Goal: Task Accomplishment & Management: Use online tool/utility

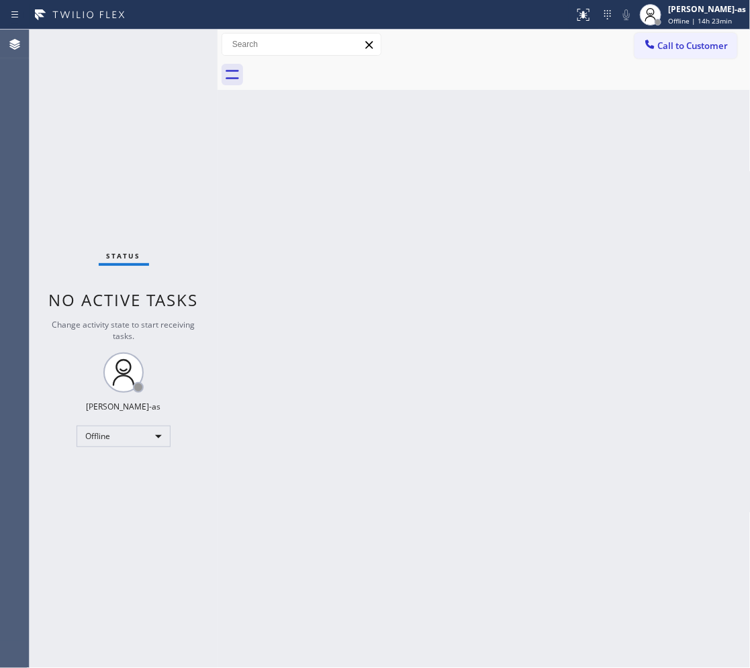
click at [321, 226] on div "Back to Dashboard Change Sender ID Customers Technicians Select a contact Outbo…" at bounding box center [484, 349] width 533 height 639
click at [136, 437] on div "Offline" at bounding box center [124, 436] width 94 height 21
click at [130, 491] on li "Unavailable" at bounding box center [122, 488] width 91 height 16
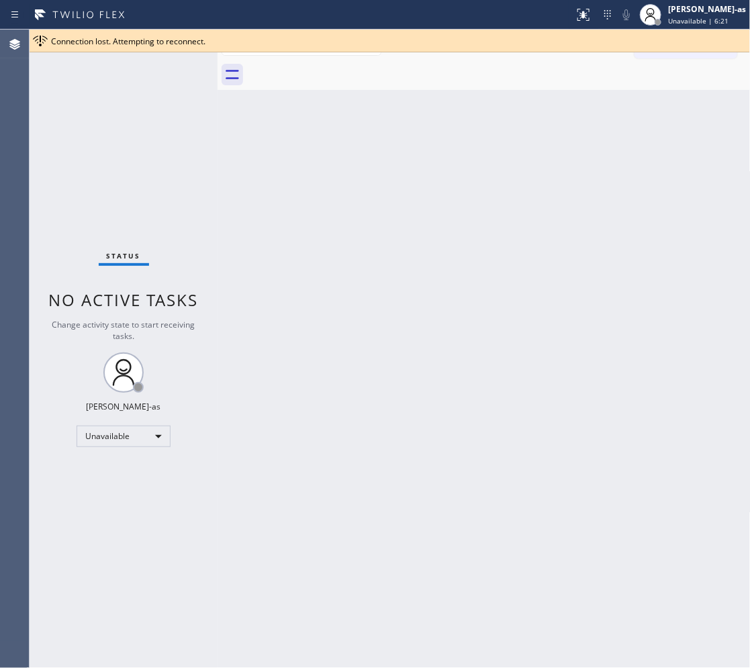
click at [697, 42] on div "Connection lost. Attempting to reconnect." at bounding box center [398, 41] width 694 height 11
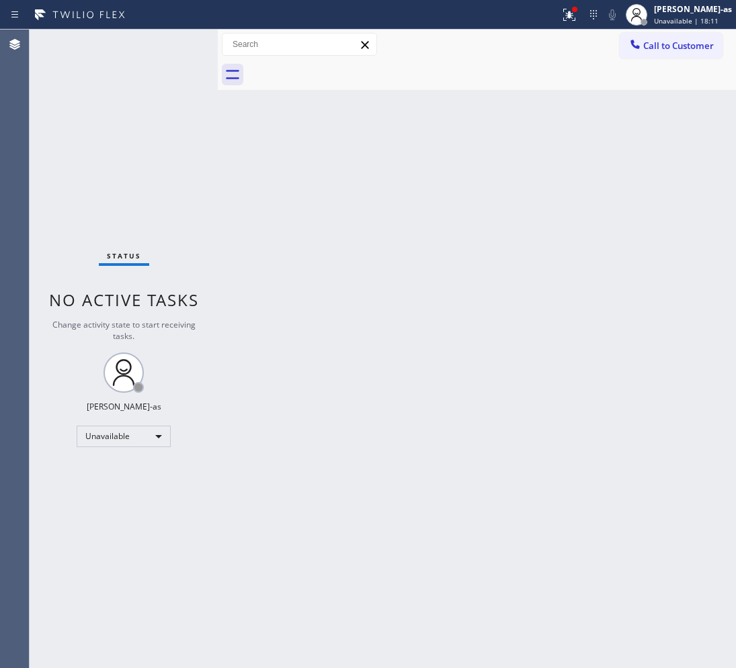
drag, startPoint x: 459, startPoint y: 225, endPoint x: 465, endPoint y: 237, distance: 13.5
click at [459, 232] on div "Back to Dashboard Change Sender ID Customers Technicians Select a contact Outbo…" at bounding box center [477, 349] width 518 height 639
click at [351, 435] on div "Back to Dashboard Change Sender ID Customers Technicians Select a contact Outbo…" at bounding box center [477, 349] width 518 height 639
click at [450, 364] on div "Back to Dashboard Change Sender ID Customers Technicians Select a contact Outbo…" at bounding box center [477, 349] width 518 height 639
drag, startPoint x: 527, startPoint y: 249, endPoint x: 419, endPoint y: 108, distance: 178.2
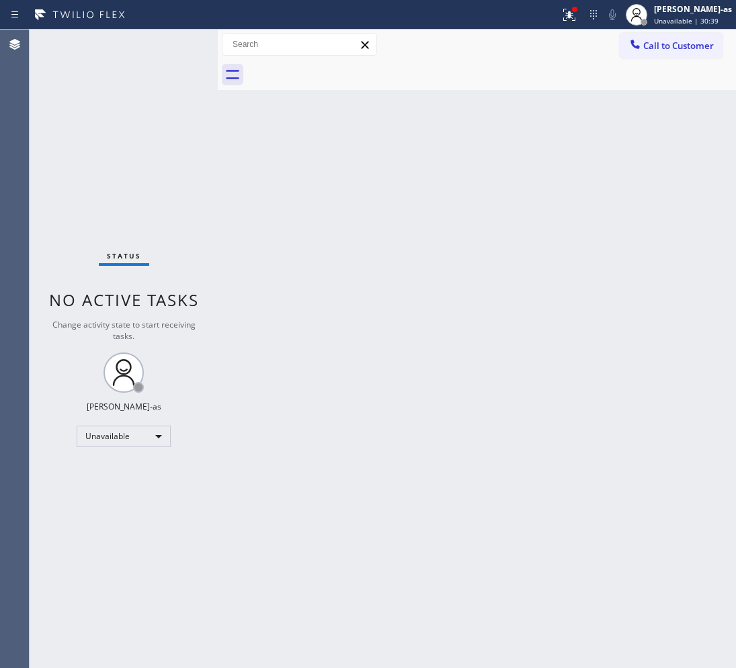
click at [527, 249] on div "Back to Dashboard Change Sender ID Customers Technicians Select a contact Outbo…" at bounding box center [477, 349] width 518 height 639
click at [397, 261] on div "Back to Dashboard Change Sender ID Customers Technicians Select a contact Outbo…" at bounding box center [477, 349] width 518 height 639
click at [521, 269] on div "Back to Dashboard Change Sender ID Customers Technicians Select a contact Outbo…" at bounding box center [477, 349] width 518 height 639
click at [691, 38] on button "Call to Customer" at bounding box center [670, 46] width 103 height 26
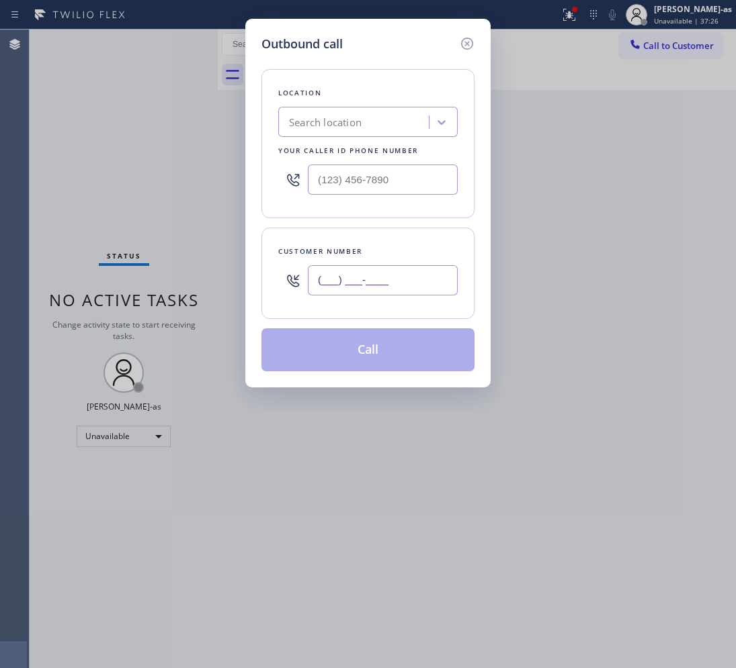
click at [422, 269] on input "(___) ___-____" at bounding box center [383, 280] width 150 height 30
paste input "707) 333-9012"
type input "(707) 333-9012"
click at [328, 108] on div "Search location" at bounding box center [367, 122] width 179 height 30
type input "hvac alliance expert"
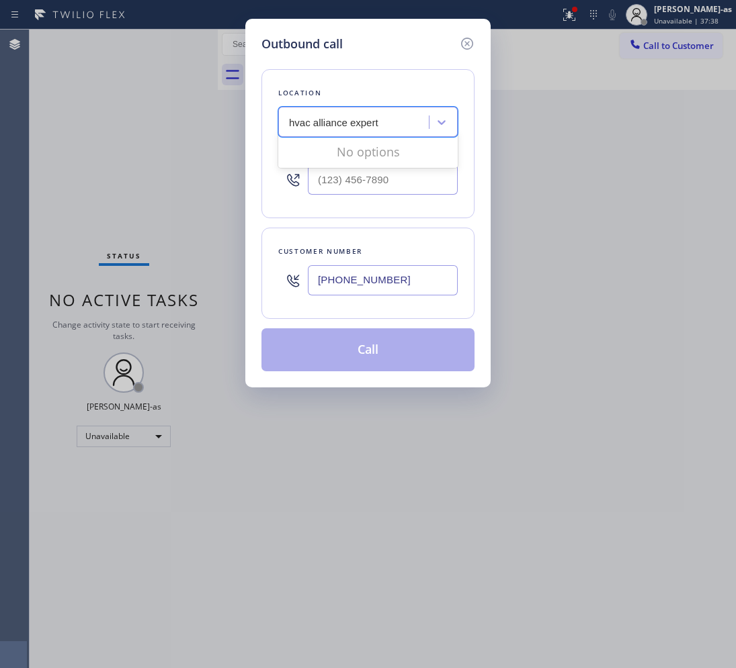
click at [320, 122] on input "hvac alliance expert" at bounding box center [334, 122] width 91 height 11
click at [380, 123] on div "hvac alliance expert" at bounding box center [355, 123] width 146 height 24
type input "hvac alliance expert"
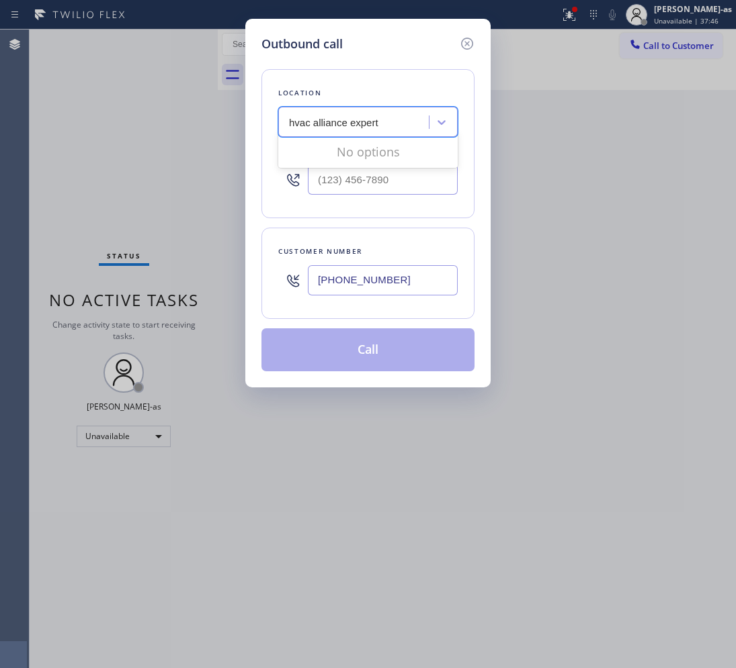
click at [289, 124] on input "hvac alliance expert" at bounding box center [334, 122] width 91 height 11
click at [402, 126] on div "hvac alliance expert" at bounding box center [355, 123] width 146 height 24
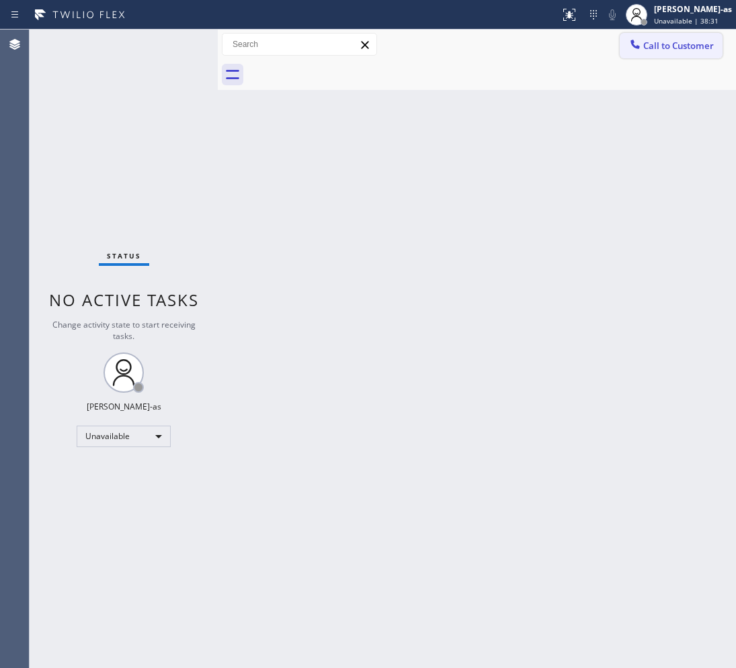
click at [650, 55] on button "Call to Customer" at bounding box center [670, 46] width 103 height 26
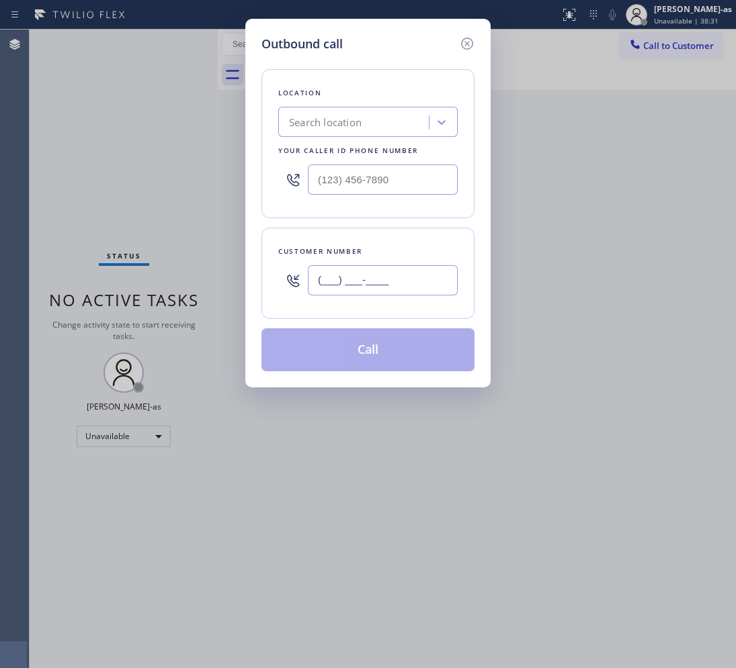
click at [405, 274] on input "(___) ___-____" at bounding box center [383, 280] width 150 height 30
paste input "512) 626-4081"
type input "[PHONE_NUMBER]"
click at [421, 183] on input "(___) ___-____" at bounding box center [383, 180] width 150 height 30
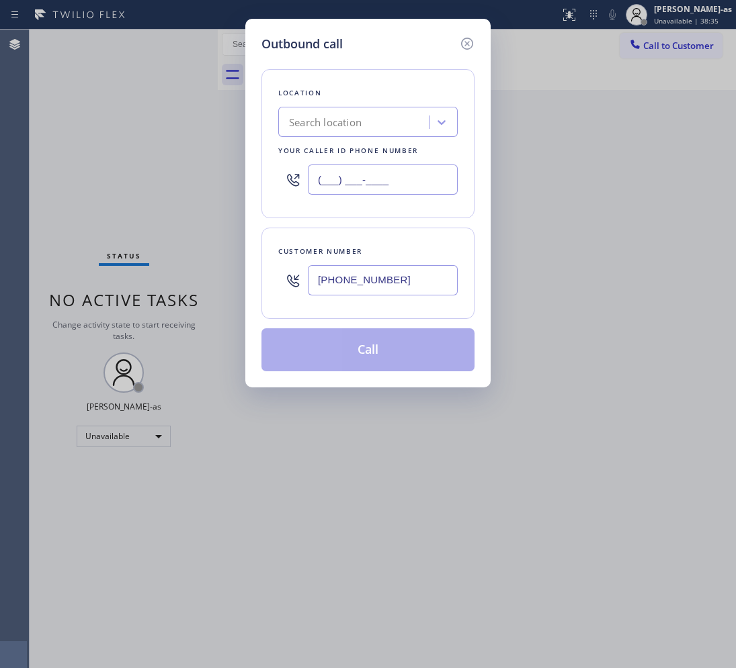
click at [421, 183] on input "(___) ___-____" at bounding box center [383, 180] width 150 height 30
paste input "737) 276-3769"
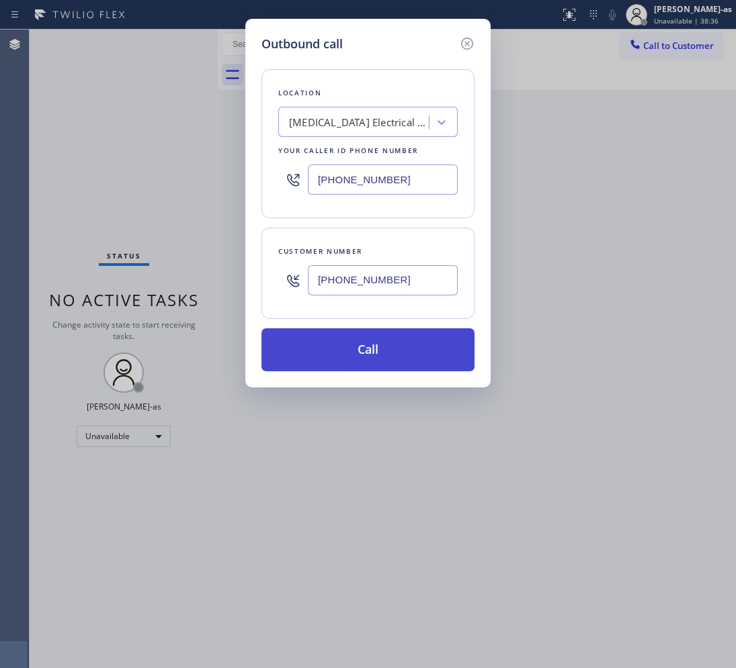
type input "(737) 276-3769"
click at [372, 365] on button "Call" at bounding box center [367, 350] width 213 height 43
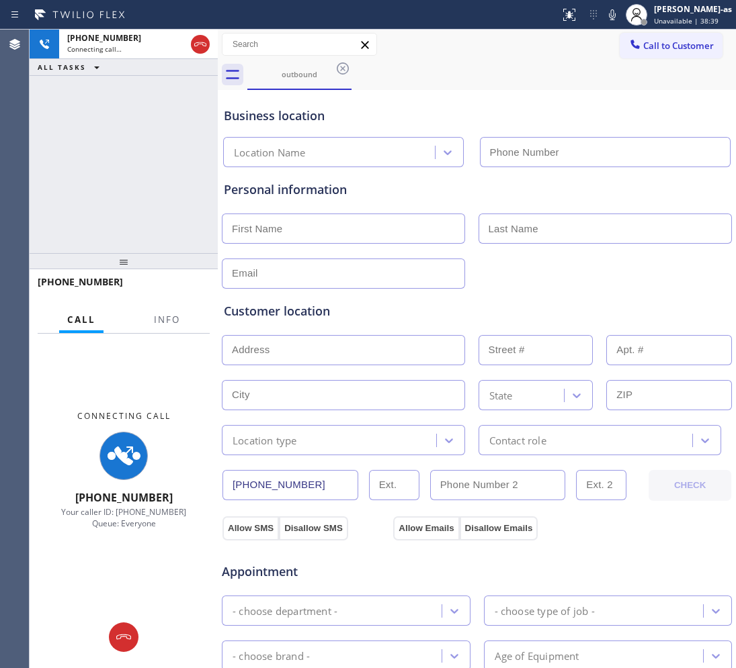
type input "(737) 276-3769"
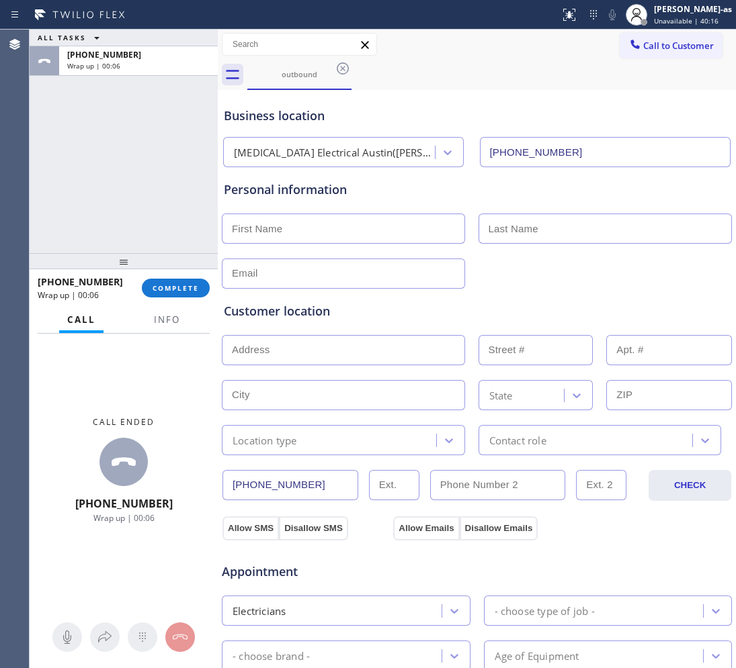
click at [191, 210] on div "ALL TASKS ALL TASKS ACTIVE TASKS TASKS IN WRAP UP +15126264081 Wrap up | 00:06" at bounding box center [124, 142] width 188 height 224
click at [169, 281] on button "COMPLETE" at bounding box center [176, 288] width 68 height 19
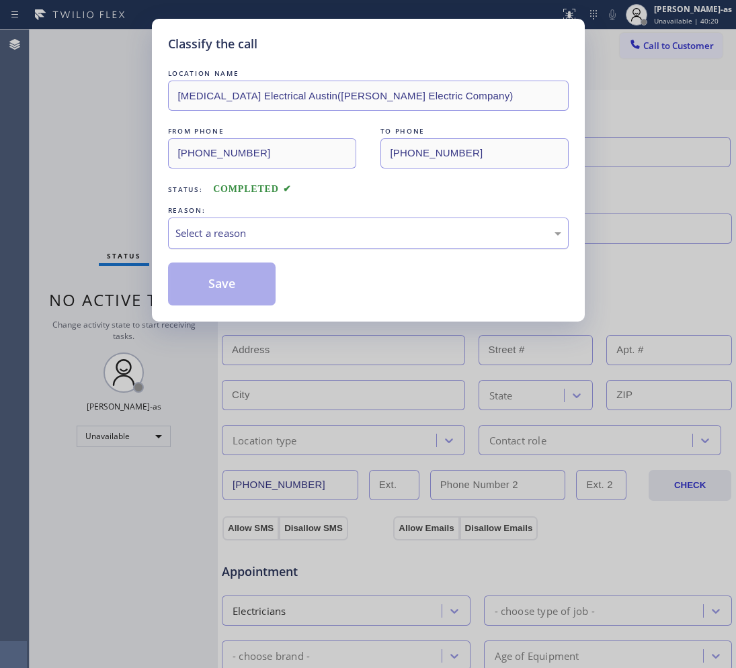
click at [306, 233] on div "Select a reason" at bounding box center [368, 233] width 386 height 15
click at [222, 286] on button "Save" at bounding box center [222, 284] width 108 height 43
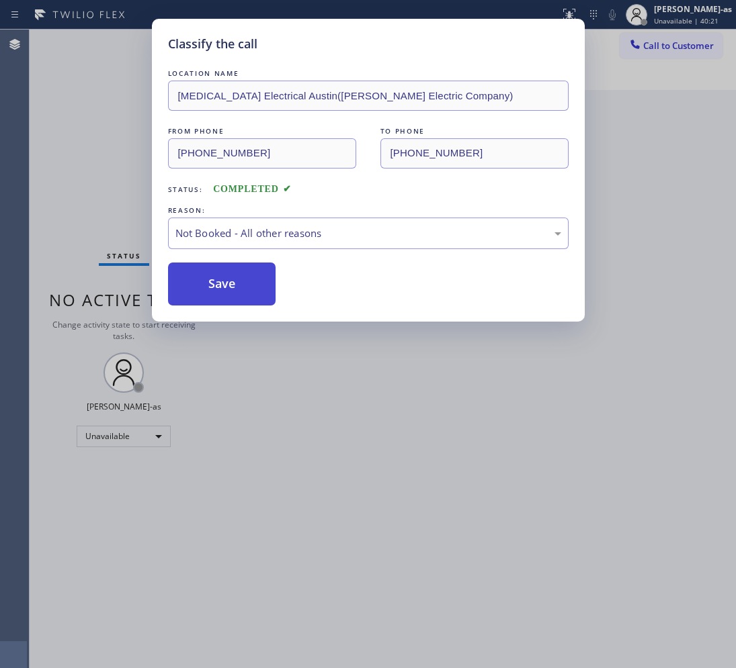
click at [225, 284] on button "Save" at bounding box center [222, 284] width 108 height 43
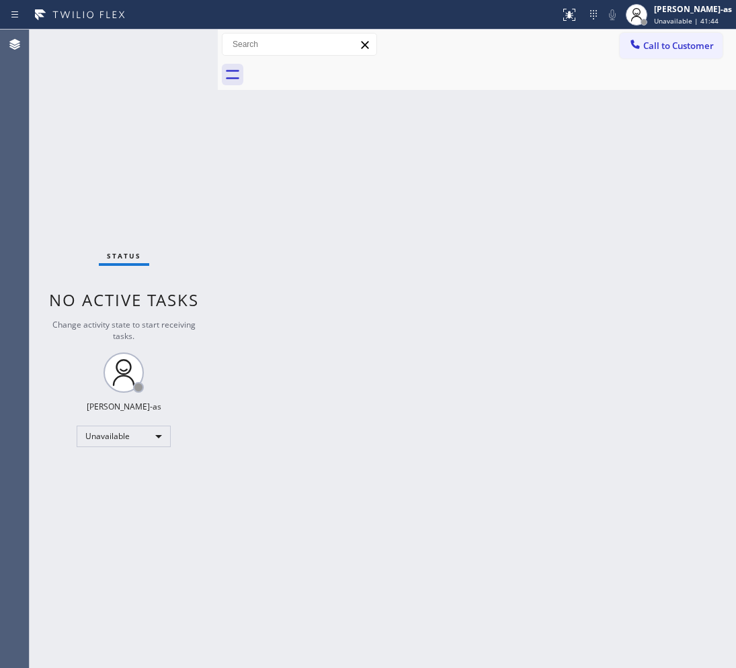
click at [666, 48] on span "Call to Customer" at bounding box center [678, 46] width 71 height 12
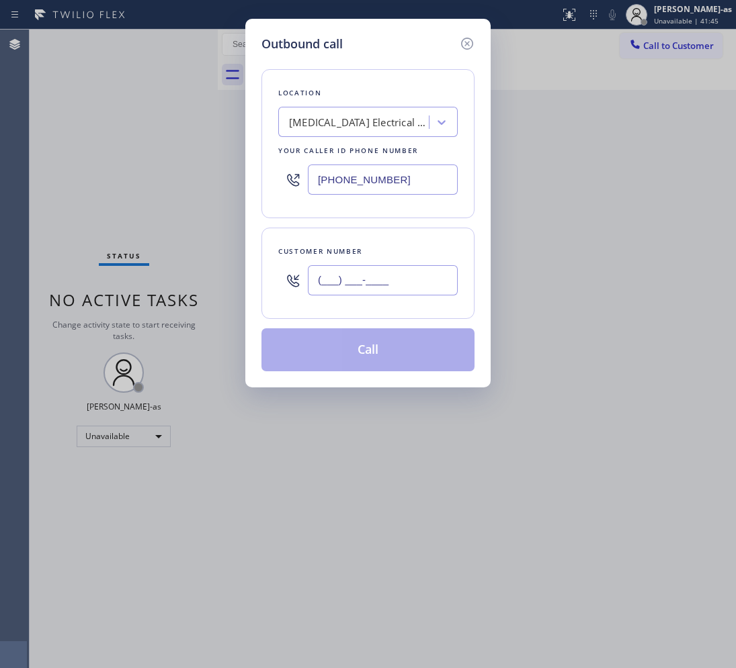
click at [404, 281] on input "(___) ___-____" at bounding box center [383, 280] width 150 height 30
paste input "312) 629-4729"
type input "(312) 629-4729"
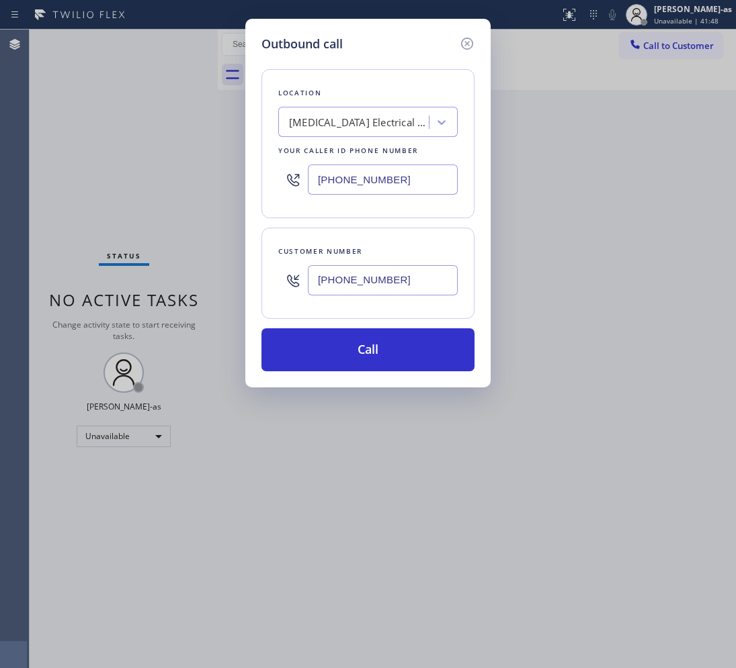
click at [386, 192] on input "(737) 276-3769" at bounding box center [383, 180] width 150 height 30
paste input "224) 246-8323"
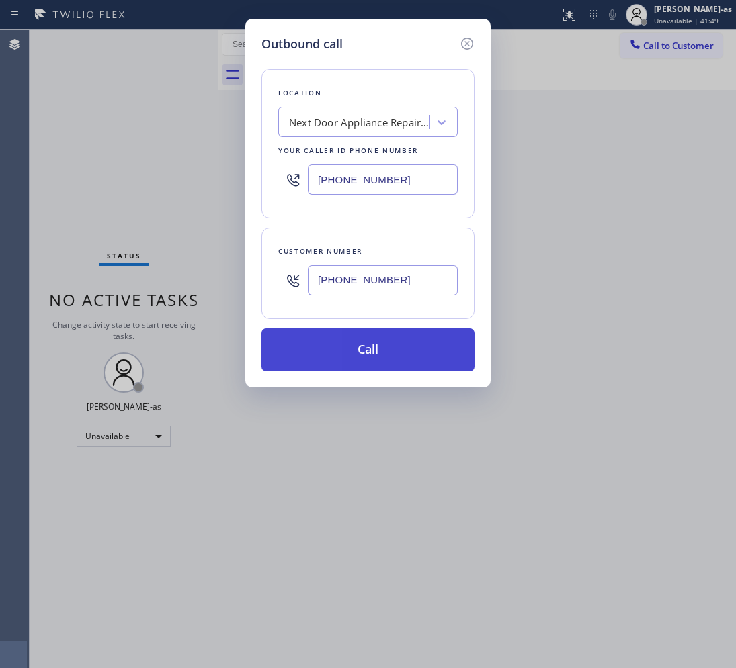
type input "(224) 246-8323"
click at [390, 349] on button "Call" at bounding box center [367, 350] width 213 height 43
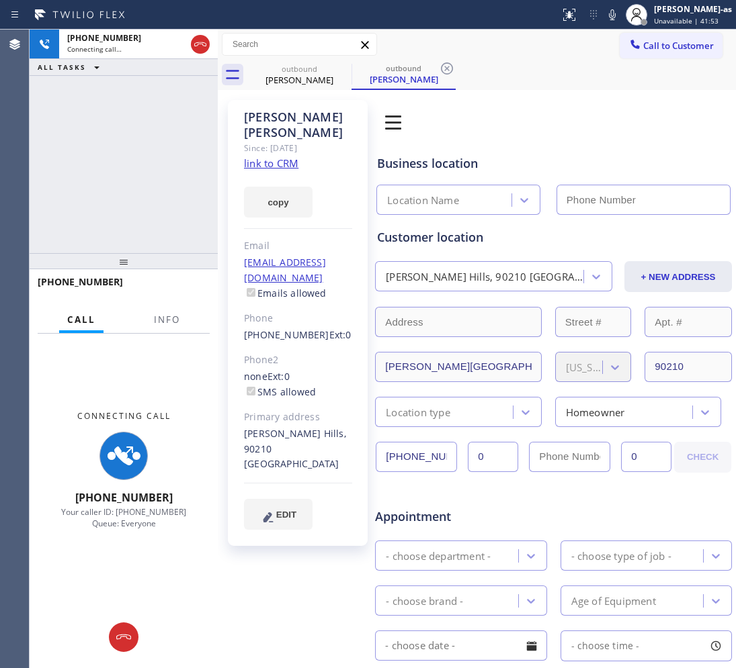
click at [277, 157] on link "link to CRM" at bounding box center [271, 163] width 54 height 13
type input "(224) 246-8323"
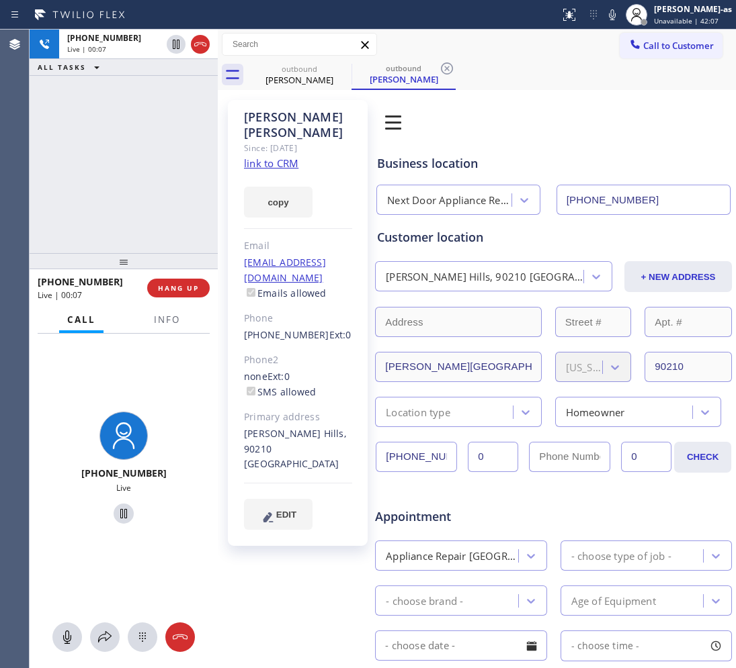
drag, startPoint x: 196, startPoint y: 44, endPoint x: 464, endPoint y: 206, distance: 312.8
click at [200, 45] on icon at bounding box center [200, 44] width 16 height 16
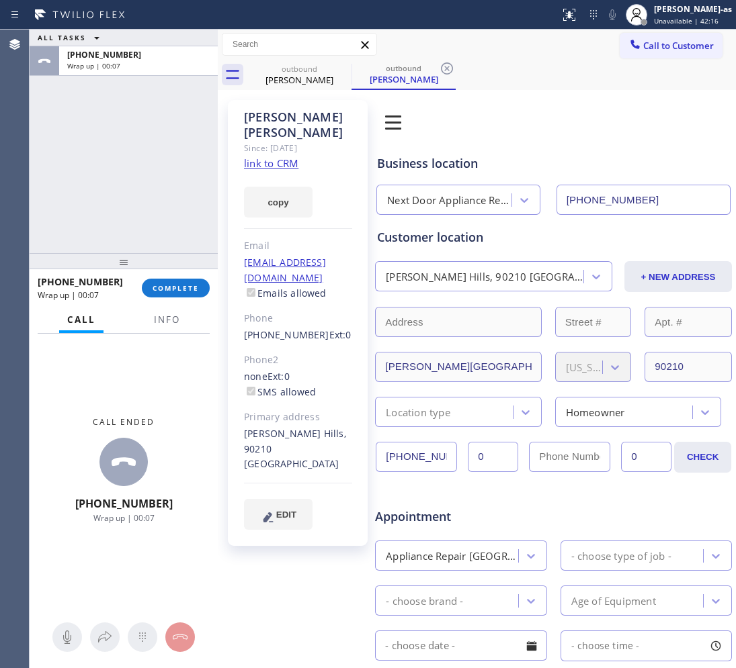
click at [166, 276] on div "+13126294729 Wrap up | 00:07 COMPLETE" at bounding box center [124, 288] width 172 height 35
drag, startPoint x: 166, startPoint y: 276, endPoint x: 177, endPoint y: 288, distance: 15.7
click at [167, 277] on div "+13126294729 Wrap up | 00:07 COMPLETE" at bounding box center [124, 288] width 172 height 35
click at [179, 289] on span "COMPLETE" at bounding box center [176, 288] width 46 height 9
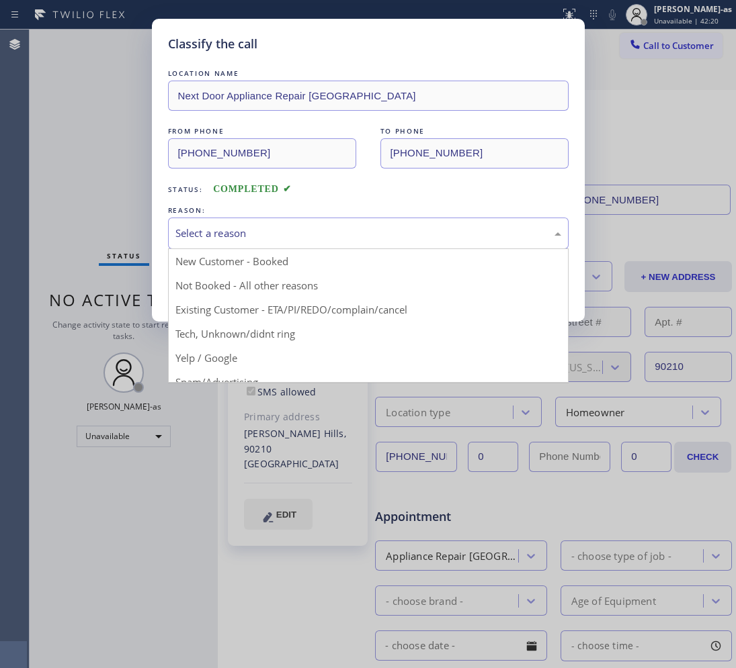
click at [229, 235] on div "Select a reason" at bounding box center [368, 233] width 386 height 15
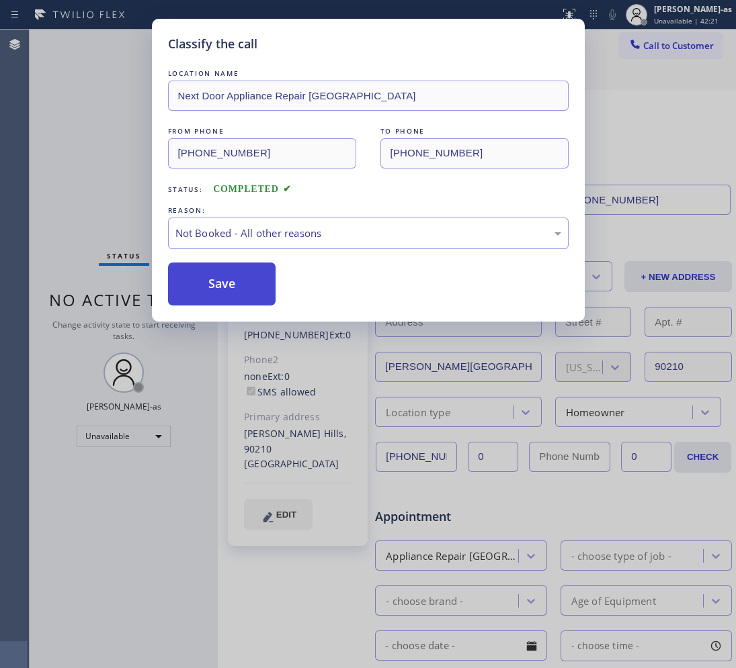
click at [222, 279] on button "Save" at bounding box center [222, 284] width 108 height 43
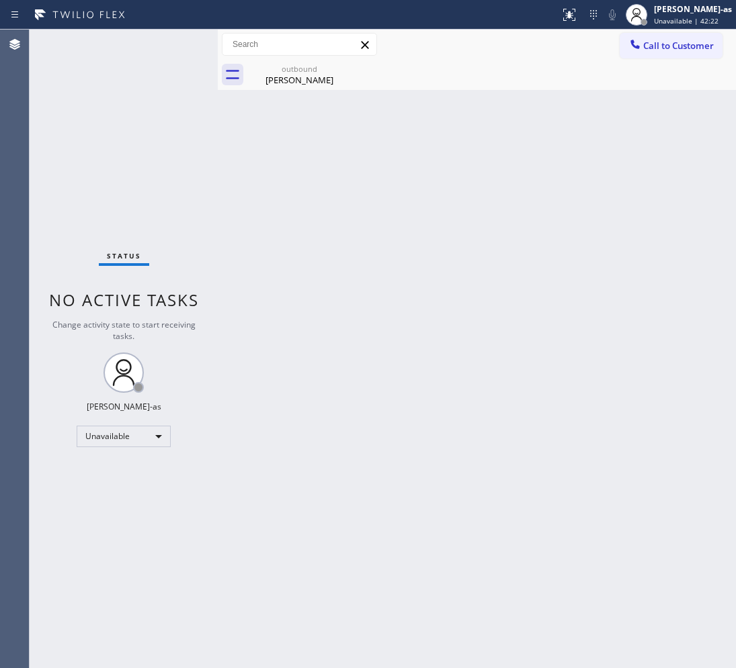
drag, startPoint x: 95, startPoint y: 153, endPoint x: 88, endPoint y: 146, distance: 9.5
click at [94, 150] on div "Status No active tasks Change activity state to start receiving tasks. [PERSON_…" at bounding box center [124, 349] width 188 height 639
drag, startPoint x: 282, startPoint y: 74, endPoint x: 347, endPoint y: 73, distance: 64.5
click at [286, 75] on div "Michaela Watson" at bounding box center [299, 80] width 101 height 12
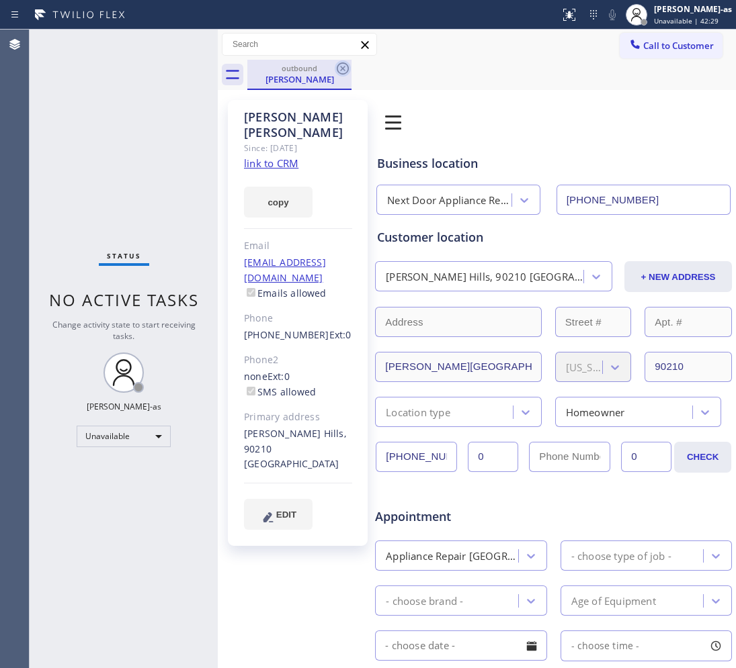
click at [347, 73] on icon at bounding box center [343, 68] width 16 height 16
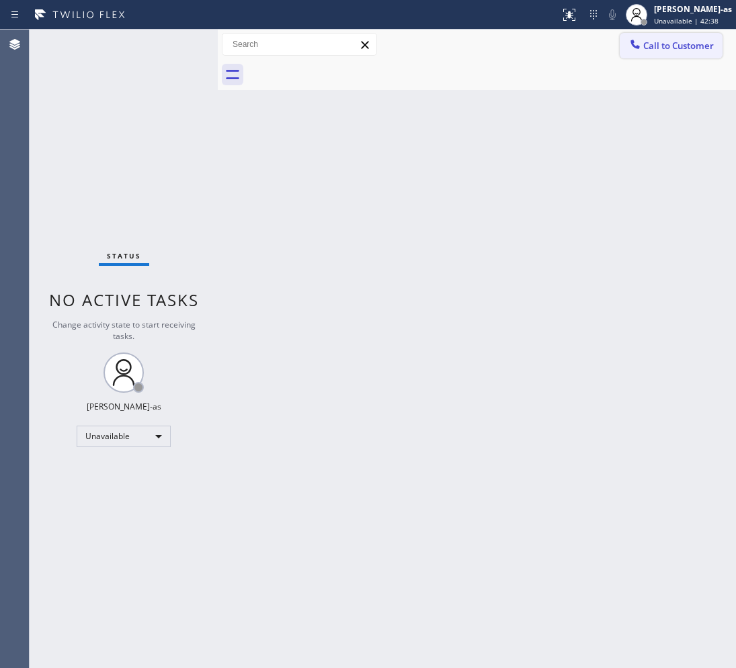
click at [666, 35] on button "Call to Customer" at bounding box center [670, 46] width 103 height 26
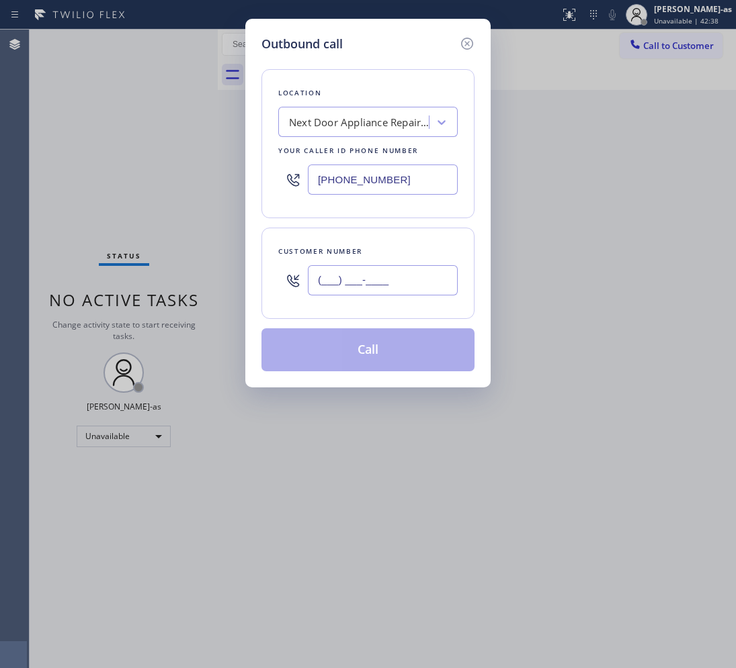
click at [378, 277] on input "(___) ___-____" at bounding box center [383, 280] width 150 height 30
paste input "480) 530-9022"
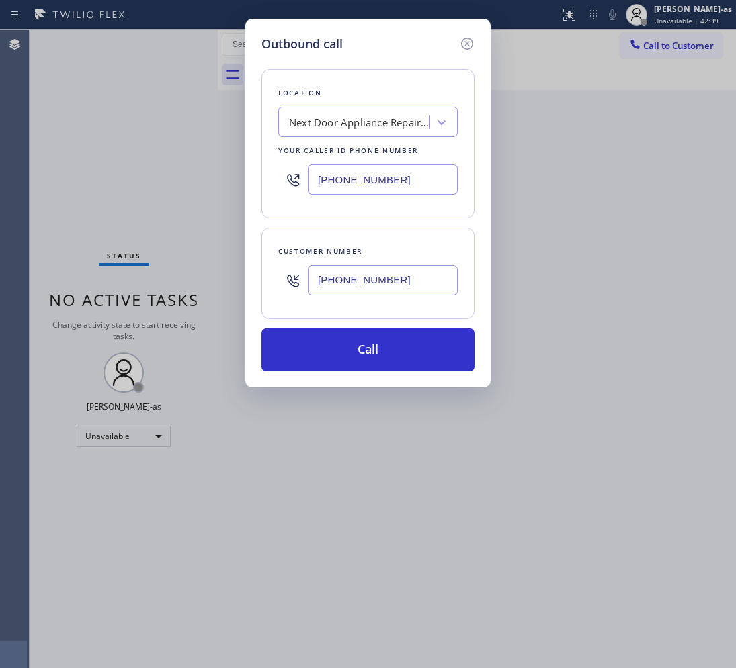
type input "(480) 530-9022"
click at [413, 191] on input "(224) 246-8323" at bounding box center [383, 180] width 150 height 30
paste input "602) 932-7962"
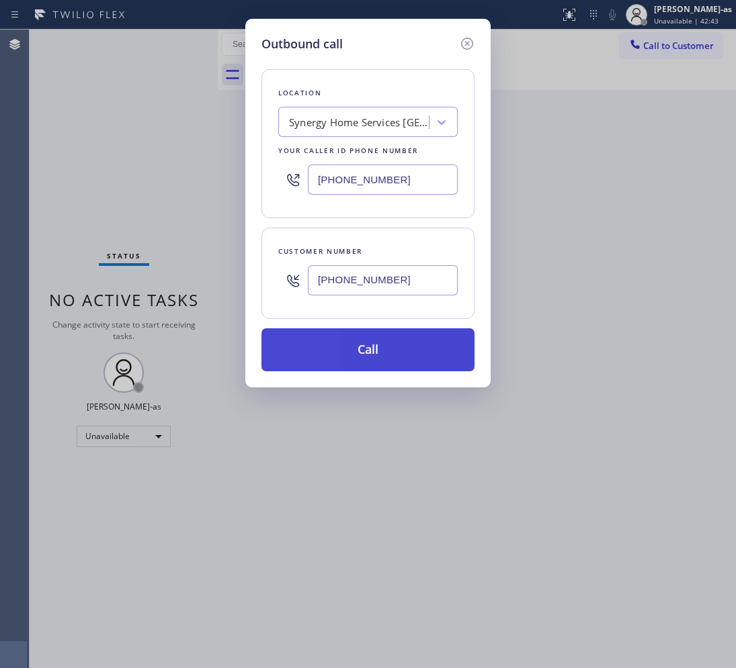
type input "(602) 932-7962"
click at [403, 363] on button "Call" at bounding box center [367, 350] width 213 height 43
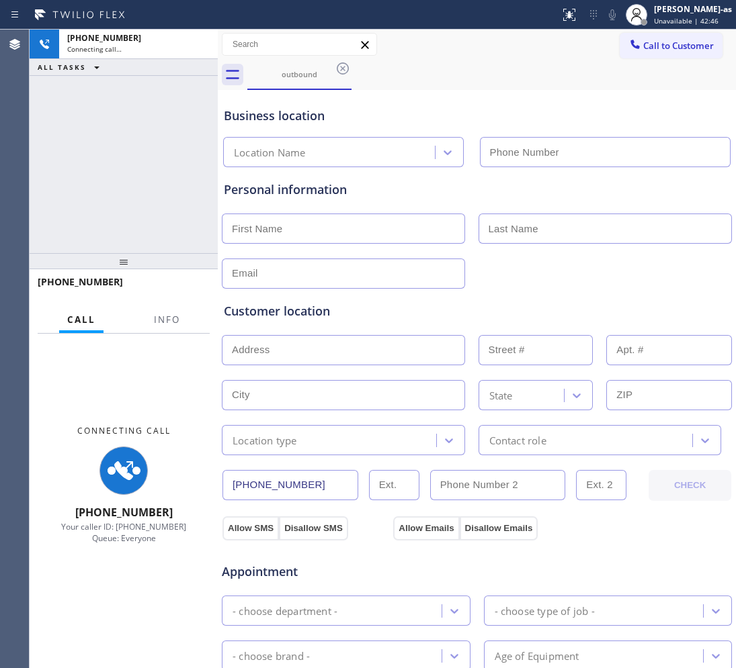
type input "(602) 932-7962"
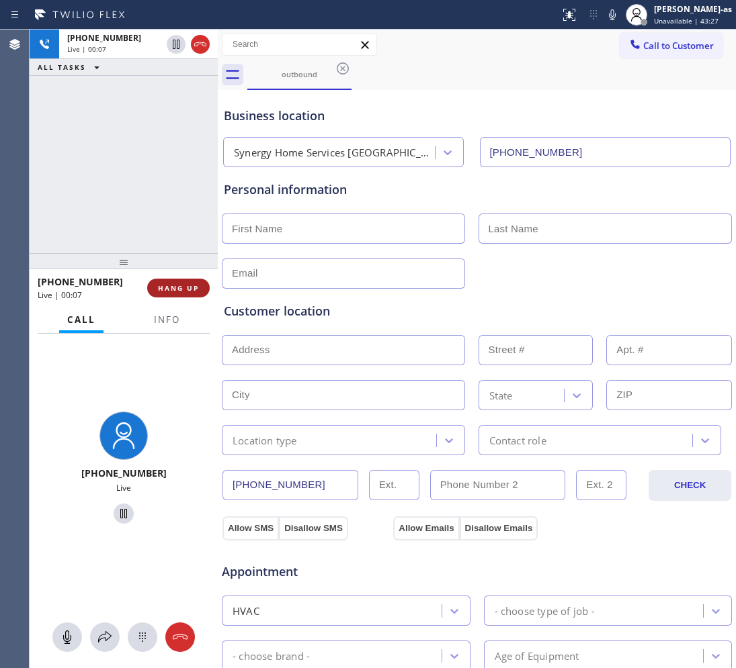
click at [189, 286] on span "HANG UP" at bounding box center [178, 288] width 41 height 9
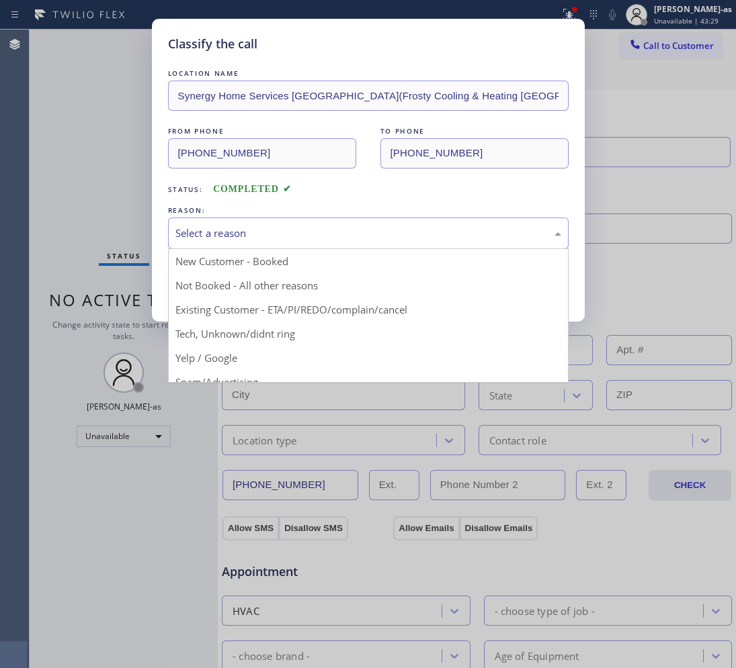
click at [271, 235] on div "Select a reason" at bounding box center [368, 233] width 386 height 15
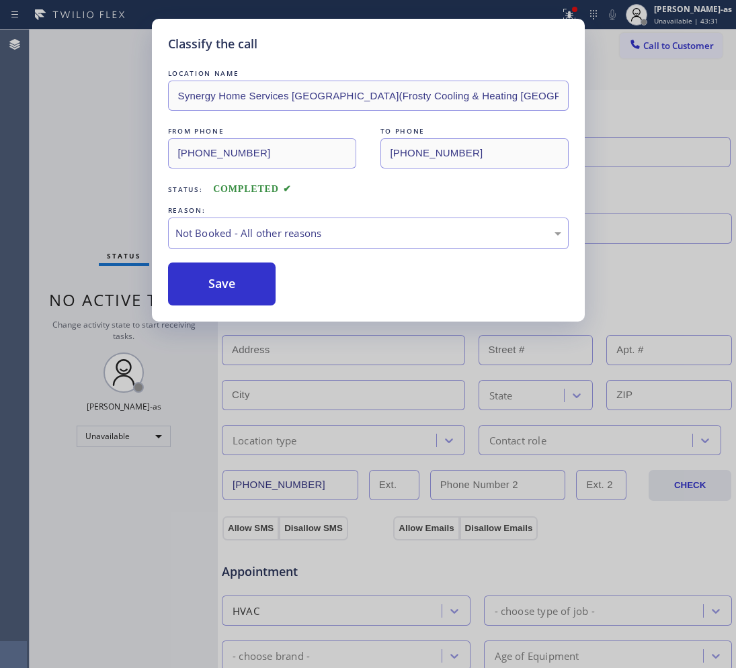
click at [118, 165] on div "Classify the call LOCATION NAME Synergy Home Services Glendale(Frosty Cooling &…" at bounding box center [368, 334] width 736 height 668
click at [232, 282] on button "Save" at bounding box center [222, 284] width 108 height 43
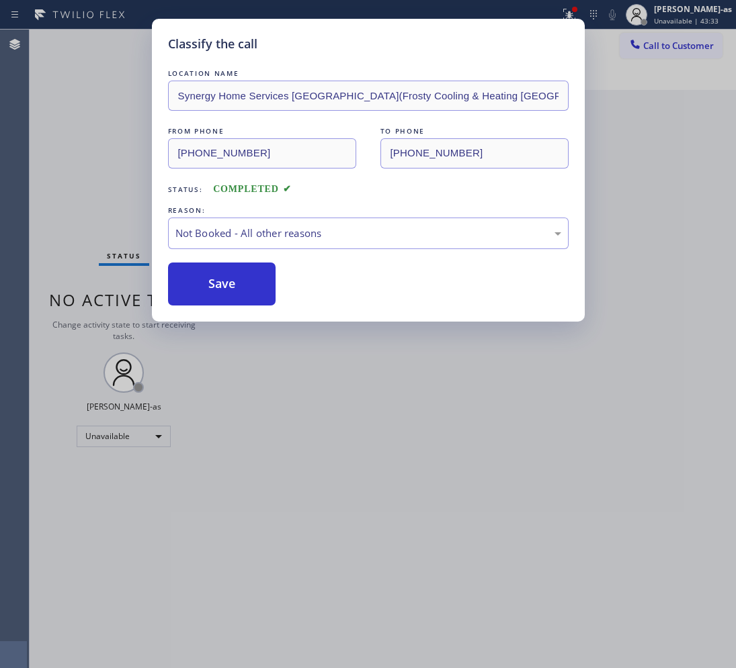
click at [105, 150] on div "Classify the call LOCATION NAME Synergy Home Services Glendale(Frosty Cooling &…" at bounding box center [368, 334] width 736 height 668
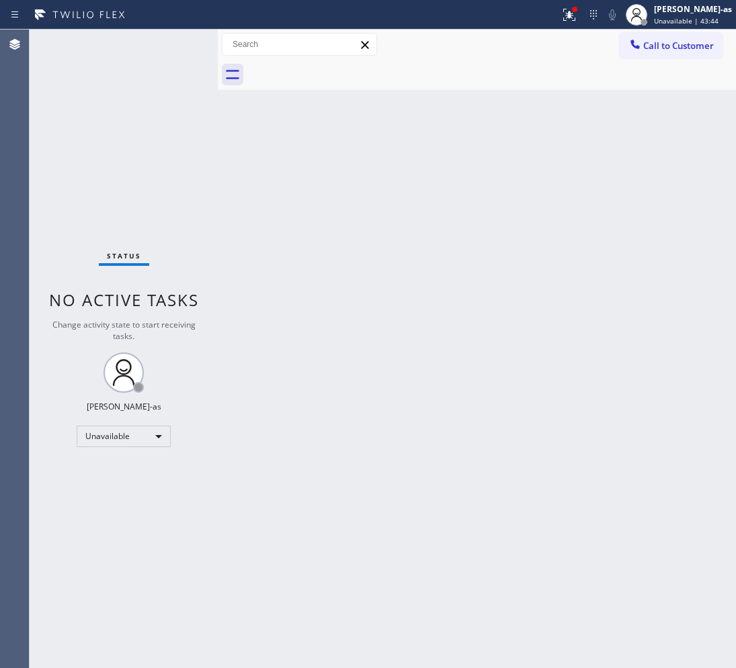
click at [330, 262] on div "Back to Dashboard Change Sender ID Customers Technicians Select a contact Outbo…" at bounding box center [477, 349] width 518 height 639
click at [609, 427] on div "Back to Dashboard Change Sender ID Customers Technicians Select a contact Outbo…" at bounding box center [477, 349] width 518 height 639
click at [655, 38] on button "Call to Customer" at bounding box center [670, 46] width 103 height 26
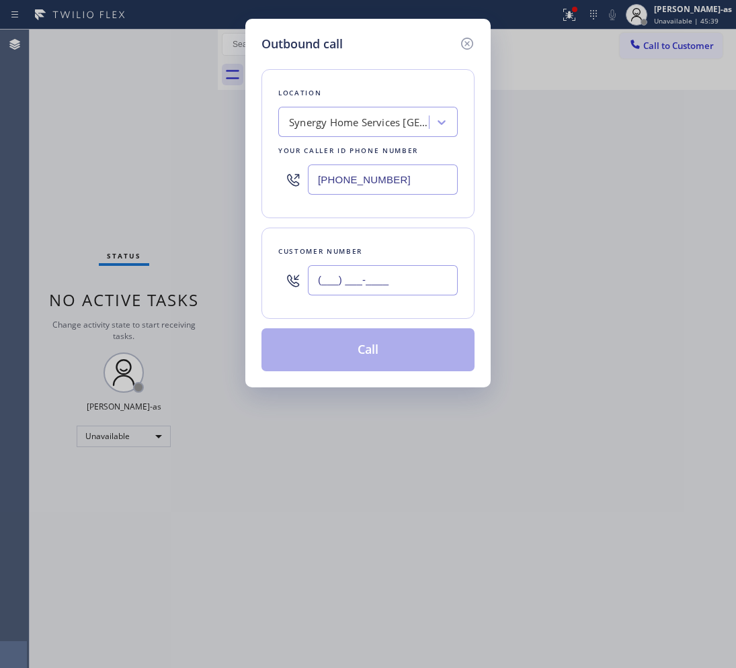
click at [388, 272] on input "(___) ___-____" at bounding box center [383, 280] width 150 height 30
paste input "707) 333-9012"
type input "(707) 333-9012"
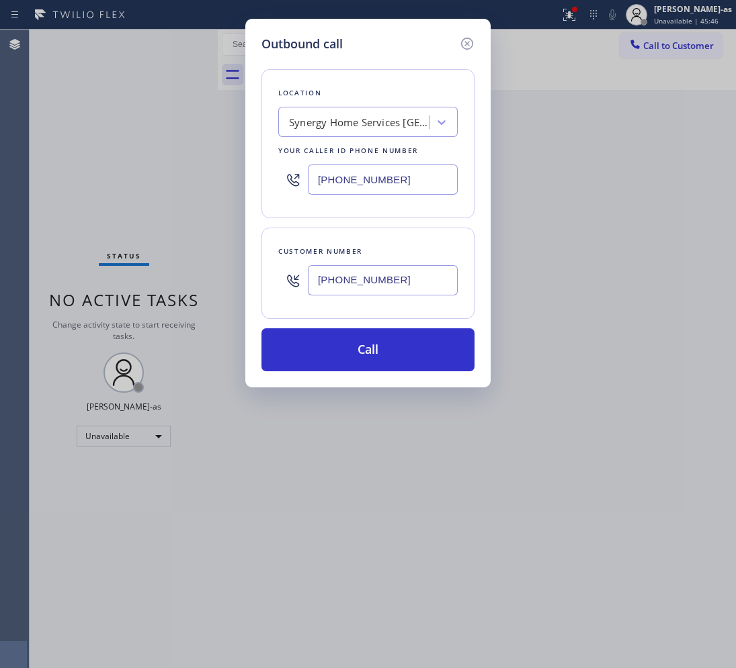
click at [398, 169] on input "(602) 932-7962" at bounding box center [383, 180] width 150 height 30
paste input "424) 301-8950"
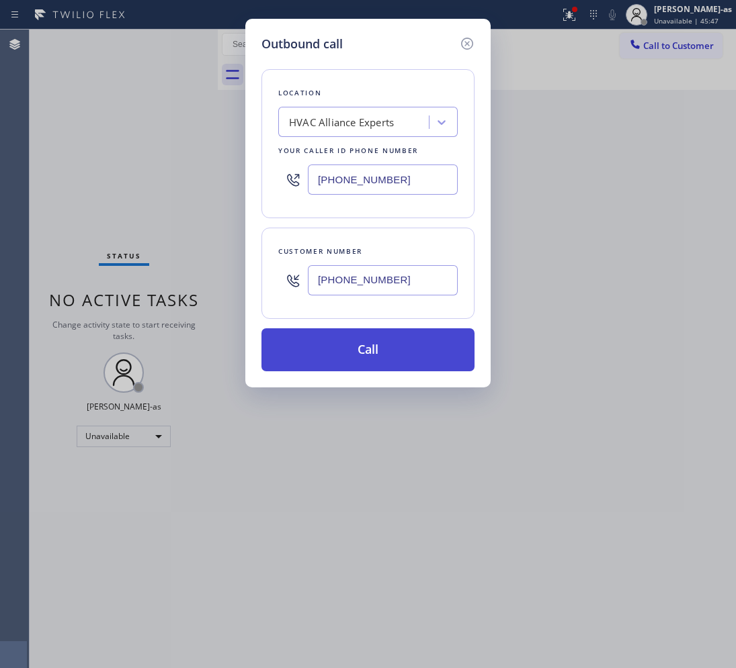
type input "(424) 301-8950"
click at [374, 355] on button "Call" at bounding box center [367, 350] width 213 height 43
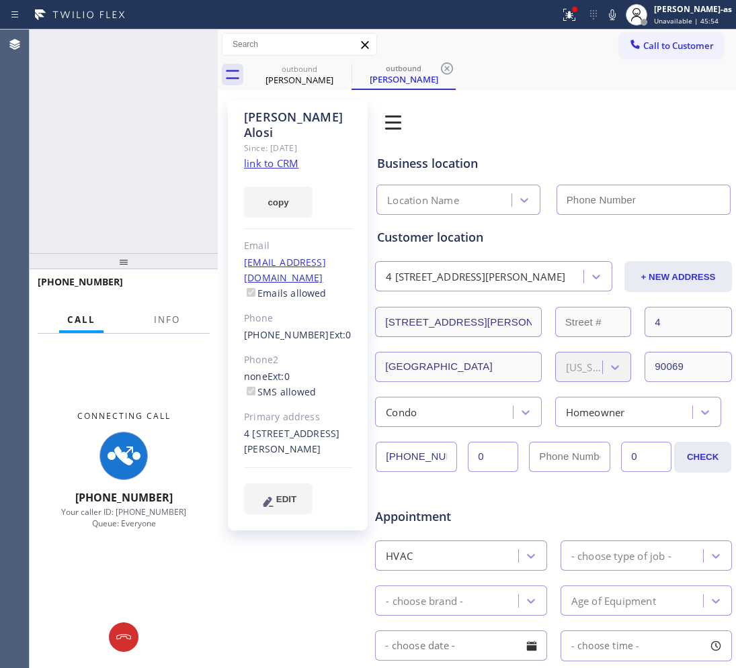
type input "(424) 301-8950"
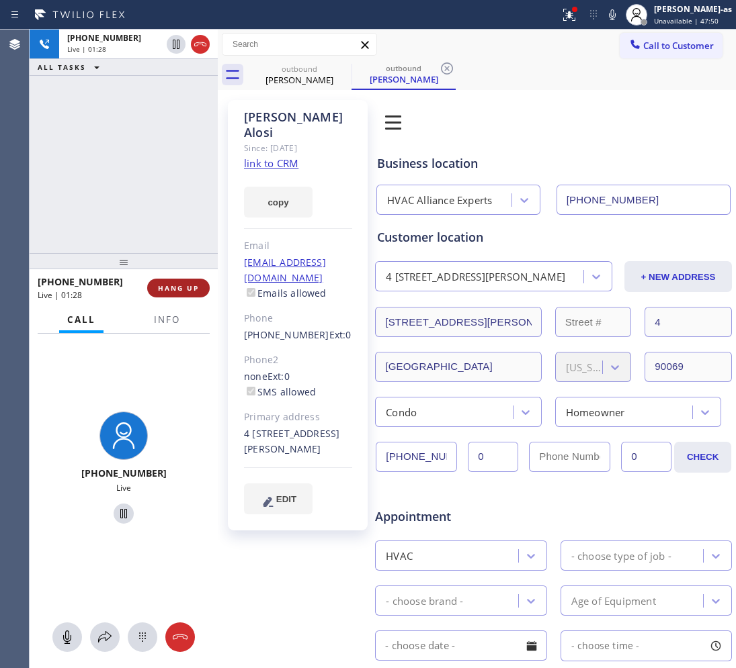
click at [183, 289] on span "HANG UP" at bounding box center [178, 288] width 41 height 9
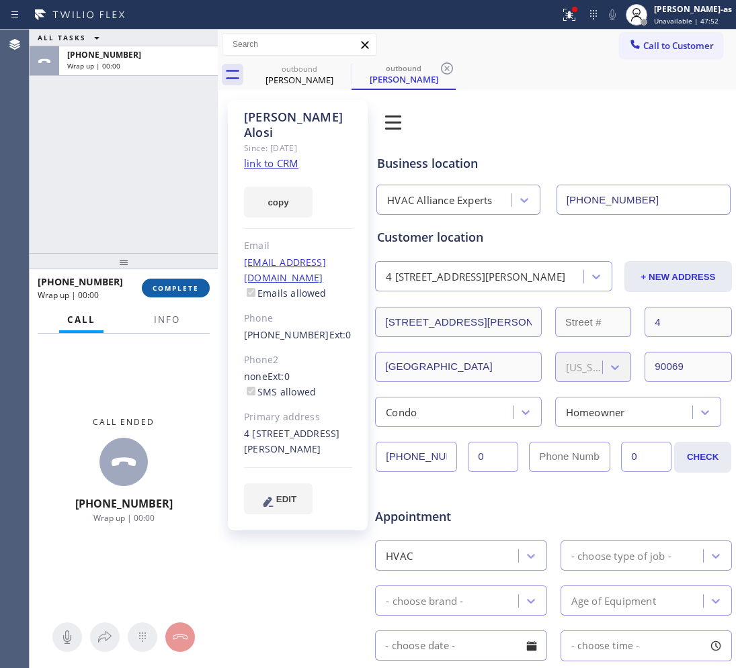
click at [183, 289] on span "COMPLETE" at bounding box center [176, 288] width 46 height 9
click at [163, 218] on div "ALL TASKS ALL TASKS ACTIVE TASKS TASKS IN WRAP UP +17073339012 Wrap up | 00:00" at bounding box center [124, 142] width 188 height 224
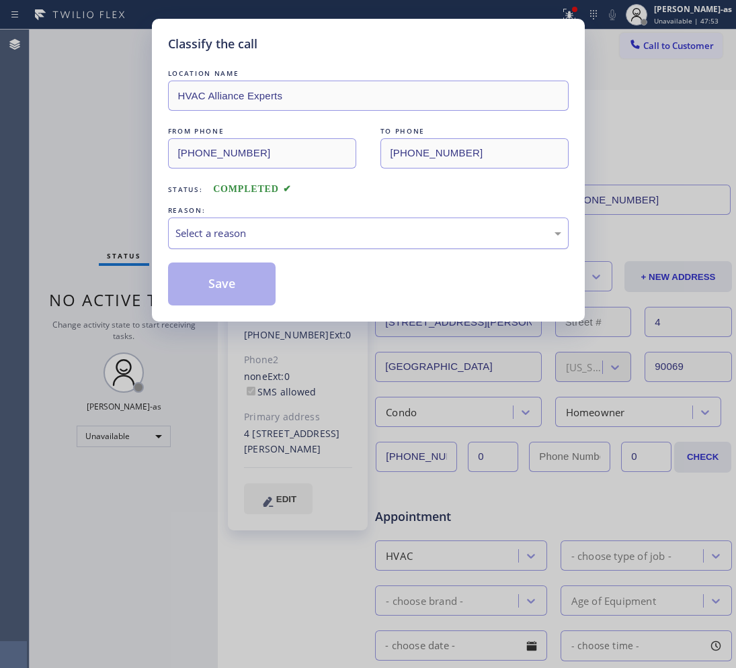
click at [287, 233] on div "Select a reason" at bounding box center [368, 233] width 386 height 15
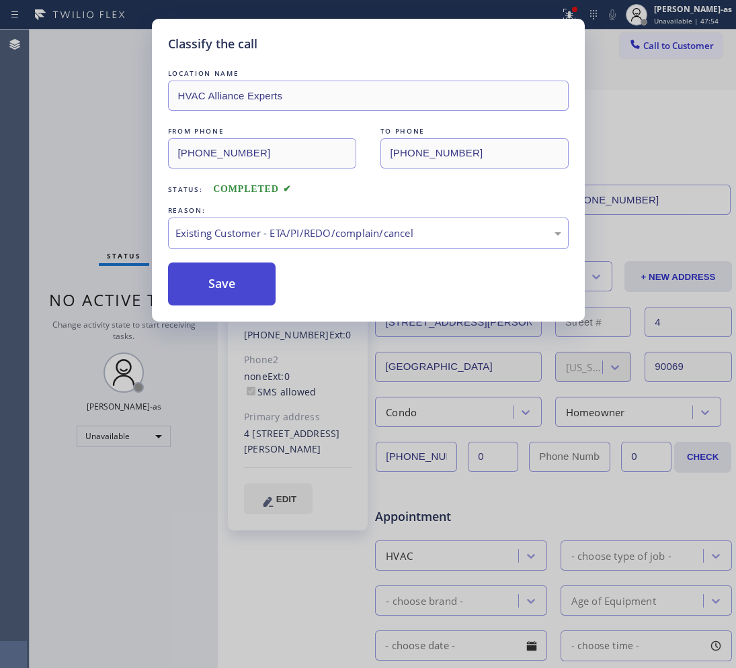
click at [219, 281] on button "Save" at bounding box center [222, 284] width 108 height 43
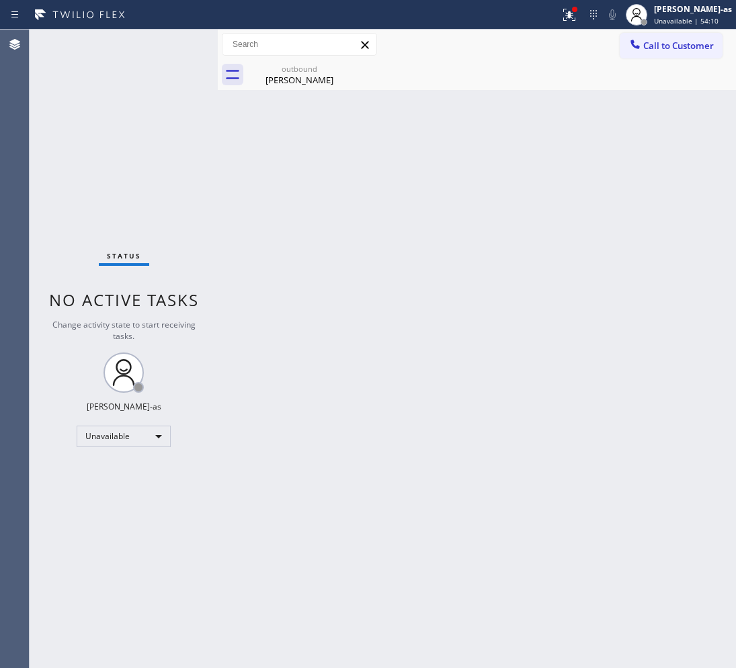
click at [260, 173] on div "Back to Dashboard Change Sender ID Customers Technicians Select a contact Outbo…" at bounding box center [477, 349] width 518 height 639
click at [654, 49] on span "Call to Customer" at bounding box center [678, 46] width 71 height 12
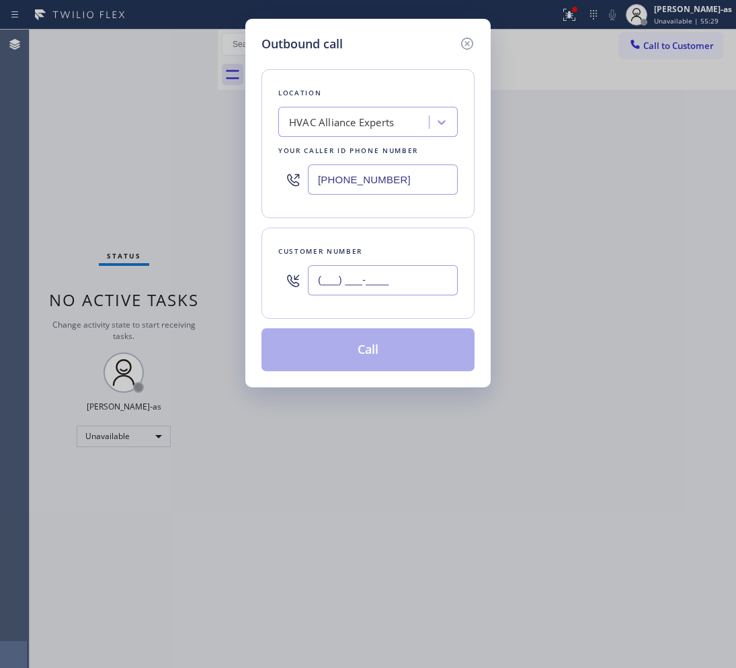
click at [398, 280] on input "(___) ___-____" at bounding box center [383, 280] width 150 height 30
paste input "773) 575-9945"
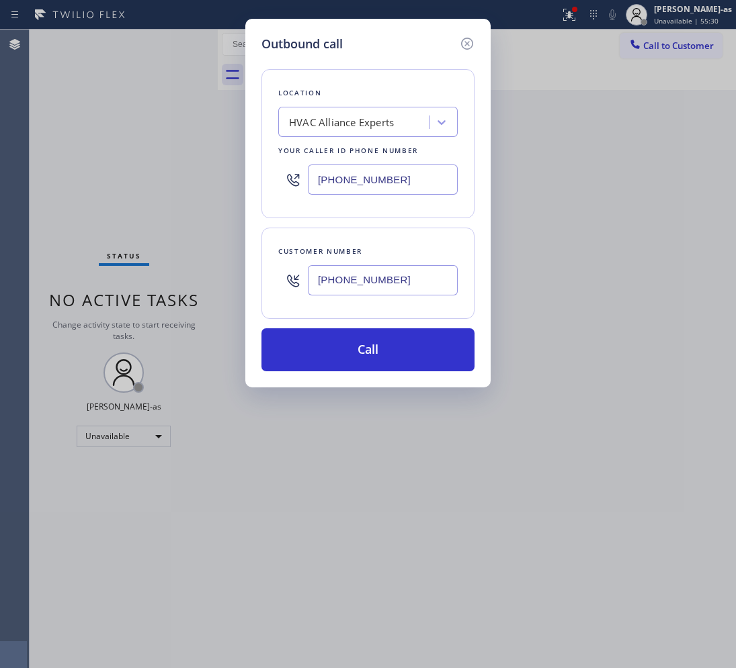
type input "[PHONE_NUMBER]"
click at [381, 168] on div "(424) 301-8950" at bounding box center [367, 180] width 179 height 44
click at [408, 183] on input "(424) 301-8950" at bounding box center [383, 180] width 150 height 30
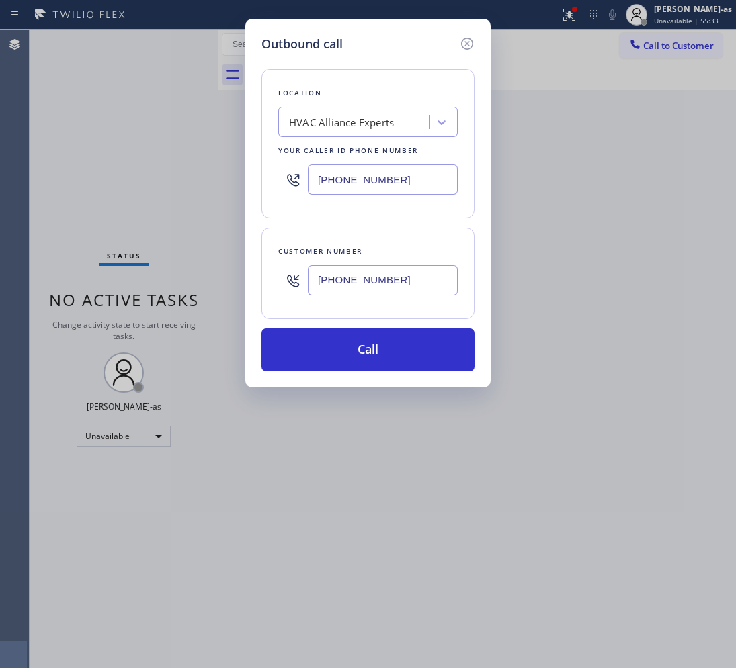
paste input "773) 917-059"
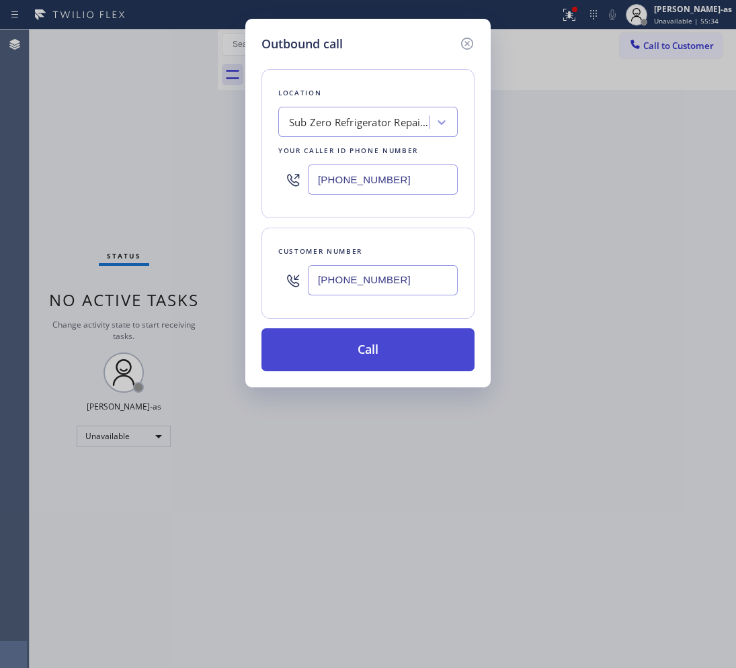
type input "[PHONE_NUMBER]"
click at [367, 330] on button "Call" at bounding box center [367, 350] width 213 height 43
click at [378, 333] on button "Call" at bounding box center [367, 350] width 213 height 43
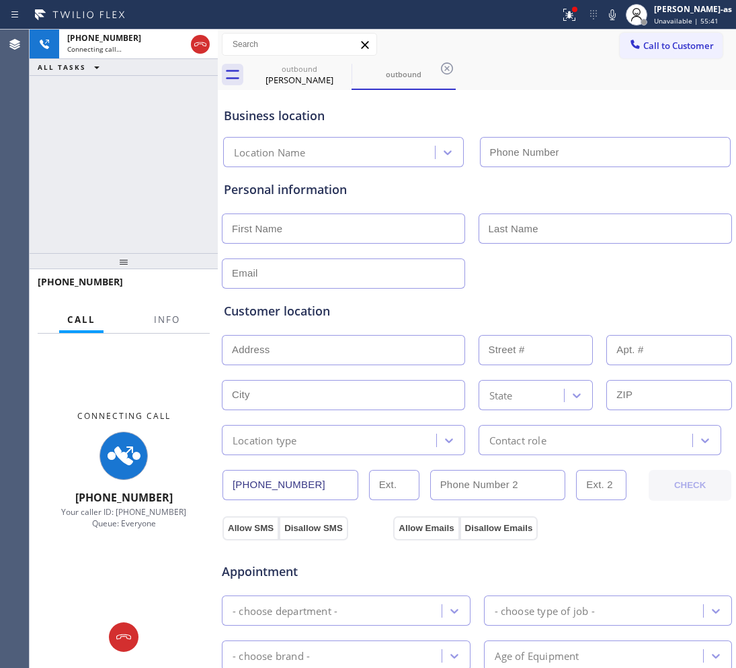
type input "[PHONE_NUMBER]"
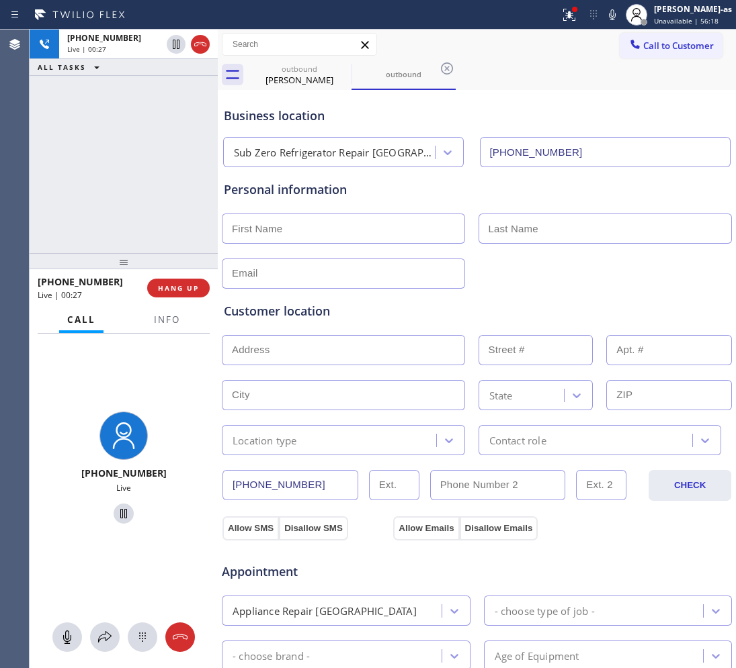
click at [148, 144] on div "+17735759945 Live | 00:27 ALL TASKS ALL TASKS ACTIVE TASKS TASKS IN WRAP UP" at bounding box center [124, 142] width 188 height 224
click at [169, 284] on span "HANG UP" at bounding box center [178, 288] width 41 height 9
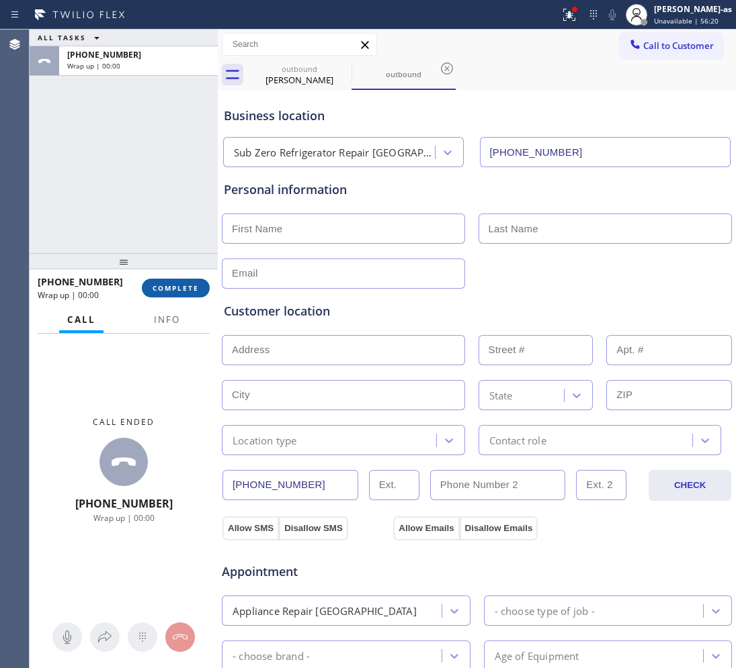
click at [169, 284] on span "COMPLETE" at bounding box center [176, 288] width 46 height 9
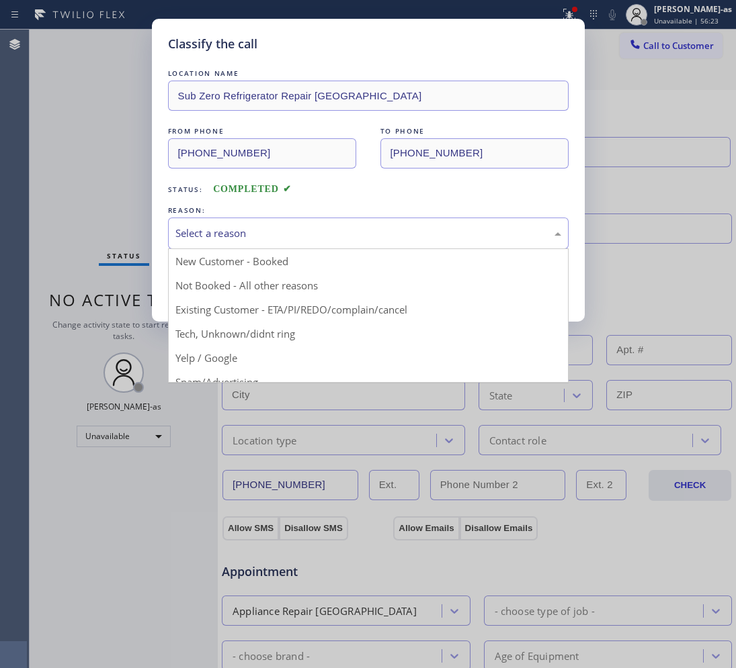
click at [358, 227] on div "Select a reason" at bounding box center [368, 233] width 386 height 15
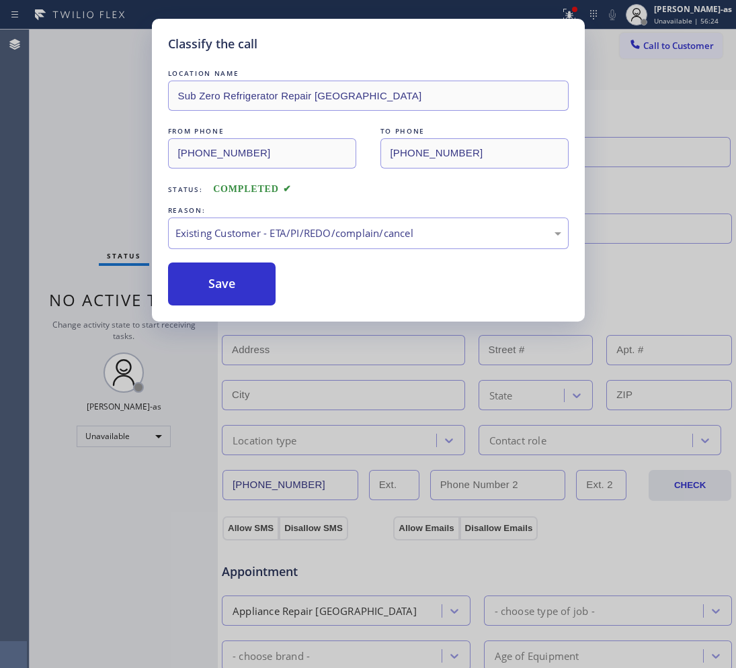
drag, startPoint x: 377, startPoint y: 319, endPoint x: 370, endPoint y: 316, distance: 7.2
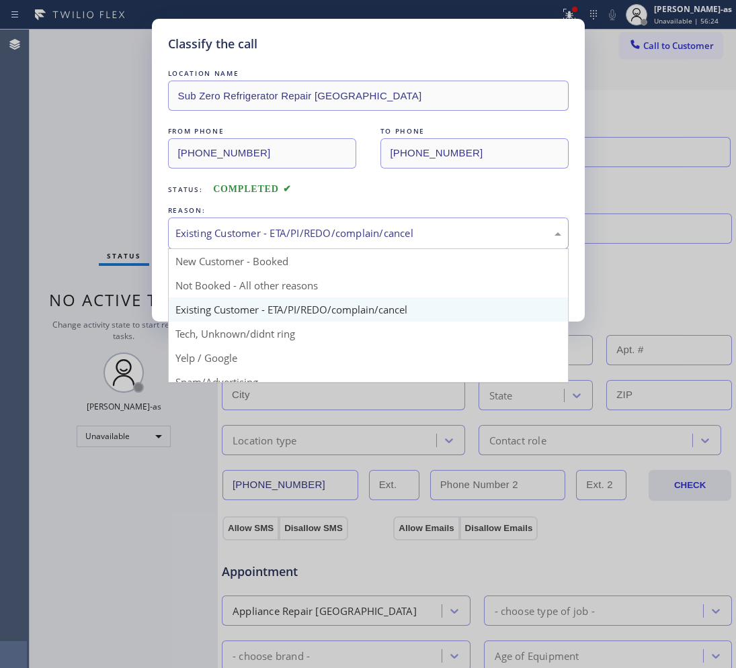
click at [236, 229] on div "Existing Customer - ETA/PI/REDO/complain/cancel" at bounding box center [368, 233] width 386 height 15
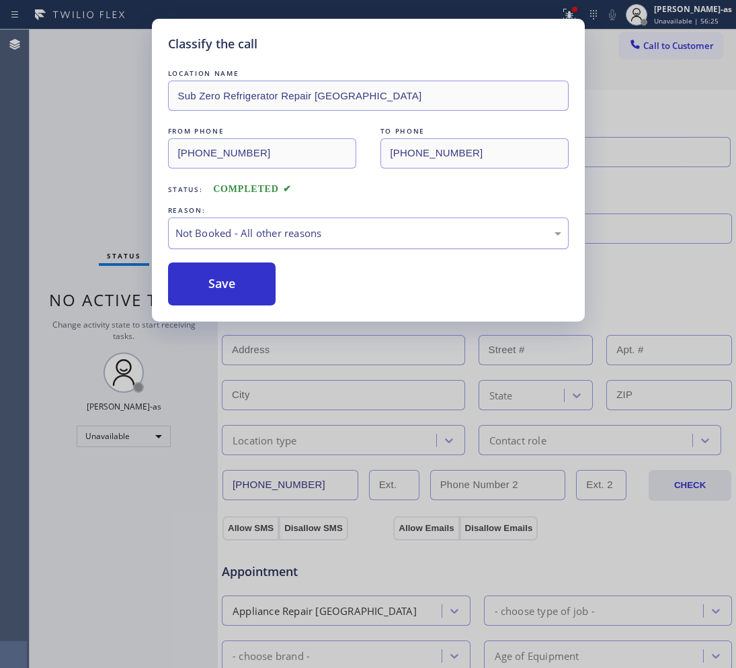
click at [249, 245] on div "Not Booked - All other reasons" at bounding box center [368, 234] width 400 height 32
click at [209, 280] on button "Save" at bounding box center [222, 284] width 108 height 43
type input "(424) 301-8950"
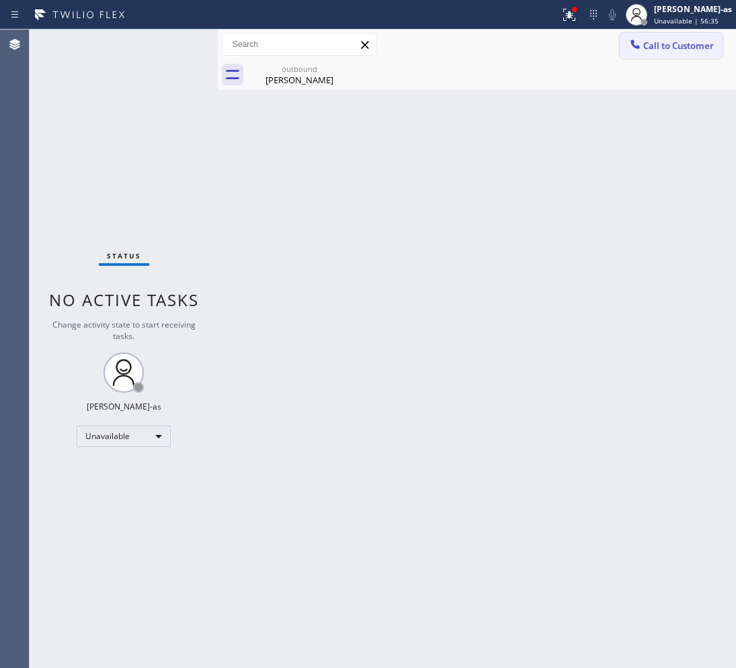
click at [655, 50] on span "Call to Customer" at bounding box center [678, 46] width 71 height 12
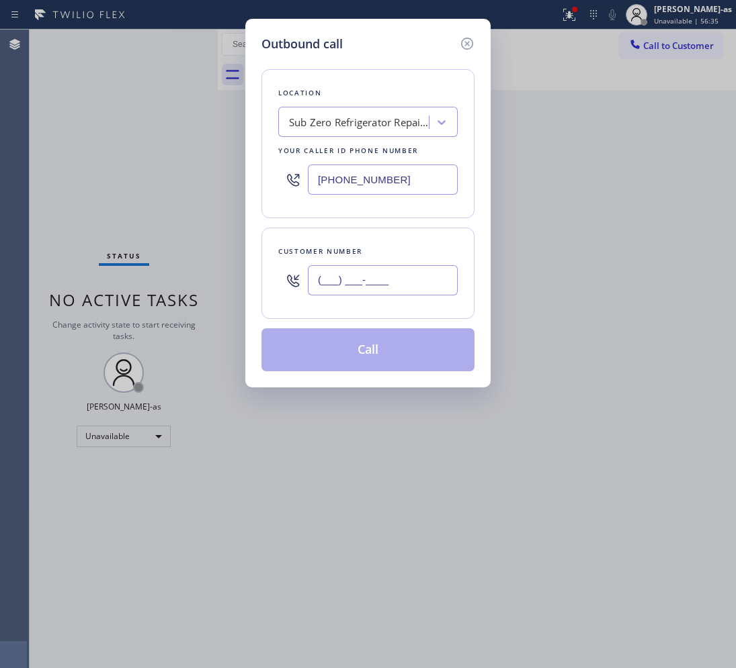
click at [415, 279] on input "(___) ___-____" at bounding box center [383, 280] width 150 height 30
paste input "773) 575-9945"
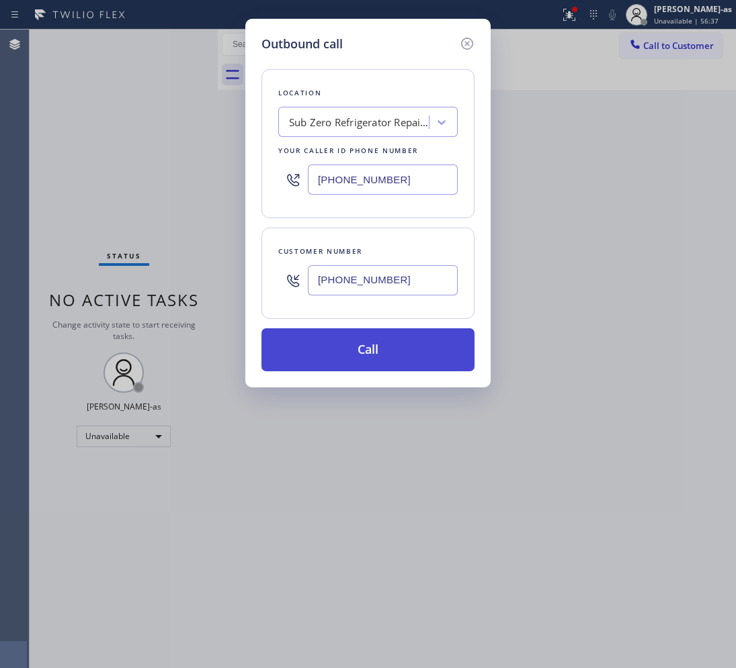
type input "[PHONE_NUMBER]"
drag, startPoint x: 384, startPoint y: 357, endPoint x: 392, endPoint y: 363, distance: 9.1
click at [384, 358] on button "Call" at bounding box center [367, 350] width 213 height 43
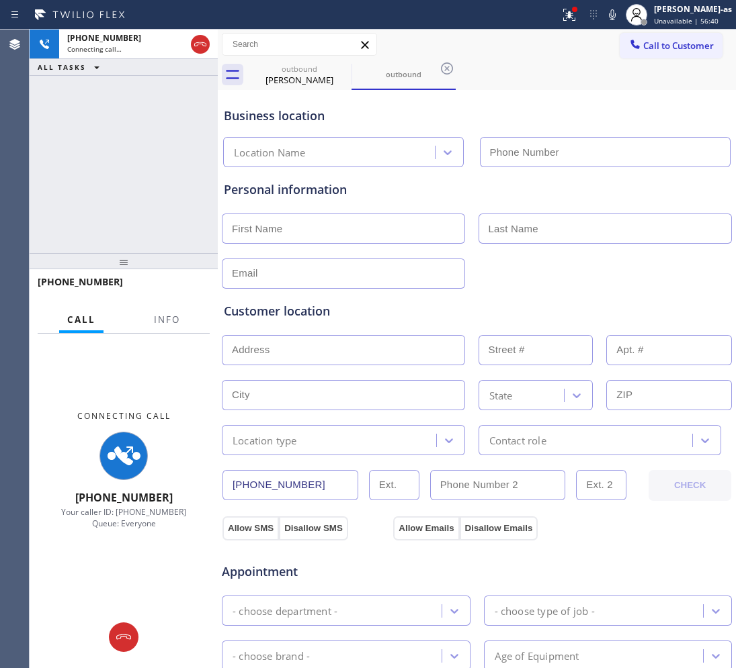
type input "[PHONE_NUMBER]"
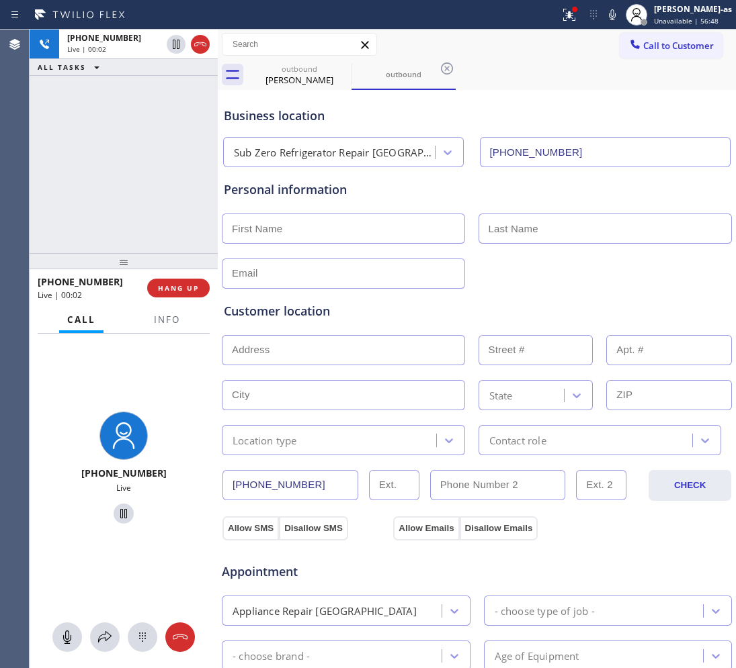
click at [150, 169] on div "+17735759945 Live | 00:02 ALL TASKS ALL TASKS ACTIVE TASKS TASKS IN WRAP UP" at bounding box center [124, 142] width 188 height 224
click at [175, 286] on span "HANG UP" at bounding box center [178, 288] width 41 height 9
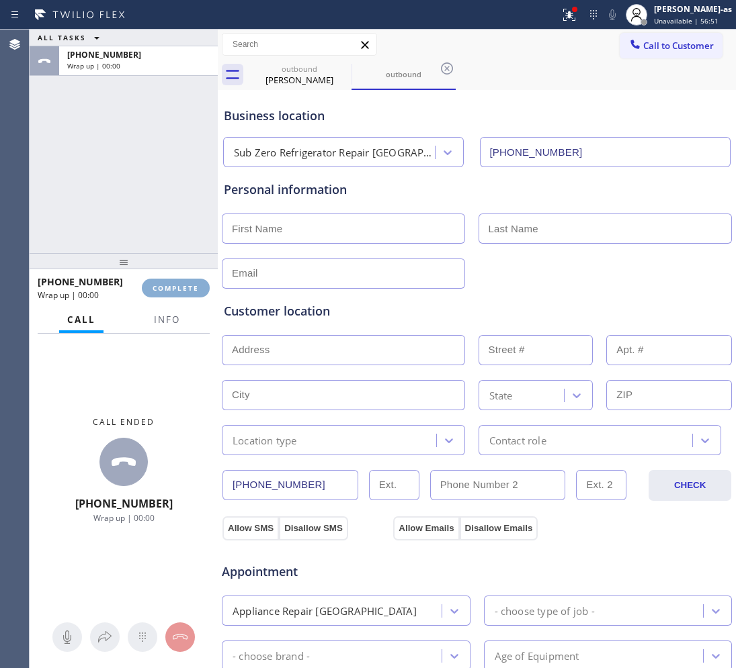
click at [175, 286] on span "COMPLETE" at bounding box center [176, 288] width 46 height 9
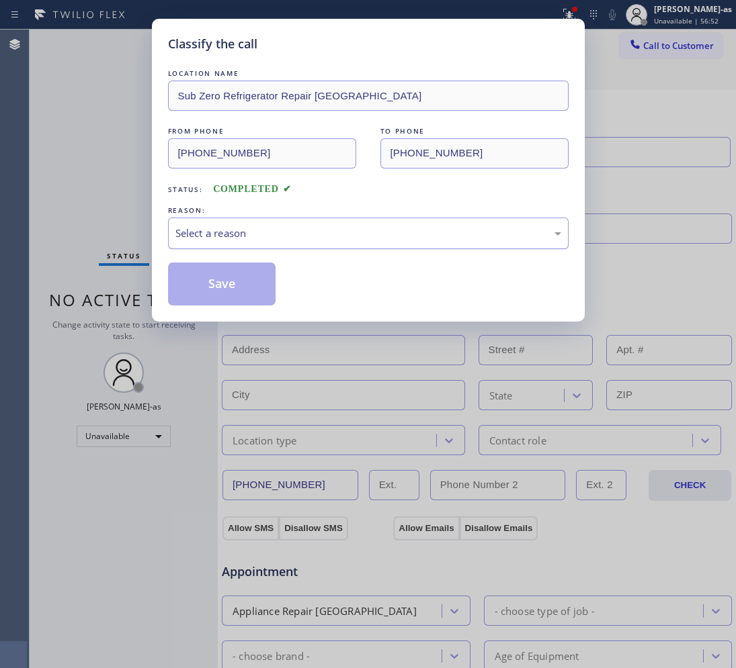
click at [364, 229] on div "Select a reason" at bounding box center [368, 233] width 386 height 15
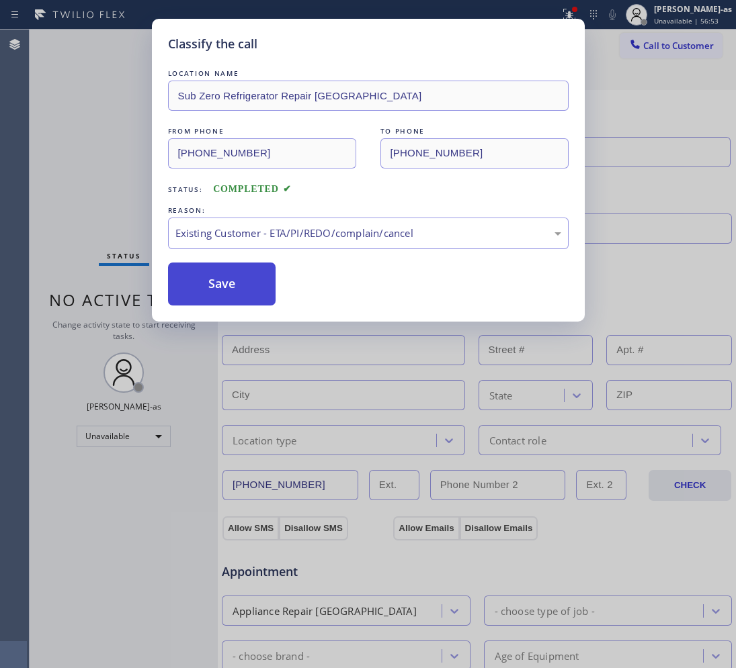
drag, startPoint x: 223, startPoint y: 279, endPoint x: 636, endPoint y: 89, distance: 454.8
click at [224, 279] on button "Save" at bounding box center [222, 284] width 108 height 43
type input "(424) 301-8950"
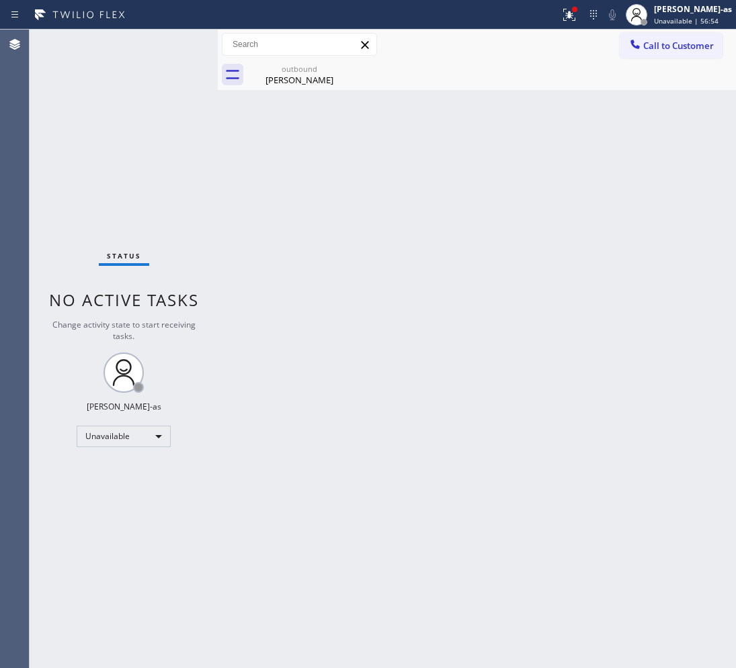
click at [654, 50] on span "Call to Customer" at bounding box center [678, 46] width 71 height 12
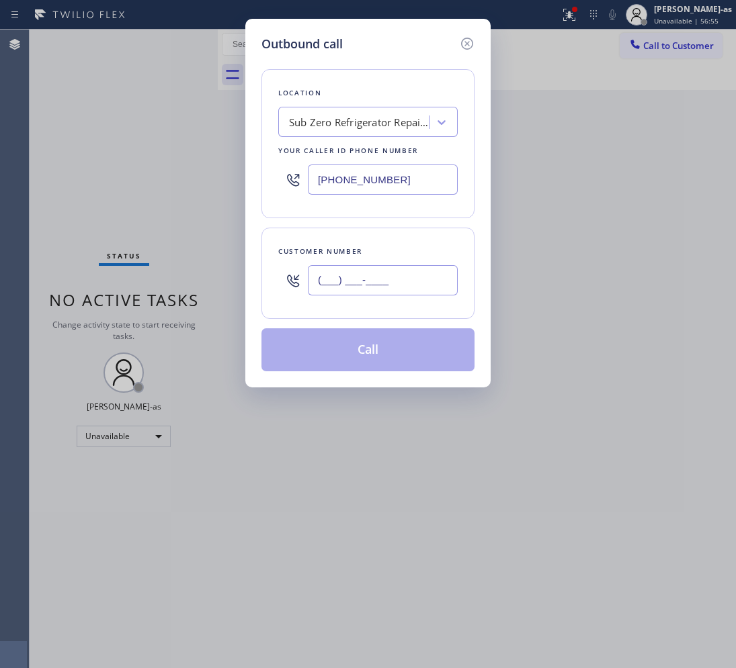
click at [407, 279] on input "(___) ___-____" at bounding box center [383, 280] width 150 height 30
paste input "650) 630-7017"
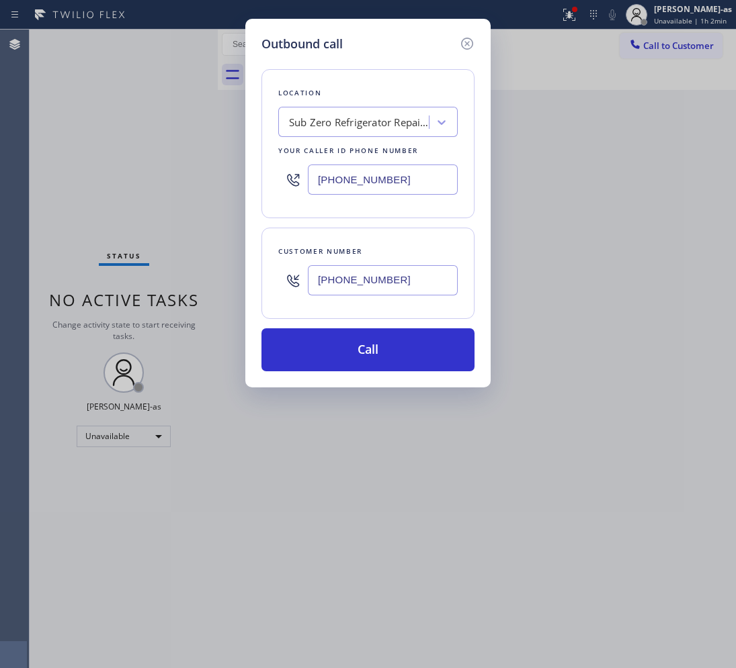
click at [412, 284] on input "[PHONE_NUMBER]" at bounding box center [383, 280] width 150 height 30
paste input "973) 294-93"
type input "(973) 294-9317"
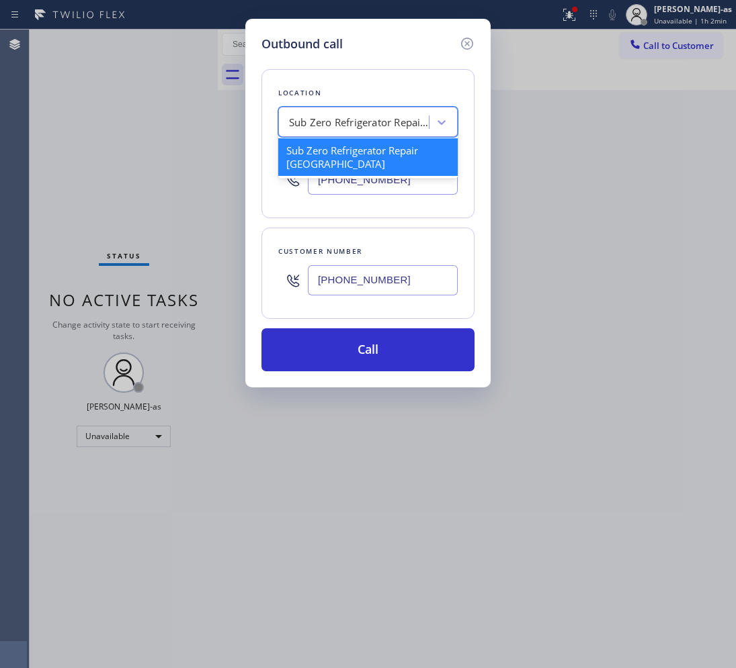
click at [354, 129] on div "Sub Zero Refrigerator Repair [GEOGRAPHIC_DATA]" at bounding box center [359, 122] width 141 height 15
paste input "Edison Electricians of Jersey City"
type input "Edison Electricians of Jersey City"
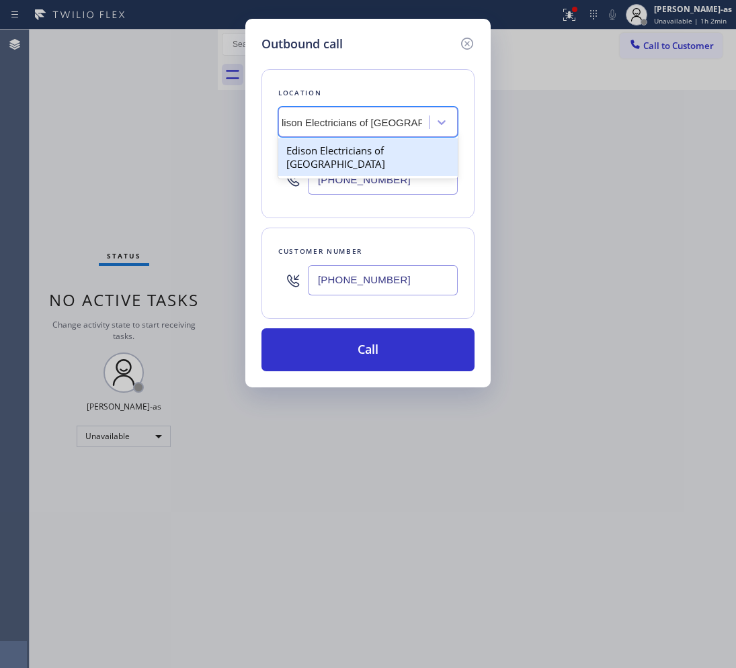
click at [344, 155] on div "Edison Electricians of Jersey City" at bounding box center [367, 157] width 179 height 38
type input "(862) 415-0803"
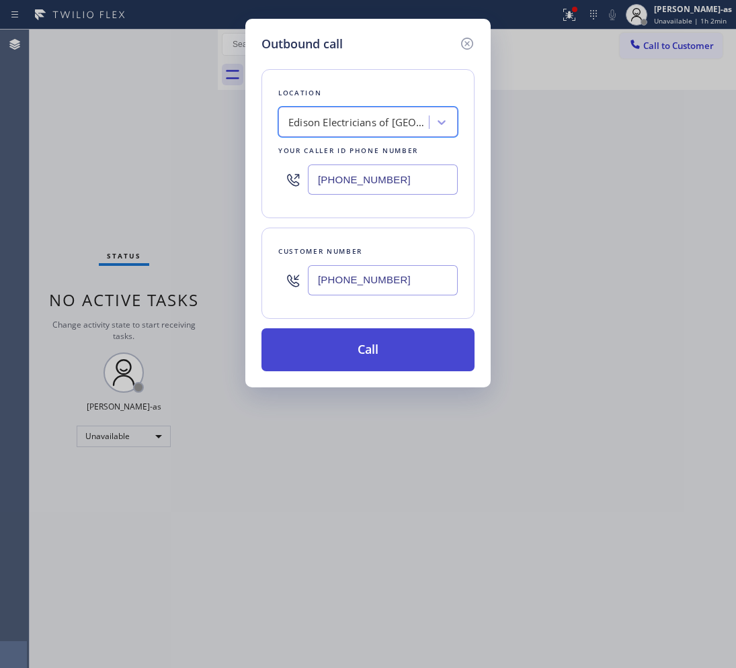
click at [378, 348] on button "Call" at bounding box center [367, 350] width 213 height 43
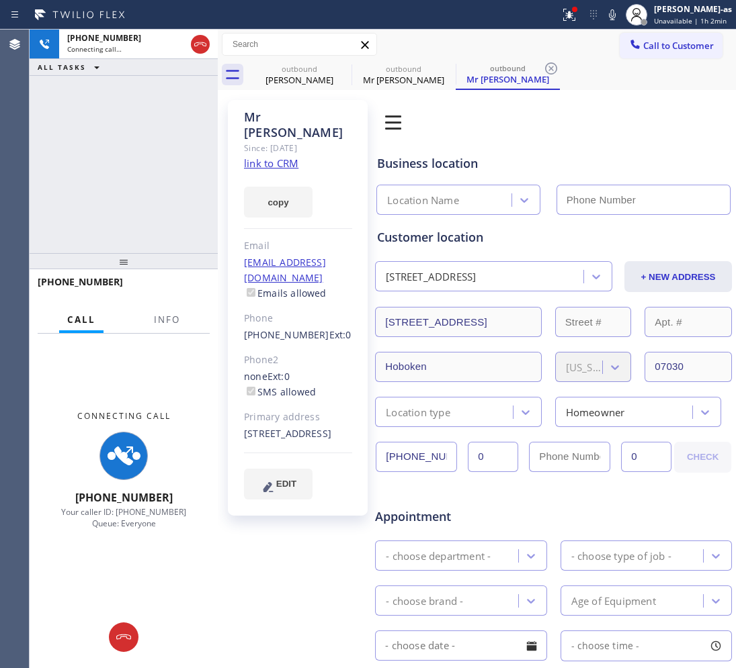
type input "(862) 415-0803"
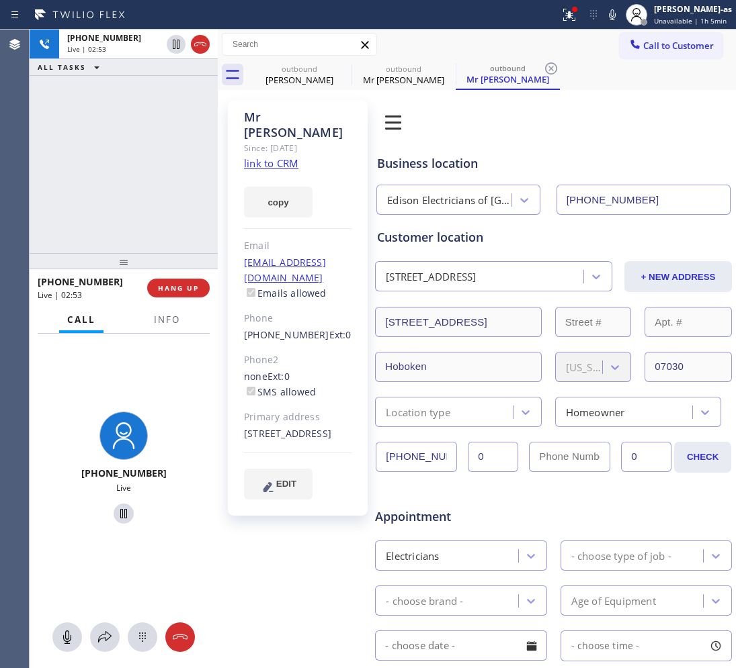
click at [126, 157] on div "+19732949317 Live | 02:53 ALL TASKS ALL TASKS ACTIVE TASKS TASKS IN WRAP UP" at bounding box center [124, 142] width 188 height 224
click at [179, 322] on span "Info" at bounding box center [167, 320] width 26 height 12
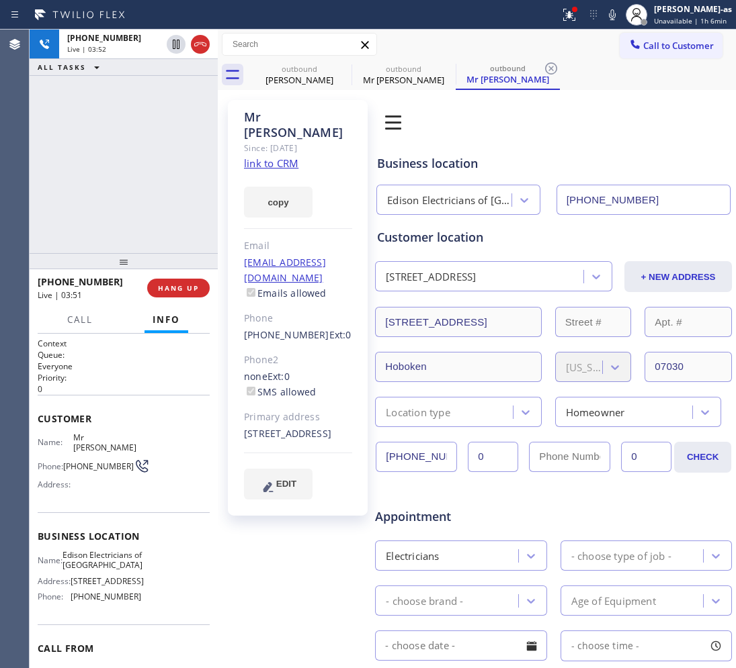
click at [159, 204] on div "+19732949317 Live | 03:52 ALL TASKS ALL TASKS ACTIVE TASKS TASKS IN WRAP UP" at bounding box center [124, 142] width 188 height 224
click at [161, 206] on div "+19732949317 Live | 04:22 ALL TASKS ALL TASKS ACTIVE TASKS TASKS IN WRAP UP" at bounding box center [124, 142] width 188 height 224
click at [163, 202] on div "+19732949317 Live | 04:23 ALL TASKS ALL TASKS ACTIVE TASKS TASKS IN WRAP UP" at bounding box center [124, 142] width 188 height 224
click at [165, 200] on div "+19732949317 Live | 04:24 ALL TASKS ALL TASKS ACTIVE TASKS TASKS IN WRAP UP" at bounding box center [124, 142] width 188 height 224
click at [176, 183] on div "+19732949317 Live | 05:32 ALL TASKS ALL TASKS ACTIVE TASKS TASKS IN WRAP UP" at bounding box center [124, 142] width 188 height 224
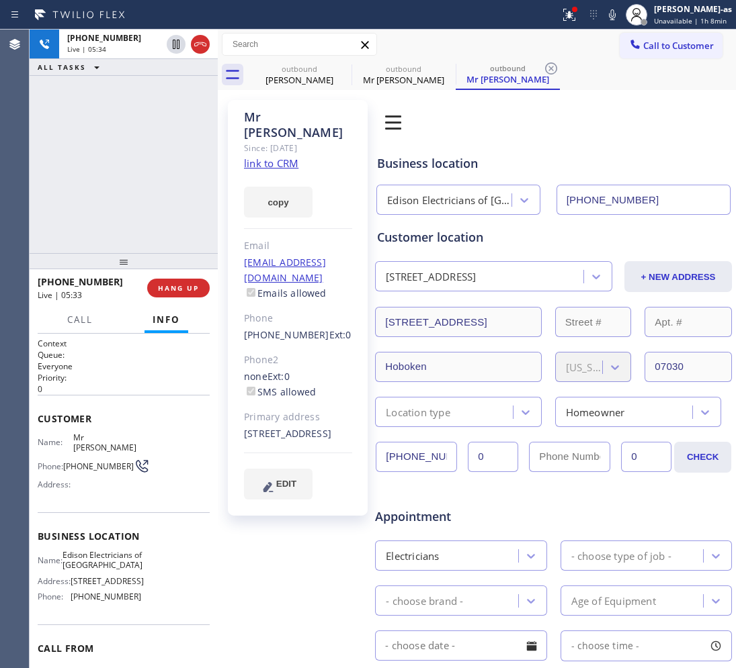
drag, startPoint x: 163, startPoint y: 148, endPoint x: 165, endPoint y: 138, distance: 9.6
click at [166, 138] on div "+19732949317 Live | 05:34 ALL TASKS ALL TASKS ACTIVE TASKS TASKS IN WRAP UP" at bounding box center [124, 142] width 188 height 224
click at [68, 159] on div "+19732949317 Live | 05:39 ALL TASKS ALL TASKS ACTIVE TASKS TASKS IN WRAP UP" at bounding box center [124, 142] width 188 height 224
click at [111, 226] on div "+19732949317 Live | 05:44 ALL TASKS ALL TASKS ACTIVE TASKS TASKS IN WRAP UP" at bounding box center [124, 142] width 188 height 224
click at [111, 226] on div "+19732949317 Live | 05:46 ALL TASKS ALL TASKS ACTIVE TASKS TASKS IN WRAP UP" at bounding box center [124, 142] width 188 height 224
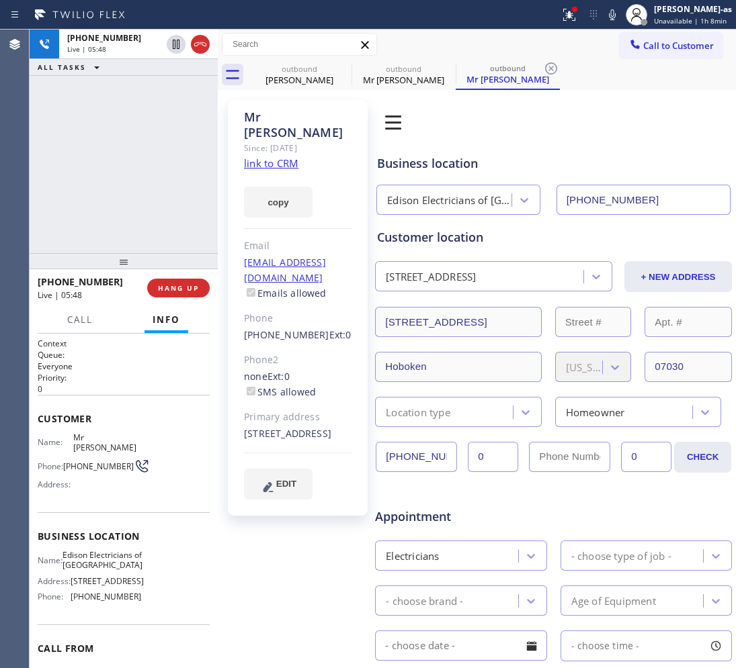
click at [112, 224] on div "+19732949317 Live | 05:48 ALL TASKS ALL TASKS ACTIVE TASKS TASKS IN WRAP UP" at bounding box center [124, 142] width 188 height 224
click at [146, 185] on div "+19732949317 Live | 05:50 ALL TASKS ALL TASKS ACTIVE TASKS TASKS IN WRAP UP" at bounding box center [124, 142] width 188 height 224
click at [105, 232] on div "+19732949317 Live | 05:50 ALL TASKS ALL TASKS ACTIVE TASKS TASKS IN WRAP UP" at bounding box center [124, 142] width 188 height 224
click at [124, 230] on div "+19732949317 Live | 05:51 ALL TASKS ALL TASKS ACTIVE TASKS TASKS IN WRAP UP" at bounding box center [124, 142] width 188 height 224
drag, startPoint x: 138, startPoint y: 226, endPoint x: 169, endPoint y: 308, distance: 87.8
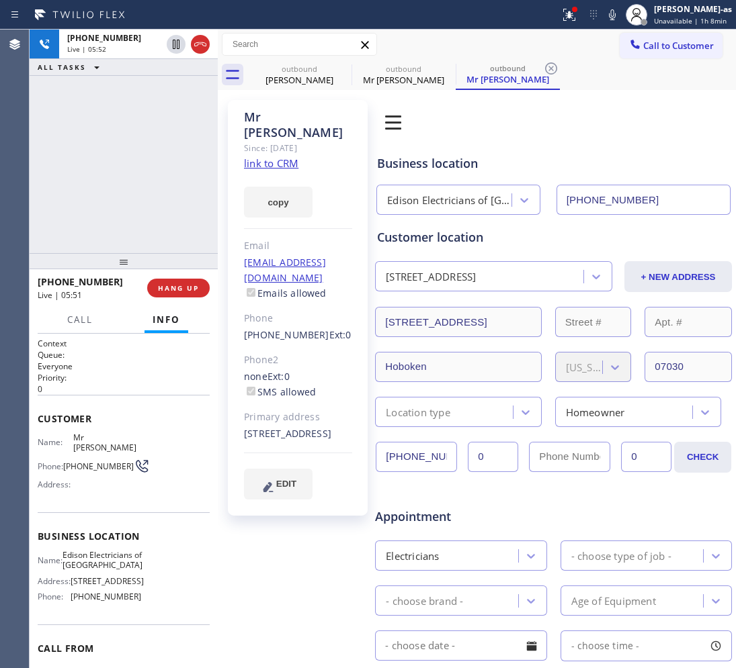
click at [139, 226] on div "+19732949317 Live | 05:52 ALL TASKS ALL TASKS ACTIVE TASKS TASKS IN WRAP UP" at bounding box center [124, 142] width 188 height 224
click at [179, 290] on span "HANG UP" at bounding box center [178, 288] width 41 height 9
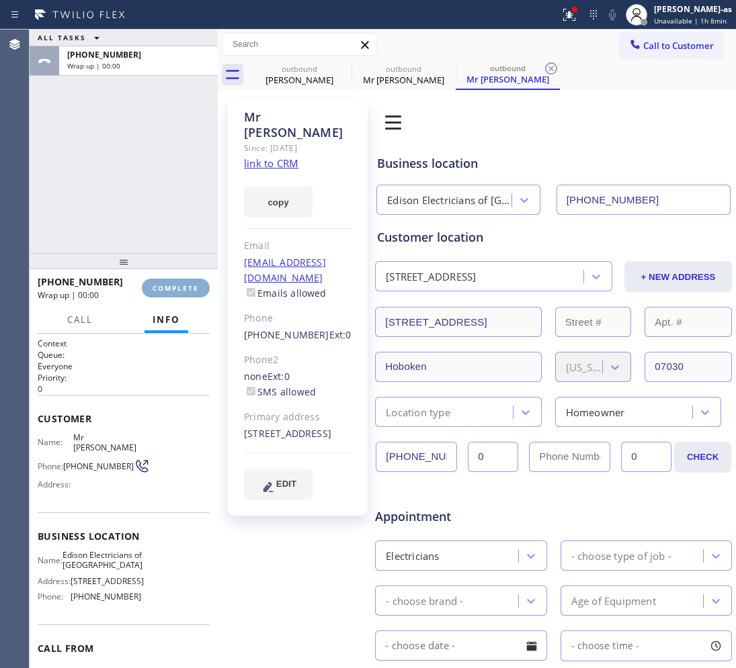
click at [179, 290] on span "COMPLETE" at bounding box center [176, 288] width 46 height 9
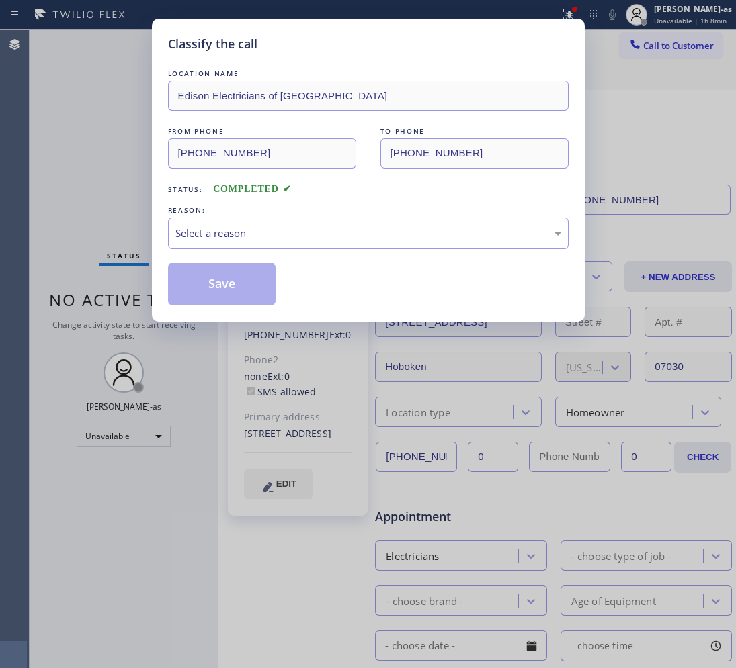
drag, startPoint x: 139, startPoint y: 185, endPoint x: 152, endPoint y: 185, distance: 12.8
click at [144, 185] on div "Classify the call LOCATION NAME Edison Electricians of Jersey City FROM PHONE (…" at bounding box center [368, 334] width 736 height 668
click at [287, 236] on div "Select a reason" at bounding box center [368, 233] width 386 height 15
drag, startPoint x: 225, startPoint y: 279, endPoint x: 674, endPoint y: 401, distance: 465.0
click at [226, 277] on button "Save" at bounding box center [222, 284] width 108 height 43
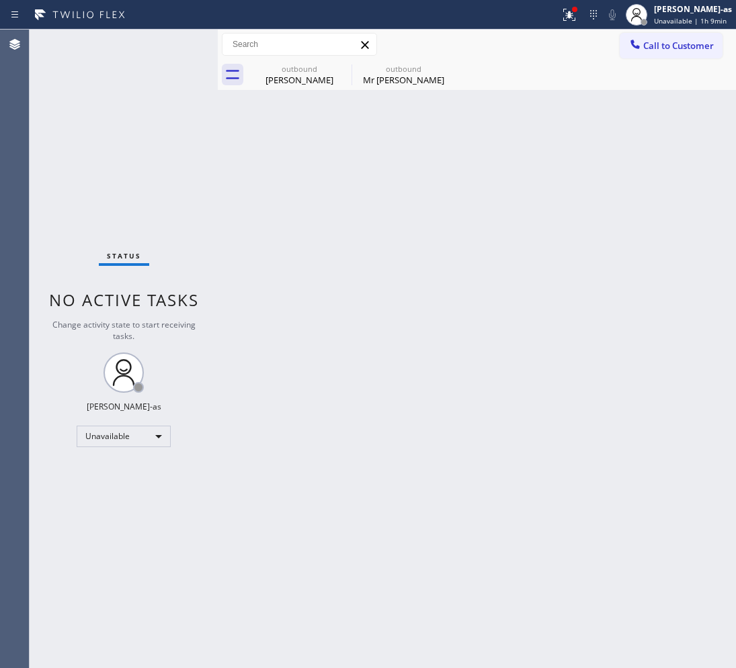
drag, startPoint x: 327, startPoint y: 361, endPoint x: 317, endPoint y: 112, distance: 250.1
click at [329, 356] on div "Back to Dashboard Change Sender ID Customers Technicians Select a contact Outbo…" at bounding box center [477, 349] width 518 height 639
click at [296, 86] on div "outbound Terry Alosi" at bounding box center [299, 75] width 101 height 30
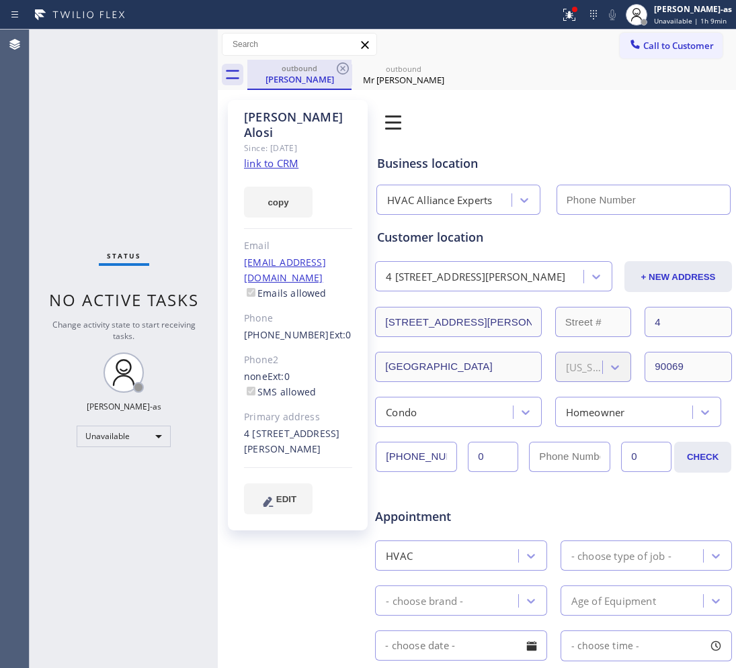
type input "(424) 301-8950"
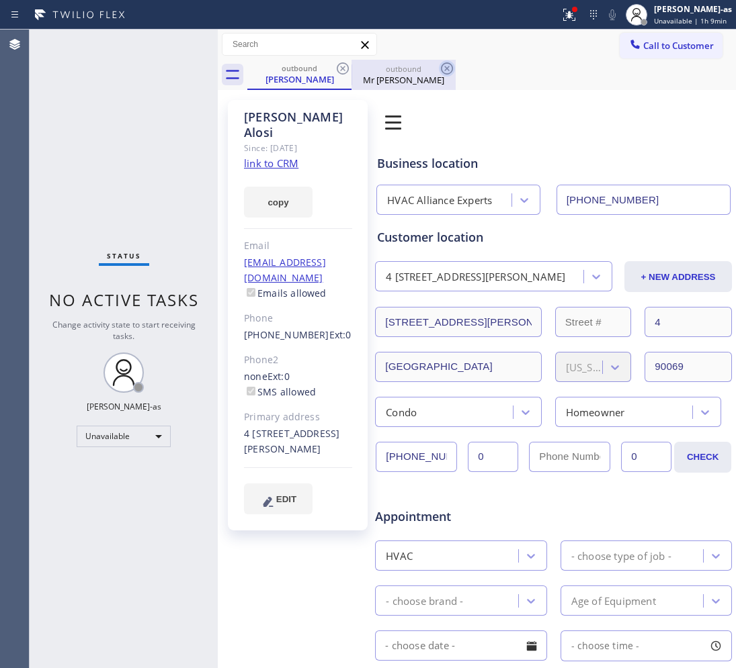
click at [339, 69] on icon at bounding box center [343, 68] width 16 height 16
type input "(862) 415-0803"
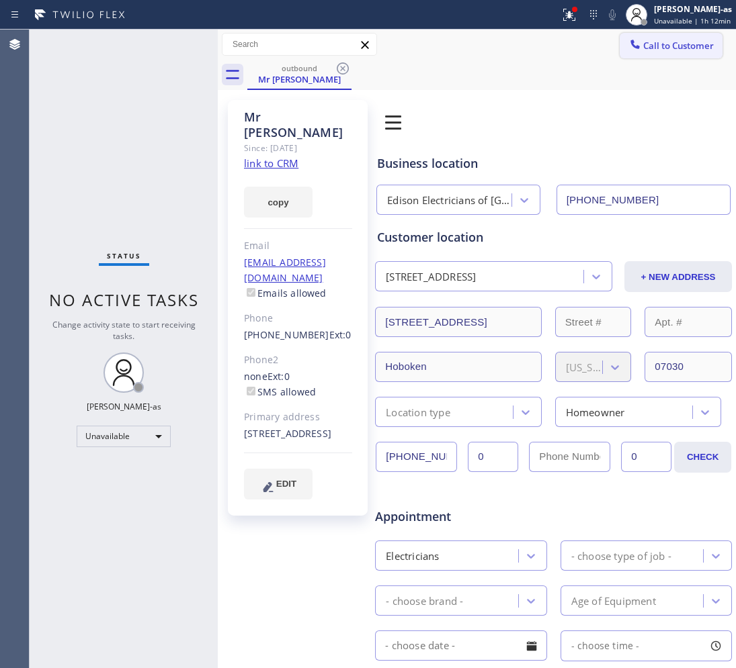
click at [630, 42] on icon at bounding box center [634, 44] width 9 height 9
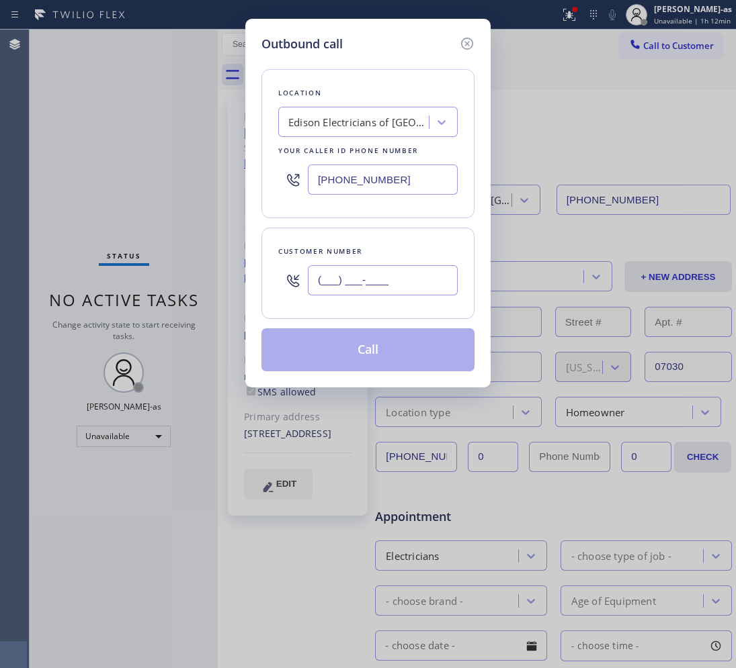
click at [353, 286] on input "(___) ___-____" at bounding box center [383, 280] width 150 height 30
paste input "310) 418-3123"
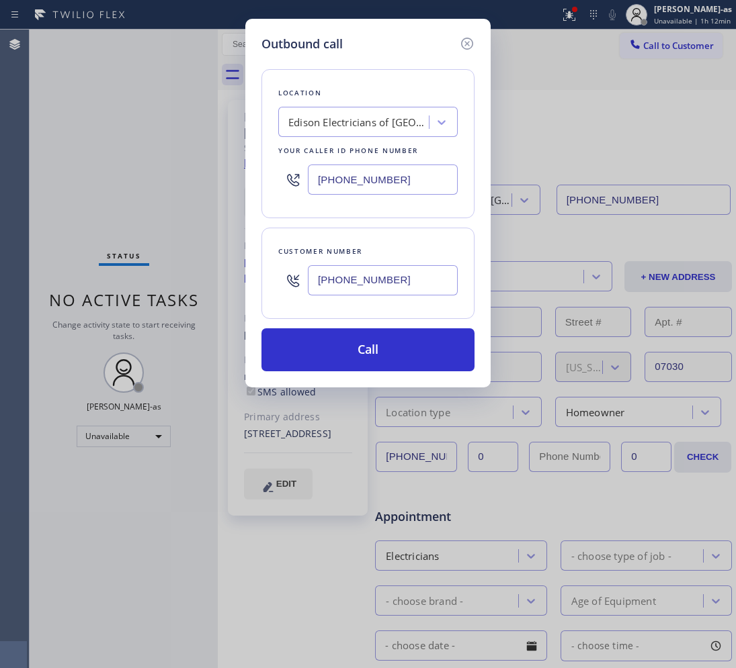
type input "(310) 418-3123"
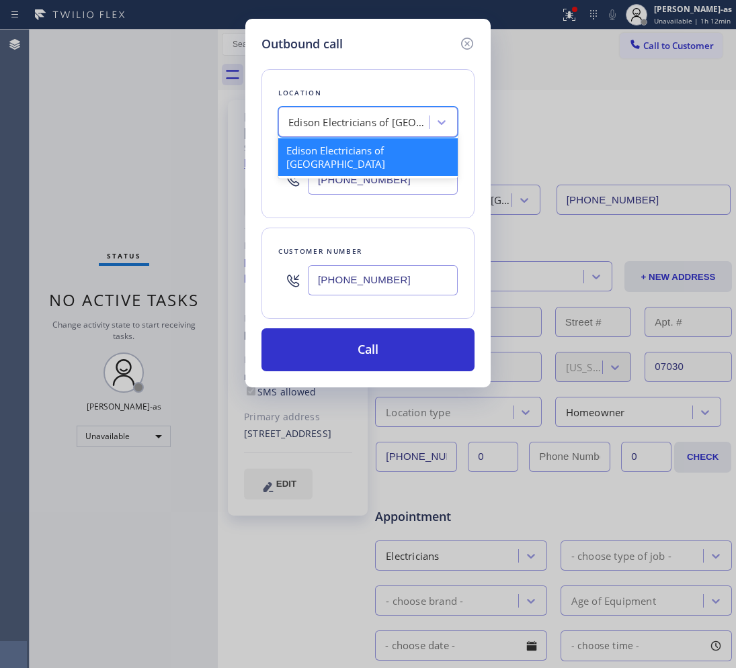
click at [328, 114] on div "Edison Electricians of Jersey City" at bounding box center [355, 123] width 146 height 24
paste input "Seal Beach Heating and AC Repair"
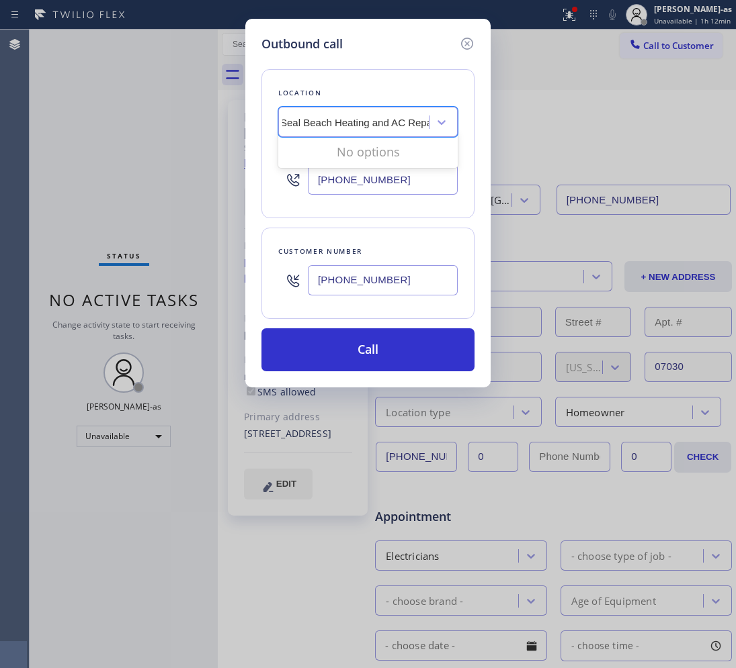
scroll to position [0, 7]
type input "Seal Beach Heating and AC Repair"
click at [335, 148] on div "Seal Beach Heating and AC Repair" at bounding box center [367, 150] width 179 height 24
type input "(562) 203-0280"
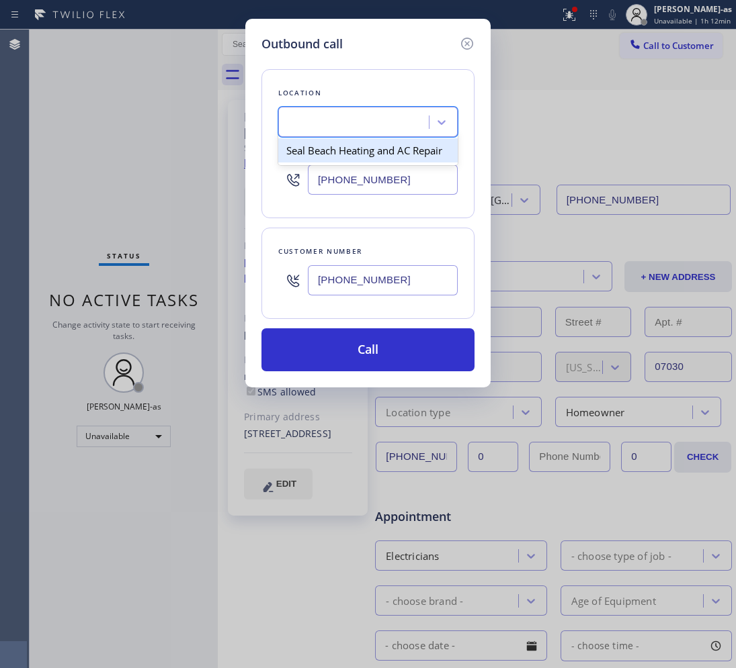
scroll to position [0, 1]
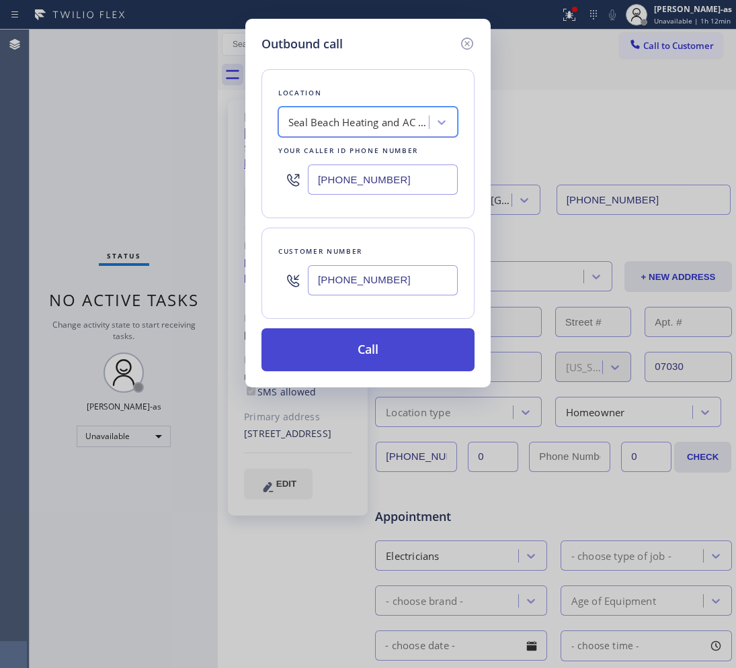
click at [331, 351] on button "Call" at bounding box center [367, 350] width 213 height 43
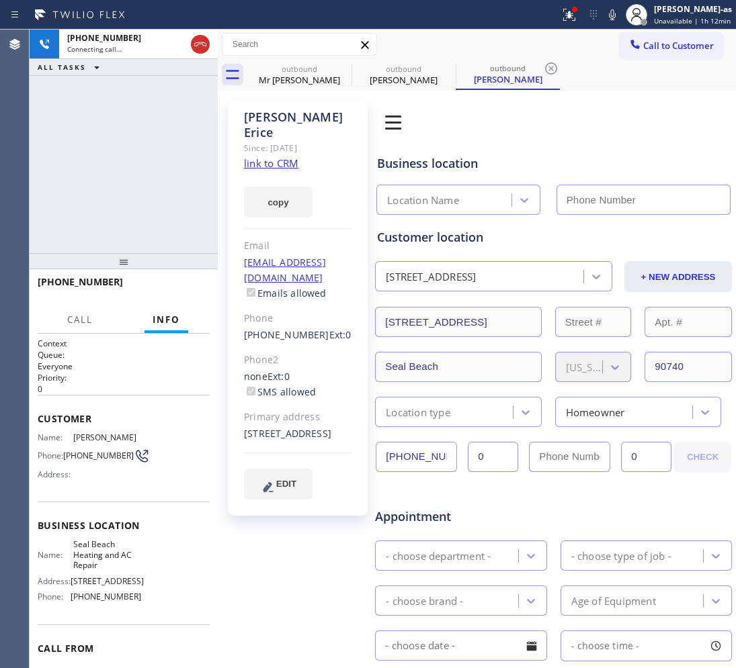
type input "(562) 203-0280"
click at [262, 157] on link "link to CRM" at bounding box center [271, 163] width 54 height 13
click at [161, 179] on div "+13104183123 Live | 00:03 ALL TASKS ALL TASKS ACTIVE TASKS TASKS IN WRAP UP" at bounding box center [124, 142] width 188 height 224
click at [120, 173] on div "+13104183123 Live | 01:12 ALL TASKS ALL TASKS ACTIVE TASKS TASKS IN WRAP UP" at bounding box center [124, 142] width 188 height 224
click at [106, 193] on div "+13104183123 Live | 01:13 ALL TASKS ALL TASKS ACTIVE TASKS TASKS IN WRAP UP" at bounding box center [124, 142] width 188 height 224
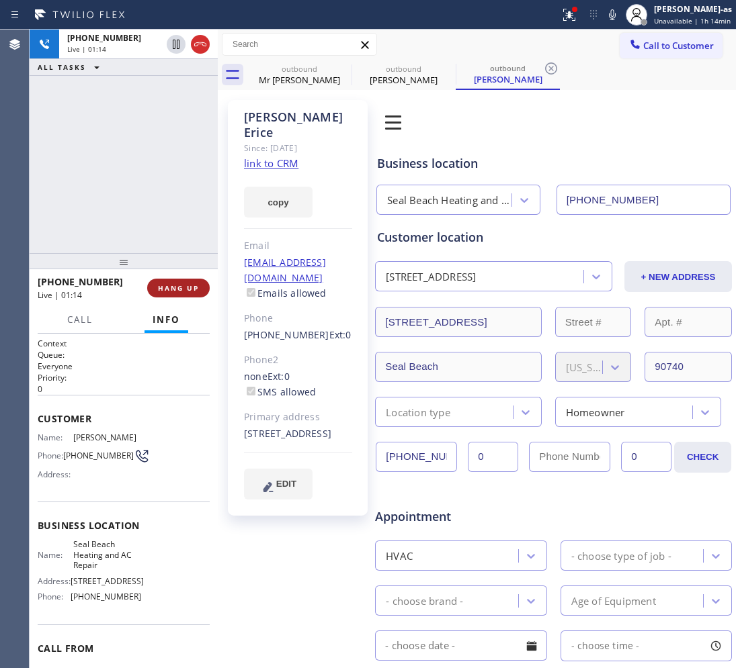
click at [166, 290] on span "HANG UP" at bounding box center [178, 288] width 41 height 9
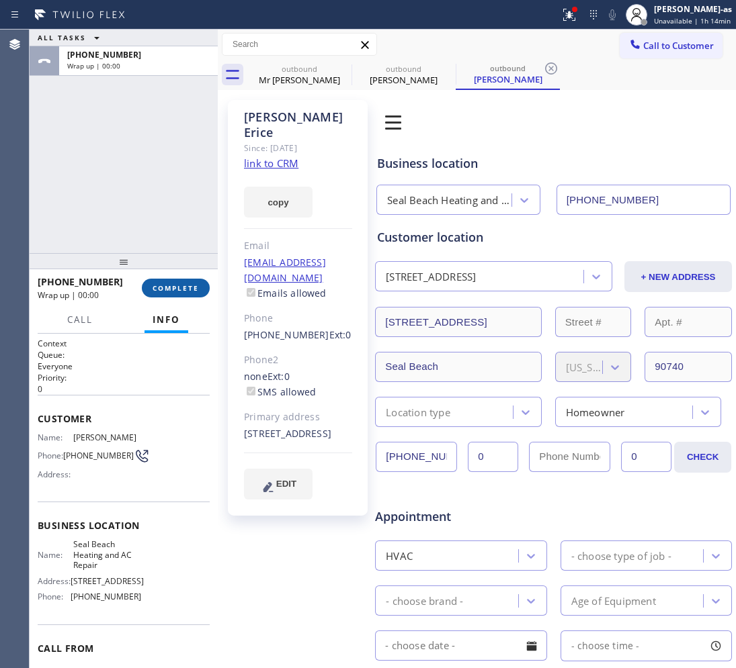
click at [203, 219] on div "ALL TASKS ALL TASKS ACTIVE TASKS TASKS IN WRAP UP +13104183123 Wrap up | 00:00" at bounding box center [124, 142] width 188 height 224
click at [163, 287] on span "COMPLETE" at bounding box center [176, 288] width 46 height 9
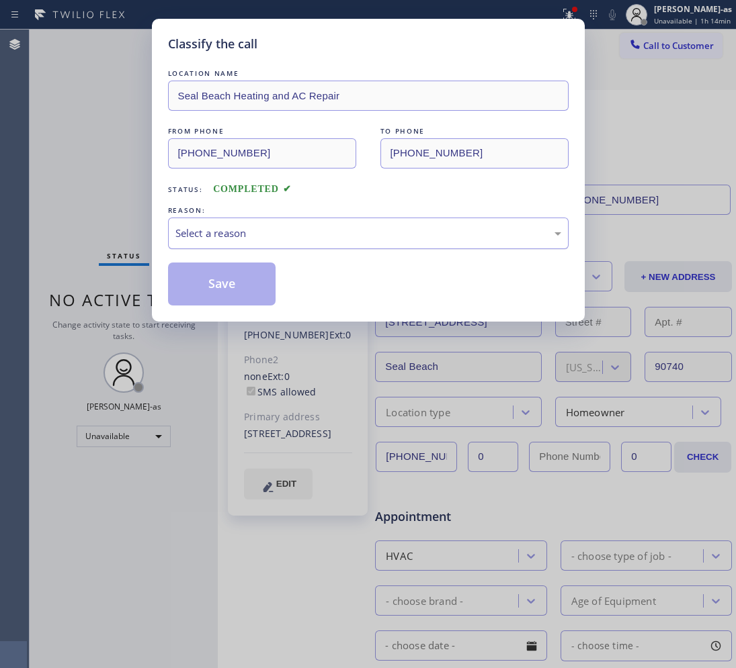
click at [277, 236] on div "Select a reason" at bounding box center [368, 233] width 386 height 15
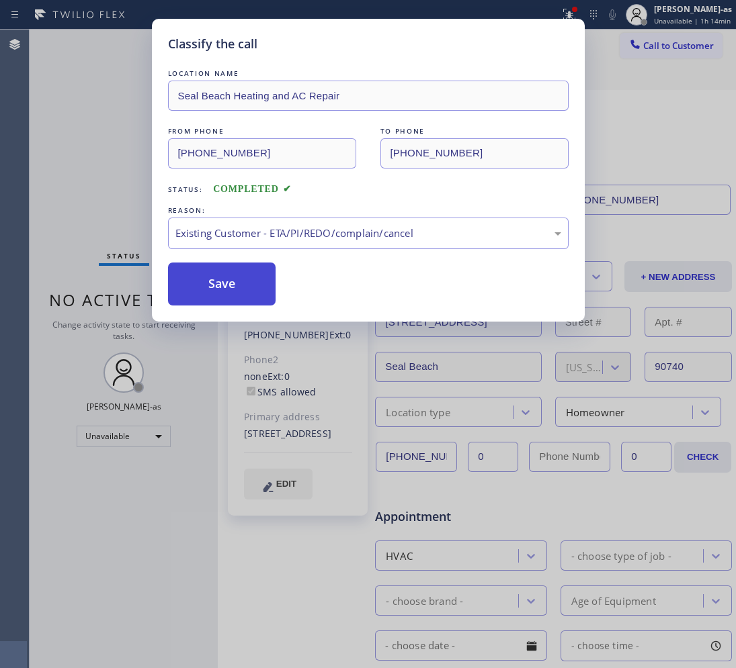
click at [226, 273] on button "Save" at bounding box center [222, 284] width 108 height 43
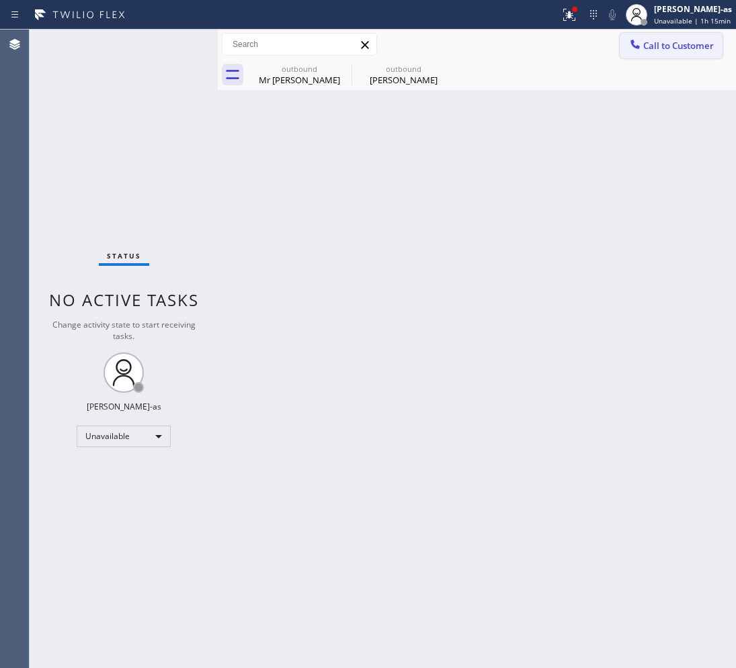
click at [695, 37] on button "Call to Customer" at bounding box center [670, 46] width 103 height 26
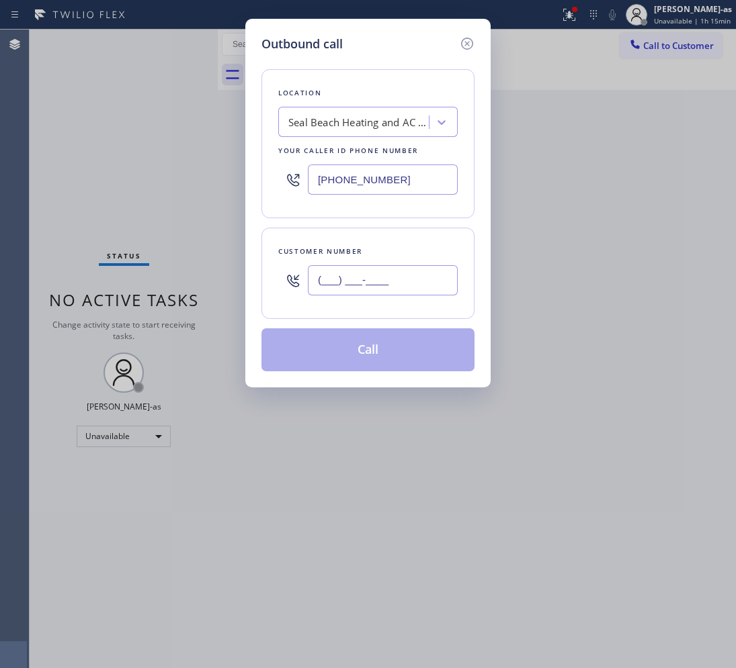
click at [373, 296] on input "(___) ___-____" at bounding box center [383, 280] width 150 height 30
paste input "214) 707-8059"
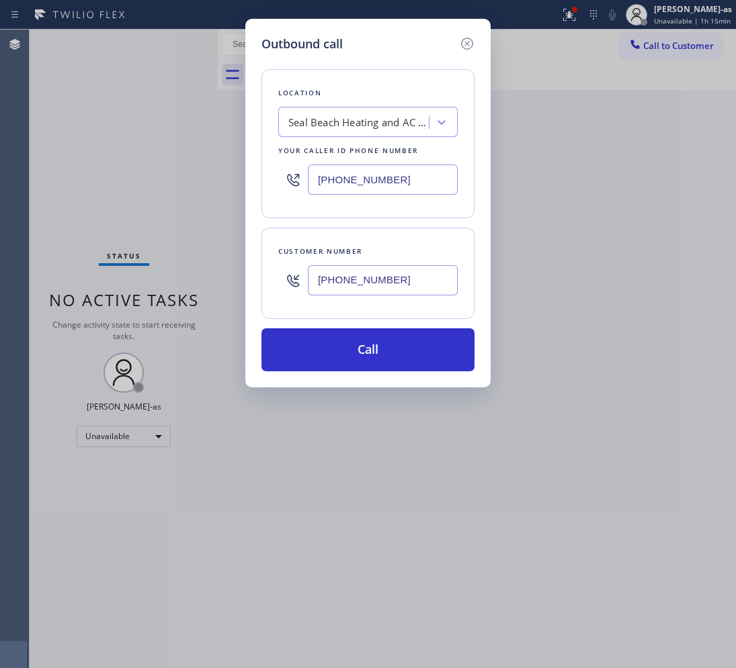
type input "(214) 707-8059"
click at [363, 123] on div "Seal Beach Heating and AC Repair" at bounding box center [358, 122] width 141 height 15
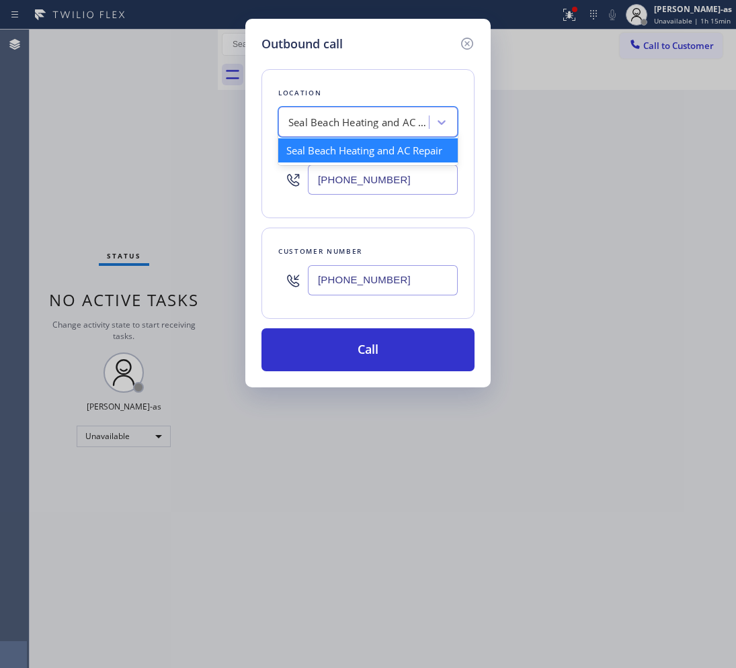
paste input "Smart Home Air and Heating Costa Mesa"
type input "Smart Home Air and Heating Costa Mesa"
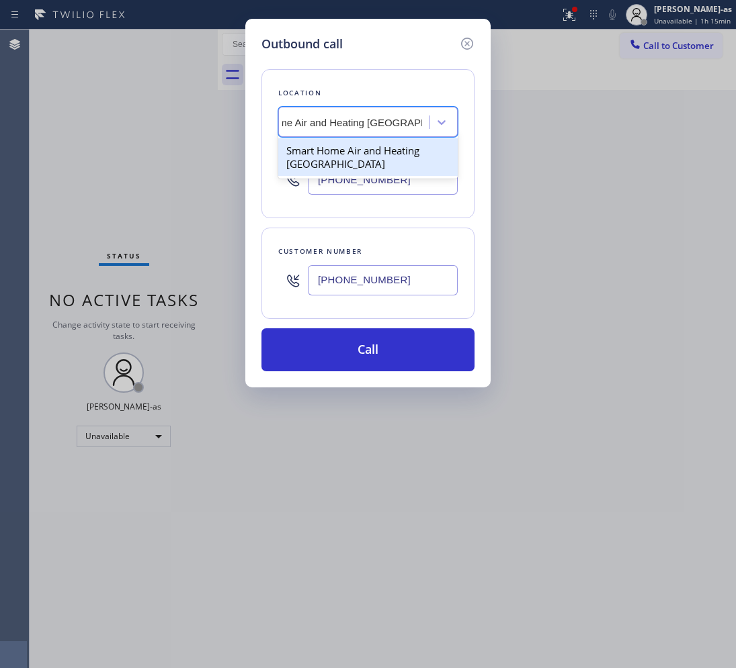
click at [312, 161] on div "Smart Home Air and Heating Costa Mesa" at bounding box center [367, 157] width 179 height 38
type input "(949) 569-5449"
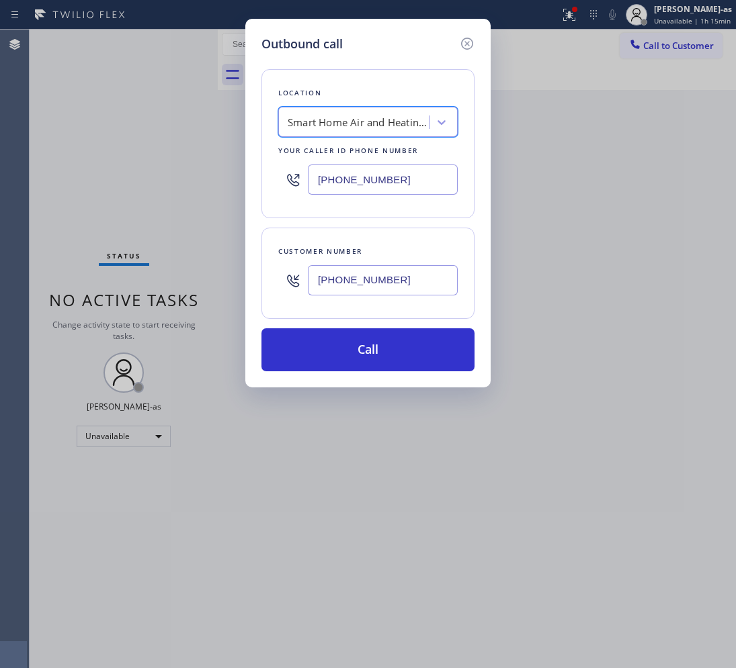
scroll to position [0, 1]
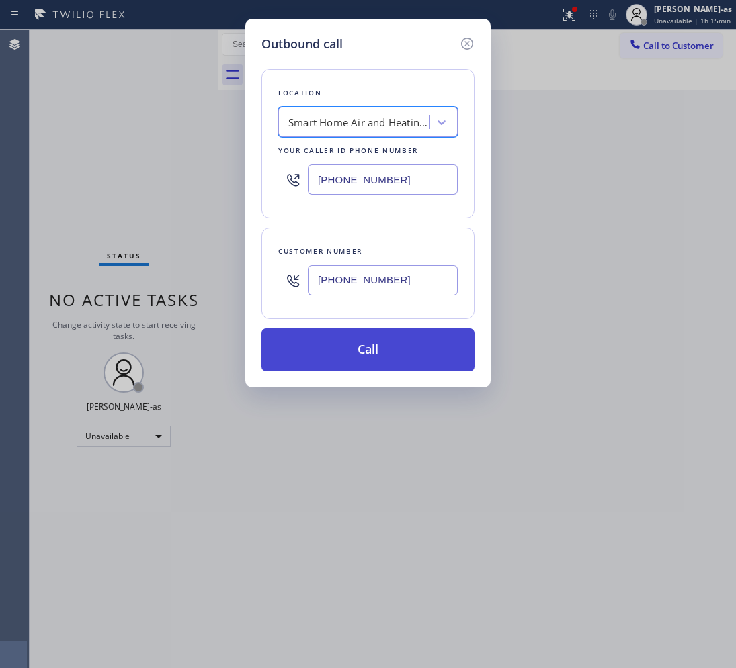
click at [407, 349] on button "Call" at bounding box center [367, 350] width 213 height 43
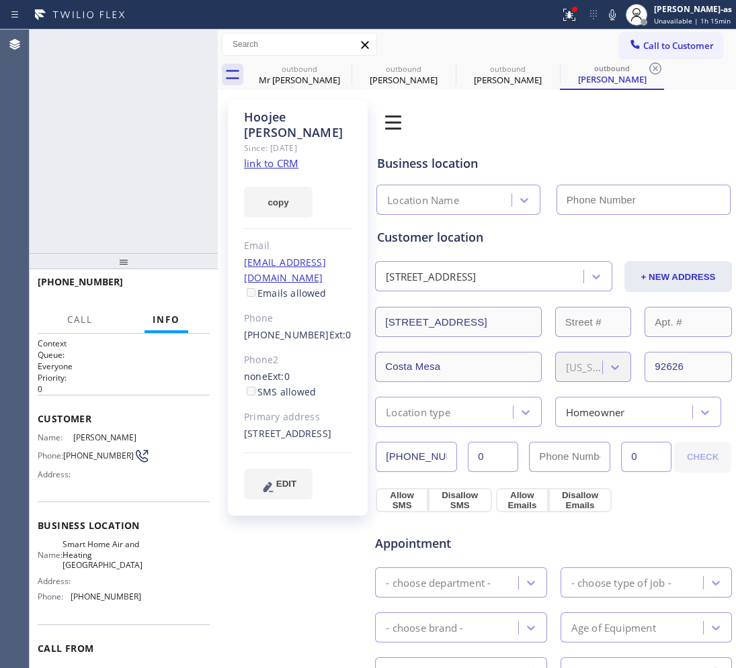
type input "(949) 569-5449"
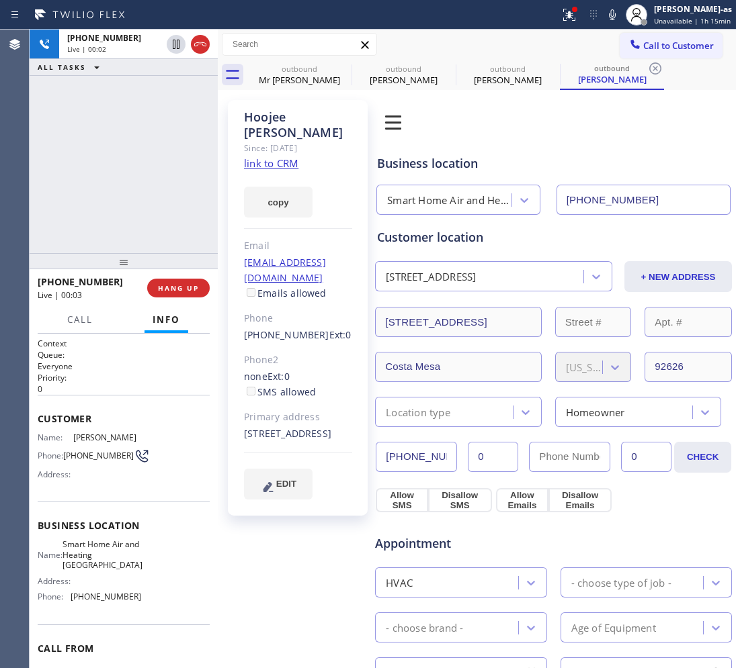
click at [276, 157] on link "link to CRM" at bounding box center [271, 163] width 54 height 13
click at [64, 210] on div "+12147078059 Live | 01:03 ALL TASKS ALL TASKS ACTIVE TASKS TASKS IN WRAP UP" at bounding box center [124, 142] width 188 height 224
click at [152, 210] on div "+12147078059 Live | 01:04 ALL TASKS ALL TASKS ACTIVE TASKS TASKS IN WRAP UP" at bounding box center [124, 142] width 188 height 224
click at [183, 287] on span "HANG UP" at bounding box center [178, 288] width 41 height 9
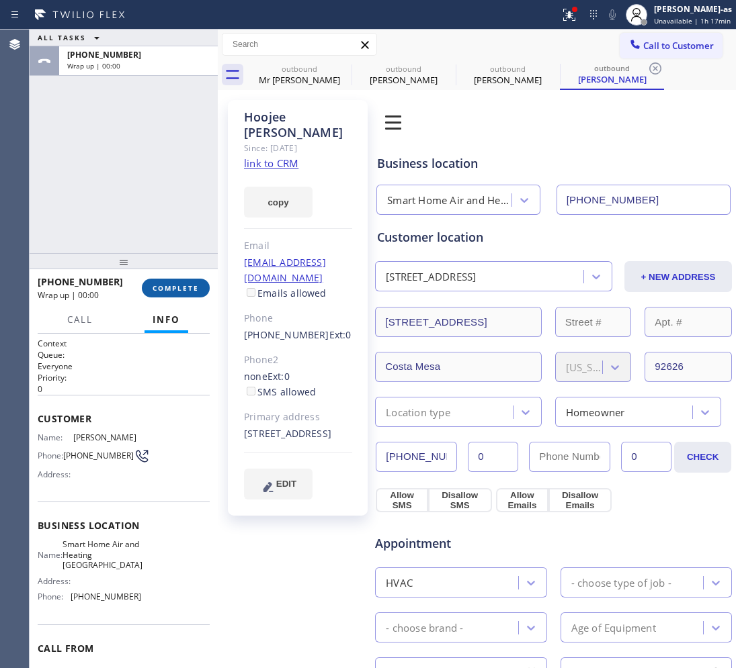
click at [181, 284] on span "COMPLETE" at bounding box center [176, 288] width 46 height 9
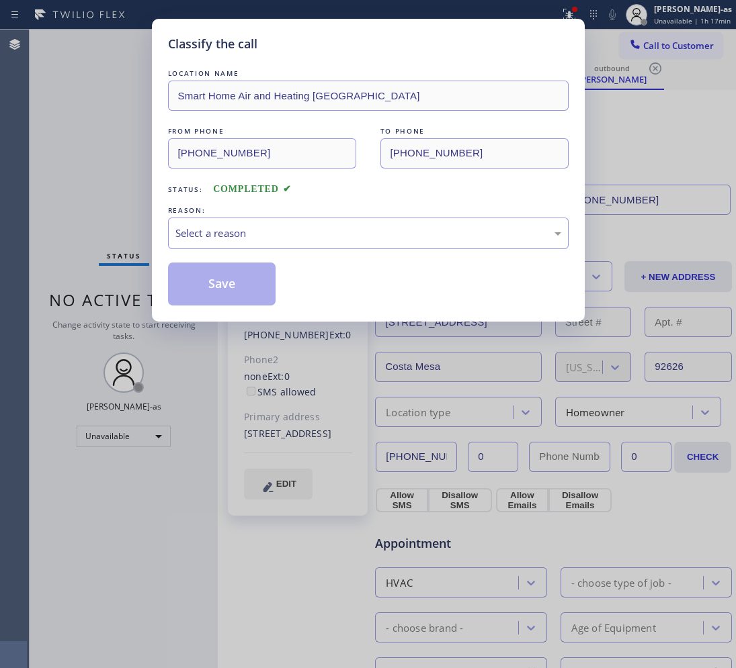
click at [88, 112] on div "Classify the call LOCATION NAME Smart Home Air and Heating Costa Mesa FROM PHON…" at bounding box center [368, 334] width 736 height 668
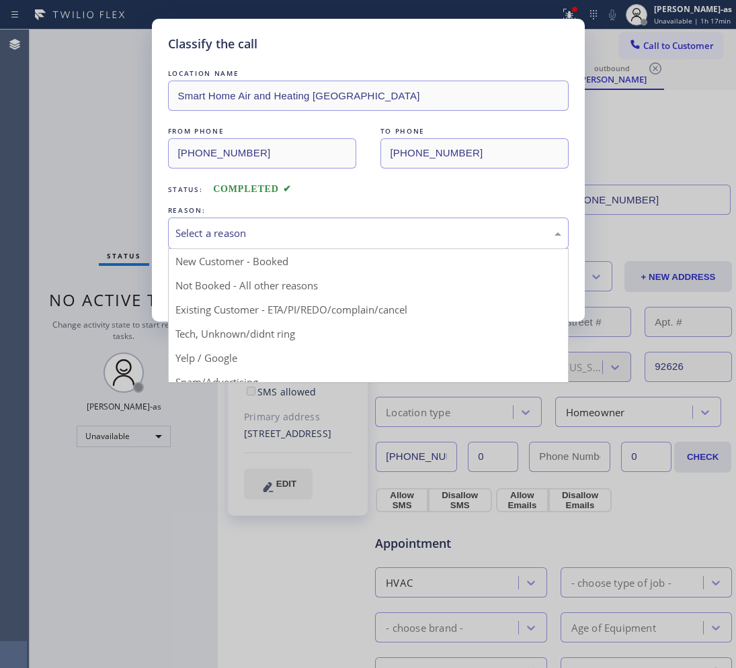
click at [323, 234] on div "Select a reason" at bounding box center [368, 233] width 386 height 15
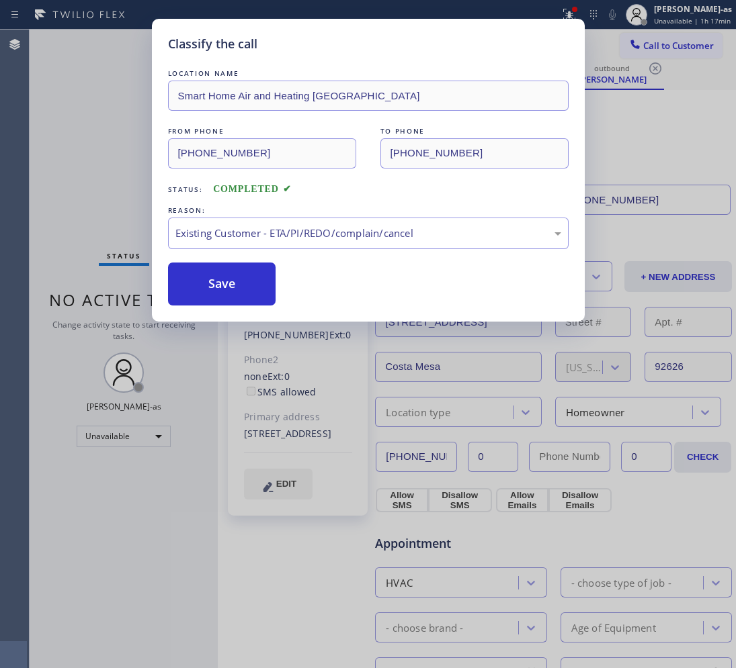
drag, startPoint x: 361, startPoint y: 316, endPoint x: 353, endPoint y: 313, distance: 8.7
drag, startPoint x: 220, startPoint y: 286, endPoint x: 223, endPoint y: 160, distance: 125.7
click at [220, 284] on button "Save" at bounding box center [222, 284] width 108 height 43
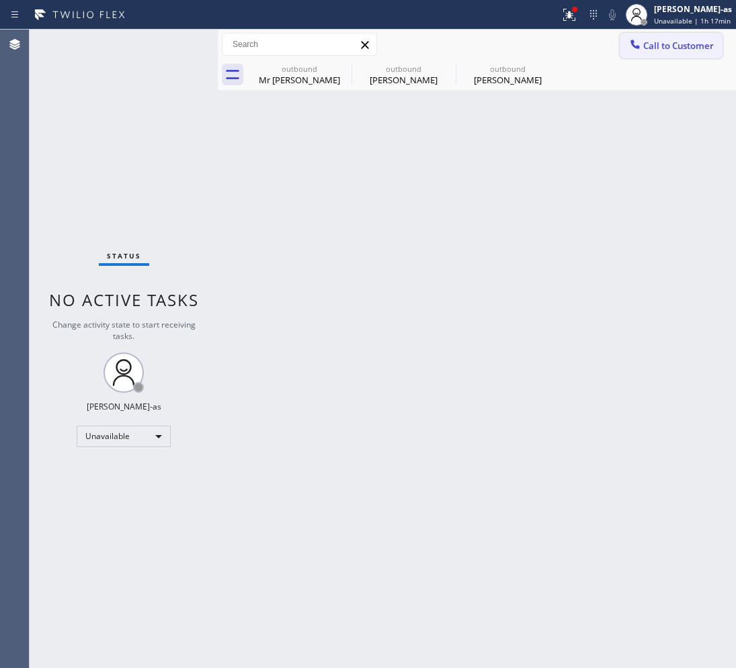
click at [677, 52] on button "Call to Customer" at bounding box center [670, 46] width 103 height 26
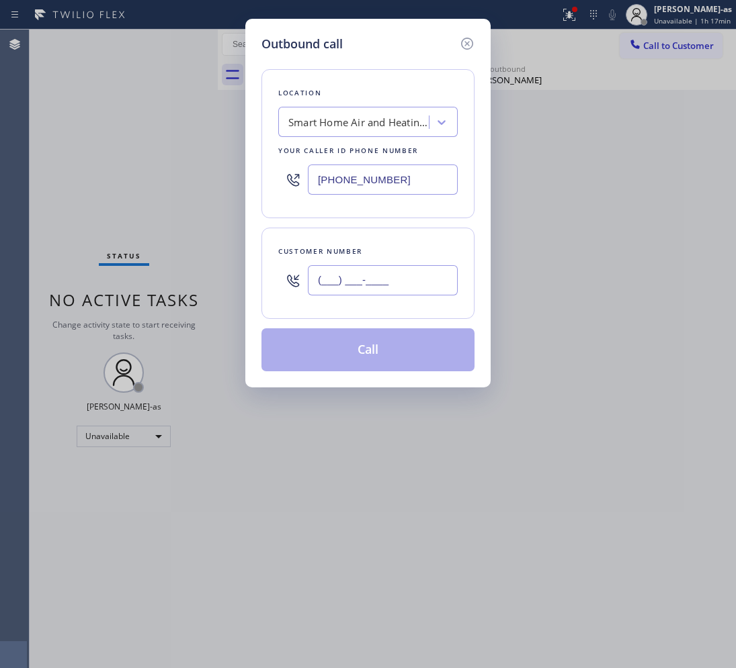
click at [398, 286] on input "(___) ___-____" at bounding box center [383, 280] width 150 height 30
paste input "786) 229-6248"
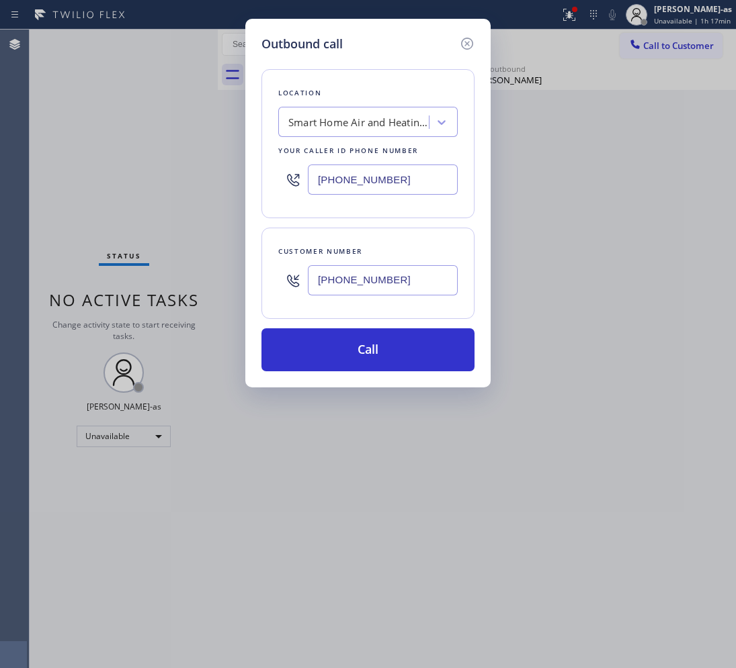
type input "(786) 229-6248"
click at [346, 123] on div "Smart Home Air and Heating Costa Mesa" at bounding box center [358, 122] width 141 height 15
type input "5 Star Appliance Repair"
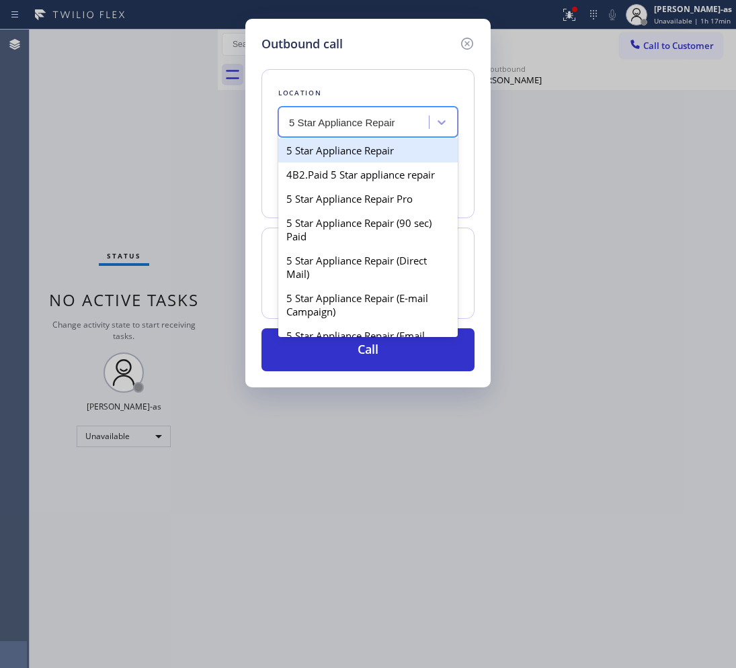
click at [343, 146] on div "5 Star Appliance Repair" at bounding box center [367, 150] width 179 height 24
type input "[PHONE_NUMBER]"
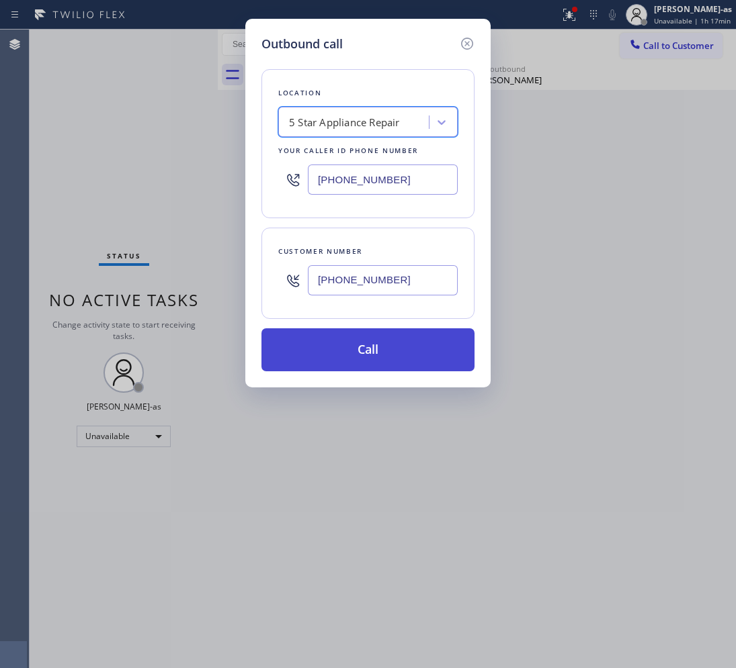
click at [361, 346] on button "Call" at bounding box center [367, 350] width 213 height 43
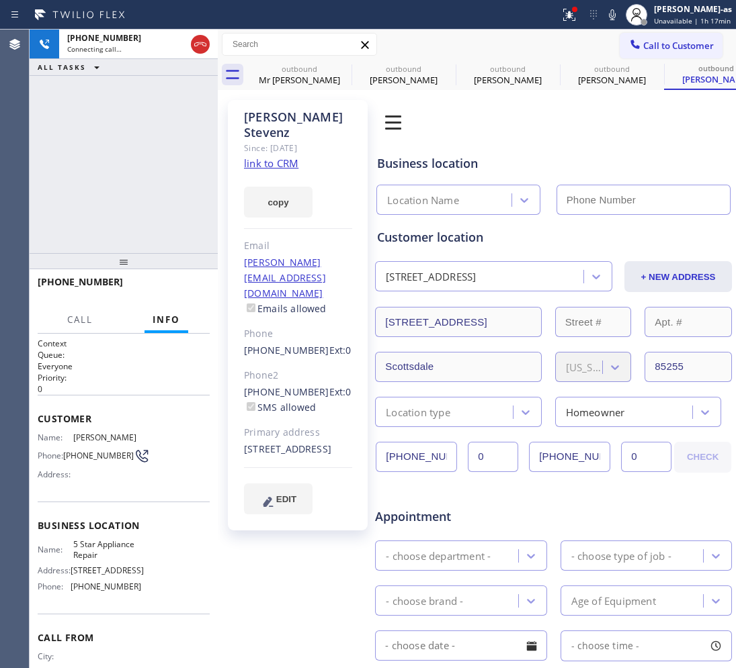
type input "[PHONE_NUMBER]"
click at [179, 280] on button "HANG UP" at bounding box center [178, 288] width 62 height 19
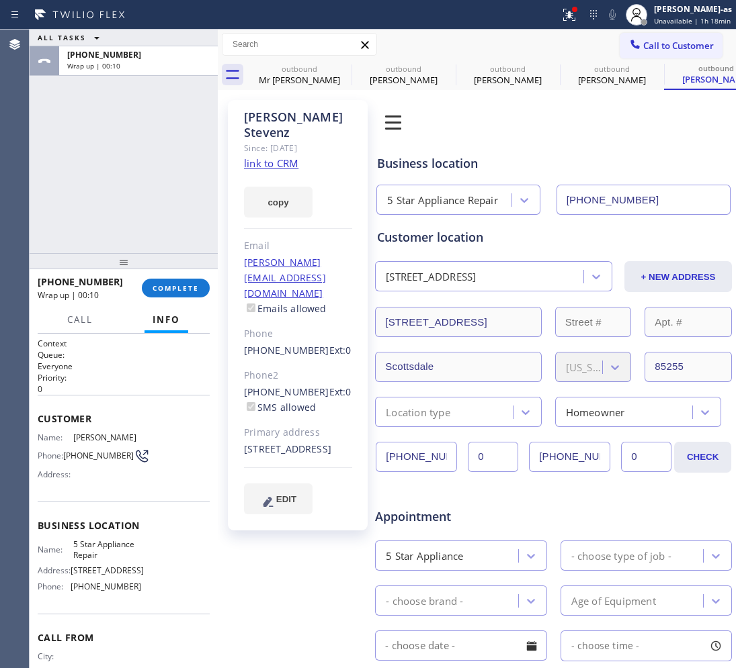
click at [159, 186] on div "ALL TASKS ALL TASKS ACTIVE TASKS TASKS IN WRAP UP +17862296248 Wrap up | 00:10" at bounding box center [124, 142] width 188 height 224
drag, startPoint x: 233, startPoint y: 349, endPoint x: 311, endPoint y: 346, distance: 78.0
click at [311, 346] on div "Erik Stevenz Since: 20 may 2020 link to CRM copy Email erik@kerrcellars.com Ema…" at bounding box center [298, 315] width 140 height 431
copy link "(786) 229-6248"
click at [281, 157] on link "link to CRM" at bounding box center [271, 163] width 54 height 13
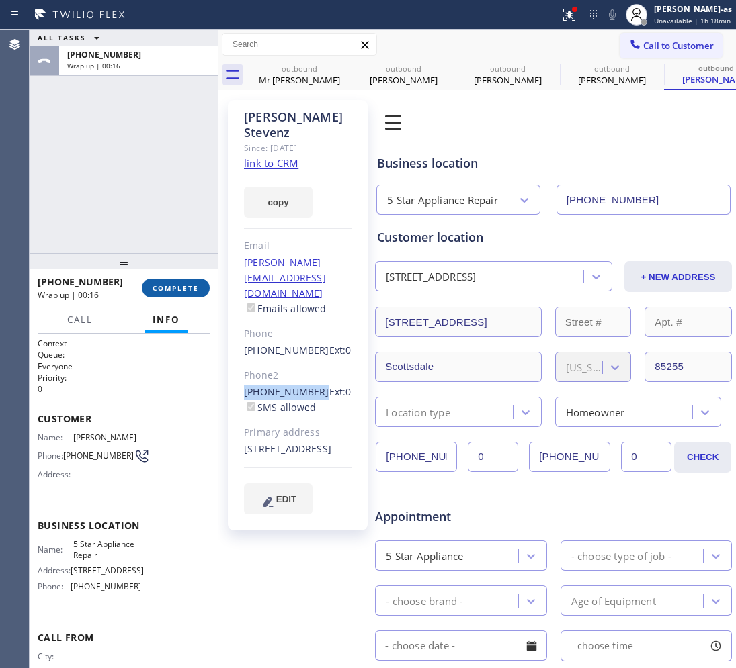
click at [158, 284] on span "COMPLETE" at bounding box center [176, 288] width 46 height 9
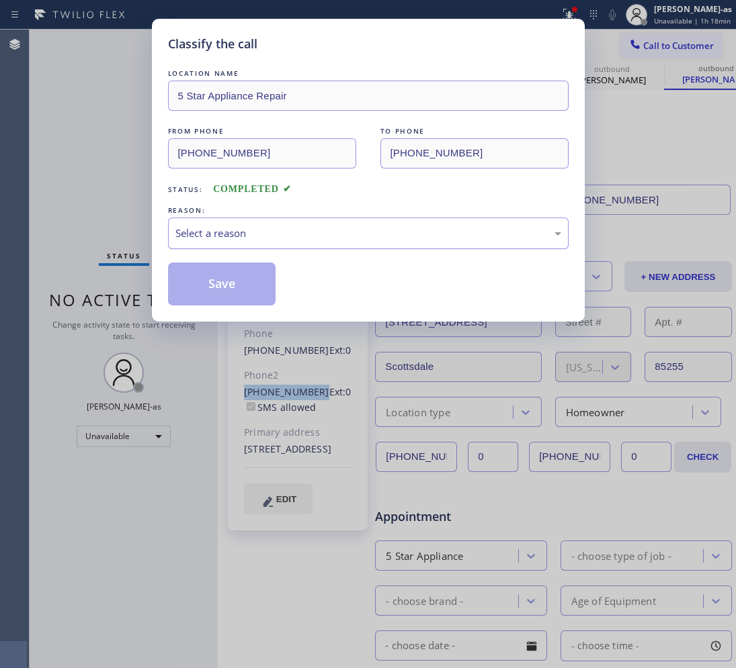
click at [331, 236] on div "Select a reason" at bounding box center [368, 233] width 386 height 15
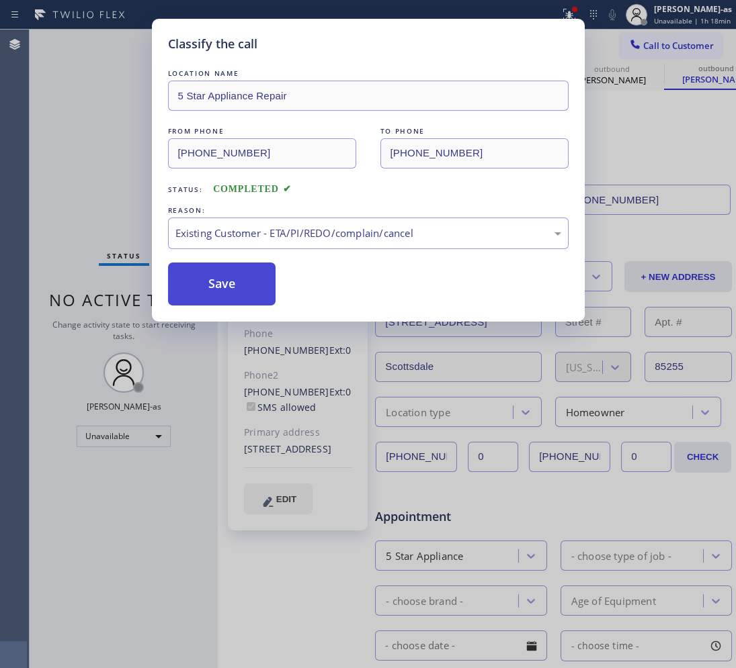
drag, startPoint x: 284, startPoint y: 312, endPoint x: 254, endPoint y: 293, distance: 36.0
drag, startPoint x: 235, startPoint y: 291, endPoint x: 232, endPoint y: 273, distance: 18.3
click at [235, 284] on button "Save" at bounding box center [222, 284] width 108 height 43
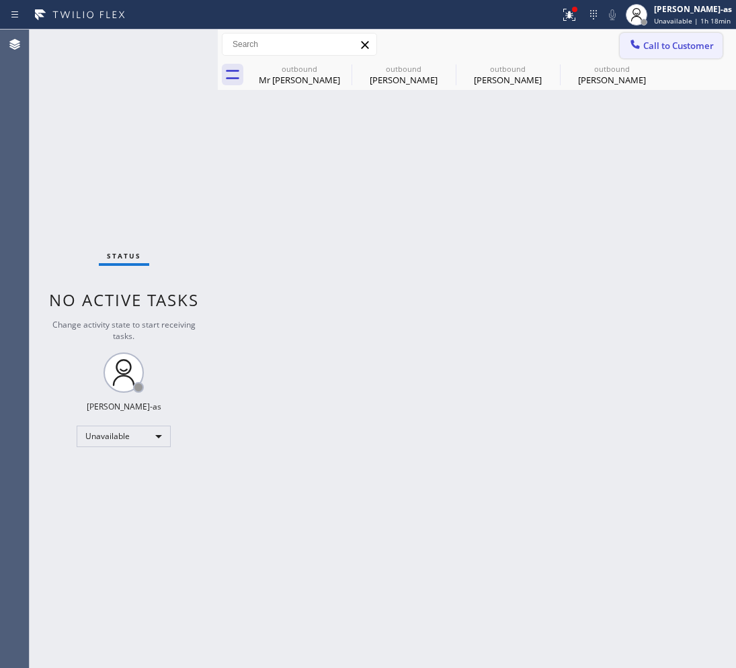
click at [693, 41] on span "Call to Customer" at bounding box center [678, 46] width 71 height 12
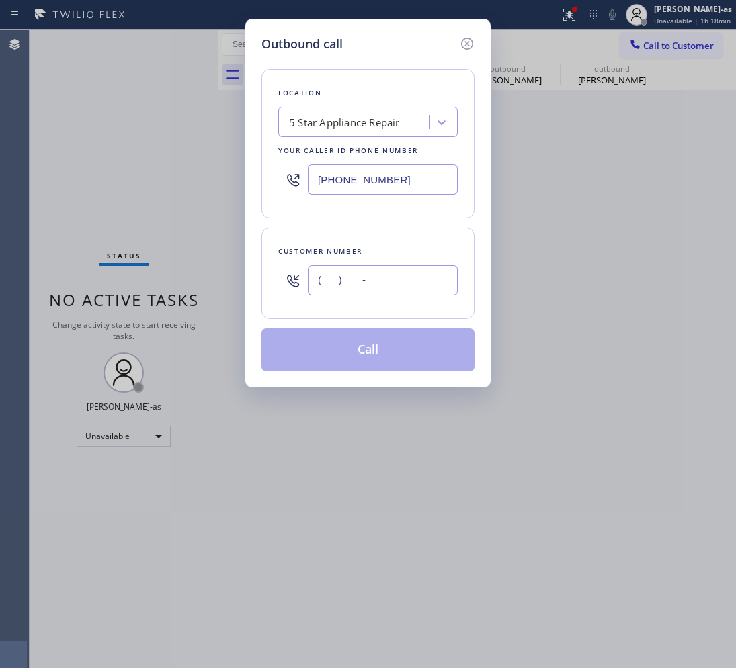
drag, startPoint x: 435, startPoint y: 266, endPoint x: 424, endPoint y: 298, distance: 33.4
click at [434, 267] on input "(___) ___-____" at bounding box center [383, 280] width 150 height 30
click at [397, 288] on input "(___) ___-____" at bounding box center [383, 280] width 150 height 30
paste input "text"
click at [397, 288] on input "(___) ___-____" at bounding box center [383, 280] width 150 height 30
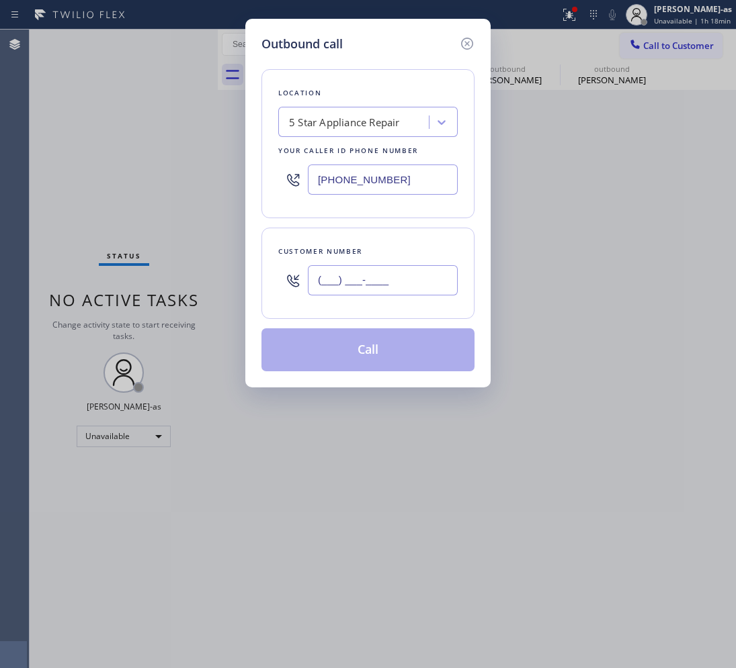
click at [397, 288] on input "(___) ___-____" at bounding box center [383, 280] width 150 height 30
paste input "786) 229-6248"
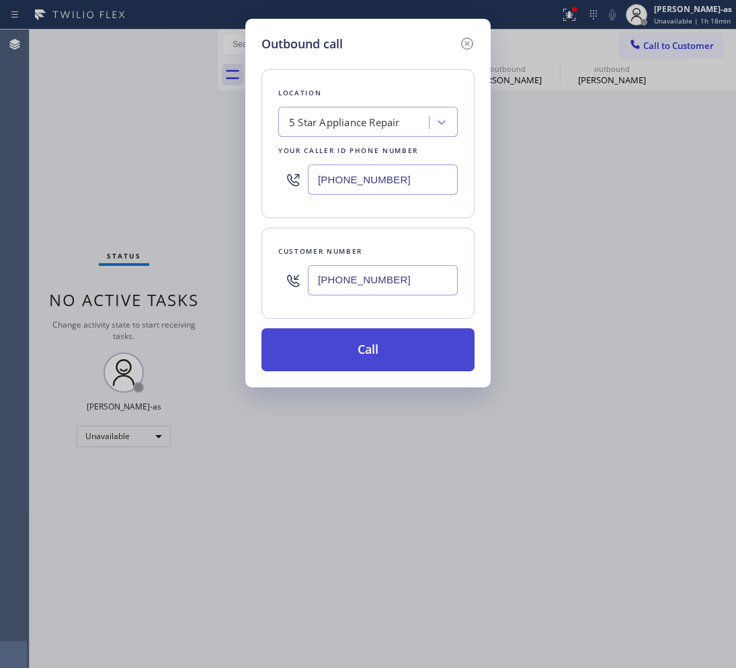
type input "(786) 229-6248"
click at [394, 339] on button "Call" at bounding box center [367, 350] width 213 height 43
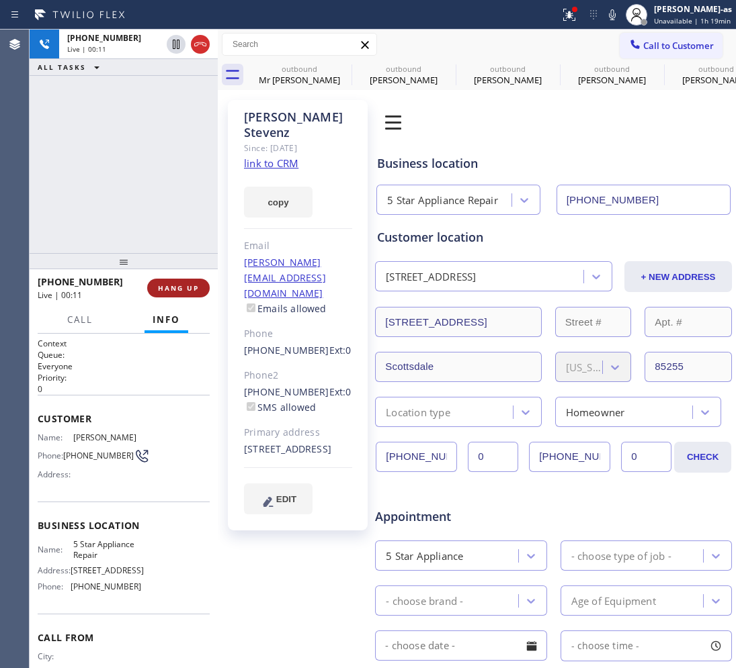
click at [155, 235] on div "+17862296248 Live | 00:11 ALL TASKS ALL TASKS ACTIVE TASKS TASKS IN WRAP UP" at bounding box center [124, 142] width 188 height 224
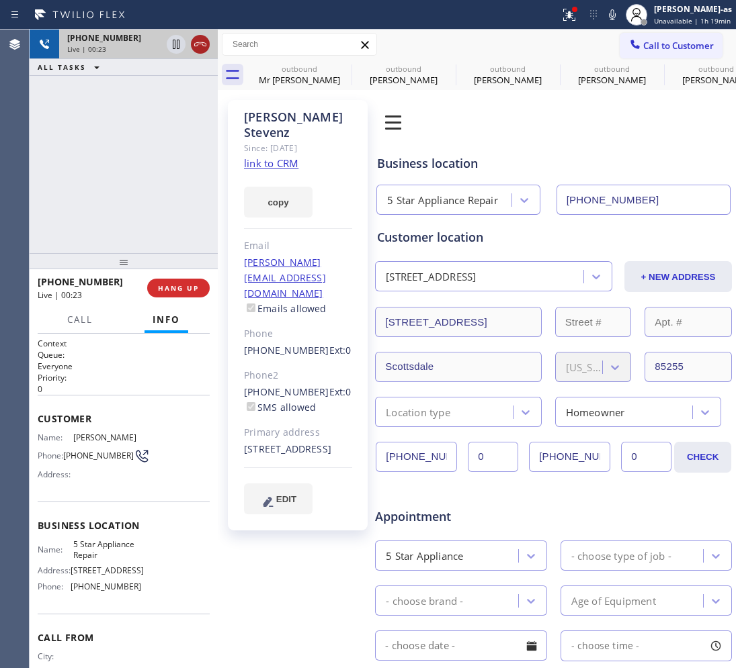
click at [196, 40] on icon at bounding box center [200, 44] width 16 height 16
drag, startPoint x: 150, startPoint y: 228, endPoint x: 165, endPoint y: 270, distance: 44.2
click at [151, 228] on div "+17862296248 Live | 00:24 ALL TASKS ALL TASKS ACTIVE TASKS TASKS IN WRAP UP" at bounding box center [124, 142] width 188 height 224
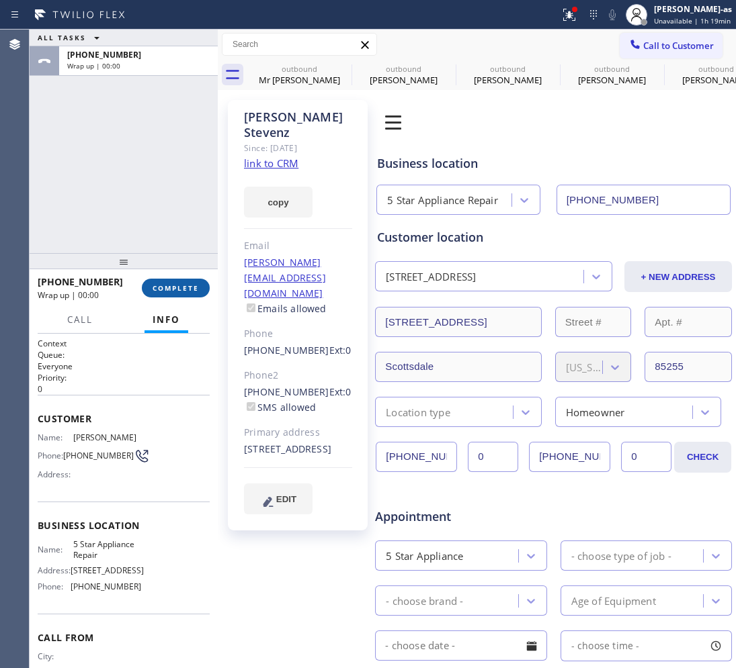
click at [175, 279] on button "COMPLETE" at bounding box center [176, 288] width 68 height 19
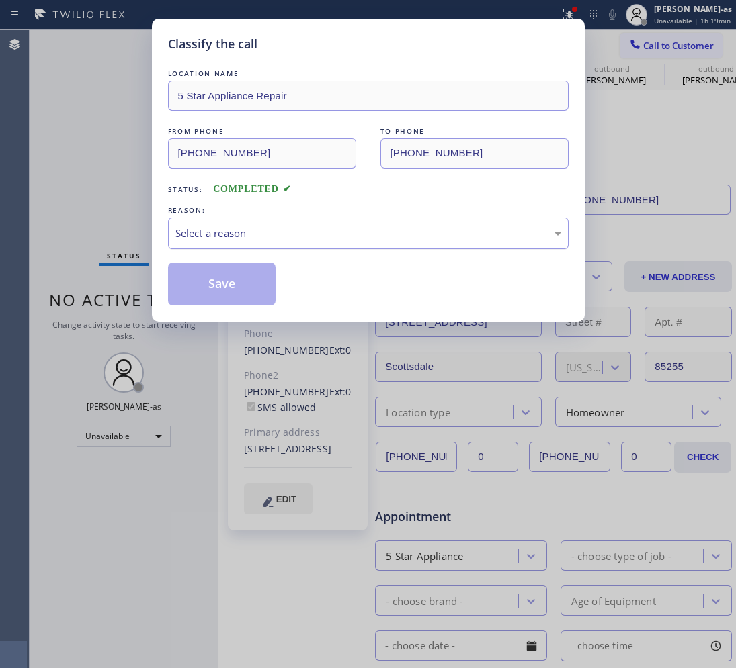
click at [291, 230] on div "Select a reason" at bounding box center [368, 233] width 386 height 15
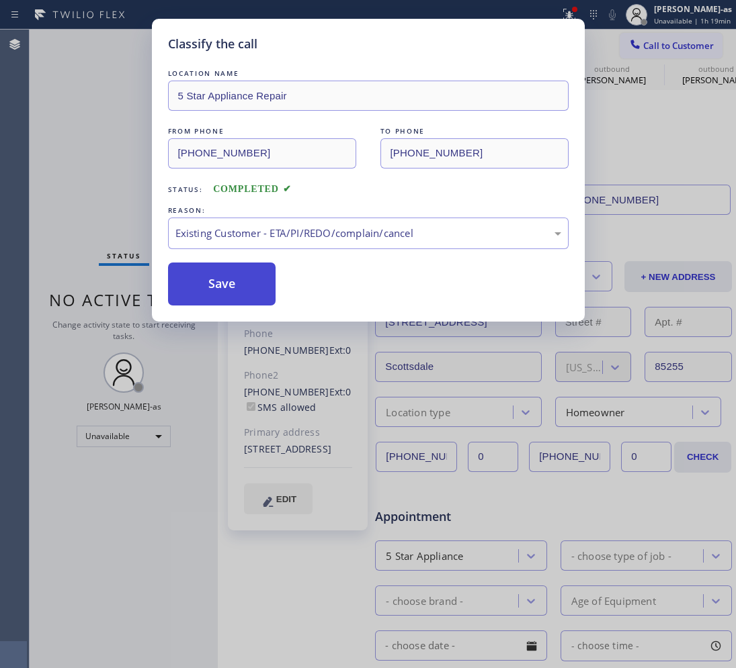
click at [257, 284] on button "Save" at bounding box center [222, 284] width 108 height 43
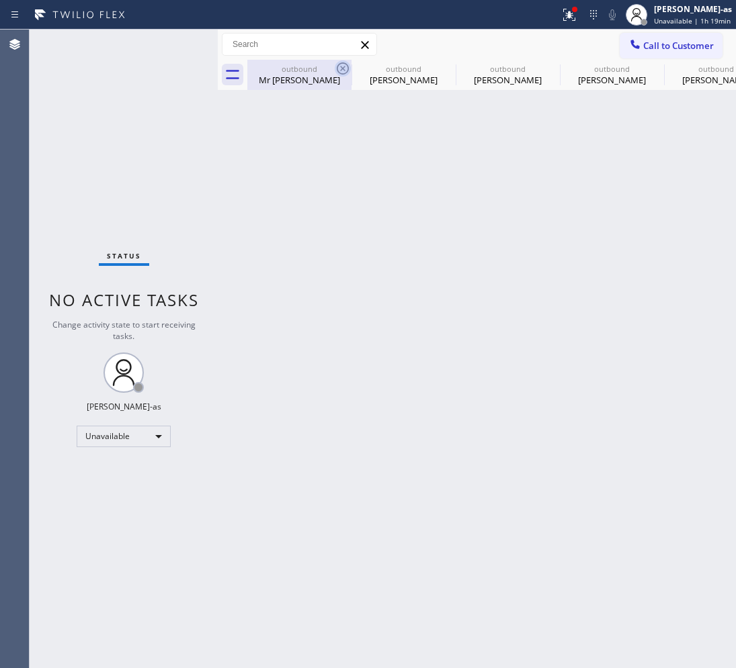
click at [318, 79] on div "Mr Tim" at bounding box center [299, 80] width 101 height 12
click at [344, 68] on icon at bounding box center [343, 68] width 16 height 16
click at [0, 0] on icon at bounding box center [0, 0] width 0 height 0
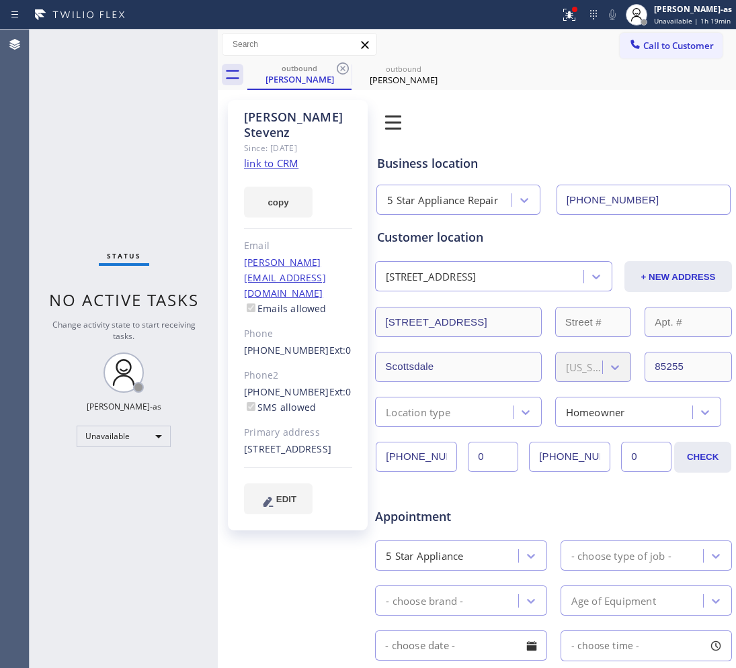
type input "[PHONE_NUMBER]"
click at [344, 68] on icon at bounding box center [343, 68] width 16 height 16
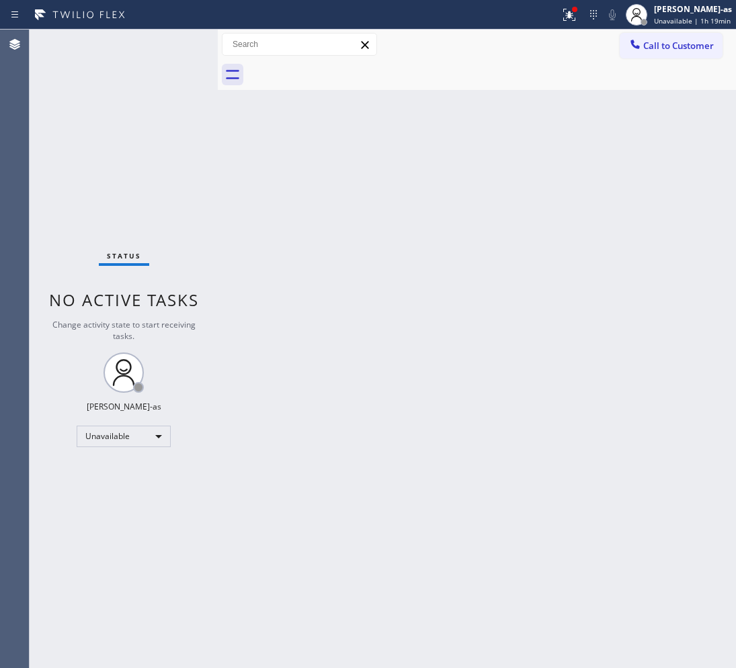
click at [344, 68] on div at bounding box center [491, 75] width 488 height 30
click at [674, 47] on span "Call to Customer" at bounding box center [678, 46] width 71 height 12
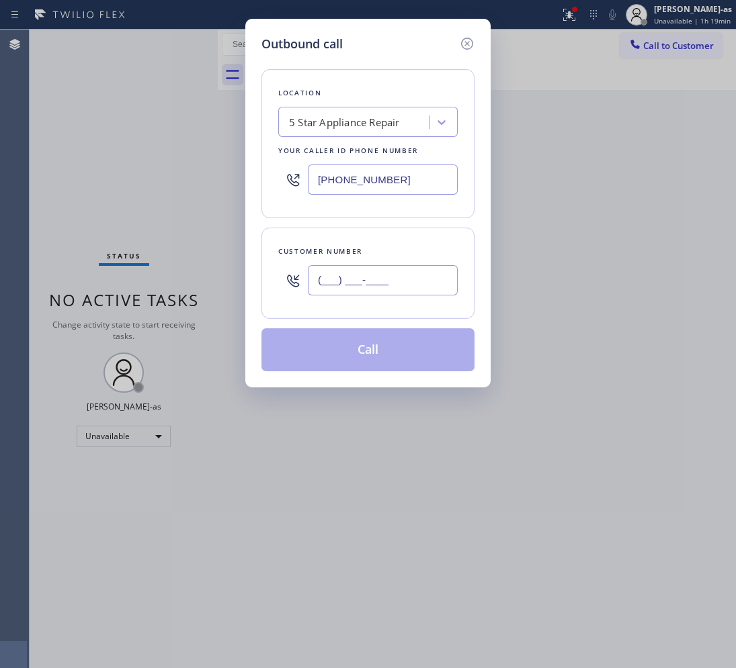
click at [405, 277] on input "(___) ___-____" at bounding box center [383, 280] width 150 height 30
paste input "206) 850-7364"
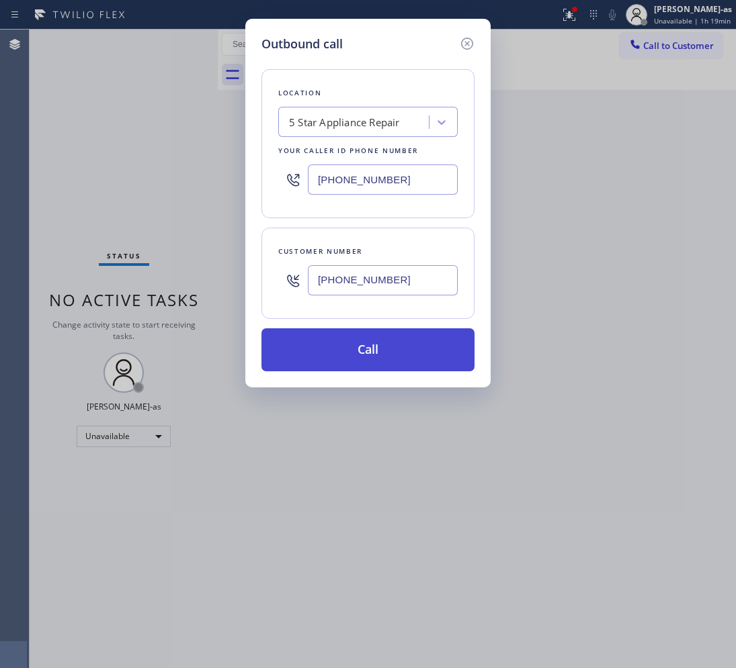
type input "(206) 850-7364"
click at [395, 349] on button "Call" at bounding box center [367, 350] width 213 height 43
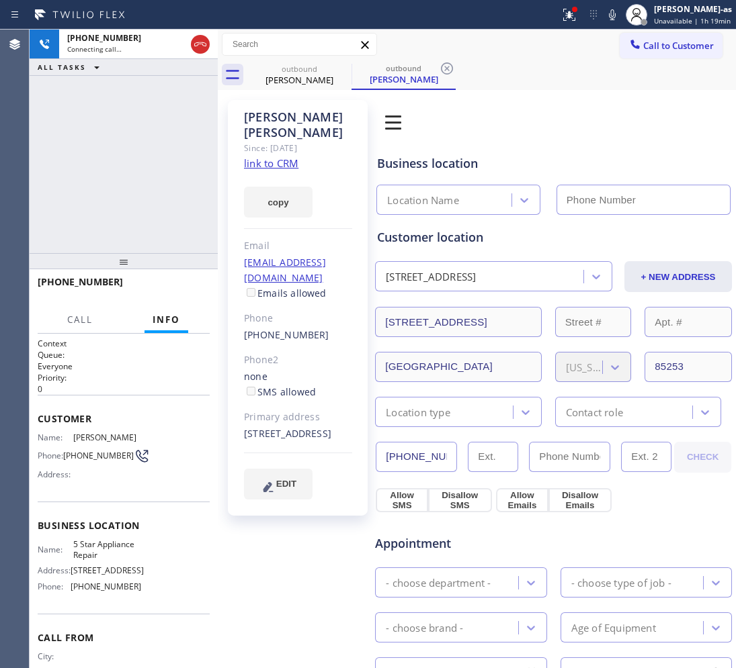
click at [177, 157] on div "+12068507364 Connecting call… ALL TASKS ALL TASKS ACTIVE TASKS TASKS IN WRAP UP" at bounding box center [124, 142] width 188 height 224
click at [267, 157] on link "link to CRM" at bounding box center [271, 163] width 54 height 13
type input "[PHONE_NUMBER]"
drag, startPoint x: 104, startPoint y: 141, endPoint x: 122, endPoint y: 133, distance: 19.8
click at [112, 141] on div "+12068507364 Connecting call… ALL TASKS ALL TASKS ACTIVE TASKS TASKS IN WRAP UP" at bounding box center [124, 142] width 188 height 224
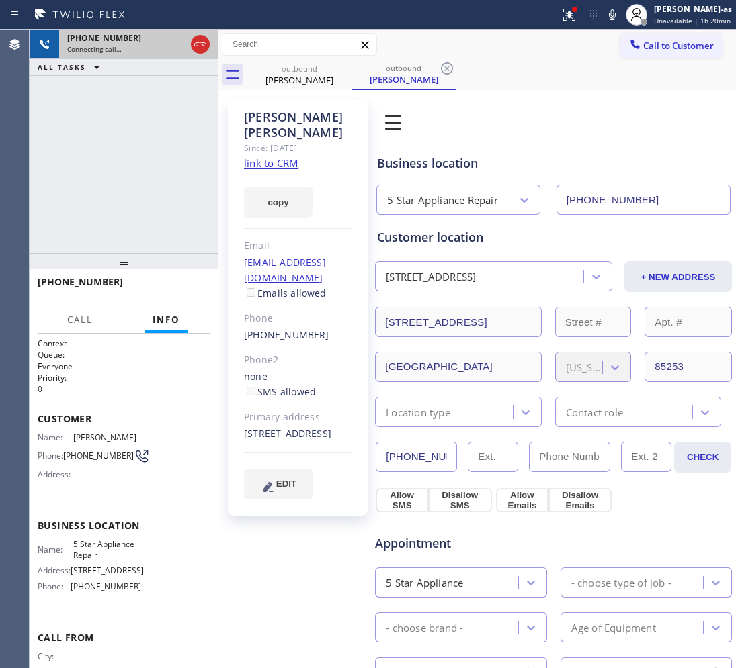
click at [193, 30] on div at bounding box center [200, 45] width 24 height 30
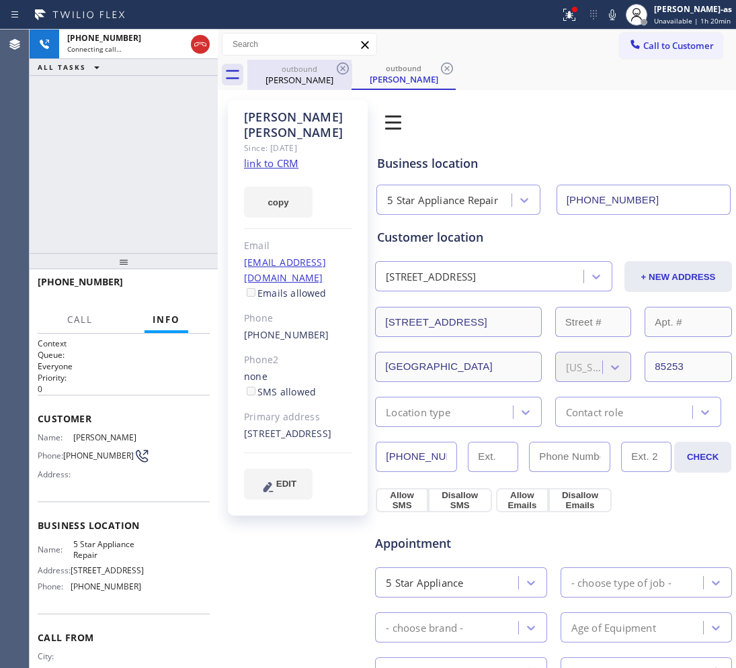
drag, startPoint x: 199, startPoint y: 42, endPoint x: 280, endPoint y: 60, distance: 83.3
click at [206, 45] on icon at bounding box center [200, 44] width 16 height 16
drag, startPoint x: 284, startPoint y: 62, endPoint x: 339, endPoint y: 58, distance: 55.2
click at [294, 62] on div "outbound Clark Stahl" at bounding box center [299, 75] width 101 height 30
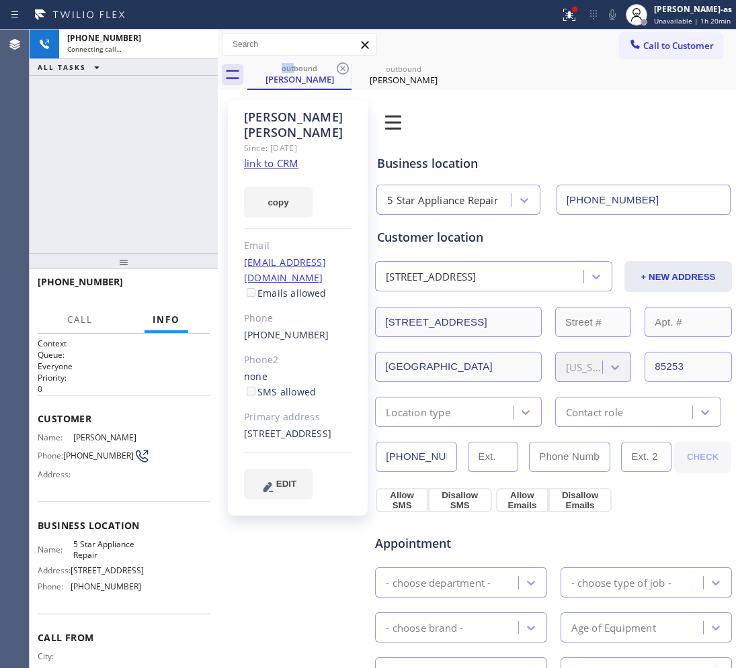
click at [339, 58] on div "Call to Customer Outbound call Location 5 Star Appliance Repair Your caller id …" at bounding box center [477, 45] width 518 height 30
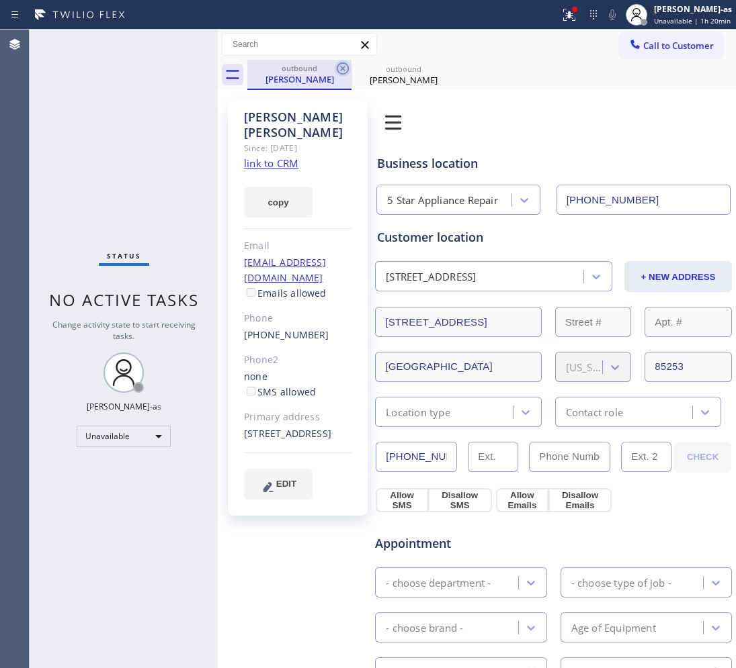
click at [341, 67] on icon at bounding box center [343, 68] width 12 height 12
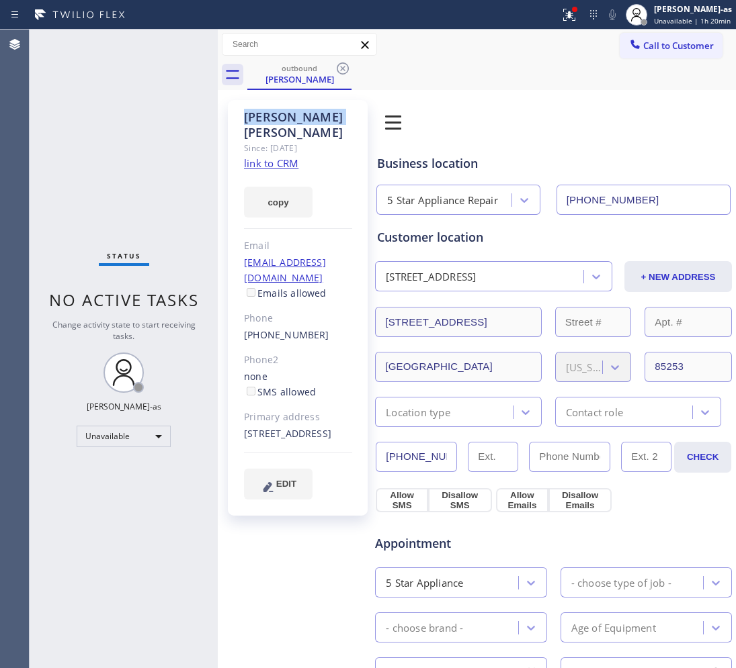
click at [341, 67] on icon at bounding box center [343, 68] width 12 height 12
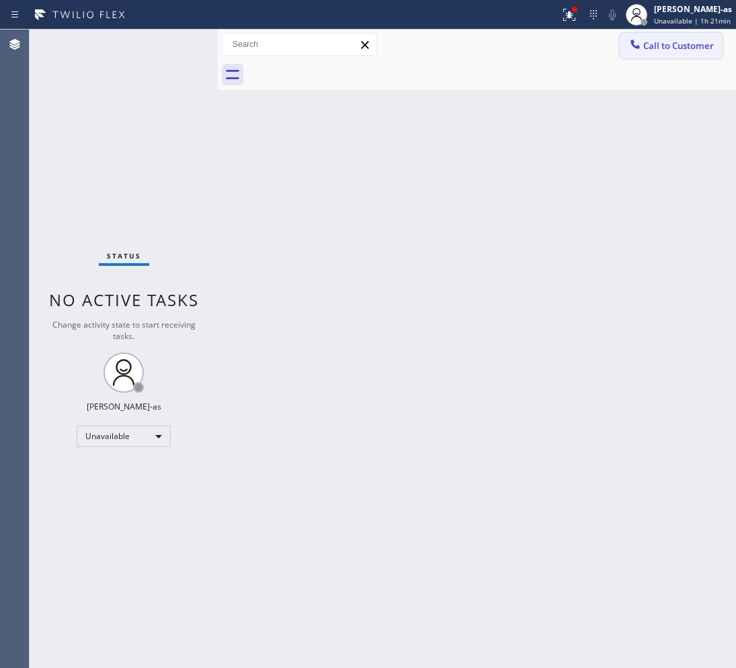
click at [646, 44] on span "Call to Customer" at bounding box center [678, 46] width 71 height 12
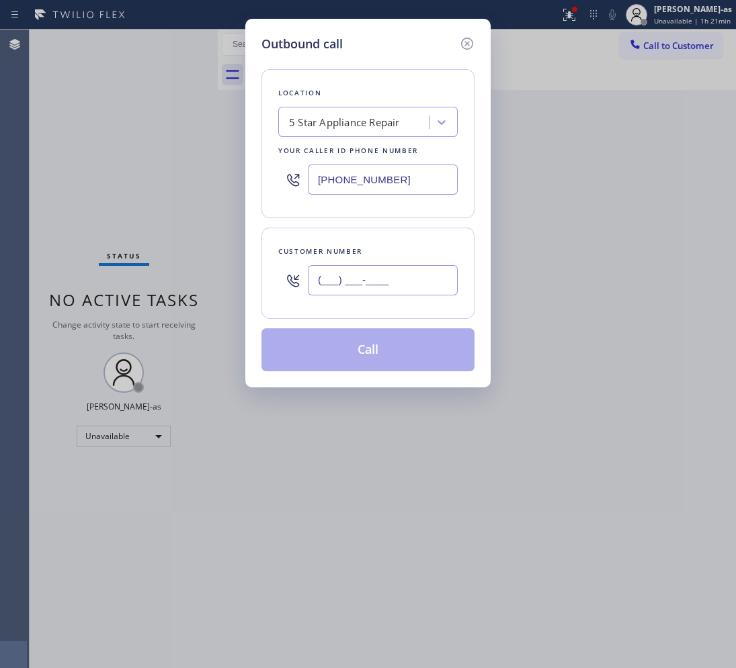
click at [360, 284] on input "(___) ___-____" at bounding box center [383, 280] width 150 height 30
paste input "650) 575-5192"
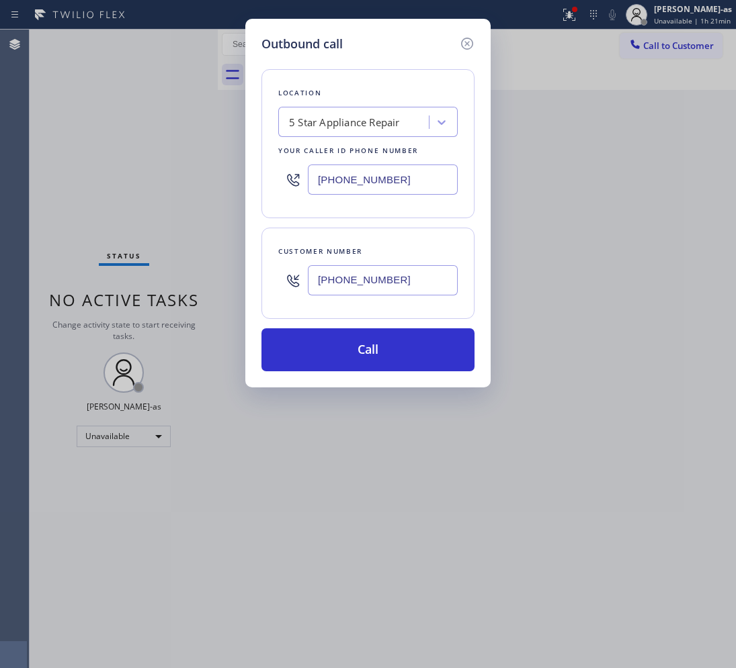
type input "[PHONE_NUMBER]"
click at [366, 105] on div "Location 5 Star Appliance Repair Your caller id phone number (855) 731-4952" at bounding box center [367, 143] width 213 height 149
click at [407, 175] on input "[PHONE_NUMBER]" at bounding box center [383, 180] width 150 height 30
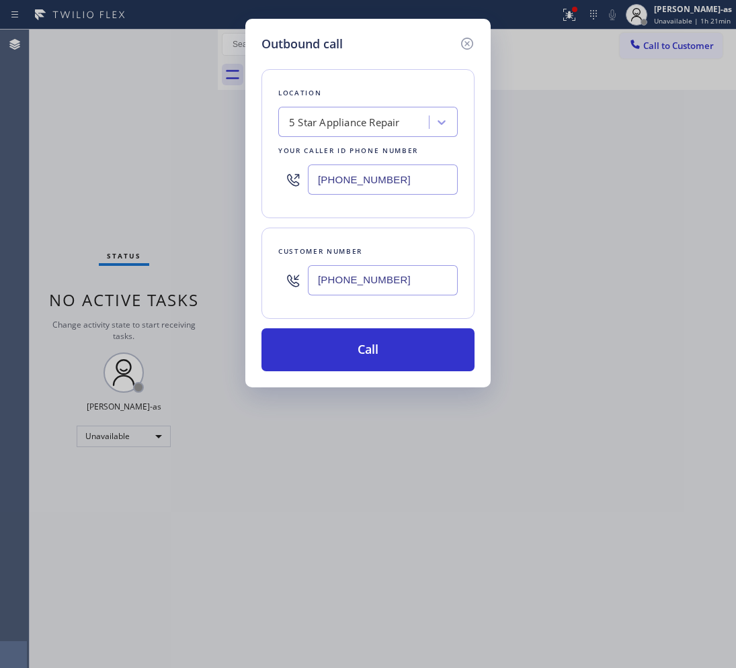
paste input "650) 332-4437"
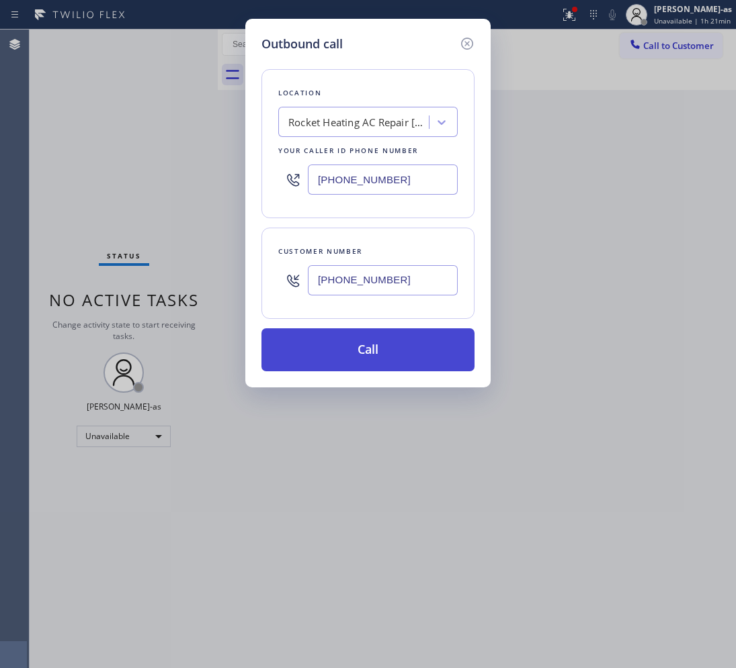
type input "[PHONE_NUMBER]"
click at [405, 355] on button "Call" at bounding box center [367, 350] width 213 height 43
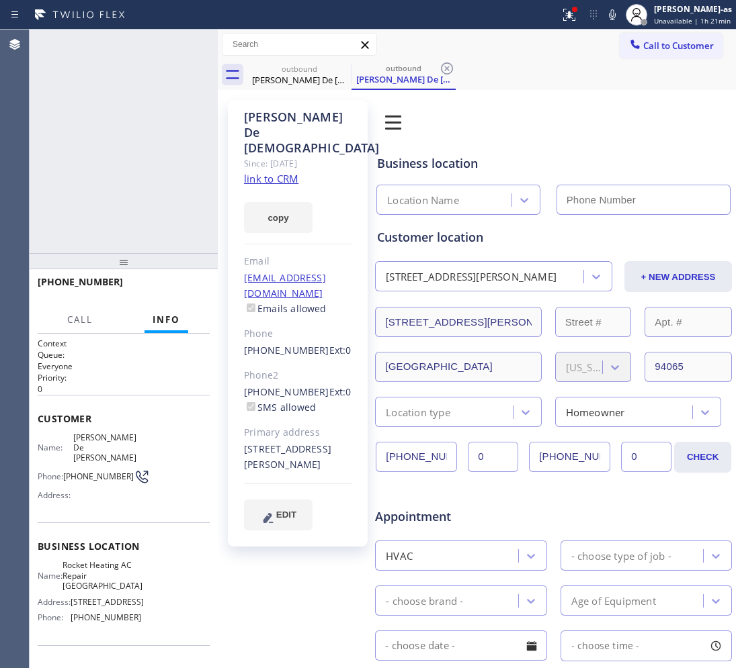
type input "[PHONE_NUMBER]"
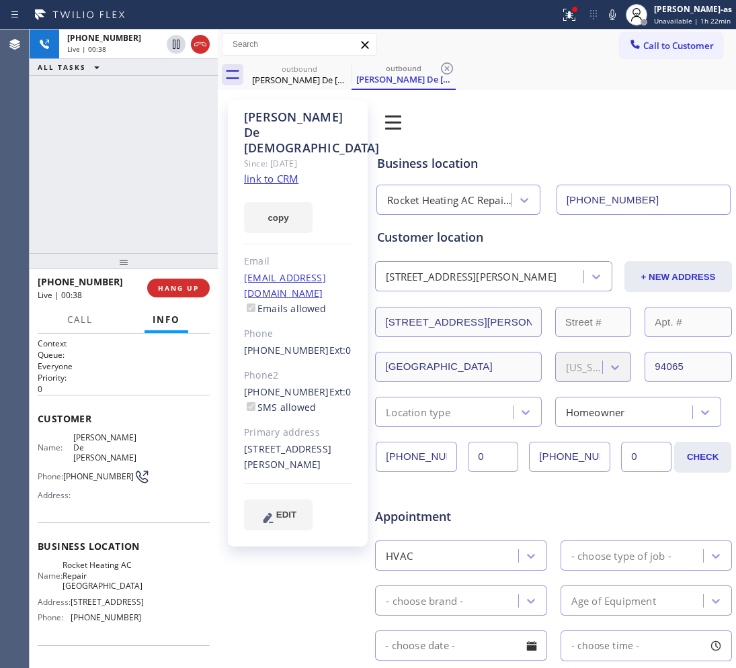
click at [160, 212] on div "+16505755192 Live | 00:38 ALL TASKS ALL TASKS ACTIVE TASKS TASKS IN WRAP UP" at bounding box center [124, 142] width 188 height 224
click at [159, 188] on div "+16505755192 Live | 00:39 ALL TASKS ALL TASKS ACTIVE TASKS TASKS IN WRAP UP" at bounding box center [124, 142] width 188 height 224
click at [155, 217] on div "+16505755192 Live | 00:40 ALL TASKS ALL TASKS ACTIVE TASKS TASKS IN WRAP UP" at bounding box center [124, 142] width 188 height 224
click at [142, 180] on div "+16505755192 Live | 00:56 ALL TASKS ALL TASKS ACTIVE TASKS TASKS IN WRAP UP" at bounding box center [124, 142] width 188 height 224
click at [143, 183] on div "+16505755192 Live | 00:57 ALL TASKS ALL TASKS ACTIVE TASKS TASKS IN WRAP UP" at bounding box center [124, 142] width 188 height 224
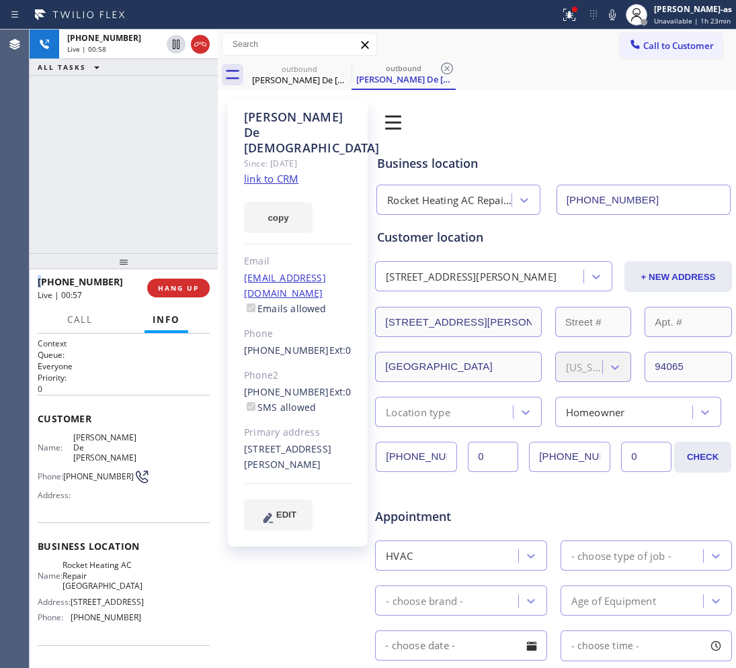
drag, startPoint x: 142, startPoint y: 183, endPoint x: 173, endPoint y: 246, distance: 69.7
click at [145, 178] on div "+16505755192 Live | 00:58 ALL TASKS ALL TASKS ACTIVE TASKS TASKS IN WRAP UP" at bounding box center [124, 142] width 188 height 224
click at [159, 282] on button "HANG UP" at bounding box center [178, 288] width 62 height 19
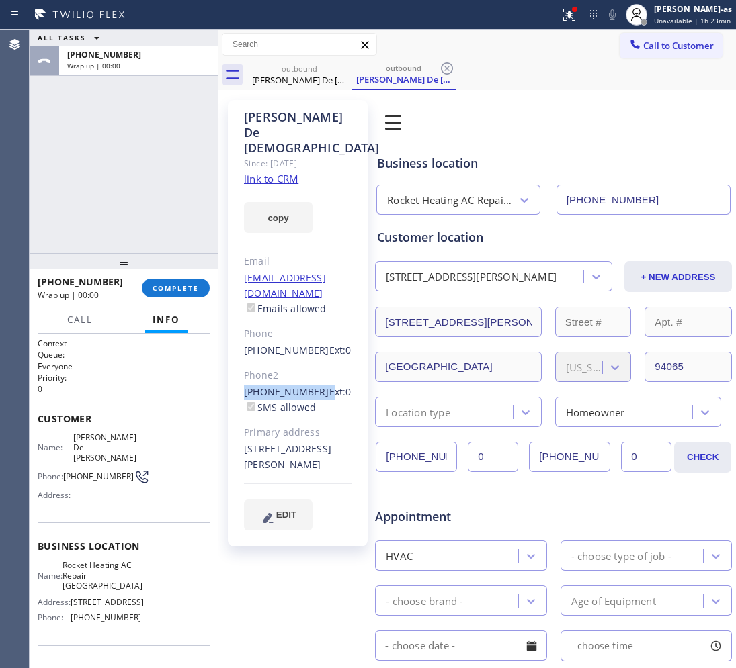
drag, startPoint x: 235, startPoint y: 347, endPoint x: 314, endPoint y: 341, distance: 78.8
click at [314, 341] on div "Susana De Jesus Since: 20 may 2020 link to CRM copy Email sdj_2011@yahoo.com Em…" at bounding box center [298, 323] width 140 height 447
copy div "[PHONE_NUMBER]"
click at [186, 284] on span "COMPLETE" at bounding box center [176, 288] width 46 height 9
click at [129, 161] on div "ALL TASKS ALL TASKS ACTIVE TASKS TASKS IN WRAP UP +16505755192 Wrap up | 00:01" at bounding box center [124, 142] width 188 height 224
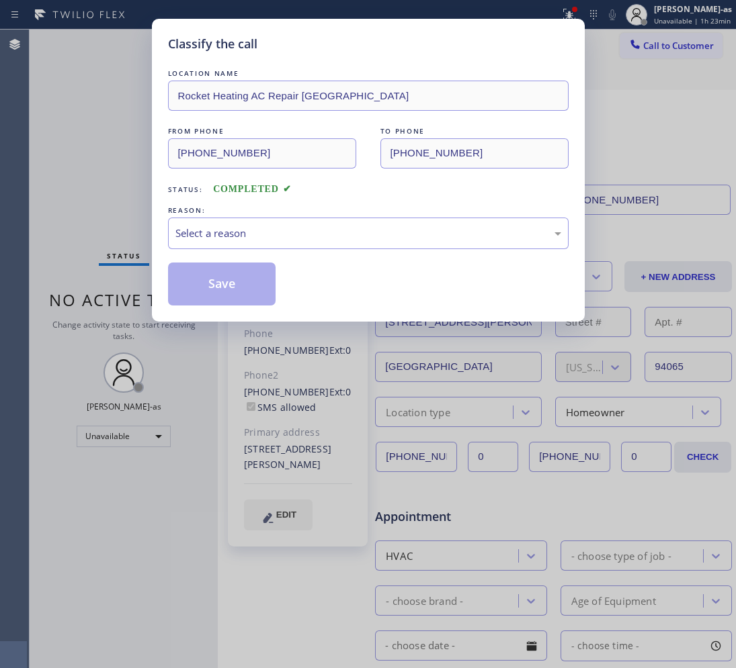
click at [355, 232] on div "Select a reason" at bounding box center [368, 233] width 386 height 15
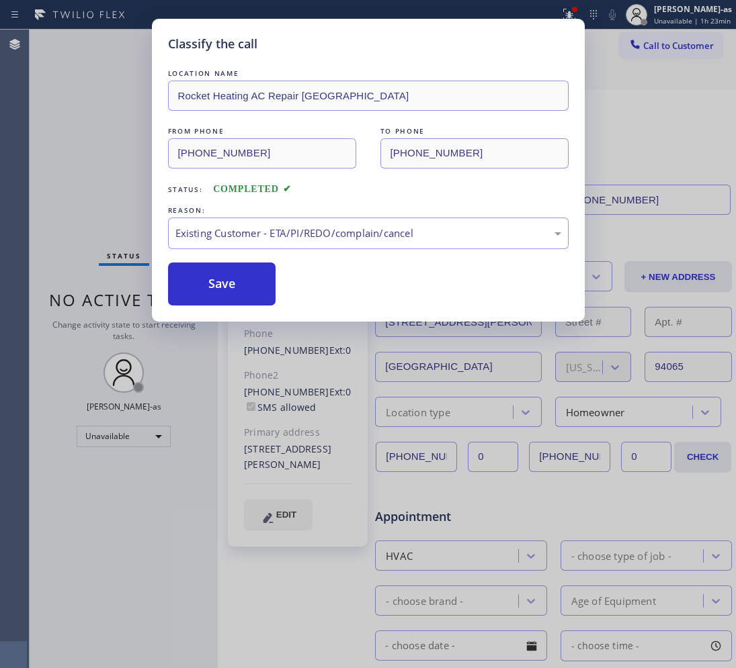
drag, startPoint x: 224, startPoint y: 282, endPoint x: 521, endPoint y: 195, distance: 310.2
click at [249, 276] on button "Save" at bounding box center [222, 284] width 108 height 43
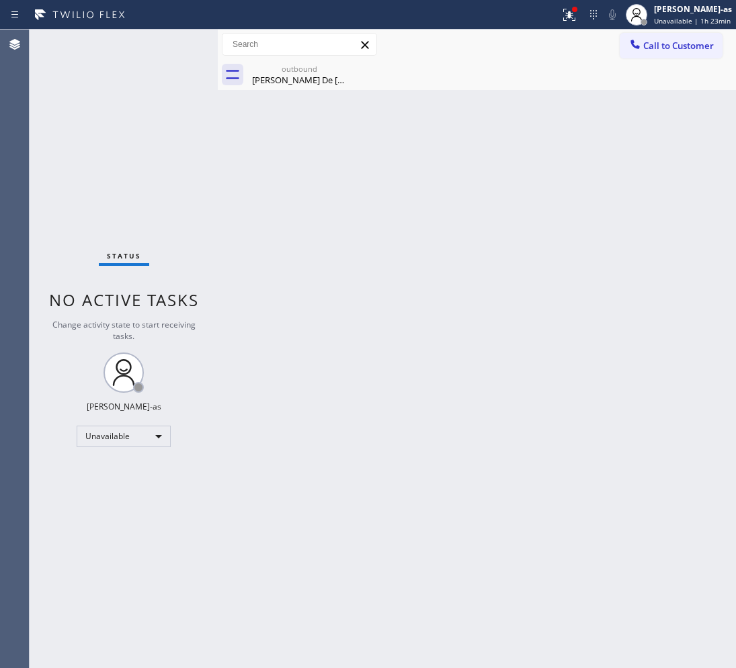
click at [656, 41] on span "Call to Customer" at bounding box center [678, 46] width 71 height 12
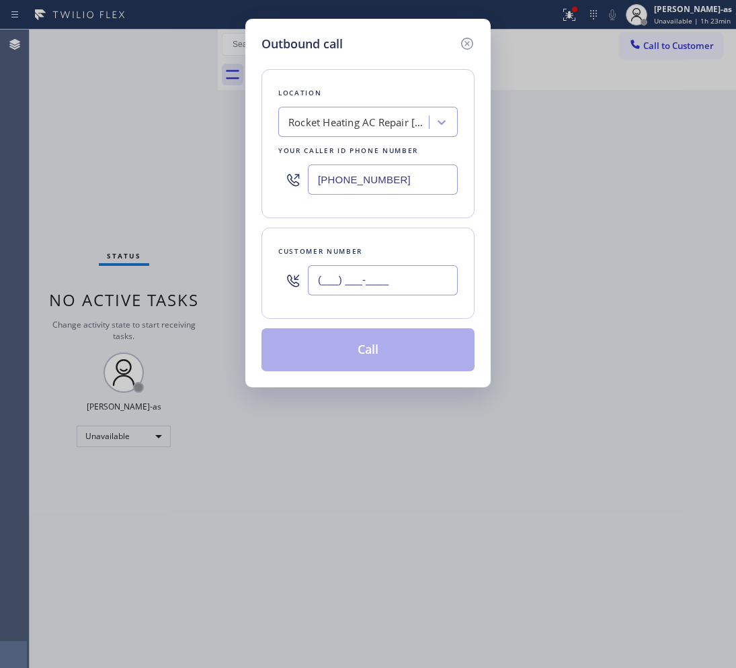
click at [407, 276] on input "(___) ___-____" at bounding box center [383, 280] width 150 height 30
paste input "510) 579-0287"
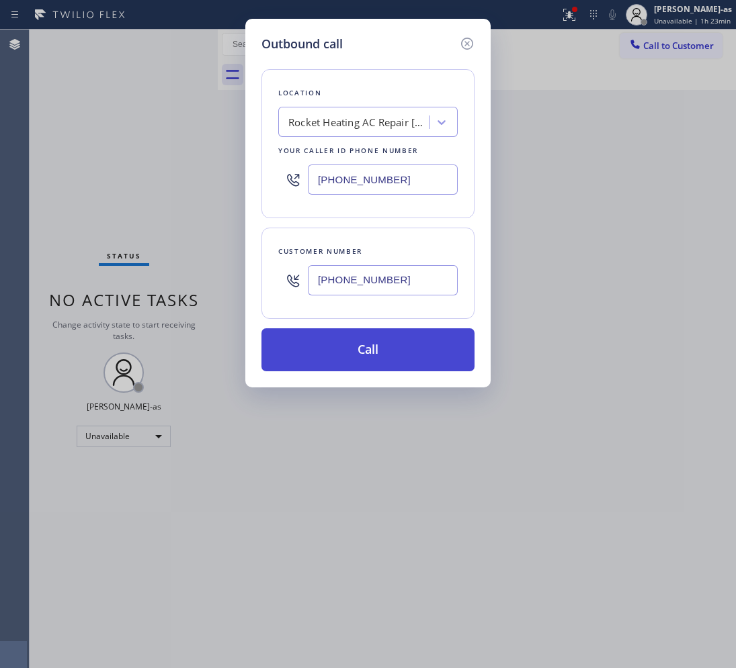
type input "[PHONE_NUMBER]"
click at [406, 343] on button "Call" at bounding box center [367, 350] width 213 height 43
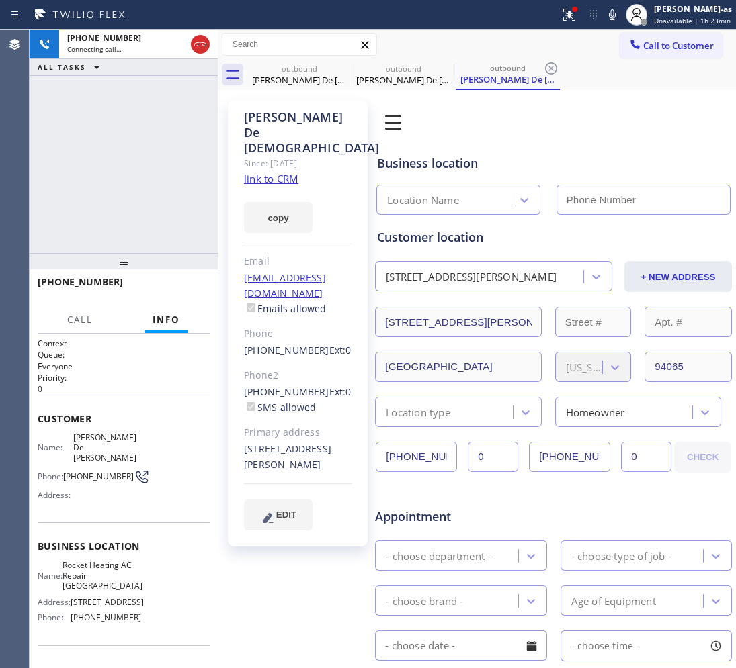
type input "[PHONE_NUMBER]"
drag, startPoint x: 71, startPoint y: 182, endPoint x: 112, endPoint y: 183, distance: 41.0
click at [78, 182] on div "+15105790287 Connecting call… ALL TASKS ALL TASKS ACTIVE TASKS TASKS IN WRAP UP" at bounding box center [124, 142] width 188 height 224
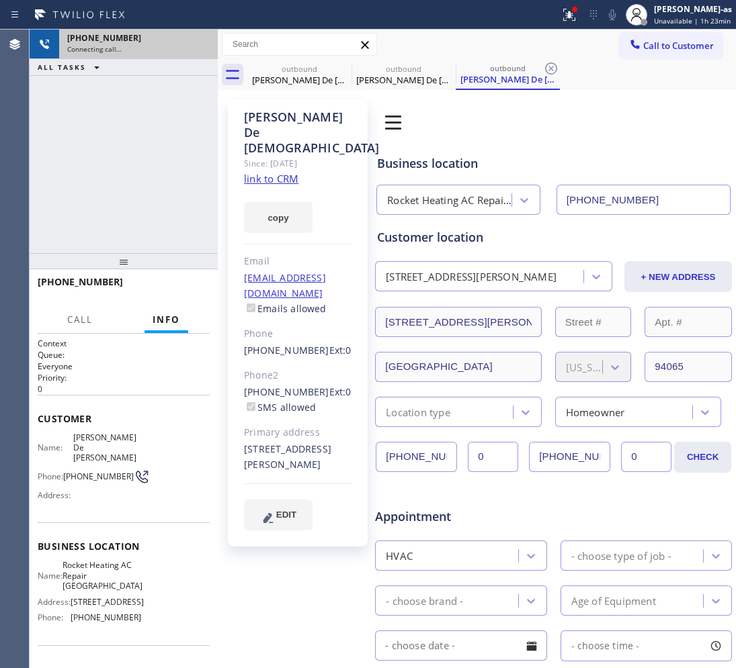
click at [134, 57] on div "+15105790287 Connecting call…" at bounding box center [135, 45] width 153 height 30
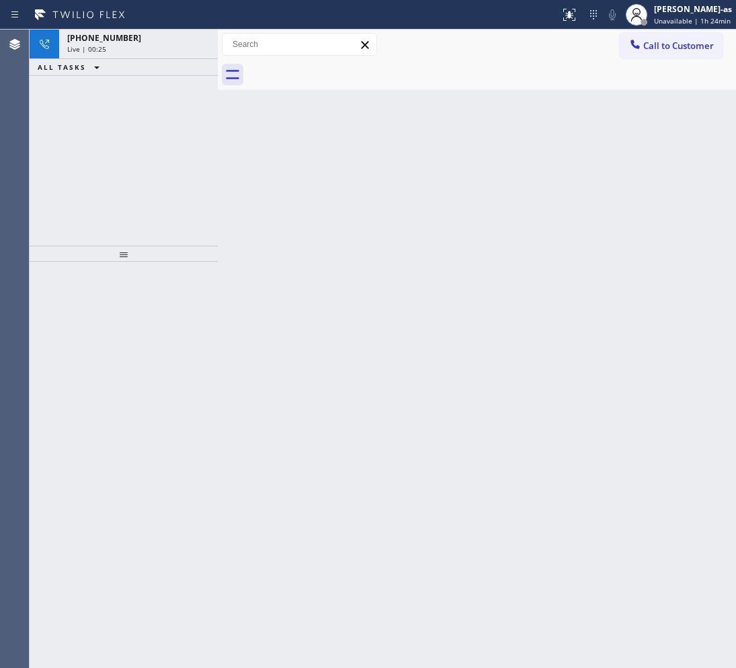
click at [159, 51] on div "Live | 00:25" at bounding box center [138, 48] width 142 height 9
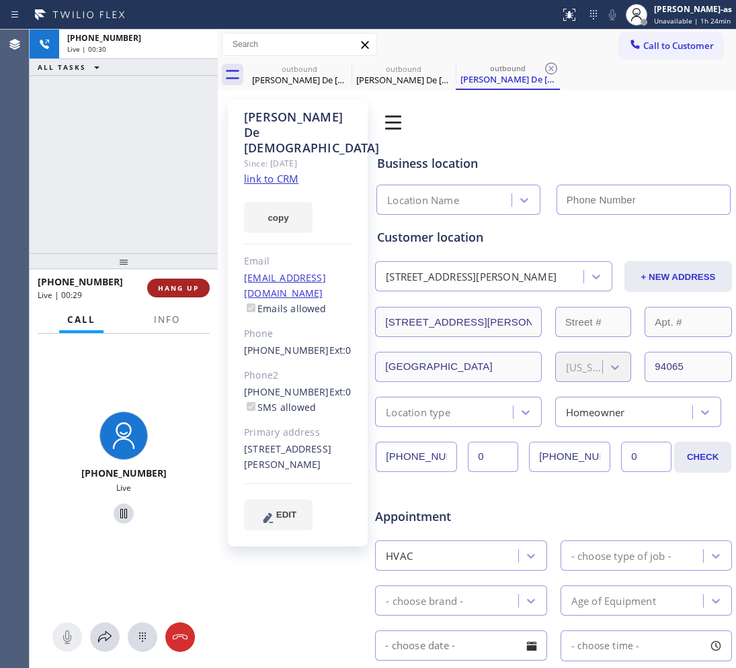
click at [185, 279] on button "HANG UP" at bounding box center [178, 288] width 62 height 19
type input "[PHONE_NUMBER]"
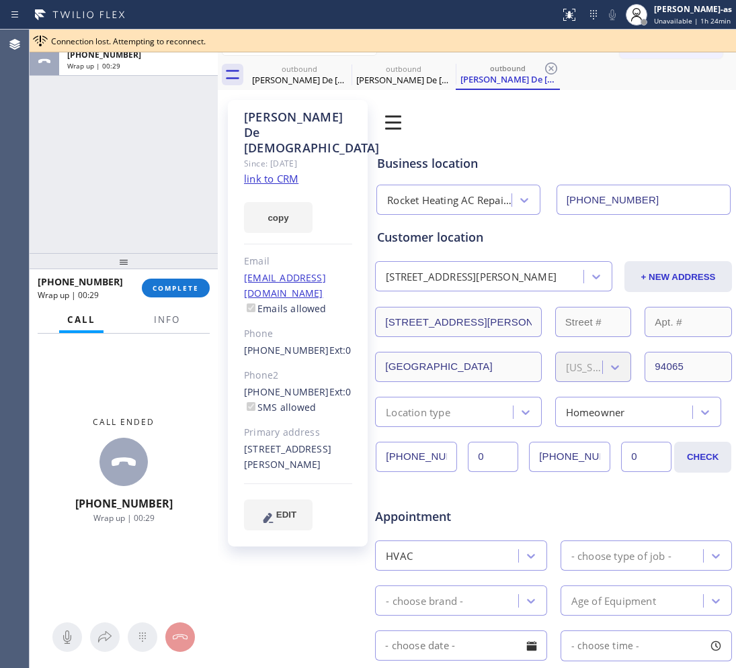
drag, startPoint x: 161, startPoint y: 218, endPoint x: 234, endPoint y: 133, distance: 112.0
click at [165, 216] on div "ALL TASKS ALL TASKS ACTIVE TASKS TASKS IN WRAP UP [PHONE_NUMBER] Wrap up | 00:29" at bounding box center [124, 142] width 188 height 224
drag, startPoint x: 283, startPoint y: 81, endPoint x: 364, endPoint y: 82, distance: 81.3
click at [284, 81] on div "[PERSON_NAME] De [PERSON_NAME]" at bounding box center [299, 80] width 101 height 12
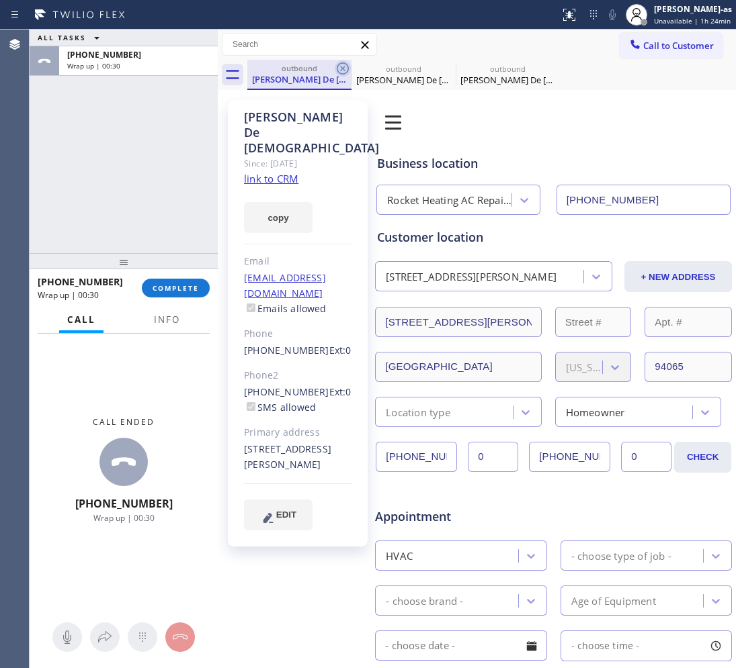
click at [343, 65] on icon at bounding box center [343, 68] width 16 height 16
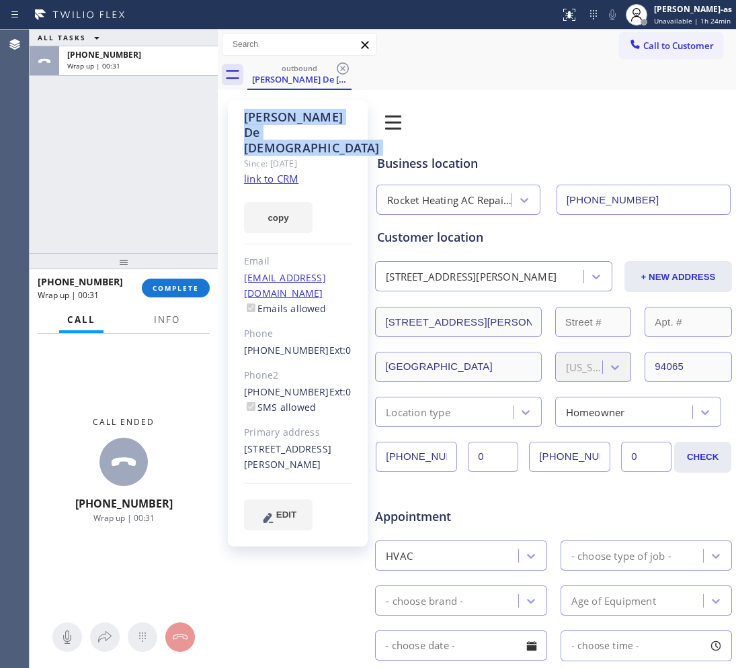
click at [343, 65] on icon at bounding box center [343, 68] width 16 height 16
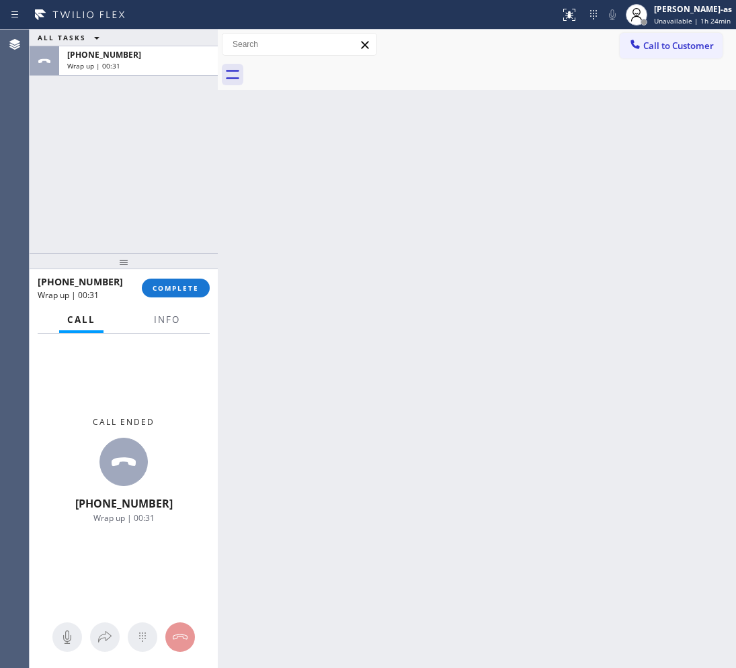
click at [343, 65] on div at bounding box center [491, 75] width 488 height 30
click at [192, 297] on button "COMPLETE" at bounding box center [176, 288] width 68 height 19
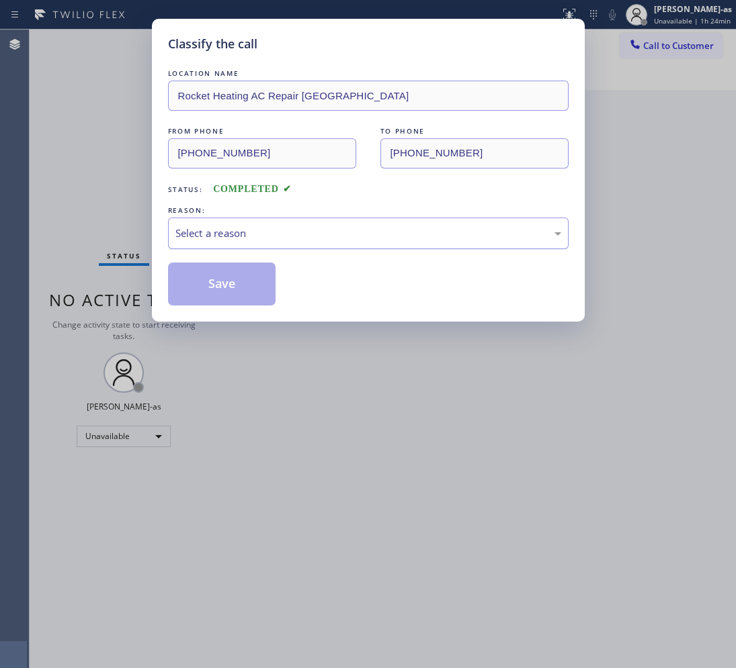
click at [331, 228] on div "Select a reason" at bounding box center [368, 233] width 386 height 15
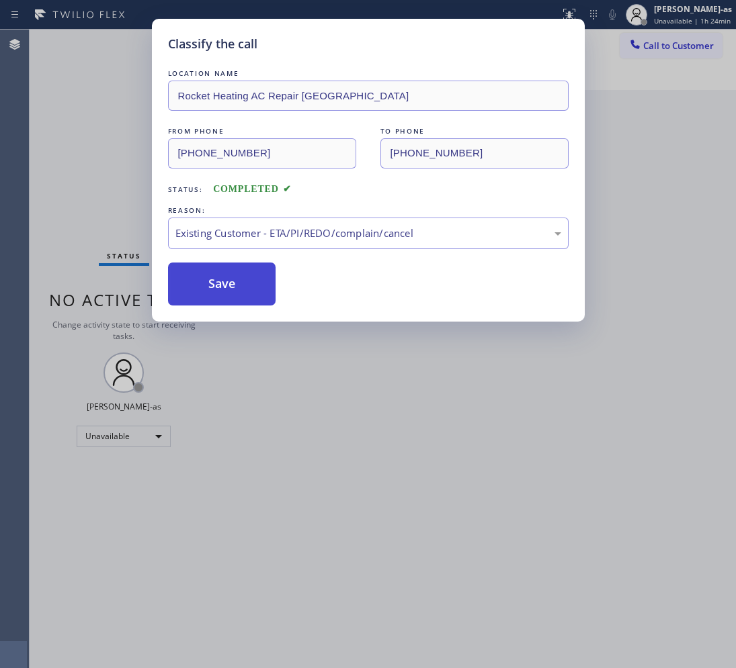
drag, startPoint x: 204, startPoint y: 304, endPoint x: 200, endPoint y: 298, distance: 6.9
click at [204, 303] on button "Save" at bounding box center [222, 284] width 108 height 43
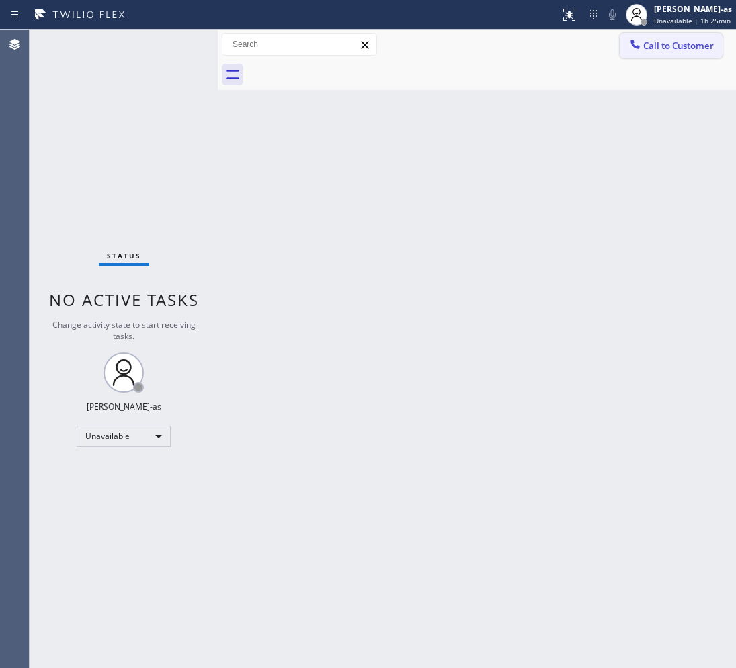
click at [635, 44] on icon at bounding box center [634, 44] width 13 height 13
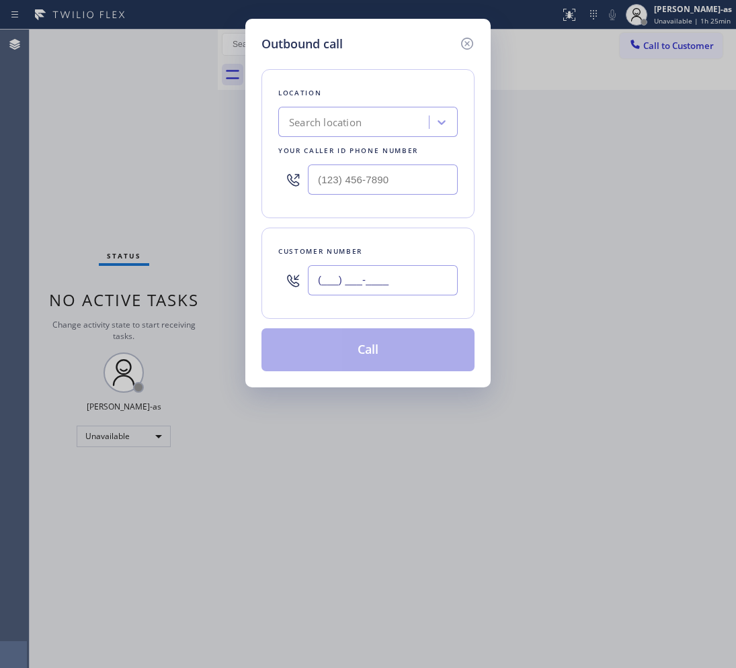
click at [374, 287] on input "(___) ___-____" at bounding box center [383, 280] width 150 height 30
paste input "650) 630-7017"
type input "[PHONE_NUMBER]"
click at [370, 187] on input "text" at bounding box center [383, 180] width 150 height 30
click at [370, 187] on input "(___) ___-____" at bounding box center [383, 180] width 150 height 30
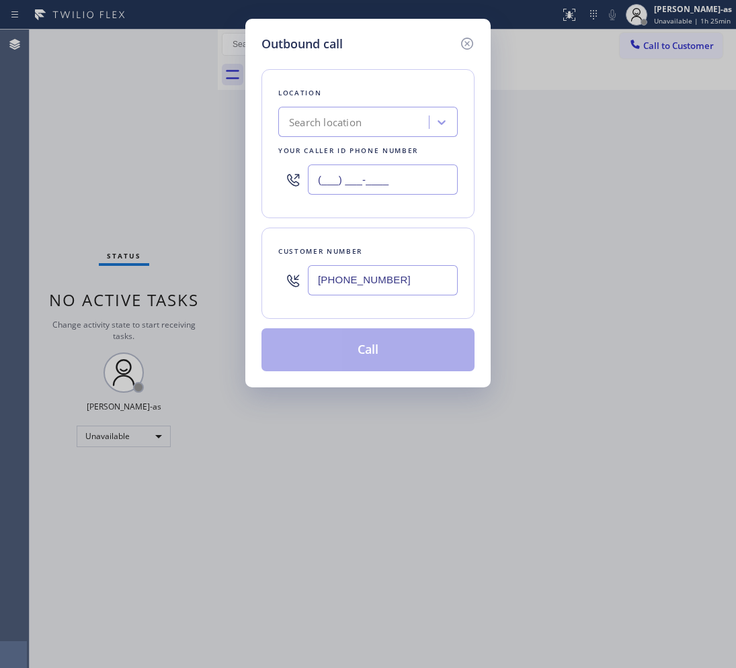
click at [370, 187] on input "(___) ___-____" at bounding box center [383, 180] width 150 height 30
paste input "866) 702-1734"
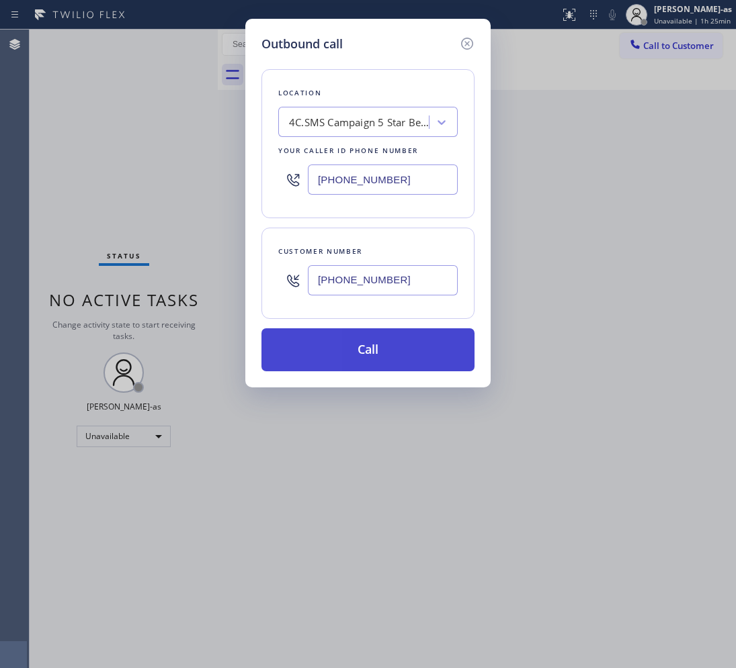
type input "[PHONE_NUMBER]"
click at [394, 341] on button "Call" at bounding box center [367, 350] width 213 height 43
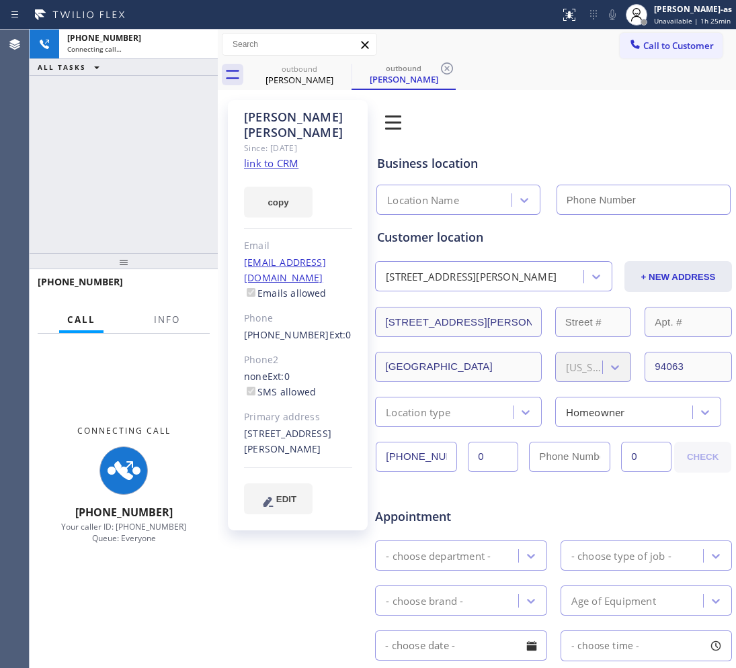
click at [265, 157] on link "link to CRM" at bounding box center [271, 163] width 54 height 13
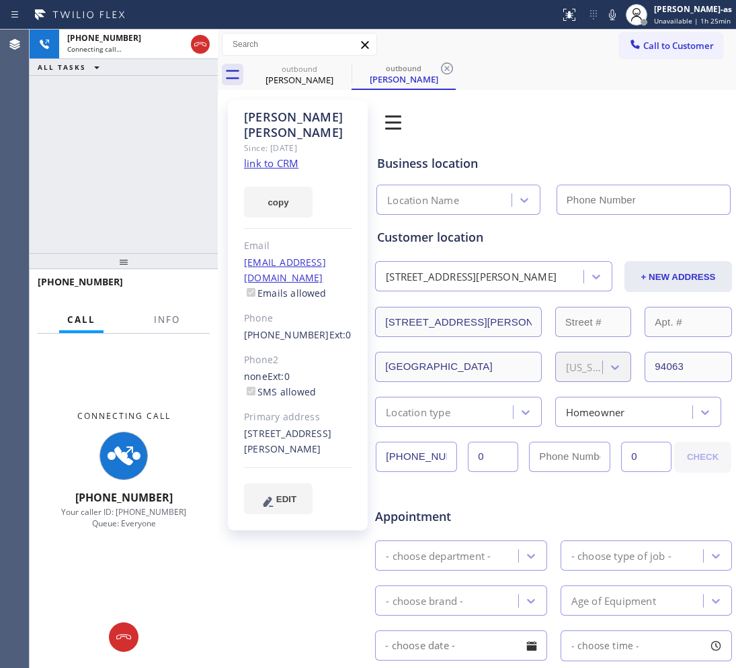
type input "[PHONE_NUMBER]"
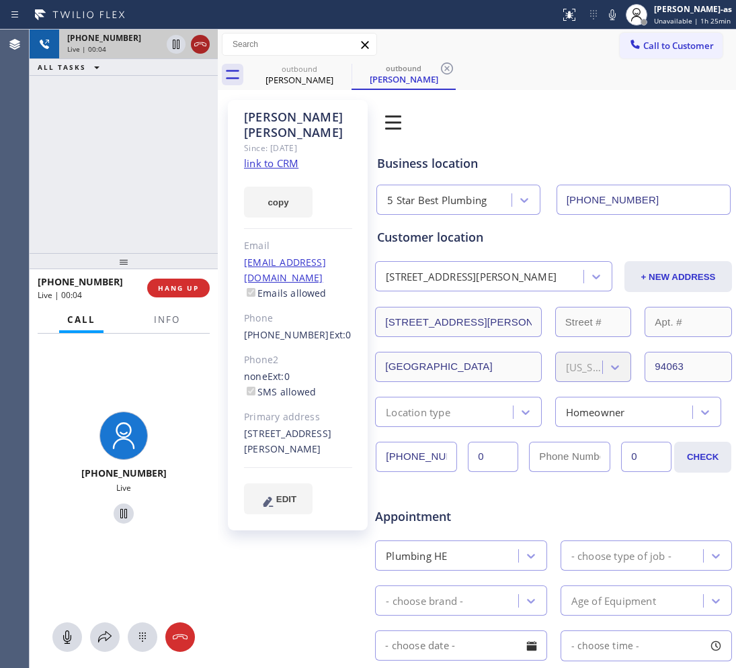
click at [202, 46] on icon at bounding box center [200, 44] width 16 height 16
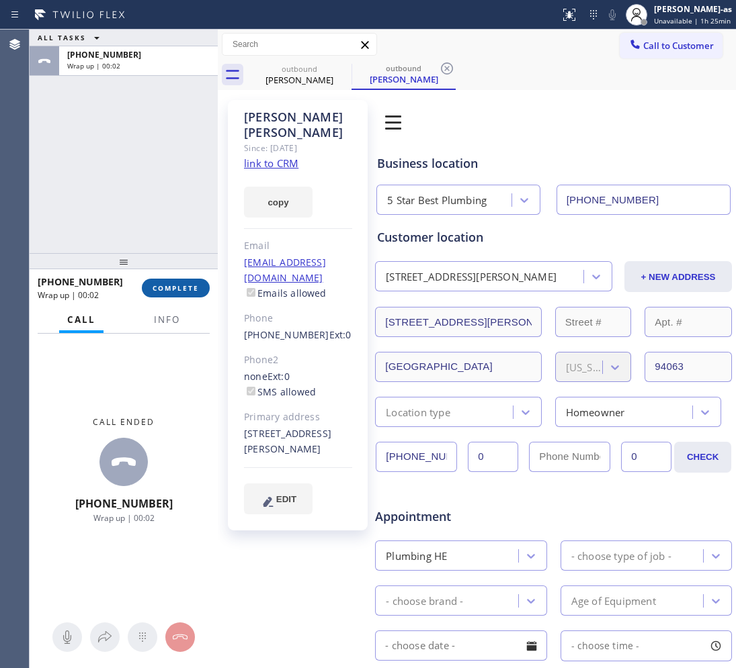
click at [180, 284] on span "COMPLETE" at bounding box center [176, 288] width 46 height 9
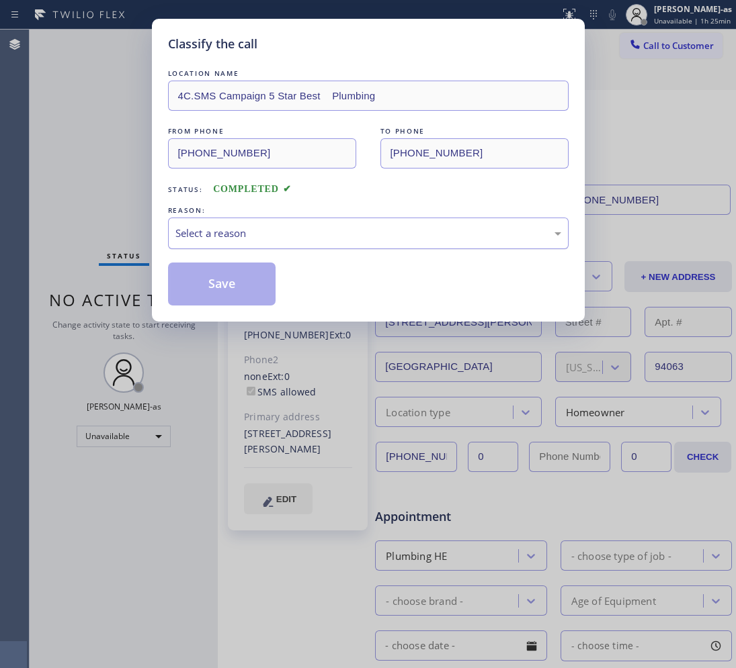
drag, startPoint x: 317, startPoint y: 245, endPoint x: 324, endPoint y: 244, distance: 6.9
click at [320, 242] on div "Select a reason" at bounding box center [368, 234] width 400 height 32
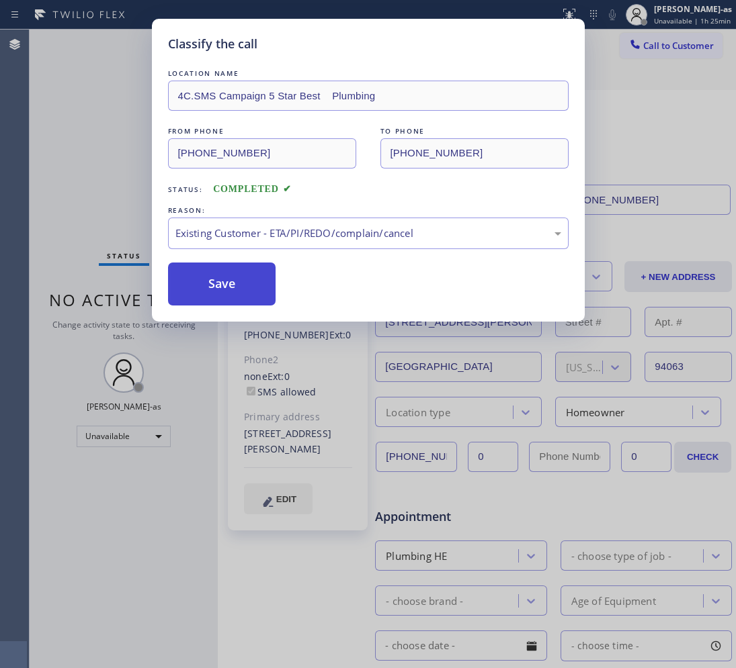
drag, startPoint x: 257, startPoint y: 280, endPoint x: 245, endPoint y: 286, distance: 13.5
click at [259, 271] on button "Save" at bounding box center [222, 284] width 108 height 43
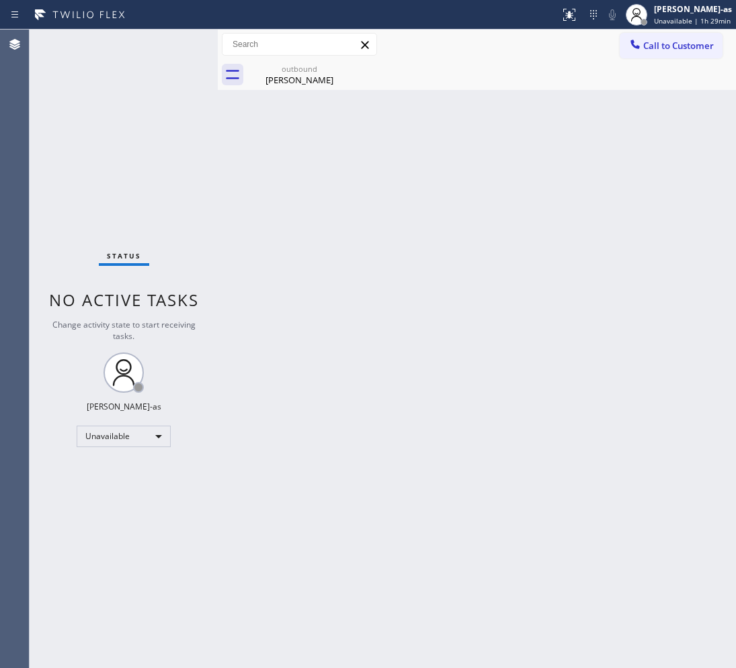
drag, startPoint x: 335, startPoint y: 133, endPoint x: 323, endPoint y: 103, distance: 32.3
click at [335, 129] on div "Back to Dashboard Change Sender ID Customers Technicians Select a contact Outbo…" at bounding box center [477, 349] width 518 height 639
click at [312, 87] on div "outbound [PERSON_NAME]" at bounding box center [299, 75] width 101 height 30
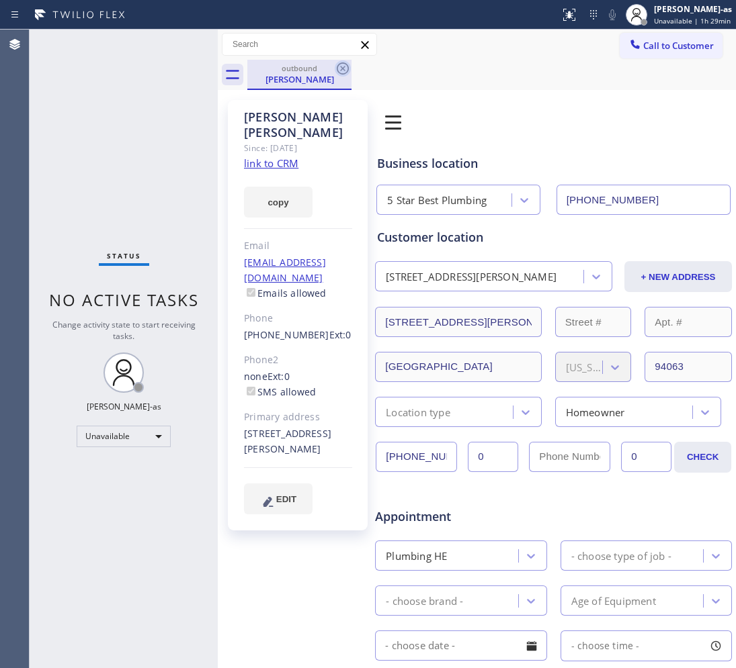
click at [340, 71] on icon at bounding box center [343, 68] width 16 height 16
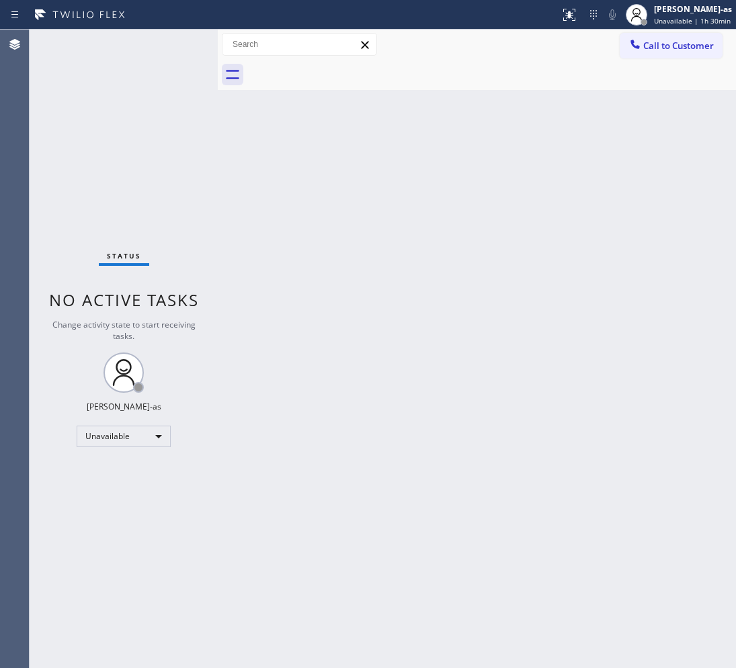
click at [642, 52] on div at bounding box center [635, 46] width 16 height 16
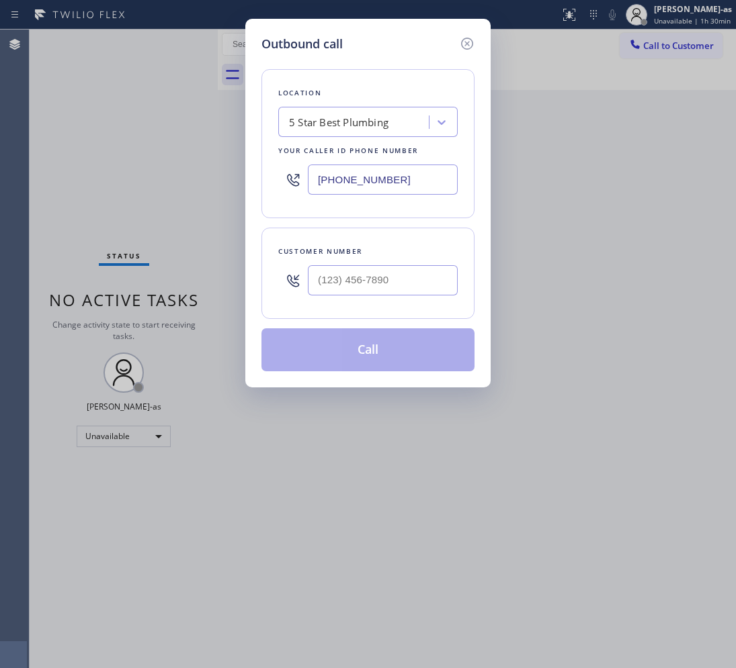
click at [363, 265] on div at bounding box center [383, 281] width 150 height 44
click at [430, 284] on input "(___) ___-____" at bounding box center [383, 280] width 150 height 30
paste input "773) 575-9945"
type input "[PHONE_NUMBER]"
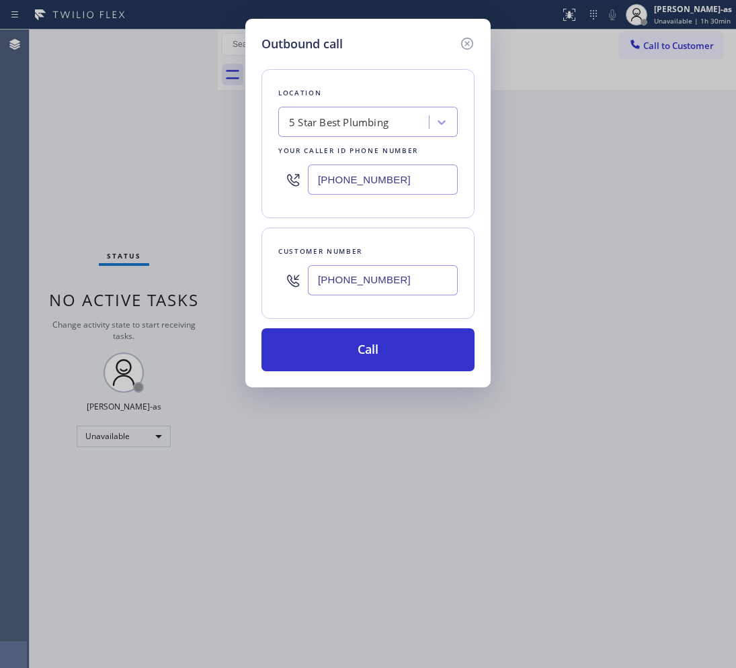
click at [366, 179] on input "[PHONE_NUMBER]" at bounding box center [383, 180] width 150 height 30
paste input "773) 917-0590"
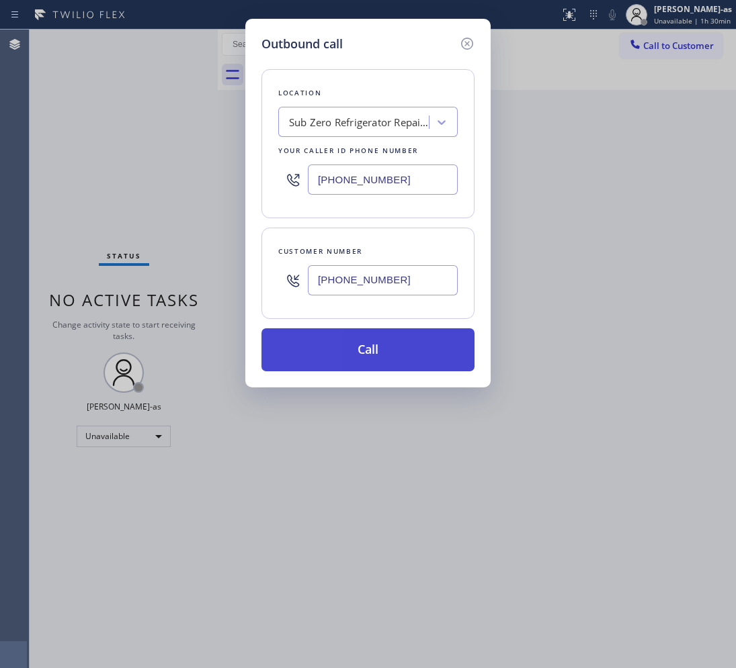
type input "[PHONE_NUMBER]"
click at [373, 346] on button "Call" at bounding box center [367, 350] width 213 height 43
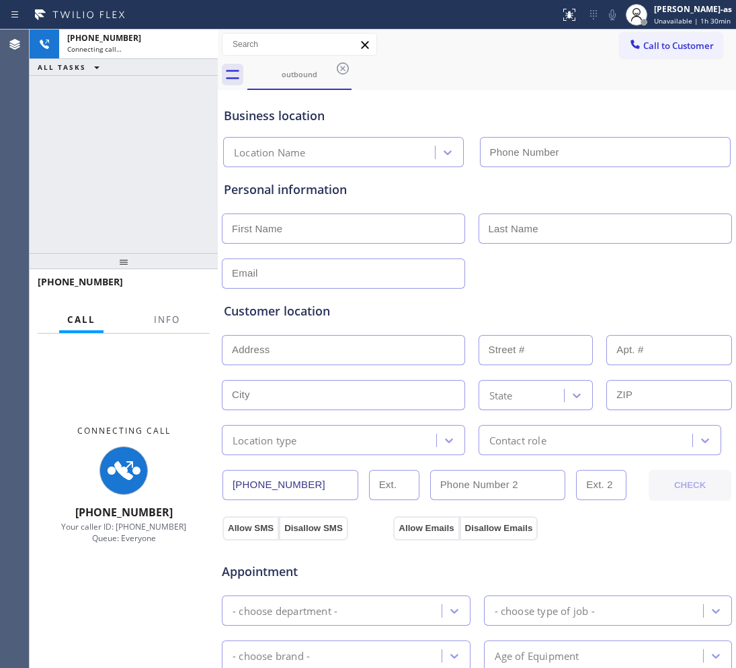
type input "[PHONE_NUMBER]"
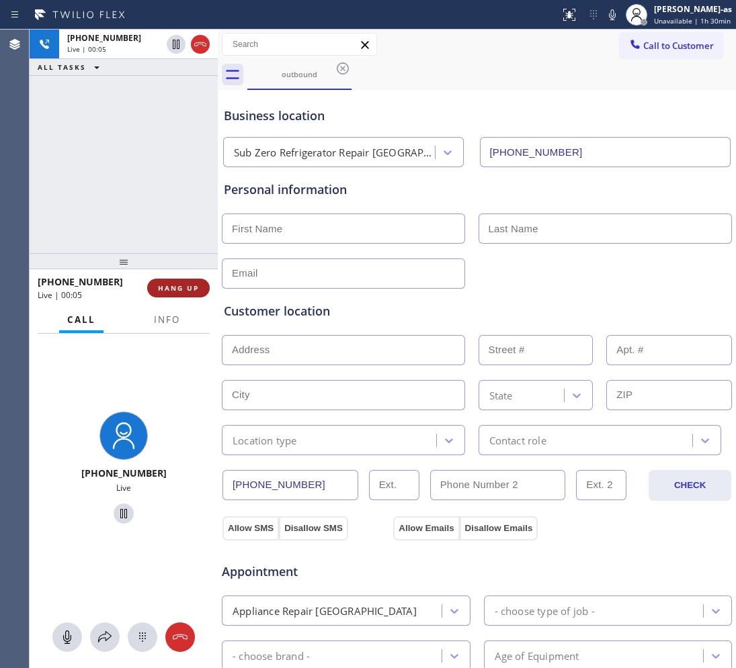
click at [197, 281] on button "HANG UP" at bounding box center [178, 288] width 62 height 19
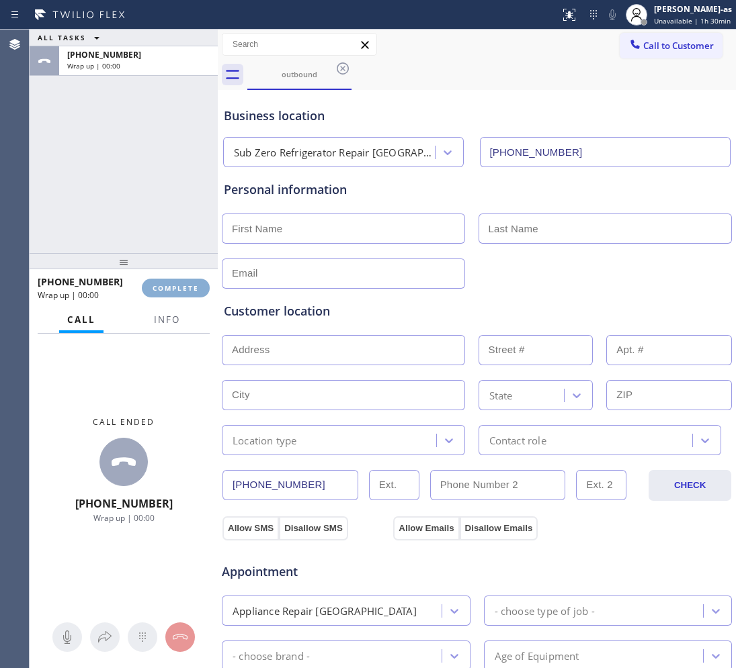
click at [197, 281] on button "COMPLETE" at bounding box center [176, 288] width 68 height 19
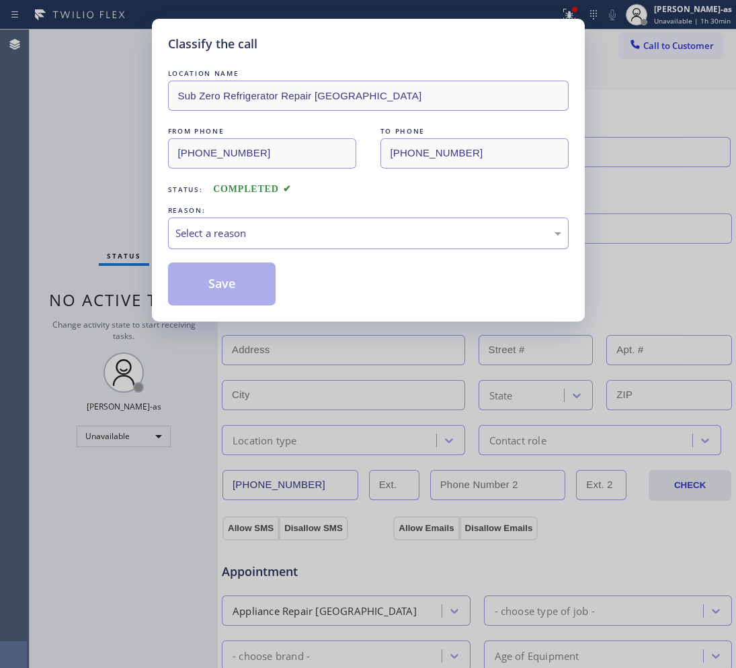
click at [310, 230] on div "Select a reason" at bounding box center [368, 233] width 386 height 15
click at [227, 291] on button "Save" at bounding box center [222, 284] width 108 height 43
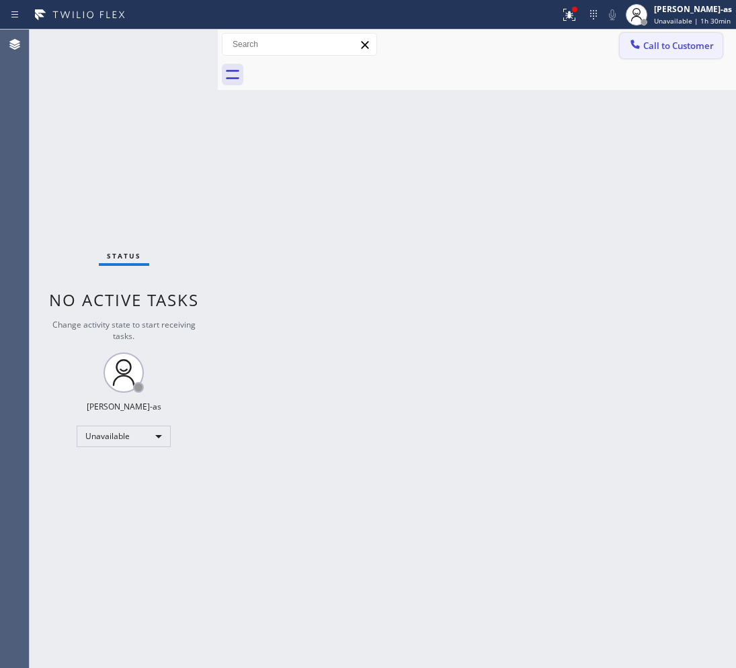
click at [642, 46] on div at bounding box center [635, 46] width 16 height 16
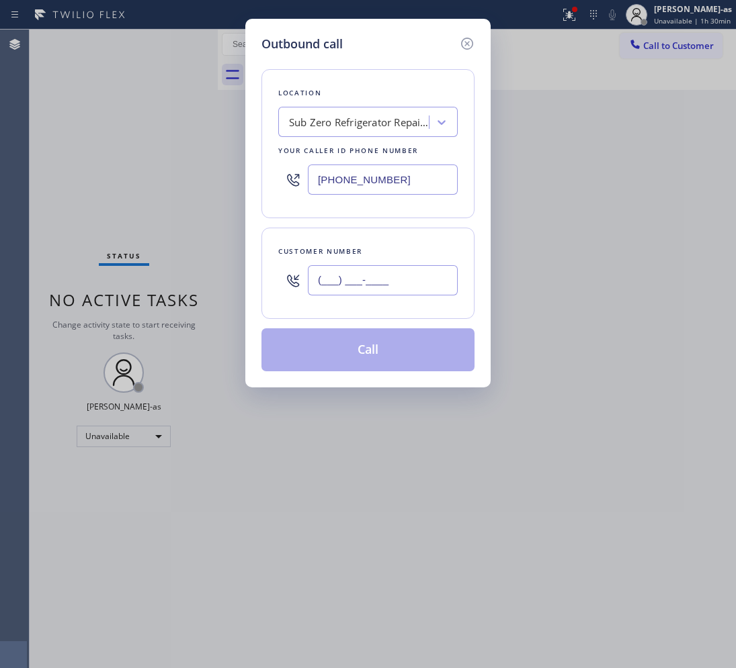
click at [422, 279] on input "(___) ___-____" at bounding box center [383, 280] width 150 height 30
paste input "714) 366-4087"
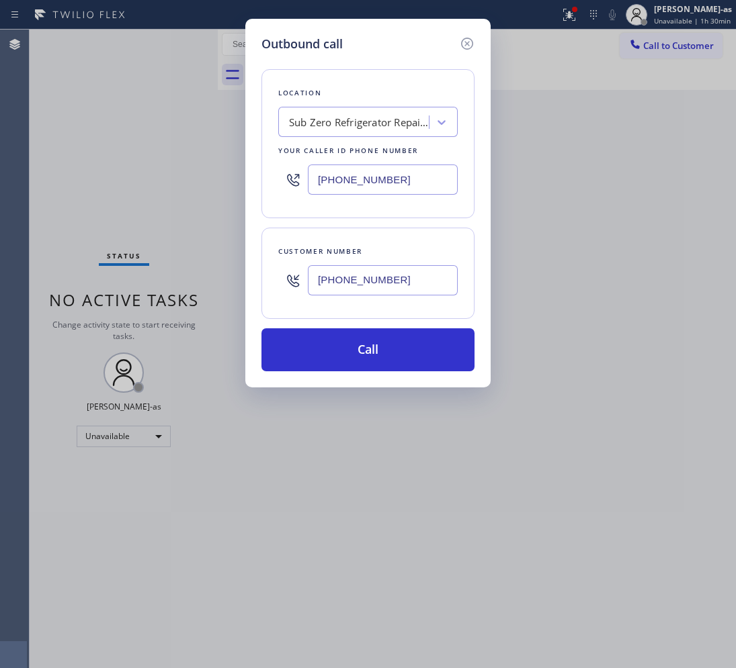
type input "[PHONE_NUMBER]"
click at [393, 120] on div "Sub Zero Refrigerator Repair [GEOGRAPHIC_DATA]" at bounding box center [359, 122] width 141 height 15
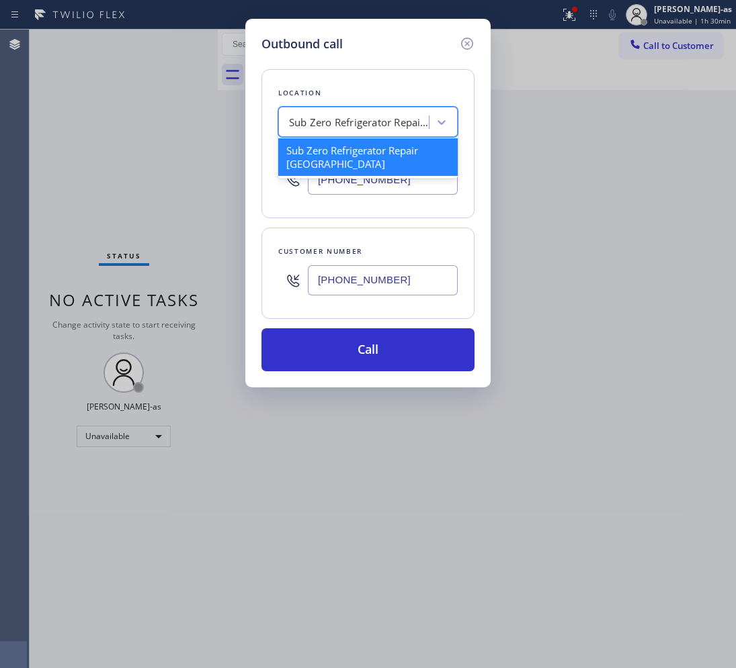
paste input "Local Trusted Electricians La Habra"
type input "Local Trusted Electricians La Habra"
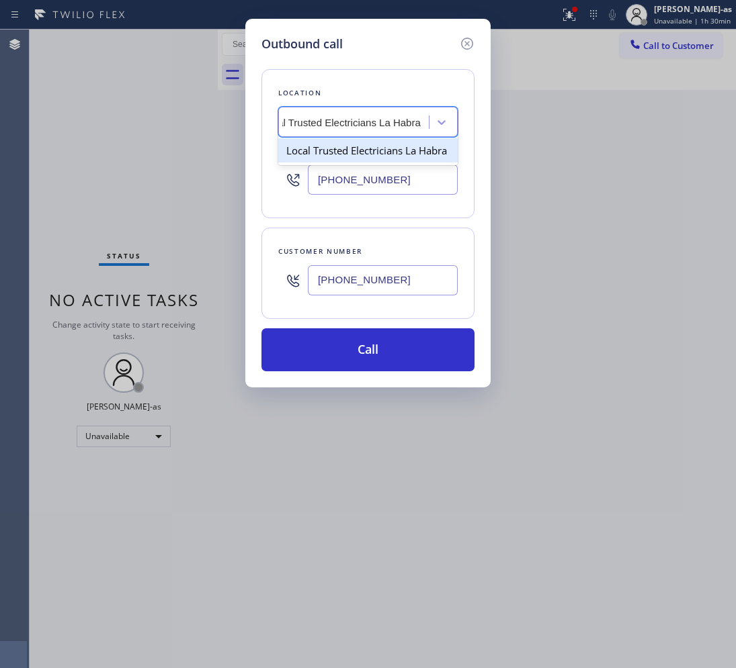
click at [322, 155] on div "Local Trusted Electricians La Habra" at bounding box center [367, 150] width 179 height 24
type input "[PHONE_NUMBER]"
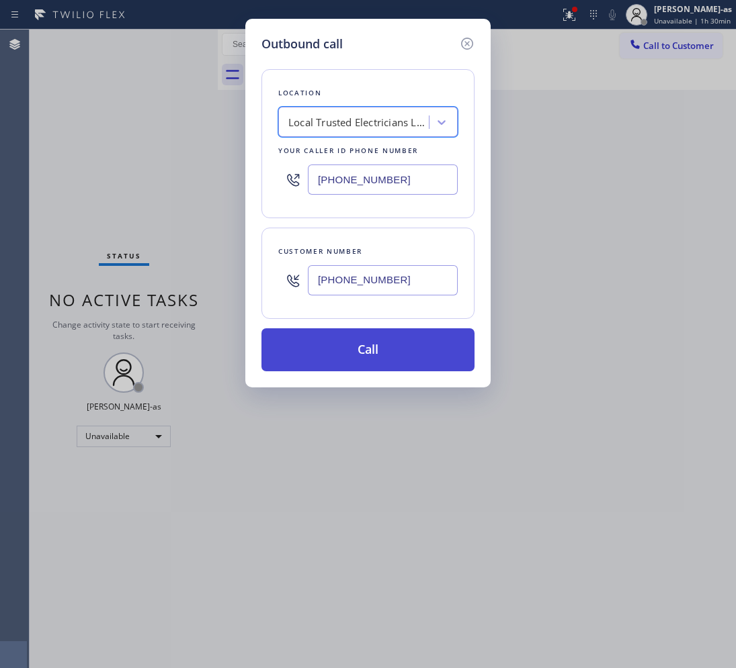
click at [413, 358] on button "Call" at bounding box center [367, 350] width 213 height 43
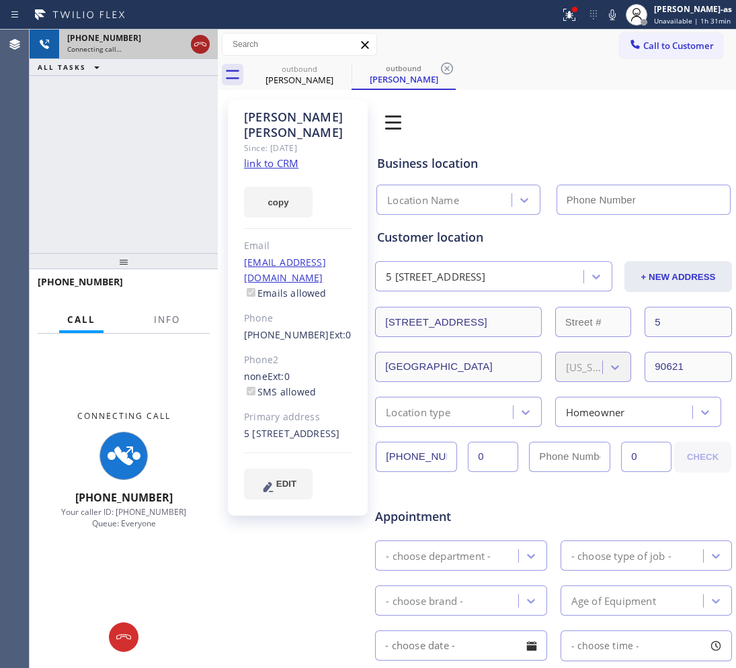
click at [193, 44] on icon at bounding box center [200, 44] width 16 height 16
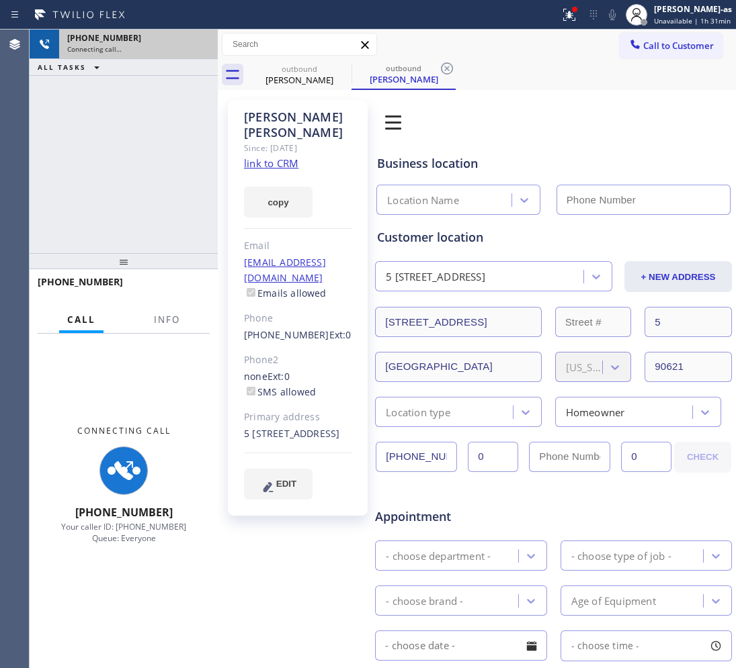
click at [273, 157] on link "link to CRM" at bounding box center [271, 163] width 54 height 13
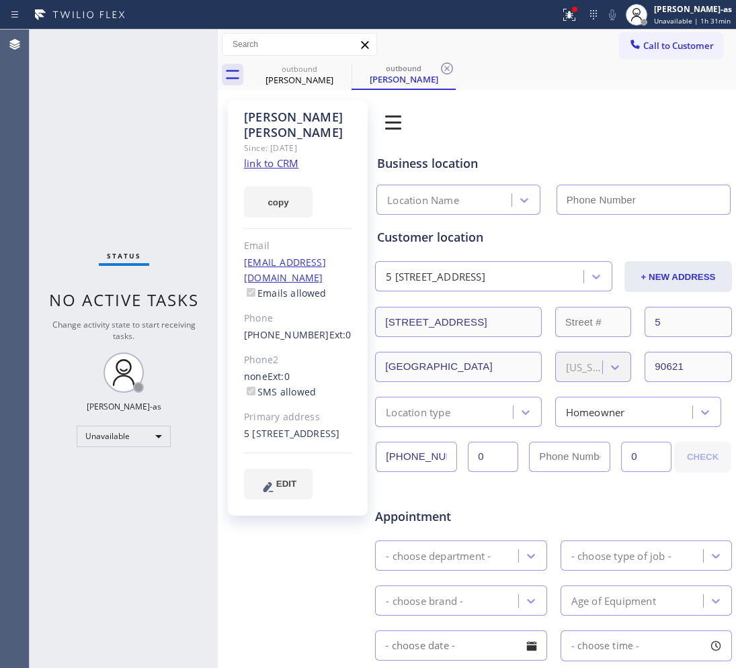
type input "[PHONE_NUMBER]"
click at [692, 40] on span "Call to Customer" at bounding box center [678, 46] width 71 height 12
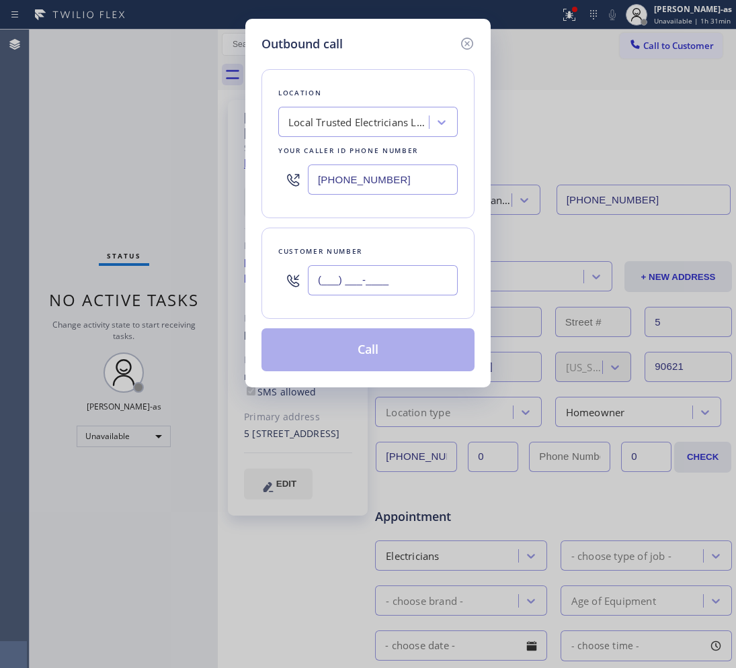
click at [404, 284] on input "(___) ___-____" at bounding box center [383, 280] width 150 height 30
paste input "707) 626-4696"
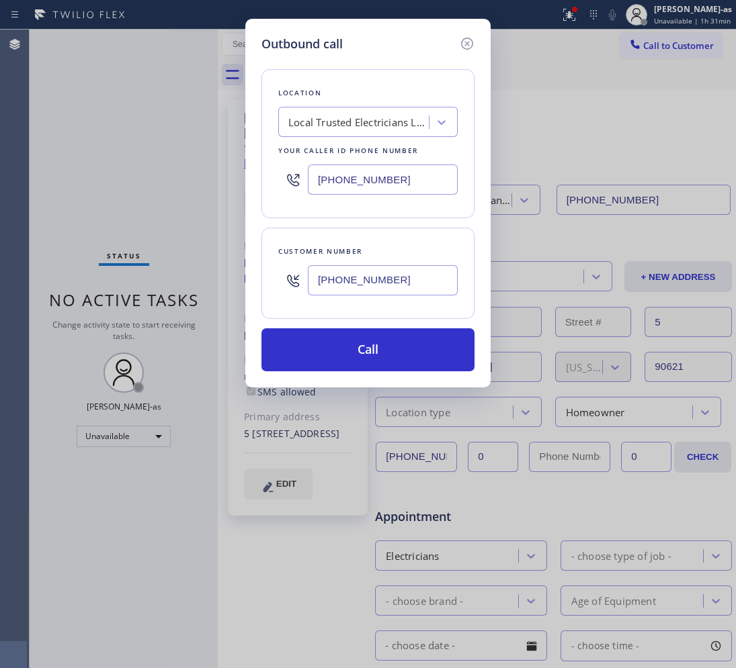
type input "[PHONE_NUMBER]"
click at [353, 185] on input "[PHONE_NUMBER]" at bounding box center [383, 180] width 150 height 30
click at [354, 185] on input "[PHONE_NUMBER]" at bounding box center [383, 180] width 150 height 30
paste input "754) 205-3356"
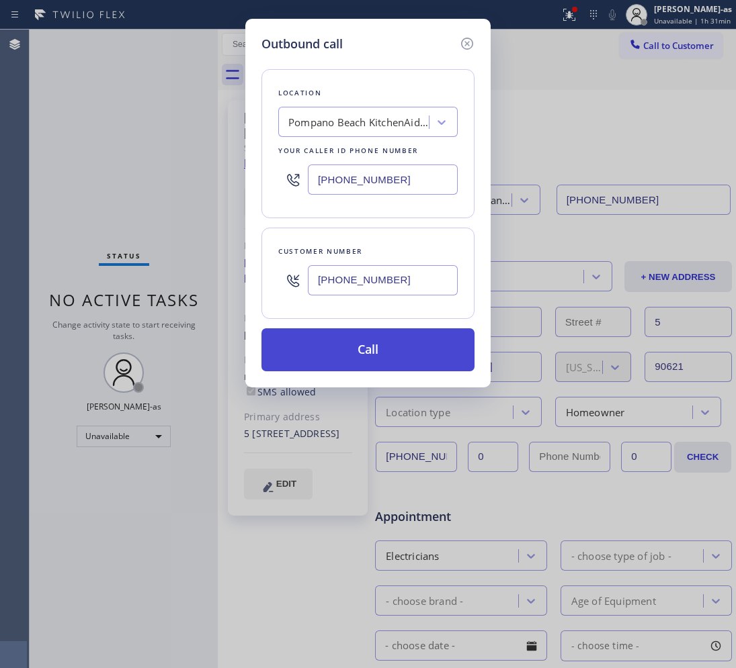
type input "[PHONE_NUMBER]"
click at [345, 361] on button "Call" at bounding box center [367, 350] width 213 height 43
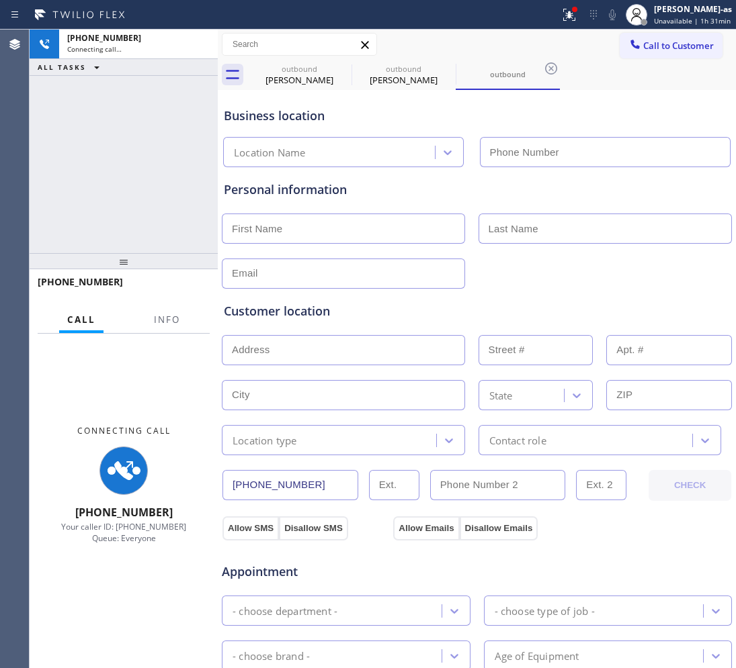
type input "[PHONE_NUMBER]"
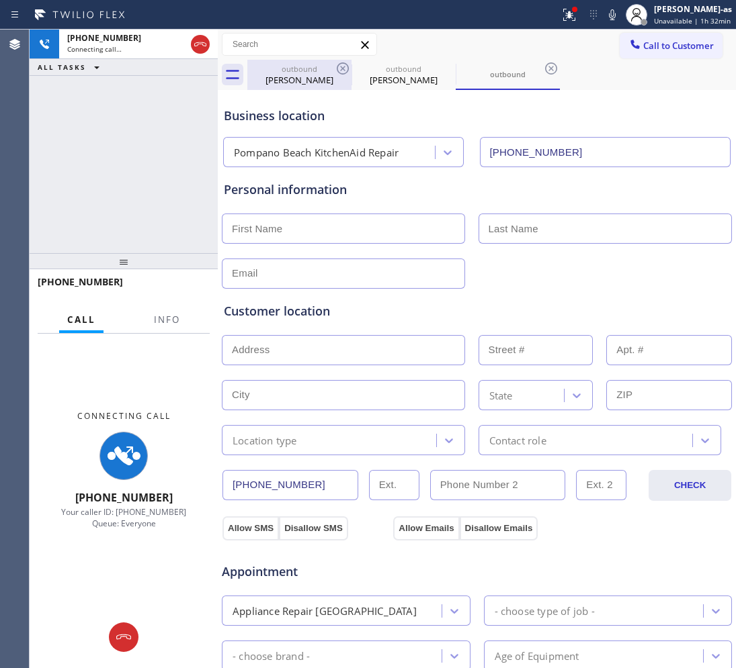
click at [291, 69] on div "outbound" at bounding box center [299, 69] width 101 height 10
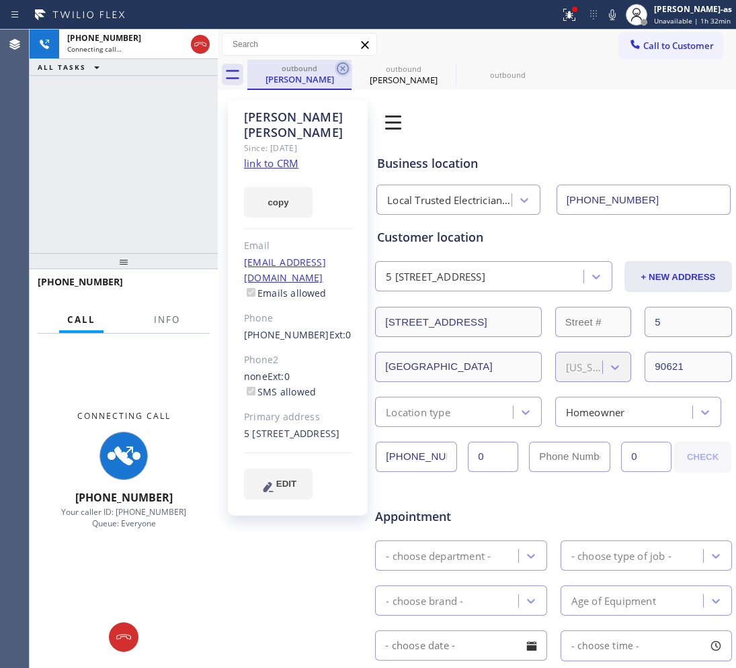
click at [346, 69] on icon at bounding box center [343, 68] width 16 height 16
click at [0, 0] on icon at bounding box center [0, 0] width 0 height 0
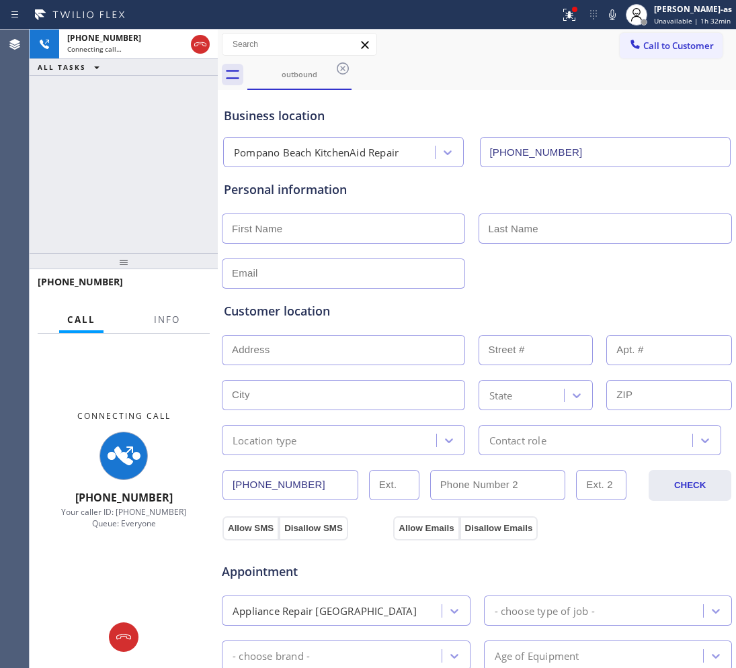
click at [177, 157] on div "[PHONE_NUMBER] Connecting call… ALL TASKS ALL TASKS ACTIVE TASKS TASKS IN WRAP …" at bounding box center [124, 142] width 188 height 224
click at [156, 96] on div "[PHONE_NUMBER] Connecting call… ALL TASKS ALL TASKS ACTIVE TASKS TASKS IN WRAP …" at bounding box center [124, 142] width 188 height 224
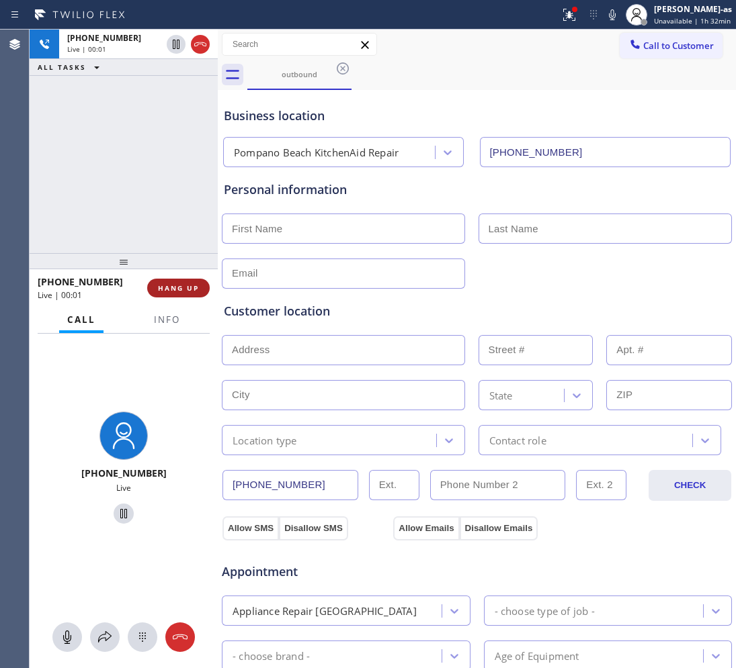
click at [177, 290] on span "HANG UP" at bounding box center [178, 288] width 41 height 9
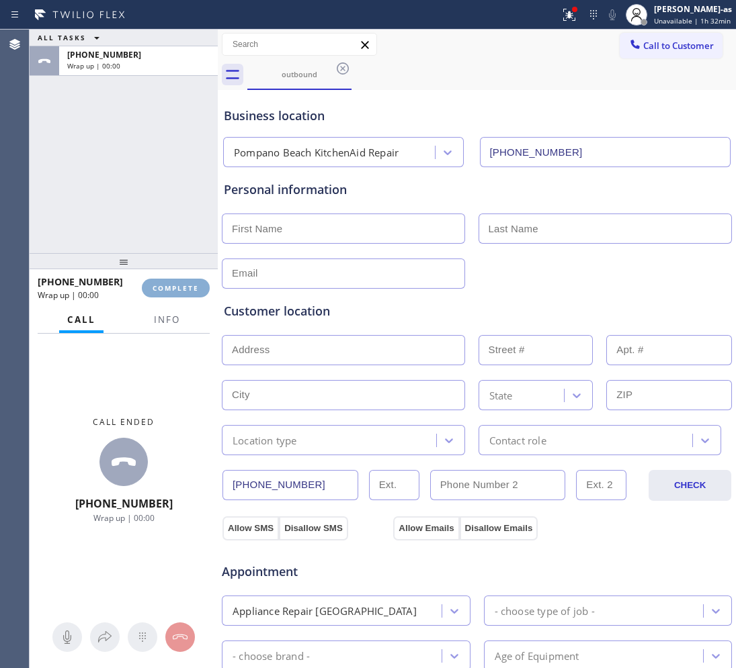
click at [177, 290] on span "COMPLETE" at bounding box center [176, 288] width 46 height 9
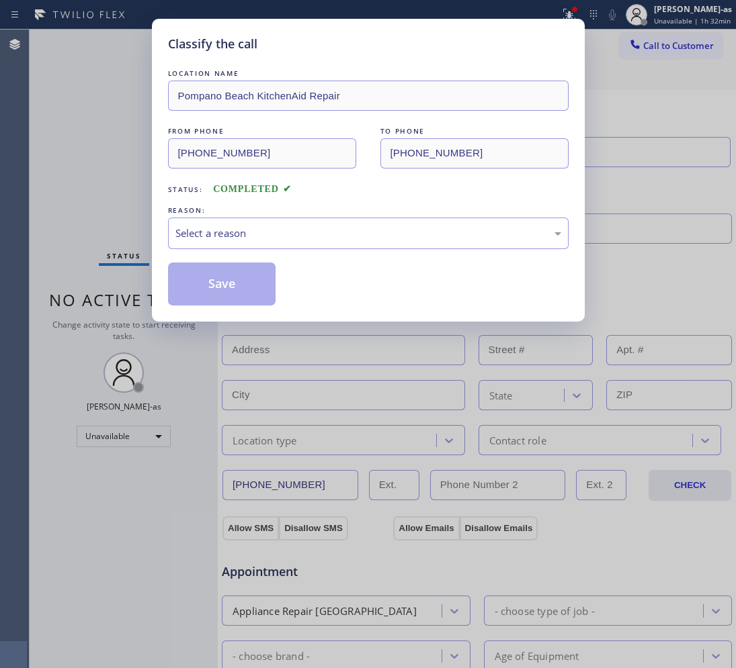
click at [143, 200] on div "Classify the call LOCATION NAME [GEOGRAPHIC_DATA] KitchenAid Repair FROM PHONE …" at bounding box center [368, 334] width 736 height 668
click at [309, 238] on div "Select a reason" at bounding box center [368, 233] width 386 height 15
drag, startPoint x: 222, startPoint y: 288, endPoint x: 663, endPoint y: 264, distance: 442.0
click at [224, 288] on button "Save" at bounding box center [222, 284] width 108 height 43
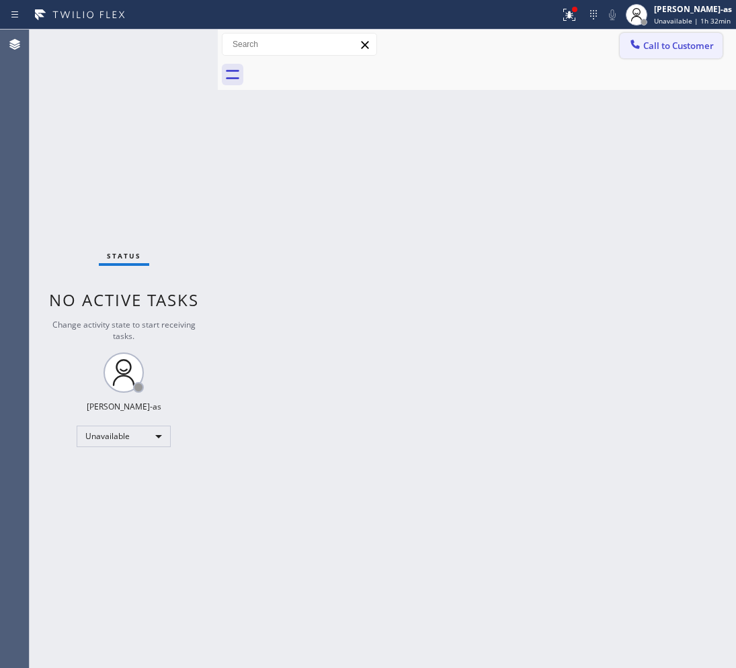
click at [687, 56] on button "Call to Customer" at bounding box center [670, 46] width 103 height 26
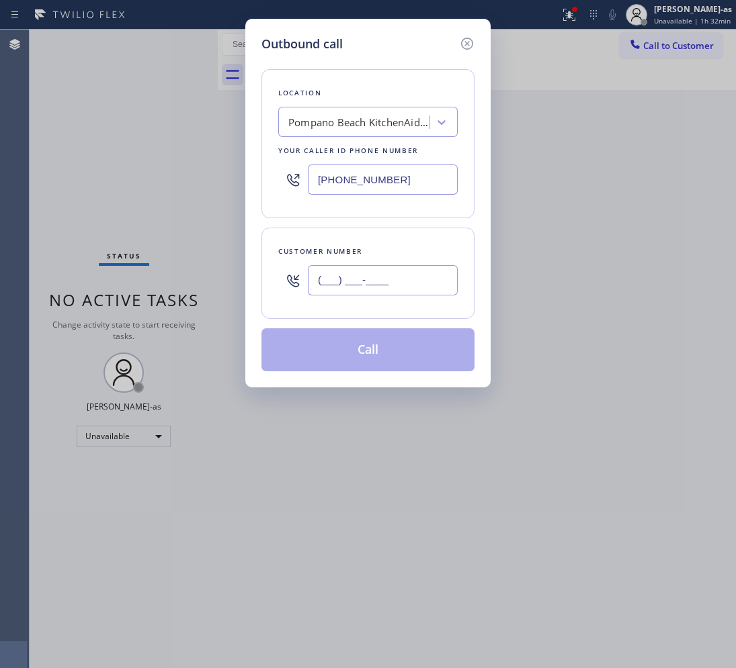
click at [388, 290] on input "(___) ___-____" at bounding box center [383, 280] width 150 height 30
paste input "5"
type input "(5__) ___-____"
click at [406, 131] on div "Pompano Beach KitchenAid Repair" at bounding box center [355, 123] width 146 height 24
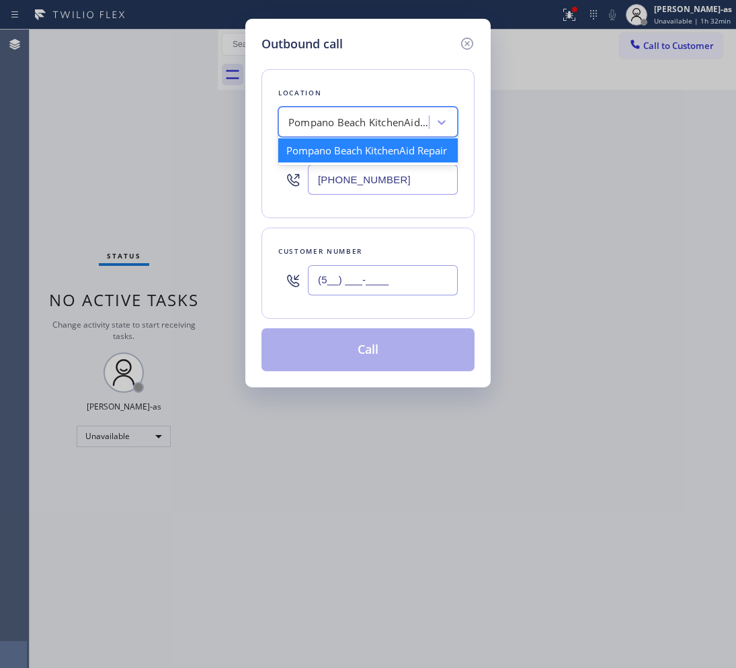
paste input "5 Star Appliance Repair"
type input "5 Star Appliance Repair"
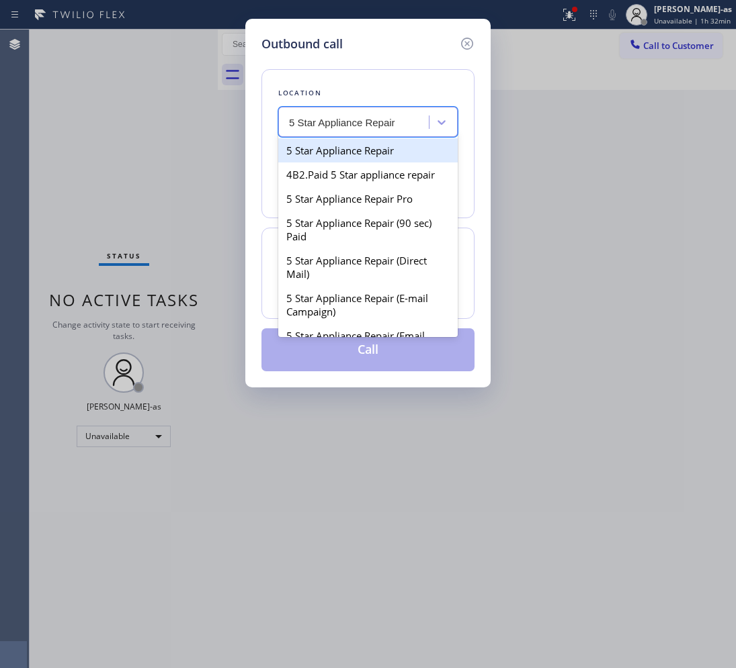
click at [351, 149] on div "5 Star Appliance Repair" at bounding box center [367, 150] width 179 height 24
type input "[PHONE_NUMBER]"
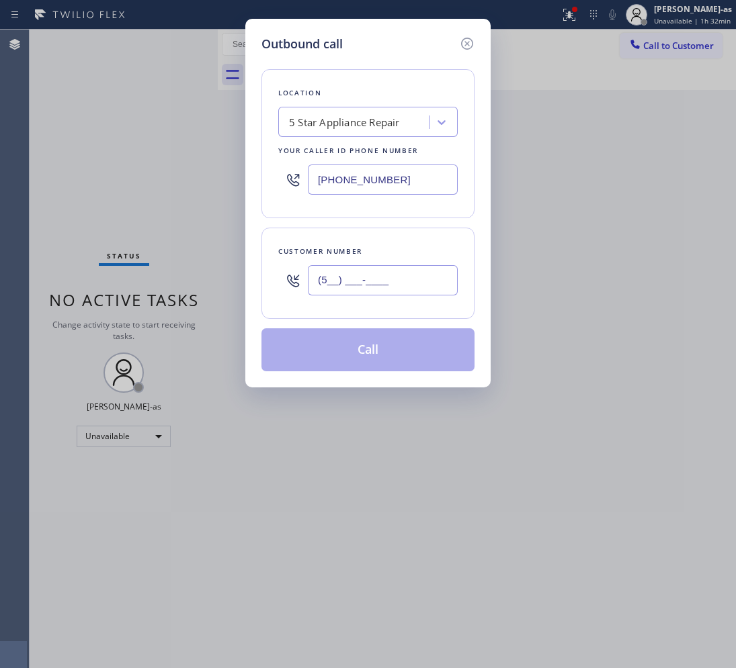
click at [400, 284] on input "(5__) ___-____" at bounding box center [383, 280] width 150 height 30
paste input "914) 462-6093"
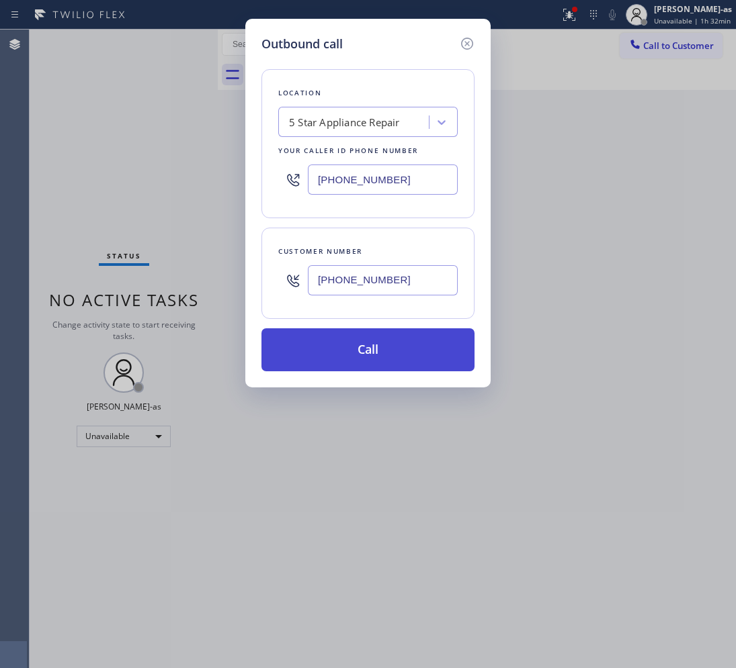
type input "[PHONE_NUMBER]"
click at [403, 363] on button "Call" at bounding box center [367, 350] width 213 height 43
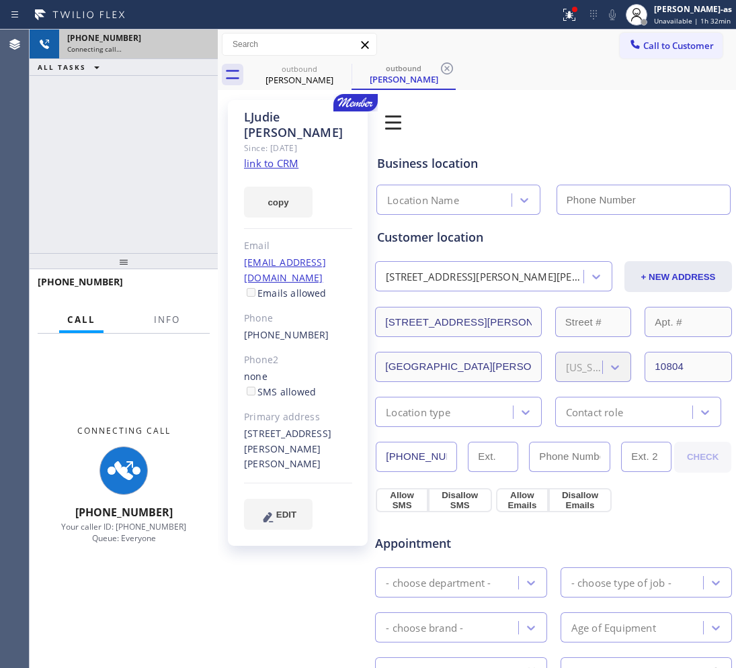
type input "[PHONE_NUMBER]"
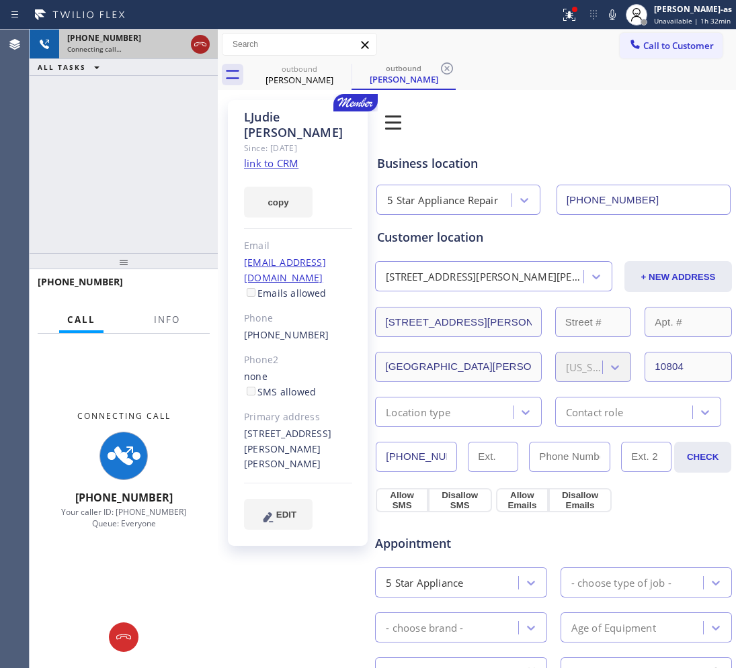
click at [197, 51] on icon at bounding box center [200, 44] width 16 height 16
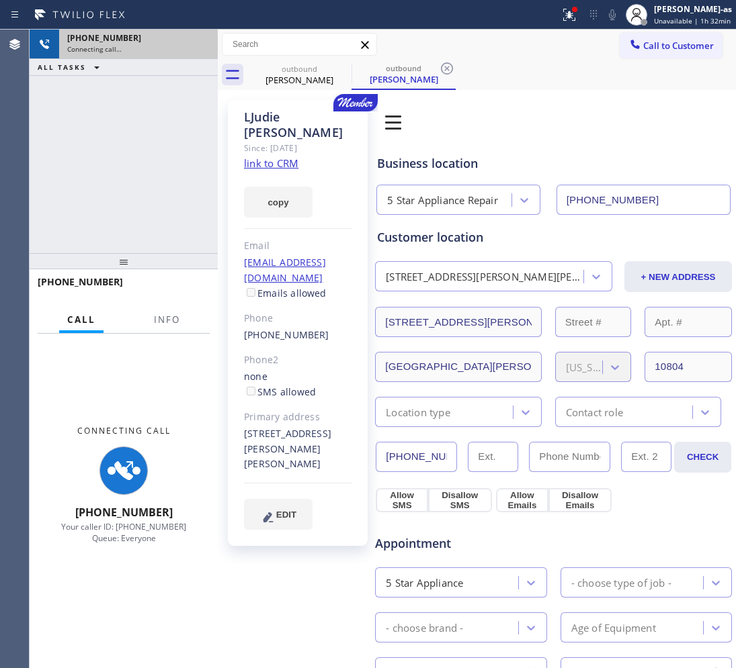
click at [274, 157] on link "link to CRM" at bounding box center [271, 163] width 54 height 13
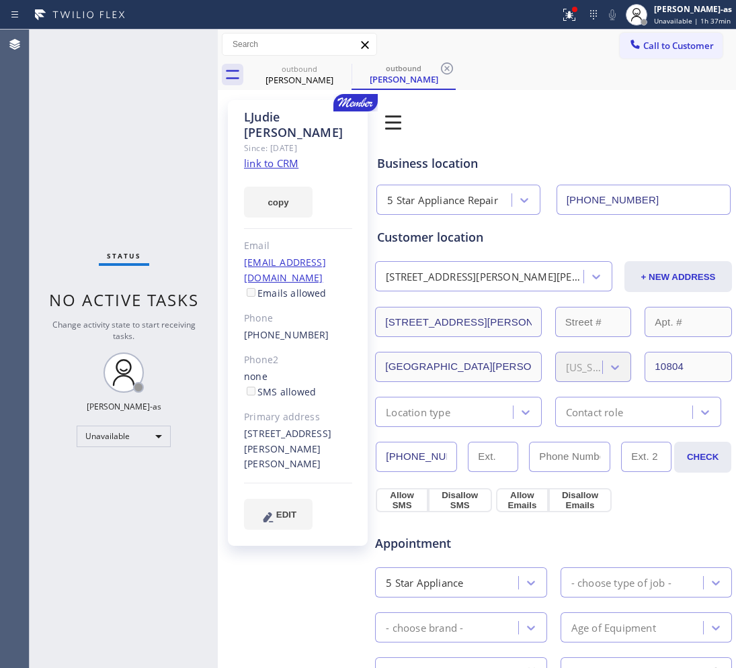
click at [125, 123] on div "Status No active tasks Change activity state to start receiving tasks. [PERSON_…" at bounding box center [124, 349] width 188 height 639
click at [672, 42] on span "Call to Customer" at bounding box center [678, 46] width 71 height 12
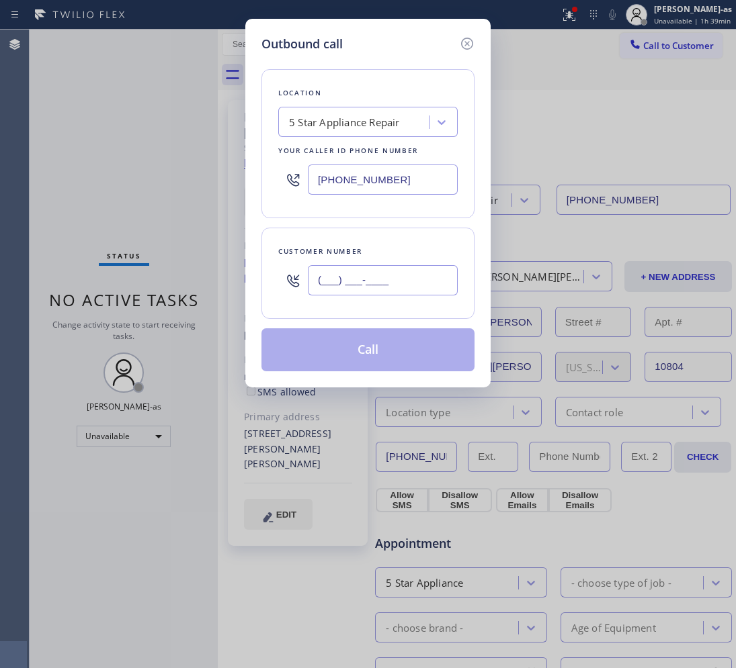
click at [410, 277] on input "(___) ___-____" at bounding box center [383, 280] width 150 height 30
paste input "949) 306-6232"
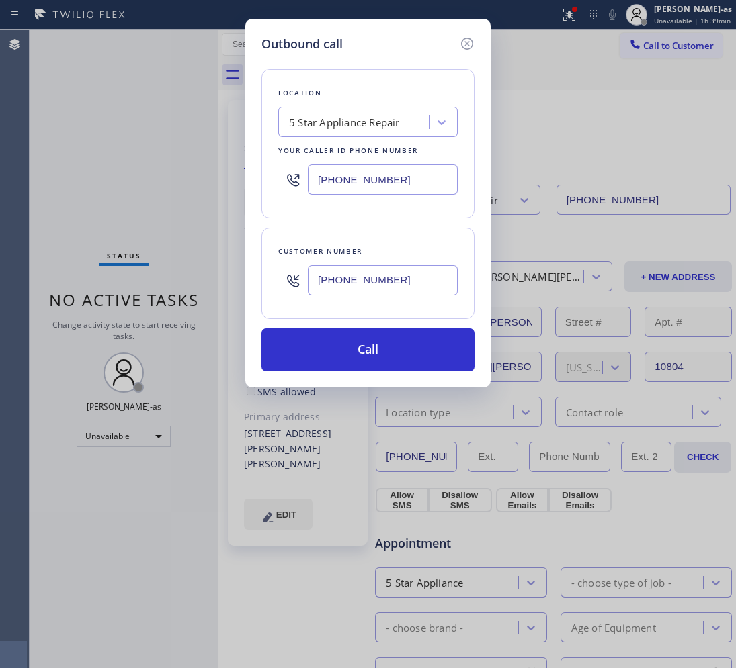
type input "[PHONE_NUMBER]"
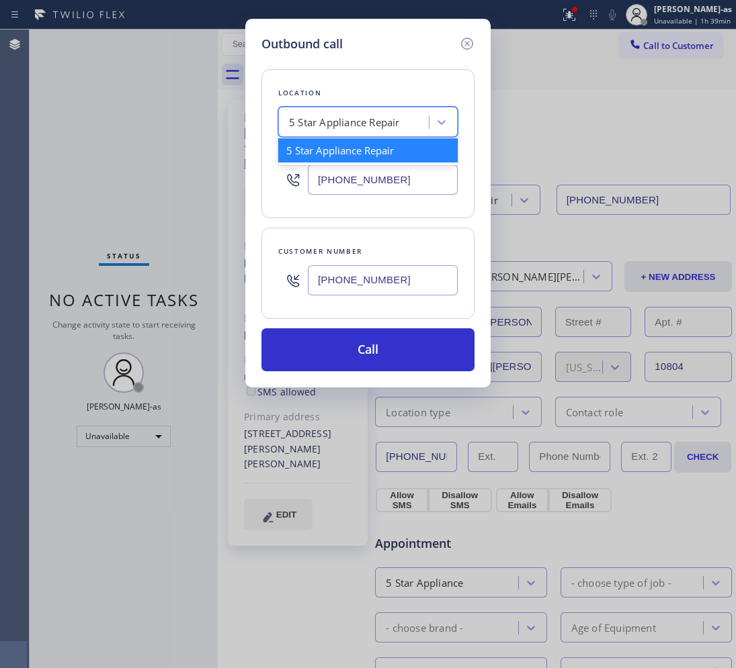
click at [329, 128] on div "5 Star Appliance Repair" at bounding box center [344, 122] width 111 height 15
paste input "Heating and Air Conditioning [GEOGRAPHIC_DATA]"
type input "Heating and Air Conditioning [GEOGRAPHIC_DATA]"
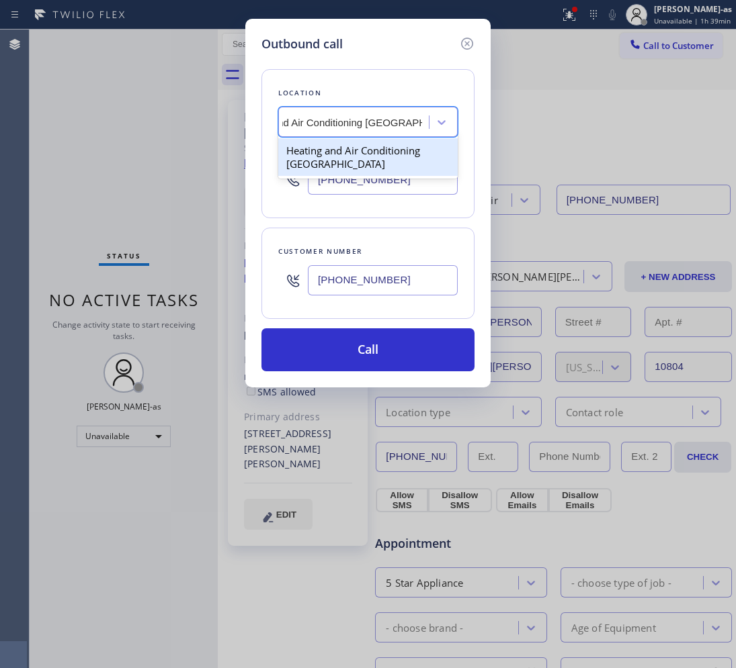
click at [330, 153] on div "Heating and Air Conditioning [GEOGRAPHIC_DATA]" at bounding box center [367, 157] width 179 height 38
type input "[PHONE_NUMBER]"
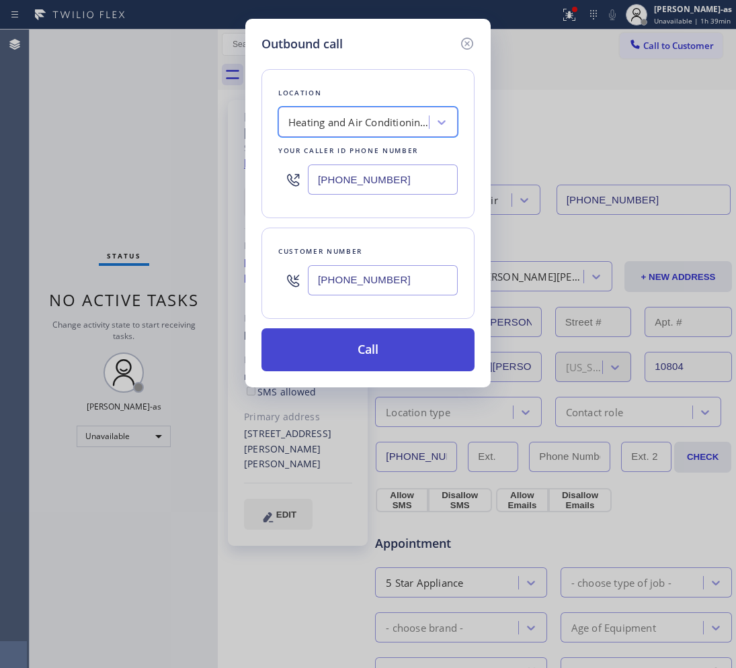
click at [384, 360] on button "Call" at bounding box center [367, 350] width 213 height 43
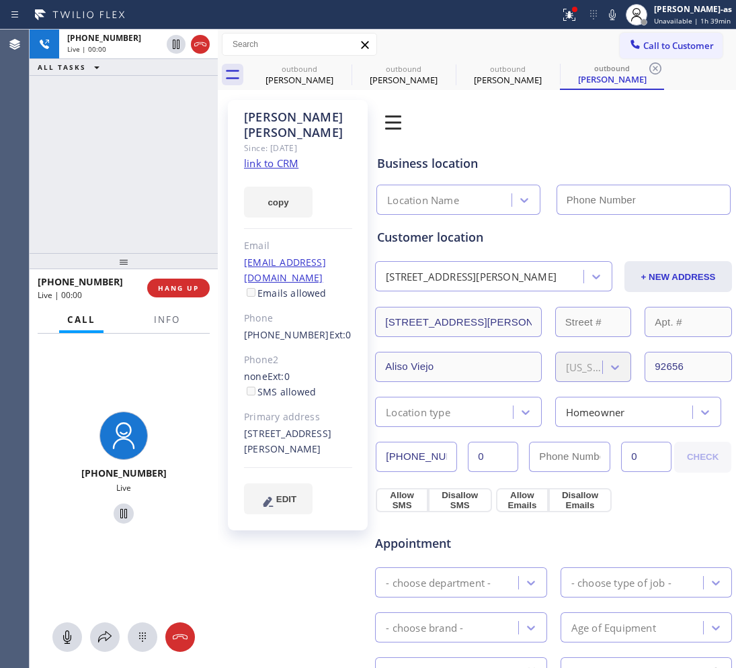
type input "[PHONE_NUMBER]"
click at [121, 169] on div "[PHONE_NUMBER] Live | 00:00 ALL TASKS ALL TASKS ACTIVE TASKS TASKS IN WRAP UP" at bounding box center [124, 142] width 188 height 224
drag, startPoint x: 241, startPoint y: 306, endPoint x: 310, endPoint y: 304, distance: 69.9
click at [310, 304] on div "[PERSON_NAME] Since: [DATE] link to CRM copy Email [EMAIL_ADDRESS][DOMAIN_NAME]…" at bounding box center [298, 315] width 140 height 431
copy link "[PHONE_NUMBER]"
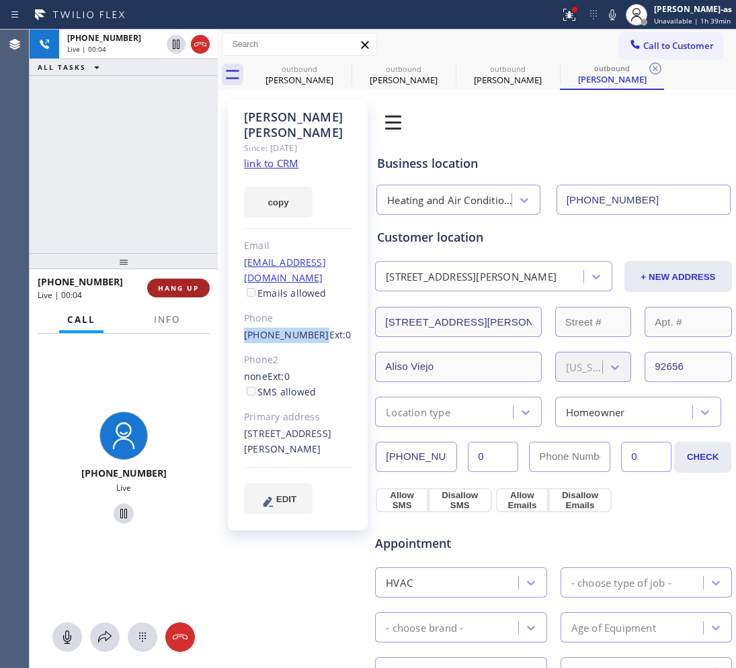
click at [173, 287] on span "HANG UP" at bounding box center [178, 288] width 41 height 9
click at [172, 267] on div at bounding box center [124, 261] width 188 height 16
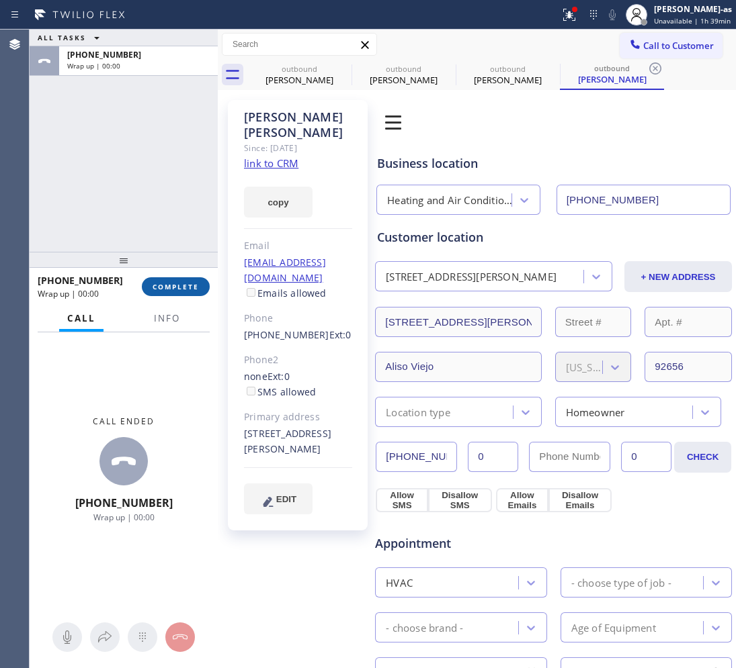
click at [185, 279] on button "COMPLETE" at bounding box center [176, 286] width 68 height 19
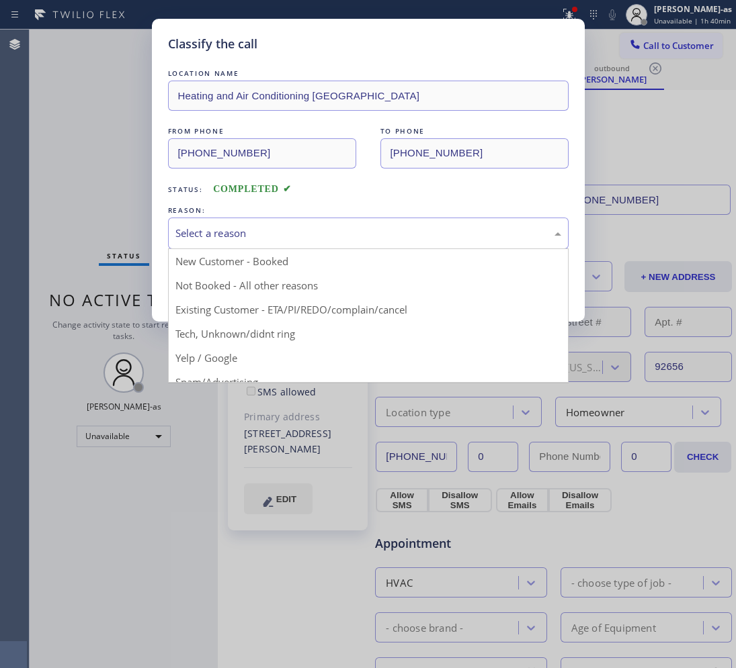
click at [316, 230] on div "Select a reason" at bounding box center [368, 233] width 386 height 15
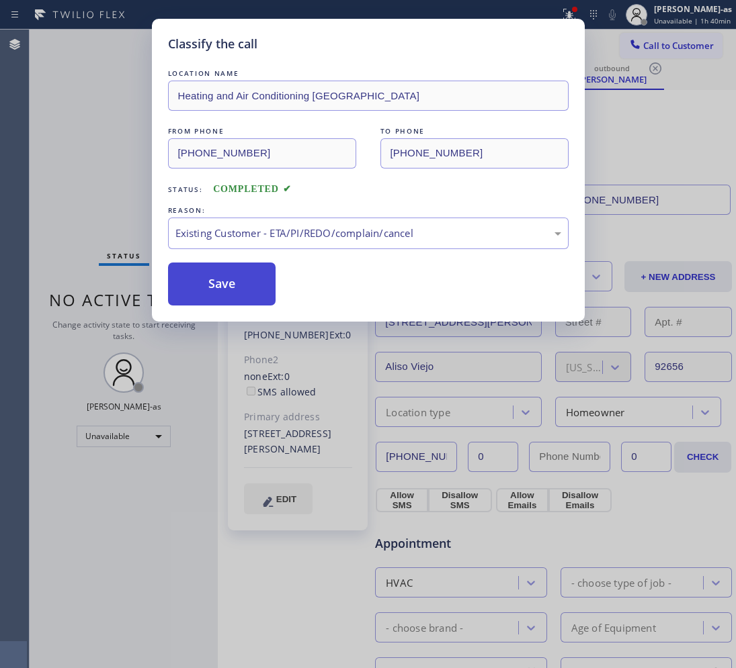
click at [206, 284] on button "Save" at bounding box center [222, 284] width 108 height 43
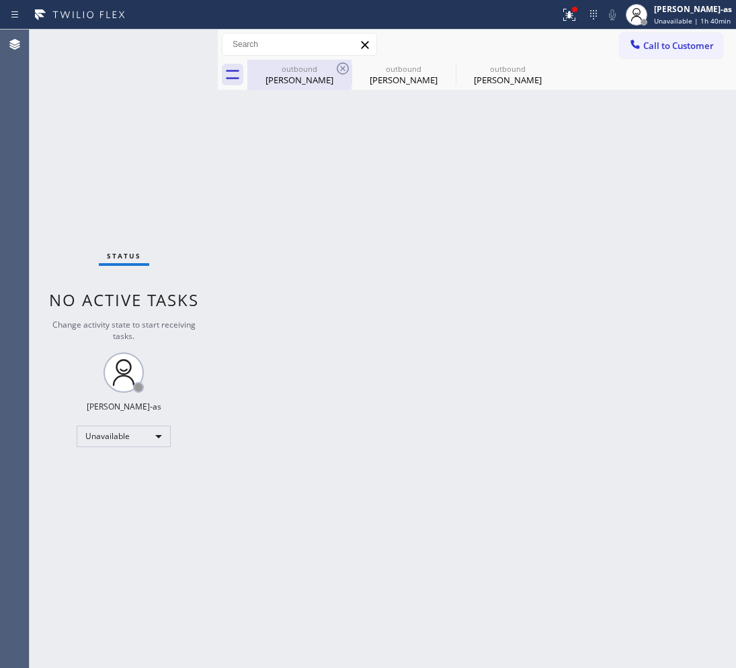
click at [324, 75] on div "[PERSON_NAME]" at bounding box center [299, 80] width 101 height 12
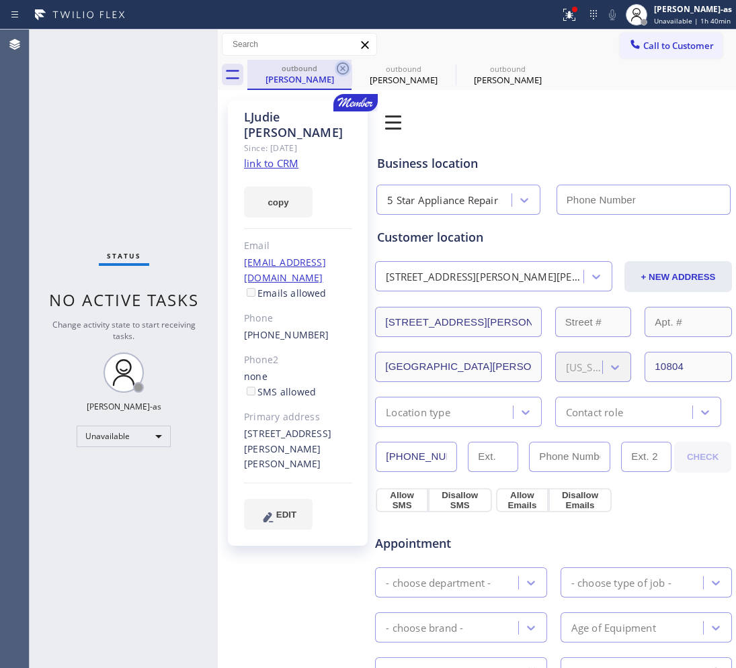
type input "[PHONE_NUMBER]"
click at [335, 73] on icon at bounding box center [343, 68] width 16 height 16
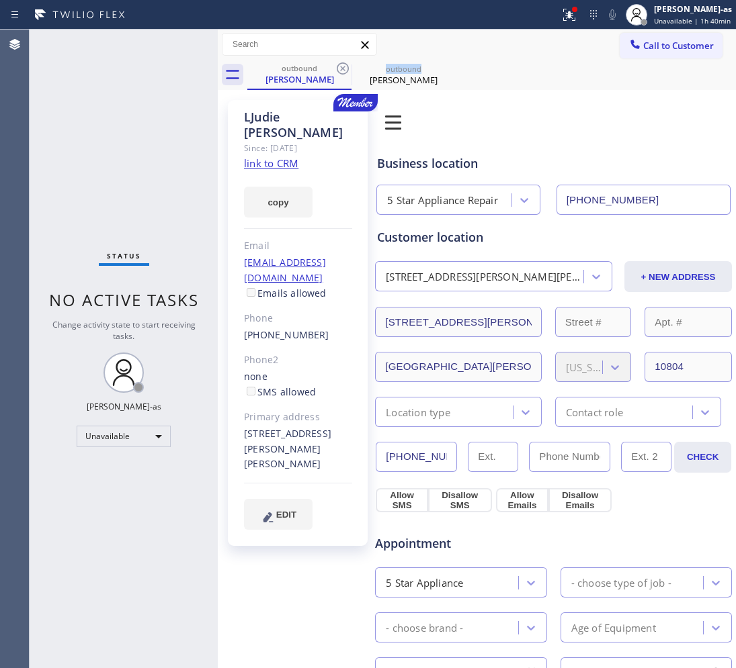
click at [335, 73] on icon at bounding box center [343, 68] width 16 height 16
type input "[PHONE_NUMBER]"
click at [0, 0] on icon at bounding box center [0, 0] width 0 height 0
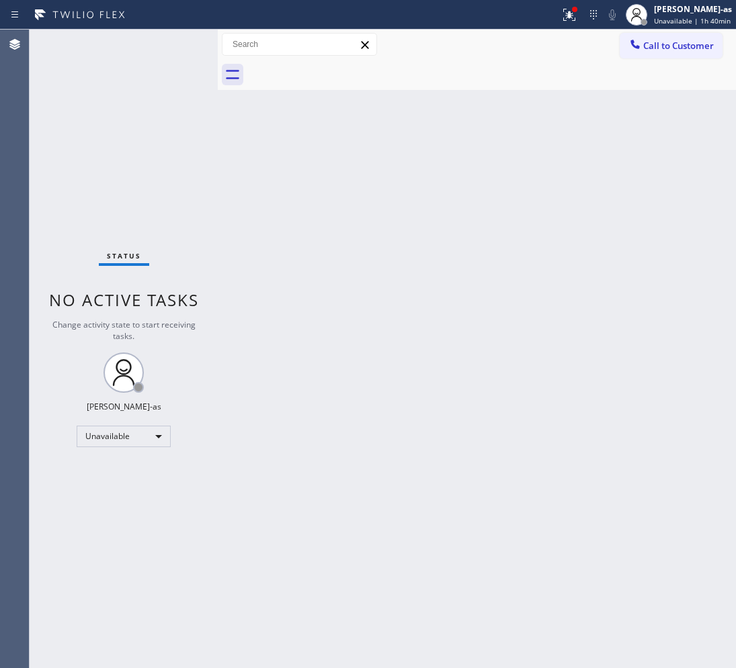
click at [335, 73] on div at bounding box center [491, 75] width 488 height 30
click at [653, 38] on button "Call to Customer" at bounding box center [670, 46] width 103 height 26
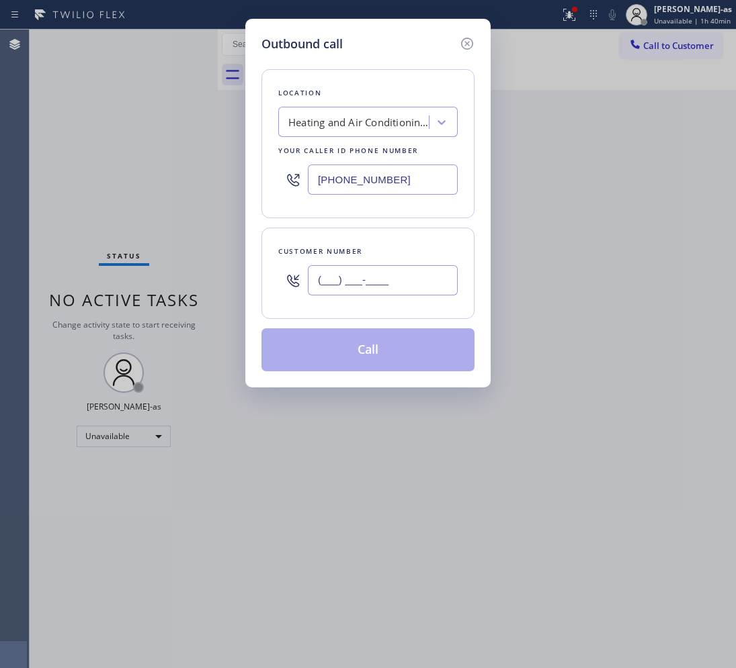
click at [394, 286] on input "(___) ___-____" at bounding box center [383, 280] width 150 height 30
paste input "949) 306-6232"
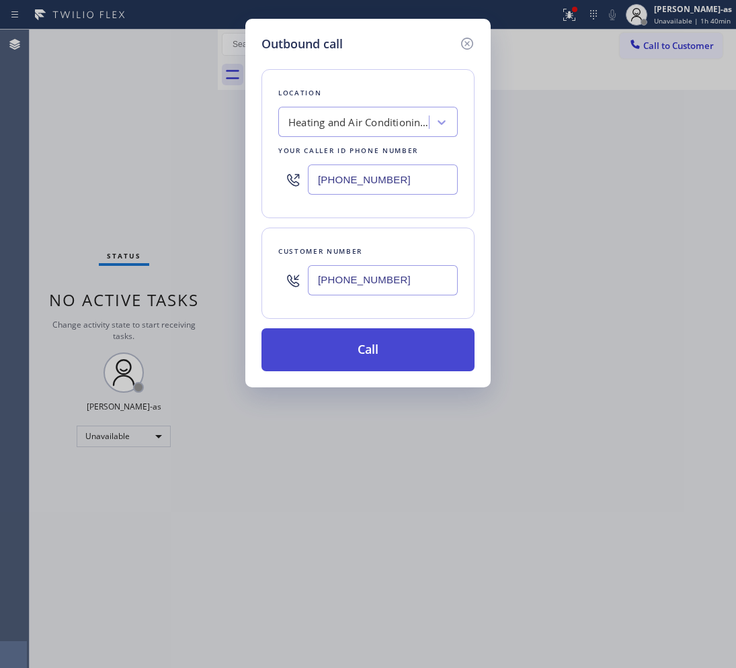
type input "[PHONE_NUMBER]"
click at [400, 356] on button "Call" at bounding box center [367, 350] width 213 height 43
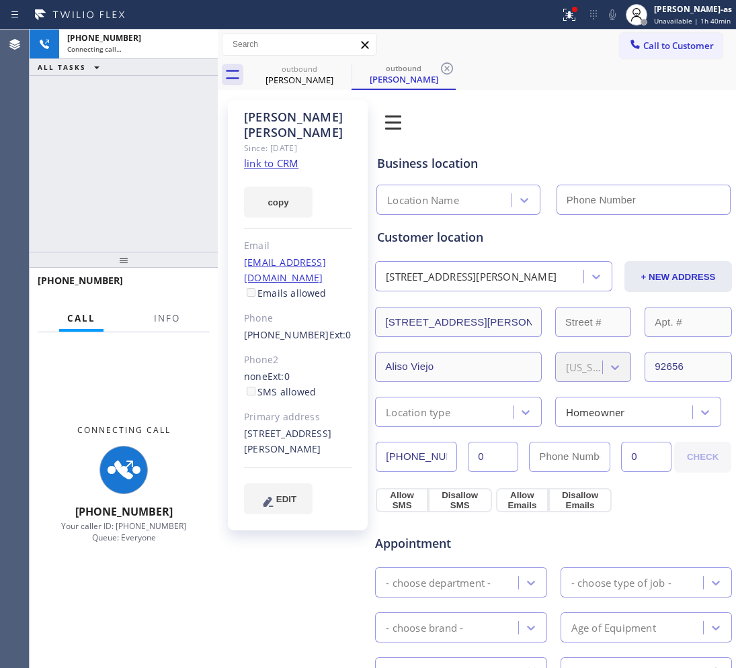
click at [271, 157] on link "link to CRM" at bounding box center [271, 163] width 54 height 13
type input "[PHONE_NUMBER]"
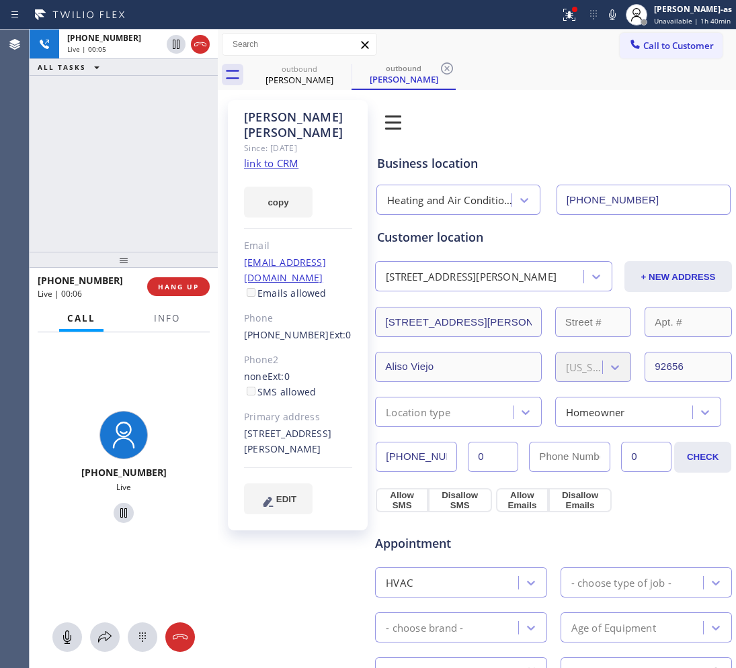
drag, startPoint x: 157, startPoint y: 161, endPoint x: 161, endPoint y: 153, distance: 9.9
click at [158, 162] on div "[PHONE_NUMBER] Live | 00:05 ALL TASKS ALL TASKS ACTIVE TASKS TASKS IN WRAP UP" at bounding box center [124, 141] width 188 height 222
drag, startPoint x: 192, startPoint y: 41, endPoint x: 188, endPoint y: 225, distance: 184.1
click at [192, 41] on icon at bounding box center [200, 44] width 16 height 16
click at [188, 225] on div "[PHONE_NUMBER] Live | 00:05 ALL TASKS ALL TASKS ACTIVE TASKS TASKS IN WRAP UP" at bounding box center [124, 141] width 188 height 222
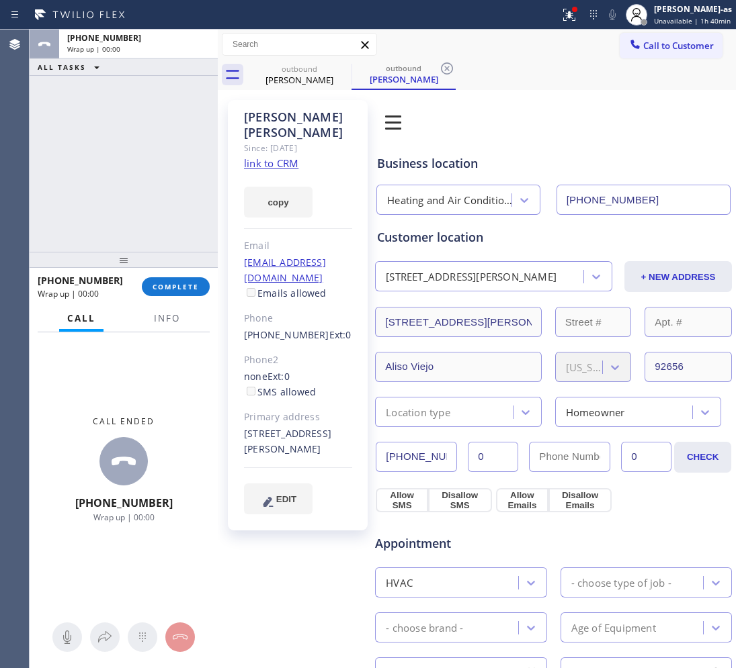
drag, startPoint x: 183, startPoint y: 284, endPoint x: 167, endPoint y: 269, distance: 22.4
click at [180, 279] on button "COMPLETE" at bounding box center [176, 286] width 68 height 19
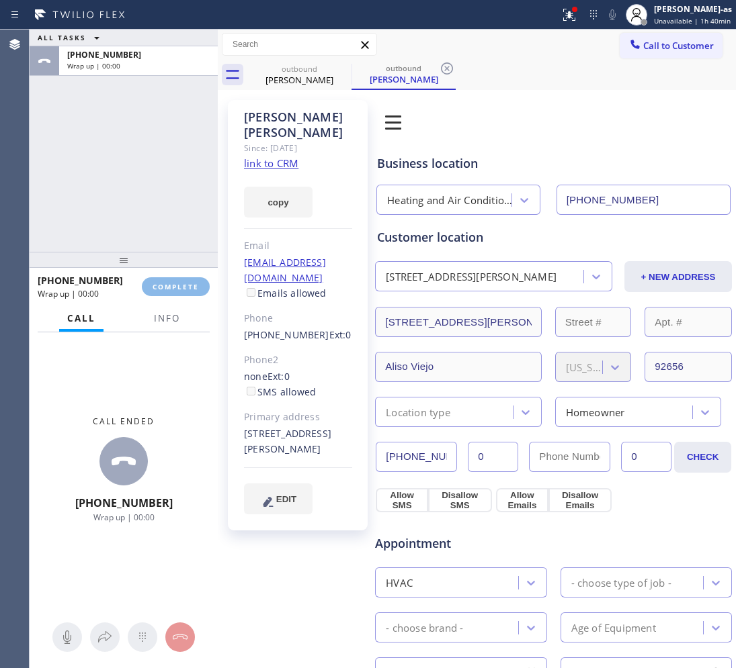
click at [152, 235] on div "ALL TASKS ALL TASKS ACTIVE TASKS TASKS IN WRAP UP [PHONE_NUMBER] Wrap up | 00:00" at bounding box center [124, 141] width 188 height 222
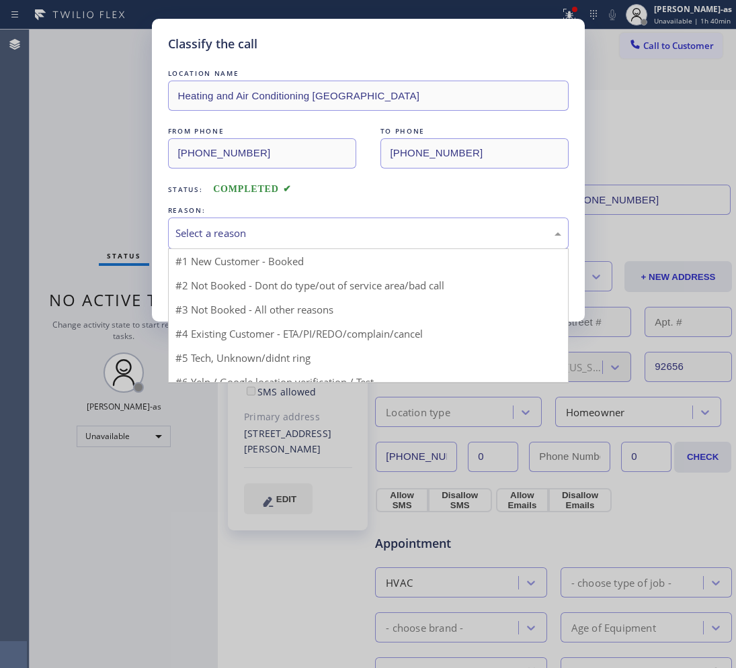
click at [290, 237] on div "Select a reason" at bounding box center [368, 233] width 386 height 15
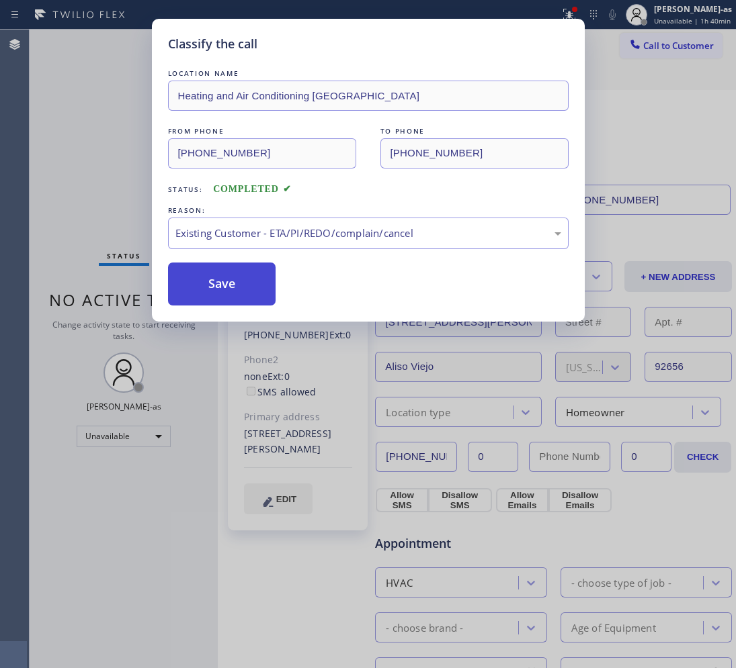
click at [227, 291] on button "Save" at bounding box center [222, 284] width 108 height 43
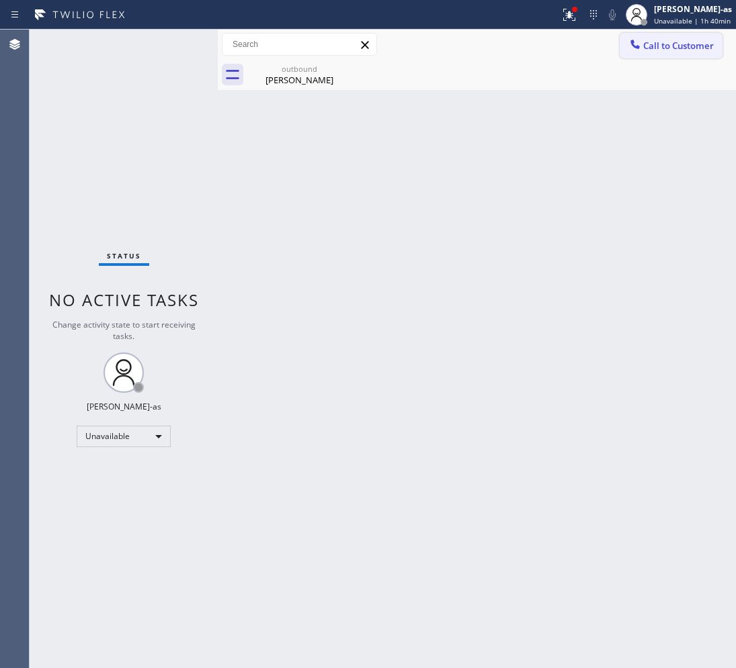
click at [683, 36] on button "Call to Customer" at bounding box center [670, 46] width 103 height 26
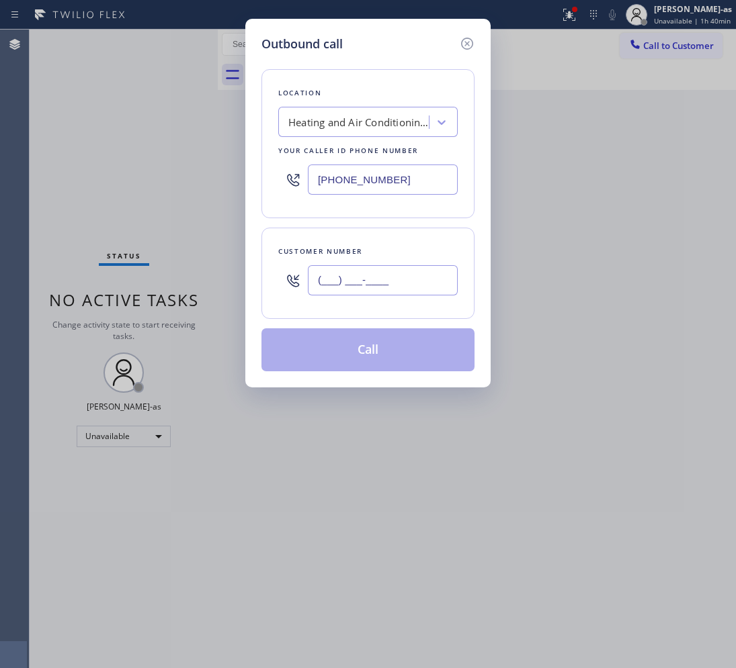
click at [412, 276] on input "(___) ___-____" at bounding box center [383, 280] width 150 height 30
paste input "949) 872-7282"
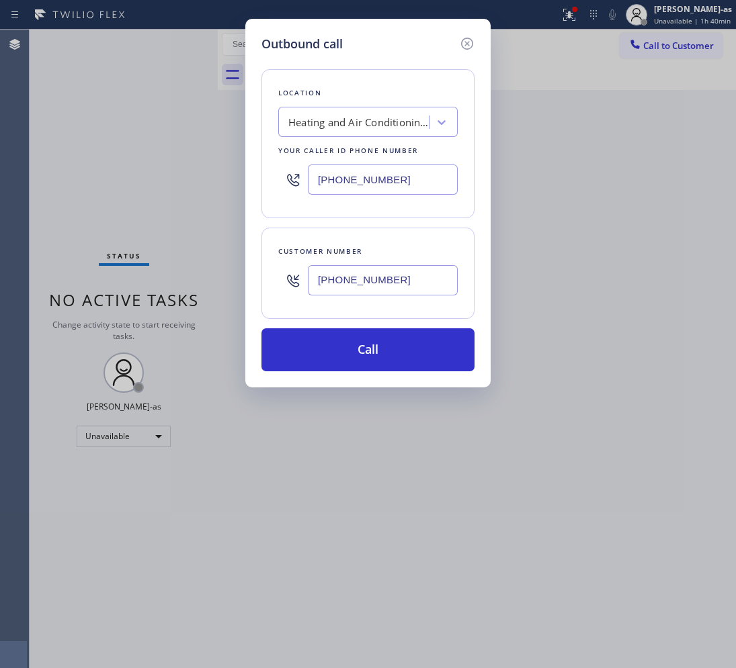
type input "[PHONE_NUMBER]"
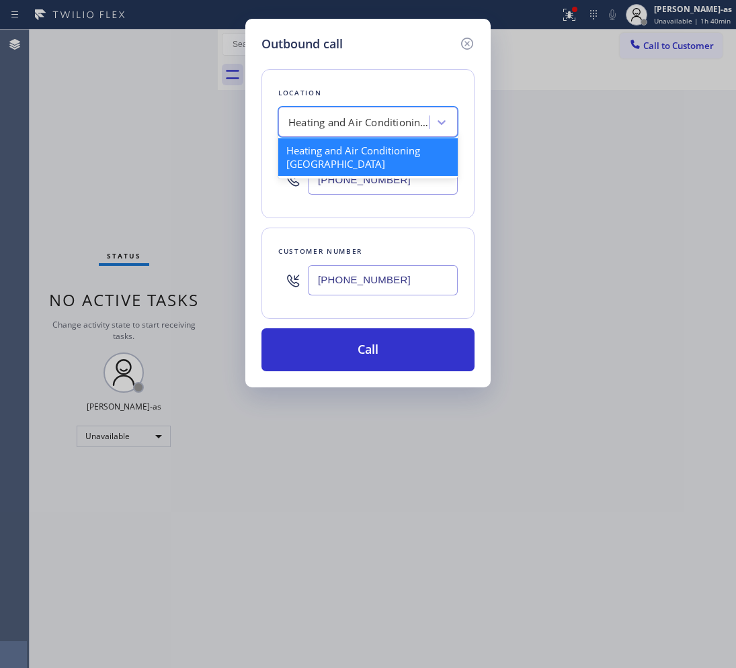
click at [319, 112] on div "Heating and Air Conditioning [GEOGRAPHIC_DATA]" at bounding box center [355, 123] width 146 height 24
paste input "Irvine HVAC Masters"
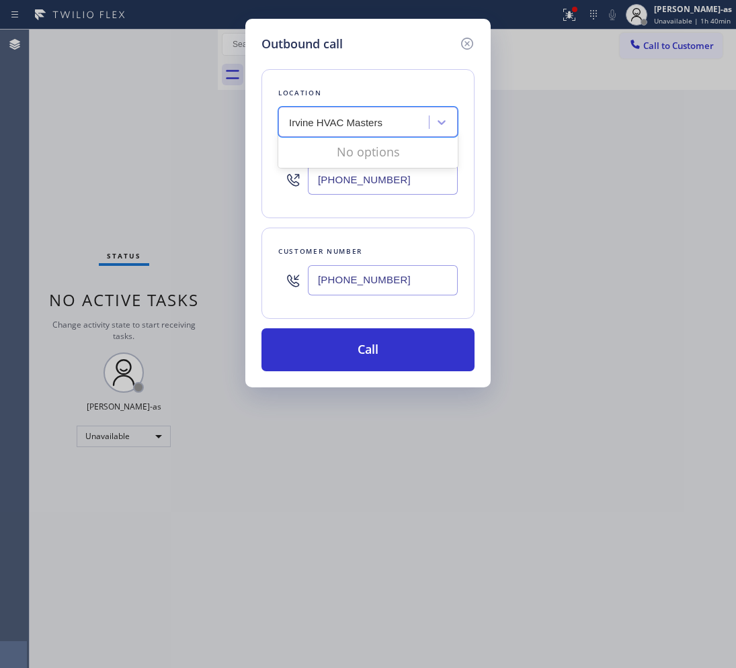
click at [291, 117] on input "Irvine HVAC Masters" at bounding box center [337, 122] width 97 height 11
type input "Irvine HVAC Masters"
click at [314, 152] on div "Irvine HVAC Masters" at bounding box center [367, 150] width 179 height 24
type input "[PHONE_NUMBER]"
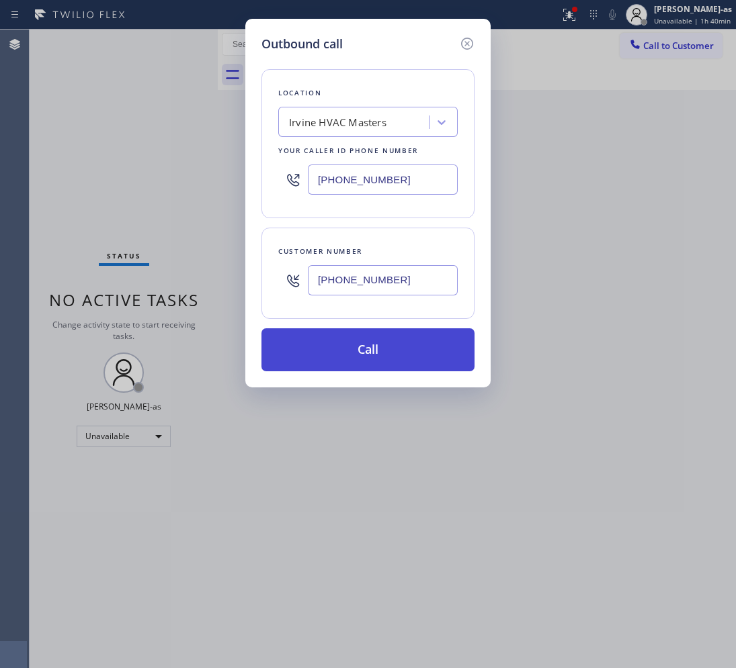
click at [360, 358] on button "Call" at bounding box center [367, 350] width 213 height 43
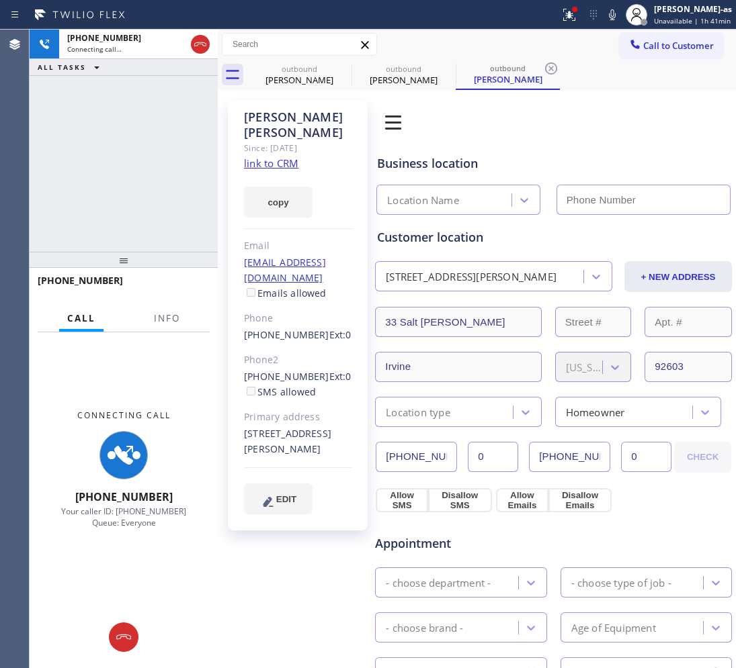
type input "[PHONE_NUMBER]"
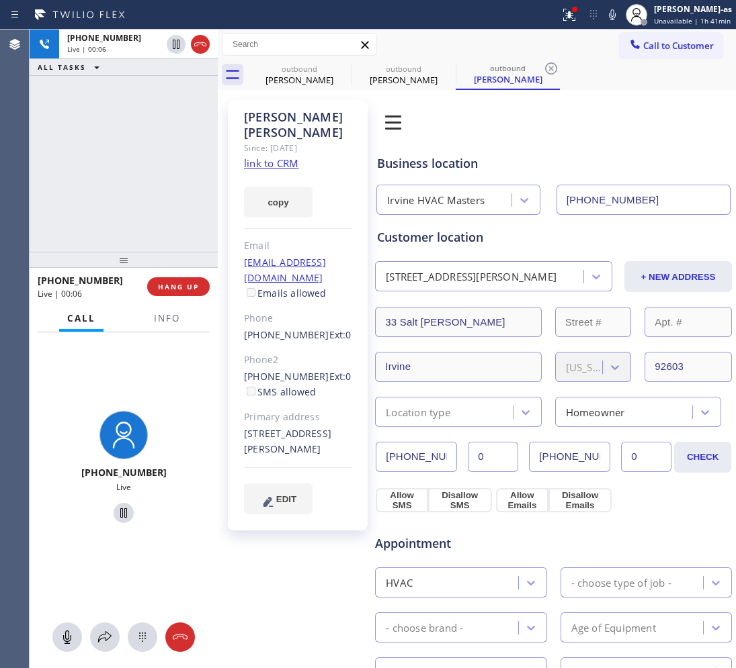
click at [132, 179] on div "[PHONE_NUMBER] Live | 00:06 ALL TASKS ALL TASKS ACTIVE TASKS TASKS IN WRAP UP" at bounding box center [124, 141] width 188 height 222
drag, startPoint x: 171, startPoint y: 318, endPoint x: 187, endPoint y: 310, distance: 17.4
click at [170, 320] on span "Info" at bounding box center [167, 318] width 26 height 12
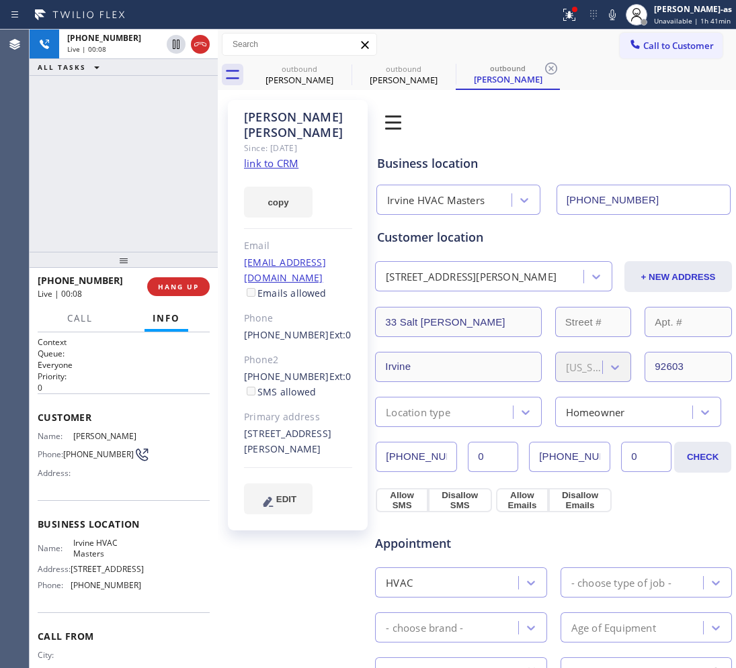
click at [271, 157] on link "link to CRM" at bounding box center [271, 163] width 54 height 13
click at [172, 283] on span "HANG UP" at bounding box center [178, 286] width 41 height 9
click at [172, 284] on span "HANG UP" at bounding box center [178, 286] width 41 height 9
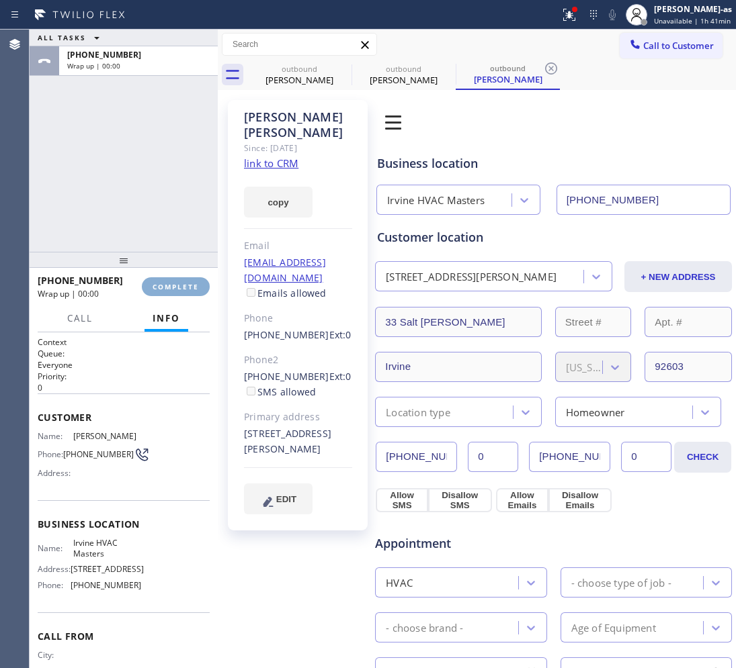
click at [172, 284] on span "COMPLETE" at bounding box center [176, 286] width 46 height 9
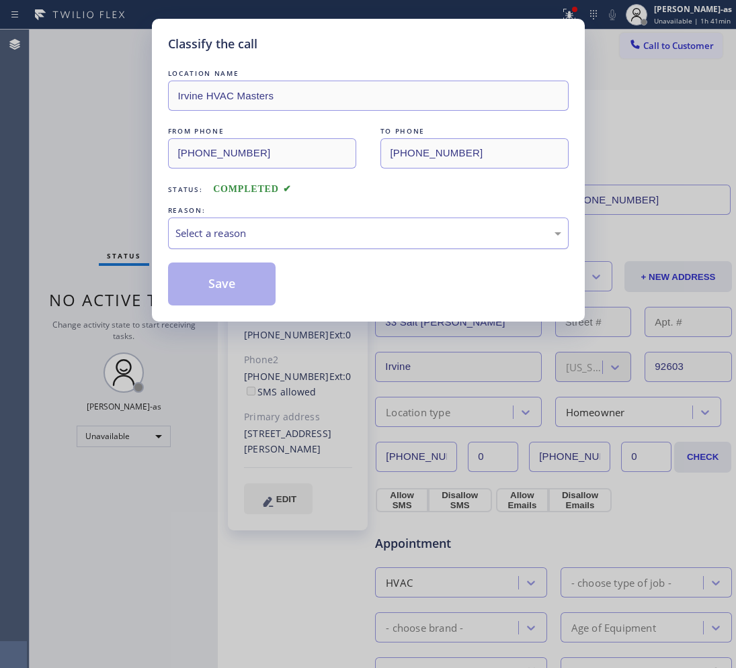
click at [290, 241] on div "Select a reason" at bounding box center [368, 233] width 386 height 15
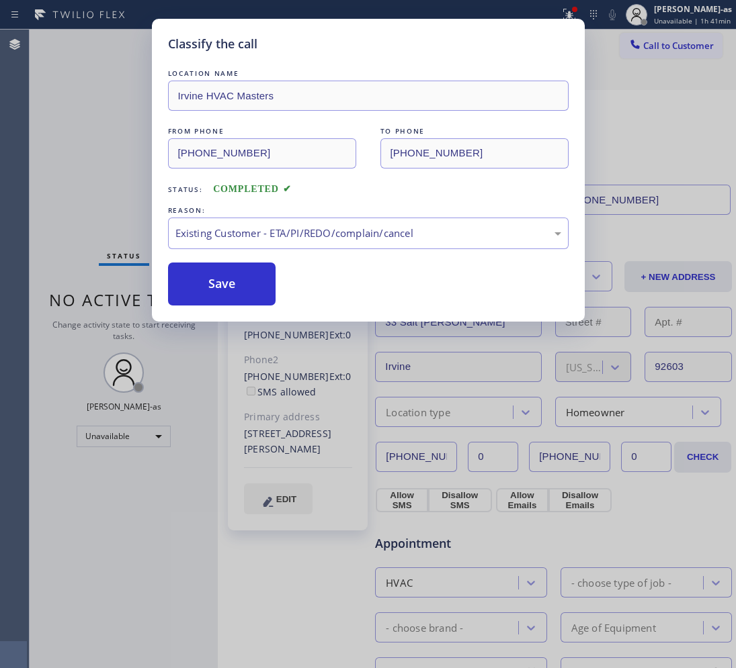
drag, startPoint x: 339, startPoint y: 309, endPoint x: 310, endPoint y: 306, distance: 29.7
click at [212, 286] on button "Save" at bounding box center [222, 284] width 108 height 43
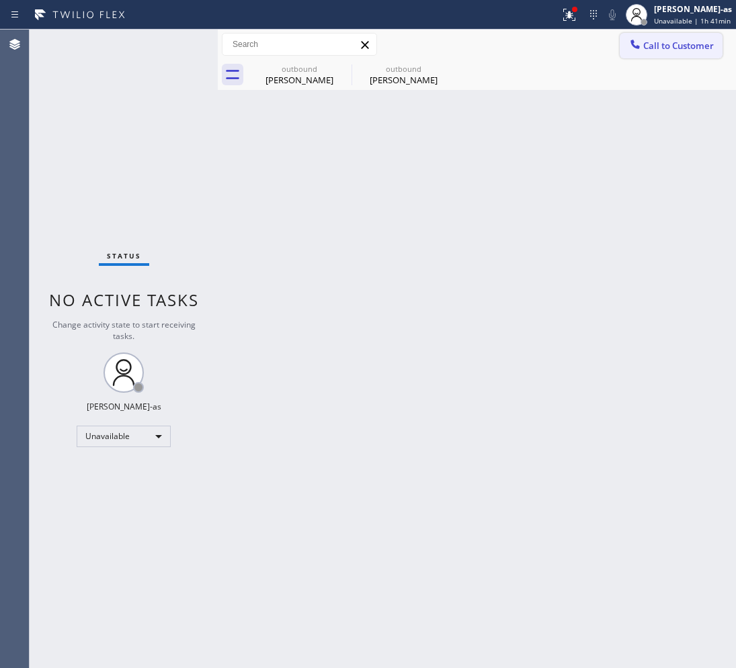
click at [682, 40] on span "Call to Customer" at bounding box center [678, 46] width 71 height 12
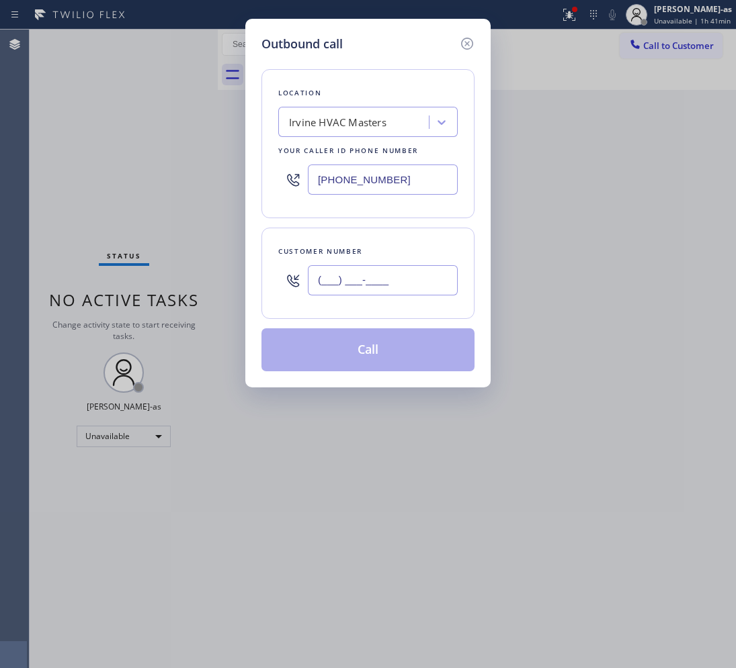
click at [378, 273] on input "(___) ___-____" at bounding box center [383, 280] width 150 height 30
paste input "630) 439-5569"
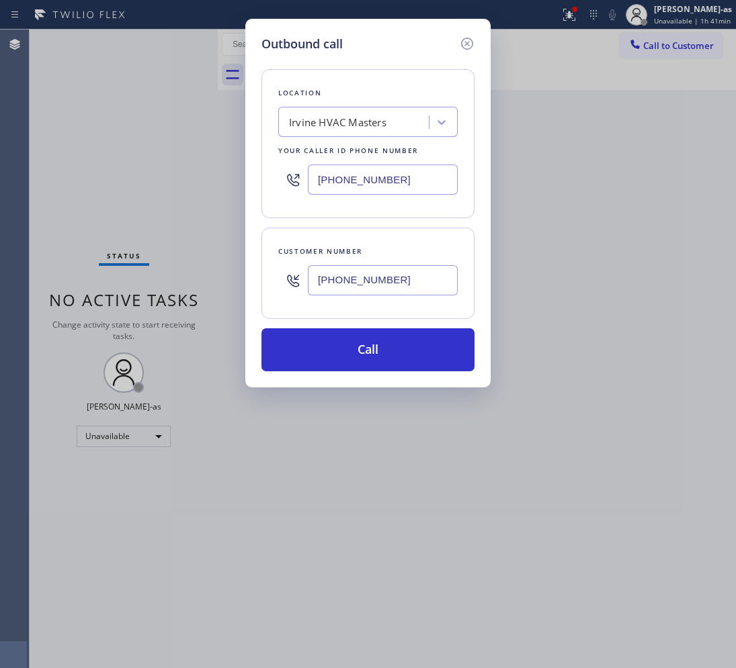
type input "[PHONE_NUMBER]"
click at [388, 176] on input "[PHONE_NUMBER]" at bounding box center [383, 180] width 150 height 30
paste input "510) 851-8202"
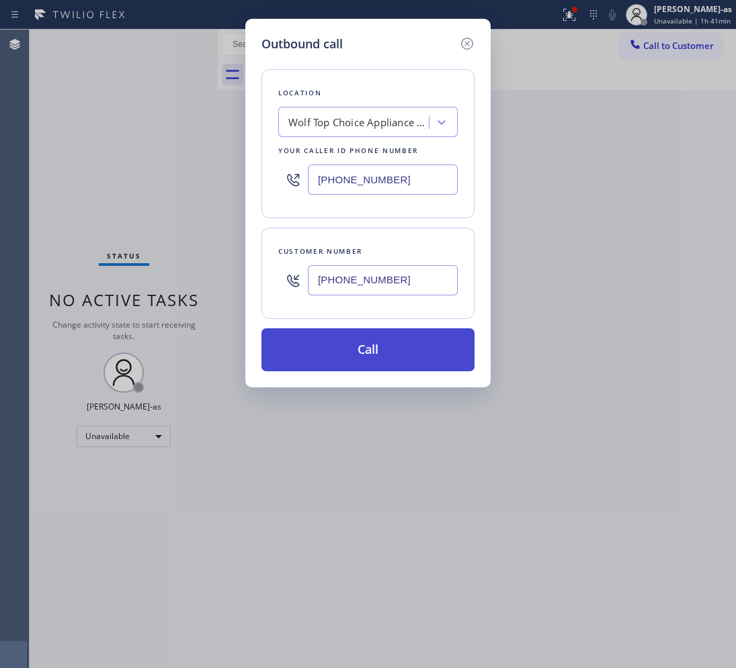
type input "[PHONE_NUMBER]"
click at [376, 347] on button "Call" at bounding box center [367, 350] width 213 height 43
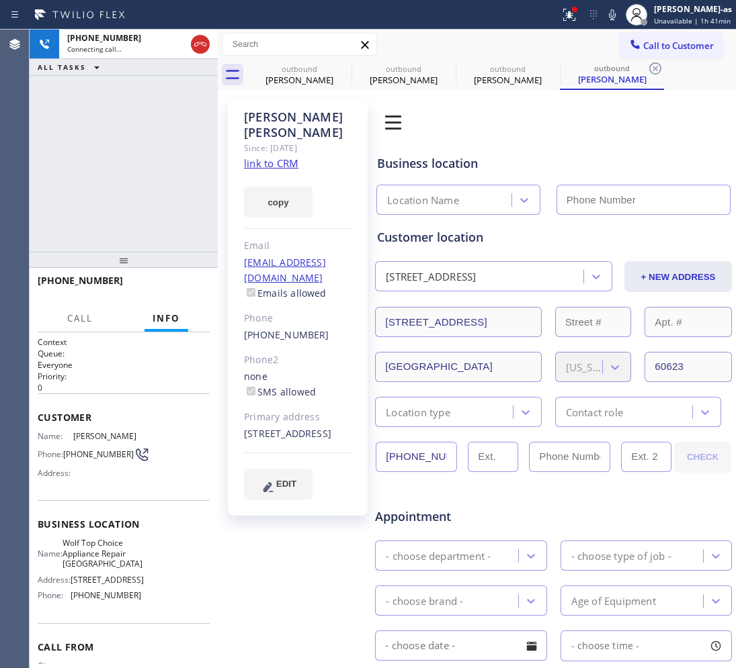
type input "[PHONE_NUMBER]"
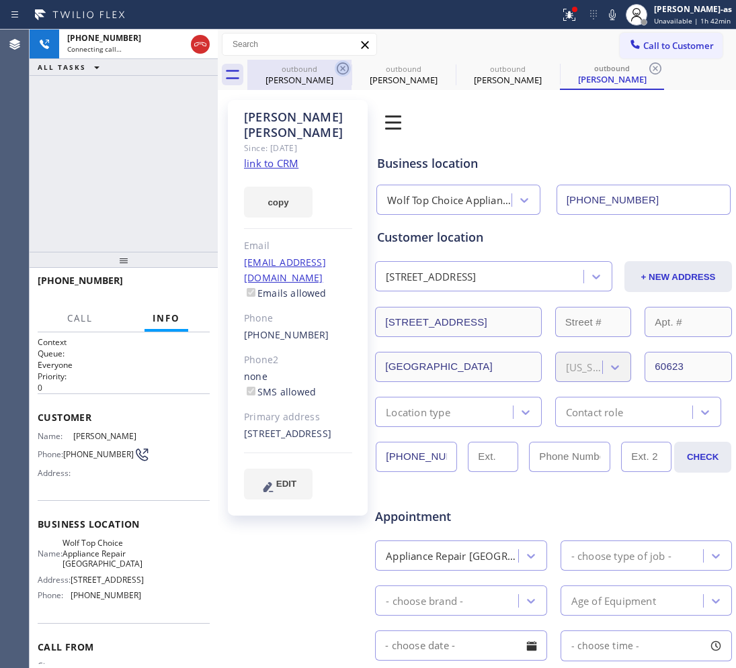
click at [290, 73] on div "outbound" at bounding box center [299, 69] width 101 height 10
type input "[PHONE_NUMBER]"
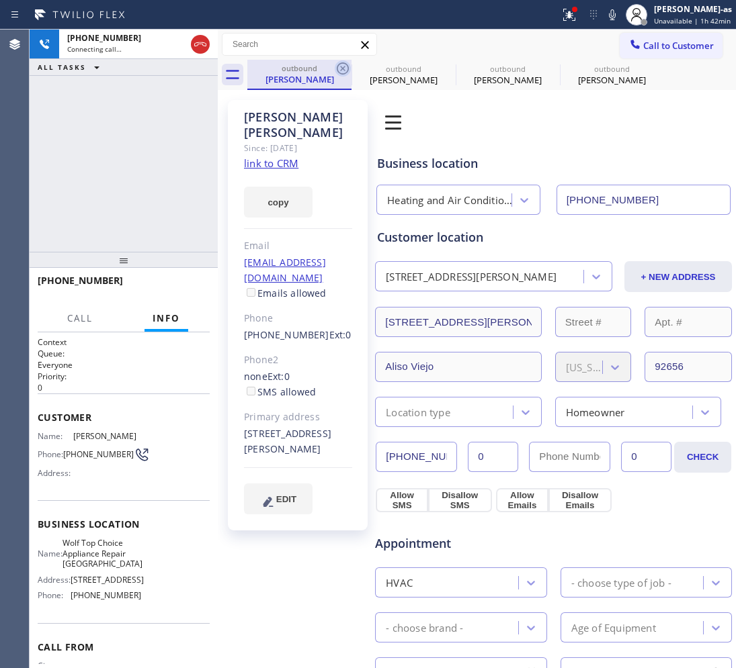
click at [341, 61] on icon at bounding box center [343, 68] width 16 height 16
type input "[PHONE_NUMBER]"
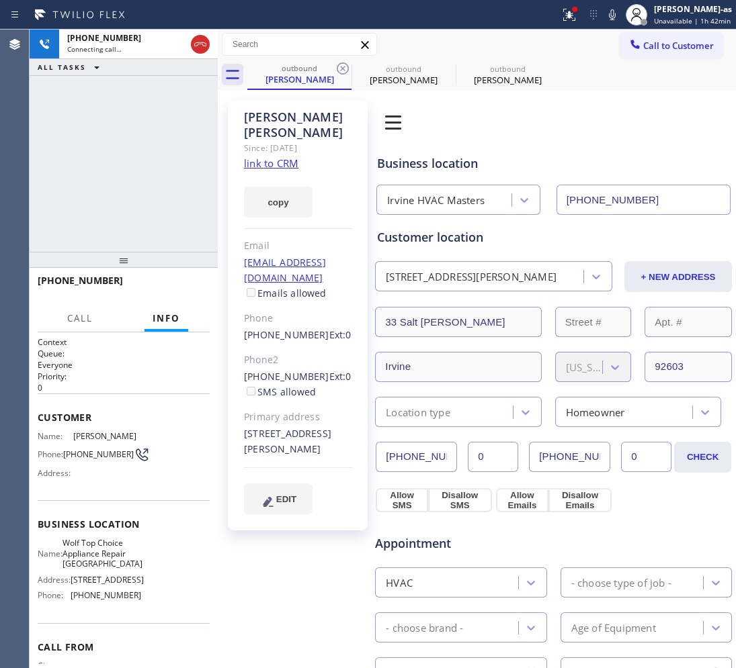
click at [341, 61] on icon at bounding box center [343, 68] width 16 height 16
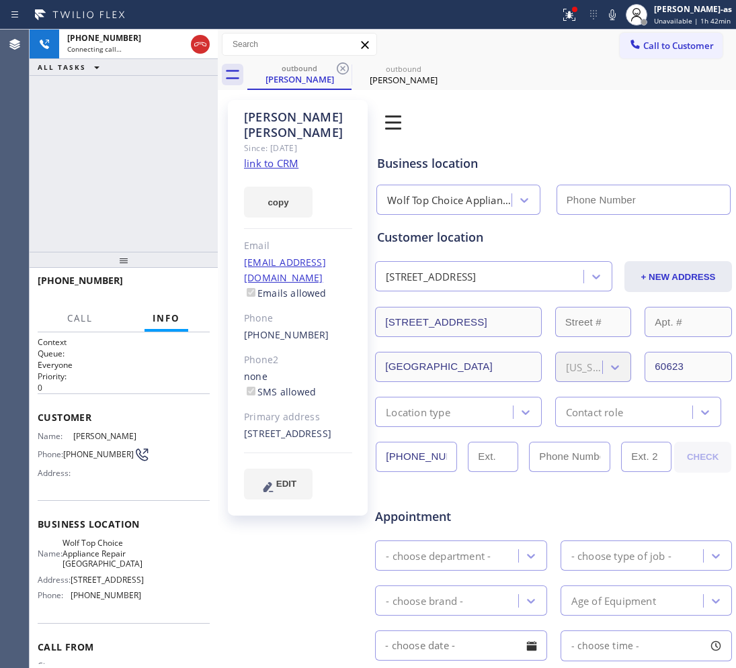
type input "[PHONE_NUMBER]"
click at [341, 61] on icon at bounding box center [343, 68] width 16 height 16
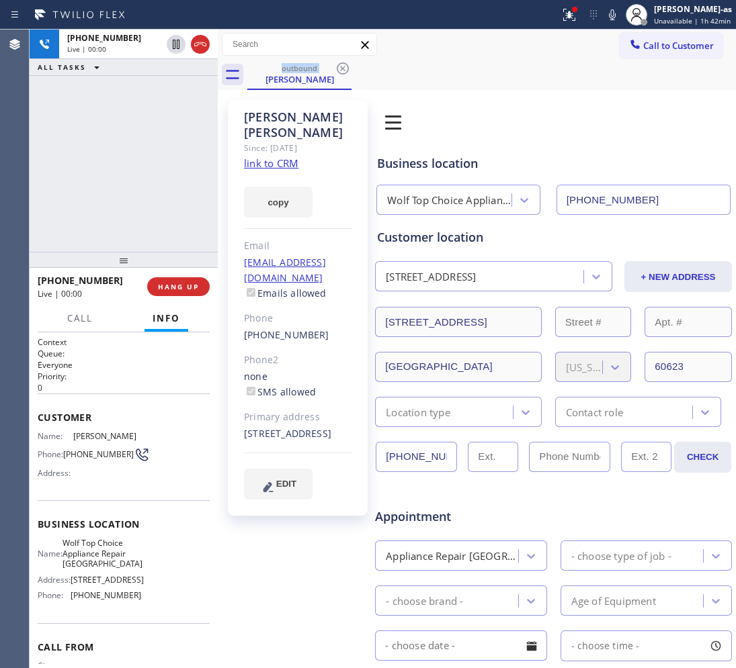
click at [271, 157] on link "link to CRM" at bounding box center [271, 163] width 54 height 13
click at [140, 144] on div "[PHONE_NUMBER] Live | 00:49 ALL TASKS ALL TASKS ACTIVE TASKS TASKS IN WRAP UP" at bounding box center [124, 141] width 188 height 222
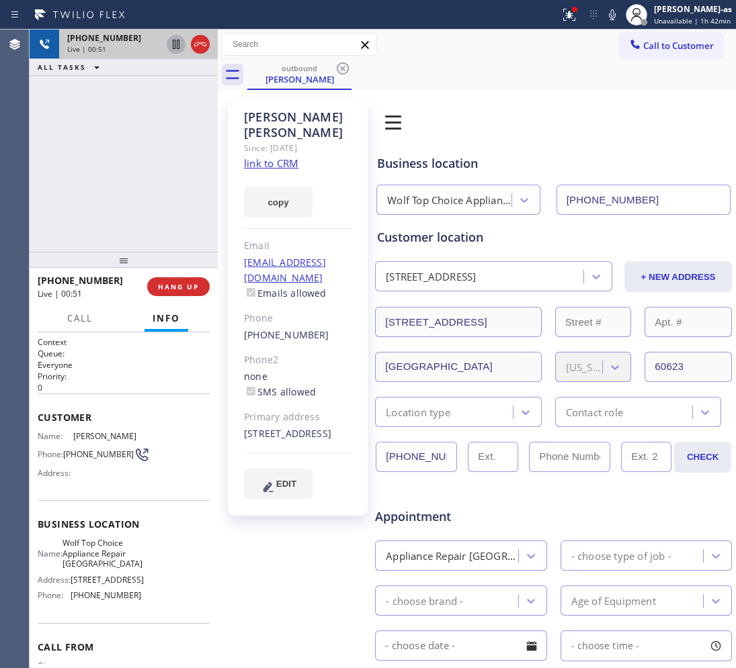
click at [172, 48] on icon at bounding box center [176, 44] width 16 height 16
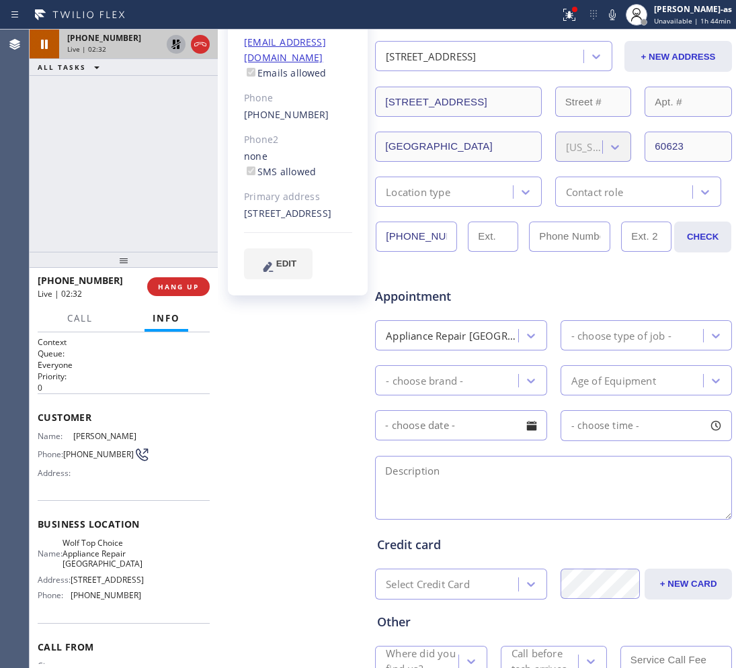
scroll to position [319, 0]
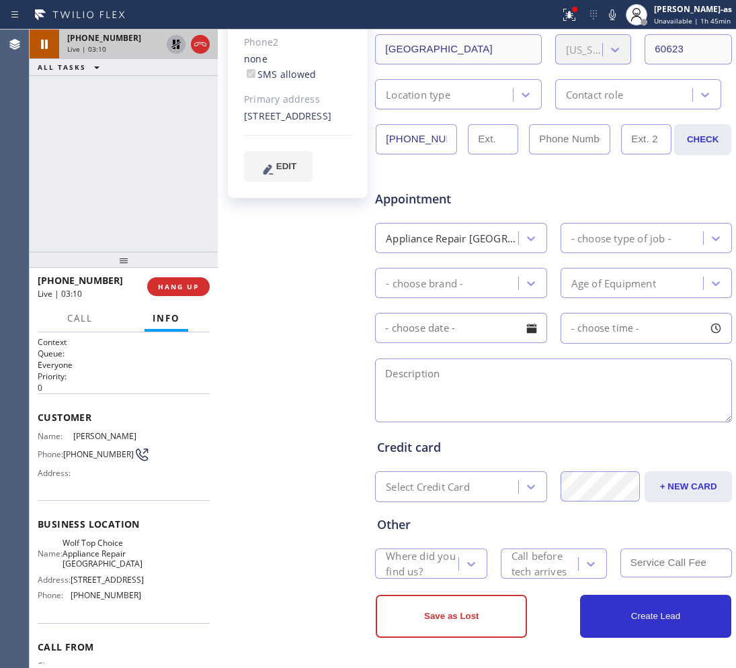
click at [149, 123] on div "[PHONE_NUMBER] Live | 03:10 ALL TASKS ALL TASKS ACTIVE TASKS TASKS IN WRAP UP" at bounding box center [124, 141] width 188 height 222
click at [120, 132] on div "[PHONE_NUMBER] Live | 03:19 ALL TASKS ALL TASKS ACTIVE TASKS TASKS IN WRAP UP" at bounding box center [124, 141] width 188 height 222
drag, startPoint x: 200, startPoint y: 46, endPoint x: 196, endPoint y: 217, distance: 171.3
click at [200, 46] on icon at bounding box center [200, 44] width 16 height 16
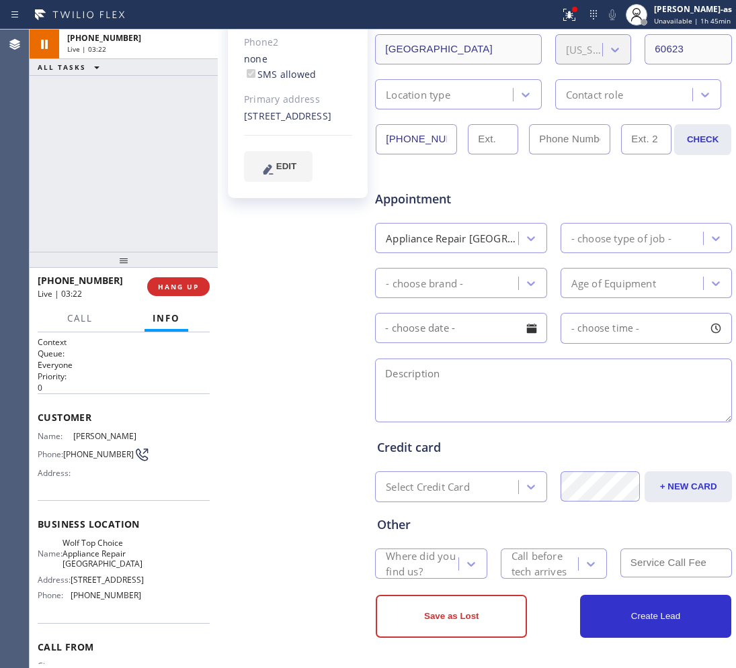
click at [113, 212] on div "[PHONE_NUMBER] Live | 03:22 ALL TASKS ALL TASKS ACTIVE TASKS TASKS IN WRAP UP" at bounding box center [124, 141] width 188 height 222
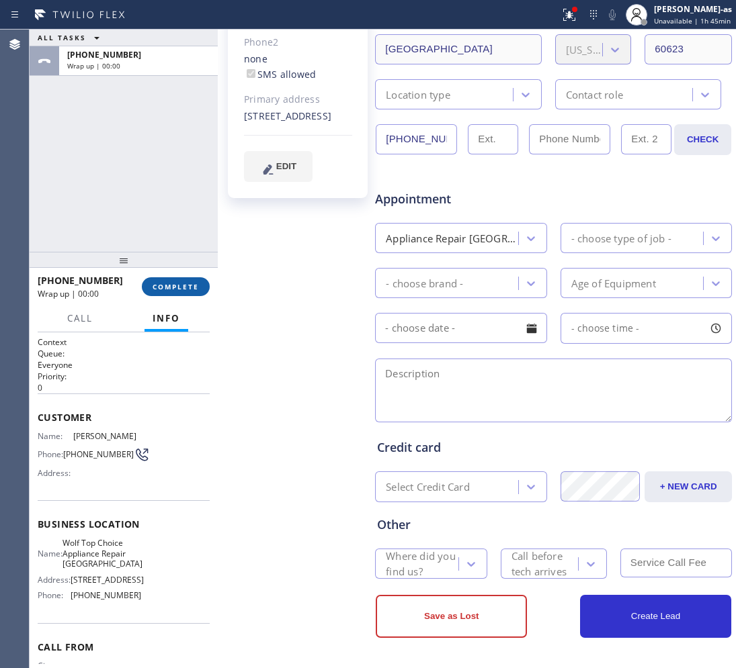
click at [153, 280] on button "COMPLETE" at bounding box center [176, 286] width 68 height 19
drag, startPoint x: 122, startPoint y: 156, endPoint x: 287, endPoint y: 180, distance: 167.0
click at [120, 162] on div "ALL TASKS ALL TASKS ACTIVE TASKS TASKS IN WRAP UP [PHONE_NUMBER] Wrap up | 00:00" at bounding box center [124, 141] width 188 height 222
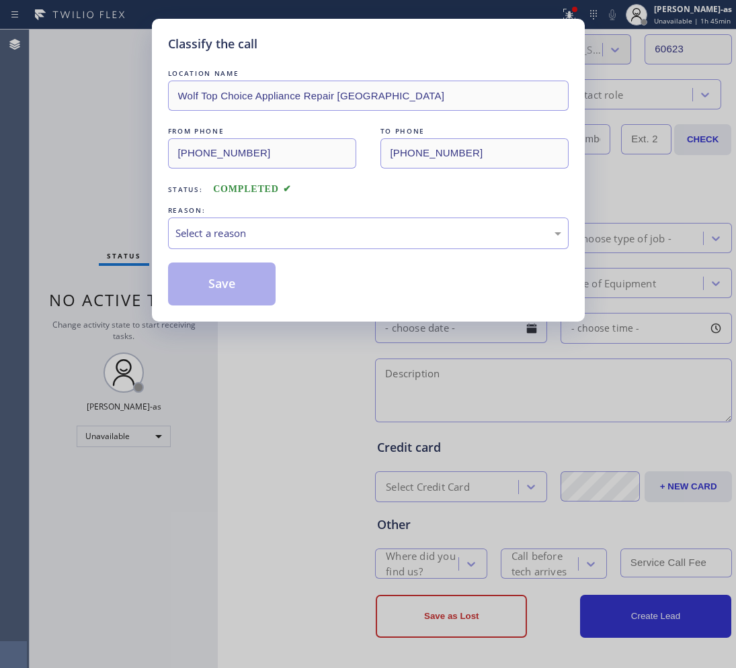
click at [179, 179] on div "Status: COMPLETED" at bounding box center [368, 185] width 400 height 21
click at [225, 237] on div "Select a reason" at bounding box center [368, 233] width 386 height 15
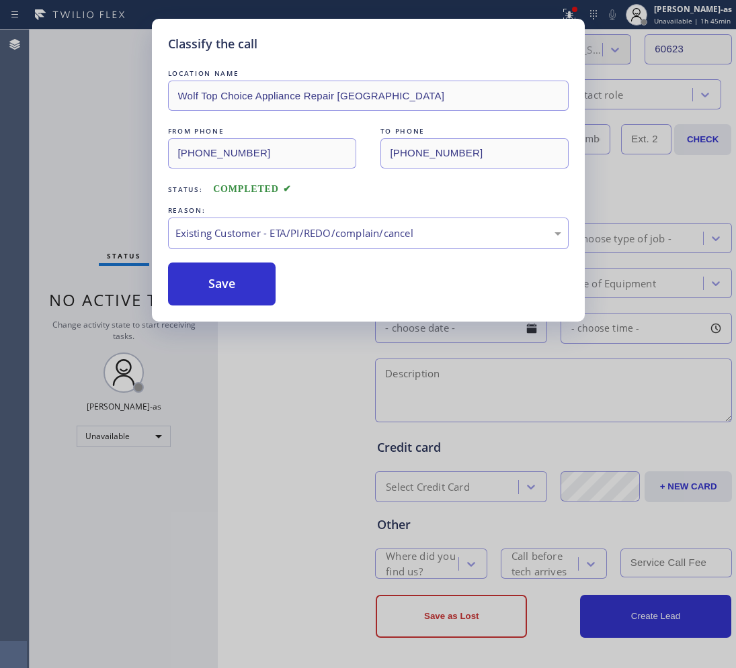
click at [230, 282] on button "Save" at bounding box center [222, 284] width 108 height 43
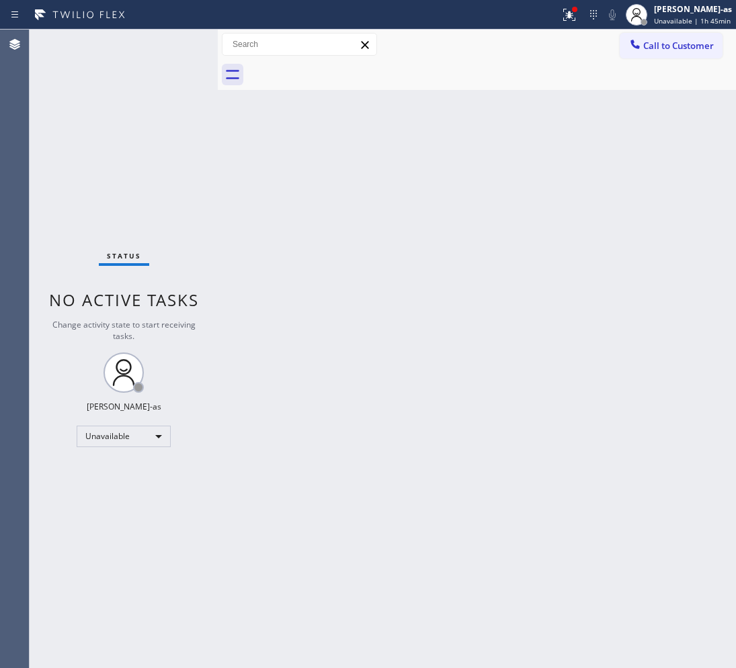
click at [267, 298] on div "Back to Dashboard Change Sender ID Customers Technicians Select a contact Outbo…" at bounding box center [477, 349] width 518 height 639
click at [672, 36] on button "Call to Customer" at bounding box center [670, 46] width 103 height 26
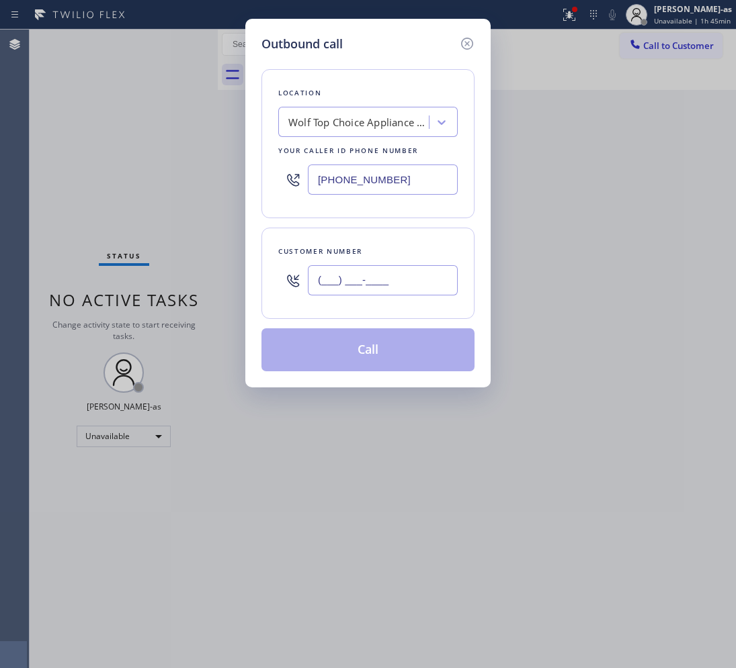
click at [388, 290] on input "(___) ___-____" at bounding box center [383, 280] width 150 height 30
paste input "619) 655-1027"
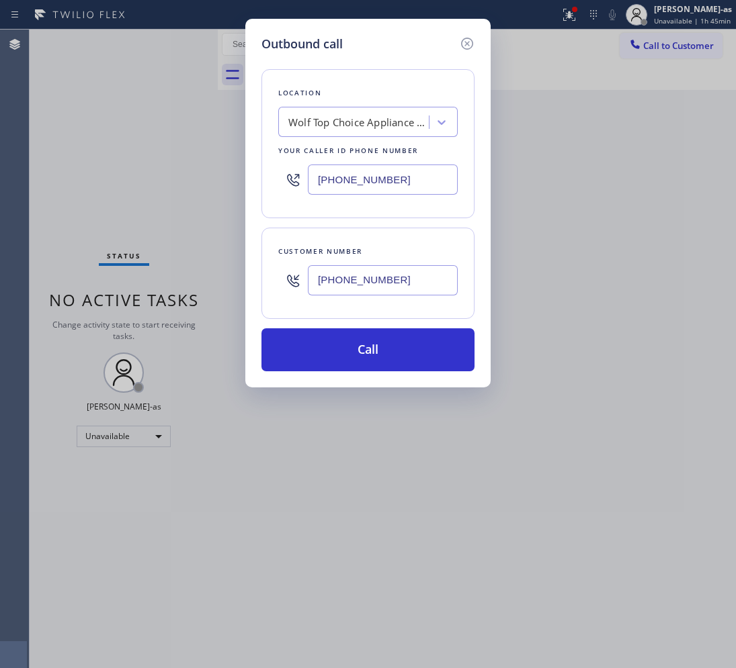
type input "[PHONE_NUMBER]"
click at [395, 179] on input "[PHONE_NUMBER]" at bounding box center [383, 180] width 150 height 30
paste input "949) 523-3665"
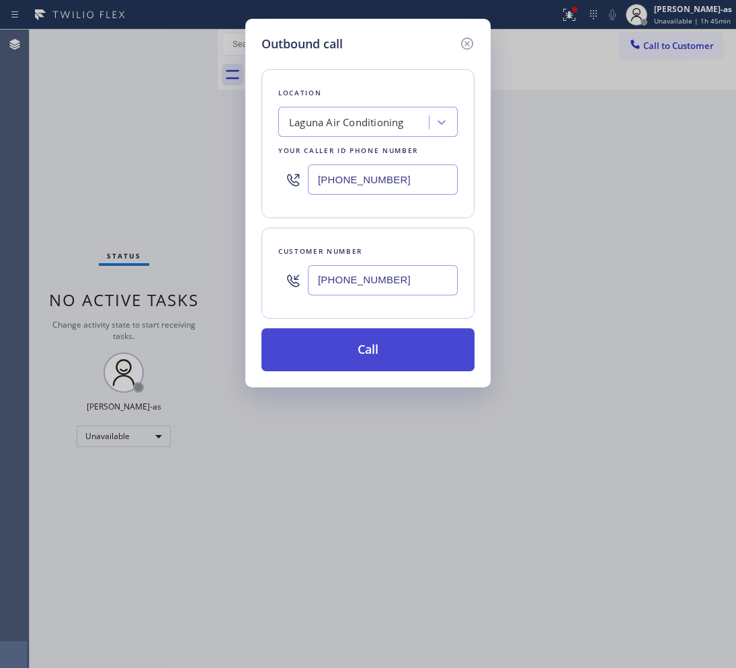
type input "[PHONE_NUMBER]"
click at [386, 338] on button "Call" at bounding box center [367, 350] width 213 height 43
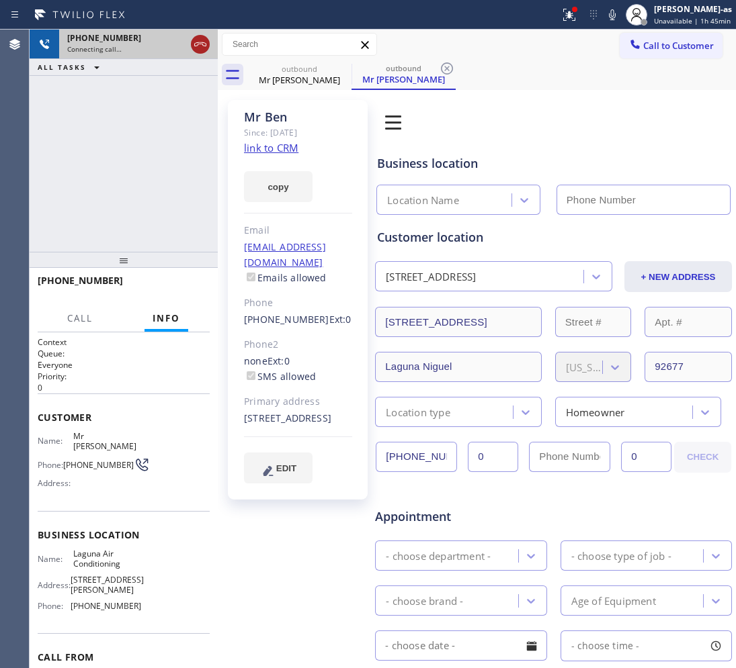
click at [206, 44] on icon at bounding box center [200, 44] width 16 height 16
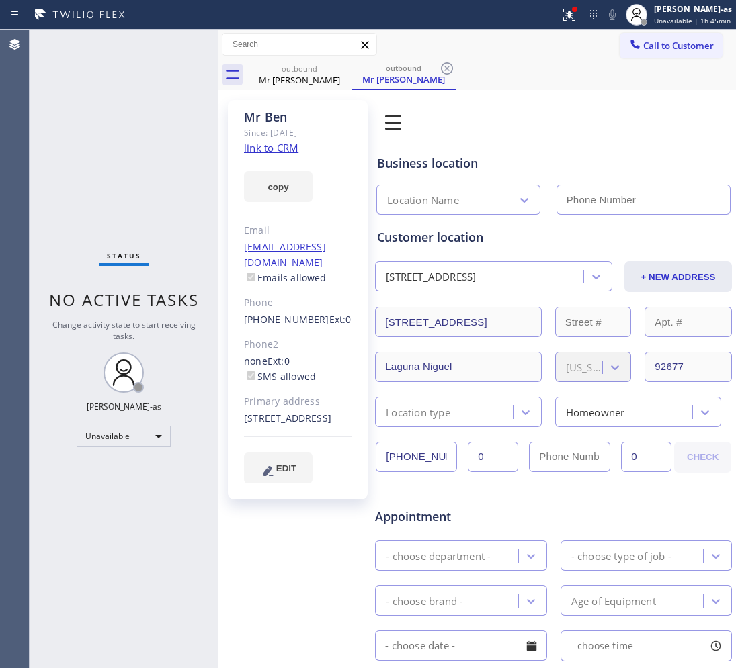
click at [279, 148] on link "link to CRM" at bounding box center [271, 147] width 54 height 13
type input "[PHONE_NUMBER]"
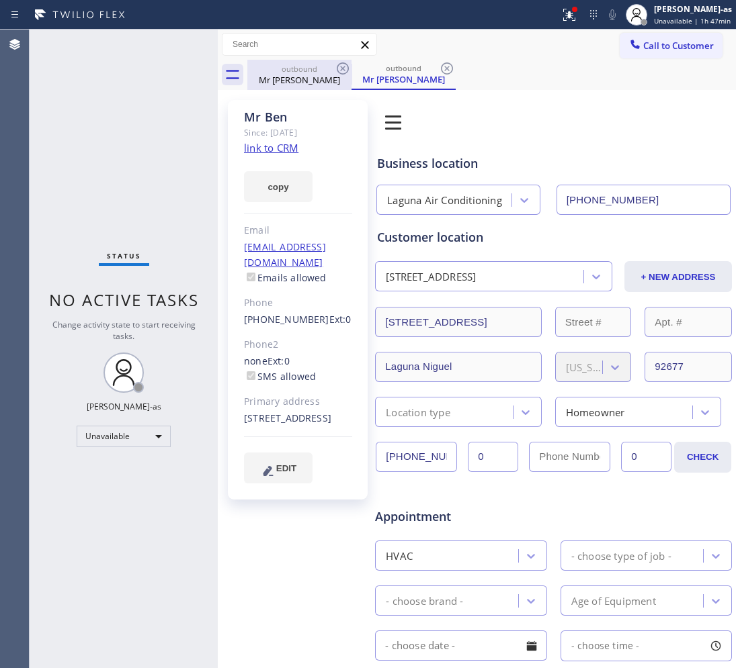
drag, startPoint x: 297, startPoint y: 62, endPoint x: 347, endPoint y: 57, distance: 50.0
click at [298, 62] on div "outbound Mr [PERSON_NAME]" at bounding box center [299, 75] width 101 height 30
click at [340, 64] on icon at bounding box center [343, 68] width 12 height 12
click at [340, 64] on div "outbound Mr [PERSON_NAME]" at bounding box center [491, 75] width 488 height 30
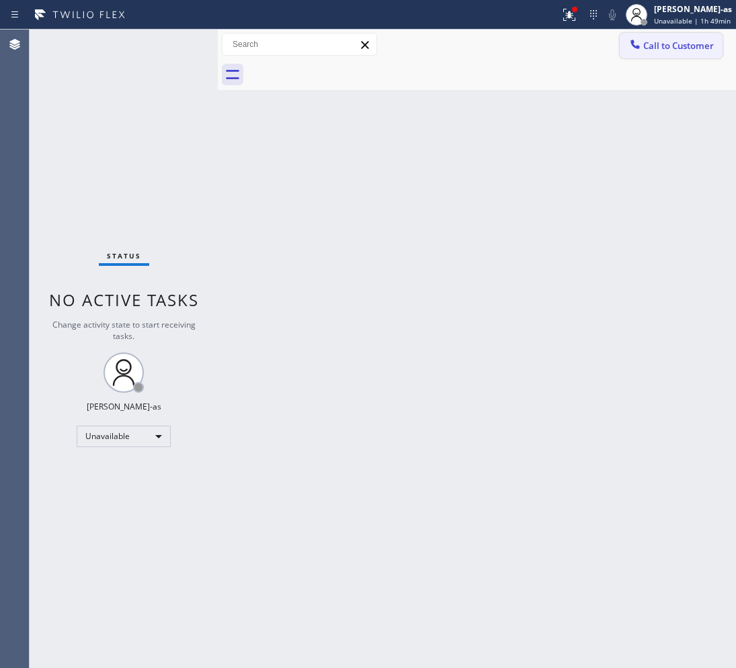
click at [679, 45] on span "Call to Customer" at bounding box center [678, 46] width 71 height 12
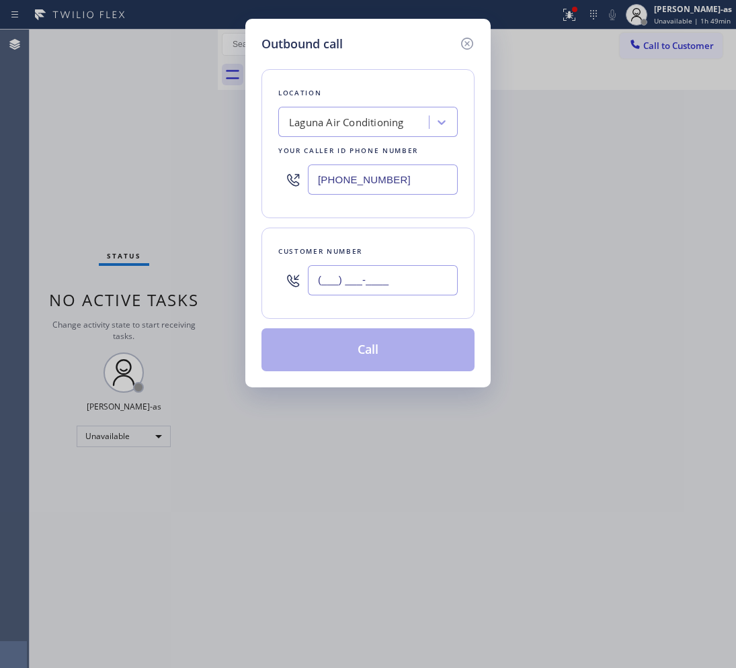
click at [388, 272] on input "(___) ___-____" at bounding box center [383, 280] width 150 height 30
paste input "509) 429-5522"
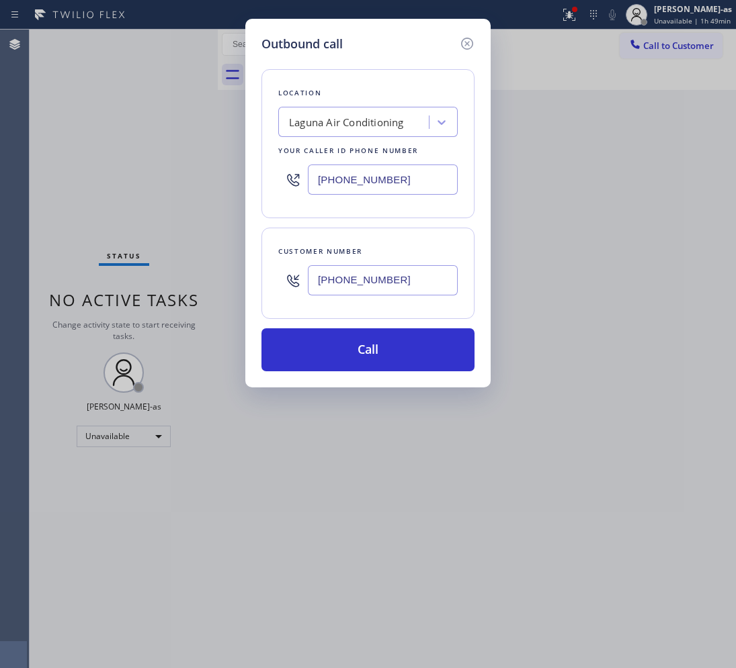
type input "[PHONE_NUMBER]"
click at [404, 170] on input "[PHONE_NUMBER]" at bounding box center [383, 180] width 150 height 30
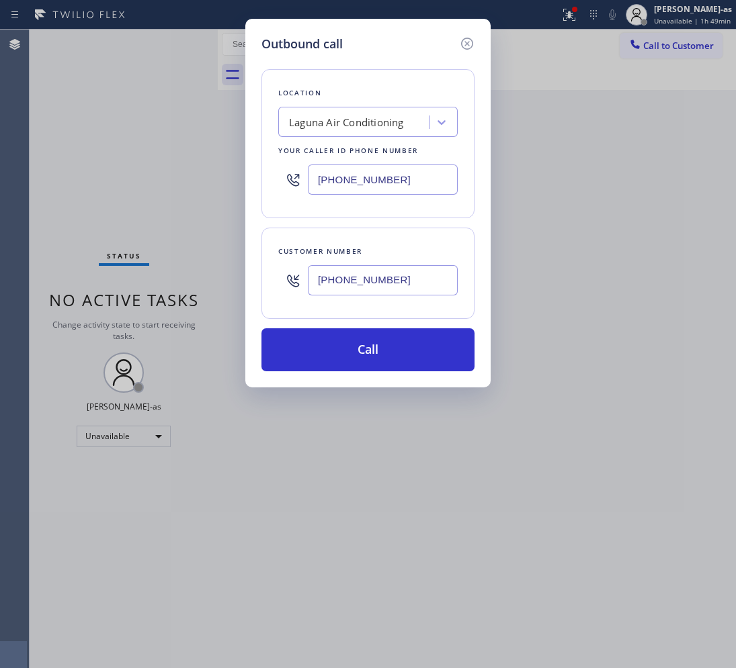
paste input "425) 517-3988"
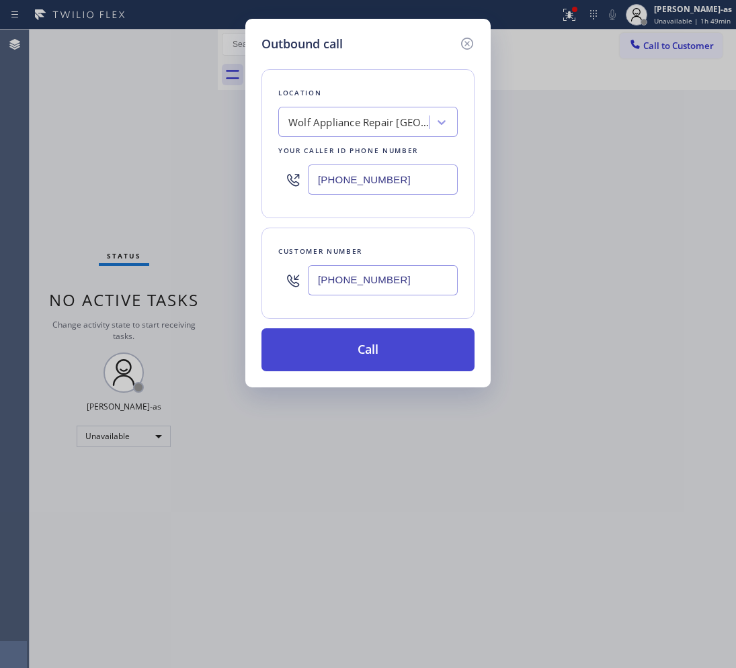
type input "[PHONE_NUMBER]"
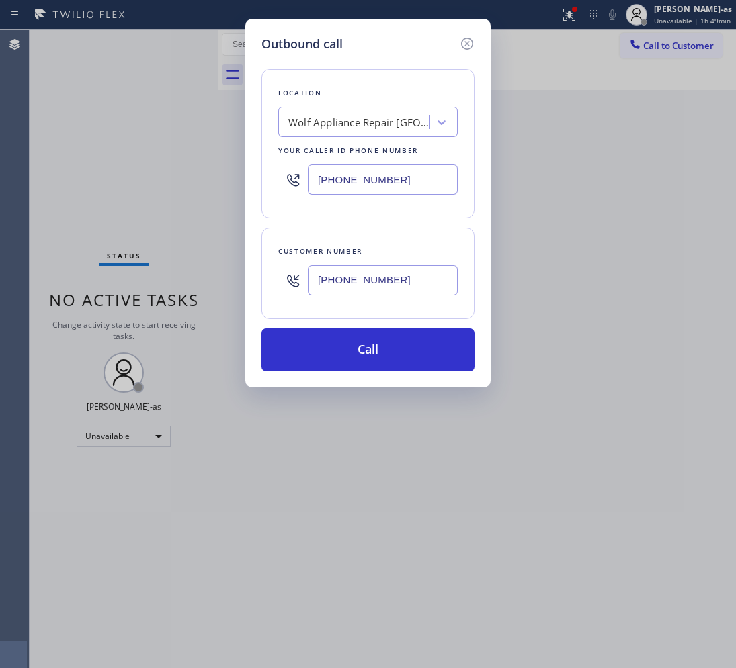
drag, startPoint x: 400, startPoint y: 347, endPoint x: 606, endPoint y: 407, distance: 214.1
click at [401, 348] on button "Call" at bounding box center [367, 350] width 213 height 43
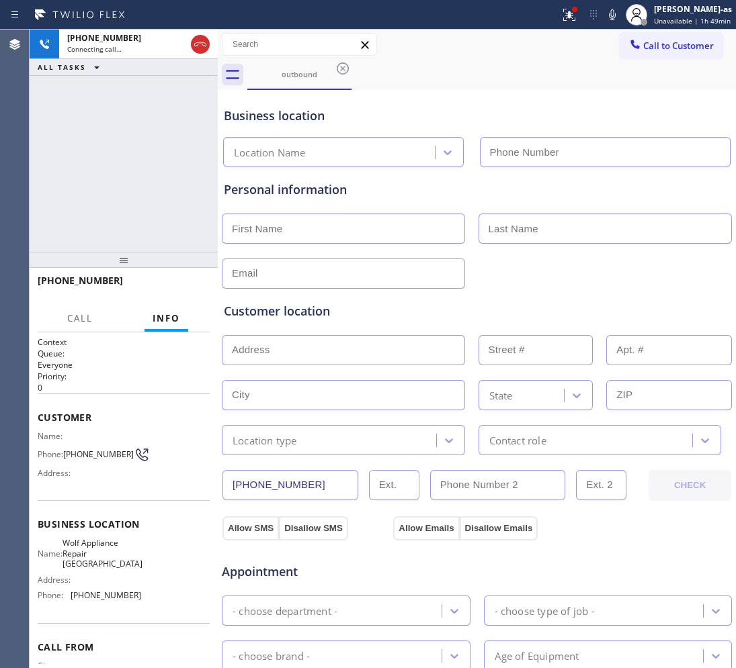
type input "[PHONE_NUMBER]"
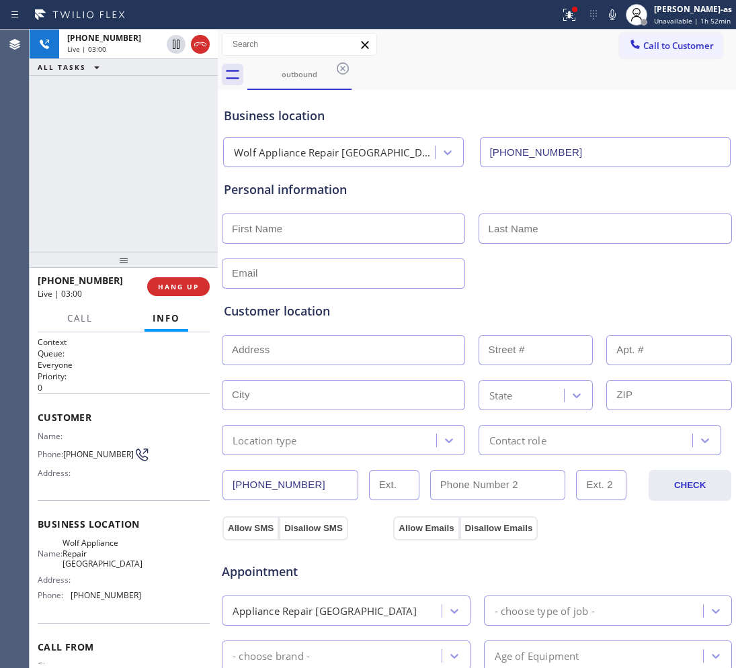
drag, startPoint x: 89, startPoint y: 196, endPoint x: 88, endPoint y: 186, distance: 10.1
click at [89, 190] on div "[PHONE_NUMBER] Live | 03:00 ALL TASKS ALL TASKS ACTIVE TASKS TASKS IN WRAP UP" at bounding box center [124, 141] width 188 height 222
click at [152, 178] on div "[PHONE_NUMBER] Live | 03:03 ALL TASKS ALL TASKS ACTIVE TASKS TASKS IN WRAP UP" at bounding box center [124, 141] width 188 height 222
click at [151, 179] on div "[PHONE_NUMBER] Live | 03:10 ALL TASKS ALL TASKS ACTIVE TASKS TASKS IN WRAP UP" at bounding box center [124, 141] width 188 height 222
click at [89, 215] on div "[PHONE_NUMBER] Live | 03:14 ALL TASKS ALL TASKS ACTIVE TASKS TASKS IN WRAP UP" at bounding box center [124, 141] width 188 height 222
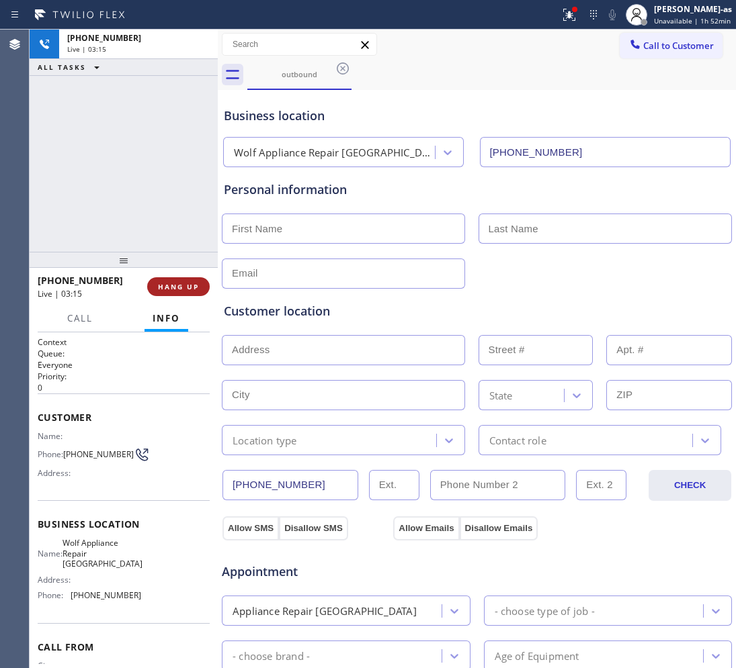
click at [179, 288] on span "HANG UP" at bounding box center [178, 286] width 41 height 9
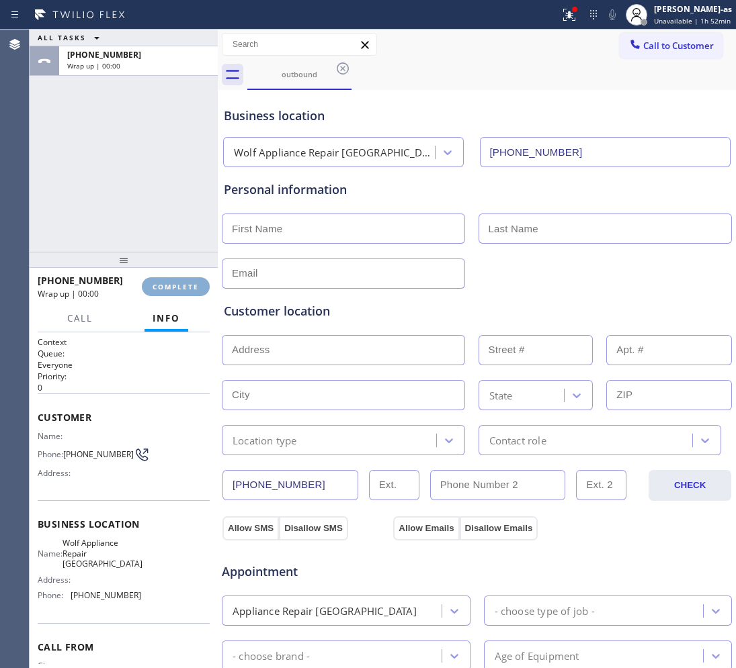
click at [180, 287] on span "COMPLETE" at bounding box center [176, 286] width 46 height 9
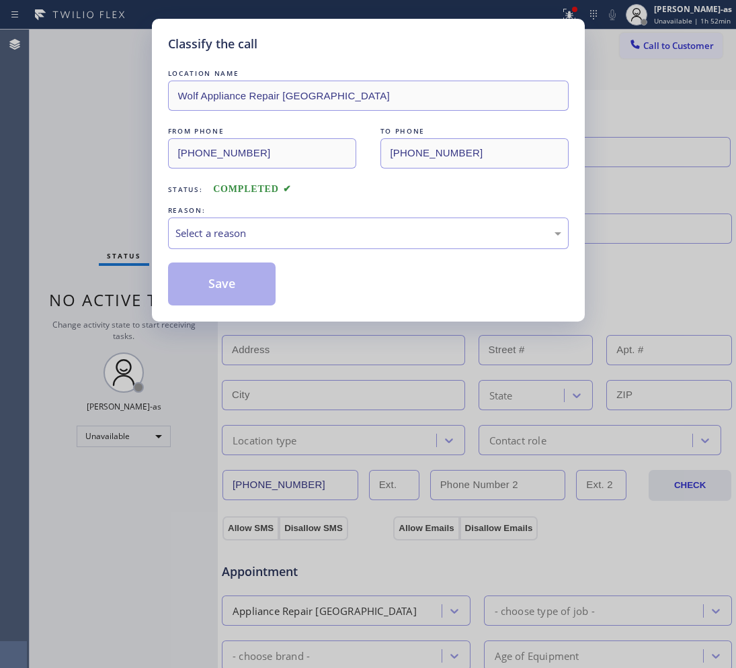
click at [145, 195] on div "Classify the call LOCATION NAME Wolf Appliance Repair Phoenix FROM PHONE [PHONE…" at bounding box center [368, 334] width 736 height 668
click at [253, 228] on div "Select a reason" at bounding box center [368, 233] width 386 height 15
drag, startPoint x: 228, startPoint y: 287, endPoint x: 249, endPoint y: 274, distance: 23.9
click at [229, 286] on button "Save" at bounding box center [222, 284] width 108 height 43
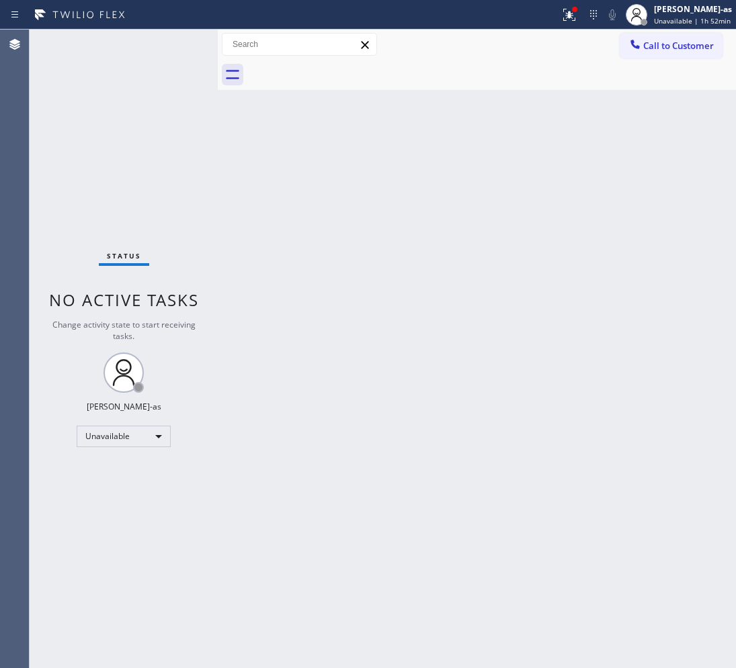
drag, startPoint x: 667, startPoint y: 42, endPoint x: 532, endPoint y: 146, distance: 170.1
click at [667, 42] on span "Call to Customer" at bounding box center [678, 46] width 71 height 12
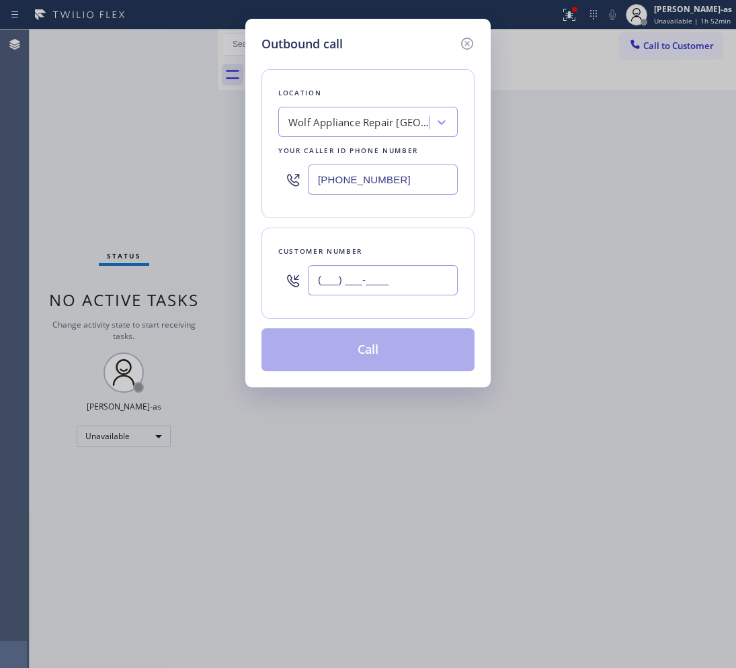
click at [378, 279] on input "(___) ___-____" at bounding box center [383, 280] width 150 height 30
click at [424, 294] on input "(___) ___-____" at bounding box center [383, 280] width 150 height 30
paste input "410) 517-3871"
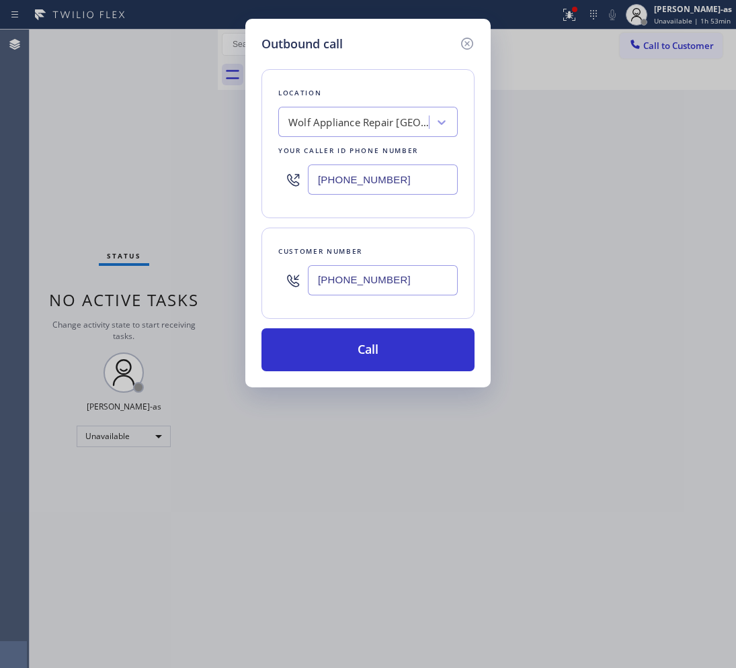
type input "[PHONE_NUMBER]"
click at [424, 173] on input "[PHONE_NUMBER]" at bounding box center [383, 180] width 150 height 30
click at [425, 173] on input "[PHONE_NUMBER]" at bounding box center [383, 180] width 150 height 30
paste input "10) 237-070"
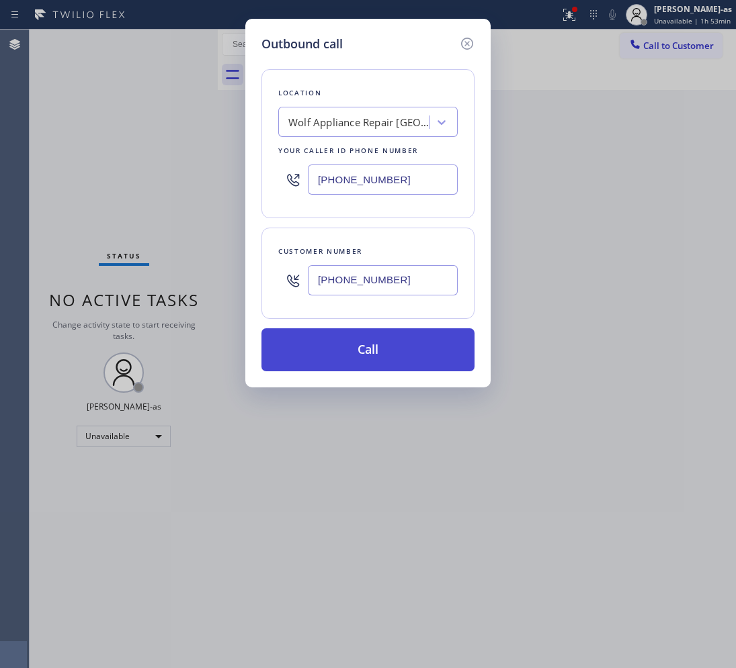
type input "[PHONE_NUMBER]"
click at [387, 344] on button "Call" at bounding box center [367, 350] width 213 height 43
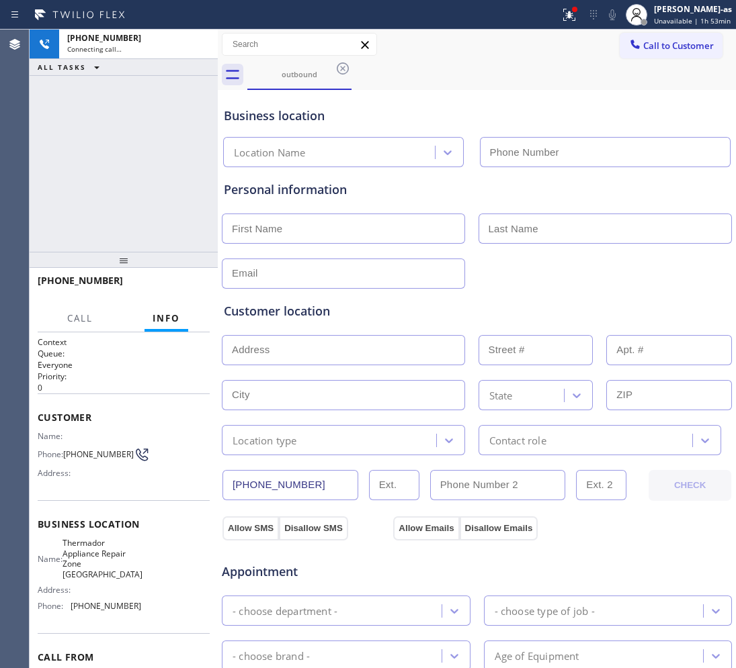
type input "[PHONE_NUMBER]"
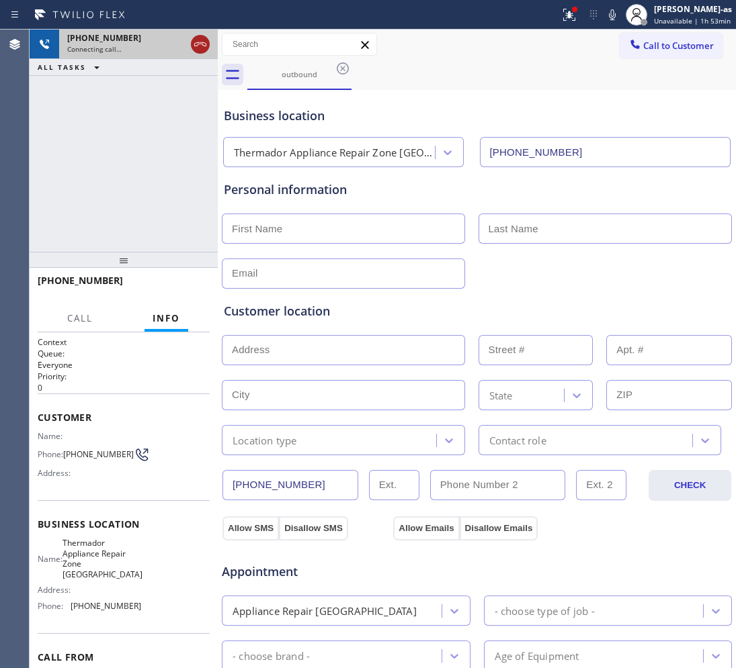
click at [199, 45] on icon at bounding box center [200, 44] width 16 height 16
click at [311, 81] on div "outbound" at bounding box center [299, 74] width 101 height 29
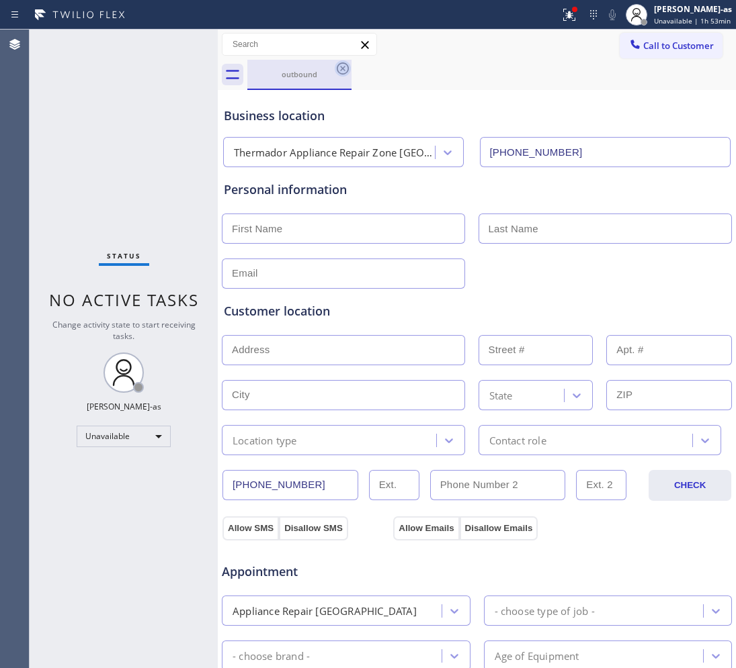
click at [337, 68] on icon at bounding box center [343, 68] width 12 height 12
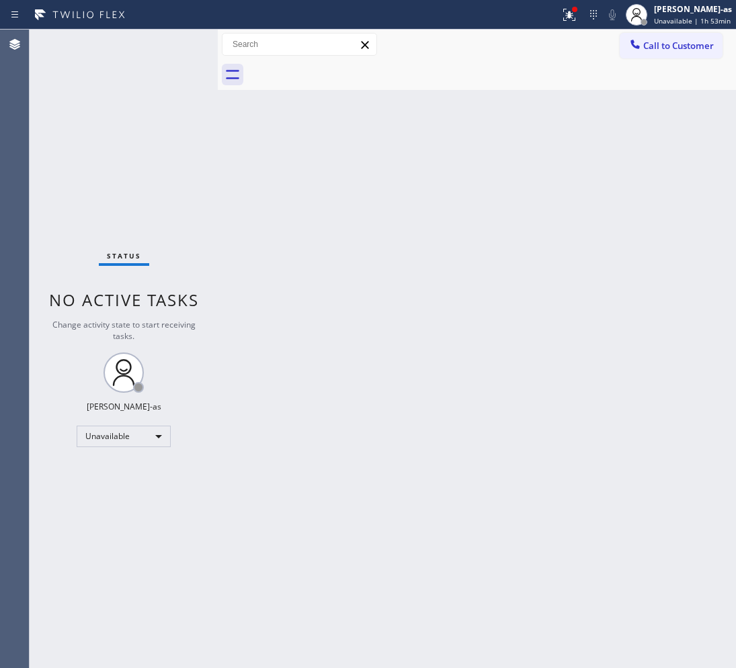
click at [337, 68] on div at bounding box center [491, 75] width 488 height 30
click at [669, 45] on span "Call to Customer" at bounding box center [678, 46] width 71 height 12
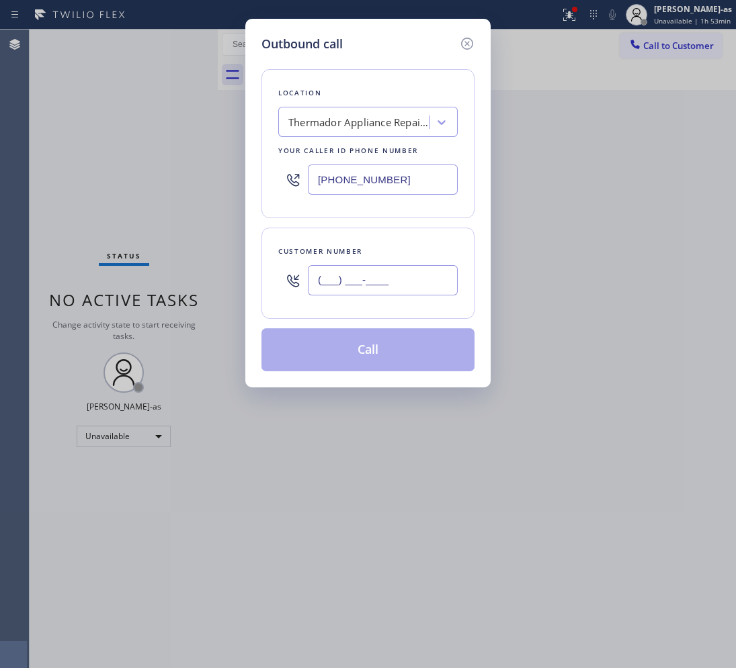
click at [398, 273] on input "(___) ___-____" at bounding box center [383, 280] width 150 height 30
paste input "650) 440-2251"
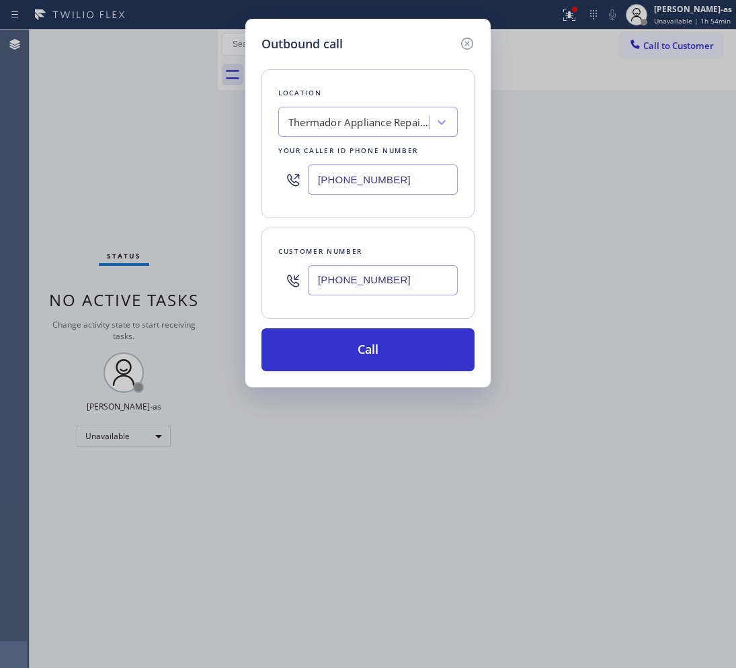
type input "[PHONE_NUMBER]"
click at [339, 142] on div "Location Thermador Appliance Repair Zone [GEOGRAPHIC_DATA] Your caller id phone…" at bounding box center [367, 143] width 213 height 149
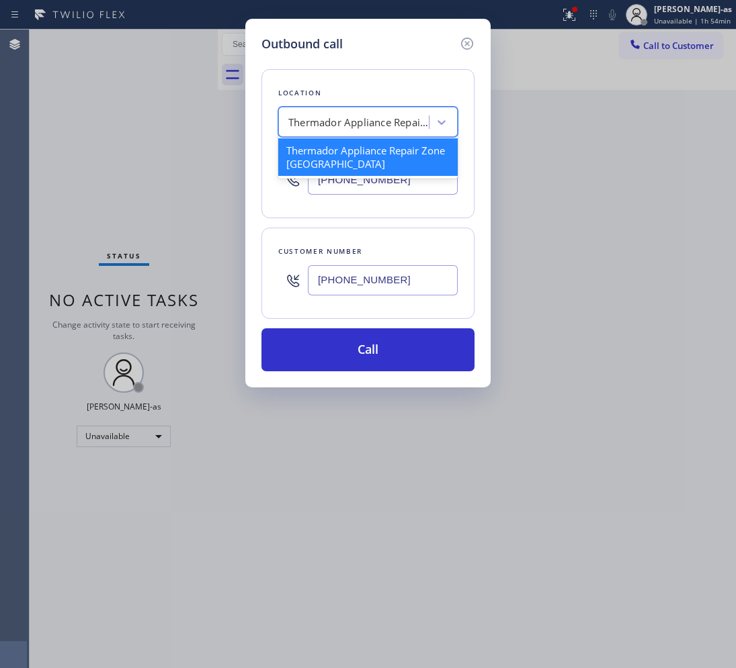
click at [339, 119] on div "Thermador Appliance Repair Zone [GEOGRAPHIC_DATA]" at bounding box center [358, 122] width 141 height 15
paste input "AC Service Crew [GEOGRAPHIC_DATA]"
type input "AC Service Crew [GEOGRAPHIC_DATA]"
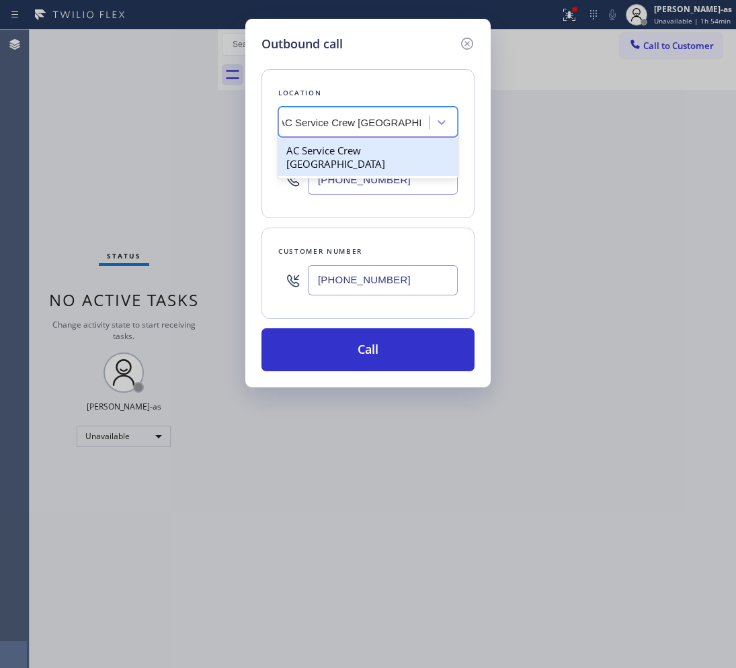
click at [349, 148] on div "AC Service Crew [GEOGRAPHIC_DATA]" at bounding box center [367, 157] width 179 height 38
type input "[PHONE_NUMBER]"
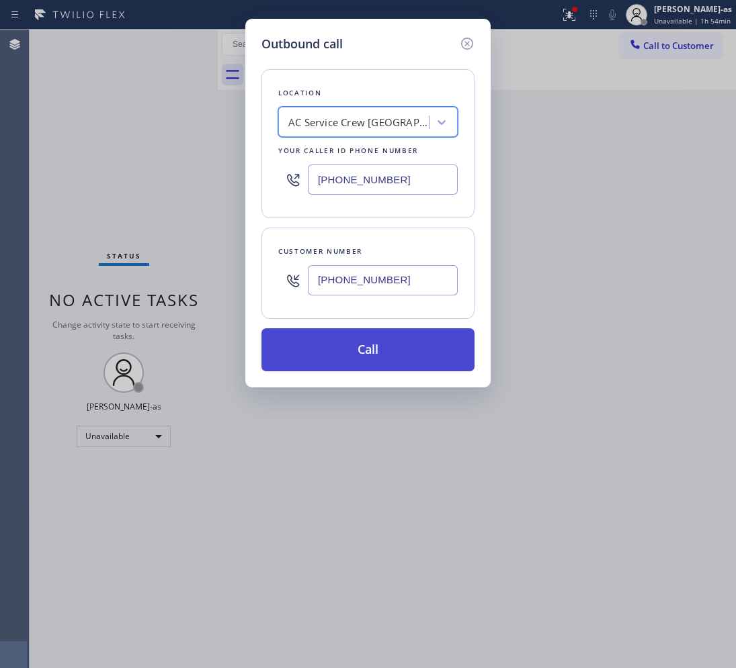
click at [385, 351] on button "Call" at bounding box center [367, 350] width 213 height 43
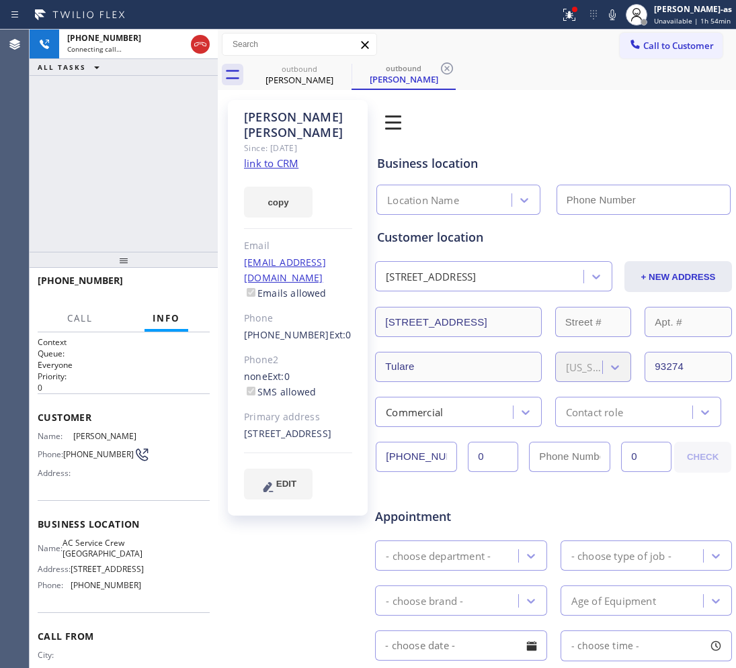
type input "[PHONE_NUMBER]"
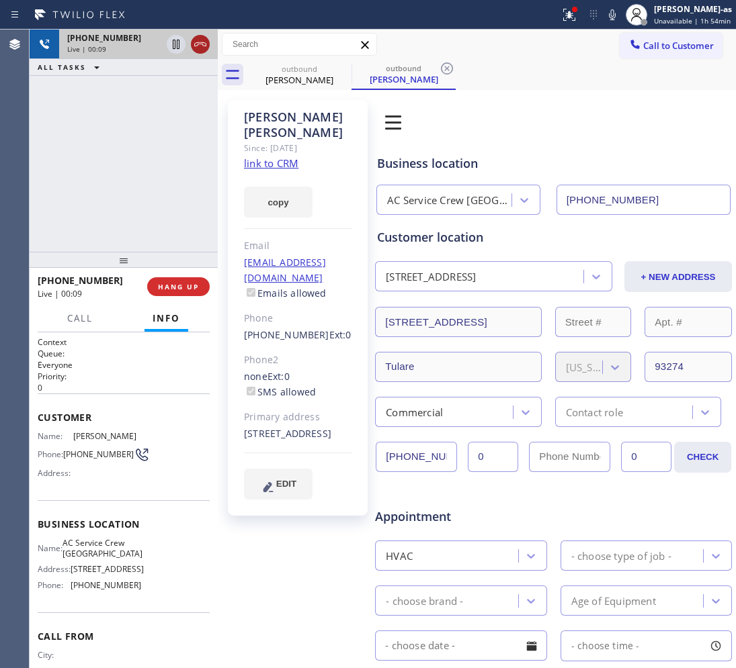
click at [195, 35] on div at bounding box center [188, 45] width 48 height 30
click at [170, 133] on div "[PHONE_NUMBER] Live | 00:09 ALL TASKS ALL TASKS ACTIVE TASKS TASKS IN WRAP UP" at bounding box center [124, 141] width 188 height 222
click at [202, 42] on icon at bounding box center [200, 44] width 16 height 16
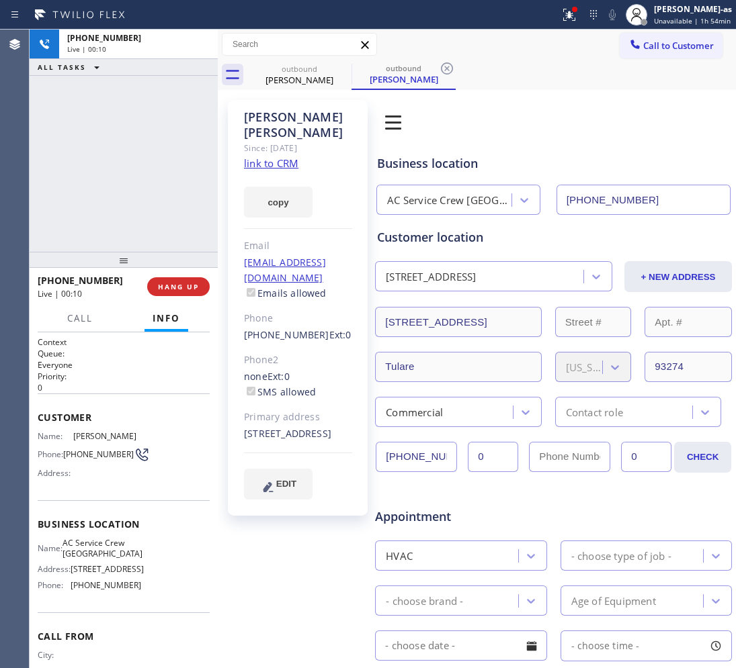
drag, startPoint x: 105, startPoint y: 179, endPoint x: 304, endPoint y: 350, distance: 262.0
click at [115, 179] on div "[PHONE_NUMBER] Live | 00:10 ALL TASKS ALL TASKS ACTIVE TASKS TASKS IN WRAP UP" at bounding box center [124, 141] width 188 height 222
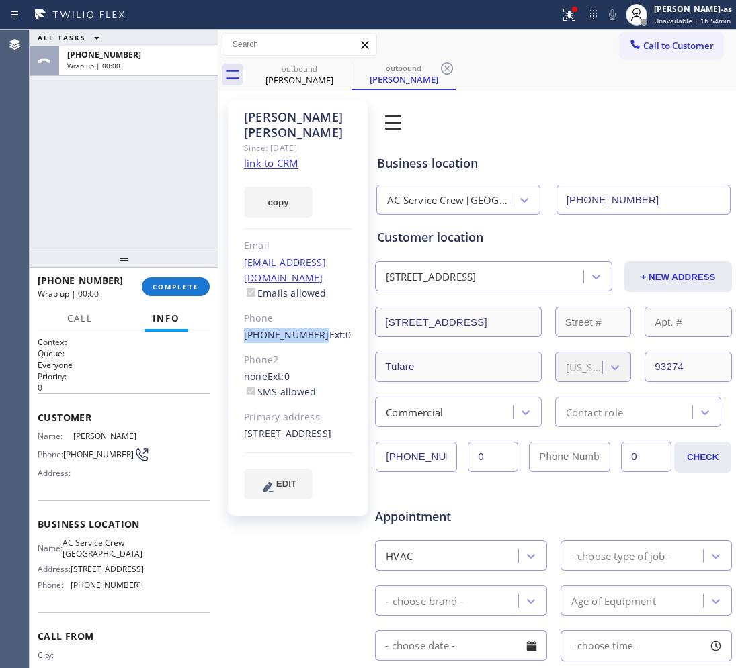
drag, startPoint x: 269, startPoint y: 310, endPoint x: 310, endPoint y: 306, distance: 41.1
click at [310, 306] on div "[PERSON_NAME] Since: [DATE] link to CRM copy Email [EMAIL_ADDRESS][DOMAIN_NAME]…" at bounding box center [298, 308] width 140 height 416
copy link "[PHONE_NUMBER]"
drag, startPoint x: 193, startPoint y: 286, endPoint x: 175, endPoint y: 255, distance: 35.8
click at [191, 282] on span "COMPLETE" at bounding box center [176, 286] width 46 height 9
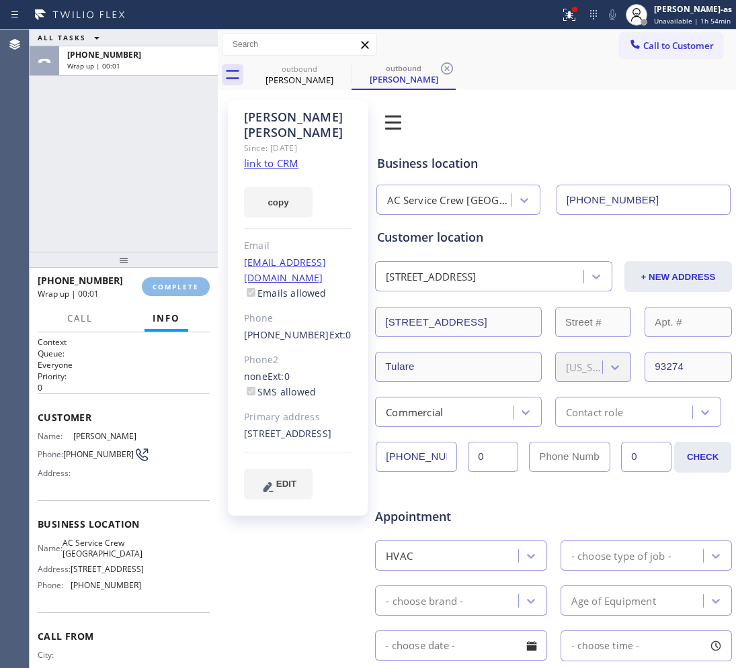
click at [168, 232] on div "ALL TASKS ALL TASKS ACTIVE TASKS TASKS IN WRAP UP [PHONE_NUMBER] Wrap up | 00:01" at bounding box center [124, 141] width 188 height 222
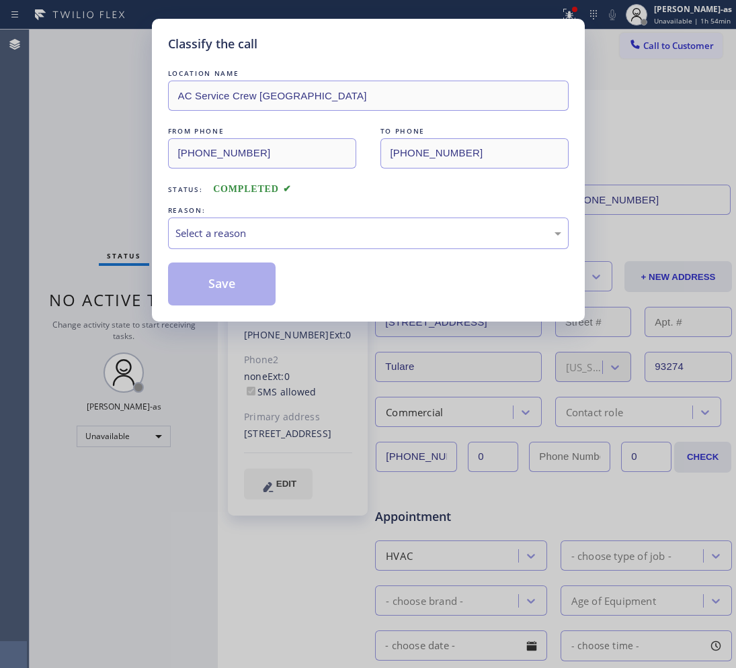
click at [256, 213] on div "REASON:" at bounding box center [368, 211] width 400 height 14
click at [272, 245] on div "Select a reason" at bounding box center [368, 234] width 400 height 32
drag, startPoint x: 222, startPoint y: 284, endPoint x: 615, endPoint y: 143, distance: 418.2
click at [230, 279] on button "Save" at bounding box center [222, 284] width 108 height 43
click at [680, 46] on div "Classify the call LOCATION NAME AC Service Crew [GEOGRAPHIC_DATA] FROM PHONE [P…" at bounding box center [368, 334] width 736 height 668
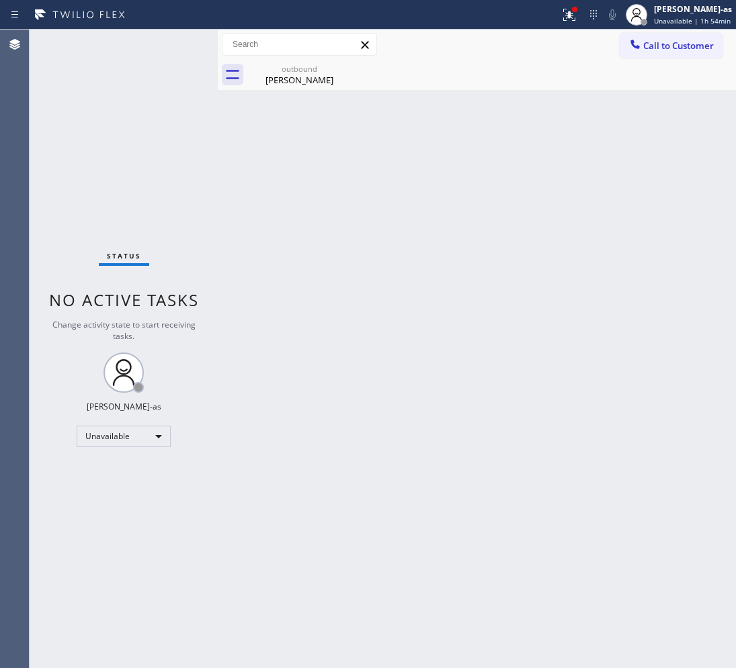
click at [680, 46] on span "Call to Customer" at bounding box center [678, 46] width 71 height 12
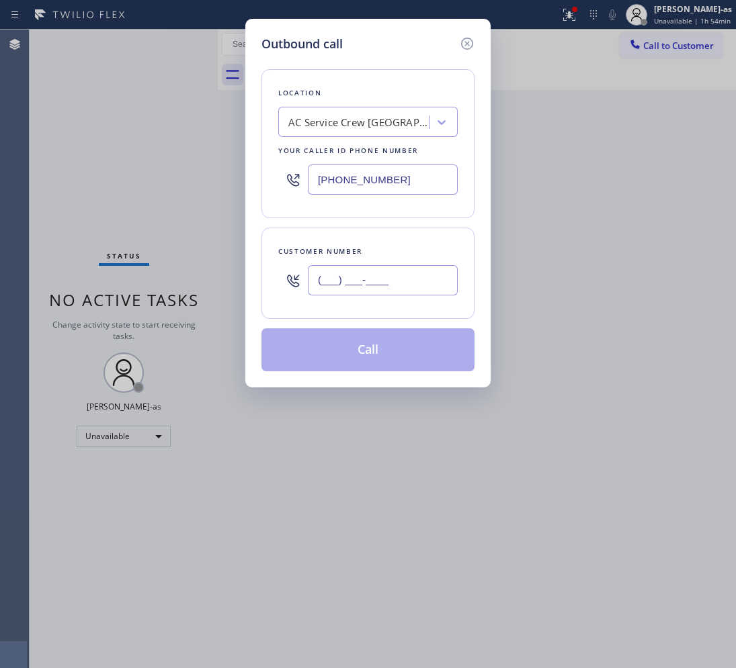
click at [395, 269] on input "(___) ___-____" at bounding box center [383, 280] width 150 height 30
paste input "650) 440-2251"
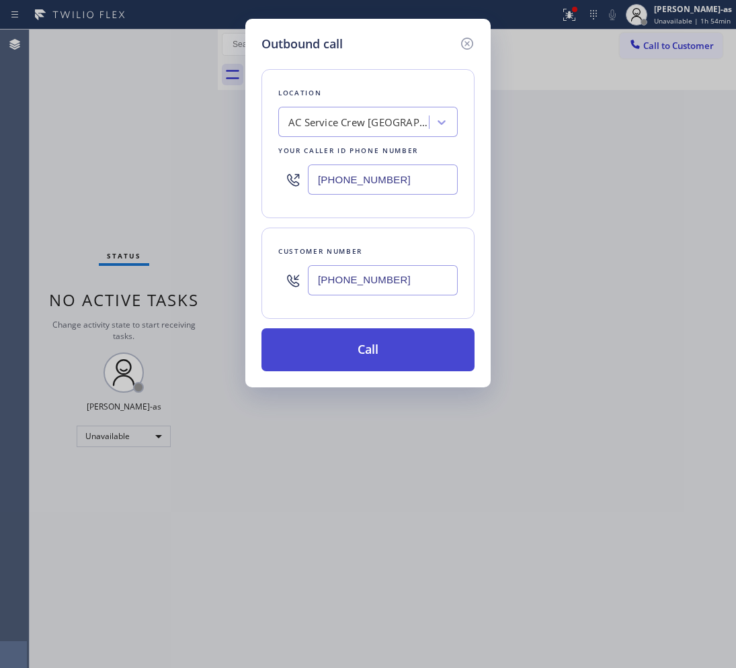
type input "[PHONE_NUMBER]"
click at [354, 350] on button "Call" at bounding box center [367, 350] width 213 height 43
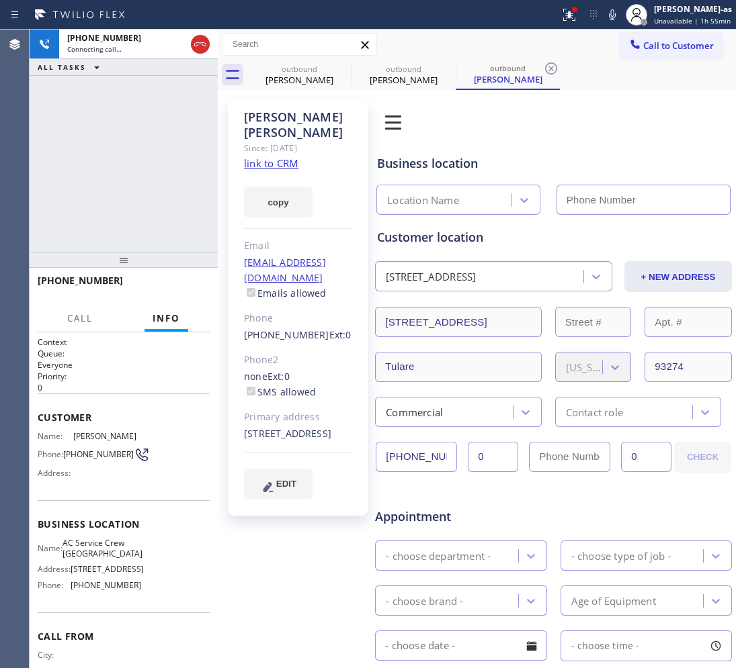
type input "[PHONE_NUMBER]"
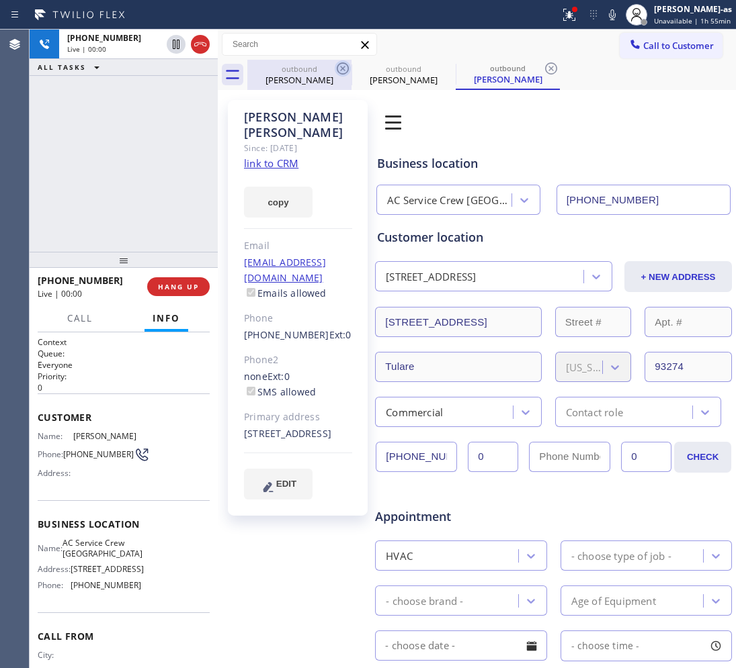
click at [290, 75] on div "[PERSON_NAME]" at bounding box center [299, 80] width 101 height 12
click at [345, 69] on icon at bounding box center [343, 68] width 16 height 16
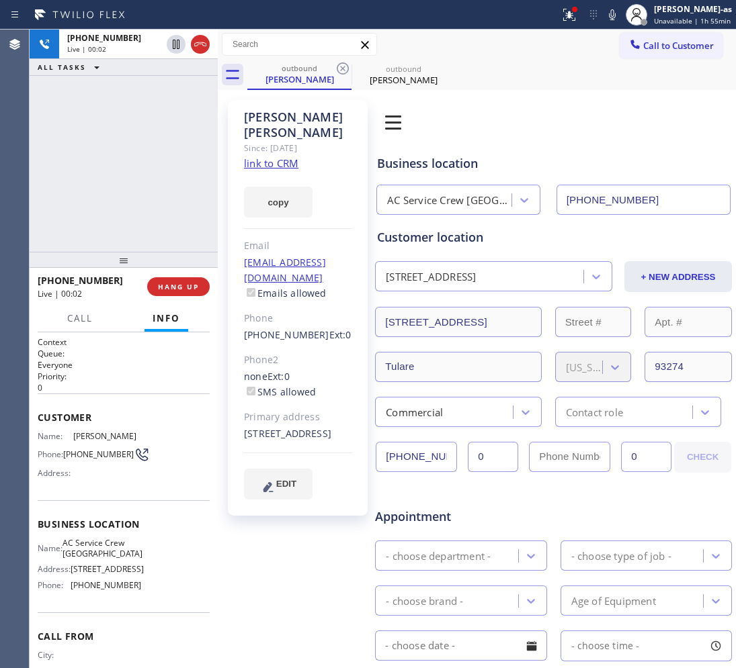
click at [345, 69] on icon at bounding box center [343, 68] width 16 height 16
click at [132, 205] on div "[PHONE_NUMBER] Live | 00:37 ALL TASKS ALL TASKS ACTIVE TASKS TASKS IN WRAP UP" at bounding box center [124, 141] width 188 height 222
click at [131, 202] on div "[PHONE_NUMBER] Live | 00:38 ALL TASKS ALL TASKS ACTIVE TASKS TASKS IN WRAP UP" at bounding box center [124, 141] width 188 height 222
click at [131, 200] on div "[PHONE_NUMBER] Live | 00:40 ALL TASKS ALL TASKS ACTIVE TASKS TASKS IN WRAP UP" at bounding box center [124, 141] width 188 height 222
drag, startPoint x: 131, startPoint y: 200, endPoint x: 130, endPoint y: 193, distance: 6.9
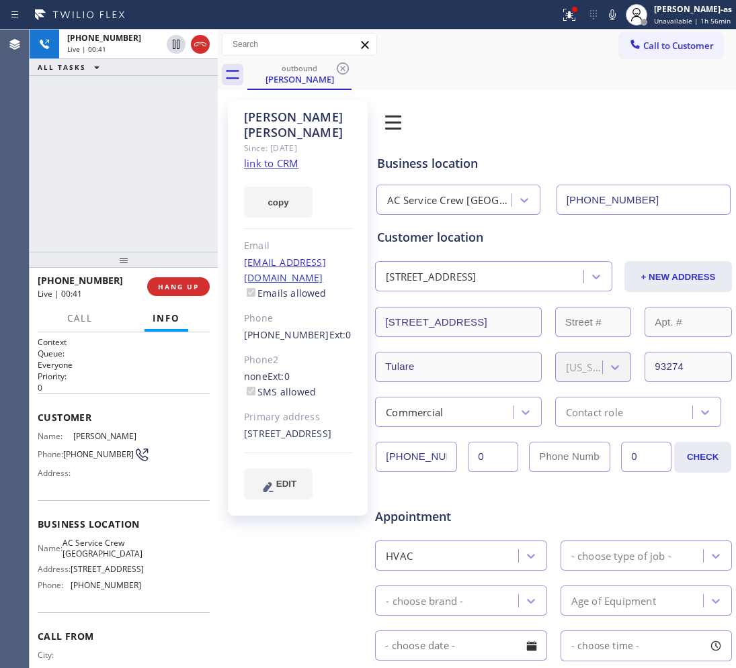
click at [131, 198] on div "[PHONE_NUMBER] Live | 00:41 ALL TASKS ALL TASKS ACTIVE TASKS TASKS IN WRAP UP" at bounding box center [124, 141] width 188 height 222
click at [129, 191] on div "[PHONE_NUMBER] Live | 00:41 ALL TASKS ALL TASKS ACTIVE TASKS TASKS IN WRAP UP" at bounding box center [124, 141] width 188 height 222
click at [119, 191] on div "[PHONE_NUMBER] Live | 00:42 ALL TASKS ALL TASKS ACTIVE TASKS TASKS IN WRAP UP" at bounding box center [124, 141] width 188 height 222
click at [168, 287] on span "HANG UP" at bounding box center [178, 286] width 41 height 9
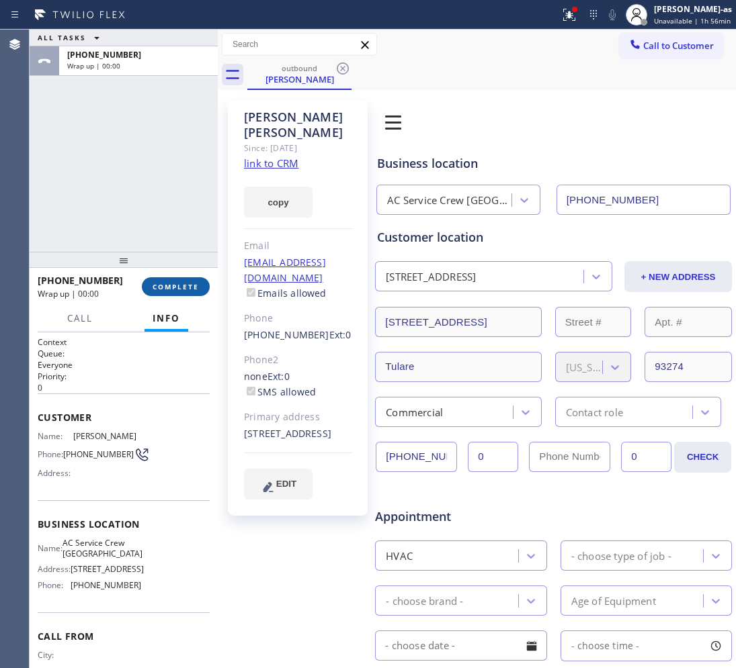
click at [169, 284] on span "COMPLETE" at bounding box center [176, 286] width 46 height 9
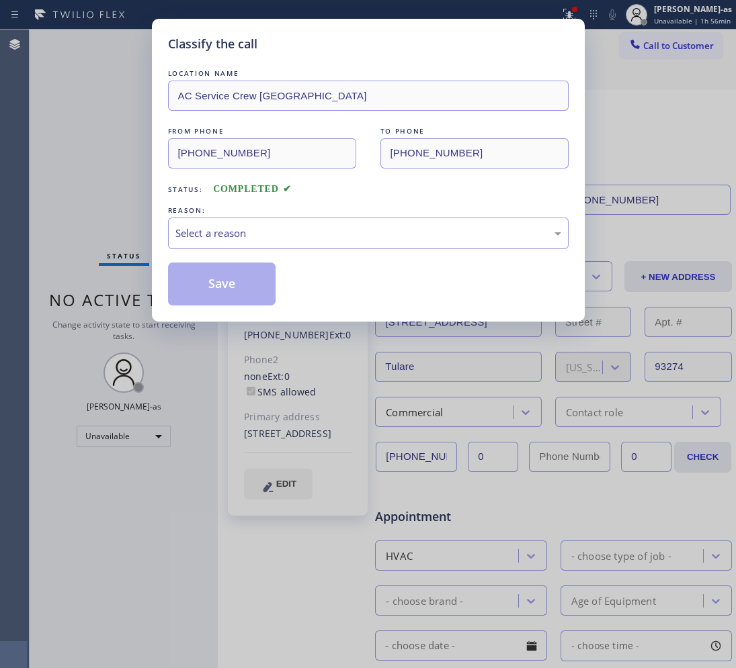
click at [128, 163] on div "Classify the call LOCATION NAME AC Service Crew [GEOGRAPHIC_DATA] FROM PHONE [P…" at bounding box center [368, 334] width 736 height 668
click at [250, 234] on div "Select a reason" at bounding box center [368, 233] width 386 height 15
click at [239, 289] on button "Save" at bounding box center [222, 284] width 108 height 43
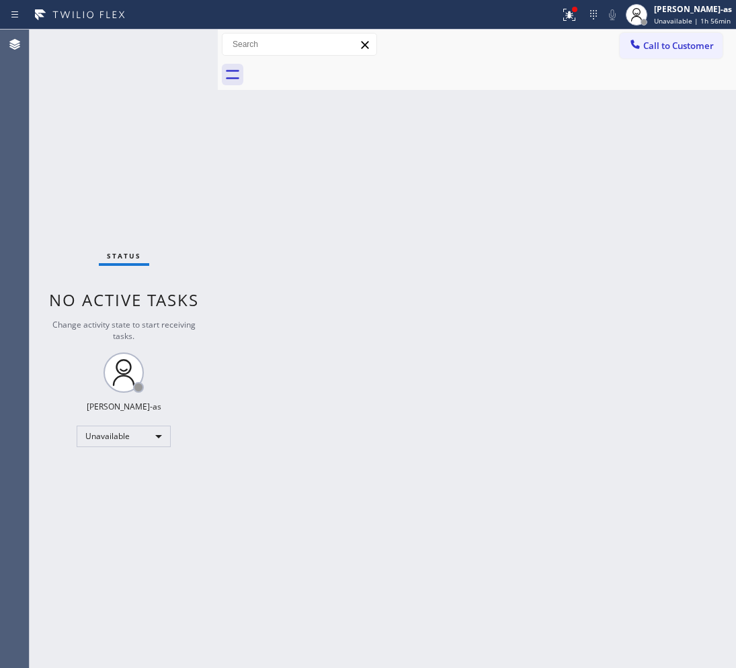
drag, startPoint x: 142, startPoint y: 185, endPoint x: 160, endPoint y: 163, distance: 28.1
click at [142, 185] on div "Status No active tasks Change activity state to start receiving tasks. [PERSON_…" at bounding box center [124, 349] width 188 height 639
click at [667, 47] on span "Call to Customer" at bounding box center [678, 46] width 71 height 12
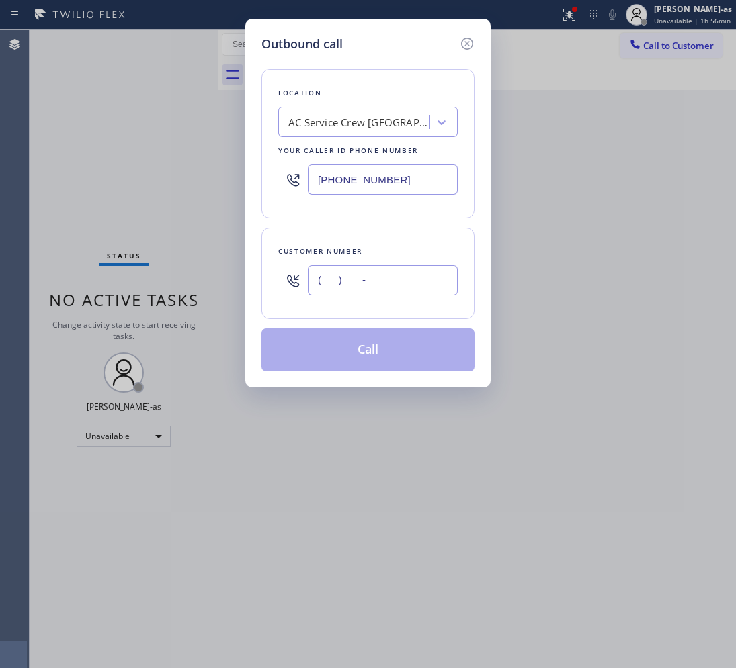
click at [356, 287] on input "(___) ___-____" at bounding box center [383, 280] width 150 height 30
paste input "949) 872-7282"
type input "[PHONE_NUMBER]"
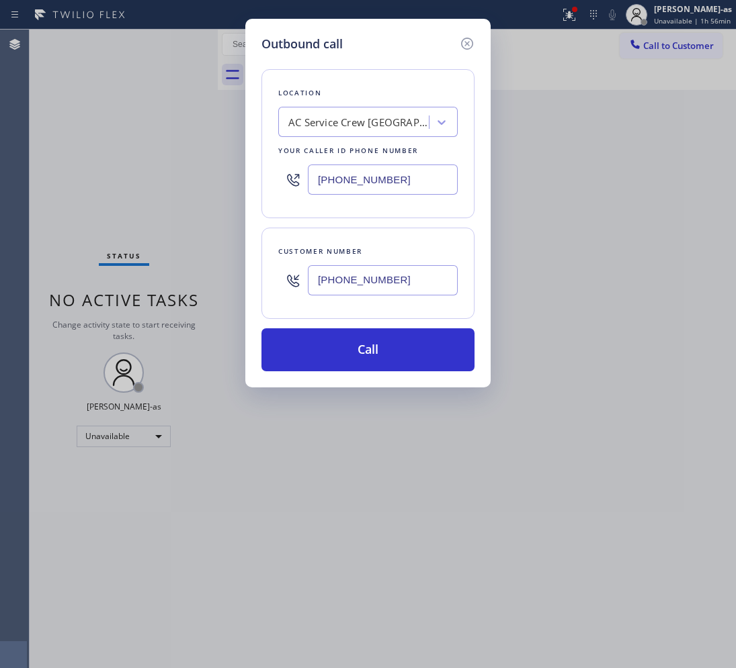
click at [378, 121] on div "AC Service Crew [GEOGRAPHIC_DATA]" at bounding box center [358, 122] width 141 height 15
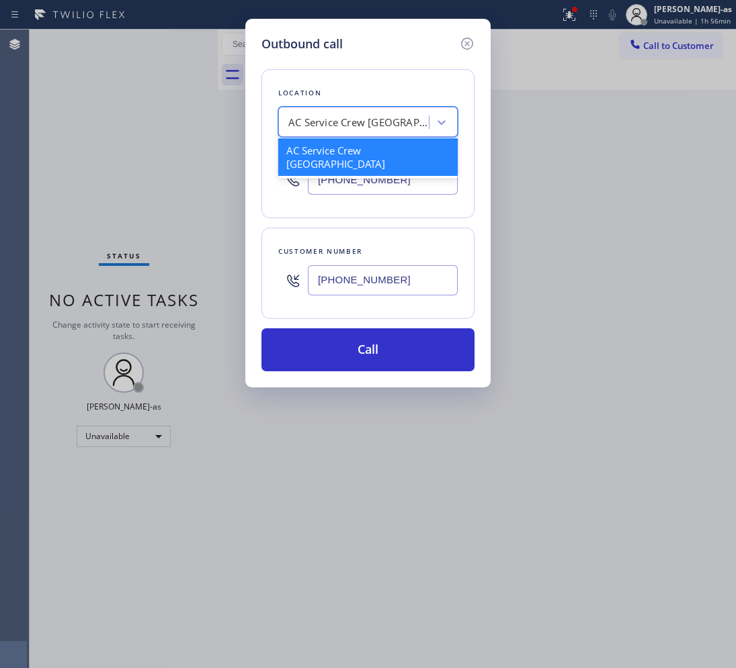
paste input "Irvine HVAC Masters"
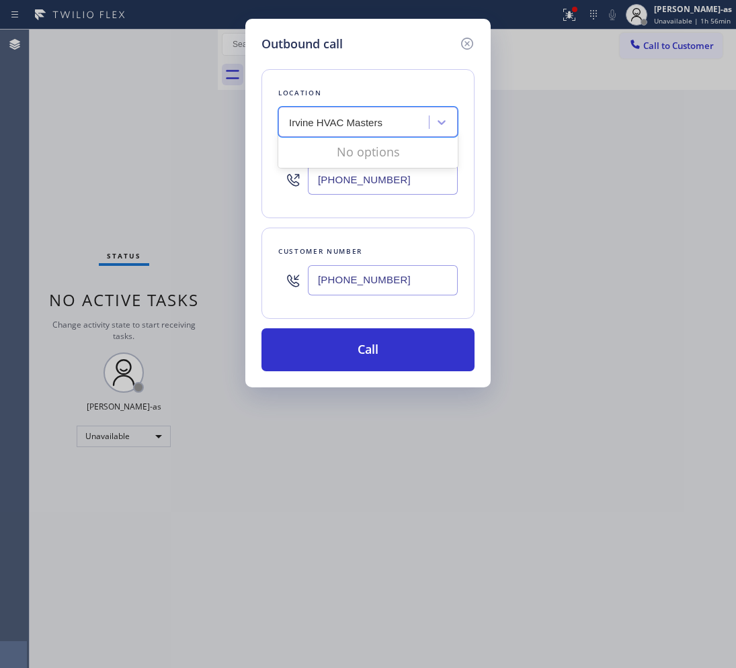
click at [289, 120] on input "Irvine HVAC Masters" at bounding box center [337, 122] width 97 height 11
type input "Irvine HVAC Masters"
click at [375, 149] on div "Irvine HVAC Masters" at bounding box center [367, 150] width 179 height 24
type input "[PHONE_NUMBER]"
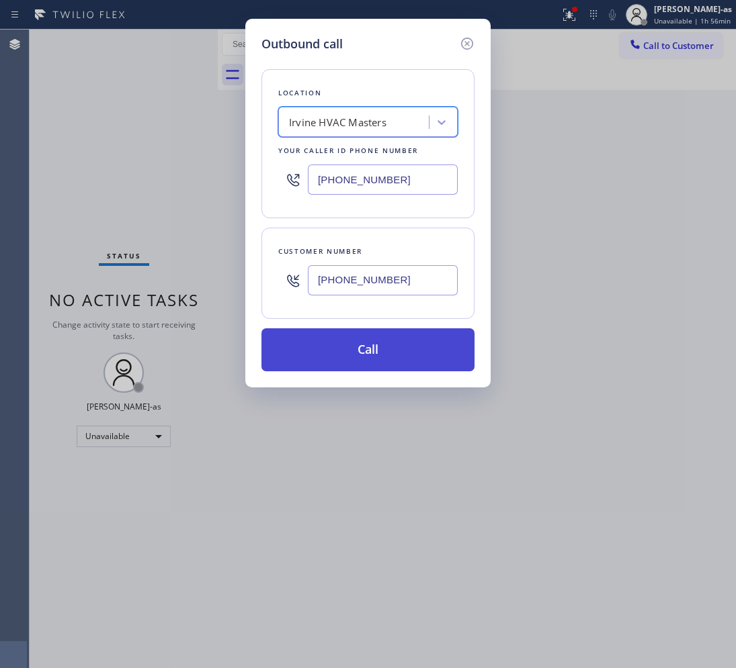
click at [367, 351] on button "Call" at bounding box center [367, 350] width 213 height 43
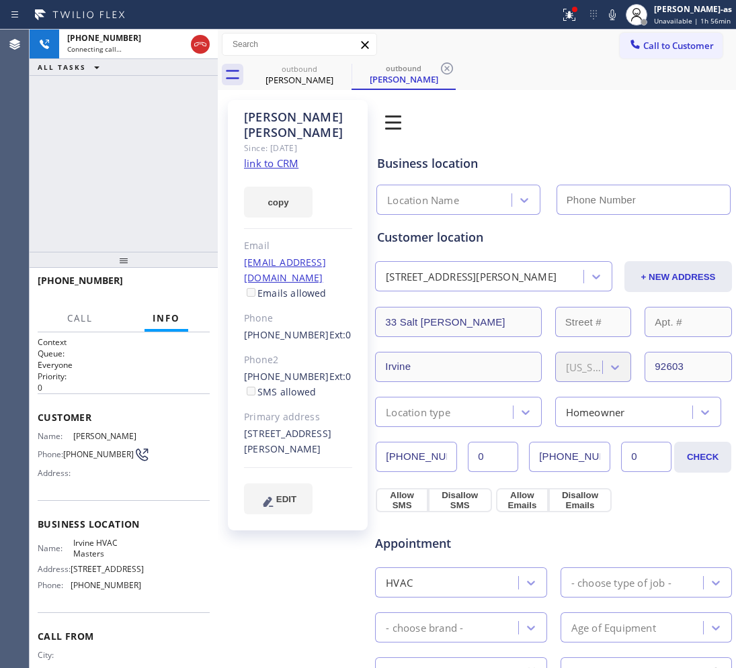
type input "[PHONE_NUMBER]"
click at [143, 122] on div "[PHONE_NUMBER] Live | 00:05 ALL TASKS ALL TASKS ACTIVE TASKS TASKS IN WRAP UP" at bounding box center [124, 141] width 188 height 222
click at [165, 286] on span "HANG UP" at bounding box center [178, 286] width 41 height 9
click at [136, 182] on div "[PHONE_NUMBER] Live | 00:06 ALL TASKS ALL TASKS ACTIVE TASKS TASKS IN WRAP UP" at bounding box center [124, 141] width 188 height 222
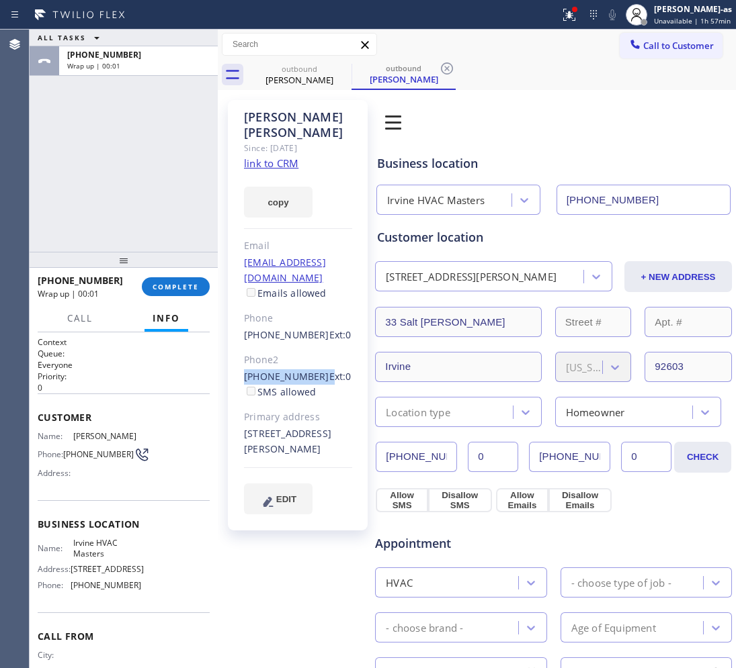
drag, startPoint x: 239, startPoint y: 345, endPoint x: 312, endPoint y: 345, distance: 73.2
click at [312, 345] on div "[PERSON_NAME] Since: [DATE] link to CRM copy Email [EMAIL_ADDRESS][DOMAIN_NAME]…" at bounding box center [298, 315] width 140 height 431
copy div "[PHONE_NUMBER]"
drag, startPoint x: 185, startPoint y: 284, endPoint x: 183, endPoint y: 269, distance: 14.8
click at [183, 286] on span "COMPLETE" at bounding box center [176, 286] width 46 height 9
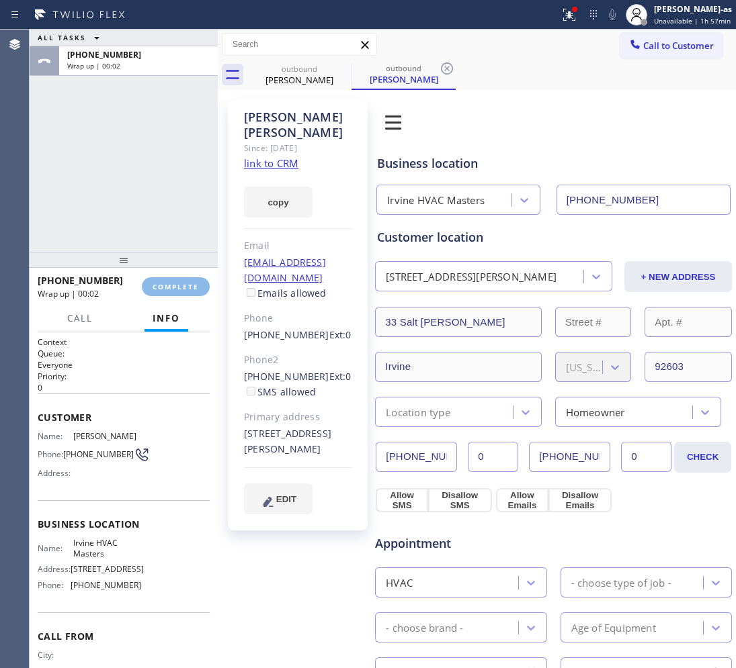
click at [136, 205] on div "ALL TASKS ALL TASKS ACTIVE TASKS TASKS IN WRAP UP [PHONE_NUMBER] Wrap up | 00:02" at bounding box center [124, 141] width 188 height 222
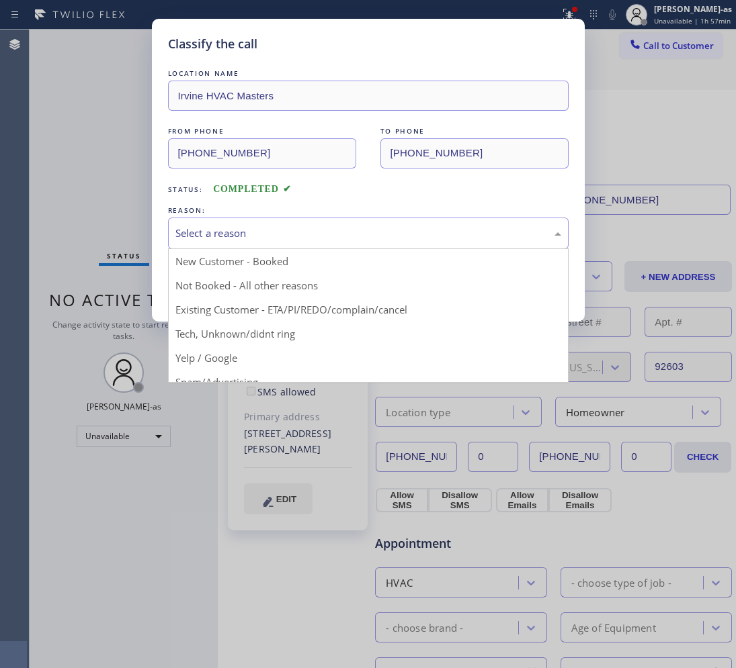
click at [241, 236] on div "Select a reason" at bounding box center [368, 233] width 386 height 15
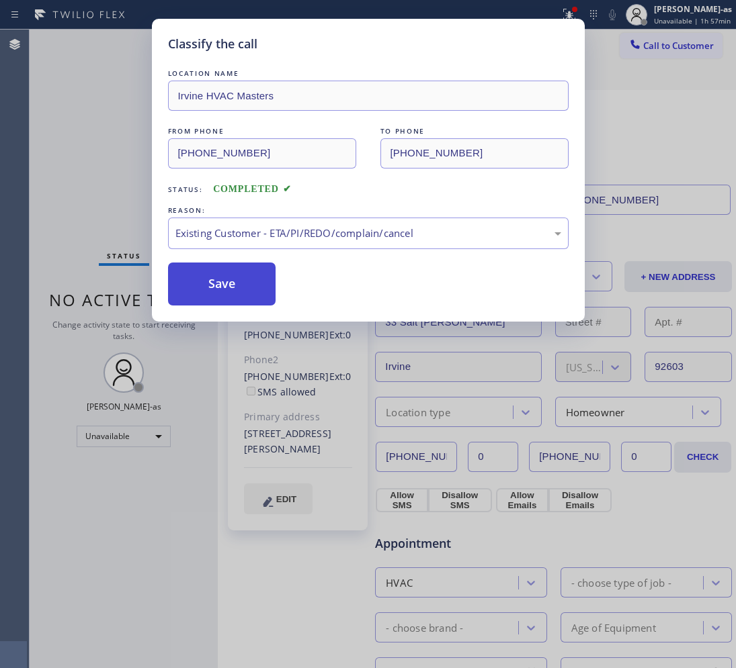
click at [227, 279] on button "Save" at bounding box center [222, 284] width 108 height 43
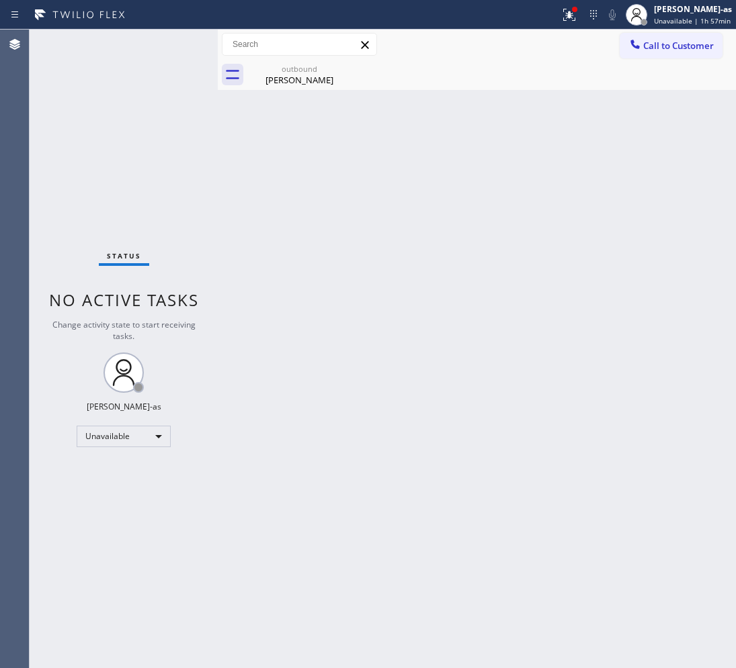
drag, startPoint x: 679, startPoint y: 42, endPoint x: 652, endPoint y: 58, distance: 31.6
click at [679, 44] on span "Call to Customer" at bounding box center [678, 46] width 71 height 12
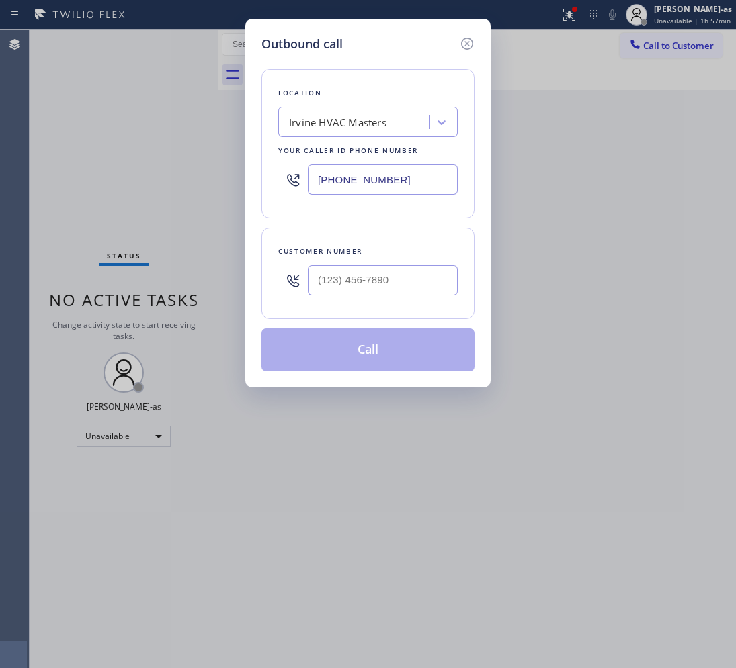
click at [417, 277] on input "text" at bounding box center [383, 280] width 150 height 30
paste input "714) 224-8645"
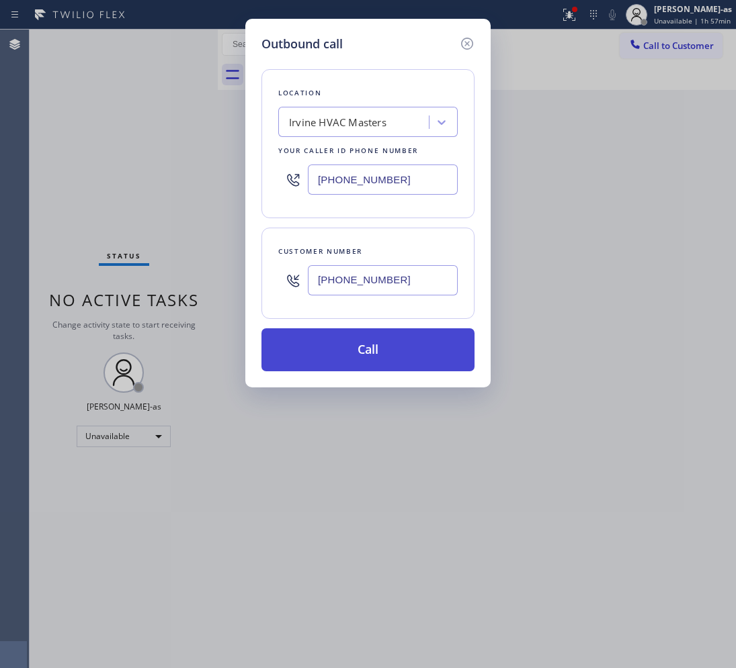
type input "[PHONE_NUMBER]"
click at [405, 340] on button "Call" at bounding box center [367, 350] width 213 height 43
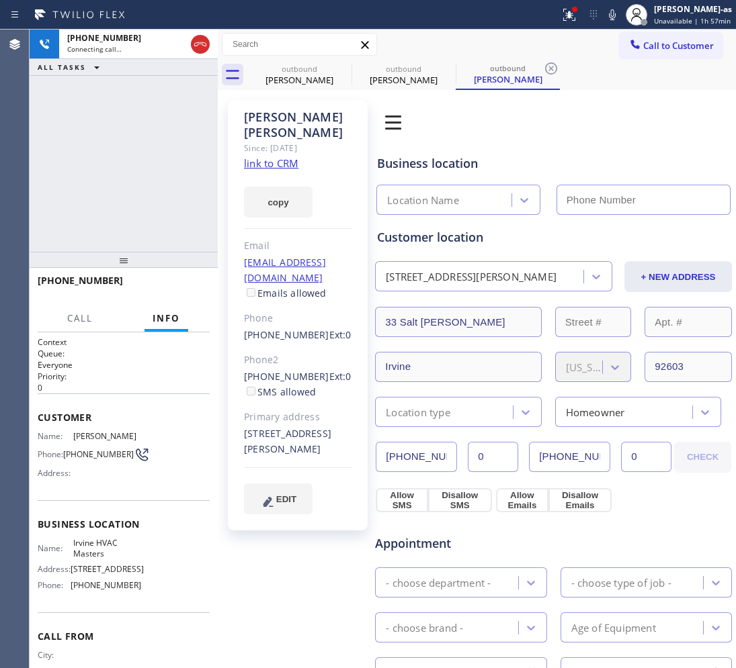
type input "[PHONE_NUMBER]"
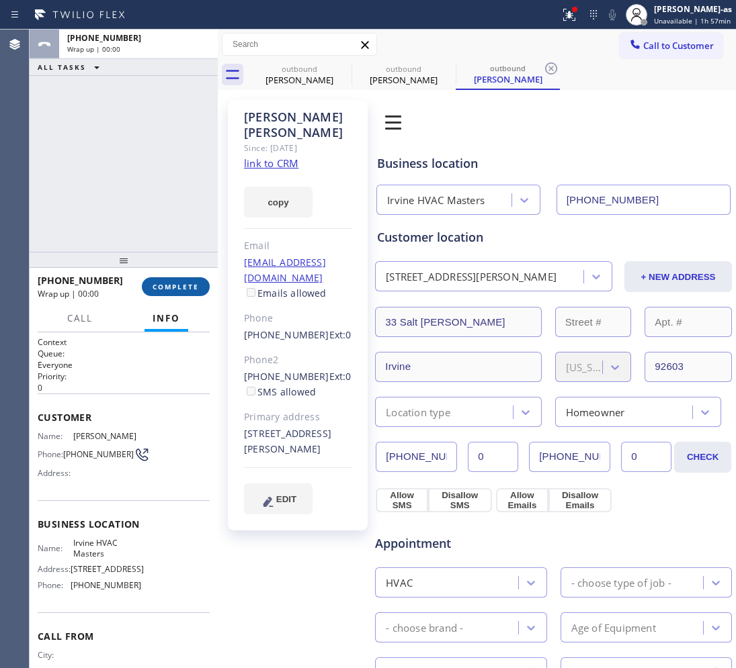
click at [176, 289] on span "COMPLETE" at bounding box center [176, 286] width 46 height 9
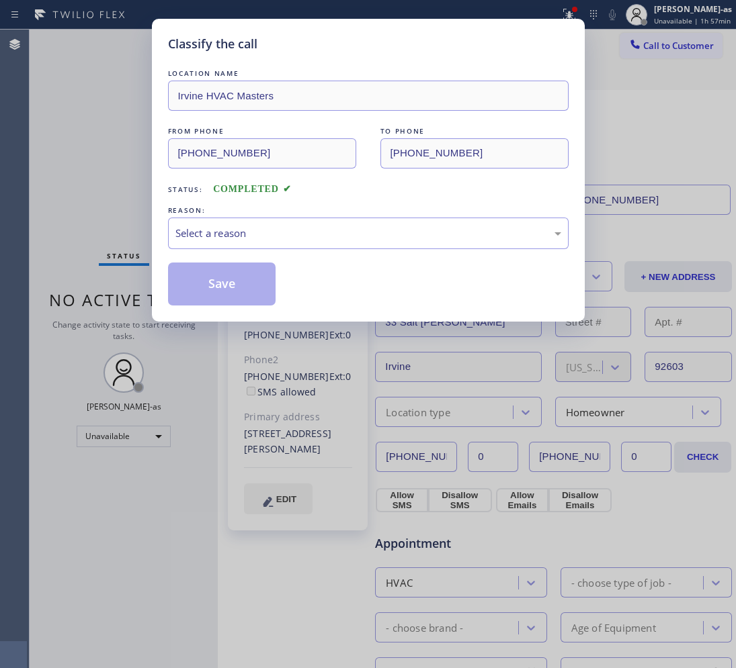
click at [112, 204] on div "Classify the call LOCATION NAME Irvine HVAC Masters FROM PHONE [PHONE_NUMBER] T…" at bounding box center [368, 334] width 736 height 668
click at [207, 227] on div "Select a reason" at bounding box center [368, 233] width 386 height 15
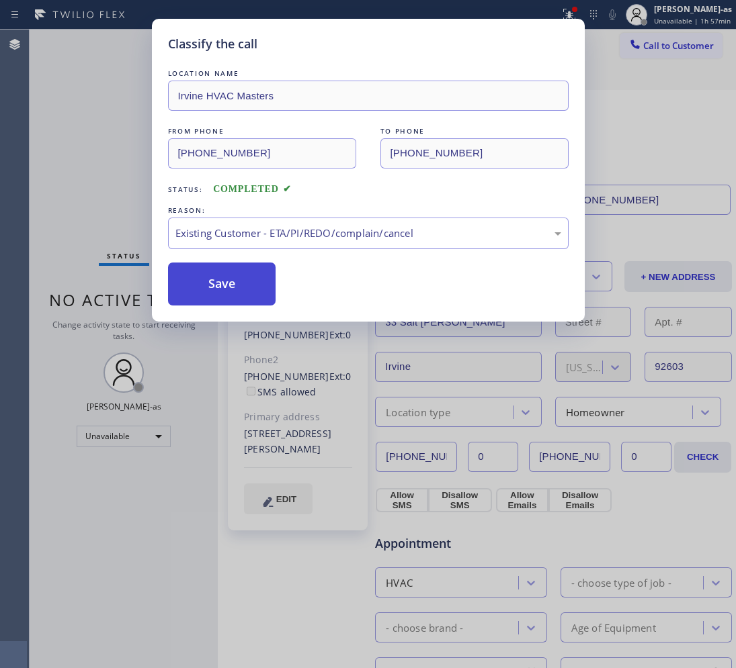
drag, startPoint x: 237, startPoint y: 283, endPoint x: 222, endPoint y: 272, distance: 18.3
click at [236, 283] on button "Save" at bounding box center [222, 284] width 108 height 43
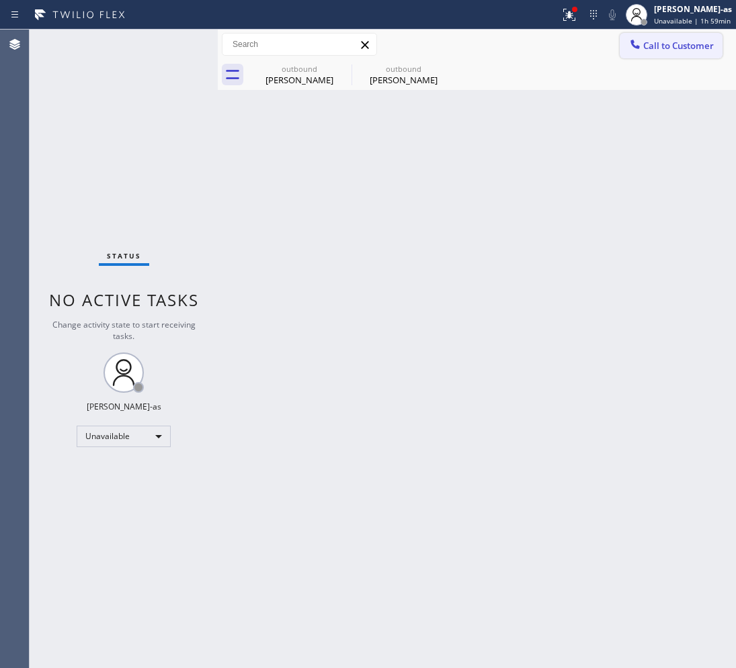
click at [642, 42] on div at bounding box center [635, 46] width 16 height 16
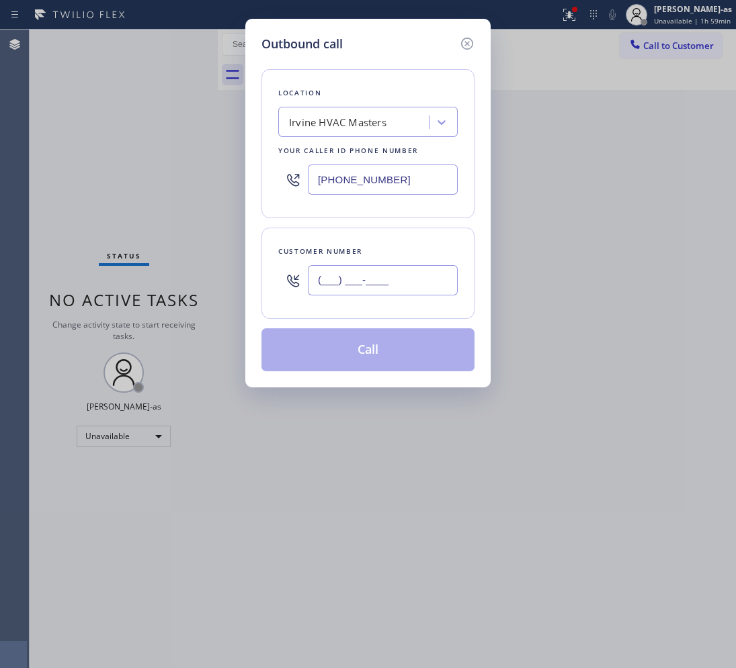
click at [388, 284] on input "(___) ___-____" at bounding box center [383, 280] width 150 height 30
paste input "510) 316-6195"
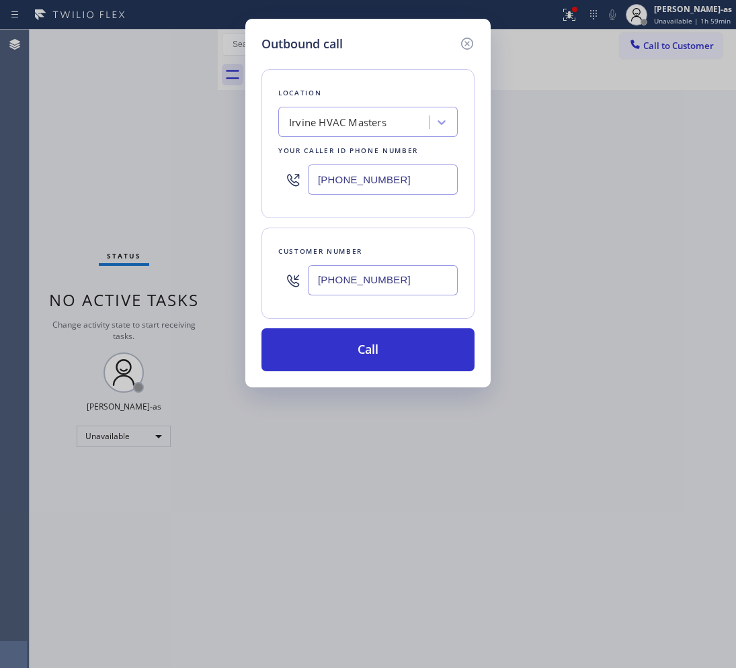
type input "[PHONE_NUMBER]"
click at [351, 109] on div "Irvine HVAC Masters" at bounding box center [367, 122] width 179 height 30
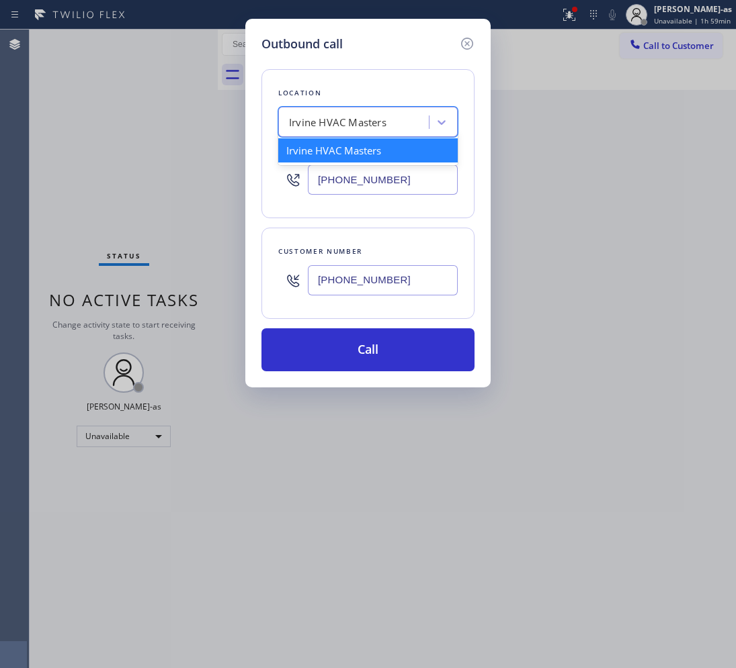
paste input "KitchenAid Repair Pro"
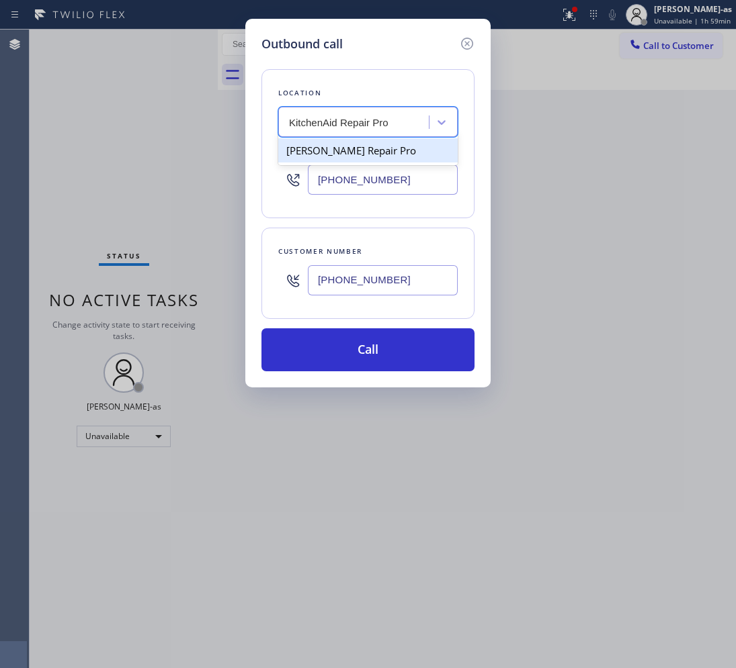
type input "KitchenAid Repair Pro"
paste input "KitchenAid Repair Pro"
type input "KitchenAid Repair Pro"
click at [293, 150] on div "[PERSON_NAME] Repair Pro" at bounding box center [367, 150] width 179 height 24
type input "[PHONE_NUMBER]"
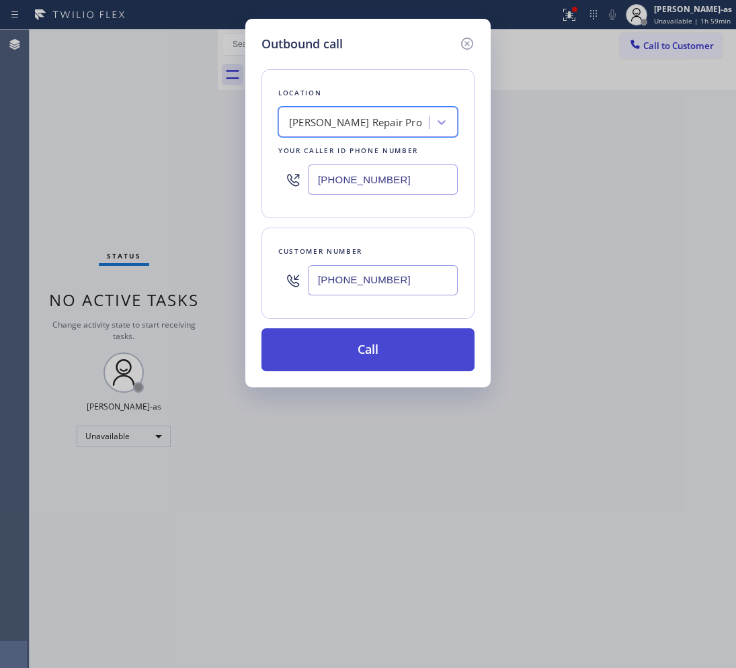
click at [368, 356] on button "Call" at bounding box center [367, 350] width 213 height 43
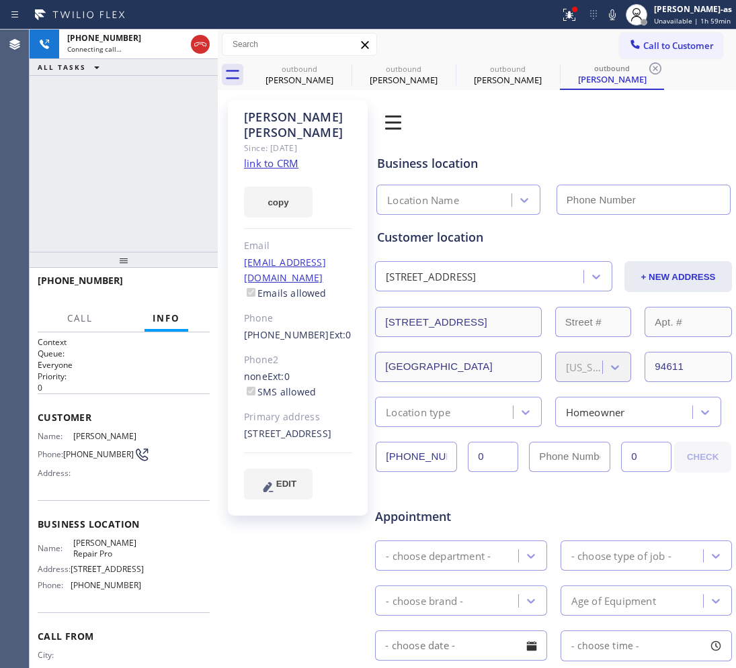
type input "[PHONE_NUMBER]"
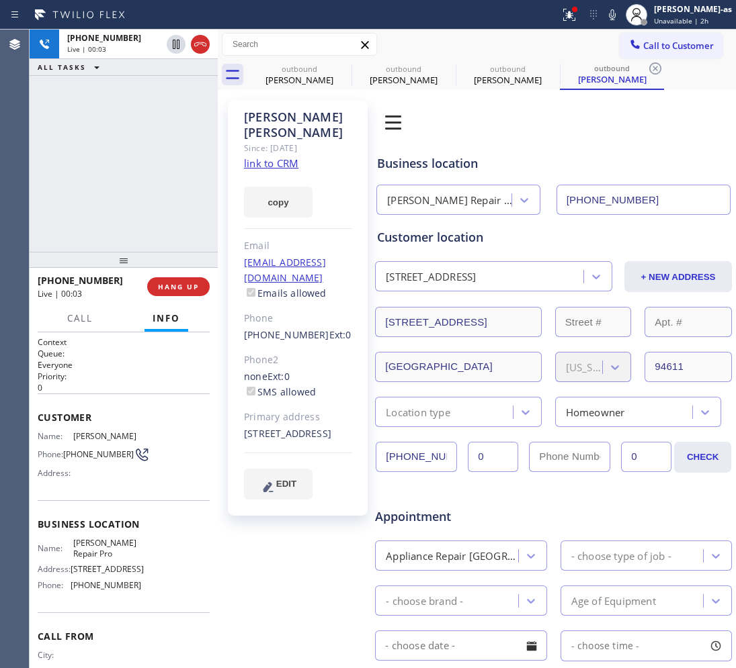
click at [267, 157] on link "link to CRM" at bounding box center [271, 163] width 54 height 13
drag, startPoint x: 182, startPoint y: 209, endPoint x: 322, endPoint y: 102, distance: 176.4
click at [232, 173] on div "[PHONE_NUMBER] Live | 00:59 ALL TASKS ALL TASKS ACTIVE TASKS TASKS IN WRAP UP […" at bounding box center [383, 349] width 706 height 639
drag, startPoint x: 165, startPoint y: 113, endPoint x: 182, endPoint y: 102, distance: 19.9
click at [172, 108] on div "[PHONE_NUMBER] Live | 01:00 ALL TASKS ALL TASKS ACTIVE TASKS TASKS IN WRAP UP" at bounding box center [124, 141] width 188 height 222
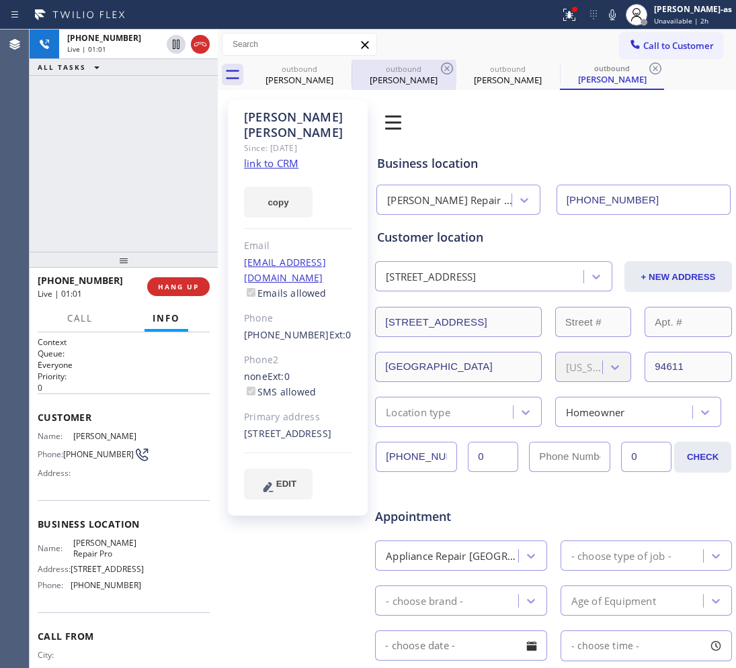
click at [293, 67] on div "outbound" at bounding box center [299, 69] width 101 height 10
type input "[PHONE_NUMBER]"
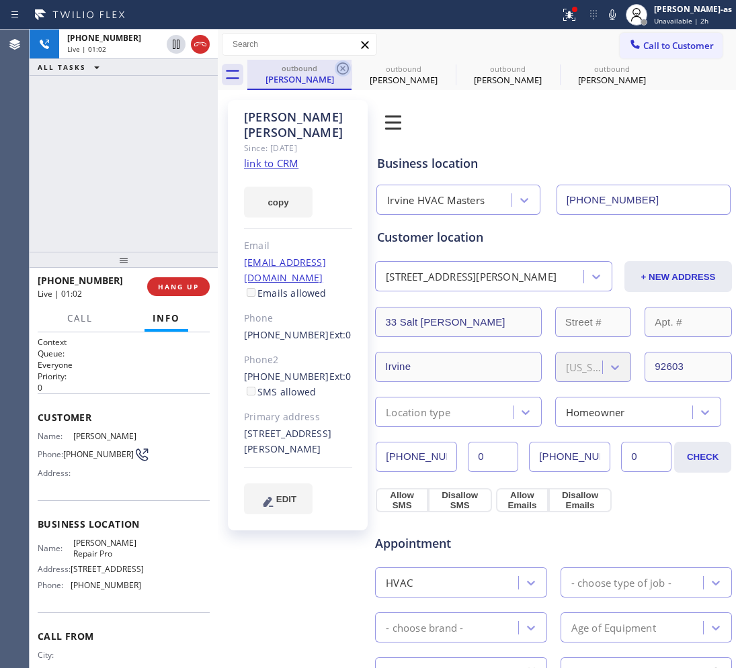
click at [341, 68] on icon at bounding box center [343, 68] width 12 height 12
click at [182, 152] on div "[PHONE_NUMBER] Live | 01:02 ALL TASKS ALL TASKS ACTIVE TASKS TASKS IN WRAP UP" at bounding box center [124, 141] width 188 height 222
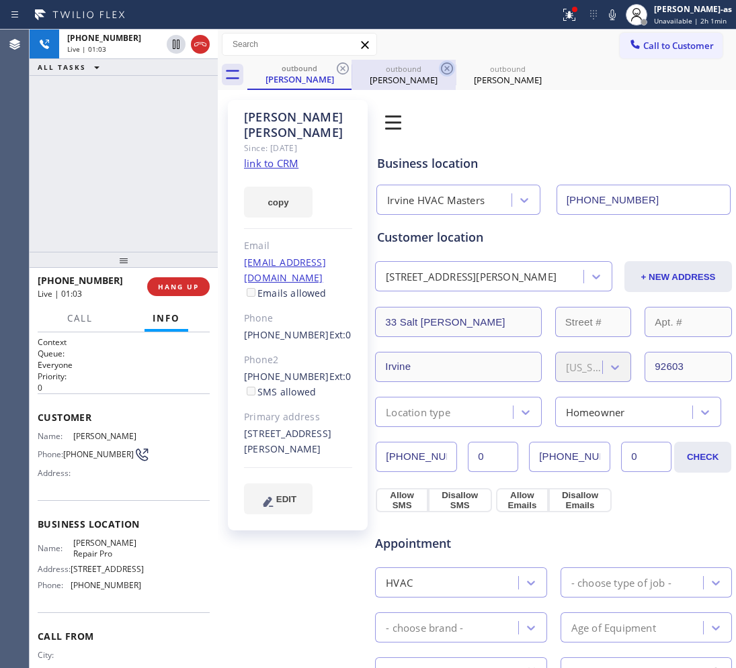
click at [336, 69] on icon at bounding box center [343, 68] width 16 height 16
type input "[PHONE_NUMBER]"
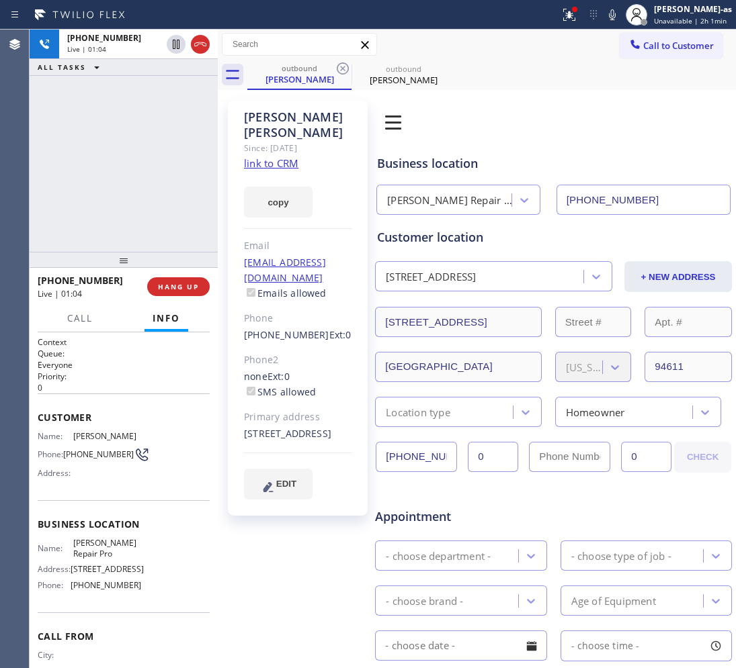
drag, startPoint x: 99, startPoint y: 204, endPoint x: 150, endPoint y: 189, distance: 52.5
click at [110, 196] on div "[PHONE_NUMBER] Live | 01:04 ALL TASKS ALL TASKS ACTIVE TASKS TASKS IN WRAP UP" at bounding box center [124, 141] width 188 height 222
drag, startPoint x: 118, startPoint y: 173, endPoint x: 151, endPoint y: 159, distance: 36.1
click at [130, 162] on div "[PHONE_NUMBER] Live | 01:05 ALL TASKS ALL TASKS ACTIVE TASKS TASKS IN WRAP UP" at bounding box center [124, 141] width 188 height 222
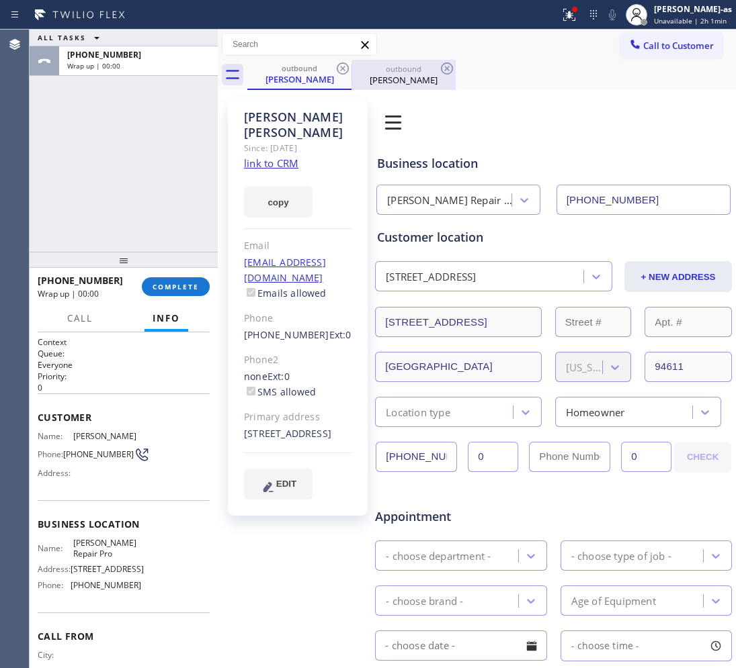
drag, startPoint x: 343, startPoint y: 71, endPoint x: 328, endPoint y: 78, distance: 16.5
click at [343, 71] on icon at bounding box center [343, 68] width 16 height 16
click at [173, 175] on div "ALL TASKS ALL TASKS ACTIVE TASKS TASKS IN WRAP UP [PHONE_NUMBER] Wrap up | 00:00" at bounding box center [124, 141] width 188 height 222
click at [185, 290] on span "COMPLETE" at bounding box center [176, 286] width 46 height 9
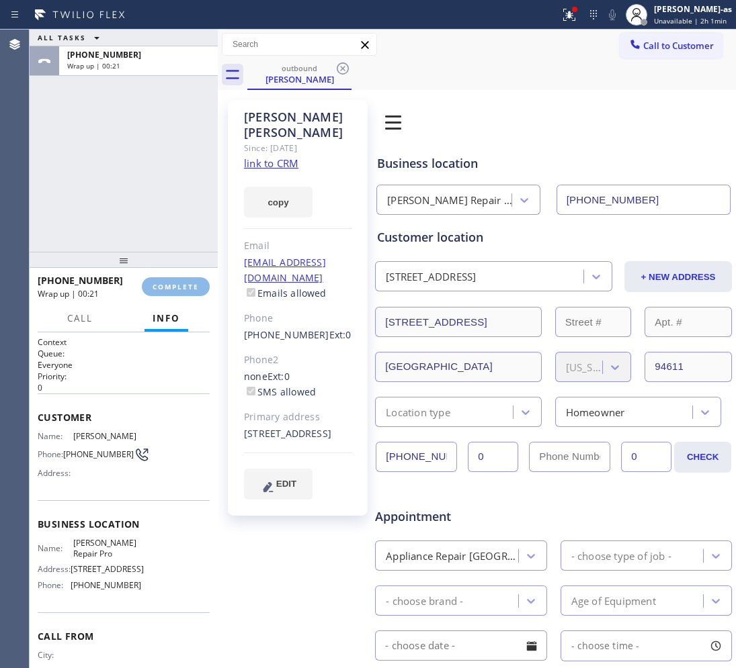
click at [156, 230] on div "ALL TASKS ALL TASKS ACTIVE TASKS TASKS IN WRAP UP [PHONE_NUMBER] Wrap up | 00:21" at bounding box center [124, 141] width 188 height 222
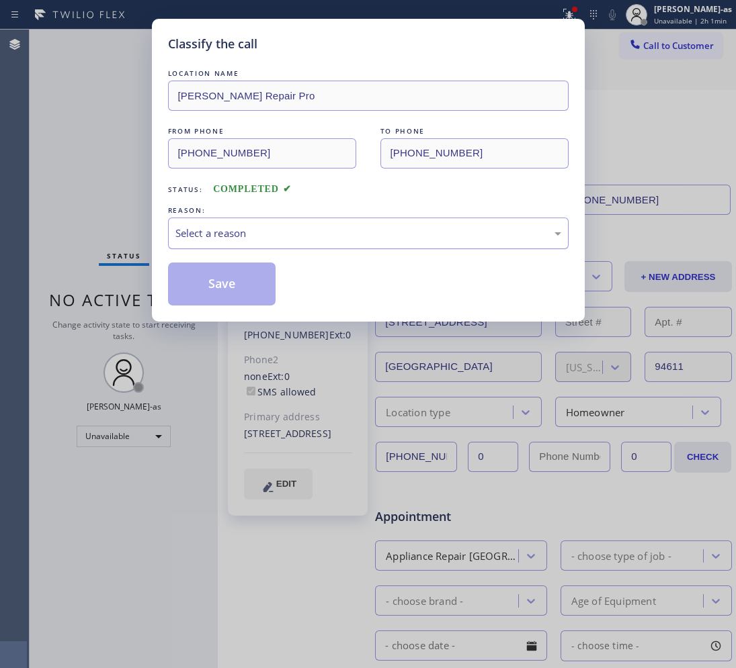
click at [281, 235] on div "Select a reason" at bounding box center [368, 233] width 386 height 15
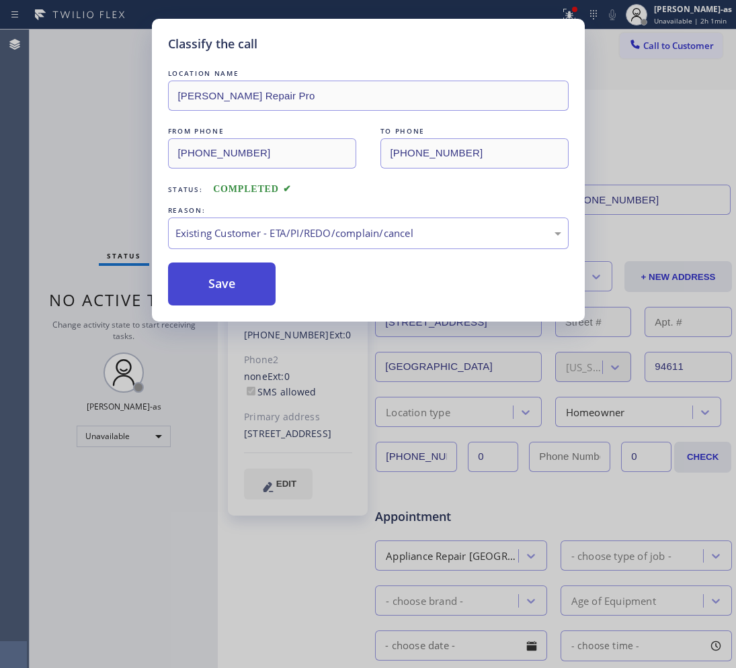
click at [228, 284] on button "Save" at bounding box center [222, 284] width 108 height 43
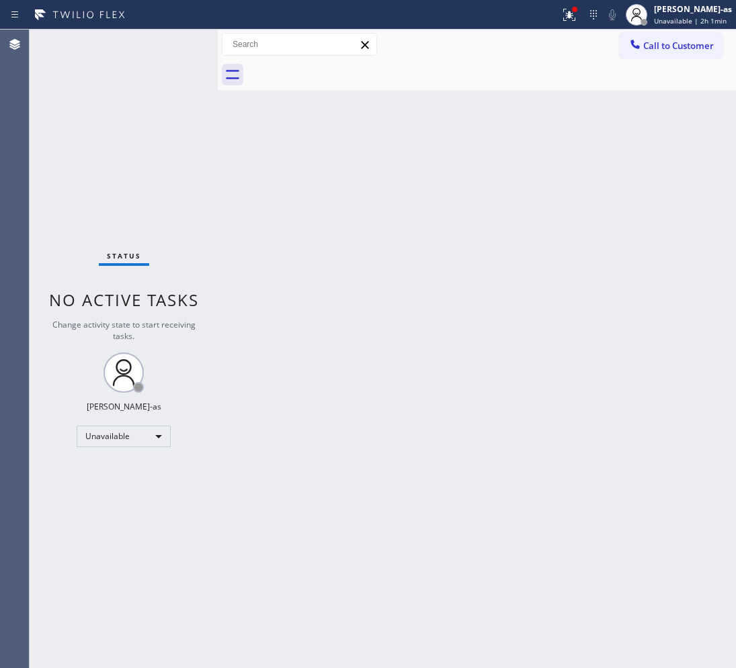
drag, startPoint x: 672, startPoint y: 48, endPoint x: 360, endPoint y: 296, distance: 398.8
click at [670, 48] on span "Call to Customer" at bounding box center [678, 46] width 71 height 12
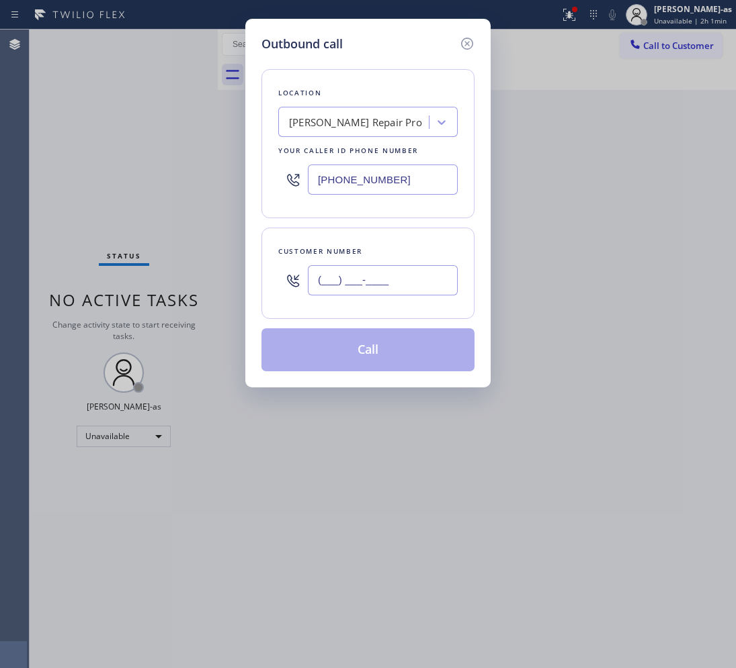
click at [372, 267] on input "(___) ___-____" at bounding box center [383, 280] width 150 height 30
paste input "626) 429-8241"
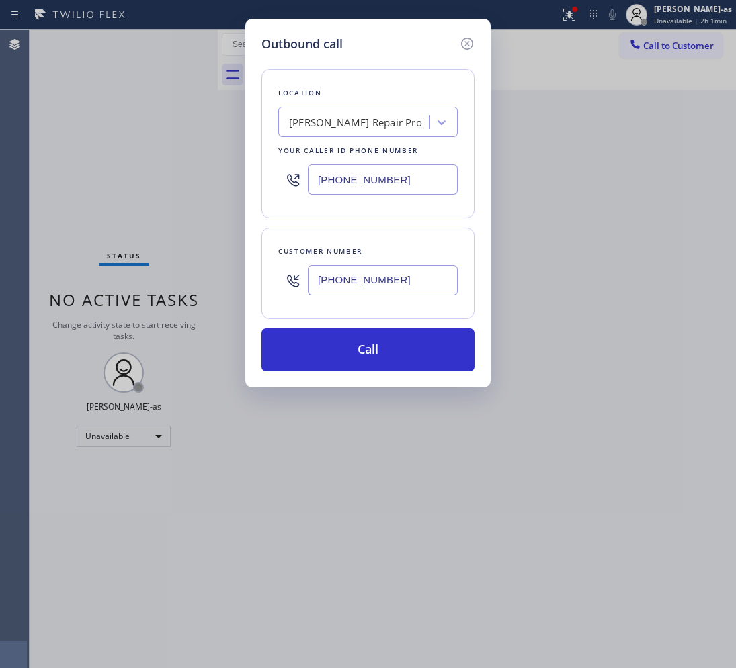
type input "[PHONE_NUMBER]"
click at [300, 119] on div "[PERSON_NAME] Repair Pro" at bounding box center [355, 122] width 133 height 15
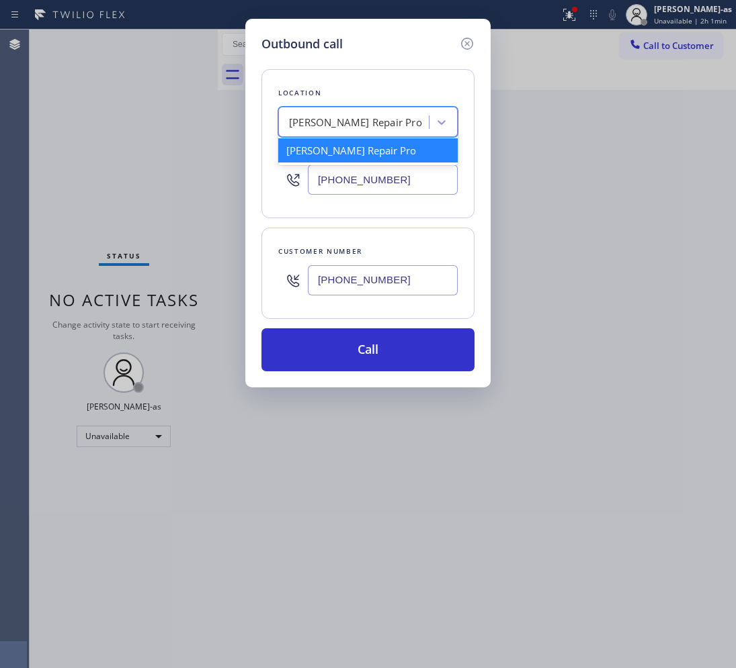
paste input "HVAC Alliance Expert"
type input "HVAC Alliance Expert"
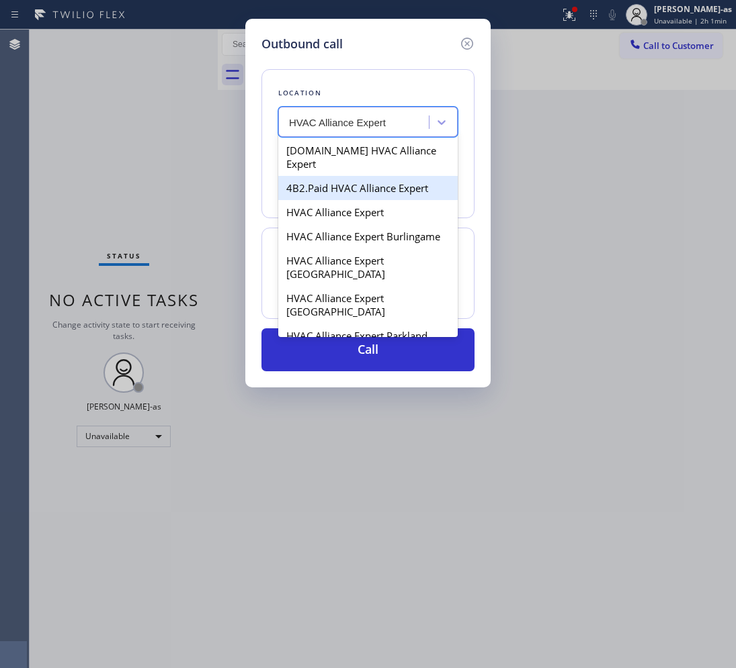
click at [314, 176] on div "4B2.Paid HVAC Alliance Expert" at bounding box center [367, 188] width 179 height 24
type input "[PHONE_NUMBER]"
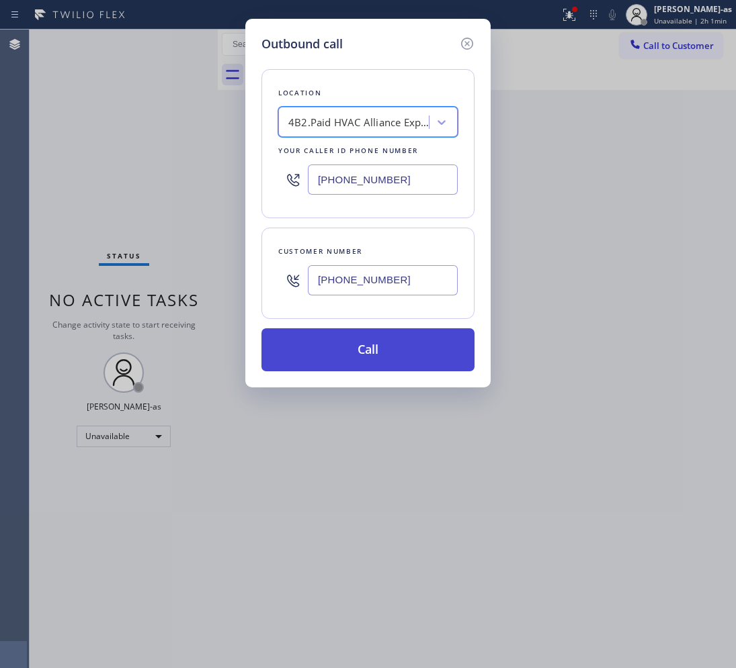
click at [408, 347] on button "Call" at bounding box center [367, 350] width 213 height 43
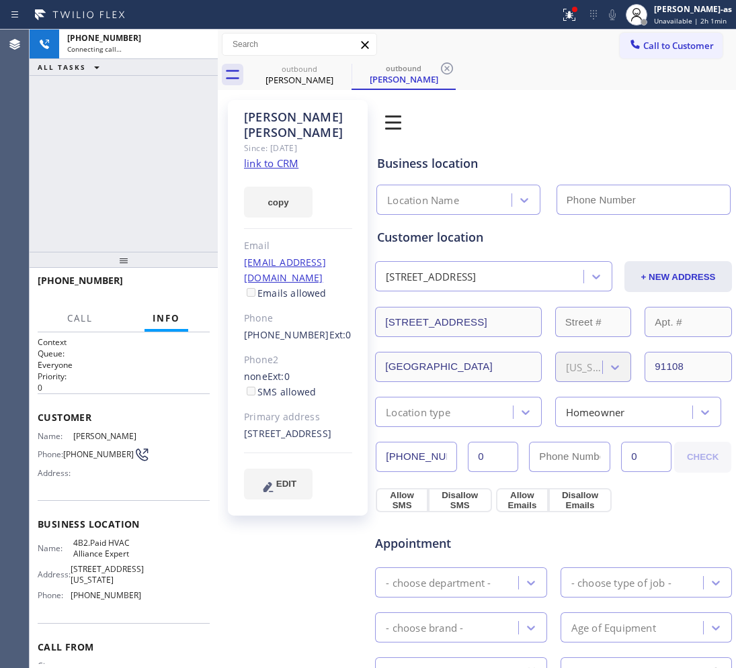
click at [280, 157] on link "link to CRM" at bounding box center [271, 163] width 54 height 13
type input "[PHONE_NUMBER]"
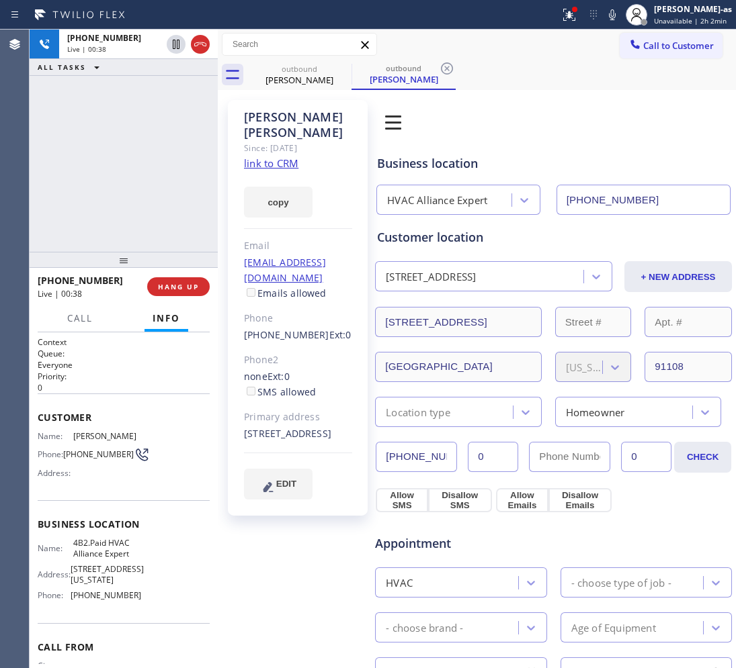
drag, startPoint x: 199, startPoint y: 42, endPoint x: 183, endPoint y: 175, distance: 134.0
click at [200, 38] on icon at bounding box center [200, 44] width 16 height 16
click at [176, 175] on div "[PHONE_NUMBER] Live | 00:38 ALL TASKS ALL TASKS ACTIVE TASKS TASKS IN WRAP UP" at bounding box center [124, 141] width 188 height 222
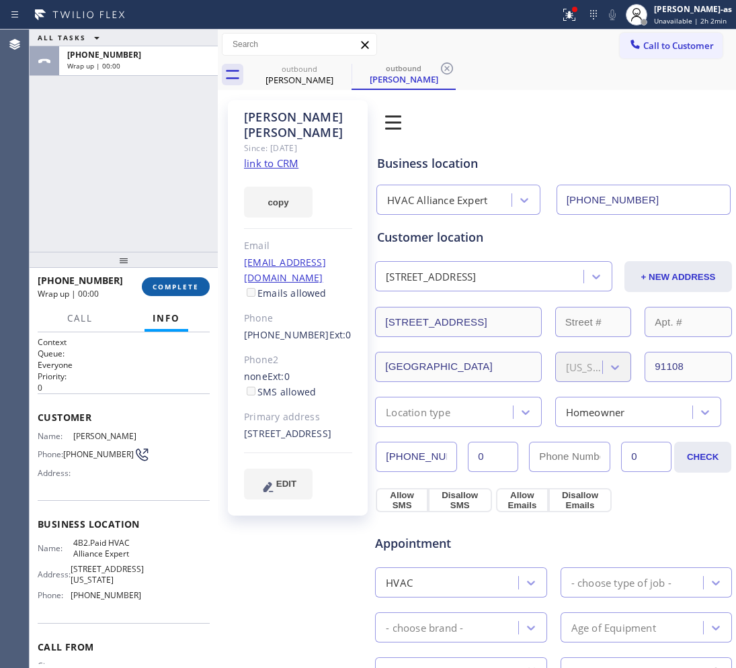
click at [177, 279] on button "COMPLETE" at bounding box center [176, 286] width 68 height 19
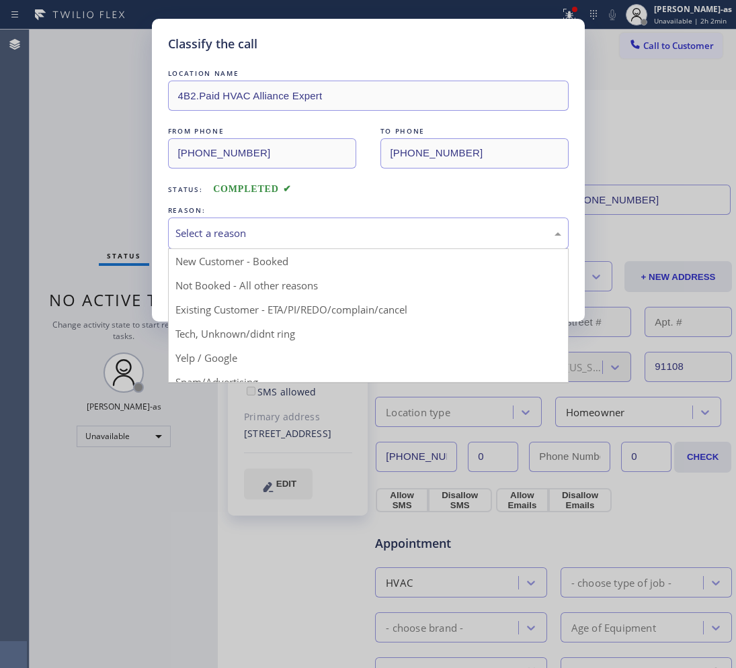
click at [249, 236] on div "Select a reason" at bounding box center [368, 233] width 386 height 15
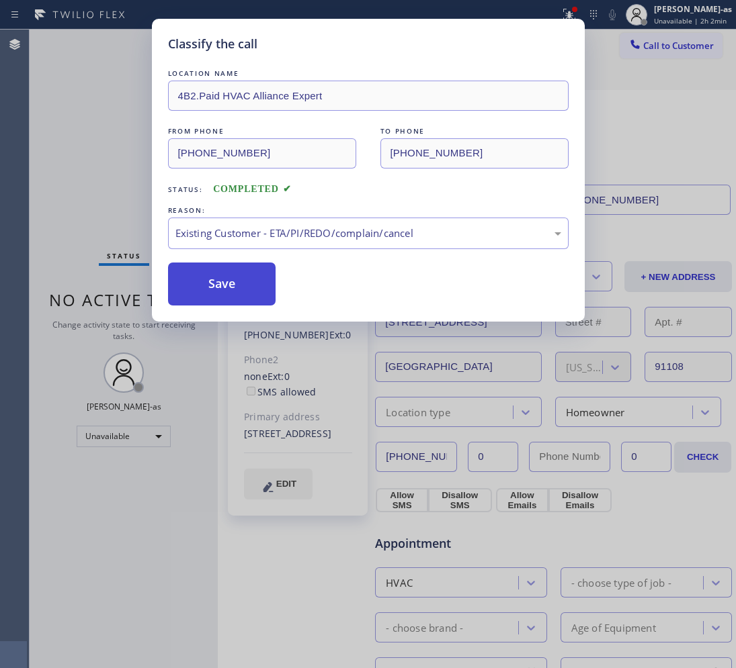
click at [227, 289] on button "Save" at bounding box center [222, 284] width 108 height 43
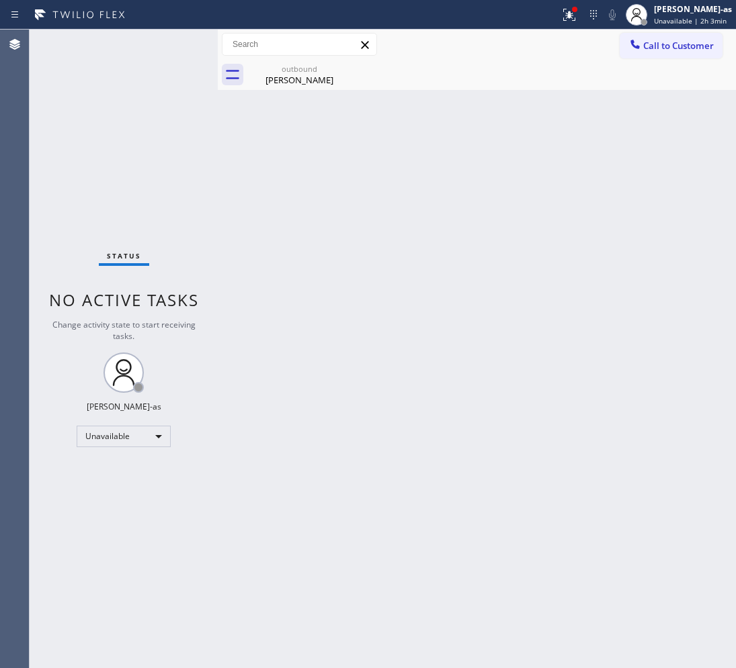
click at [695, 37] on button "Call to Customer" at bounding box center [670, 46] width 103 height 26
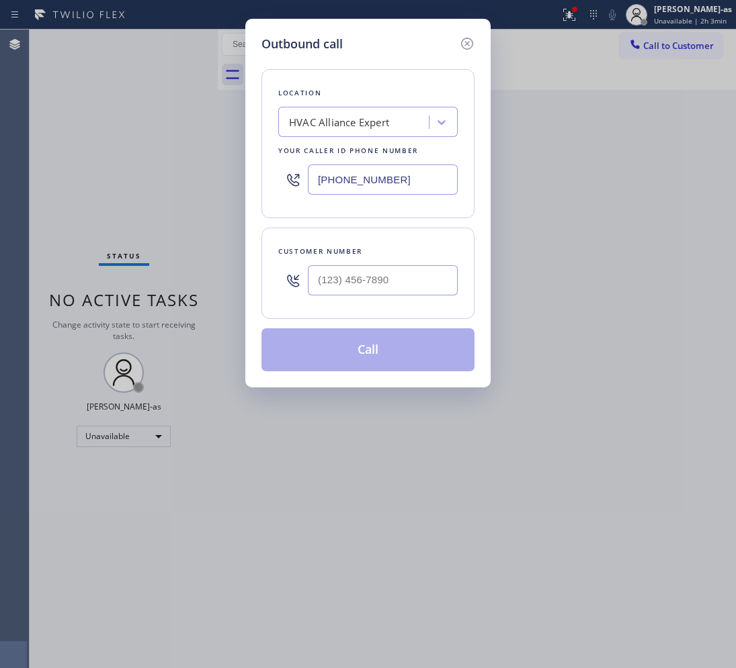
click at [359, 299] on div at bounding box center [383, 281] width 150 height 44
click at [374, 274] on input "(___) ___-____" at bounding box center [383, 280] width 150 height 30
paste input "310) 200-0079"
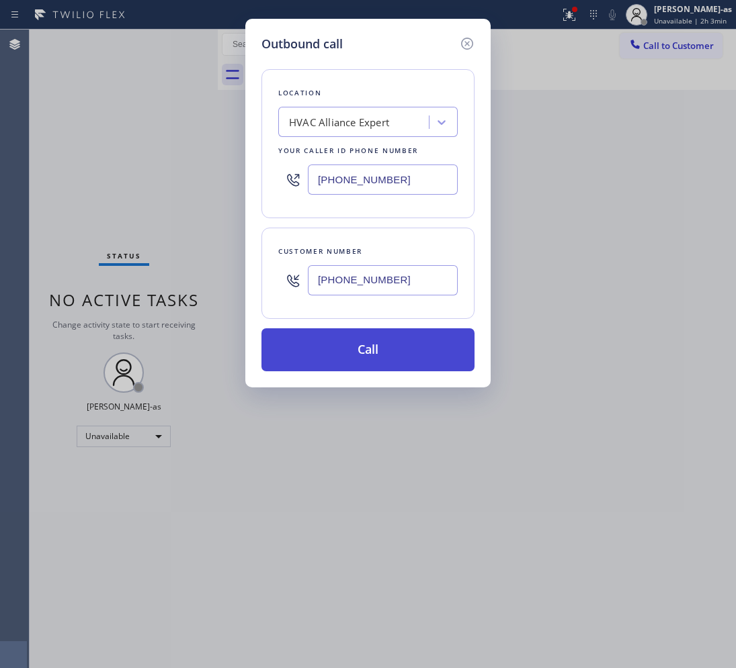
type input "[PHONE_NUMBER]"
click at [374, 341] on button "Call" at bounding box center [367, 350] width 213 height 43
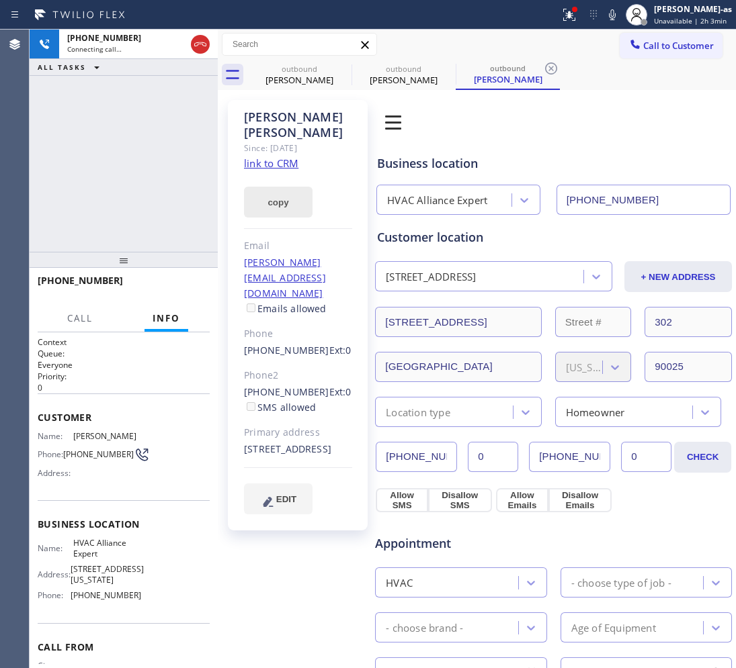
type input "[PHONE_NUMBER]"
click at [269, 157] on link "link to CRM" at bounding box center [271, 163] width 54 height 13
click at [277, 157] on link "link to CRM" at bounding box center [271, 163] width 54 height 13
click at [199, 44] on icon at bounding box center [200, 44] width 12 height 4
click at [141, 179] on div "[PHONE_NUMBER] Live | 00:45 ALL TASKS ALL TASKS ACTIVE TASKS TASKS IN WRAP UP" at bounding box center [124, 141] width 188 height 222
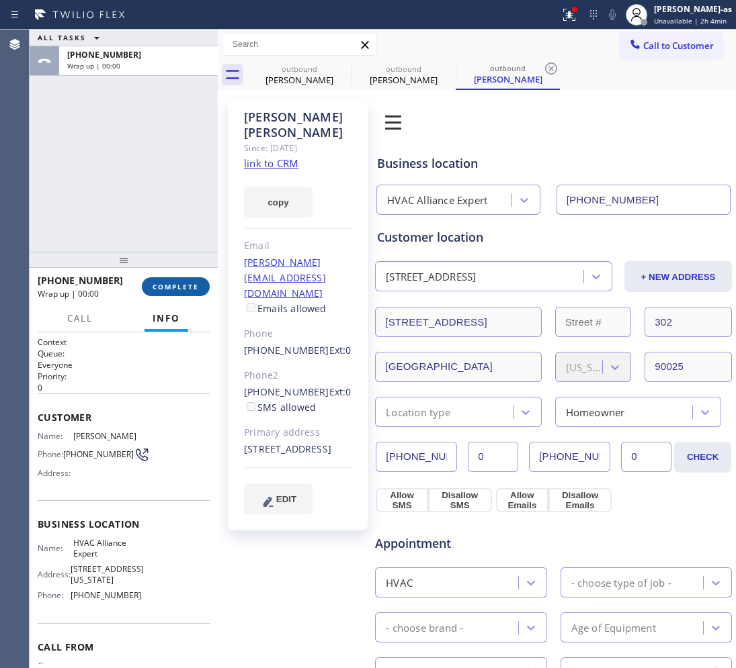
click at [166, 277] on button "COMPLETE" at bounding box center [176, 286] width 68 height 19
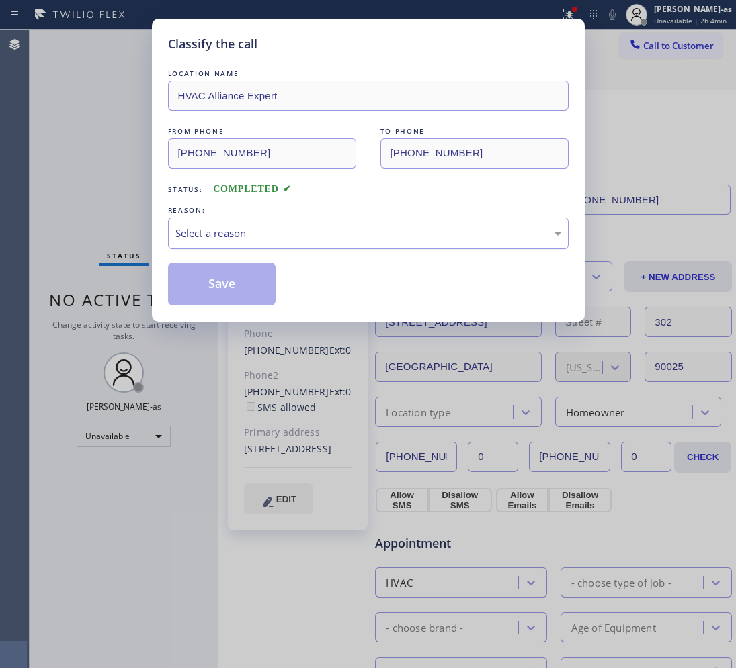
click at [337, 230] on div "Select a reason" at bounding box center [368, 233] width 386 height 15
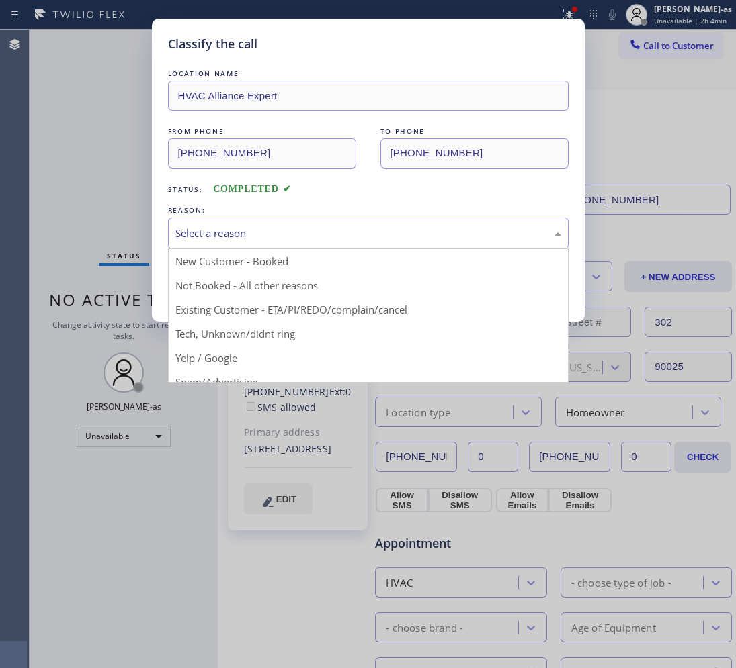
drag, startPoint x: 356, startPoint y: 310, endPoint x: 331, endPoint y: 309, distance: 25.5
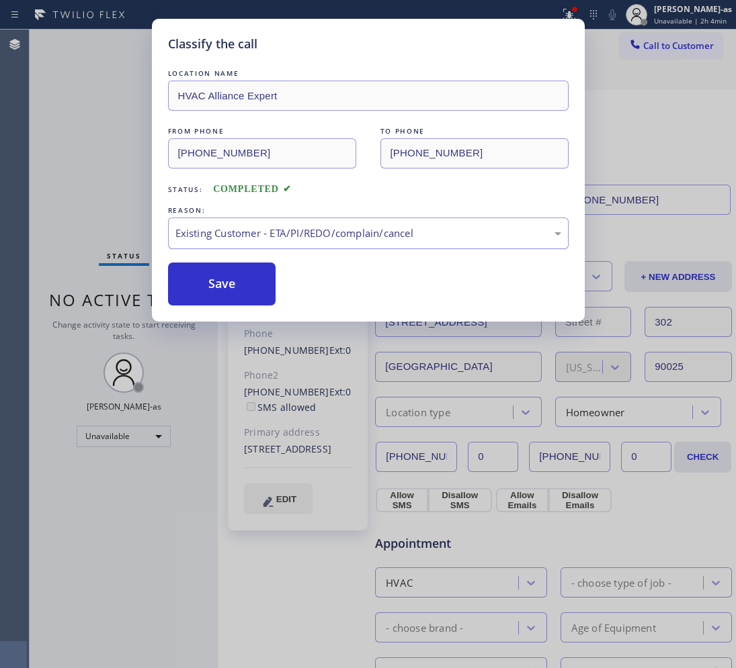
click at [230, 279] on button "Save" at bounding box center [222, 284] width 108 height 43
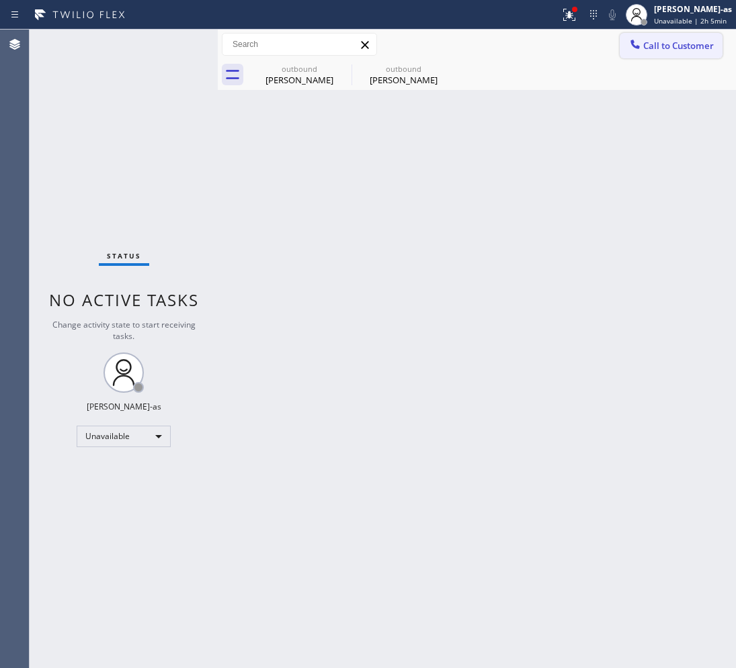
click at [675, 44] on span "Call to Customer" at bounding box center [678, 46] width 71 height 12
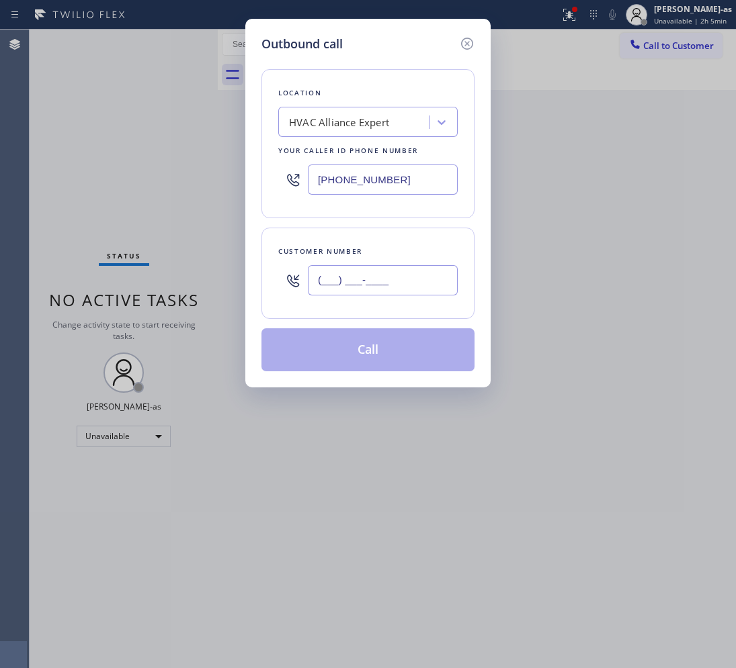
click at [387, 282] on input "(___) ___-____" at bounding box center [383, 280] width 150 height 30
paste input "310) 625-9049"
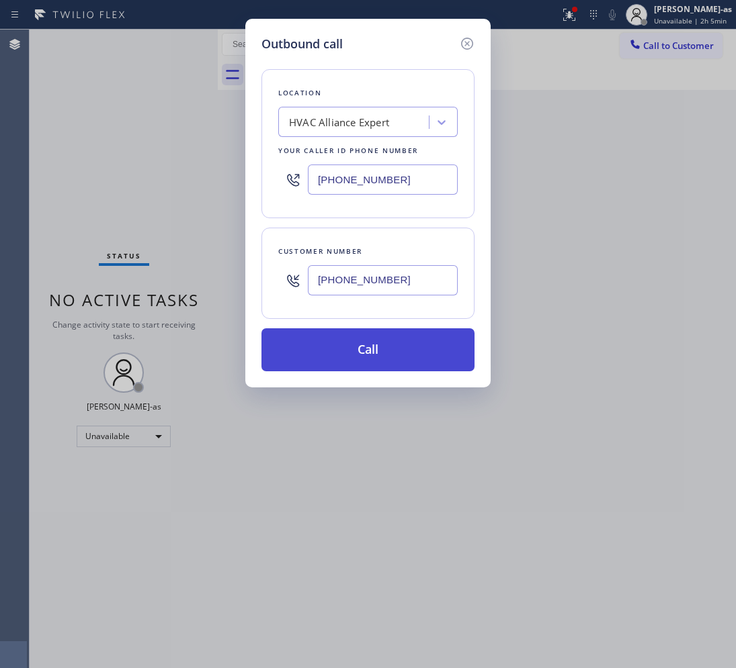
type input "[PHONE_NUMBER]"
drag, startPoint x: 341, startPoint y: 353, endPoint x: 341, endPoint y: 340, distance: 13.4
click at [341, 353] on button "Call" at bounding box center [367, 350] width 213 height 43
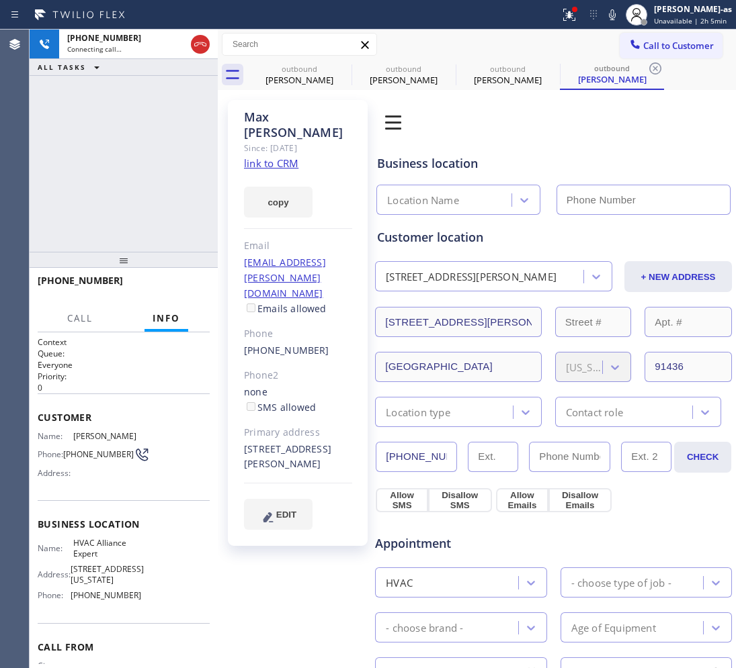
type input "[PHONE_NUMBER]"
click at [209, 151] on div "[PHONE_NUMBER] Live | 00:00 ALL TASKS ALL TASKS ACTIVE TASKS TASKS IN WRAP UP" at bounding box center [124, 141] width 188 height 222
click at [282, 157] on link "link to CRM" at bounding box center [271, 163] width 54 height 13
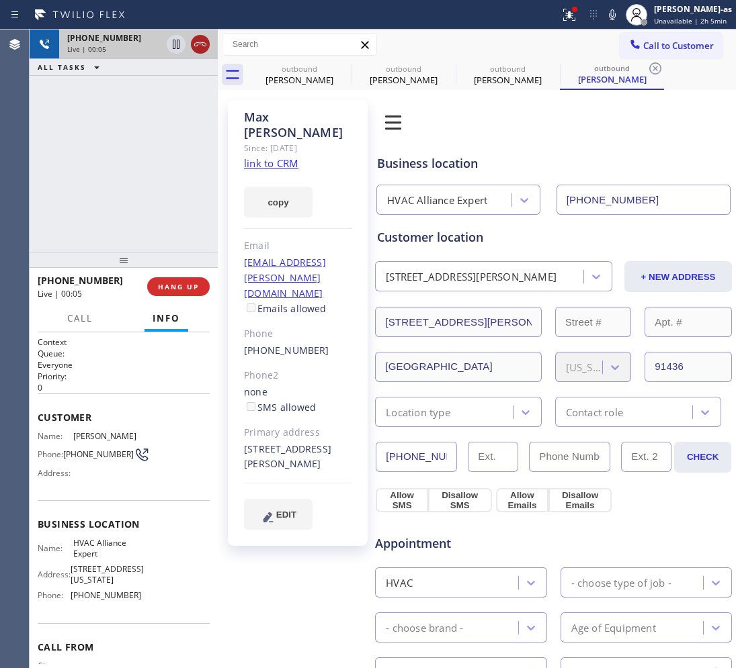
click at [190, 45] on div at bounding box center [188, 45] width 48 height 30
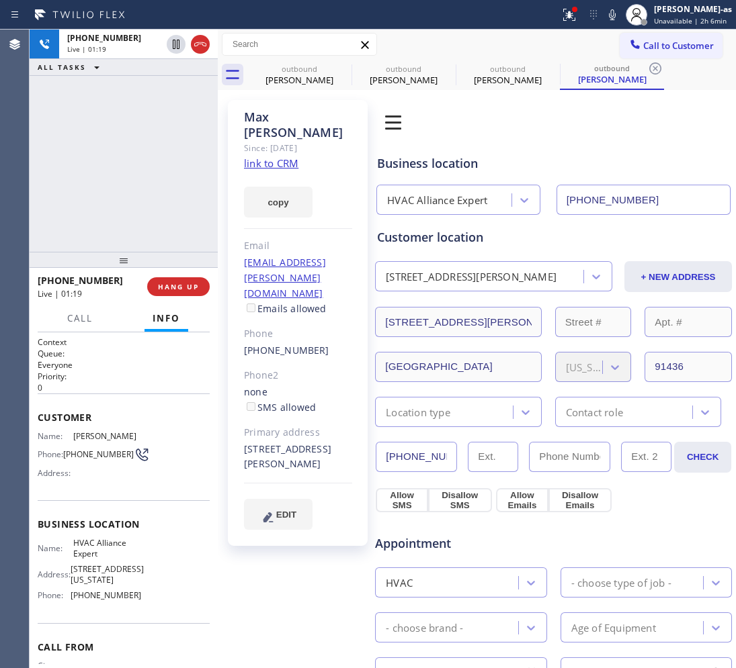
click at [128, 218] on div "[PHONE_NUMBER] Live | 01:19 ALL TASKS ALL TASKS ACTIVE TASKS TASKS IN WRAP UP" at bounding box center [124, 141] width 188 height 222
click at [132, 210] on div "[PHONE_NUMBER] Live | 01:21 ALL TASKS ALL TASKS ACTIVE TASKS TASKS IN WRAP UP" at bounding box center [124, 141] width 188 height 222
click at [135, 208] on div "[PHONE_NUMBER] Live | 01:22 ALL TASKS ALL TASKS ACTIVE TASKS TASKS IN WRAP UP" at bounding box center [124, 141] width 188 height 222
click at [136, 208] on div "[PHONE_NUMBER] Live | 01:22 ALL TASKS ALL TASKS ACTIVE TASKS TASKS IN WRAP UP" at bounding box center [124, 141] width 188 height 222
click at [136, 207] on div "[PHONE_NUMBER] Live | 01:23 ALL TASKS ALL TASKS ACTIVE TASKS TASKS IN WRAP UP" at bounding box center [124, 141] width 188 height 222
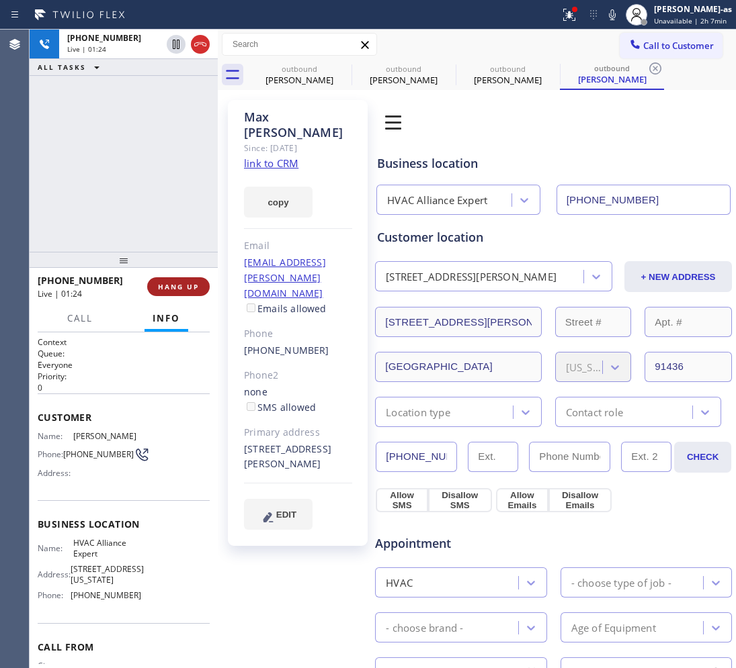
drag, startPoint x: 121, startPoint y: 203, endPoint x: 166, endPoint y: 286, distance: 94.1
click at [128, 205] on div "[PHONE_NUMBER] Live | 01:24 ALL TASKS ALL TASKS ACTIVE TASKS TASKS IN WRAP UP" at bounding box center [124, 141] width 188 height 222
click at [166, 284] on span "HANG UP" at bounding box center [178, 286] width 41 height 9
click at [169, 286] on span "HANG UP" at bounding box center [178, 286] width 41 height 9
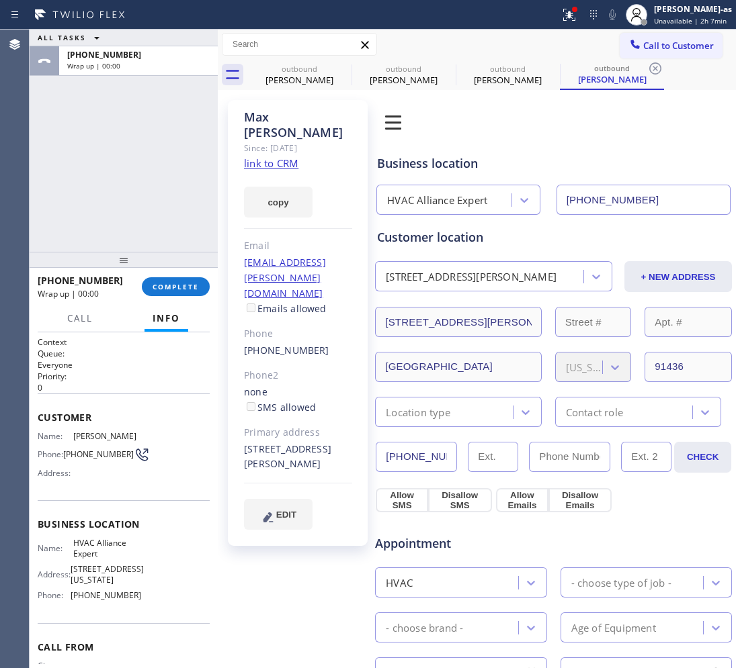
click at [146, 212] on div "ALL TASKS ALL TASKS ACTIVE TASKS TASKS IN WRAP UP [PHONE_NUMBER] Wrap up | 00:00" at bounding box center [124, 141] width 188 height 222
click at [153, 232] on div "ALL TASKS ALL TASKS ACTIVE TASKS TASKS IN WRAP UP [PHONE_NUMBER] Wrap up | 00:01" at bounding box center [124, 141] width 188 height 222
click at [193, 279] on button "COMPLETE" at bounding box center [176, 286] width 68 height 19
drag, startPoint x: 150, startPoint y: 212, endPoint x: 341, endPoint y: 226, distance: 191.4
click at [150, 212] on div "ALL TASKS ALL TASKS ACTIVE TASKS TASKS IN WRAP UP [PHONE_NUMBER] Wrap up | 00:02" at bounding box center [124, 141] width 188 height 222
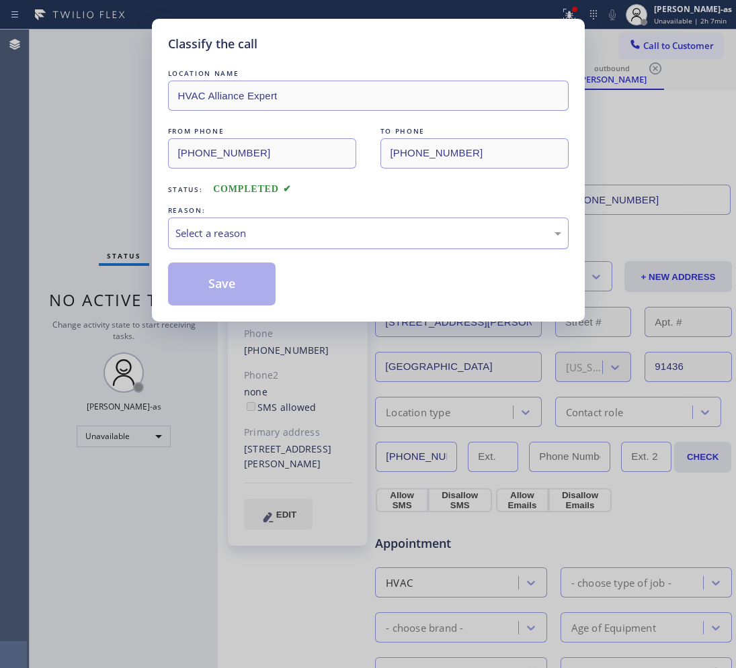
click at [294, 250] on div "LOCATION NAME HVAC Alliance Expert FROM PHONE [PHONE_NUMBER] TO PHONE [PHONE_NU…" at bounding box center [368, 186] width 400 height 239
click at [307, 249] on div "Select a reason" at bounding box center [368, 234] width 400 height 32
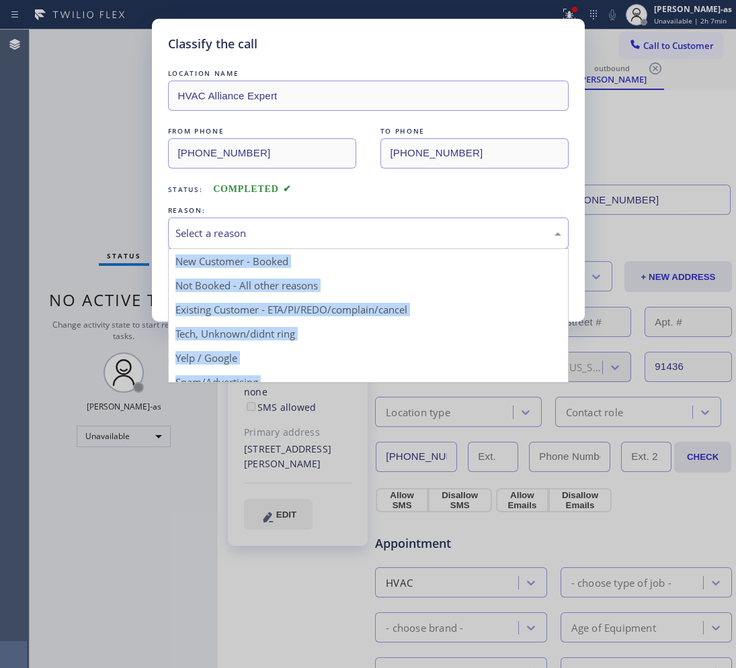
click at [428, 227] on div "Select a reason" at bounding box center [368, 233] width 386 height 15
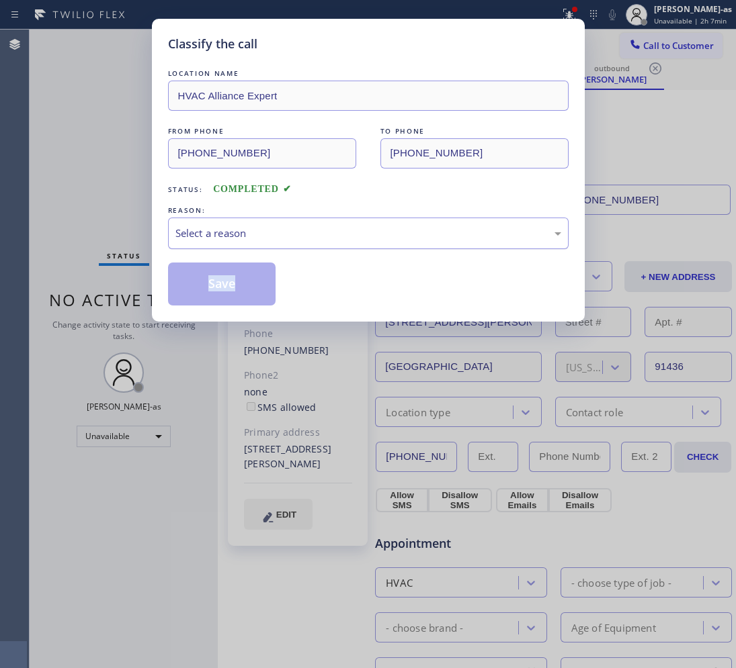
click at [297, 240] on div "Select a reason" at bounding box center [368, 233] width 386 height 15
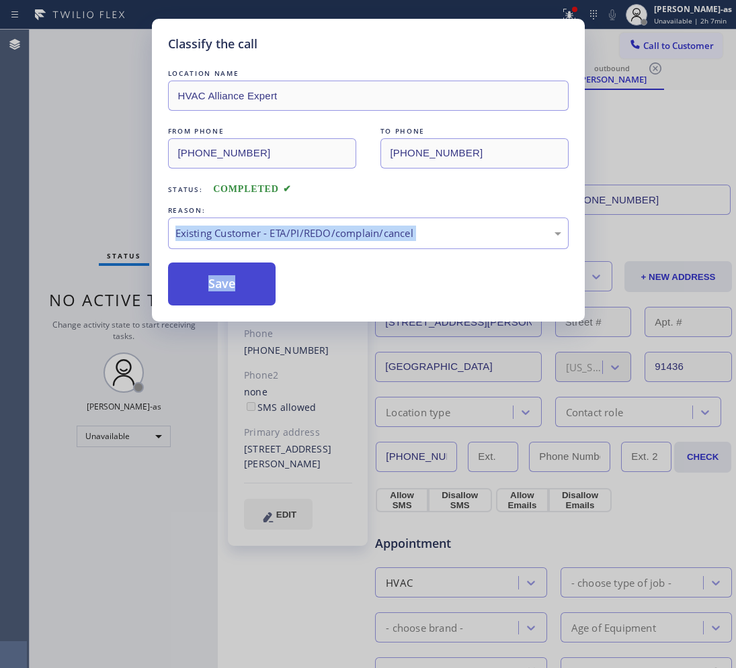
click at [232, 282] on button "Save" at bounding box center [222, 284] width 108 height 43
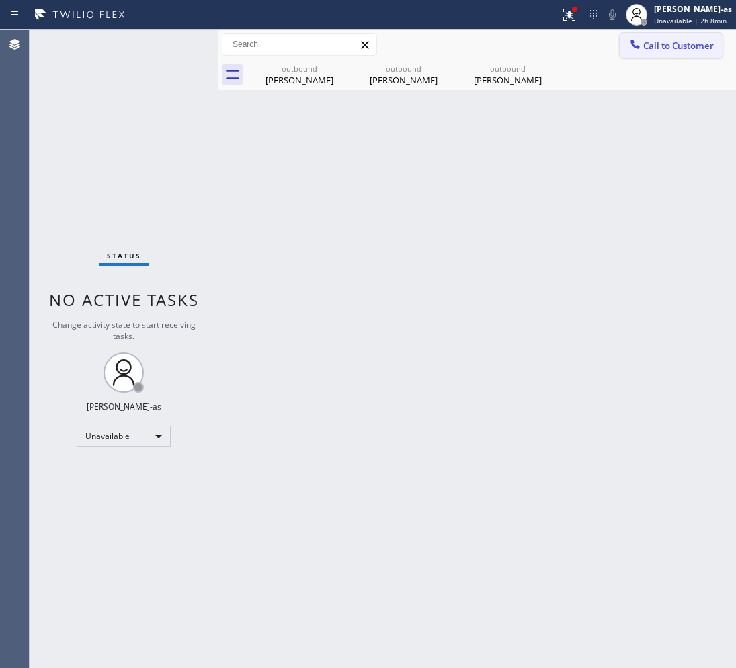
click at [666, 41] on span "Call to Customer" at bounding box center [678, 46] width 71 height 12
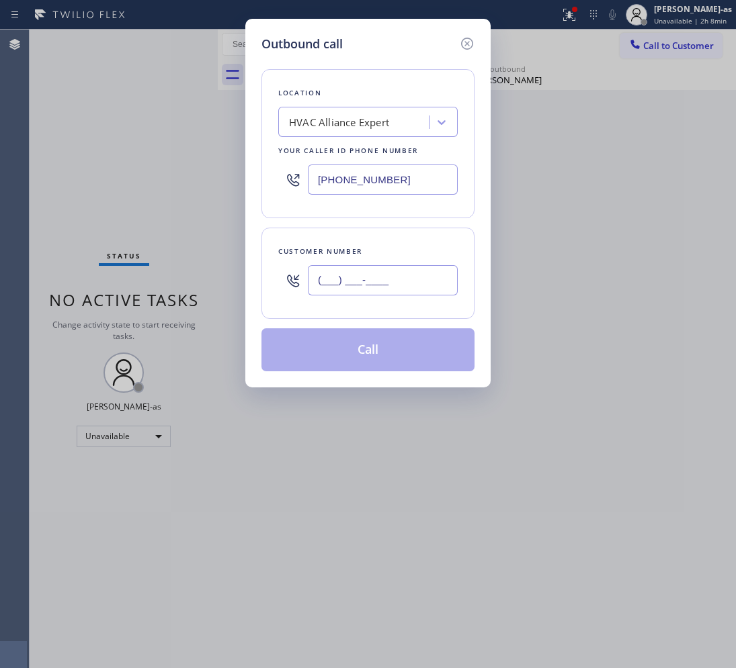
click at [397, 267] on input "(___) ___-____" at bounding box center [383, 280] width 150 height 30
paste input "404) 304-0149"
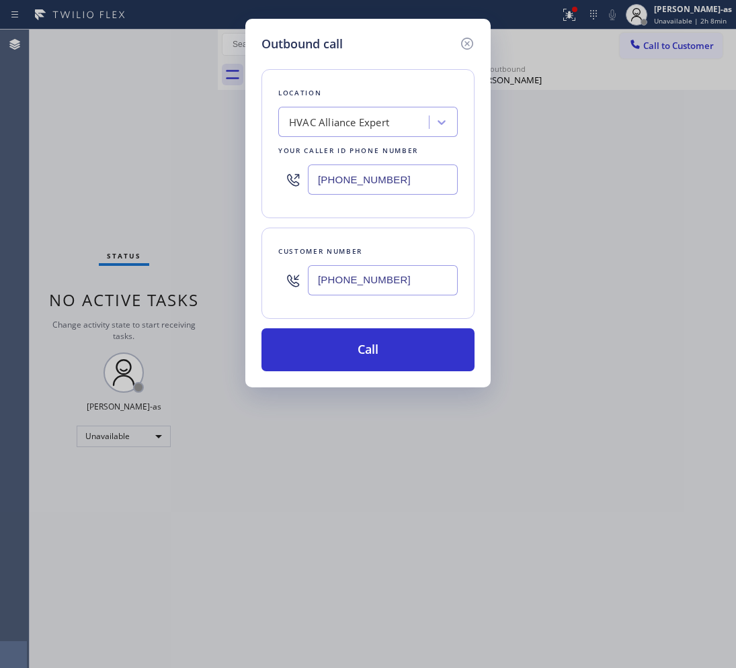
type input "[PHONE_NUMBER]"
click at [421, 186] on input "[PHONE_NUMBER]" at bounding box center [383, 180] width 150 height 30
paste input "33) 692-2271"
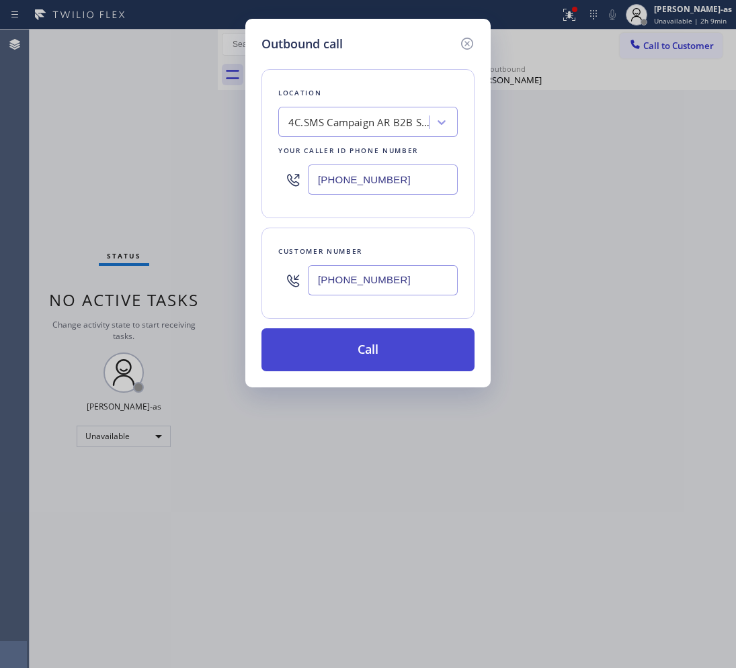
type input "[PHONE_NUMBER]"
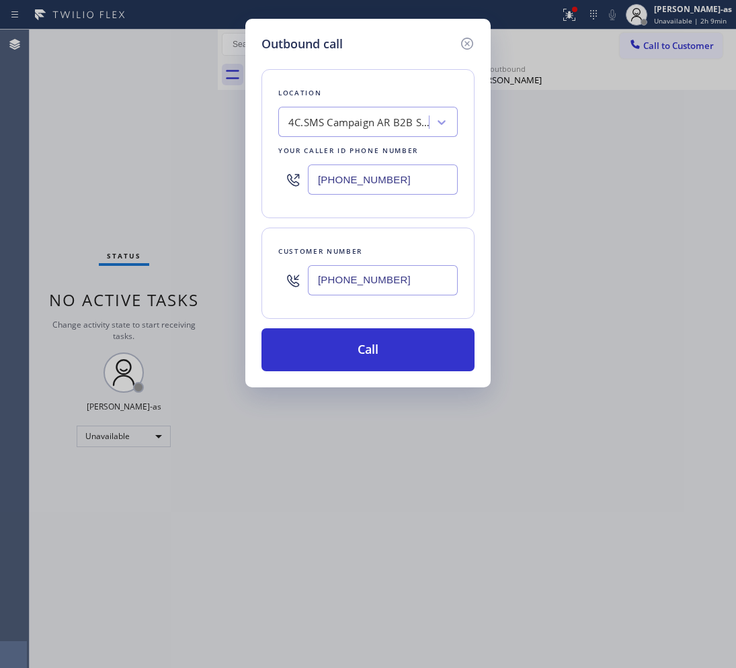
drag, startPoint x: 394, startPoint y: 347, endPoint x: 494, endPoint y: 343, distance: 100.2
click at [394, 348] on button "Call" at bounding box center [367, 350] width 213 height 43
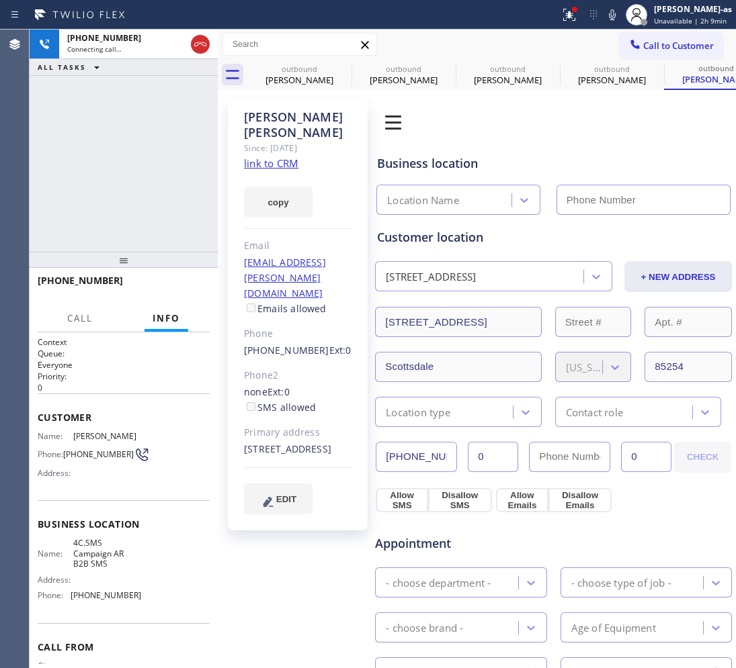
type input "[PHONE_NUMBER]"
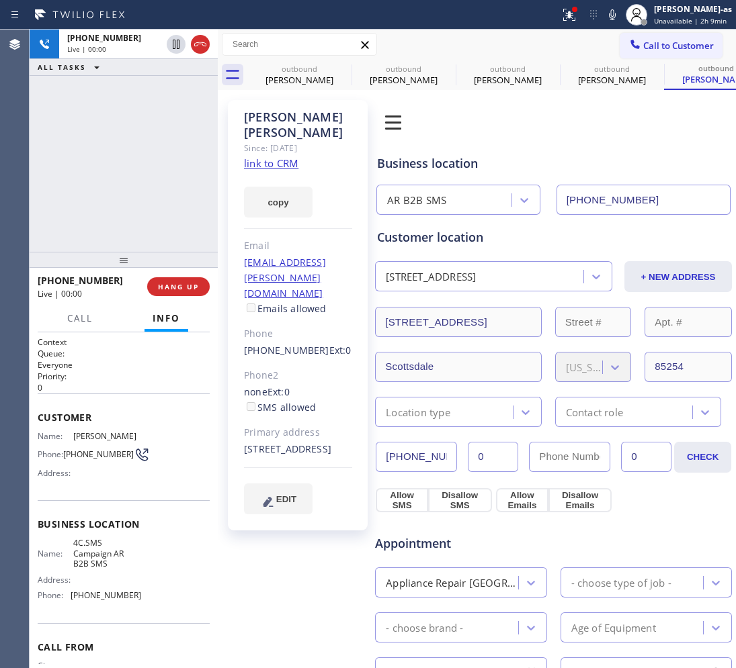
click at [159, 152] on div "[PHONE_NUMBER] Live | 00:00 ALL TASKS ALL TASKS ACTIVE TASKS TASKS IN WRAP UP" at bounding box center [124, 141] width 188 height 222
click at [272, 140] on div "Since: [DATE]" at bounding box center [298, 147] width 108 height 15
click at [282, 157] on link "link to CRM" at bounding box center [271, 163] width 54 height 13
drag, startPoint x: 122, startPoint y: 220, endPoint x: 169, endPoint y: 233, distance: 48.7
click at [124, 214] on div "[PHONE_NUMBER] Live | 01:43 ALL TASKS ALL TASKS ACTIVE TASKS TASKS IN WRAP UP" at bounding box center [124, 141] width 188 height 222
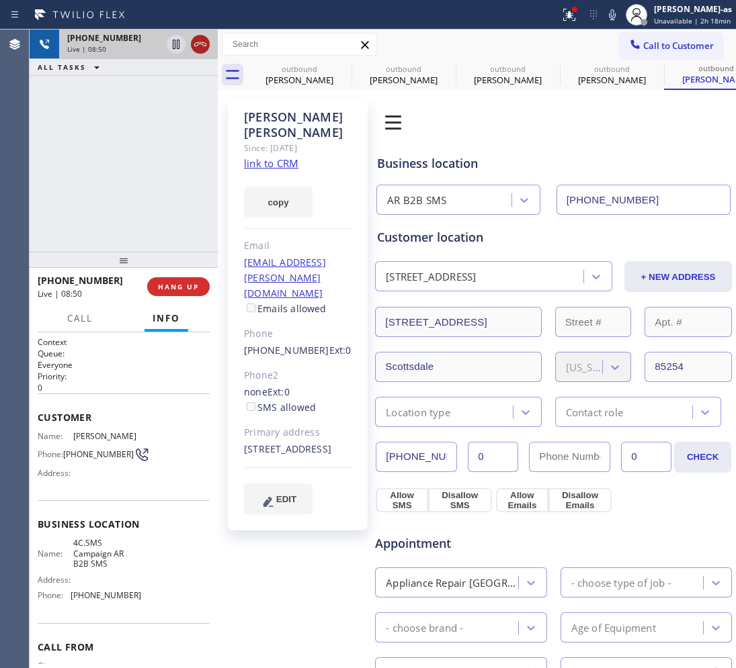
drag, startPoint x: 185, startPoint y: 47, endPoint x: 190, endPoint y: 42, distance: 7.1
click at [187, 45] on div at bounding box center [188, 45] width 48 height 30
drag, startPoint x: 190, startPoint y: 42, endPoint x: 182, endPoint y: 56, distance: 15.7
click at [191, 42] on div at bounding box center [200, 44] width 19 height 16
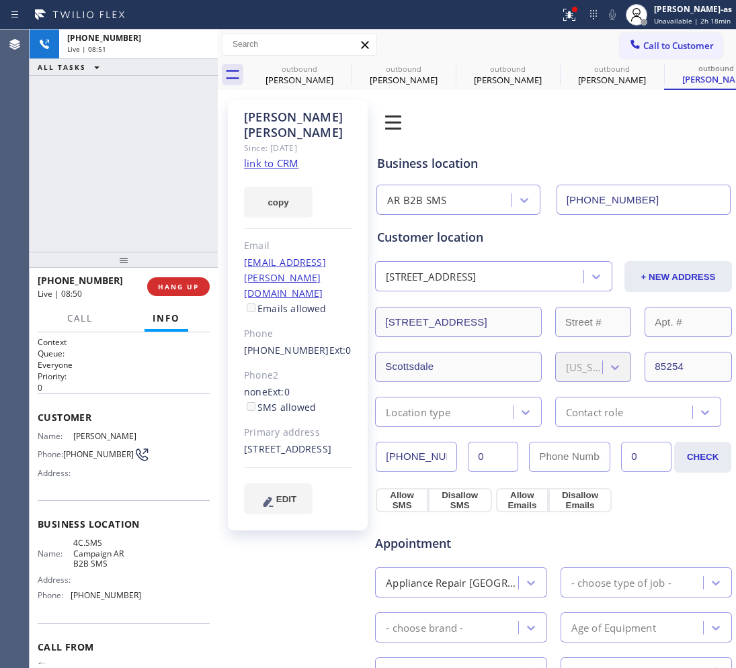
click at [146, 160] on div "[PHONE_NUMBER] Live | 08:51 ALL TASKS ALL TASKS ACTIVE TASKS TASKS IN WRAP UP" at bounding box center [124, 141] width 188 height 222
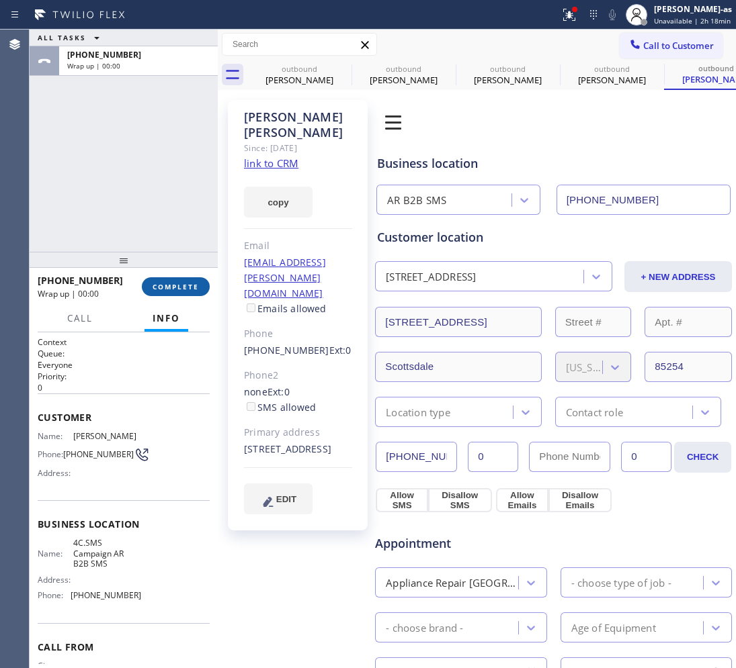
click at [176, 282] on span "COMPLETE" at bounding box center [176, 286] width 46 height 9
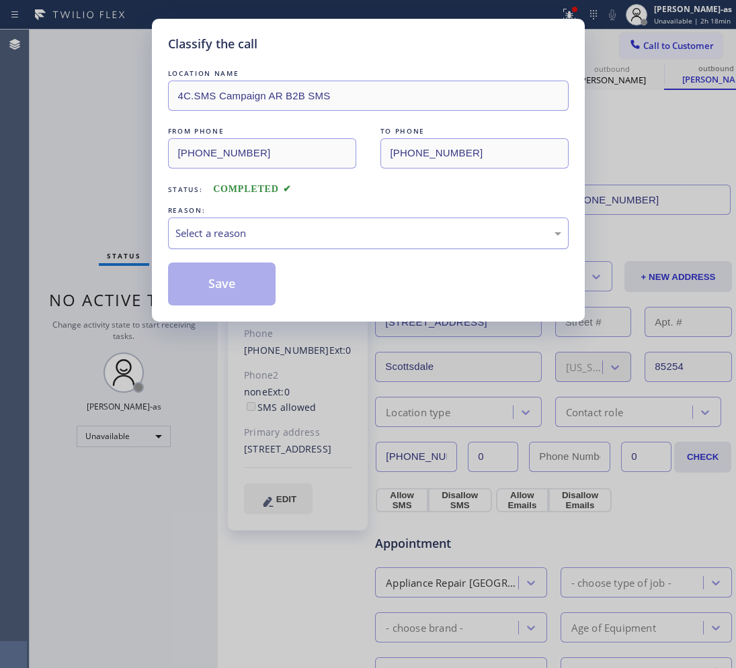
drag, startPoint x: 113, startPoint y: 202, endPoint x: 257, endPoint y: 224, distance: 145.4
click at [118, 203] on div "Classify the call LOCATION NAME 4C.SMS Campaign AR B2B SMS FROM PHONE [PHONE_NU…" at bounding box center [368, 334] width 736 height 668
drag, startPoint x: 256, startPoint y: 217, endPoint x: 319, endPoint y: 296, distance: 100.8
click at [257, 217] on div "REASON:" at bounding box center [368, 211] width 400 height 14
click at [281, 229] on div "Select a reason" at bounding box center [368, 233] width 386 height 15
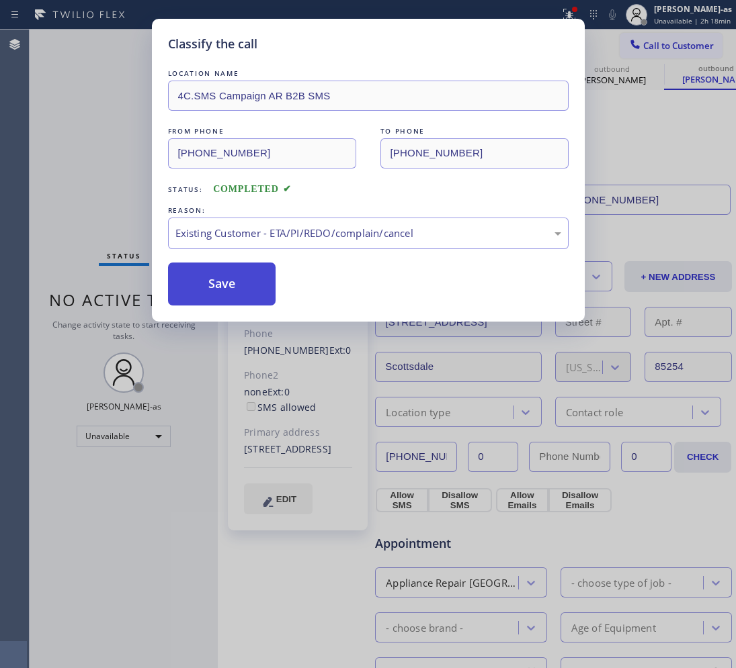
click at [232, 277] on button "Save" at bounding box center [222, 284] width 108 height 43
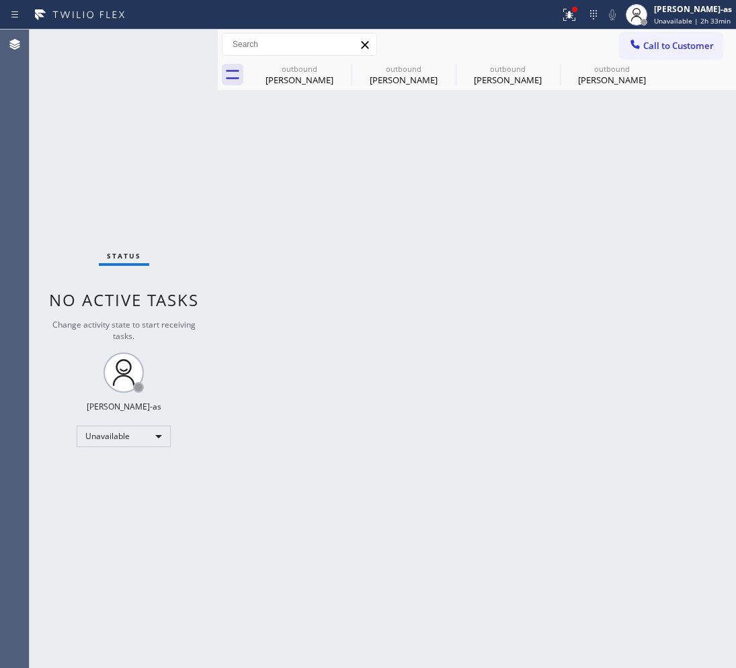
click at [25, 122] on div "Agent Desktop" at bounding box center [14, 349] width 29 height 639
click at [603, 79] on div "[PERSON_NAME]" at bounding box center [611, 80] width 101 height 12
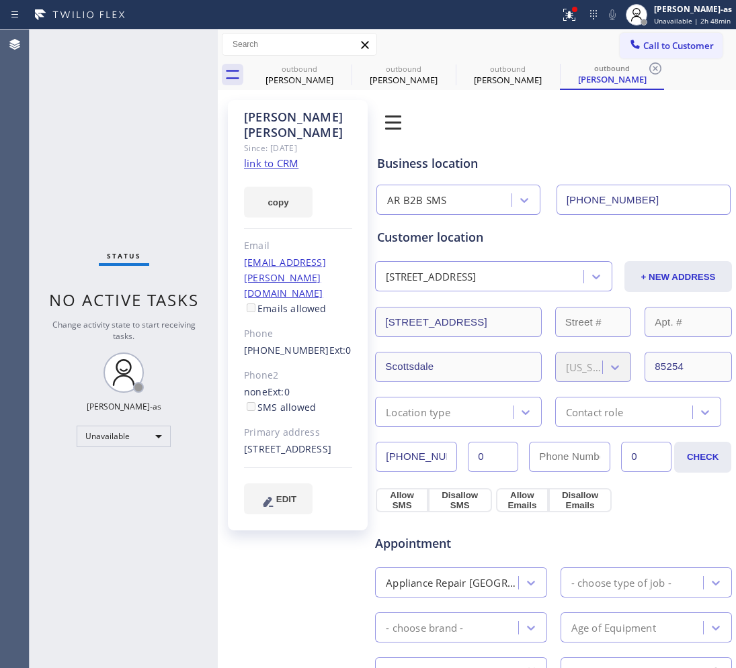
click at [337, 368] on div "Phone2" at bounding box center [298, 375] width 108 height 15
click at [312, 71] on div "outbound [PERSON_NAME]" at bounding box center [299, 75] width 101 height 30
click at [338, 71] on icon at bounding box center [343, 68] width 16 height 16
click at [0, 0] on icon at bounding box center [0, 0] width 0 height 0
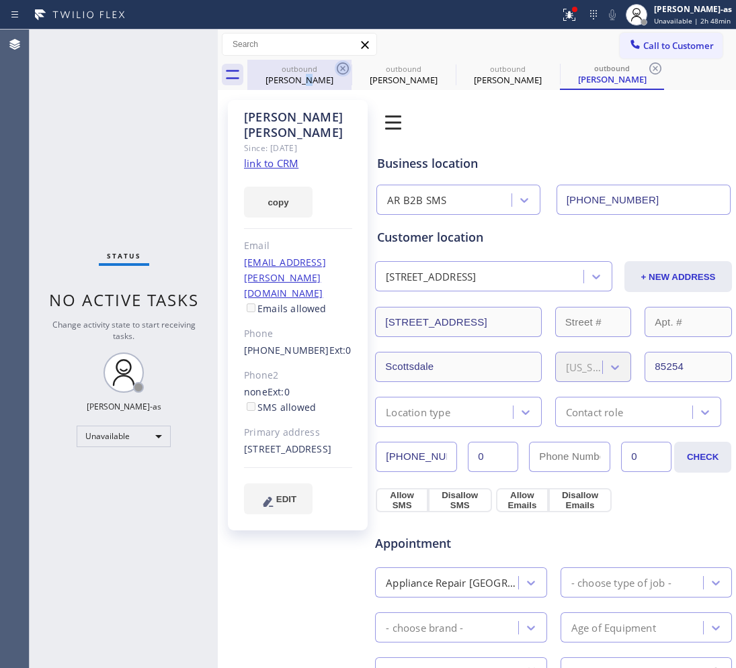
click at [647, 71] on icon at bounding box center [655, 68] width 16 height 16
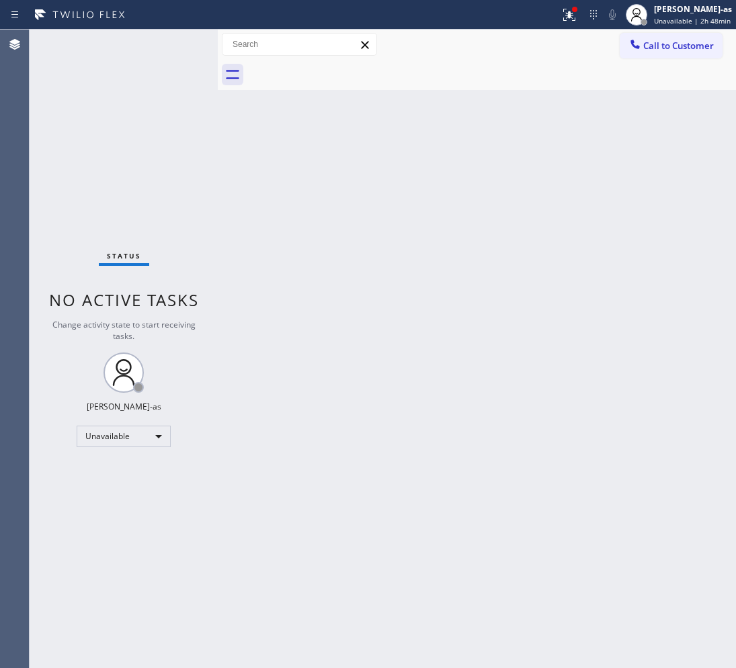
click at [338, 71] on div at bounding box center [491, 75] width 488 height 30
click at [668, 48] on span "Call to Customer" at bounding box center [678, 46] width 71 height 12
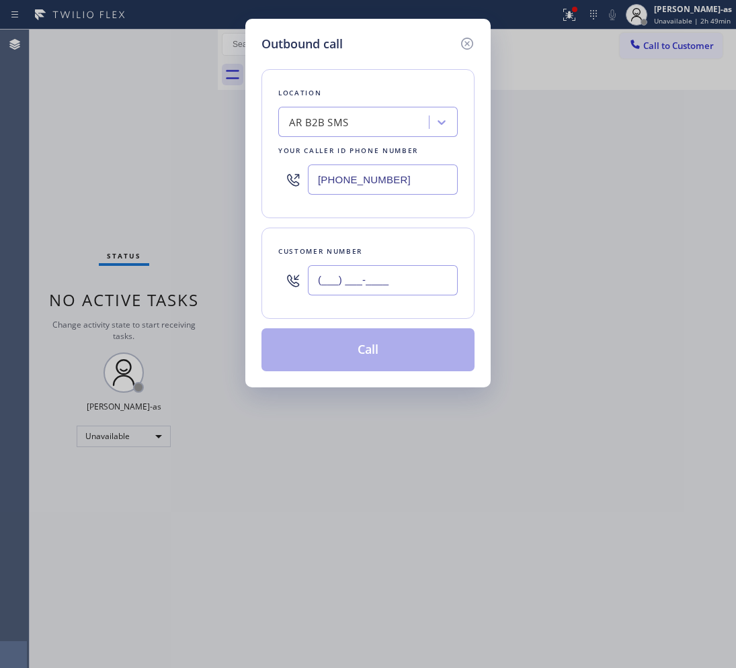
click at [376, 291] on input "(___) ___-____" at bounding box center [383, 280] width 150 height 30
paste input "310) 721-4999"
type input "[PHONE_NUMBER]"
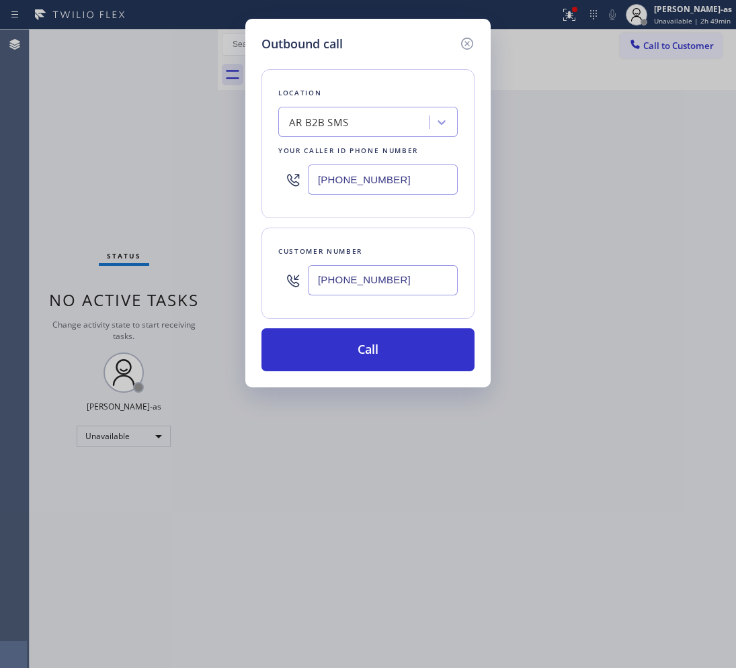
click at [367, 128] on div "AR B2B SMS" at bounding box center [355, 123] width 146 height 24
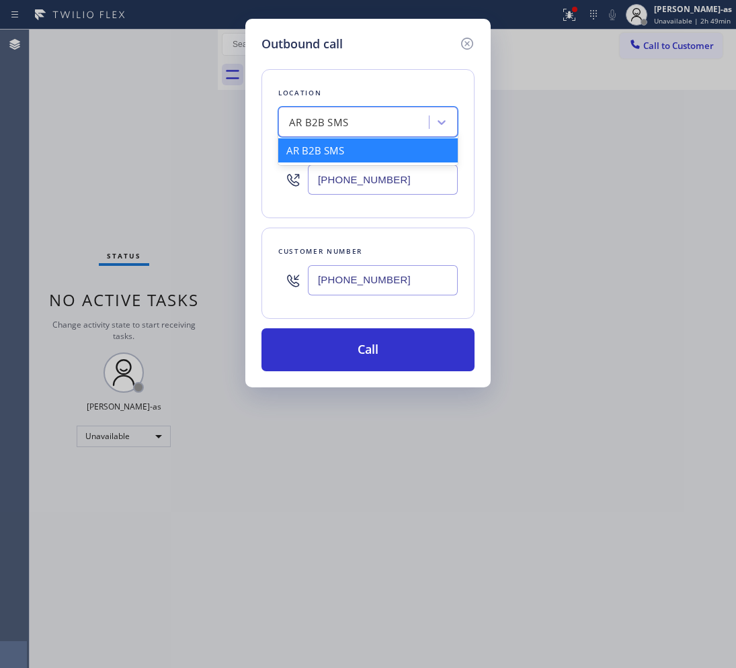
paste input "Palos Verdes Estates Heating and Air Conditioning"
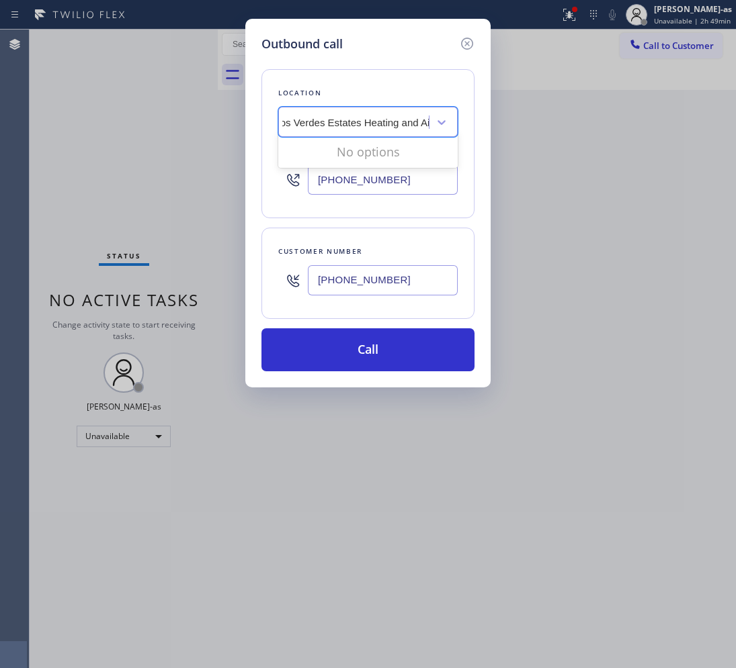
scroll to position [0, 7]
type input "Palos Verdes Estates Heating and Air Conditioning"
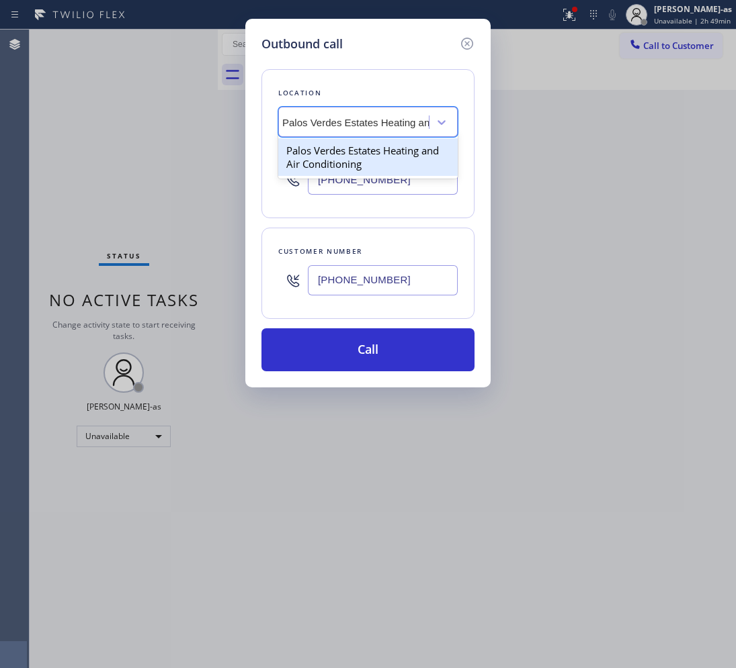
click at [350, 165] on div "Palos Verdes Estates Heating and Air Conditioning" at bounding box center [367, 157] width 179 height 38
type input "[PHONE_NUMBER]"
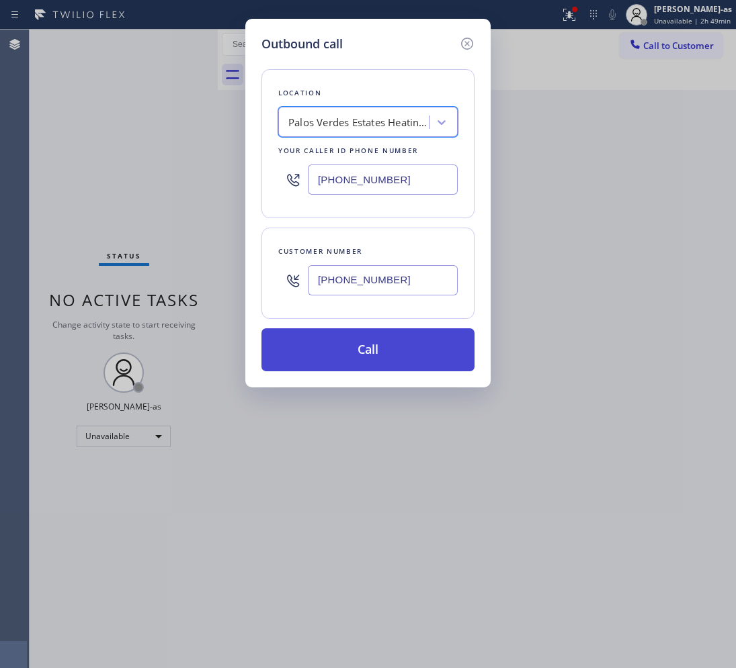
click at [349, 346] on button "Call" at bounding box center [367, 350] width 213 height 43
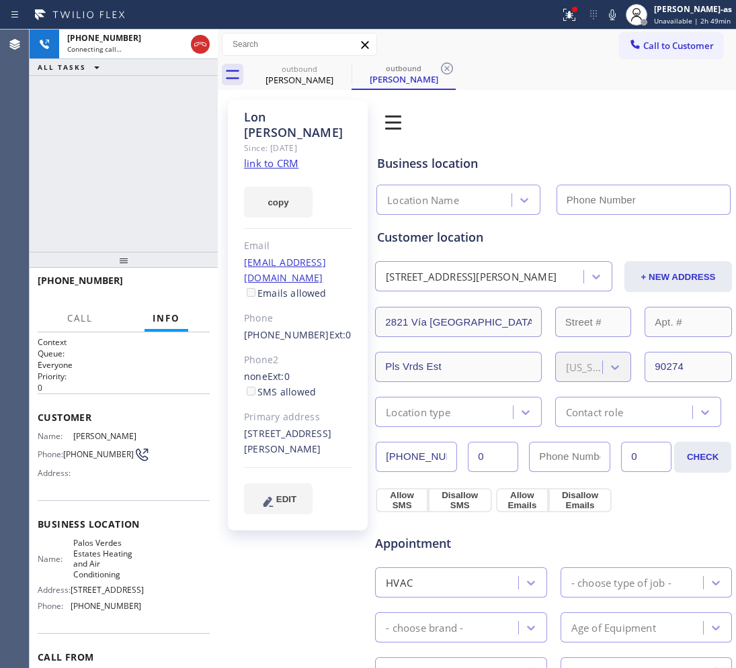
type input "[PHONE_NUMBER]"
click at [270, 71] on div "outbound" at bounding box center [299, 69] width 101 height 10
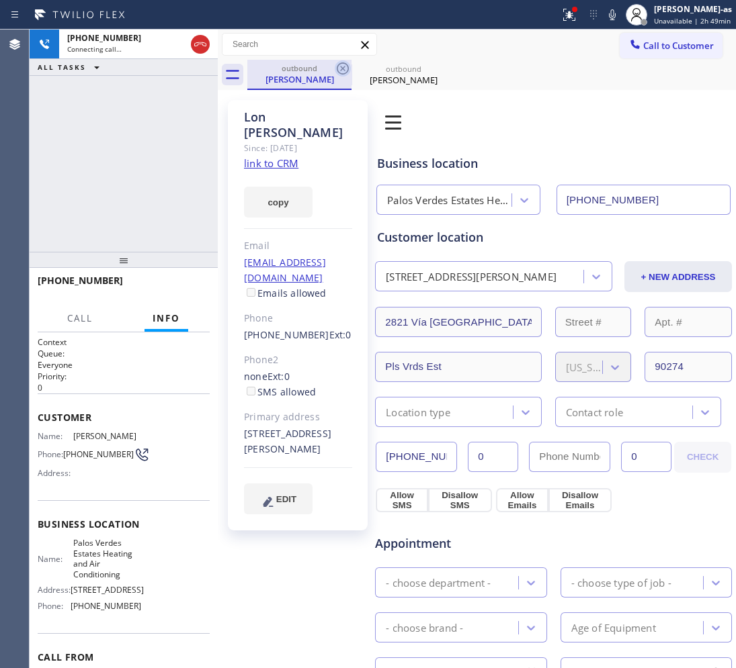
click at [335, 69] on icon at bounding box center [343, 68] width 16 height 16
click at [46, 195] on div "[PHONE_NUMBER] Connecting call… ALL TASKS ALL TASKS ACTIVE TASKS TASKS IN WRAP …" at bounding box center [124, 141] width 188 height 222
drag, startPoint x: 228, startPoint y: 158, endPoint x: 226, endPoint y: 111, distance: 47.1
click at [226, 148] on div "[PERSON_NAME] Since: [DATE] link to CRM copy Email [EMAIL_ADDRESS][DOMAIN_NAME]…" at bounding box center [297, 551] width 153 height 916
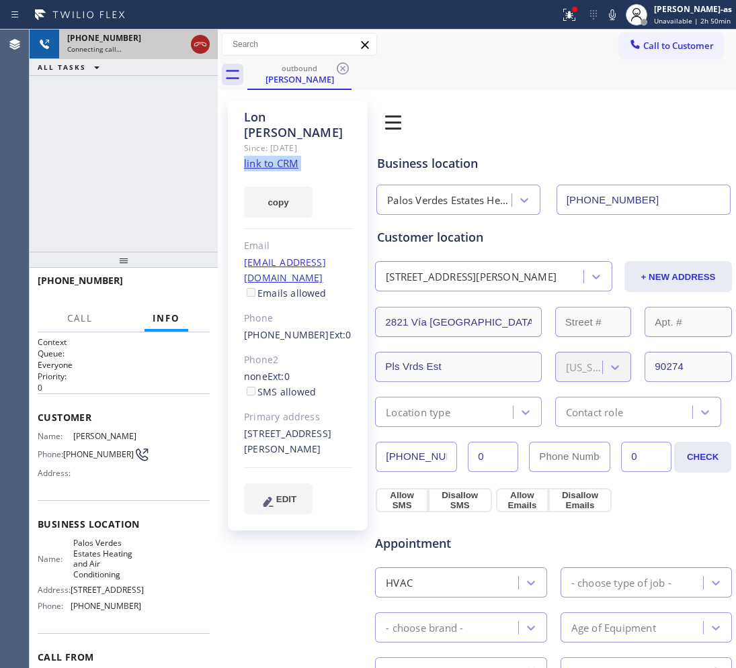
click at [208, 50] on div at bounding box center [200, 44] width 19 height 16
drag, startPoint x: 290, startPoint y: 79, endPoint x: 323, endPoint y: 71, distance: 34.1
click at [296, 79] on div "[PERSON_NAME]" at bounding box center [299, 79] width 101 height 12
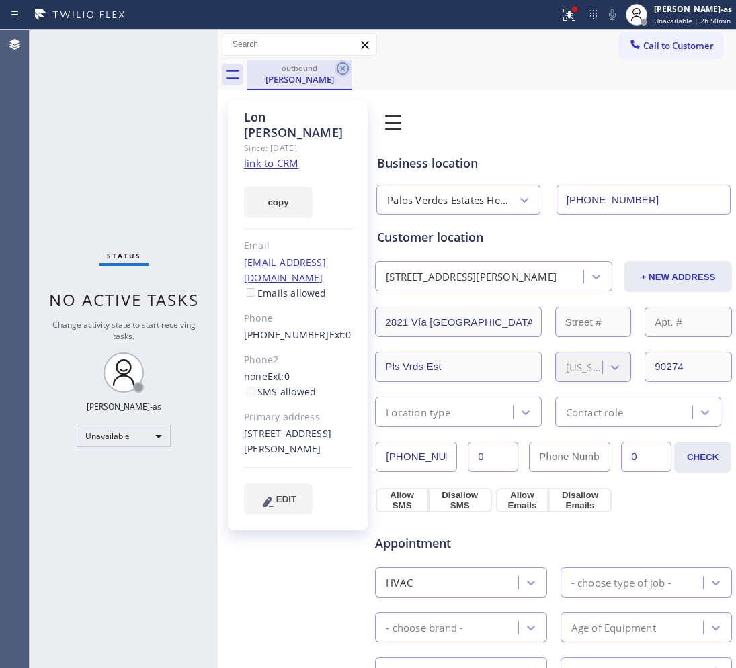
click at [343, 62] on icon at bounding box center [343, 68] width 12 height 12
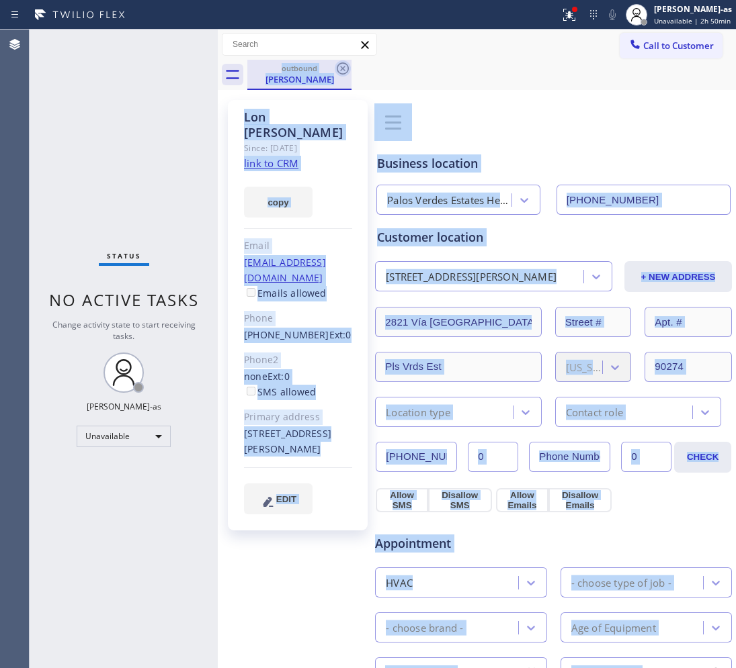
click at [343, 62] on div "outbound [PERSON_NAME]" at bounding box center [491, 75] width 488 height 30
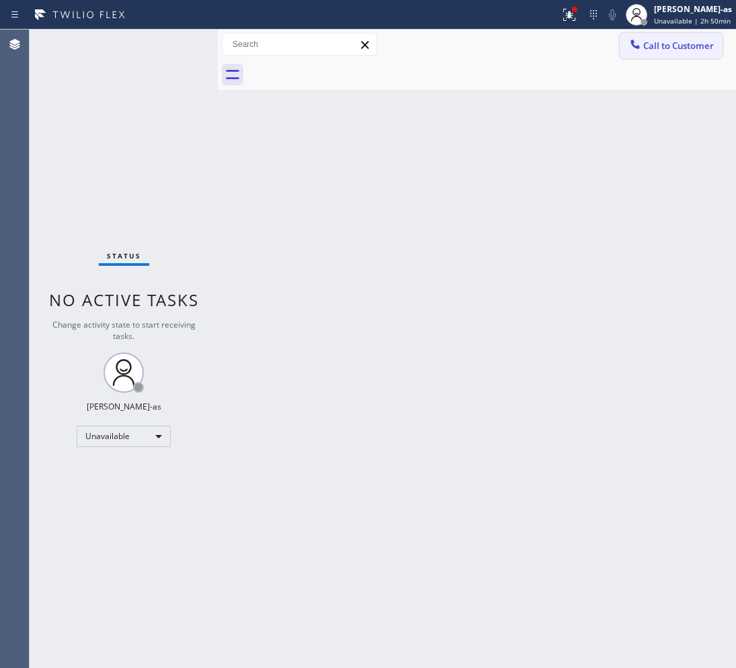
click at [657, 52] on button "Call to Customer" at bounding box center [670, 46] width 103 height 26
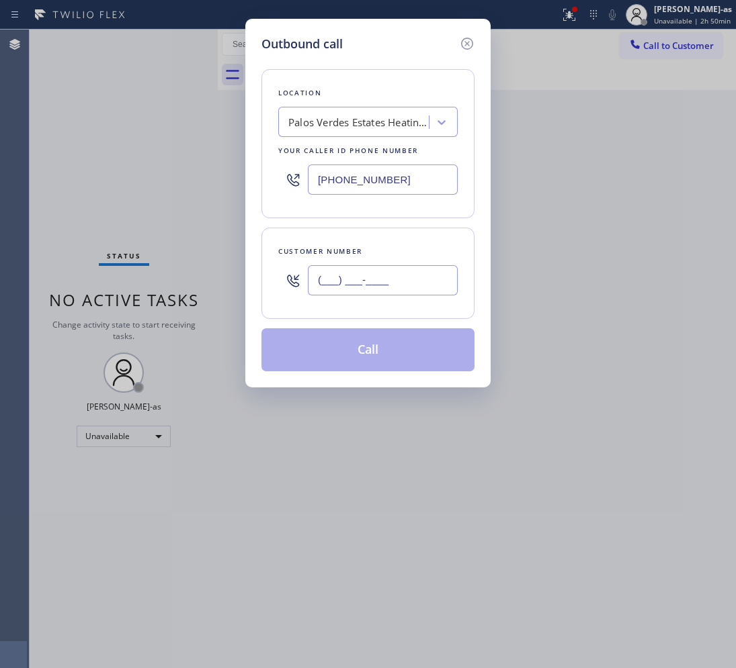
click at [386, 286] on input "(___) ___-____" at bounding box center [383, 280] width 150 height 30
paste input "808) 226-9842"
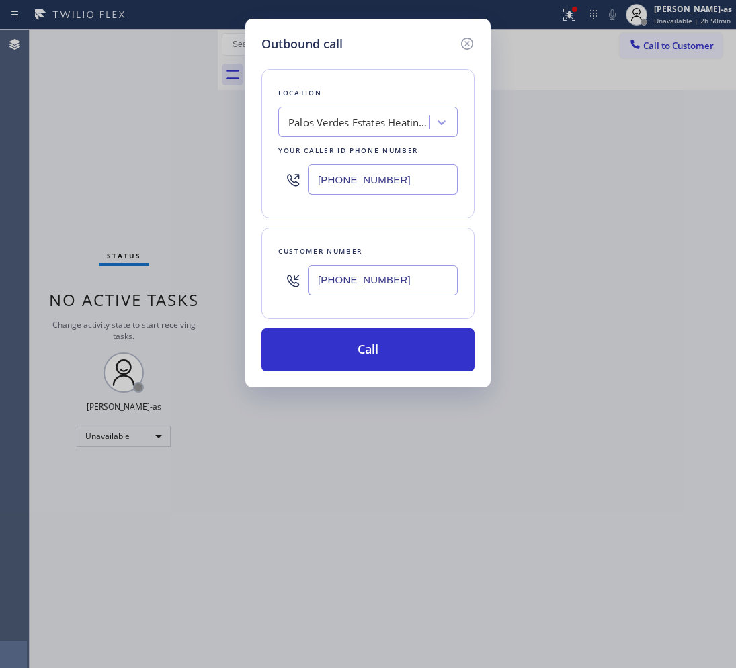
type input "[PHONE_NUMBER]"
click at [390, 115] on div "Palos Verdes Estates Heating and Air Conditioning" at bounding box center [358, 122] width 141 height 15
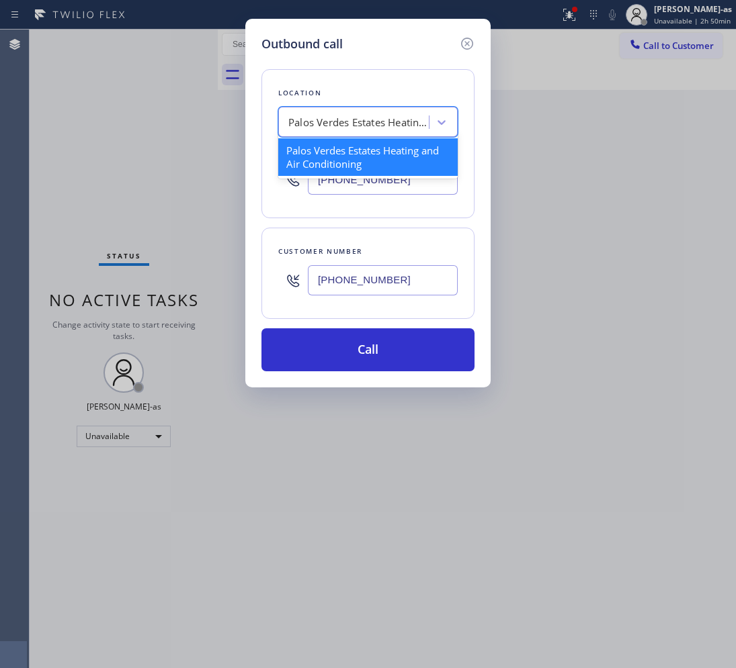
paste input "Repair Twist of [GEOGRAPHIC_DATA]"
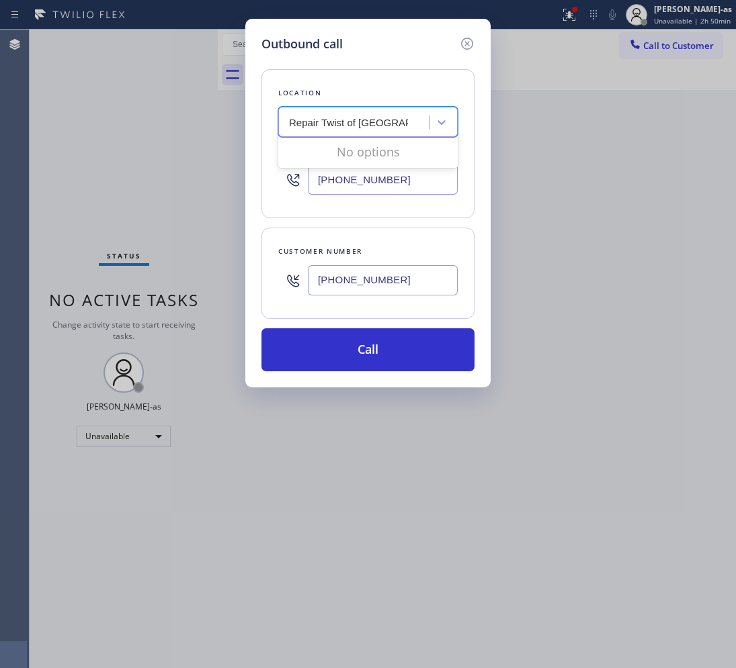
click at [290, 123] on input "Repair Twist of [GEOGRAPHIC_DATA]" at bounding box center [348, 122] width 119 height 11
type input "Repair Twist of [GEOGRAPHIC_DATA]"
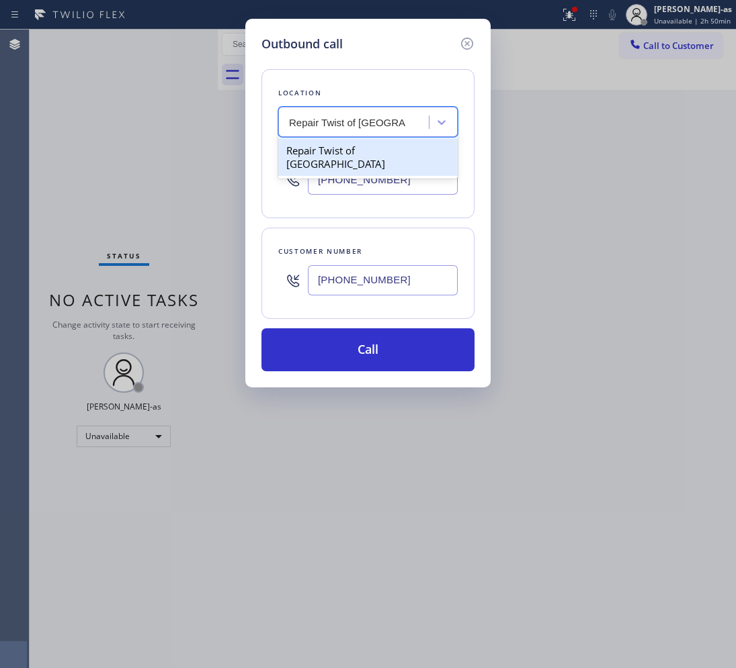
click at [329, 142] on div "Repair Twist of [GEOGRAPHIC_DATA]" at bounding box center [367, 157] width 179 height 38
type input "[PHONE_NUMBER]"
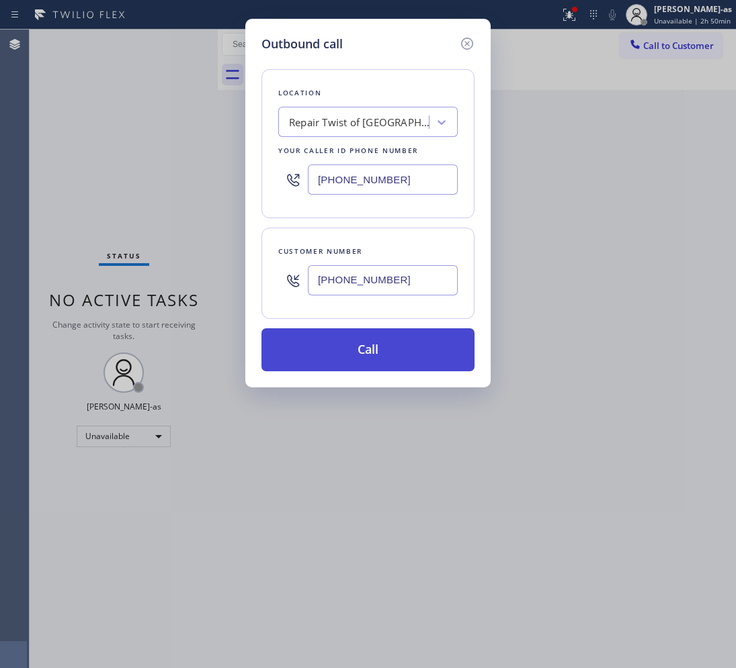
click at [391, 361] on button "Call" at bounding box center [367, 350] width 213 height 43
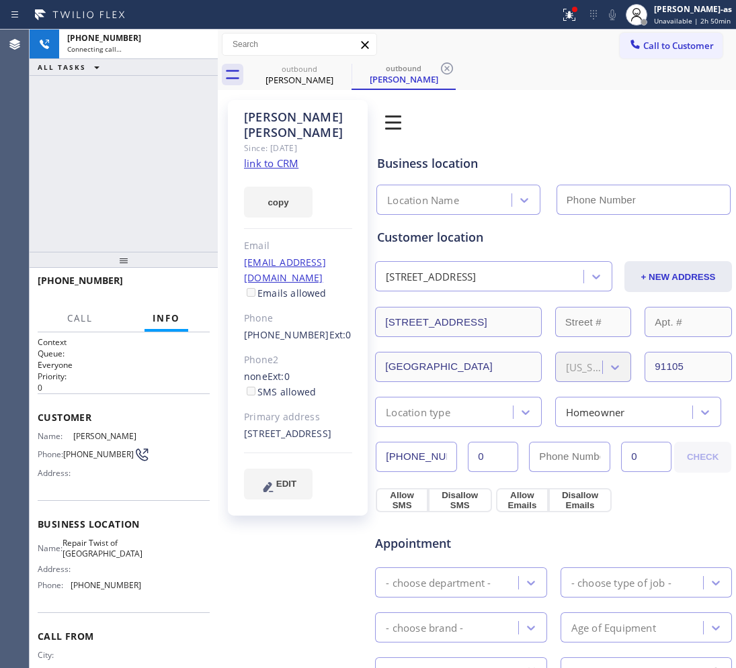
click at [265, 157] on link "link to CRM" at bounding box center [271, 163] width 54 height 13
type input "[PHONE_NUMBER]"
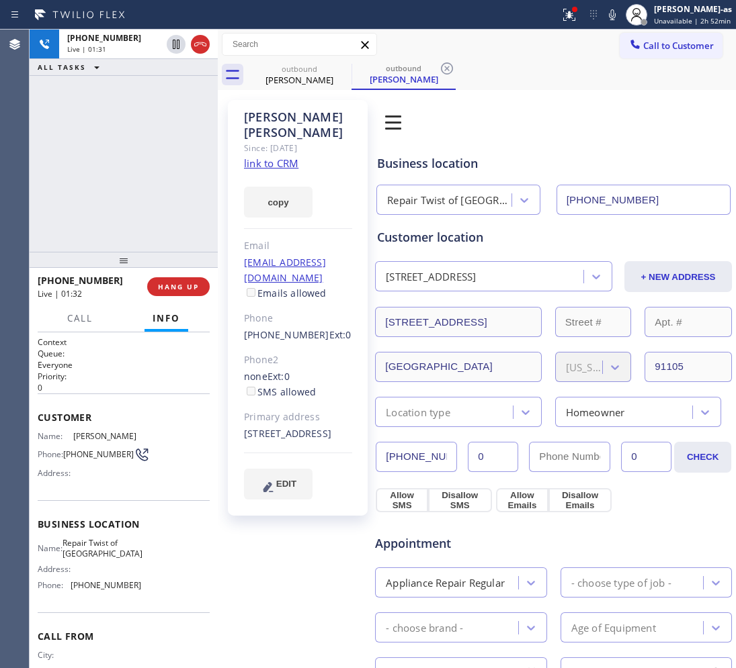
click at [158, 158] on div "[PHONE_NUMBER] Live | 01:31 ALL TASKS ALL TASKS ACTIVE TASKS TASKS IN WRAP UP" at bounding box center [124, 141] width 188 height 222
click at [138, 188] on div "[PHONE_NUMBER] Live | 01:31 ALL TASKS ALL TASKS ACTIVE TASKS TASKS IN WRAP UP" at bounding box center [124, 141] width 188 height 222
drag, startPoint x: 142, startPoint y: 188, endPoint x: 120, endPoint y: 333, distance: 146.8
click at [142, 187] on div "[PHONE_NUMBER] Live | 01:32 ALL TASKS ALL TASKS ACTIVE TASKS TASKS IN WRAP UP" at bounding box center [124, 141] width 188 height 222
click at [175, 284] on span "HANG UP" at bounding box center [178, 286] width 41 height 9
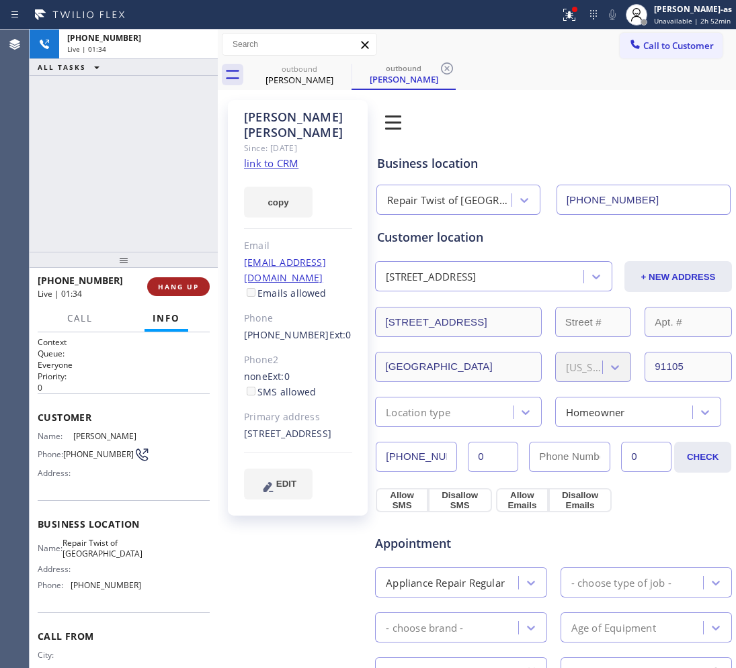
click at [175, 284] on span "HANG UP" at bounding box center [178, 286] width 41 height 9
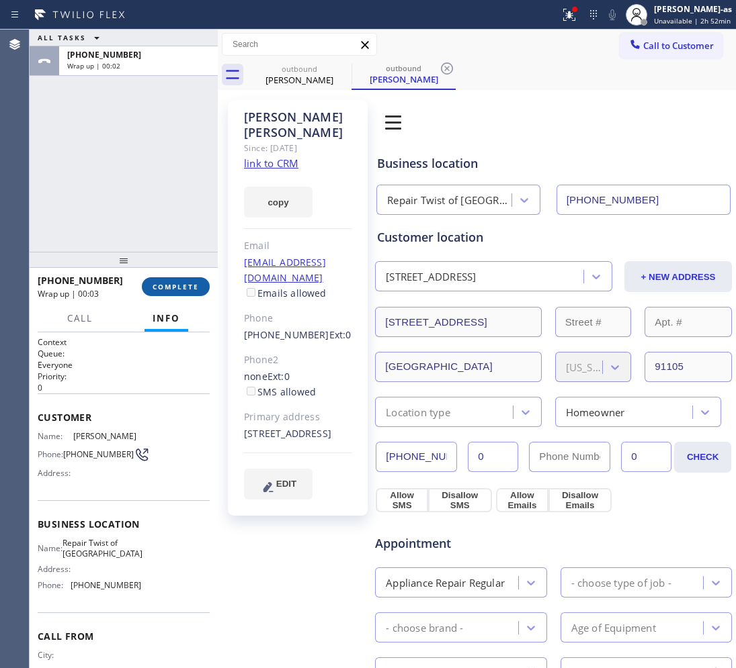
click at [173, 279] on button "COMPLETE" at bounding box center [176, 286] width 68 height 19
click at [166, 257] on div "ALL TASKS ALL TASKS ACTIVE TASKS TASKS IN WRAP UP [PHONE_NUMBER] Wrap up | 00:0…" at bounding box center [124, 349] width 188 height 639
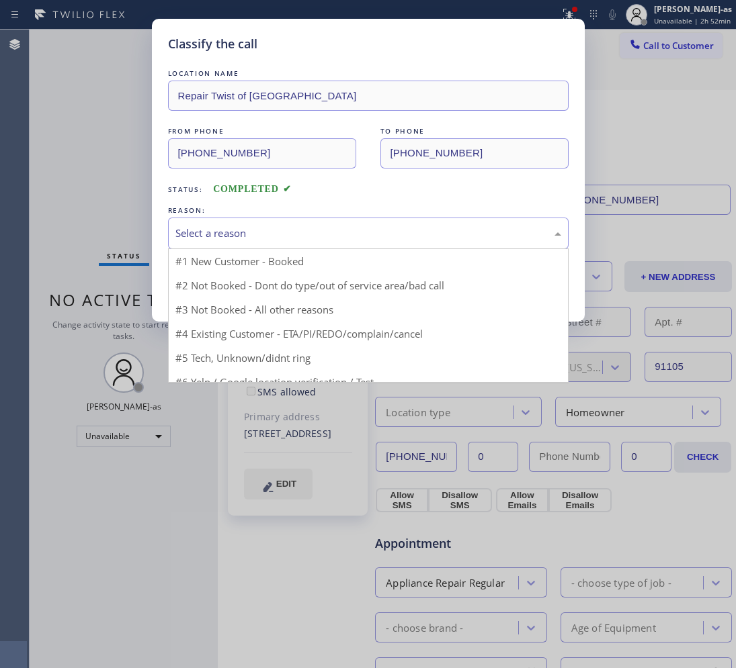
click at [293, 241] on div "Select a reason" at bounding box center [368, 233] width 386 height 15
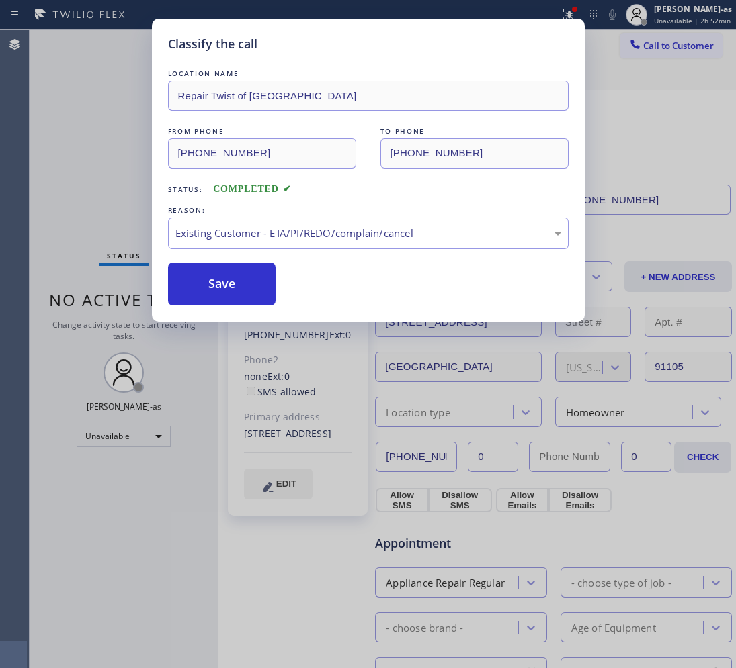
drag, startPoint x: 206, startPoint y: 284, endPoint x: 204, endPoint y: 30, distance: 254.0
click at [206, 283] on button "Save" at bounding box center [222, 284] width 108 height 43
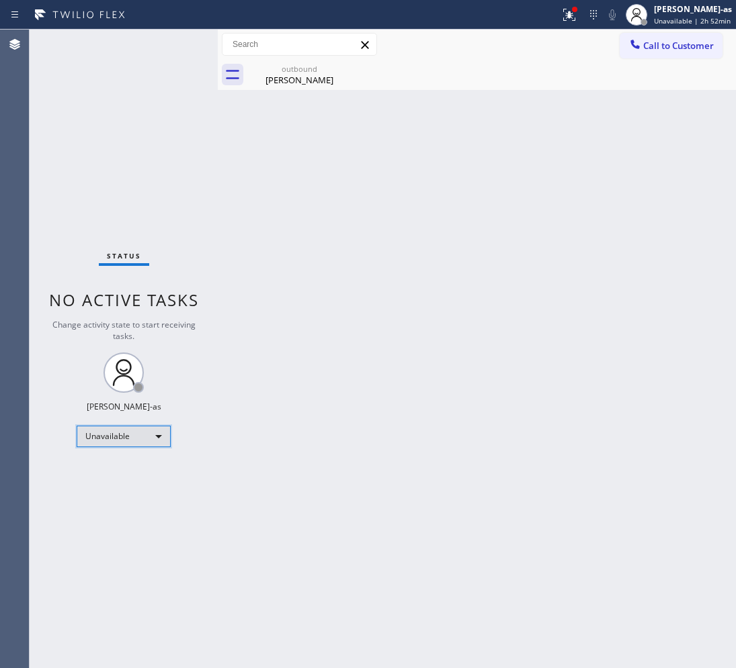
click at [148, 433] on div "Unavailable" at bounding box center [124, 436] width 94 height 21
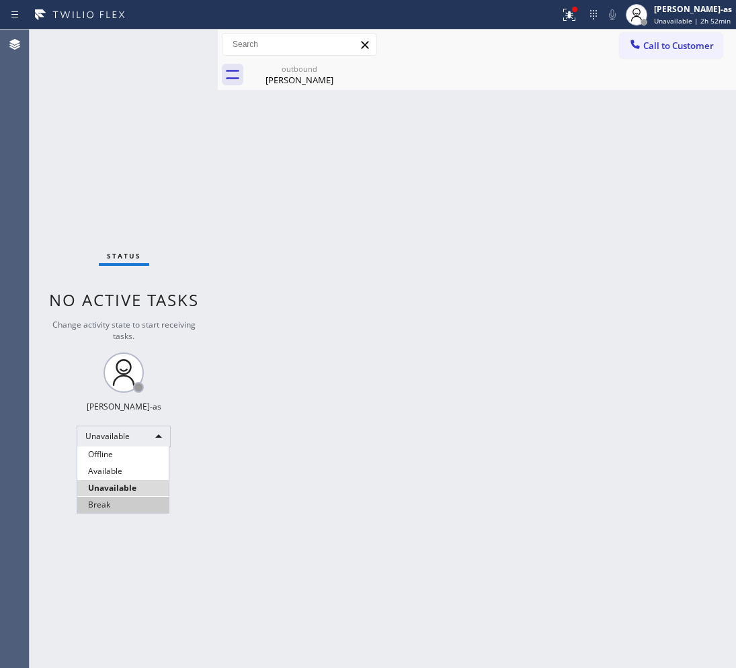
click at [119, 503] on li "Break" at bounding box center [122, 505] width 91 height 16
click at [139, 414] on div "Status No active tasks Change activity state to start receiving tasks. [PERSON_…" at bounding box center [124, 349] width 188 height 639
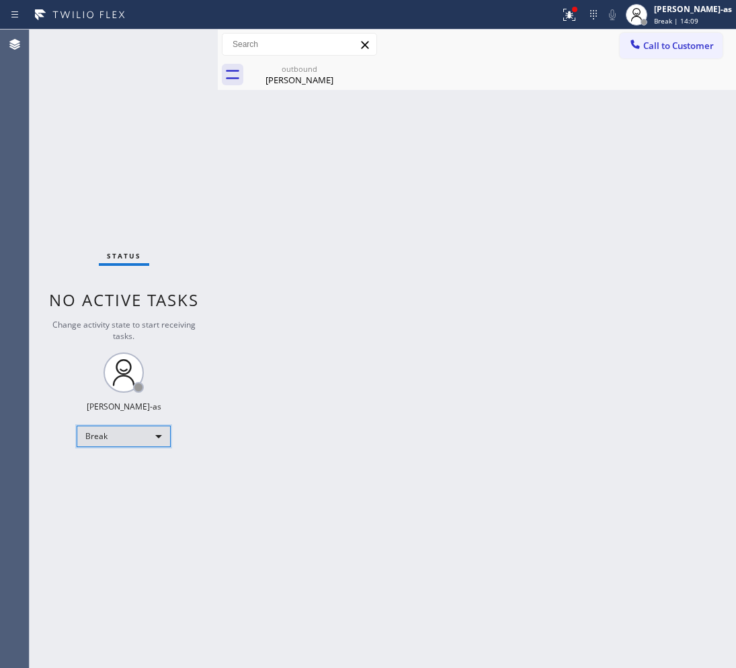
click at [144, 435] on div "Break" at bounding box center [124, 436] width 94 height 21
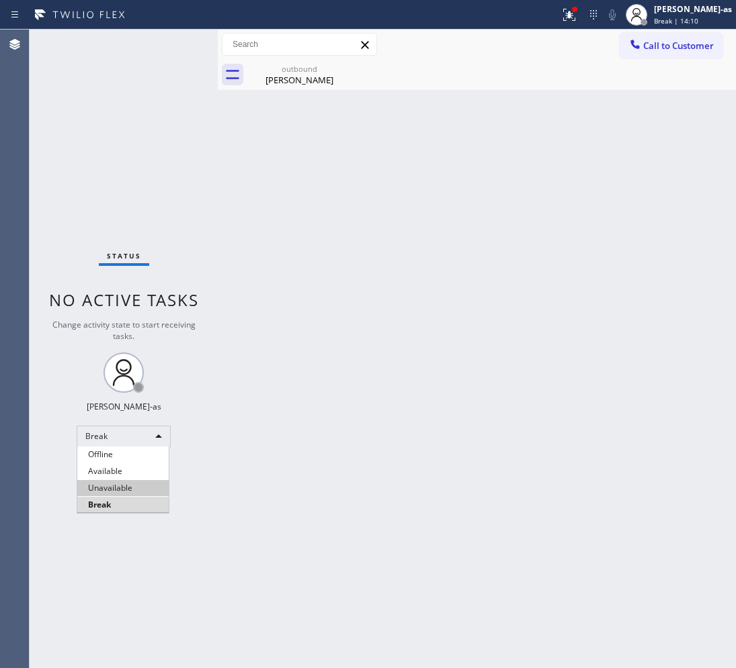
click at [114, 485] on li "Unavailable" at bounding box center [122, 488] width 91 height 16
click at [470, 287] on div "Back to Dashboard Change Sender ID Customers Technicians Select a contact Outbo…" at bounding box center [477, 349] width 518 height 639
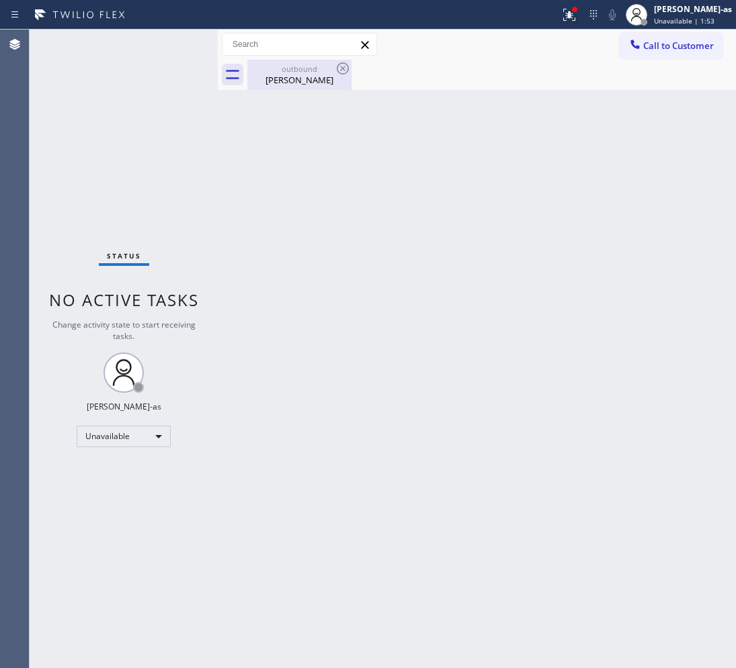
click at [316, 76] on div "[PERSON_NAME]" at bounding box center [299, 80] width 101 height 12
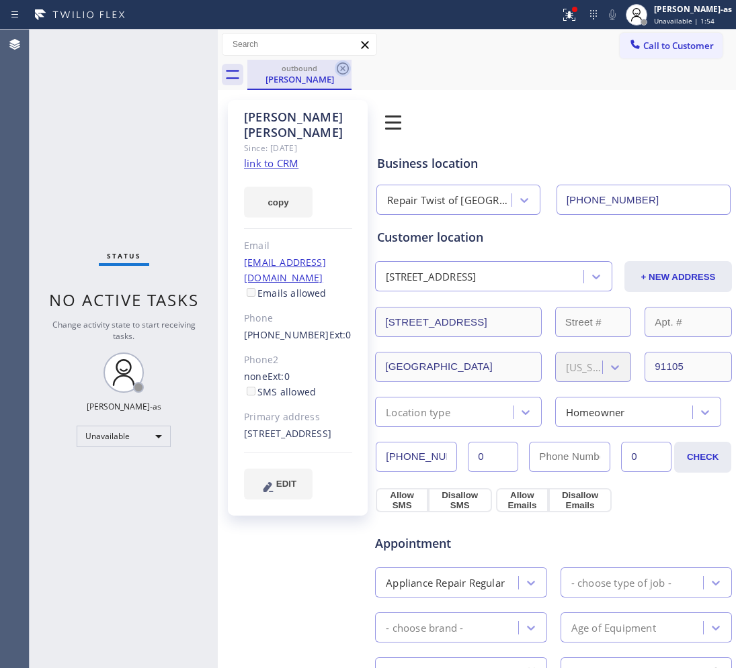
click at [341, 68] on icon at bounding box center [343, 68] width 12 height 12
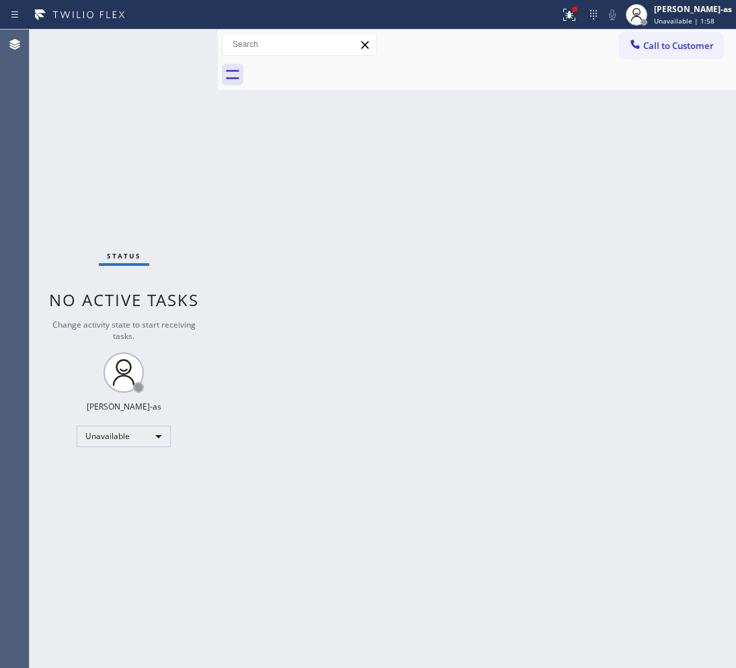
drag, startPoint x: 205, startPoint y: 99, endPoint x: 230, endPoint y: 114, distance: 29.3
click at [214, 105] on div "Status No active tasks Change activity state to start receiving tasks. [PERSON_…" at bounding box center [383, 349] width 706 height 639
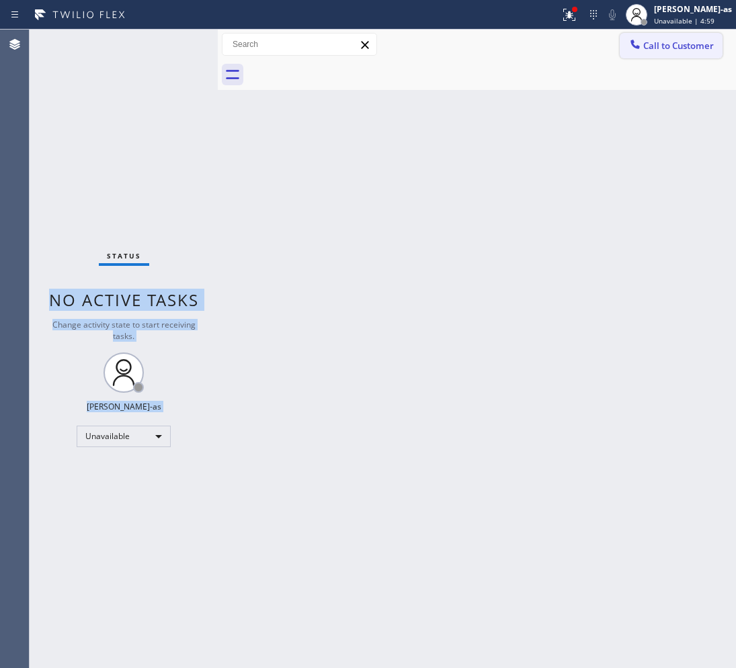
click at [645, 44] on span "Call to Customer" at bounding box center [678, 46] width 71 height 12
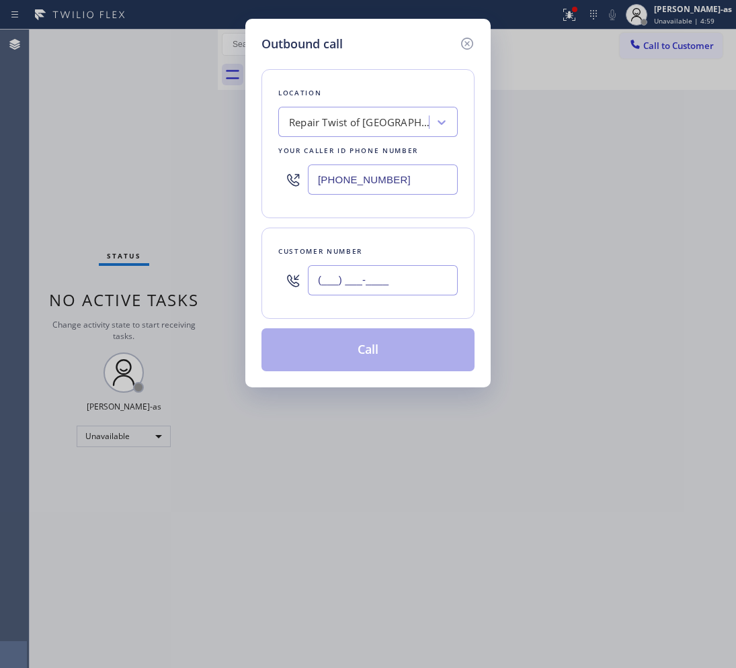
click at [383, 287] on input "(___) ___-____" at bounding box center [383, 280] width 150 height 30
paste input "310) 652-9560"
type input "[PHONE_NUMBER]"
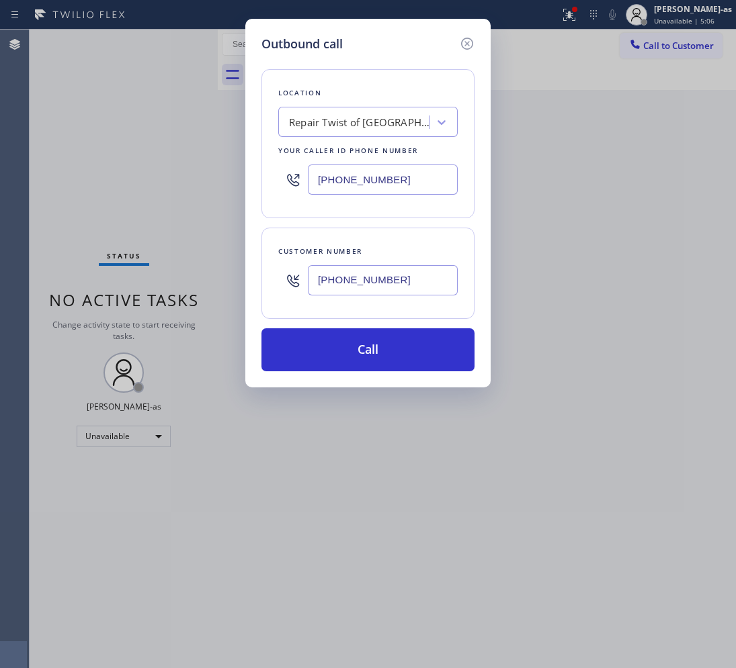
click at [368, 118] on div "Repair Twist of [GEOGRAPHIC_DATA]" at bounding box center [359, 122] width 141 height 15
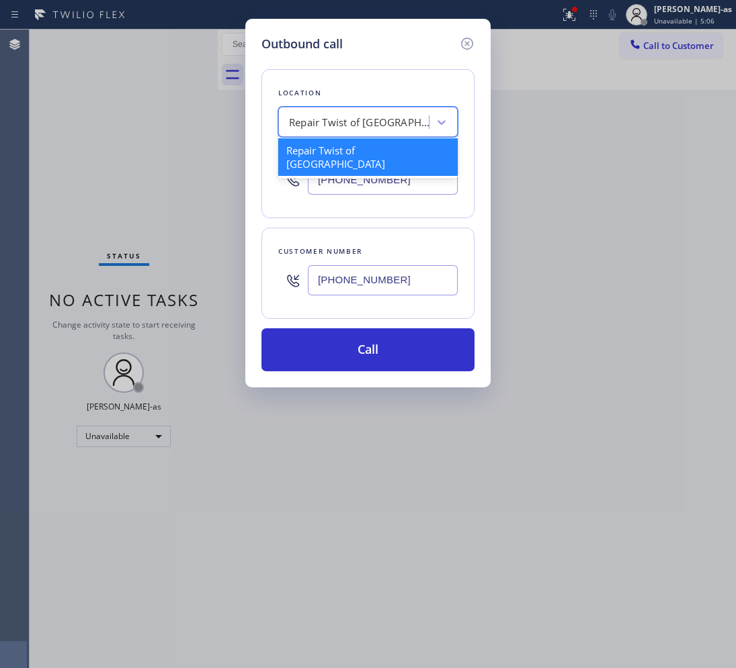
paste input "West Hollywood A/C Repair"
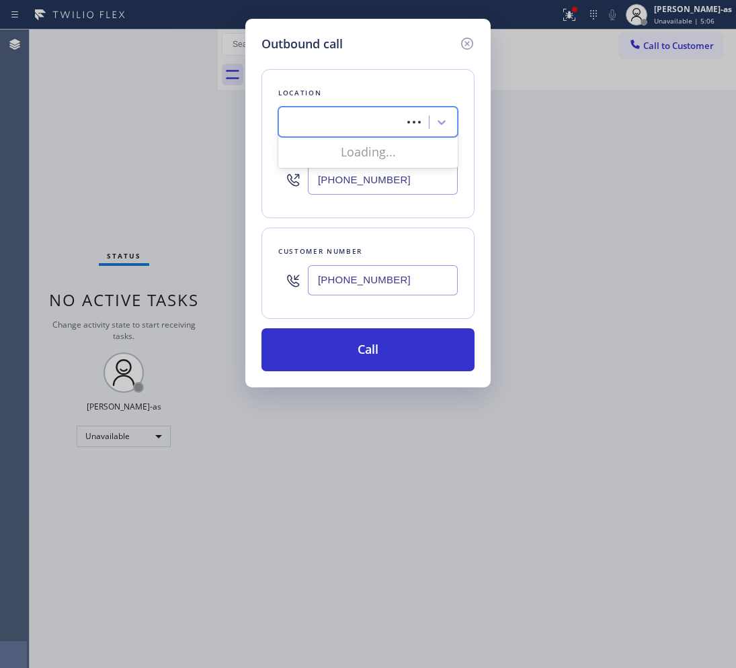
type input "West Hollywood A/C Repair"
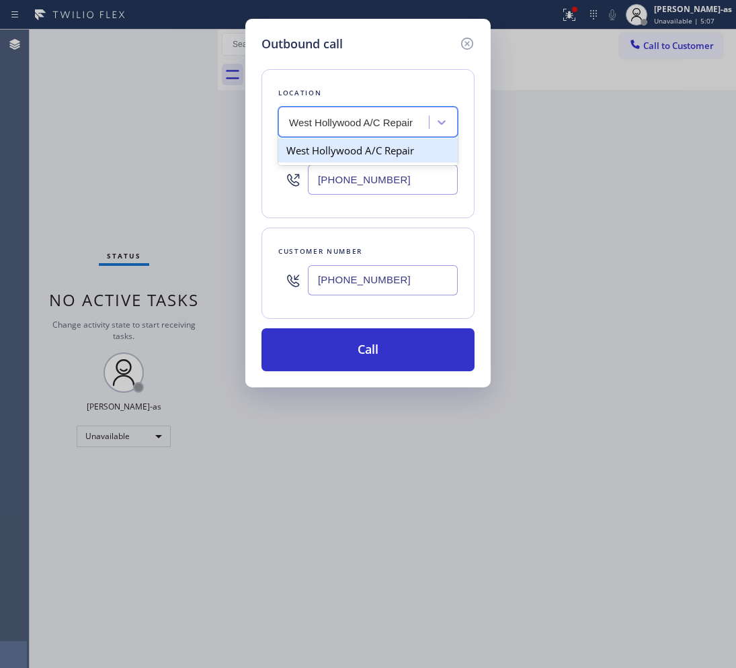
click at [322, 159] on div "West Hollywood A/C Repair" at bounding box center [367, 150] width 179 height 24
type input "[PHONE_NUMBER]"
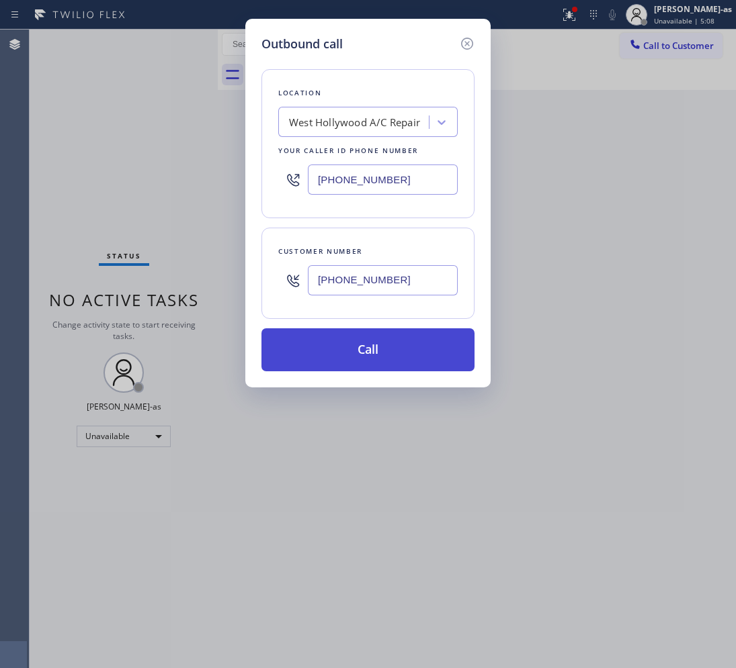
click at [398, 364] on button "Call" at bounding box center [367, 350] width 213 height 43
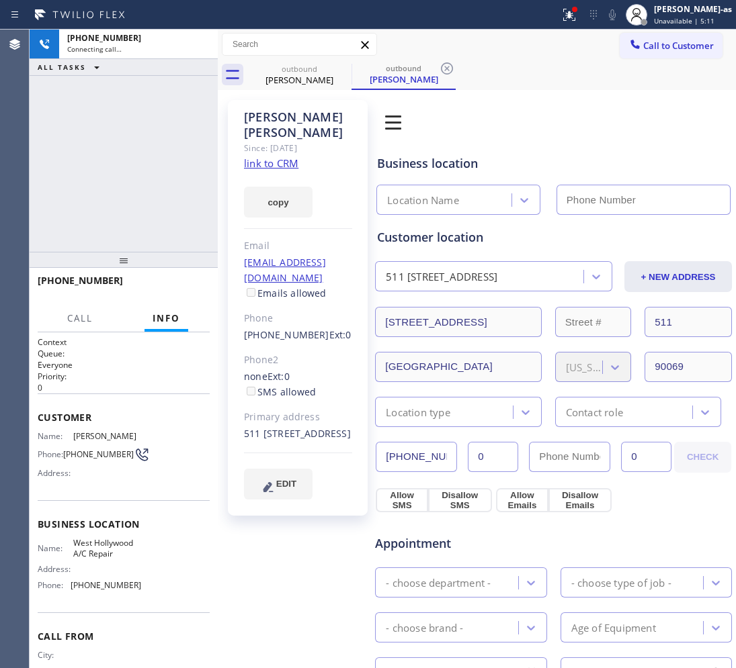
click at [277, 163] on link "link to CRM" at bounding box center [271, 163] width 54 height 13
type input "[PHONE_NUMBER]"
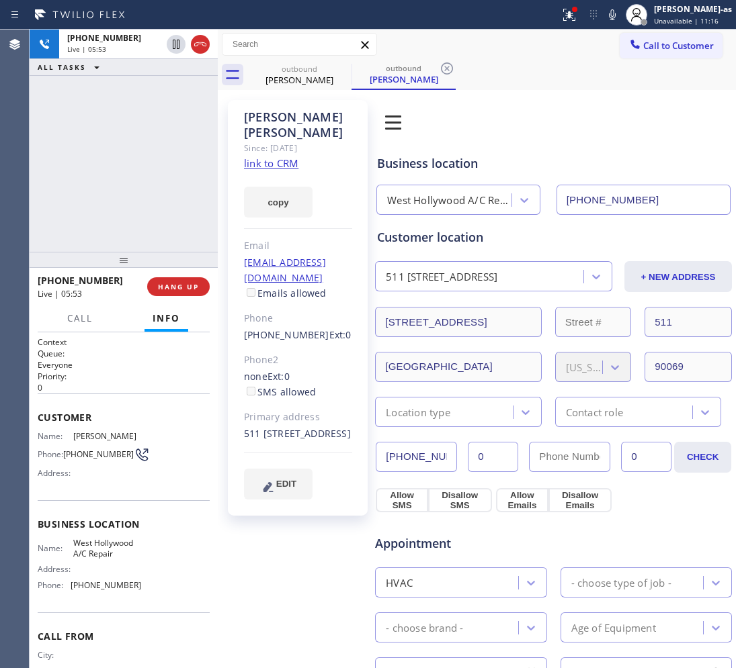
click at [126, 155] on div "[PHONE_NUMBER] Live | 05:53 ALL TASKS ALL TASKS ACTIVE TASKS TASKS IN WRAP UP" at bounding box center [124, 141] width 188 height 222
click at [126, 155] on div "[PHONE_NUMBER] Live | 05:54 ALL TASKS ALL TASKS ACTIVE TASKS TASKS IN WRAP UP" at bounding box center [124, 141] width 188 height 222
click at [126, 158] on div "[PHONE_NUMBER] Live | 06:05 ALL TASKS ALL TASKS ACTIVE TASKS TASKS IN WRAP UP" at bounding box center [124, 141] width 188 height 222
click at [287, 74] on div "[PERSON_NAME]" at bounding box center [299, 80] width 101 height 12
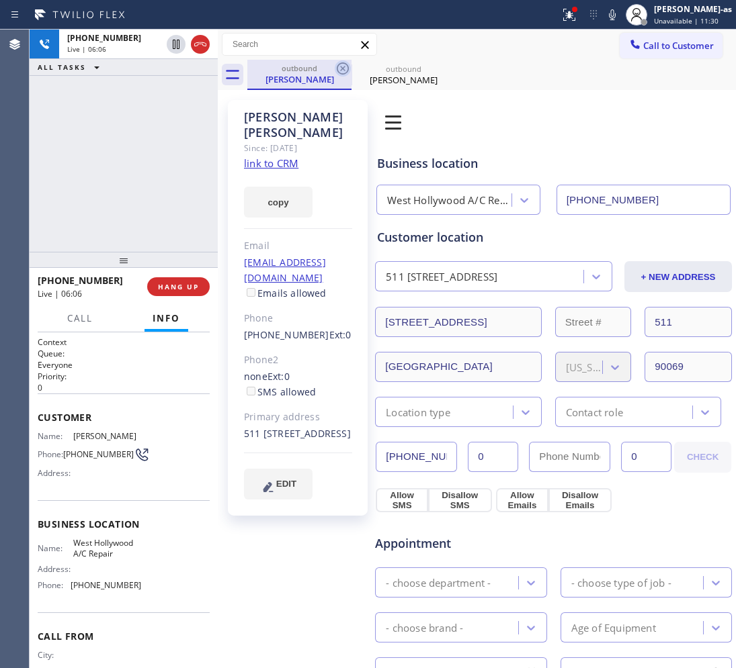
click at [341, 66] on icon at bounding box center [343, 68] width 16 height 16
drag, startPoint x: 128, startPoint y: 145, endPoint x: 118, endPoint y: 149, distance: 11.5
click at [128, 145] on div "[PHONE_NUMBER] Live | 06:07 ALL TASKS ALL TASKS ACTIVE TASKS TASKS IN WRAP UP" at bounding box center [124, 141] width 188 height 222
click at [122, 212] on div "[PHONE_NUMBER] Live | 06:07 ALL TASKS ALL TASKS ACTIVE TASKS TASKS IN WRAP UP" at bounding box center [124, 141] width 188 height 222
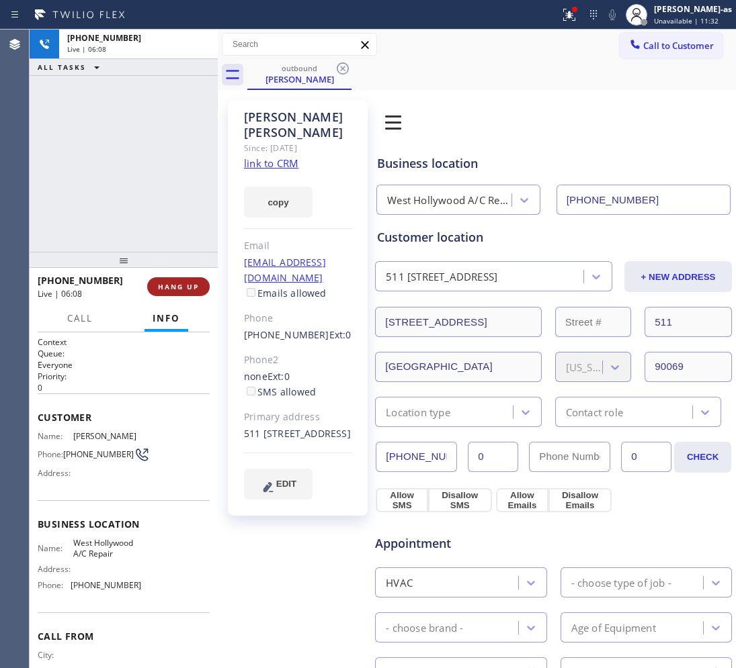
click at [171, 289] on span "HANG UP" at bounding box center [178, 286] width 41 height 9
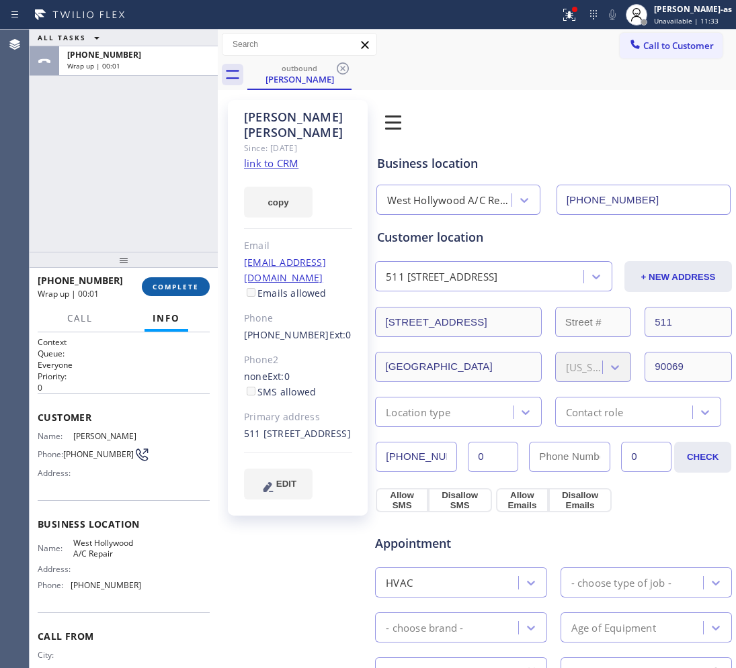
click at [171, 290] on span "COMPLETE" at bounding box center [176, 286] width 46 height 9
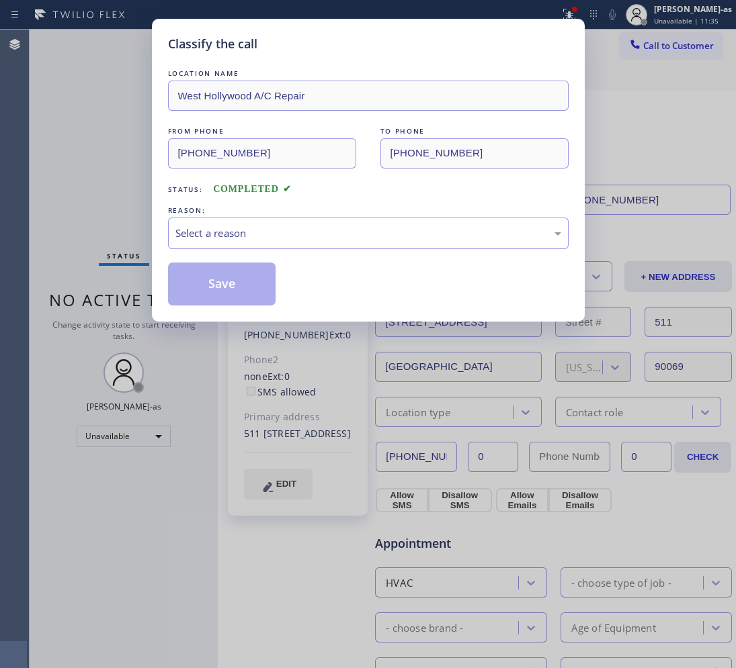
click at [251, 209] on div "REASON:" at bounding box center [368, 211] width 400 height 14
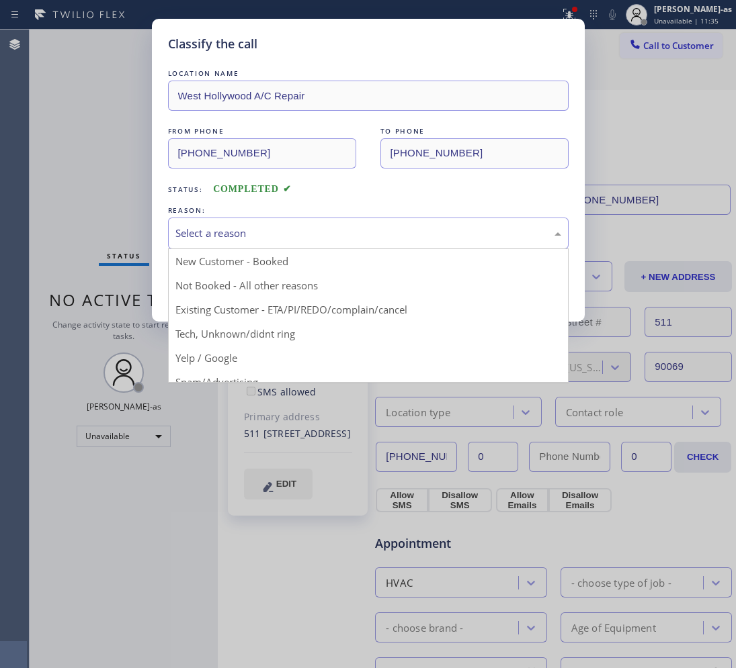
drag, startPoint x: 283, startPoint y: 247, endPoint x: 331, endPoint y: 296, distance: 68.4
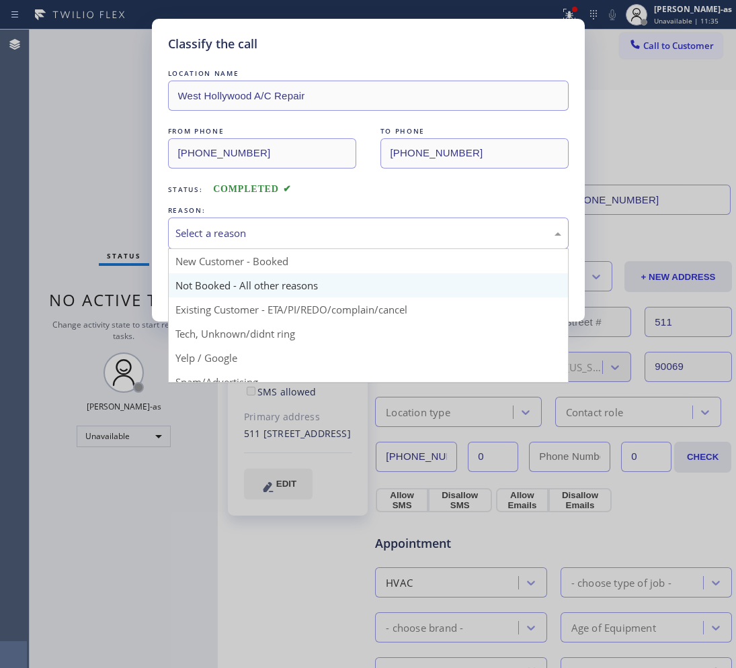
click at [283, 246] on div "Select a reason" at bounding box center [368, 234] width 400 height 32
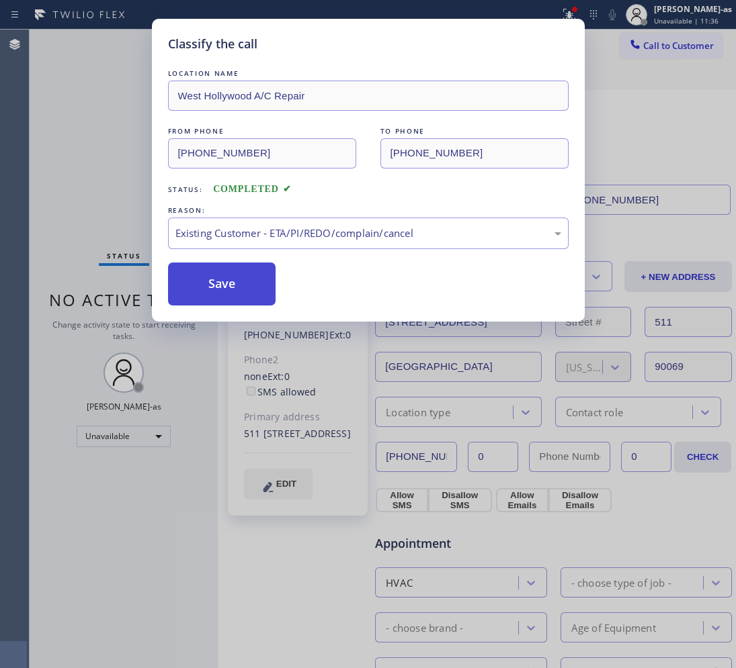
click at [214, 289] on button "Save" at bounding box center [222, 284] width 108 height 43
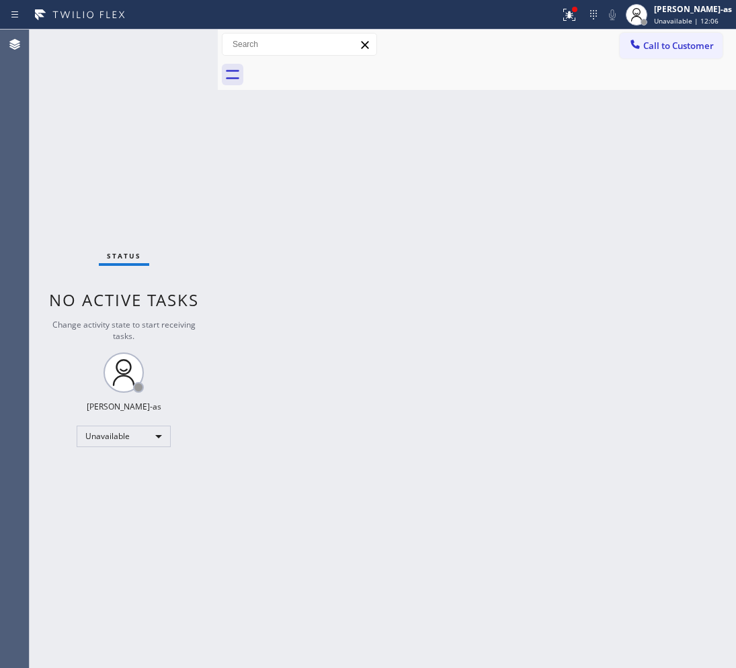
click at [642, 38] on div at bounding box center [635, 46] width 16 height 16
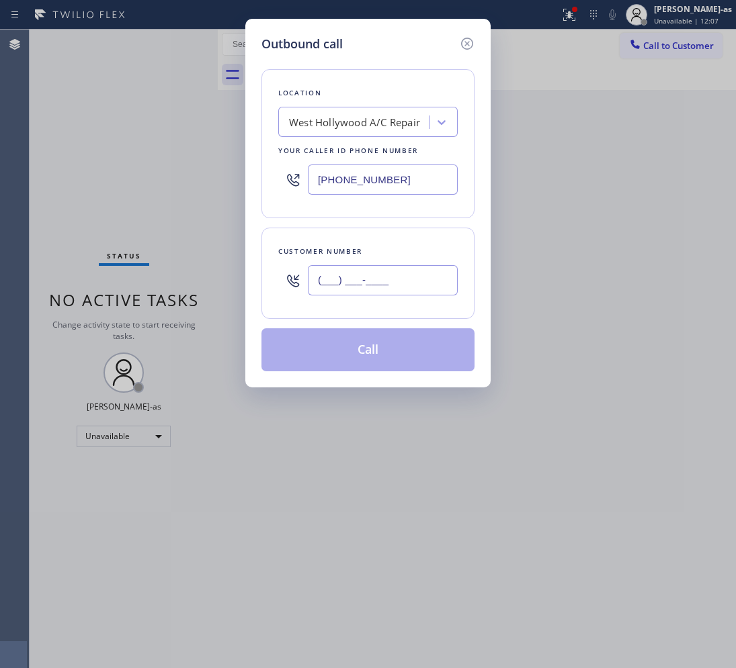
click at [403, 284] on input "(___) ___-____" at bounding box center [383, 280] width 150 height 30
paste input "310) 228-7602"
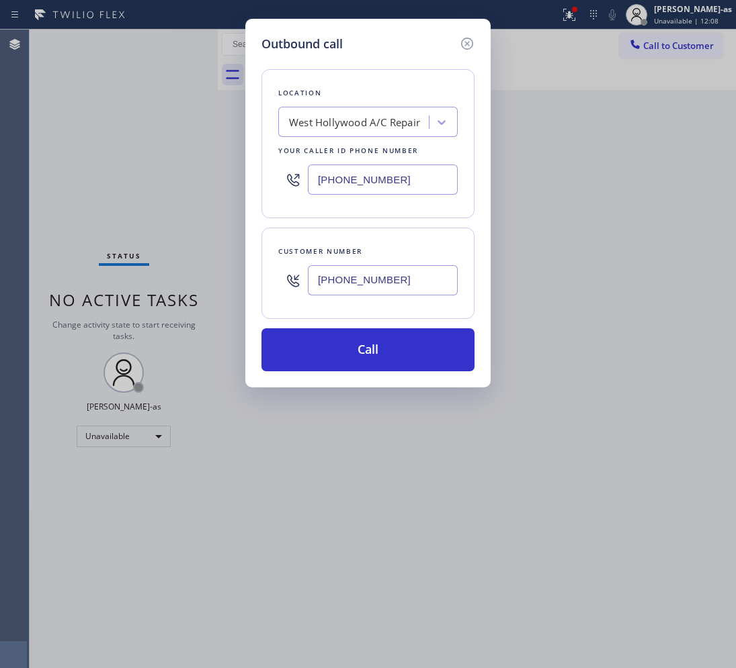
type input "[PHONE_NUMBER]"
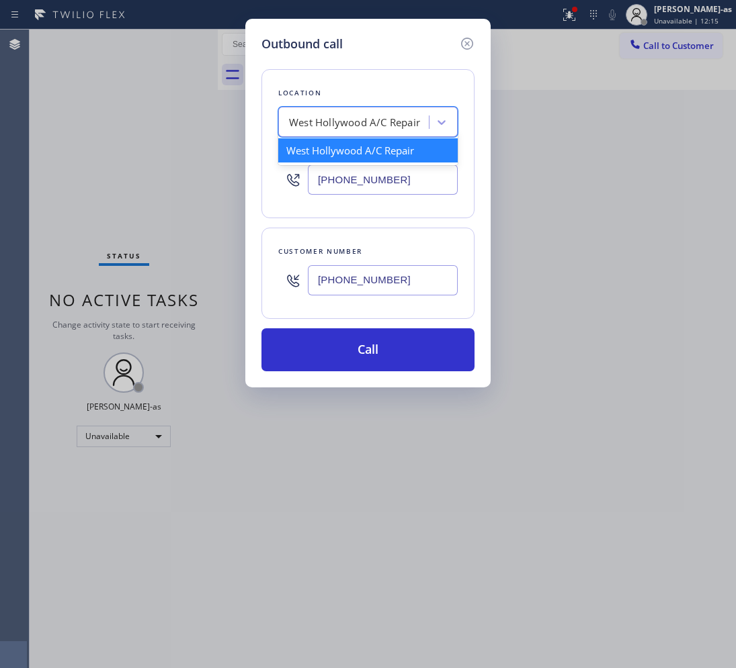
click at [398, 115] on div "West Hollywood A/C Repair" at bounding box center [354, 122] width 131 height 15
paste input "HVAC Alliance Expert Valley Heating and Air Conditioning"
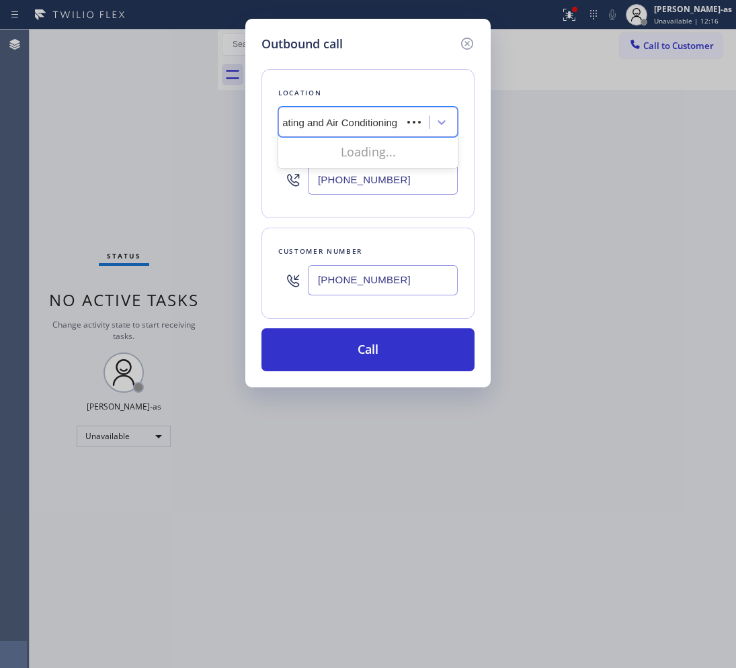
scroll to position [0, 128]
drag, startPoint x: 289, startPoint y: 118, endPoint x: 736, endPoint y: 128, distance: 447.5
click at [735, 128] on html "Status report Issues detected These issues could affect your workflow. Please c…" at bounding box center [368, 334] width 736 height 668
click at [291, 123] on input "HVAC Alliance Expert" at bounding box center [339, 122] width 101 height 11
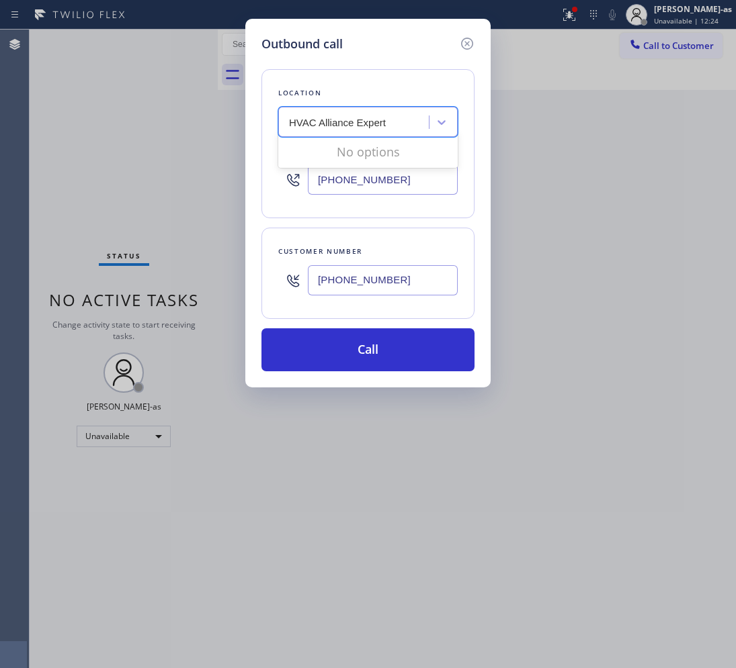
type input "HVAC Alliance Expert"
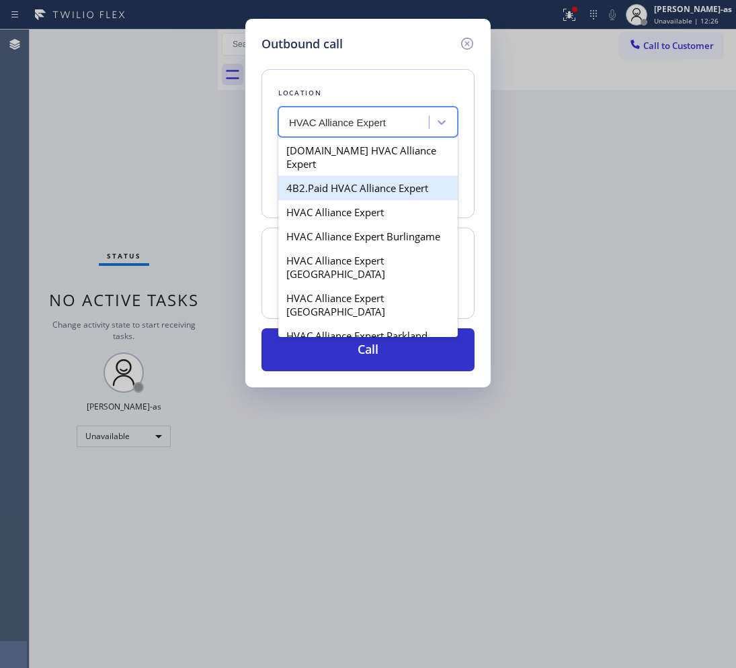
click at [327, 176] on div "4B2.Paid HVAC Alliance Expert" at bounding box center [367, 188] width 179 height 24
type input "[PHONE_NUMBER]"
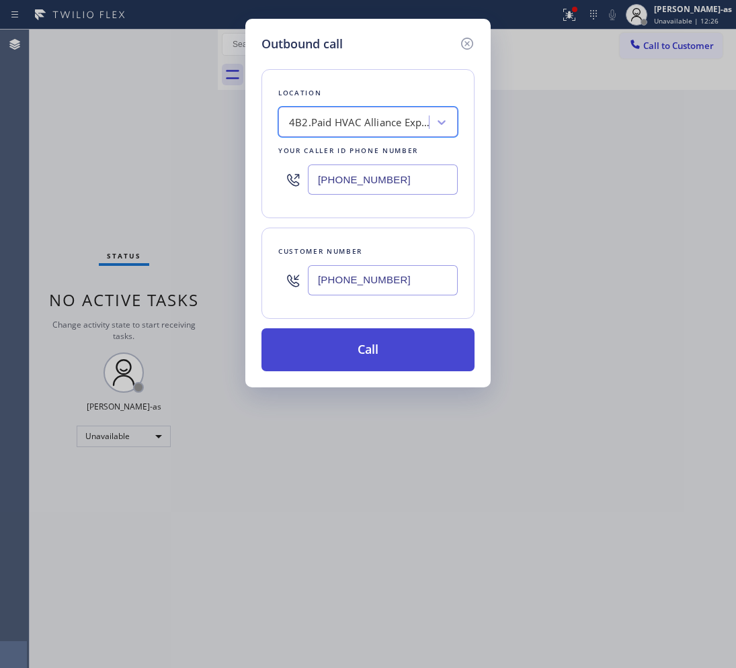
click at [351, 343] on button "Call" at bounding box center [367, 350] width 213 height 43
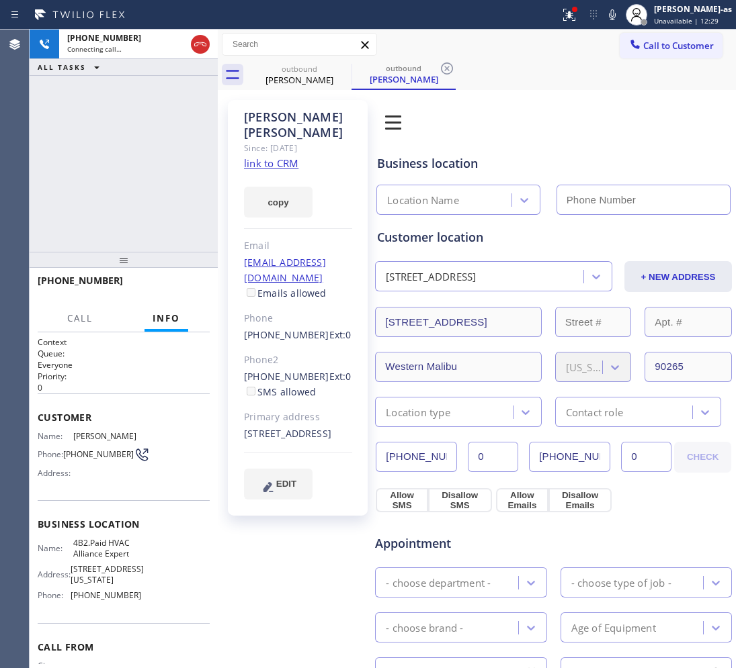
click at [260, 157] on link "link to CRM" at bounding box center [271, 163] width 54 height 13
type input "[PHONE_NUMBER]"
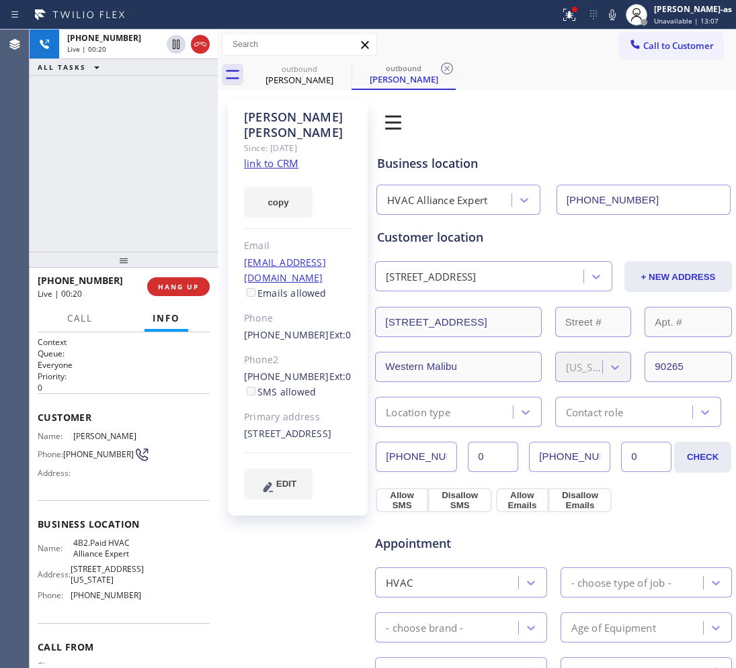
click at [163, 169] on div "[PHONE_NUMBER] Live | 00:20 ALL TASKS ALL TASKS ACTIVE TASKS TASKS IN WRAP UP" at bounding box center [124, 141] width 188 height 222
drag, startPoint x: 155, startPoint y: 183, endPoint x: 150, endPoint y: 168, distance: 15.7
click at [153, 175] on div "[PHONE_NUMBER] Live | 00:21 ALL TASKS ALL TASKS ACTIVE TASKS TASKS IN WRAP UP" at bounding box center [124, 141] width 188 height 222
click at [10, 134] on div "Agent Desktop" at bounding box center [14, 349] width 29 height 639
click at [75, 136] on div "[PHONE_NUMBER] Live | 00:28 ALL TASKS ALL TASKS ACTIVE TASKS TASKS IN WRAP UP" at bounding box center [124, 141] width 188 height 222
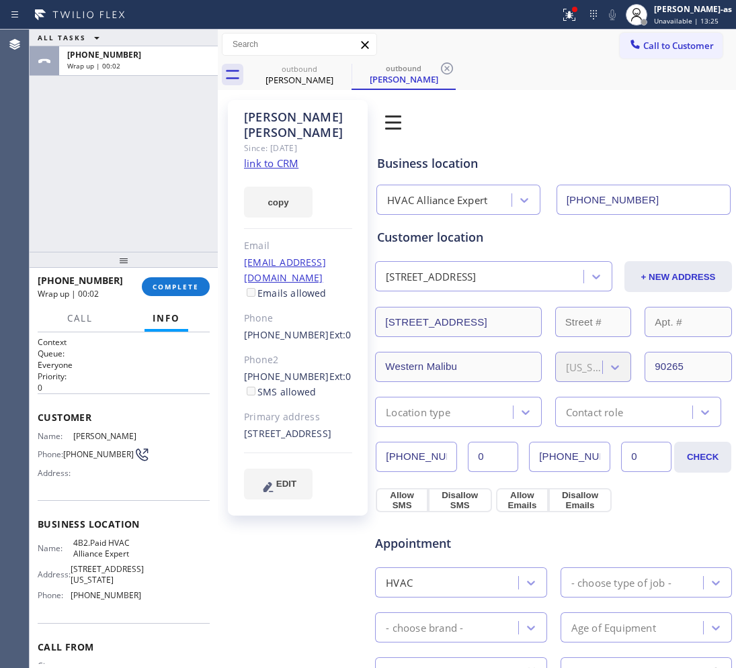
drag, startPoint x: 172, startPoint y: 195, endPoint x: 199, endPoint y: 162, distance: 43.0
click at [173, 192] on div "ALL TASKS ALL TASKS ACTIVE TASKS TASKS IN WRAP UP [PHONE_NUMBER] Wrap up | 00:02" at bounding box center [124, 141] width 188 height 222
click at [165, 286] on span "COMPLETE" at bounding box center [176, 286] width 46 height 9
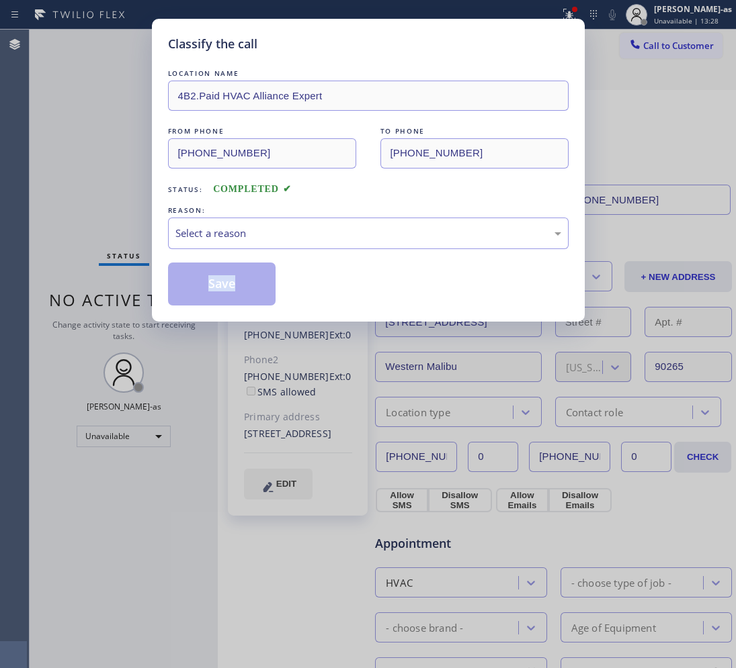
click at [165, 286] on div "Classify the call LOCATION NAME 4B2.Paid HVAC Alliance Expert FROM PHONE [PHONE…" at bounding box center [368, 170] width 433 height 303
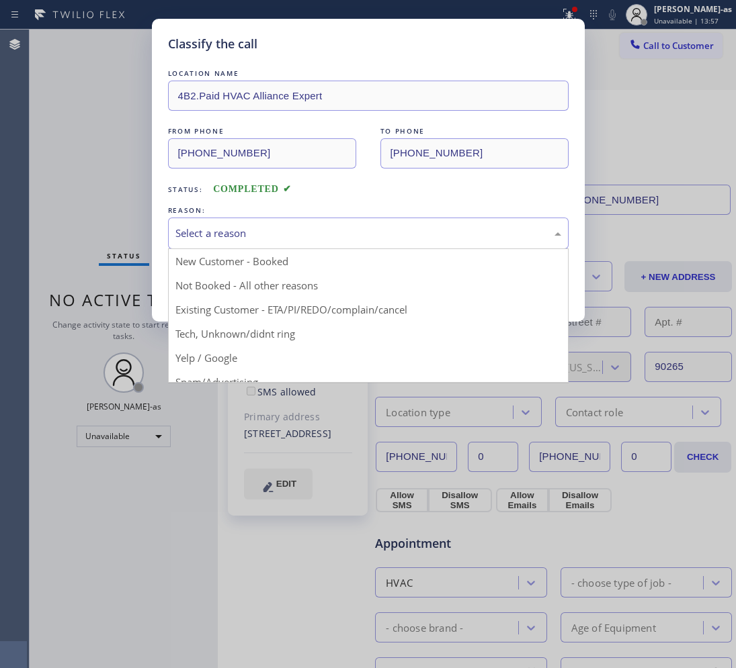
click at [330, 240] on div "Select a reason" at bounding box center [368, 233] width 386 height 15
drag, startPoint x: 319, startPoint y: 308, endPoint x: 257, endPoint y: 299, distance: 63.1
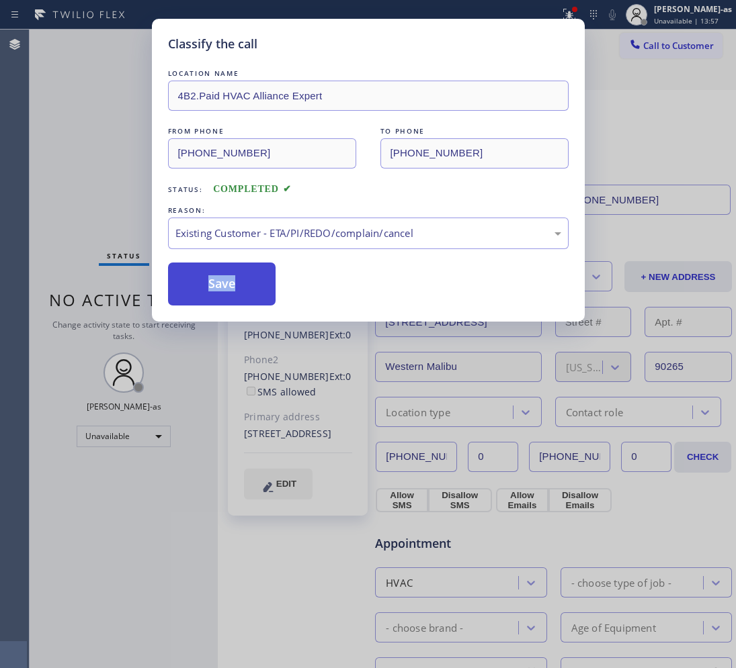
click at [220, 294] on button "Save" at bounding box center [222, 284] width 108 height 43
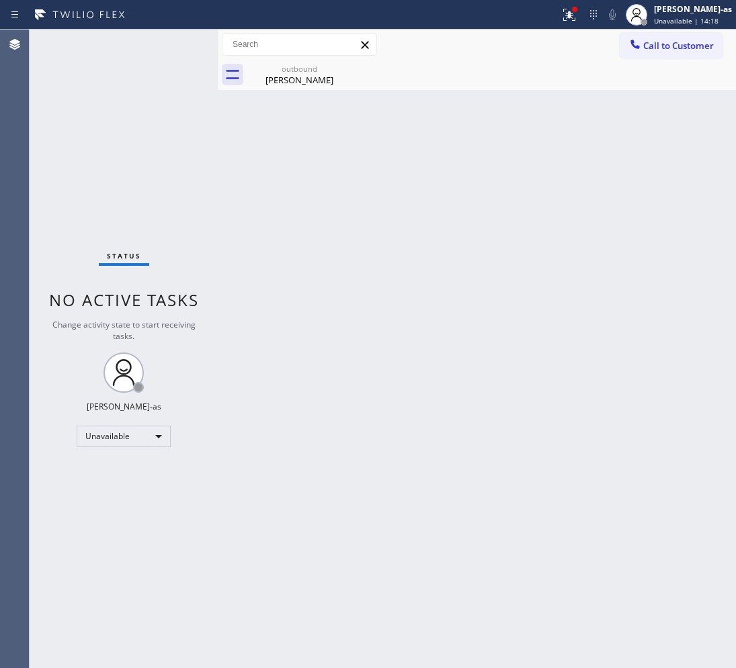
drag, startPoint x: 656, startPoint y: 48, endPoint x: 588, endPoint y: 146, distance: 118.7
click at [656, 49] on span "Call to Customer" at bounding box center [678, 46] width 71 height 12
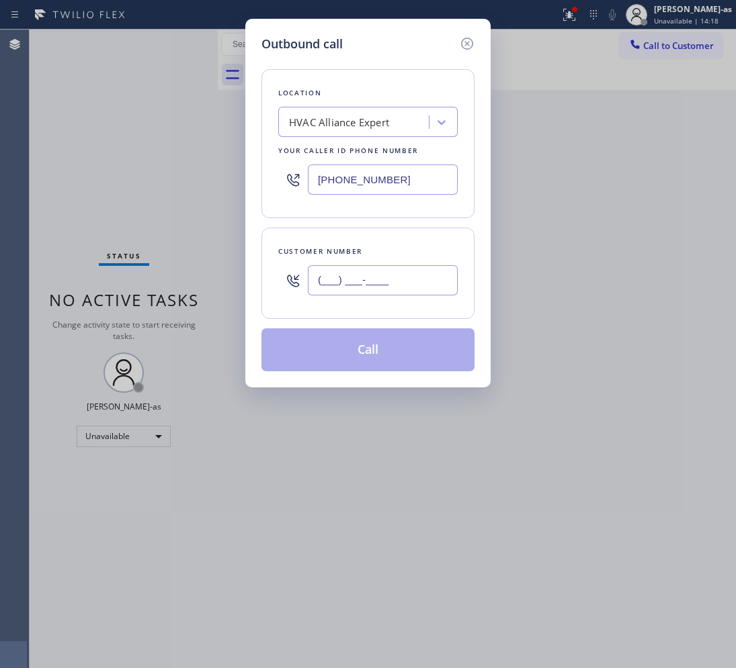
click at [388, 279] on input "(___) ___-____" at bounding box center [383, 280] width 150 height 30
paste input "626) 377-1916"
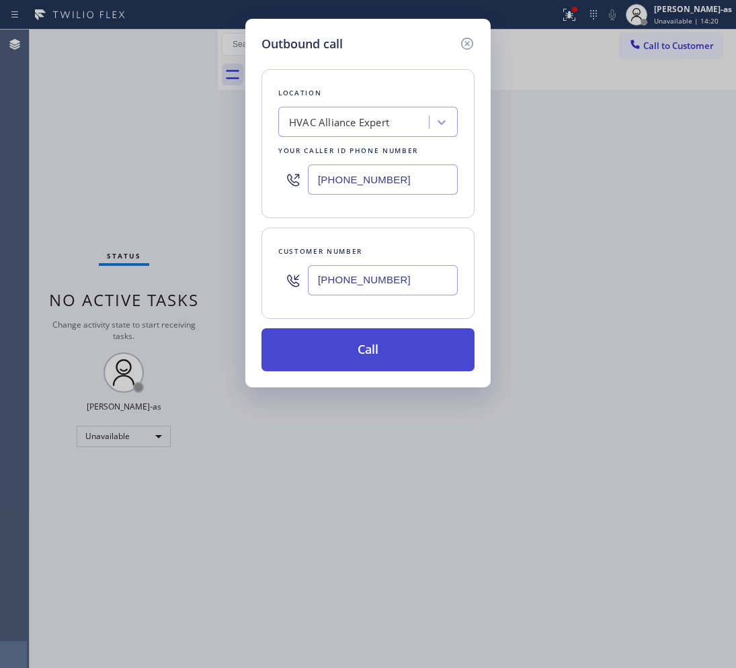
type input "[PHONE_NUMBER]"
click at [373, 354] on button "Call" at bounding box center [367, 350] width 213 height 43
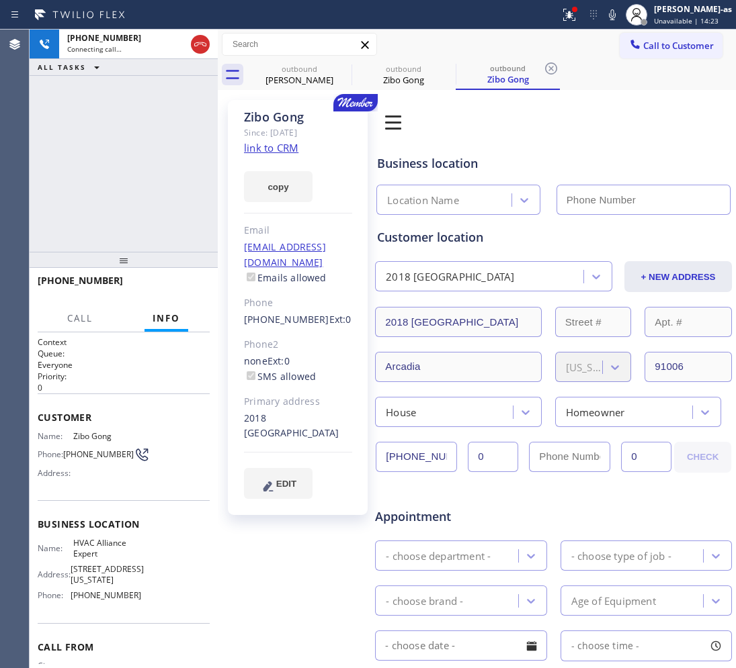
click at [275, 150] on link "link to CRM" at bounding box center [271, 147] width 54 height 13
type input "[PHONE_NUMBER]"
drag, startPoint x: 128, startPoint y: 220, endPoint x: 150, endPoint y: 321, distance: 103.2
click at [125, 218] on div "[PHONE_NUMBER] Live | 01:11 ALL TASKS ALL TASKS ACTIVE TASKS TASKS IN WRAP UP" at bounding box center [124, 141] width 188 height 222
click at [155, 279] on button "HANG UP" at bounding box center [178, 286] width 62 height 19
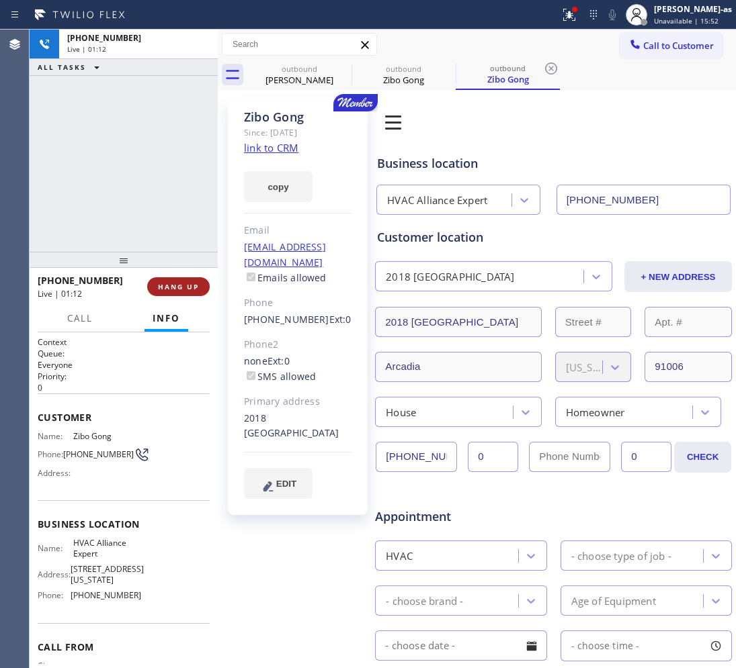
click at [156, 279] on button "HANG UP" at bounding box center [178, 286] width 62 height 19
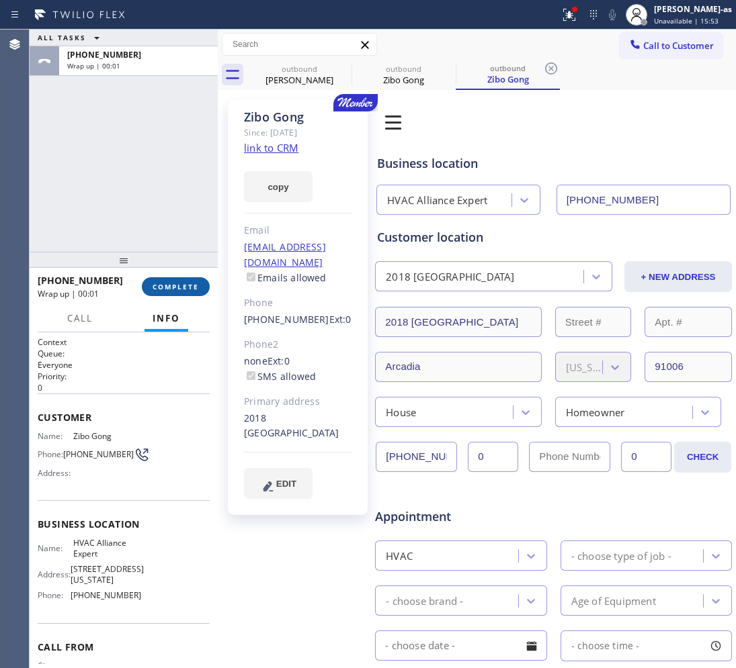
click at [156, 283] on span "COMPLETE" at bounding box center [176, 286] width 46 height 9
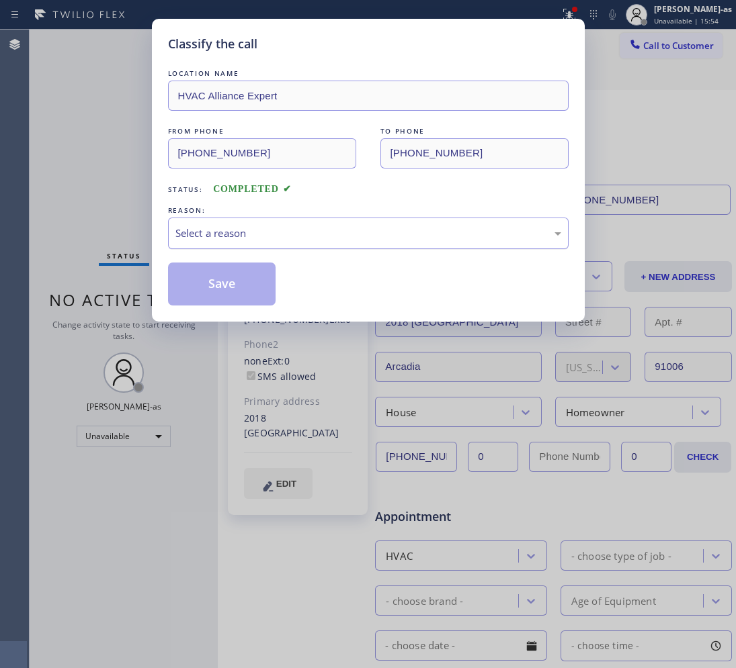
drag, startPoint x: 264, startPoint y: 235, endPoint x: 272, endPoint y: 249, distance: 15.7
click at [266, 236] on div "Select a reason" at bounding box center [368, 233] width 386 height 15
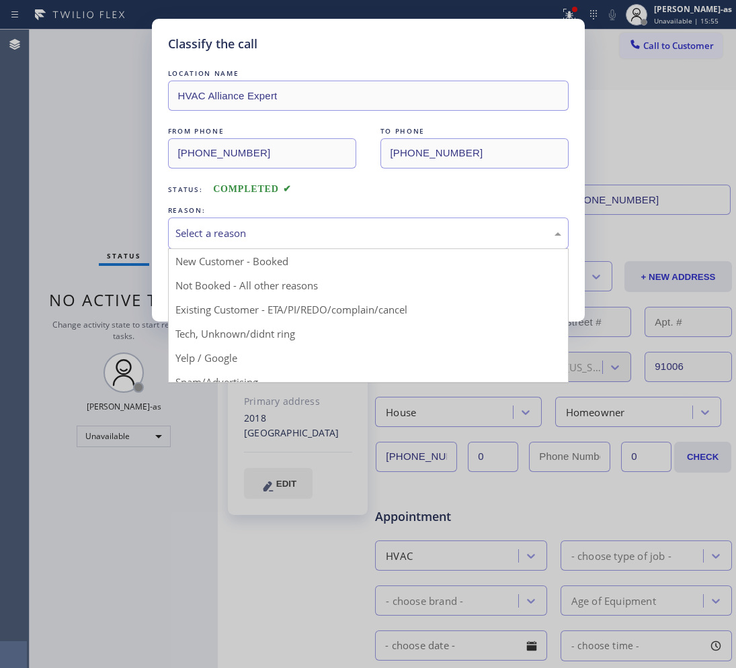
drag, startPoint x: 338, startPoint y: 313, endPoint x: 300, endPoint y: 304, distance: 39.4
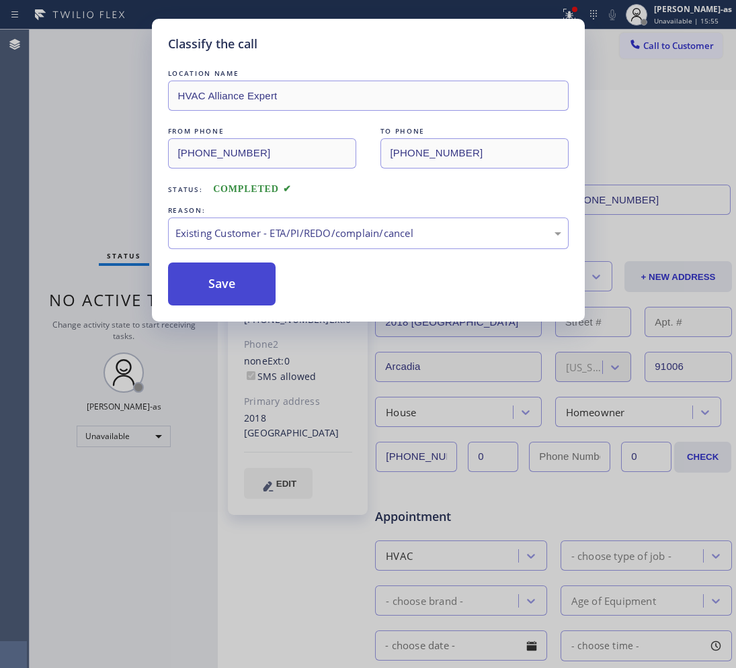
click at [240, 289] on button "Save" at bounding box center [222, 284] width 108 height 43
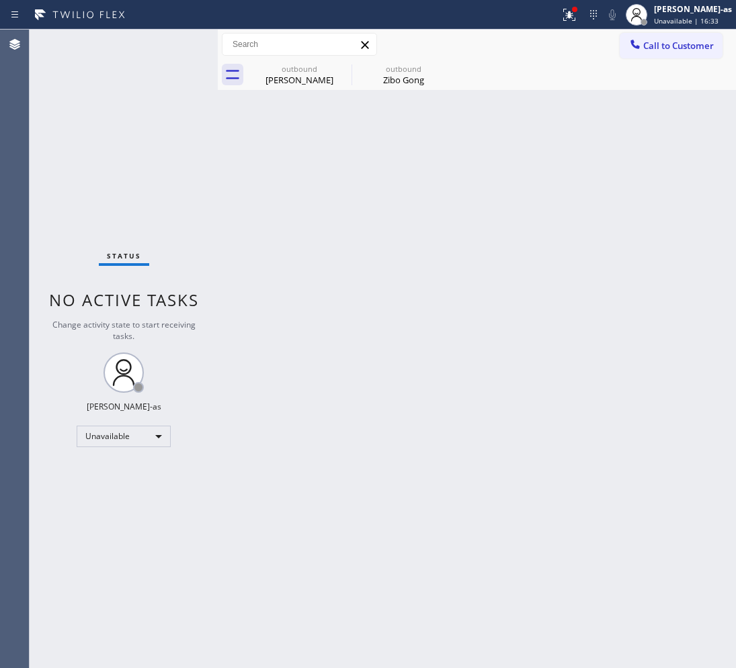
drag, startPoint x: 670, startPoint y: 39, endPoint x: 612, endPoint y: 121, distance: 100.3
click at [670, 40] on span "Call to Customer" at bounding box center [678, 46] width 71 height 12
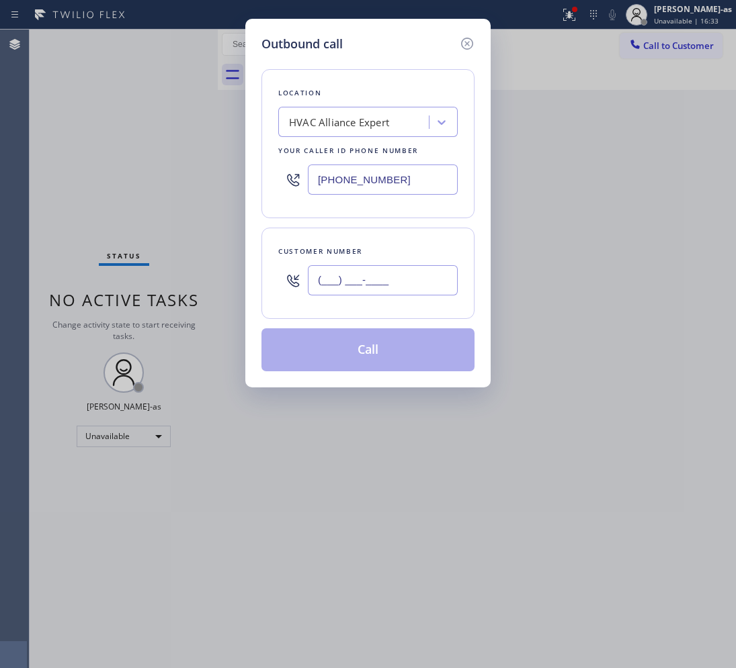
click at [405, 275] on input "(___) ___-____" at bounding box center [383, 280] width 150 height 30
paste input "323) 491-4300"
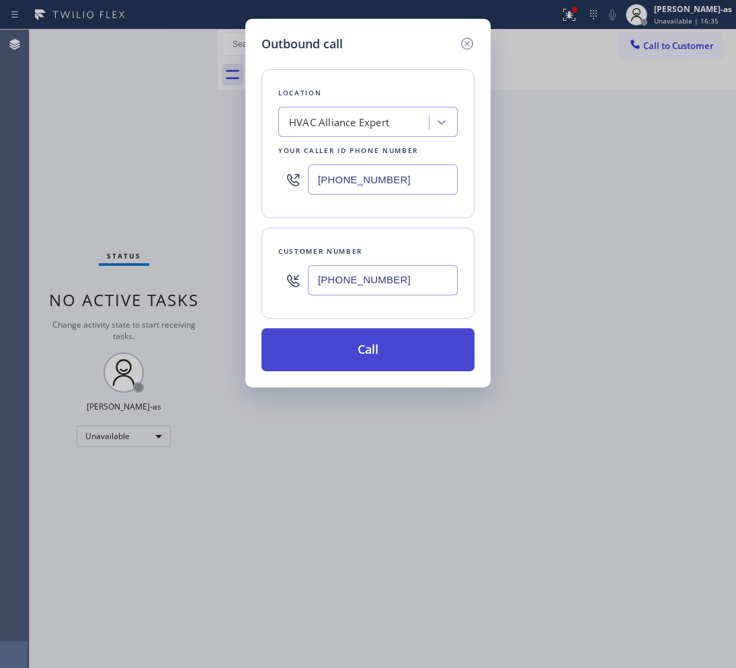
type input "[PHONE_NUMBER]"
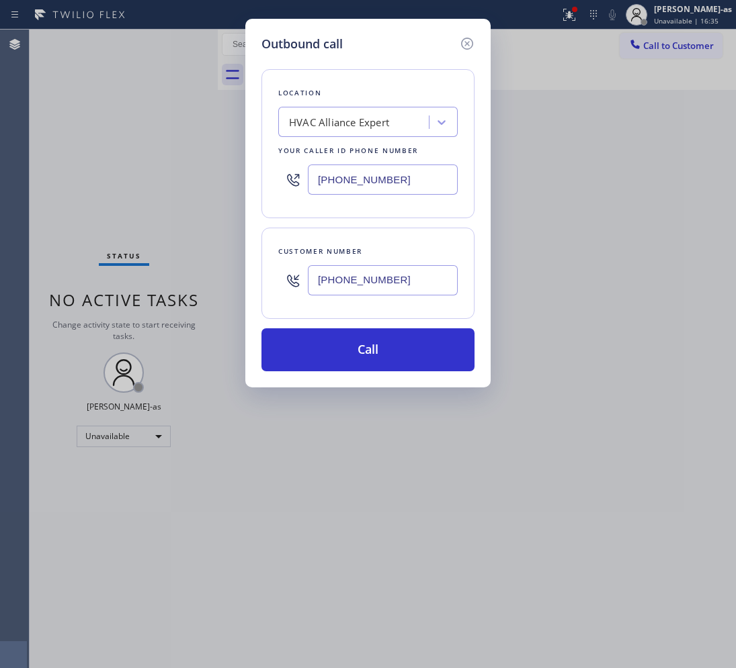
drag, startPoint x: 380, startPoint y: 350, endPoint x: 304, endPoint y: 124, distance: 238.2
click at [380, 346] on button "Call" at bounding box center [367, 350] width 213 height 43
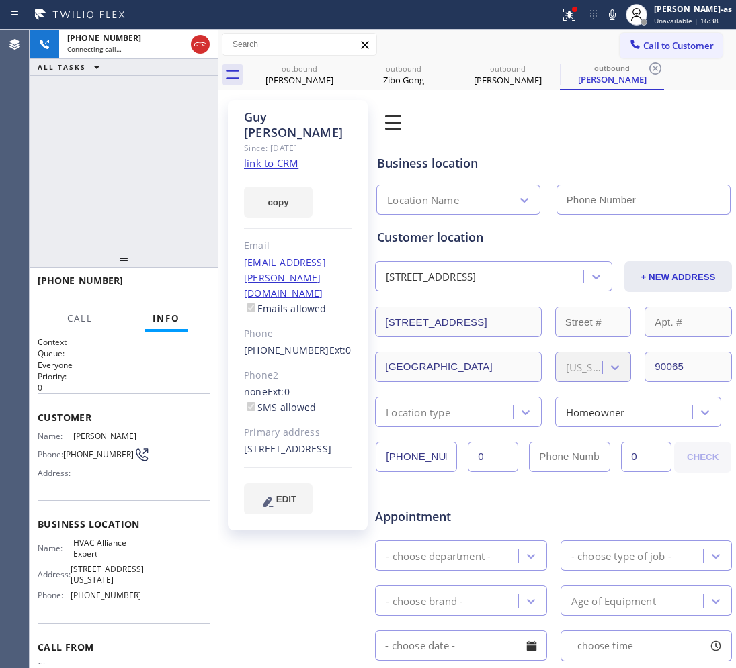
click at [288, 157] on link "link to CRM" at bounding box center [271, 163] width 54 height 13
type input "[PHONE_NUMBER]"
click at [112, 172] on div "[PHONE_NUMBER] Live | 05:32 ALL TASKS ALL TASKS ACTIVE TASKS TASKS IN WRAP UP" at bounding box center [124, 141] width 188 height 222
click at [131, 200] on div "[PHONE_NUMBER] Live | 05:48 ALL TASKS ALL TASKS ACTIVE TASKS TASKS IN WRAP UP" at bounding box center [124, 141] width 188 height 222
click at [130, 200] on div "[PHONE_NUMBER] Live | 05:50 ALL TASKS ALL TASKS ACTIVE TASKS TASKS IN WRAP UP" at bounding box center [124, 141] width 188 height 222
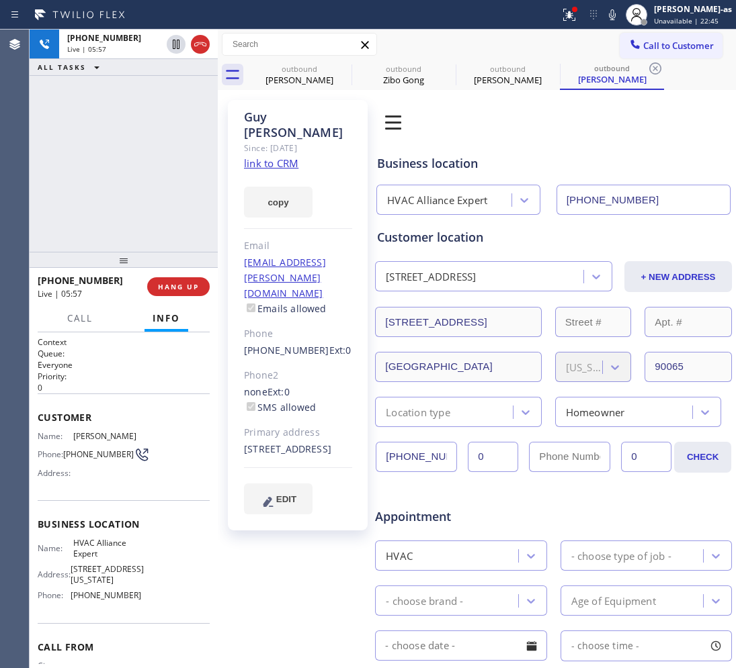
click at [163, 173] on div "[PHONE_NUMBER] Live | 05:57 ALL TASKS ALL TASKS ACTIVE TASKS TASKS IN WRAP UP" at bounding box center [124, 141] width 188 height 222
click at [104, 185] on div "[PHONE_NUMBER] Live | 06:00 ALL TASKS ALL TASKS ACTIVE TASKS TASKS IN WRAP UP" at bounding box center [124, 141] width 188 height 222
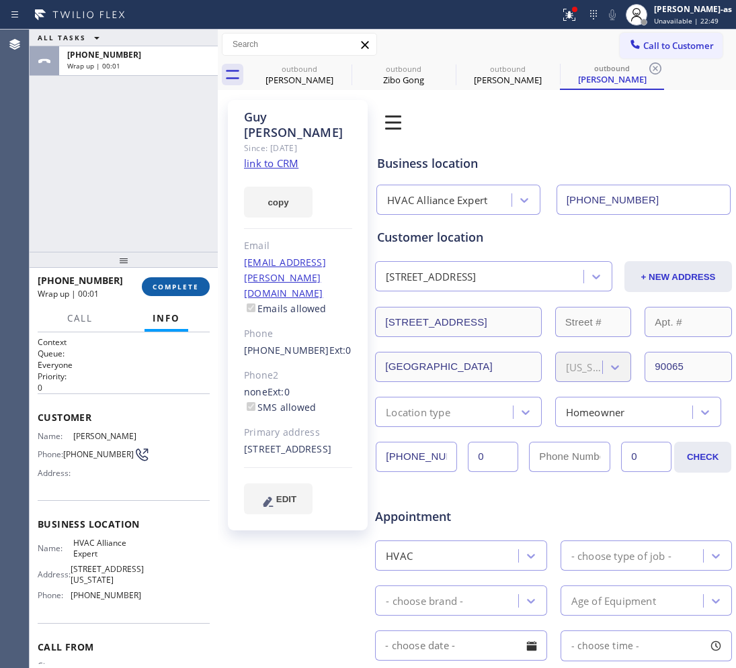
click at [165, 279] on button "COMPLETE" at bounding box center [176, 286] width 68 height 19
click at [129, 218] on div "ALL TASKS ALL TASKS ACTIVE TASKS TASKS IN WRAP UP [PHONE_NUMBER] Wrap up | 00:02" at bounding box center [124, 141] width 188 height 222
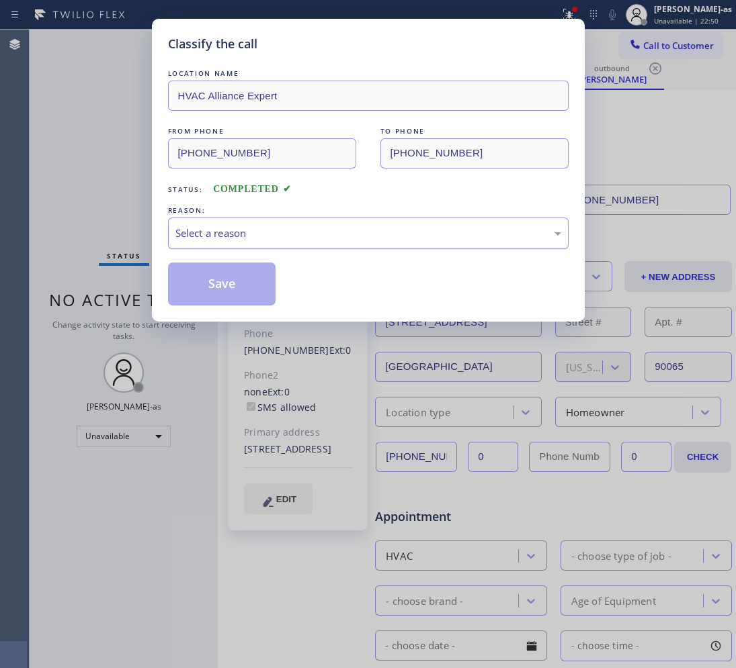
drag, startPoint x: 226, startPoint y: 232, endPoint x: 225, endPoint y: 242, distance: 9.5
click at [226, 240] on div "Select a reason" at bounding box center [368, 233] width 386 height 15
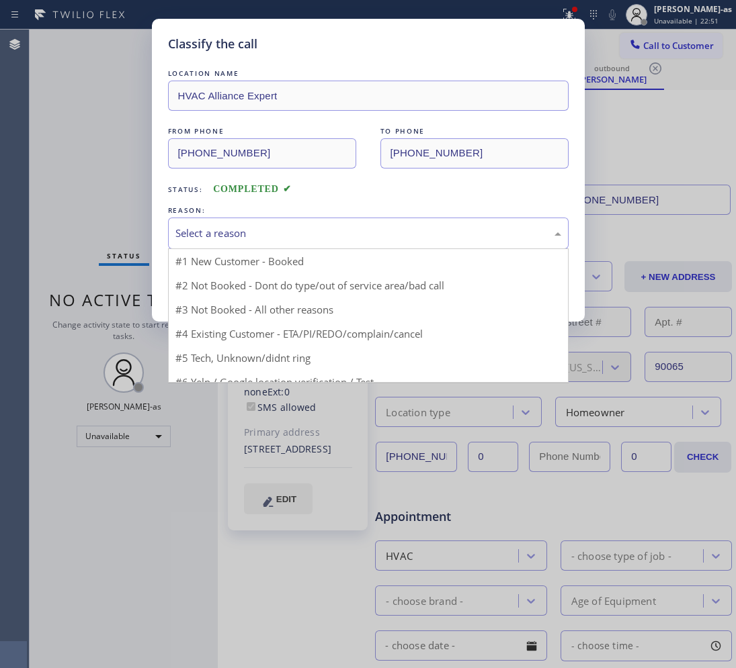
drag, startPoint x: 236, startPoint y: 261, endPoint x: 245, endPoint y: 297, distance: 37.5
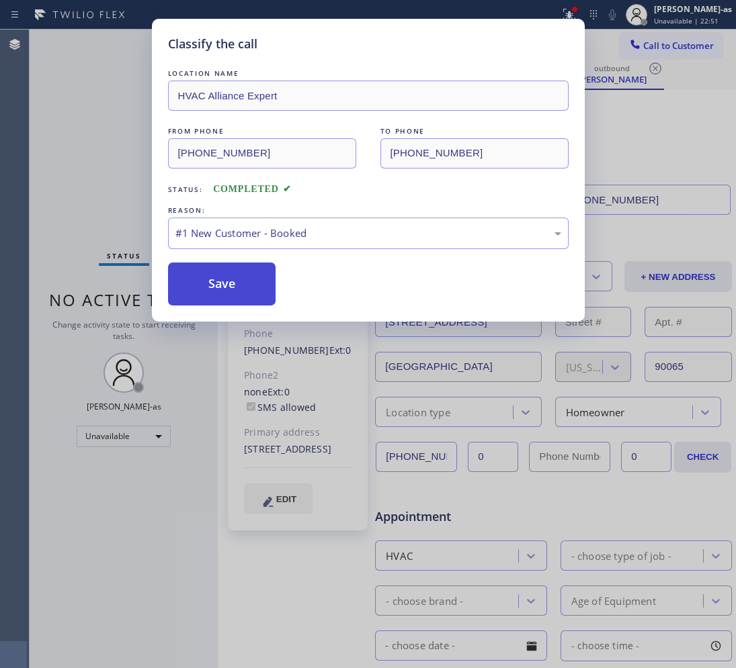
click at [240, 290] on button "Save" at bounding box center [222, 284] width 108 height 43
click at [87, 129] on div "Classify the call LOCATION NAME HVAC Alliance Expert FROM PHONE [PHONE_NUMBER] …" at bounding box center [368, 334] width 736 height 668
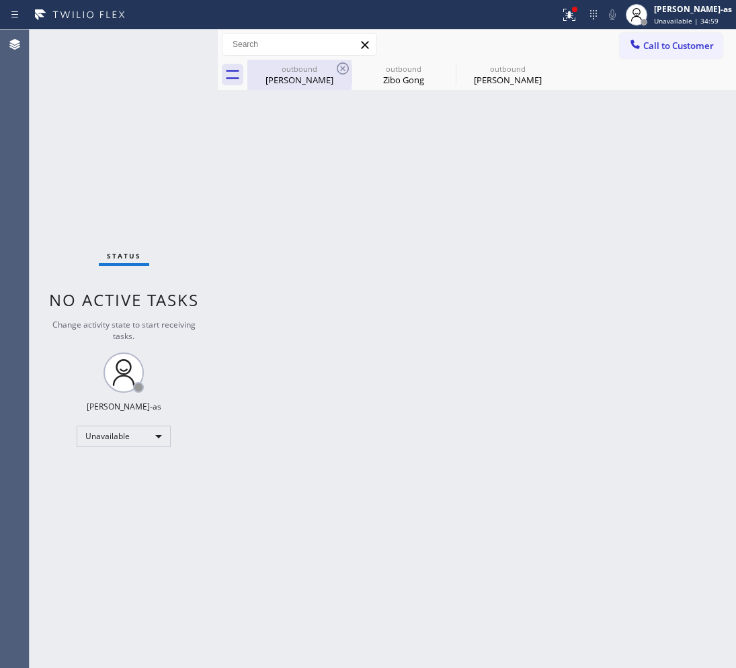
drag, startPoint x: 300, startPoint y: 83, endPoint x: 339, endPoint y: 71, distance: 40.8
click at [302, 83] on div "[PERSON_NAME]" at bounding box center [299, 80] width 101 height 12
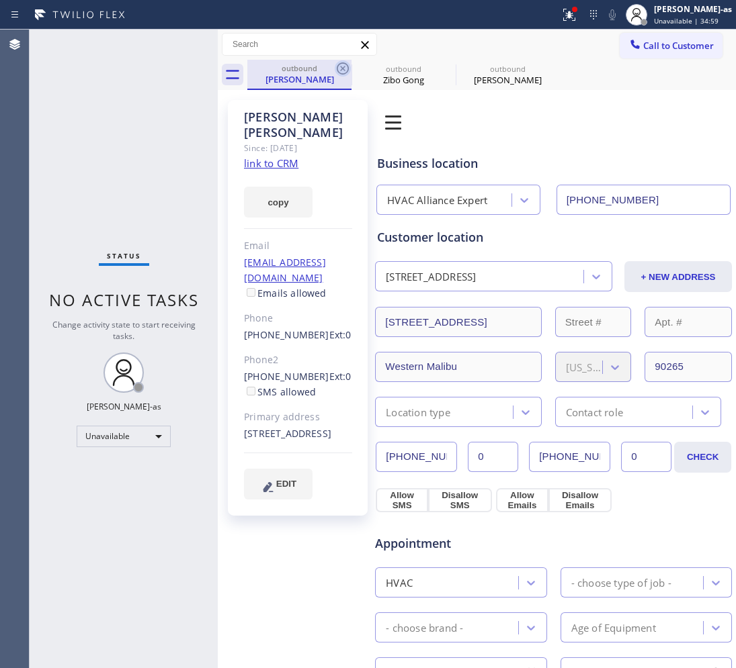
click at [339, 66] on icon at bounding box center [343, 68] width 16 height 16
click at [0, 0] on icon at bounding box center [0, 0] width 0 height 0
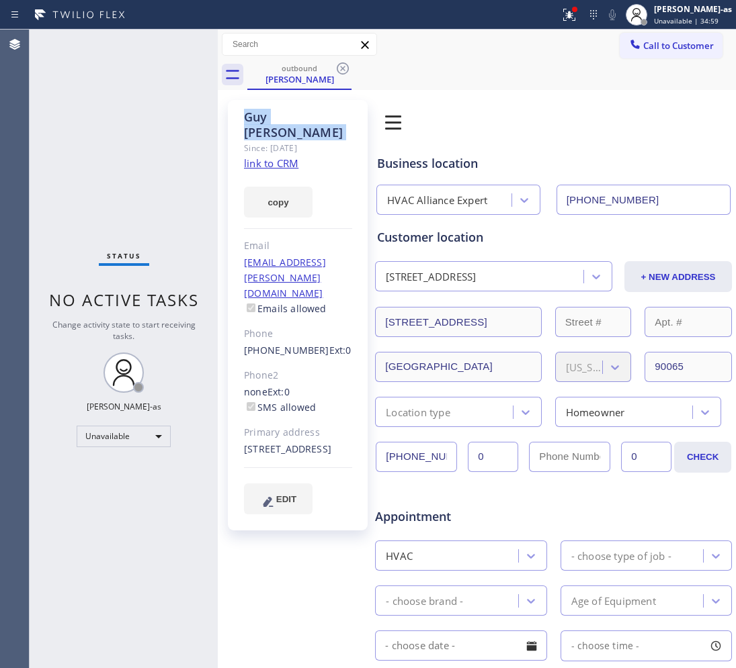
click at [339, 66] on icon at bounding box center [343, 68] width 16 height 16
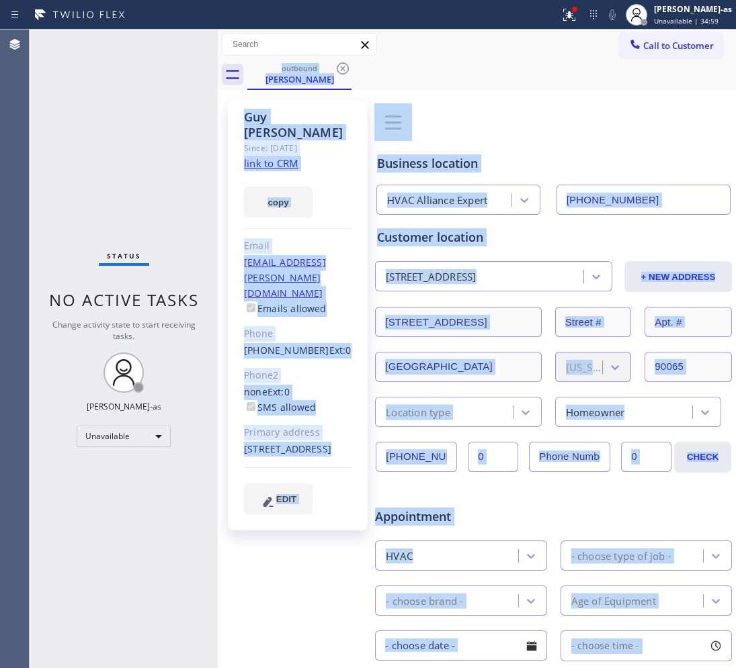
click at [339, 66] on div "outbound [PERSON_NAME]" at bounding box center [491, 75] width 488 height 30
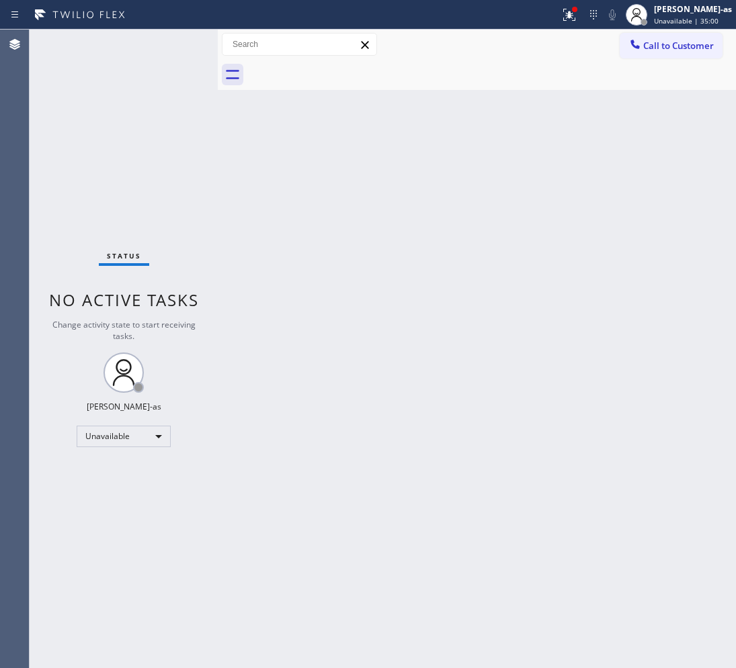
click at [414, 361] on div "Back to Dashboard Change Sender ID Customers Technicians Select a contact Outbo…" at bounding box center [477, 349] width 518 height 639
click at [639, 38] on icon at bounding box center [634, 44] width 13 height 13
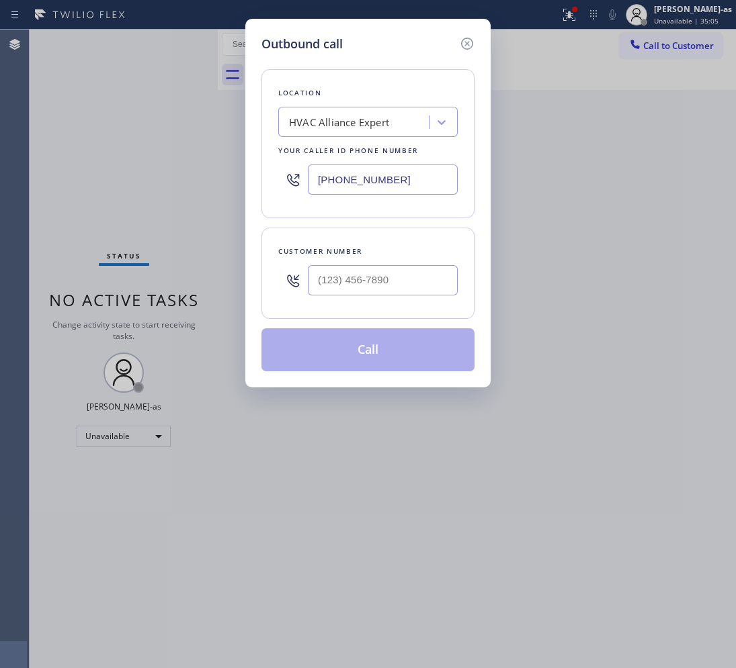
click at [400, 264] on div at bounding box center [383, 281] width 150 height 44
click at [400, 273] on input "(___) ___-____" at bounding box center [383, 280] width 150 height 30
paste input "682) 202-7762"
type input "[PHONE_NUMBER]"
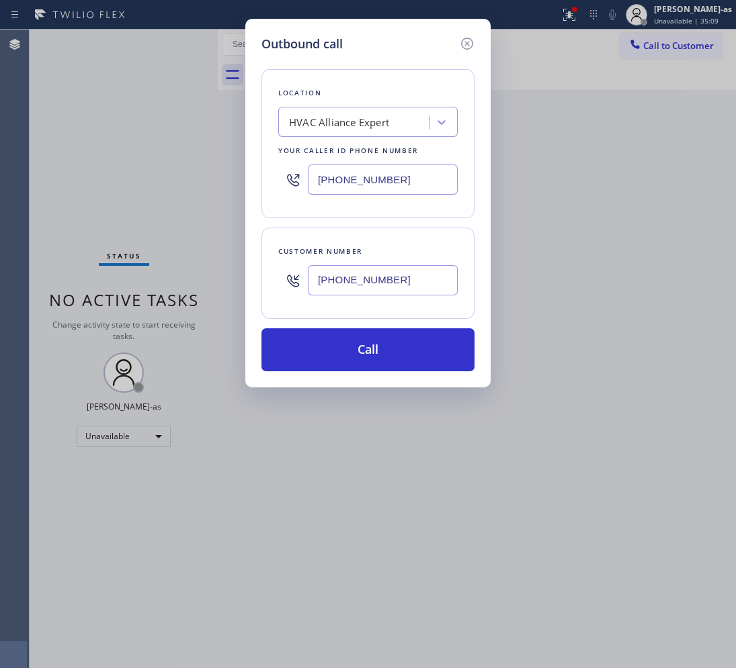
click at [431, 183] on input "[PHONE_NUMBER]" at bounding box center [383, 180] width 150 height 30
paste input "361) 202-8932"
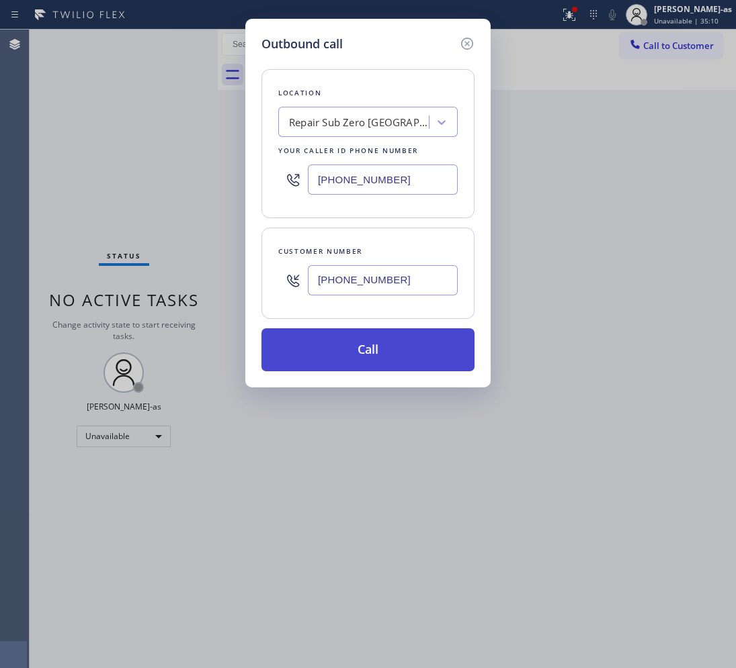
type input "[PHONE_NUMBER]"
click at [396, 347] on button "Call" at bounding box center [367, 350] width 213 height 43
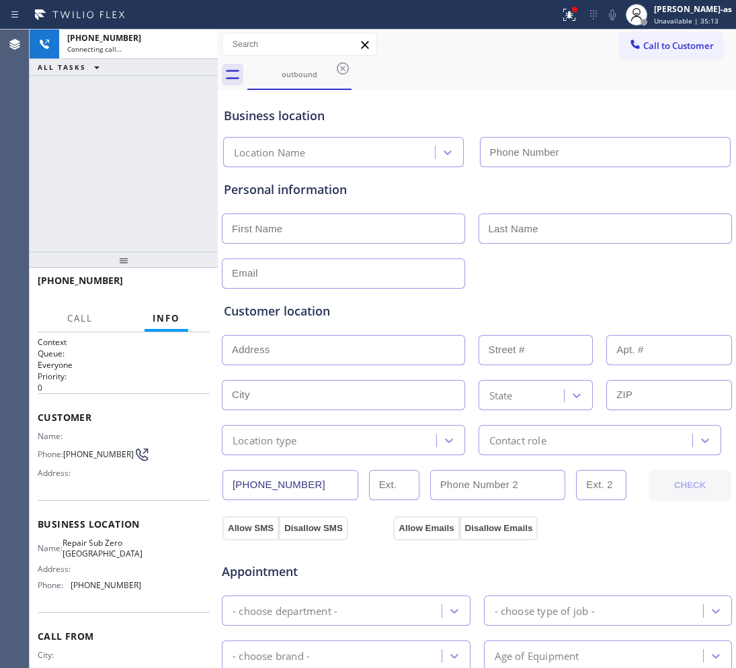
type input "[PHONE_NUMBER]"
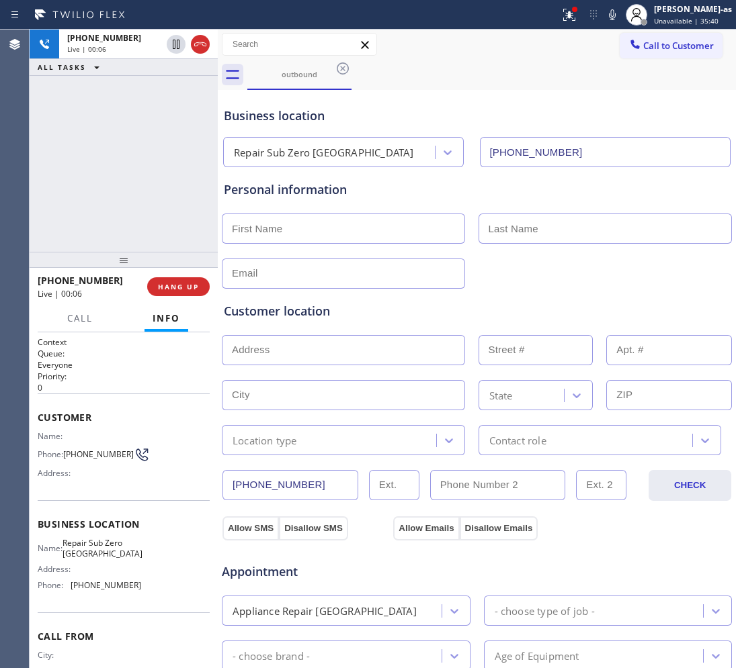
click at [88, 217] on div "[PHONE_NUMBER] Live | 00:06 ALL TASKS ALL TASKS ACTIVE TASKS TASKS IN WRAP UP" at bounding box center [124, 141] width 188 height 222
drag, startPoint x: 123, startPoint y: 214, endPoint x: 122, endPoint y: 193, distance: 20.2
click at [123, 206] on div "[PHONE_NUMBER] Live | 00:24 ALL TASKS ALL TASKS ACTIVE TASKS TASKS IN WRAP UP" at bounding box center [124, 141] width 188 height 222
drag, startPoint x: 108, startPoint y: 149, endPoint x: 136, endPoint y: 335, distance: 187.5
click at [110, 145] on div "[PHONE_NUMBER] Live | 00:50 ALL TASKS ALL TASKS ACTIVE TASKS TASKS IN WRAP UP" at bounding box center [124, 141] width 188 height 222
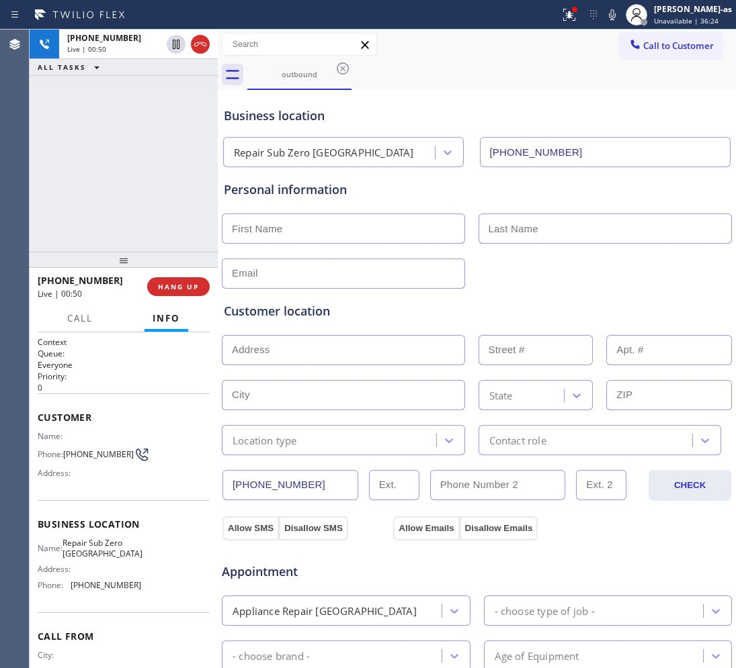
click at [126, 202] on div "[PHONE_NUMBER] Live | 00:50 ALL TASKS ALL TASKS ACTIVE TASKS TASKS IN WRAP UP" at bounding box center [124, 141] width 188 height 222
click at [173, 287] on span "HANG UP" at bounding box center [178, 286] width 41 height 9
click at [173, 286] on span "HANG UP" at bounding box center [178, 286] width 41 height 9
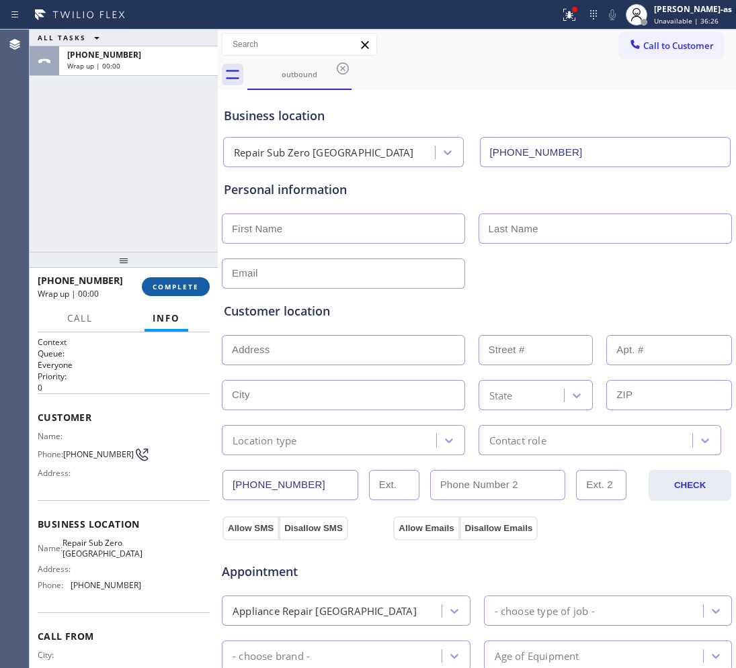
click at [173, 286] on span "COMPLETE" at bounding box center [176, 286] width 46 height 9
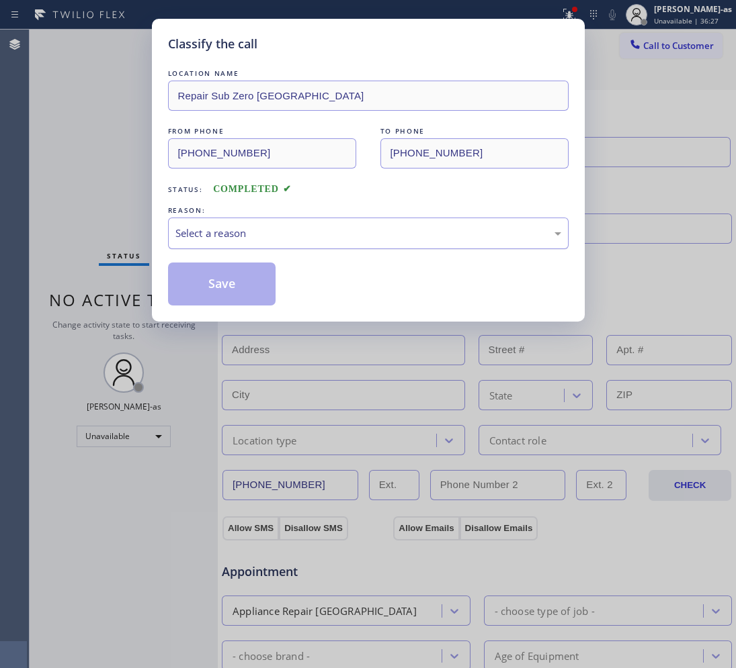
click at [246, 227] on div "Select a reason" at bounding box center [368, 234] width 400 height 32
click at [250, 236] on div "Not Booked - All other reasons" at bounding box center [368, 233] width 386 height 15
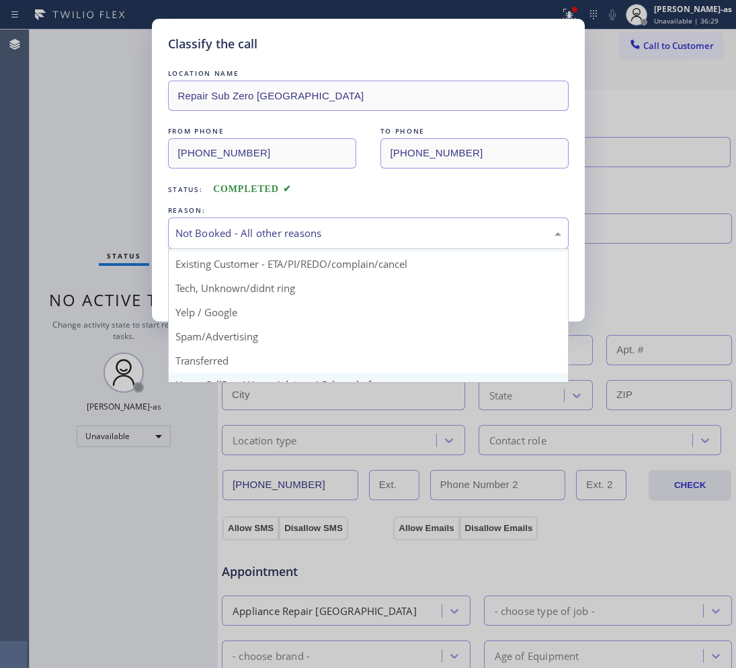
scroll to position [92, 0]
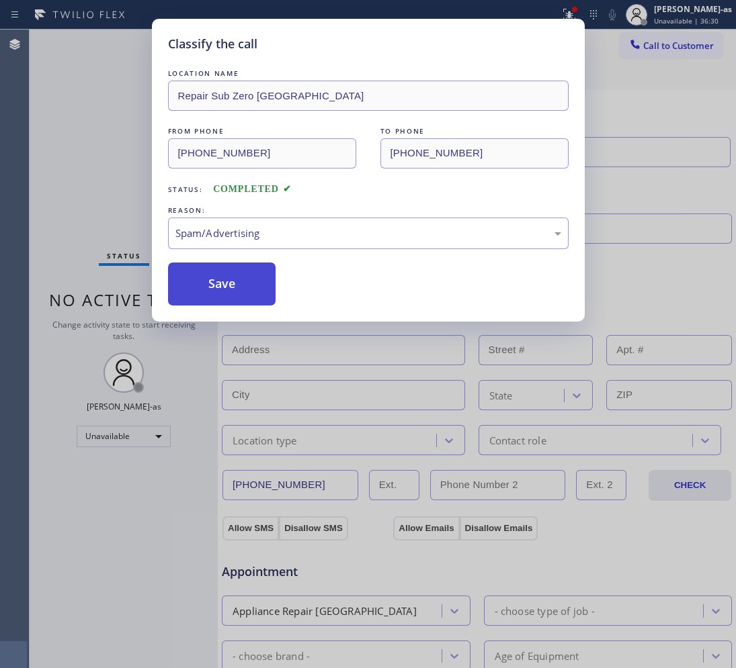
click at [206, 289] on button "Save" at bounding box center [222, 284] width 108 height 43
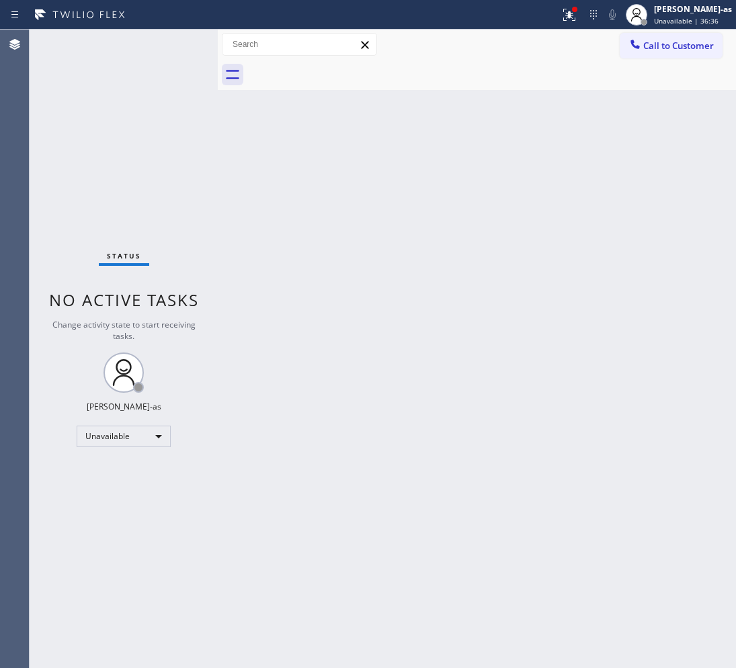
click at [421, 27] on div "Status report Issues detected These issues could affect your workflow. Please c…" at bounding box center [368, 15] width 736 height 30
click at [674, 48] on span "Call to Customer" at bounding box center [678, 46] width 71 height 12
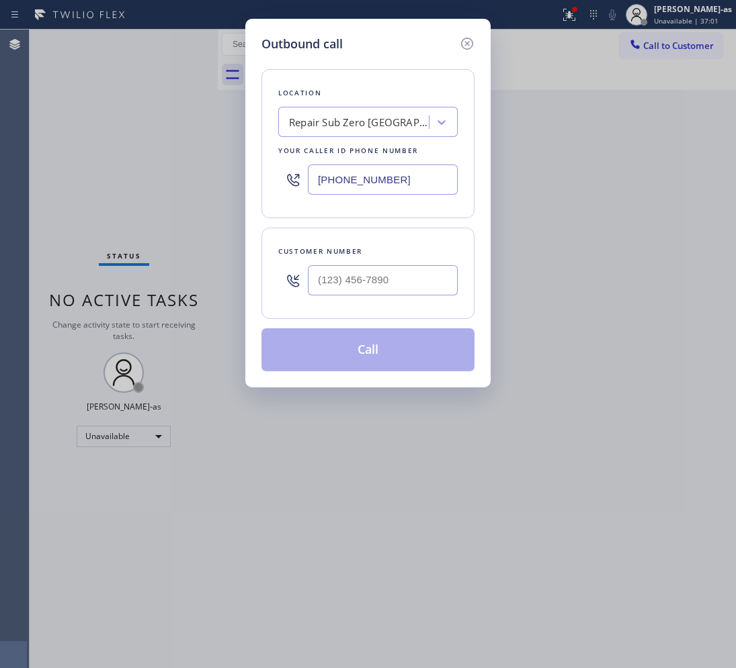
click at [338, 306] on div "Customer number" at bounding box center [367, 273] width 213 height 91
click at [373, 276] on input "(___) ___-____" at bounding box center [383, 280] width 150 height 30
paste input "718) 877-8116"
type input "[PHONE_NUMBER]"
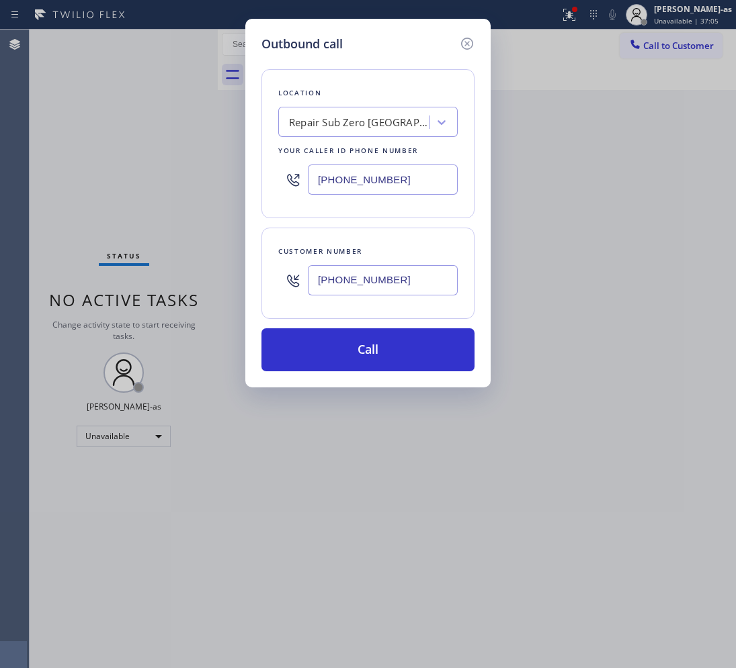
click at [351, 176] on input "[PHONE_NUMBER]" at bounding box center [383, 180] width 150 height 30
paste input "833) 692-2271"
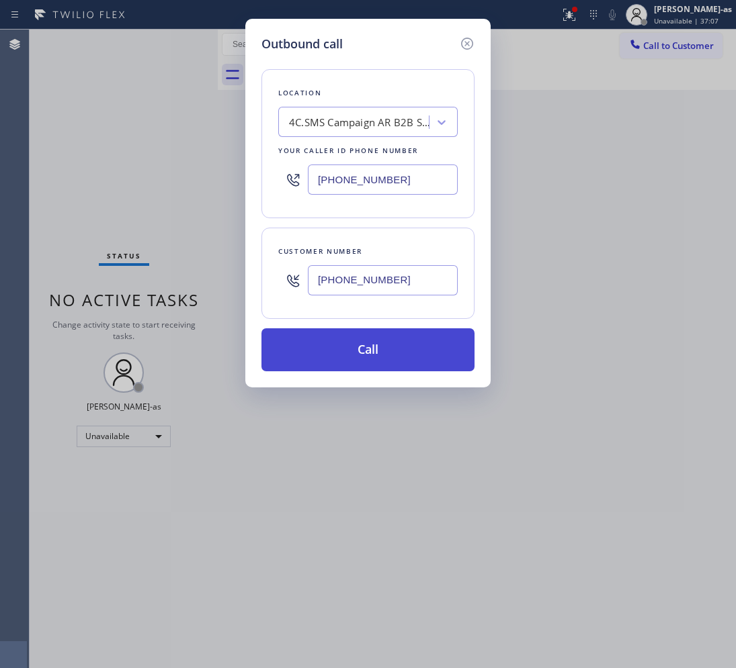
type input "[PHONE_NUMBER]"
click at [326, 354] on button "Call" at bounding box center [367, 350] width 213 height 43
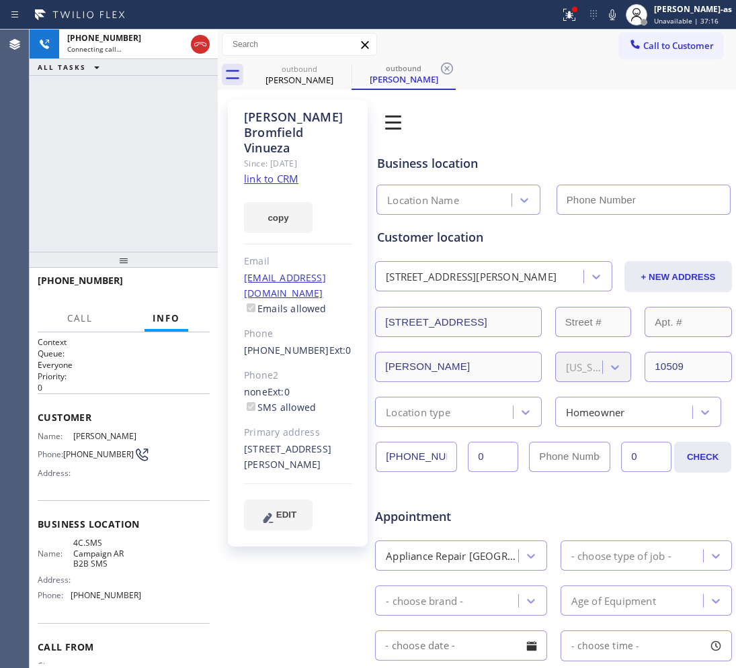
type input "[PHONE_NUMBER]"
click at [106, 178] on div "[PHONE_NUMBER] Live | 00:03 ALL TASKS ALL TASKS ACTIVE TASKS TASKS IN WRAP UP" at bounding box center [124, 141] width 188 height 222
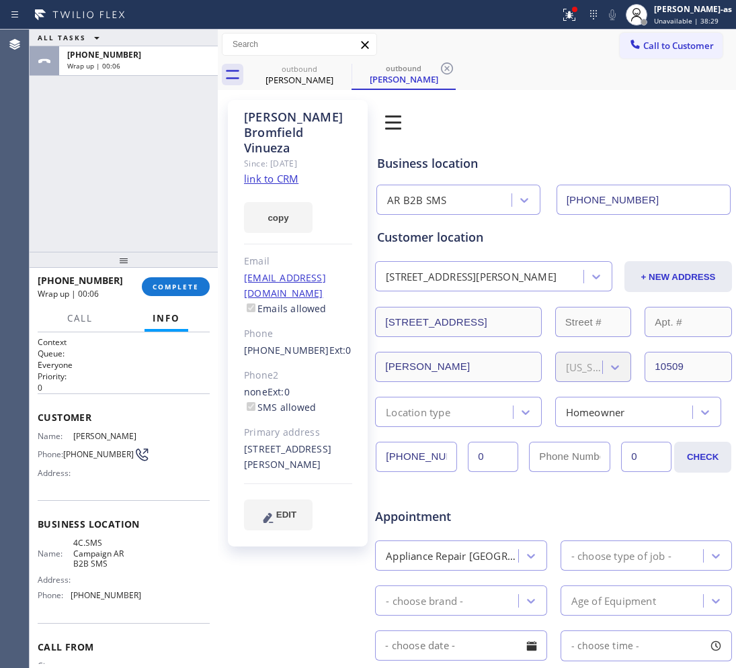
drag, startPoint x: 103, startPoint y: 110, endPoint x: 165, endPoint y: 93, distance: 64.0
click at [105, 107] on div "ALL TASKS ALL TASKS ACTIVE TASKS TASKS IN WRAP UP [PHONE_NUMBER] Wrap up | 00:06" at bounding box center [124, 141] width 188 height 222
click at [173, 276] on div "[PHONE_NUMBER] Wrap up | 00:07 COMPLETE" at bounding box center [124, 286] width 172 height 35
click at [155, 262] on div at bounding box center [124, 260] width 188 height 16
click at [173, 296] on div "[PHONE_NUMBER] Wrap up | 00:07 COMPLETE" at bounding box center [124, 286] width 172 height 35
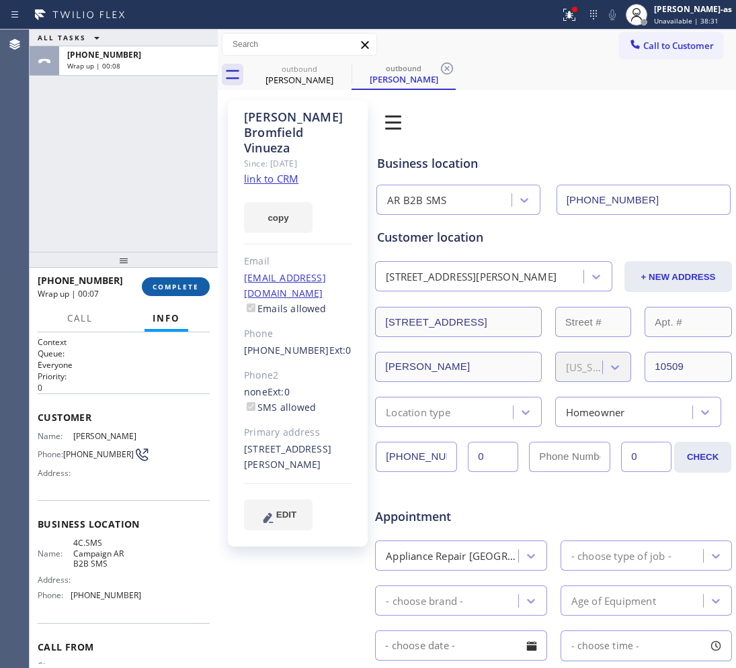
click at [169, 282] on span "COMPLETE" at bounding box center [176, 286] width 46 height 9
click at [132, 236] on div "ALL TASKS ALL TASKS ACTIVE TASKS TASKS IN WRAP UP [PHONE_NUMBER] Wrap up | 00:08" at bounding box center [124, 141] width 188 height 222
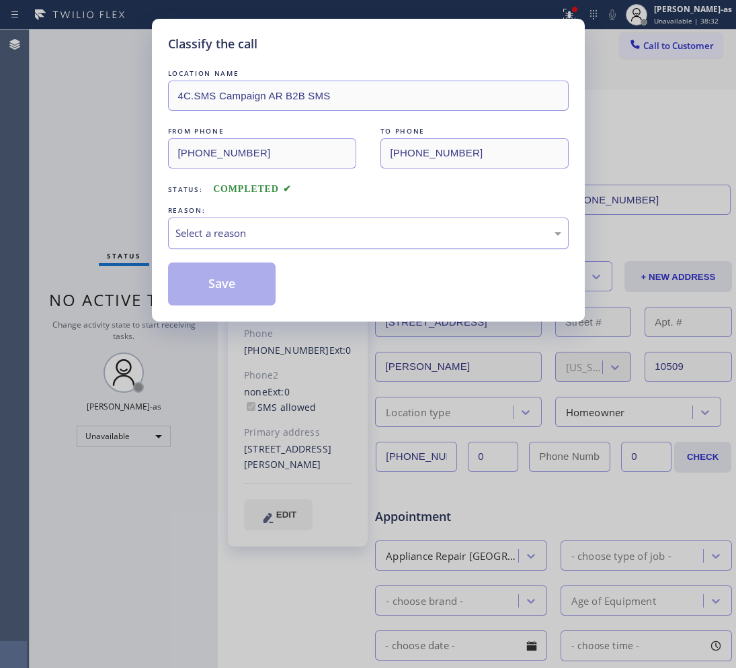
click at [269, 236] on div "Select a reason" at bounding box center [368, 233] width 386 height 15
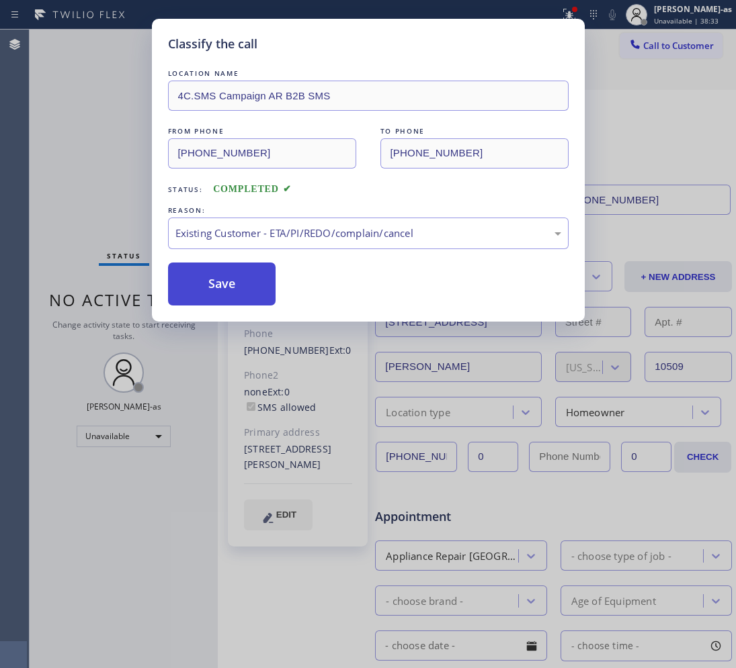
click at [244, 282] on button "Save" at bounding box center [222, 284] width 108 height 43
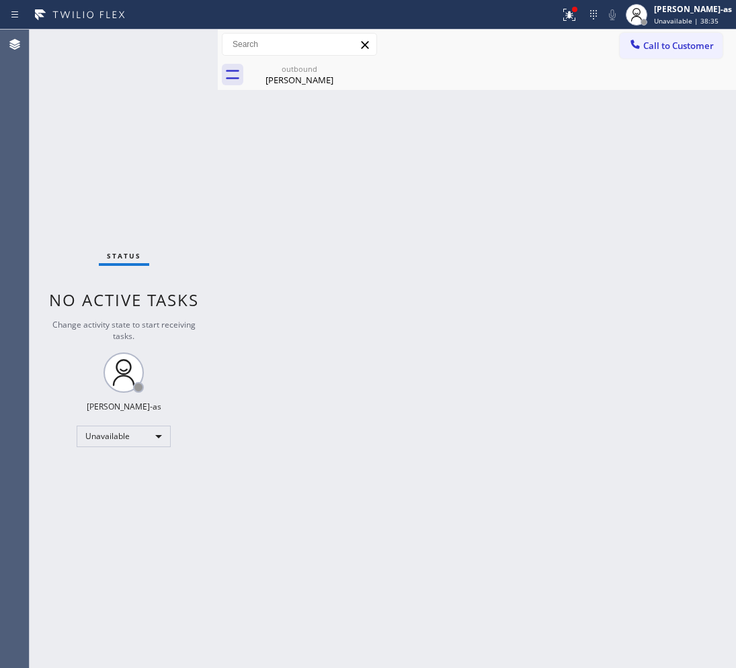
click at [684, 46] on span "Call to Customer" at bounding box center [678, 46] width 71 height 12
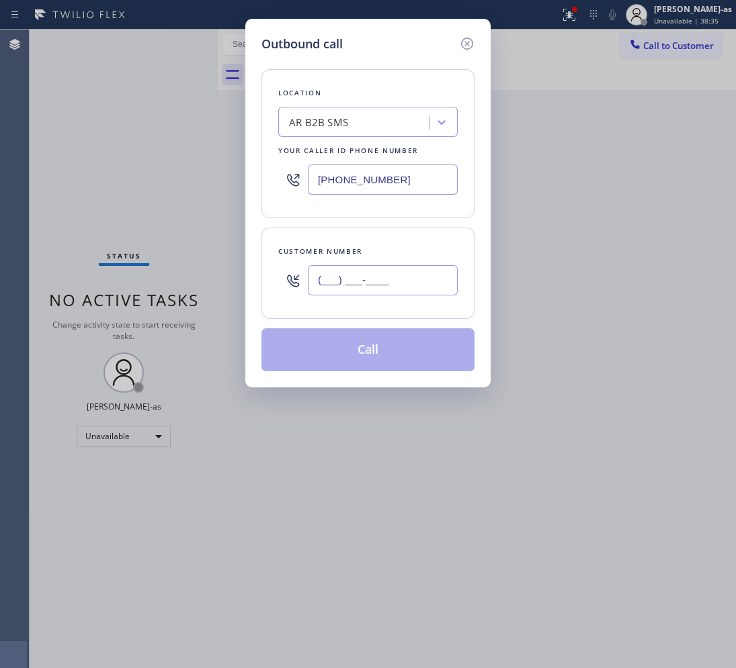
click at [415, 279] on input "(___) ___-____" at bounding box center [383, 280] width 150 height 30
paste input "718) 877-8116"
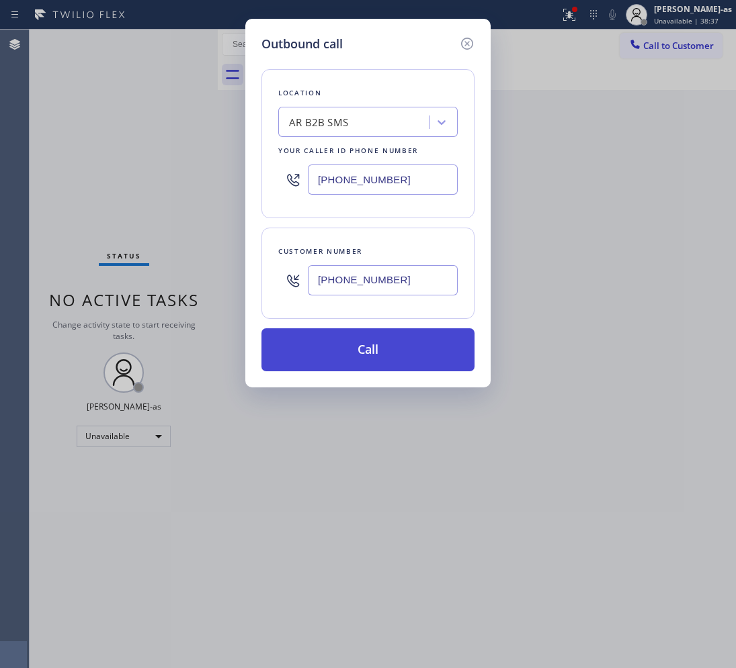
type input "[PHONE_NUMBER]"
click at [385, 357] on button "Call" at bounding box center [367, 350] width 213 height 43
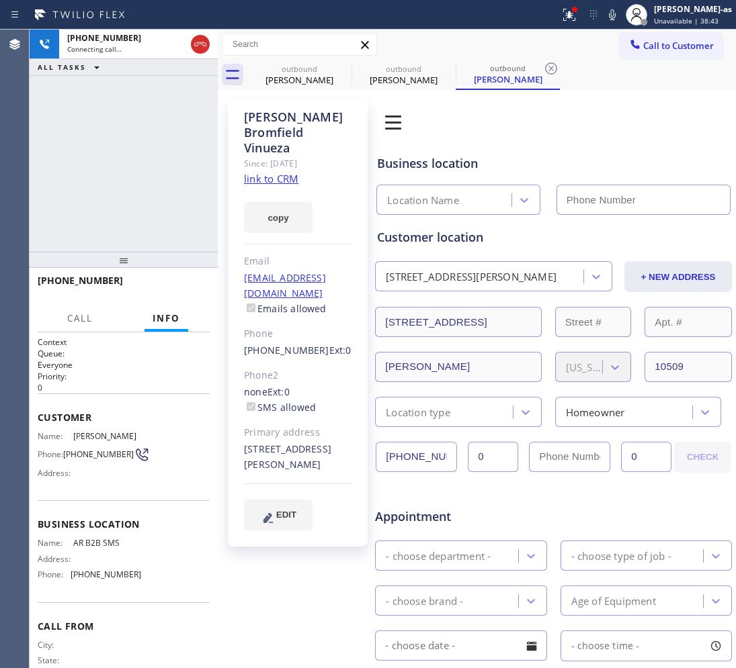
type input "[PHONE_NUMBER]"
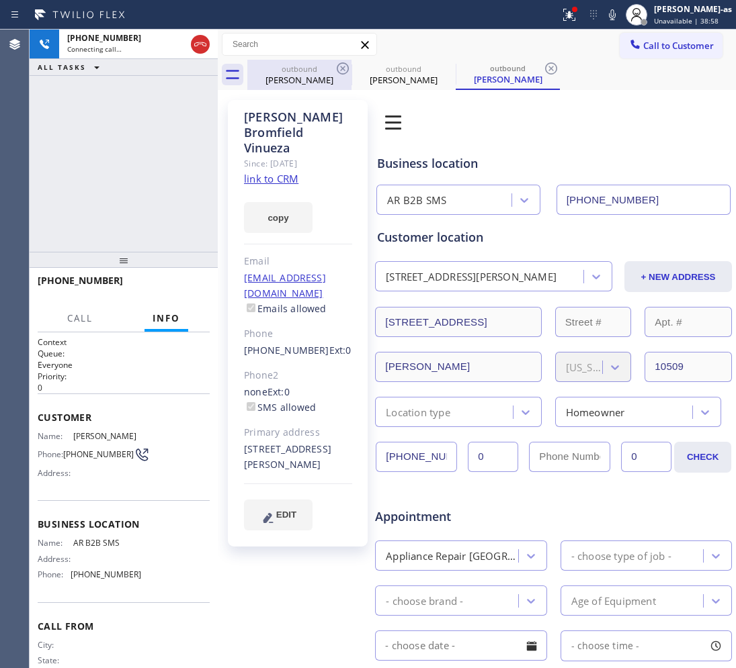
click at [316, 68] on div "outbound" at bounding box center [299, 69] width 101 height 10
click at [343, 67] on icon at bounding box center [343, 68] width 12 height 12
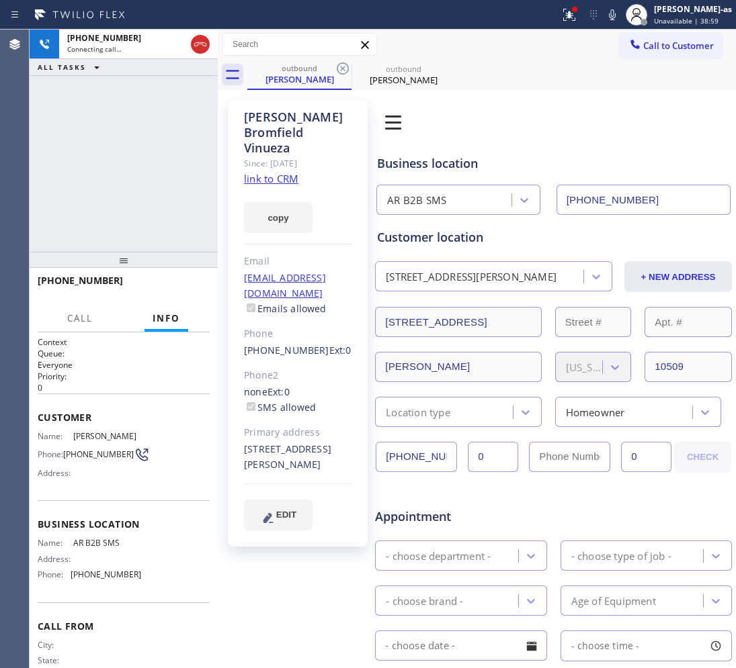
click at [343, 67] on icon at bounding box center [343, 68] width 12 height 12
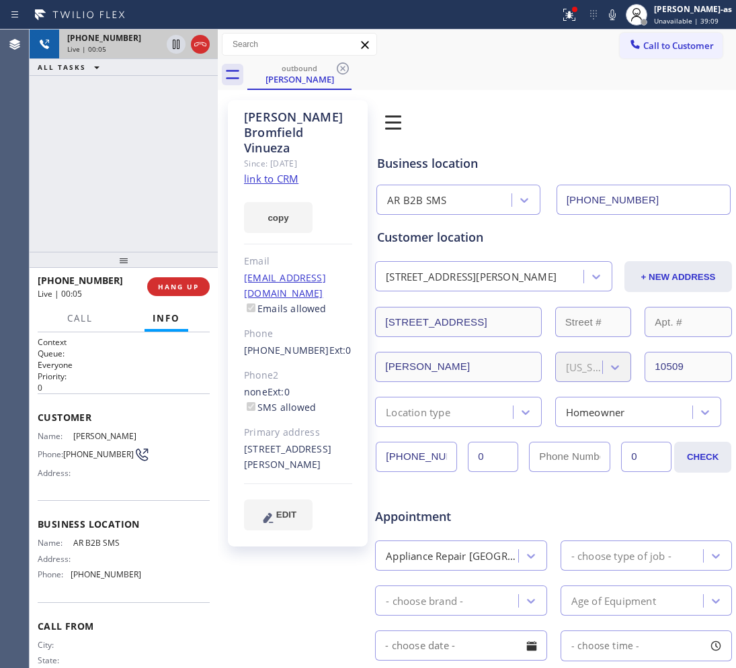
click at [189, 41] on div at bounding box center [188, 45] width 48 height 30
click at [163, 225] on div "[PHONE_NUMBER] Live | 00:05 ALL TASKS ALL TASKS ACTIVE TASKS TASKS IN WRAP UP" at bounding box center [124, 141] width 188 height 222
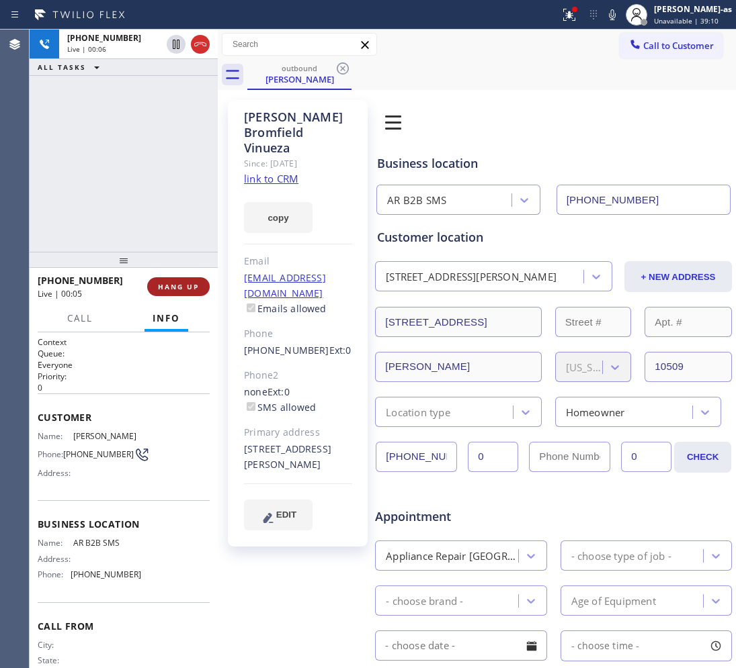
click at [188, 291] on button "HANG UP" at bounding box center [178, 286] width 62 height 19
click at [185, 289] on span "HANG UP" at bounding box center [178, 286] width 41 height 9
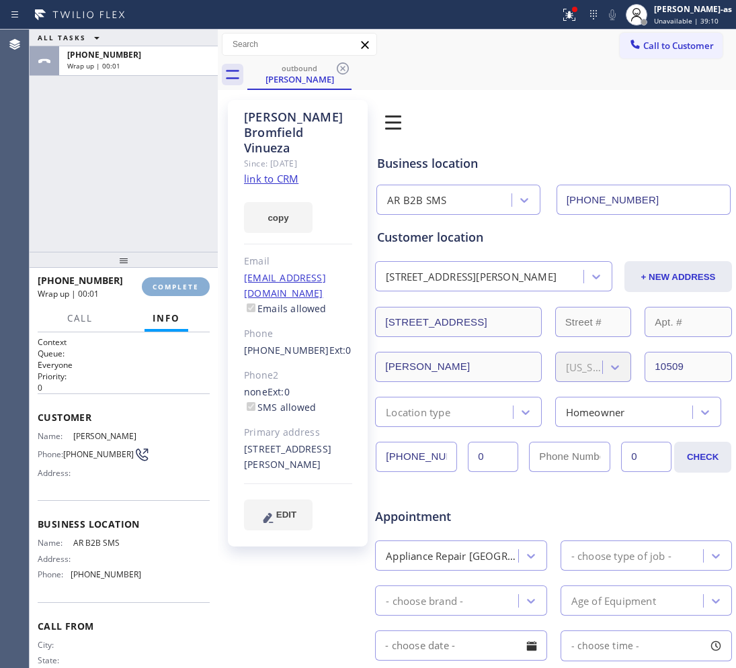
click at [183, 290] on span "COMPLETE" at bounding box center [176, 286] width 46 height 9
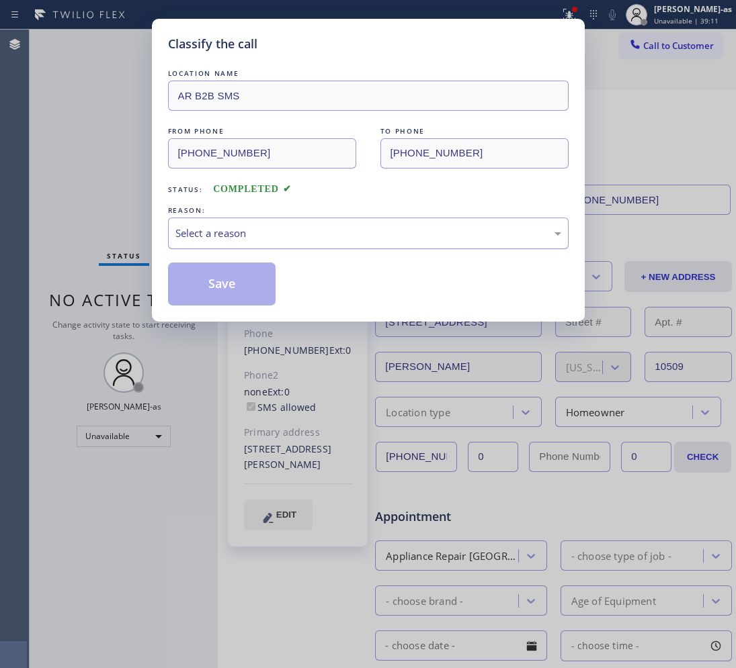
click at [264, 235] on div "Select a reason" at bounding box center [368, 233] width 386 height 15
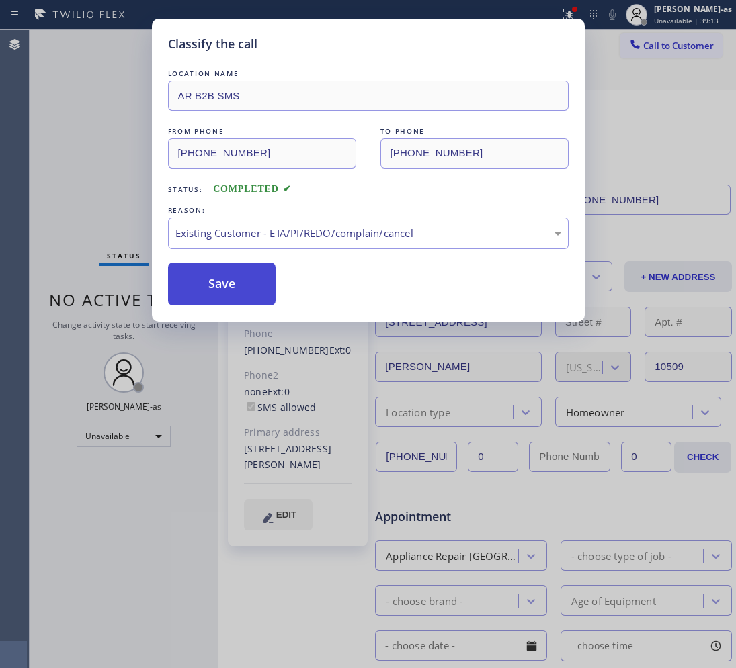
drag, startPoint x: 245, startPoint y: 294, endPoint x: 239, endPoint y: 272, distance: 22.3
click at [245, 290] on button "Save" at bounding box center [222, 284] width 108 height 43
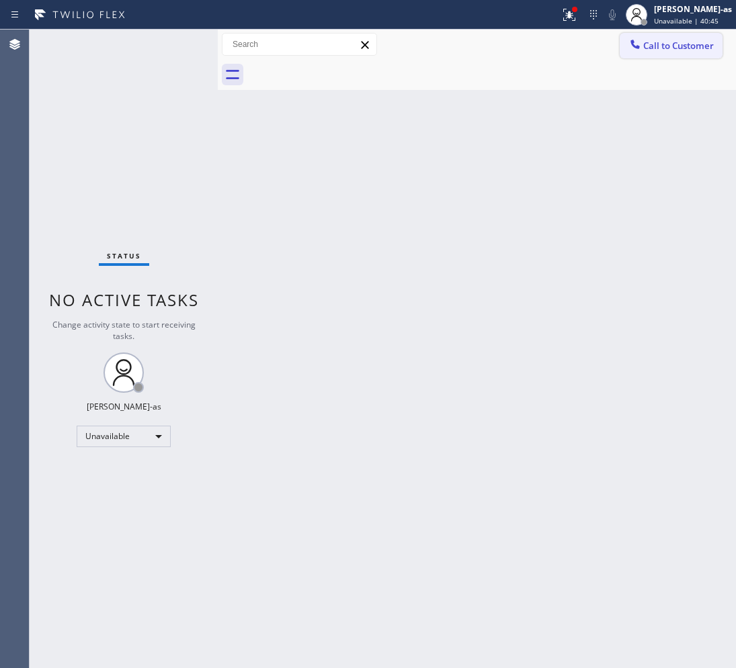
click at [683, 34] on button "Call to Customer" at bounding box center [670, 46] width 103 height 26
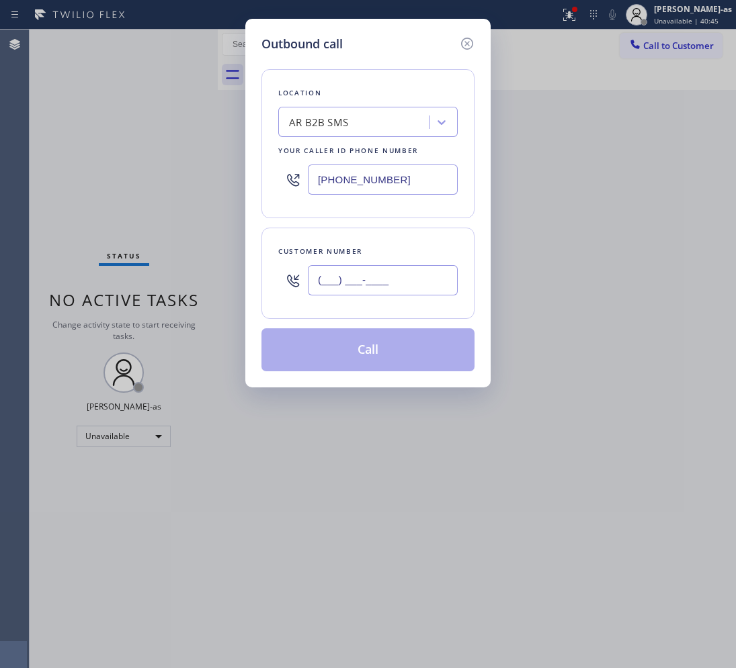
click at [339, 281] on input "(___) ___-____" at bounding box center [383, 280] width 150 height 30
paste input "818) 462-6305"
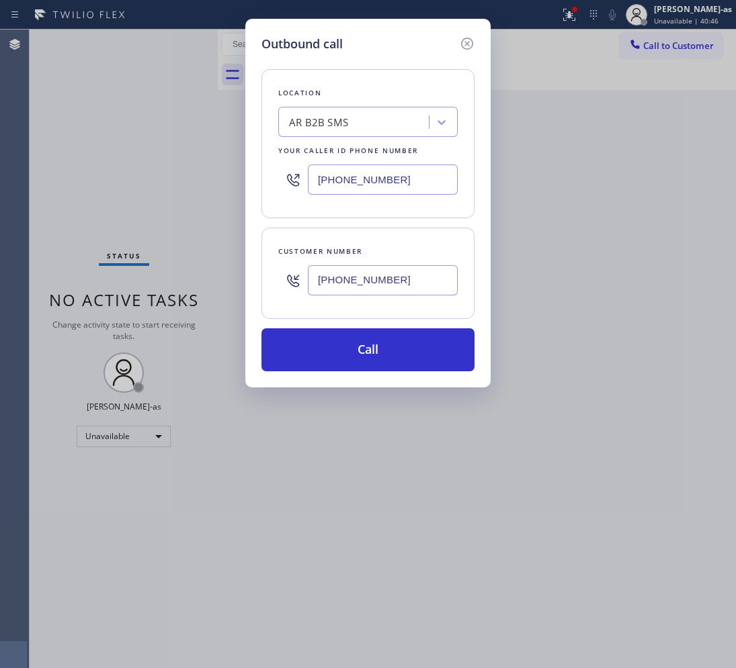
type input "[PHONE_NUMBER]"
click at [353, 134] on div "AR B2B SMS" at bounding box center [367, 122] width 179 height 30
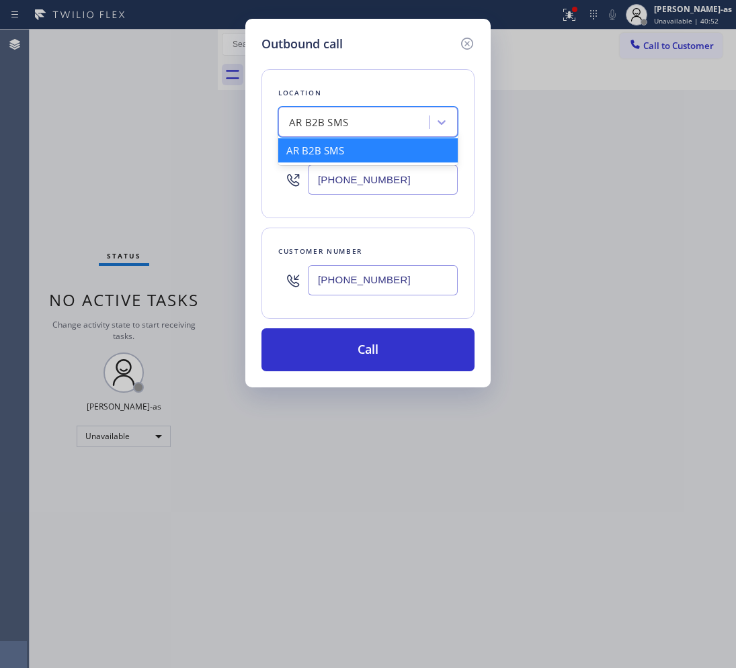
paste input "[GEOGRAPHIC_DATA][PERSON_NAME] Air Valley Heating and Air Conditioning"
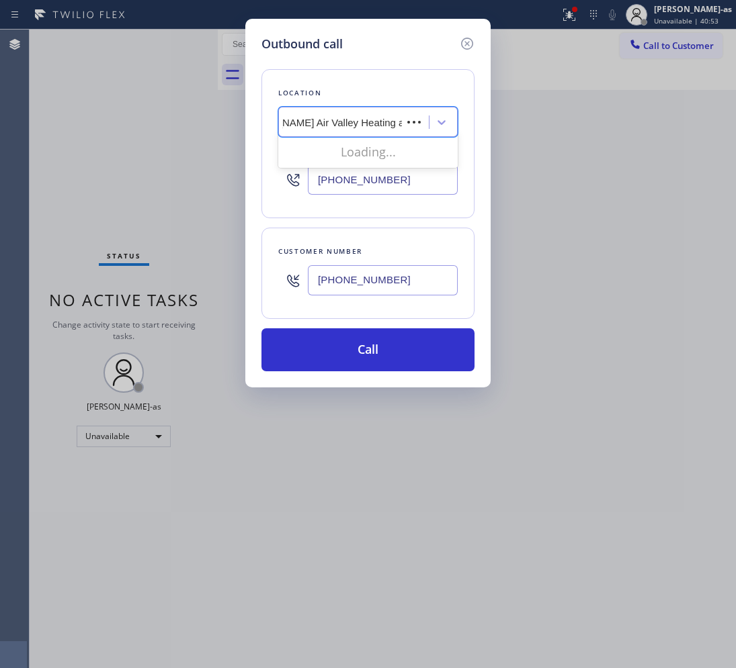
scroll to position [0, 142]
drag, startPoint x: 293, startPoint y: 122, endPoint x: 609, endPoint y: 113, distance: 315.9
click at [582, 119] on div "Outbound call Location option 4B2.Paid HVAC Alliance Expert, selected. 0 result…" at bounding box center [368, 334] width 736 height 668
type input "Santa [PERSON_NAME] Air"
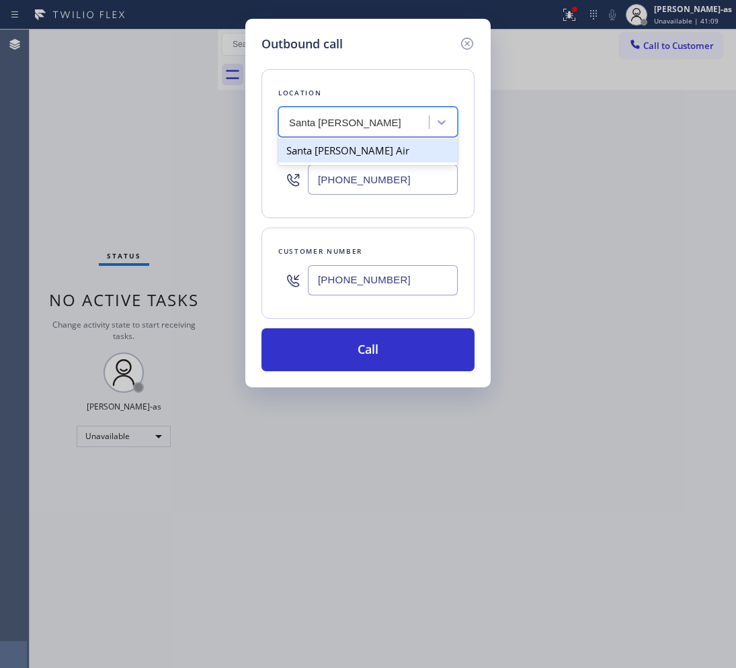
click at [384, 150] on div "Santa [PERSON_NAME] Air" at bounding box center [367, 150] width 179 height 24
type input "[PHONE_NUMBER]"
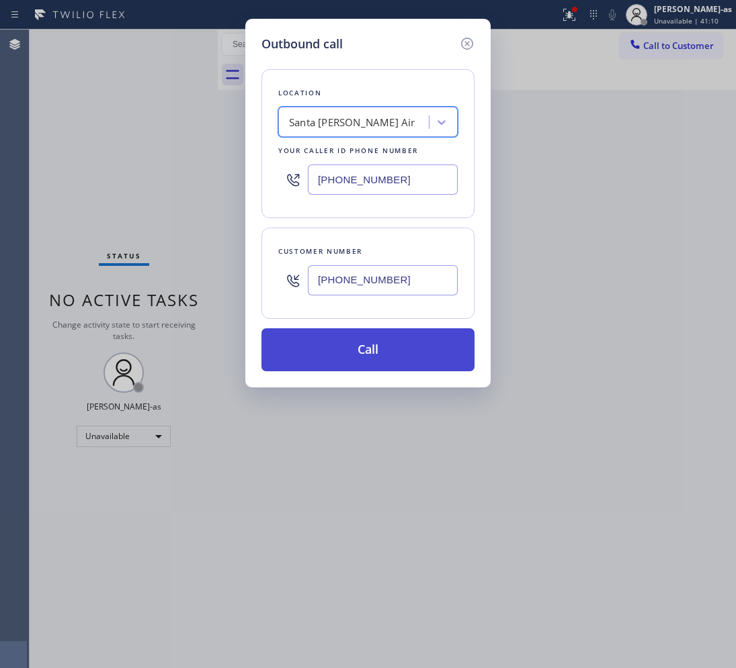
click at [380, 351] on button "Call" at bounding box center [367, 350] width 213 height 43
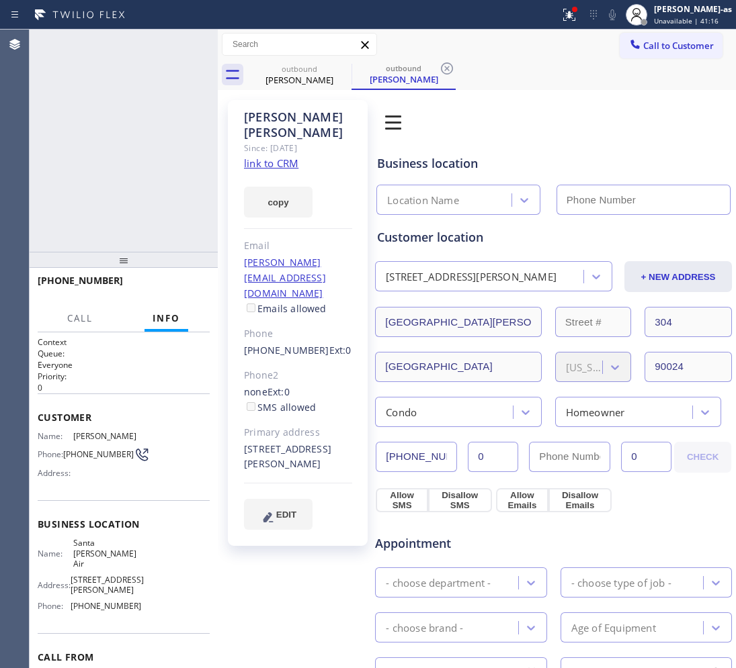
type input "[PHONE_NUMBER]"
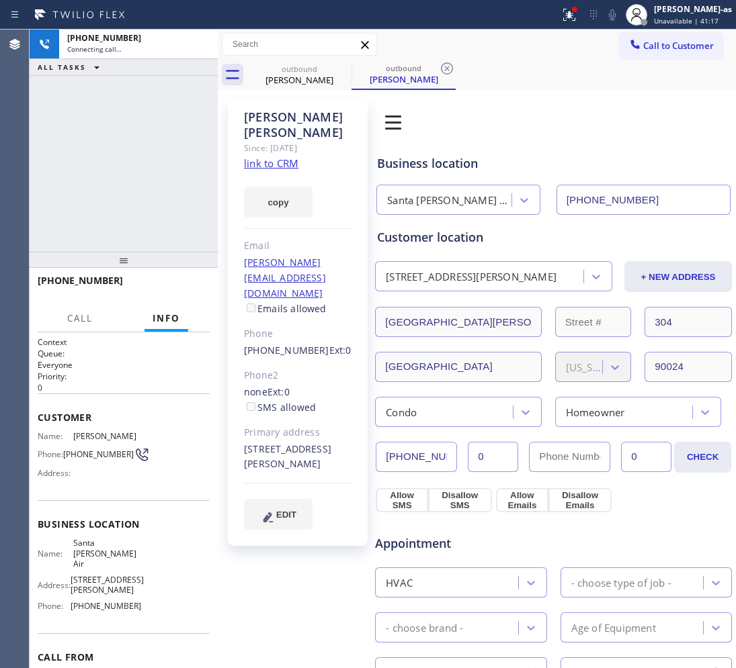
click at [271, 157] on link "link to CRM" at bounding box center [271, 163] width 54 height 13
click at [152, 185] on div "[PHONE_NUMBER] Live | 01:34 ALL TASKS ALL TASKS ACTIVE TASKS TASKS IN WRAP UP" at bounding box center [124, 141] width 188 height 222
click at [152, 185] on div "[PHONE_NUMBER] Live | 01:35 ALL TASKS ALL TASKS ACTIVE TASKS TASKS IN WRAP UP" at bounding box center [124, 141] width 188 height 222
drag, startPoint x: 126, startPoint y: 182, endPoint x: 157, endPoint y: 280, distance: 102.8
click at [130, 183] on div "[PHONE_NUMBER] Live | 01:35 ALL TASKS ALL TASKS ACTIVE TASKS TASKS IN WRAP UP" at bounding box center [124, 141] width 188 height 222
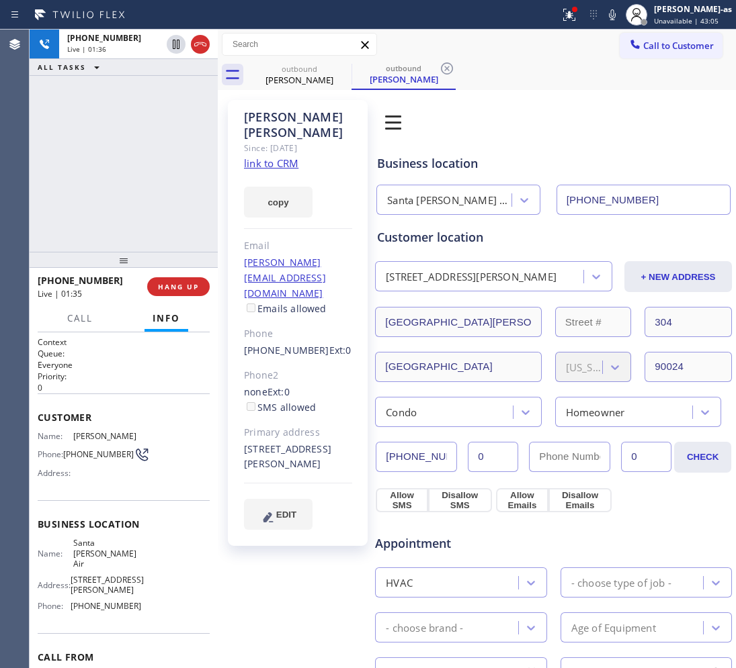
click at [169, 273] on div "[PHONE_NUMBER] Live | 01:35 HANG UP" at bounding box center [124, 286] width 172 height 35
click at [189, 280] on button "HANG UP" at bounding box center [178, 286] width 62 height 19
click at [190, 277] on button "HANG UP" at bounding box center [178, 286] width 62 height 19
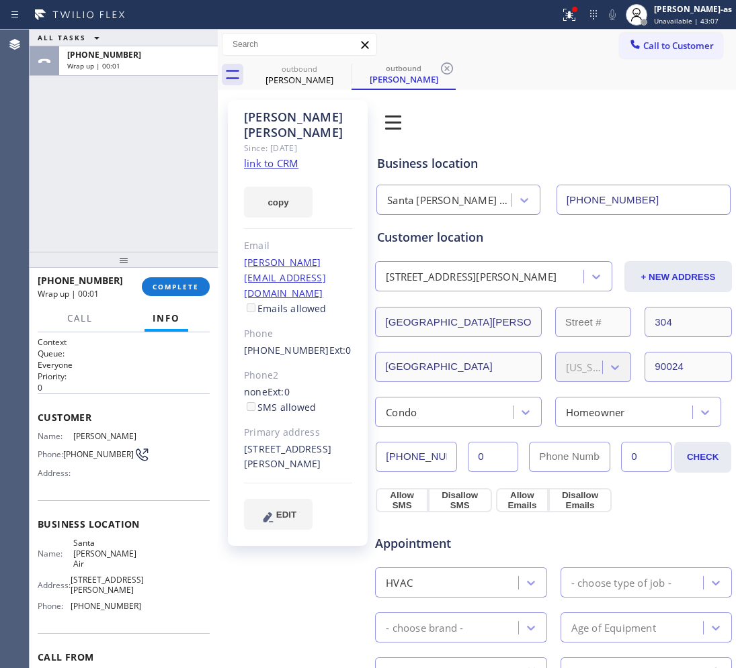
click at [153, 219] on div "ALL TASKS ALL TASKS ACTIVE TASKS TASKS IN WRAP UP [PHONE_NUMBER] Wrap up | 00:01" at bounding box center [124, 141] width 188 height 222
click at [178, 288] on span "COMPLETE" at bounding box center [176, 286] width 46 height 9
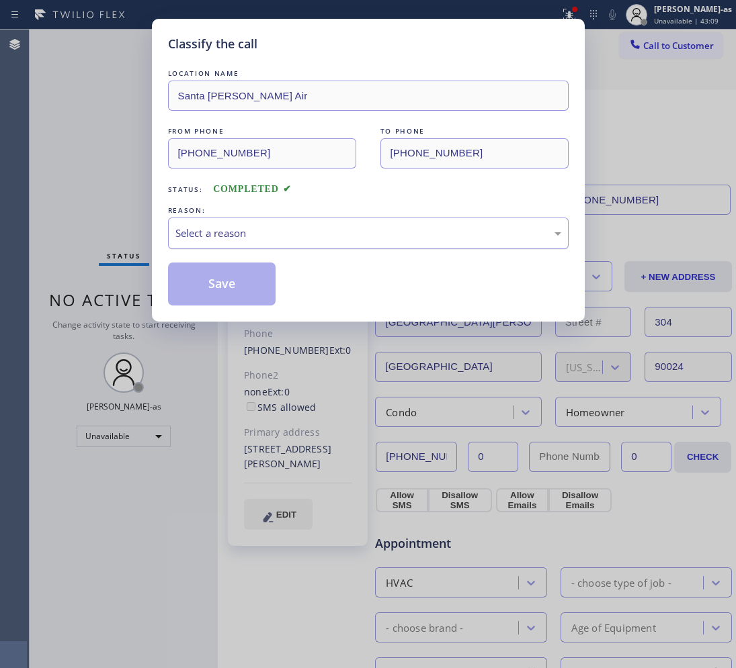
click at [334, 245] on div "Select a reason" at bounding box center [368, 234] width 400 height 32
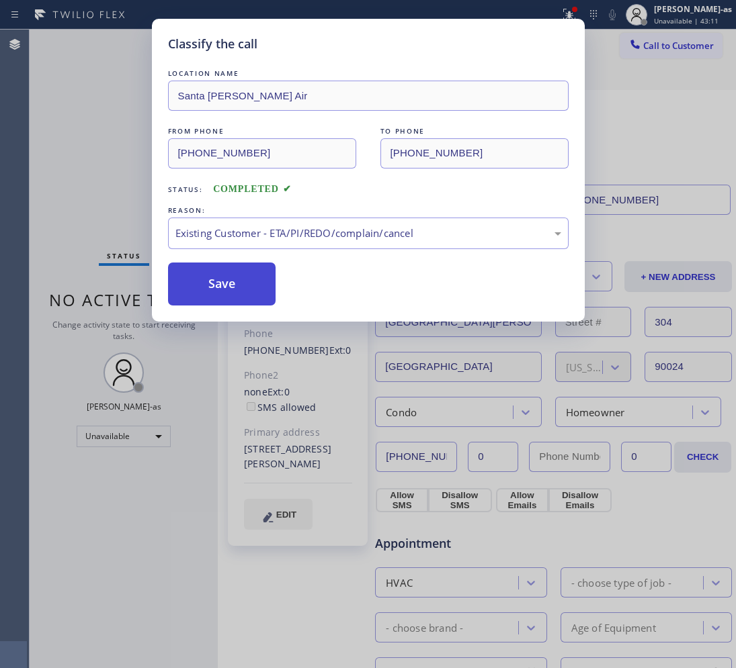
drag, startPoint x: 256, startPoint y: 287, endPoint x: 252, endPoint y: 270, distance: 17.3
click at [256, 286] on button "Save" at bounding box center [222, 284] width 108 height 43
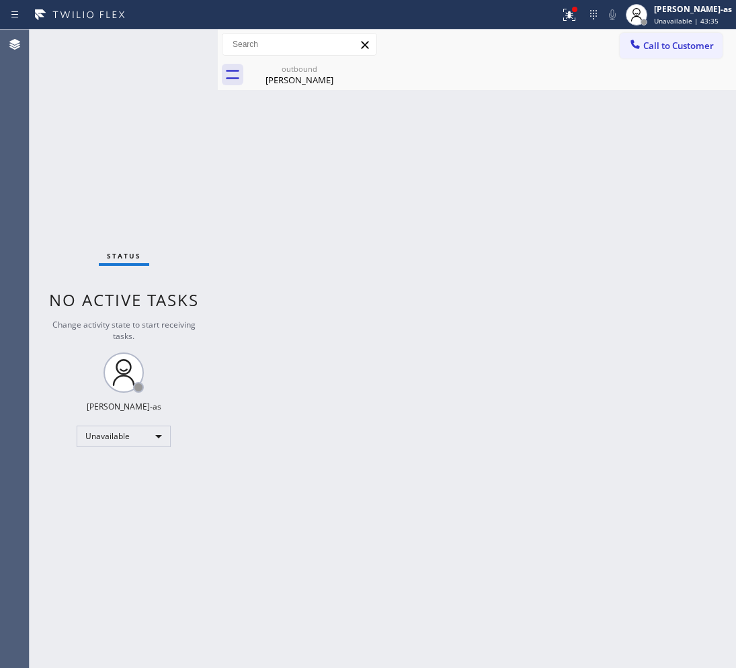
click at [650, 44] on span "Call to Customer" at bounding box center [678, 46] width 71 height 12
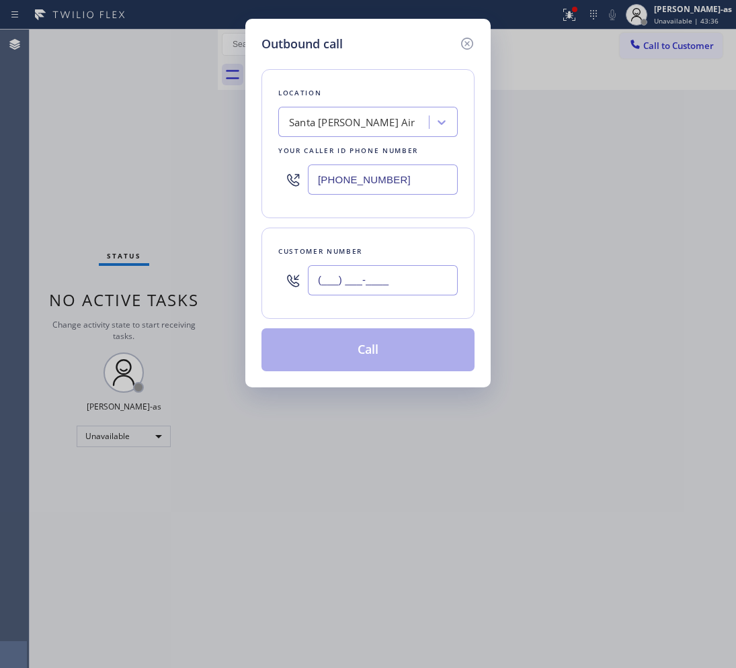
click at [408, 279] on input "(___) ___-____" at bounding box center [383, 280] width 150 height 30
paste input "702) 812-9503"
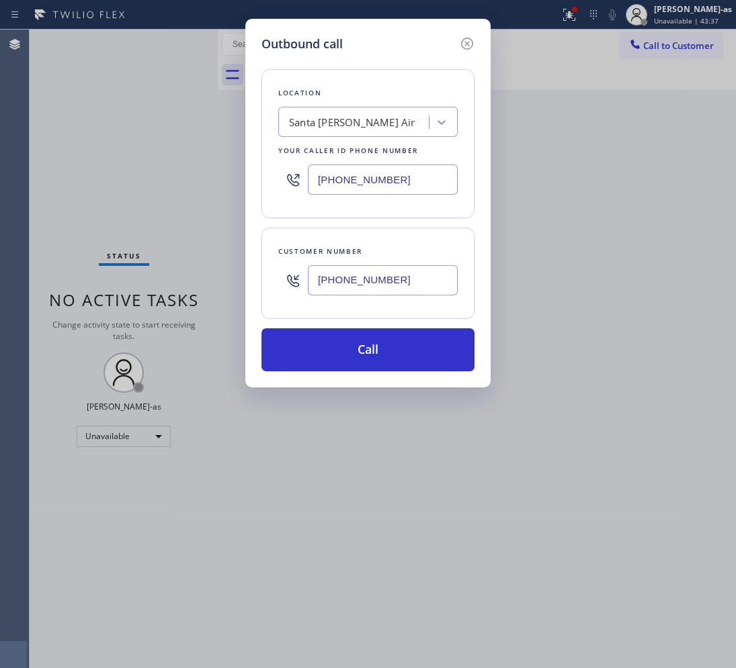
type input "[PHONE_NUMBER]"
click at [307, 133] on div "Santa [PERSON_NAME] Air" at bounding box center [355, 123] width 146 height 24
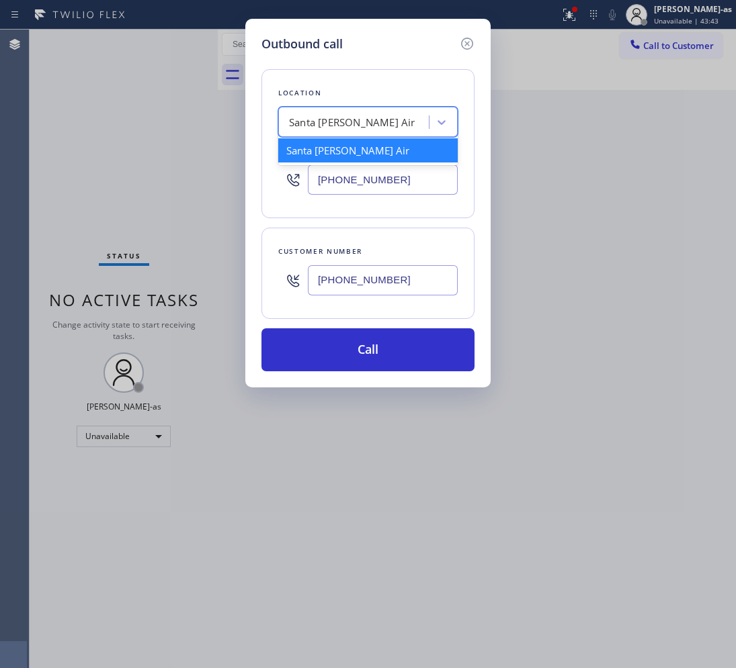
paste input "[PERSON_NAME] Canyon Heating and Air"
type input "[PERSON_NAME] Canyon Heating and Air"
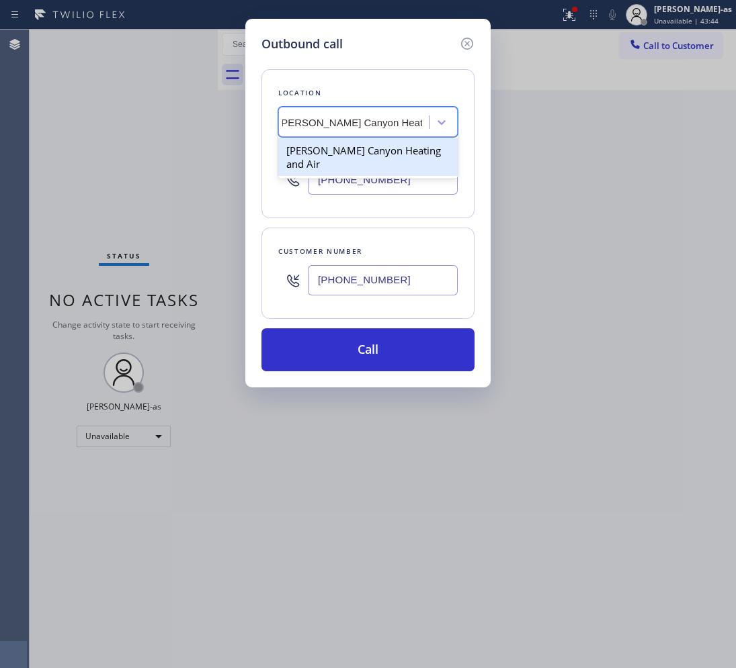
click at [314, 146] on div "[PERSON_NAME] Canyon Heating and Air" at bounding box center [367, 157] width 179 height 38
type input "[PHONE_NUMBER]"
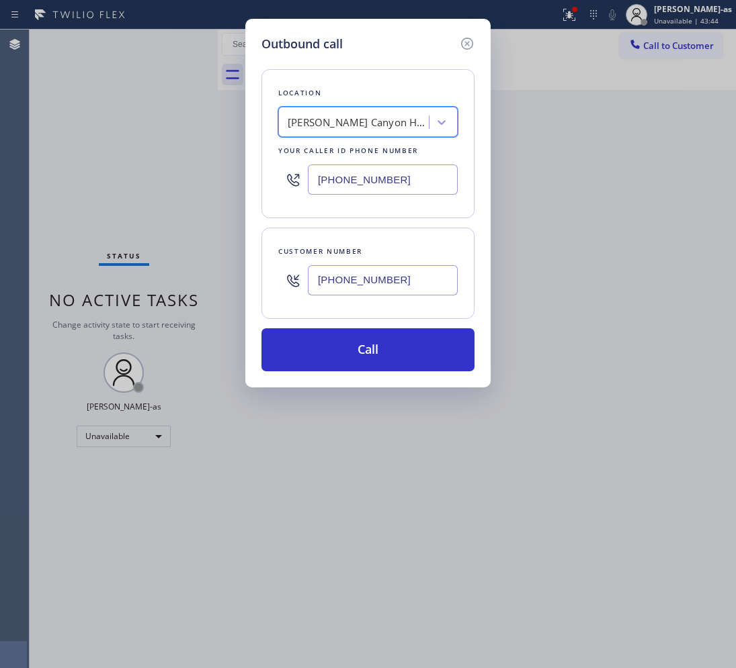
scroll to position [0, 1]
drag, startPoint x: 371, startPoint y: 365, endPoint x: 339, endPoint y: 388, distance: 39.0
click at [371, 363] on button "Call" at bounding box center [367, 350] width 213 height 43
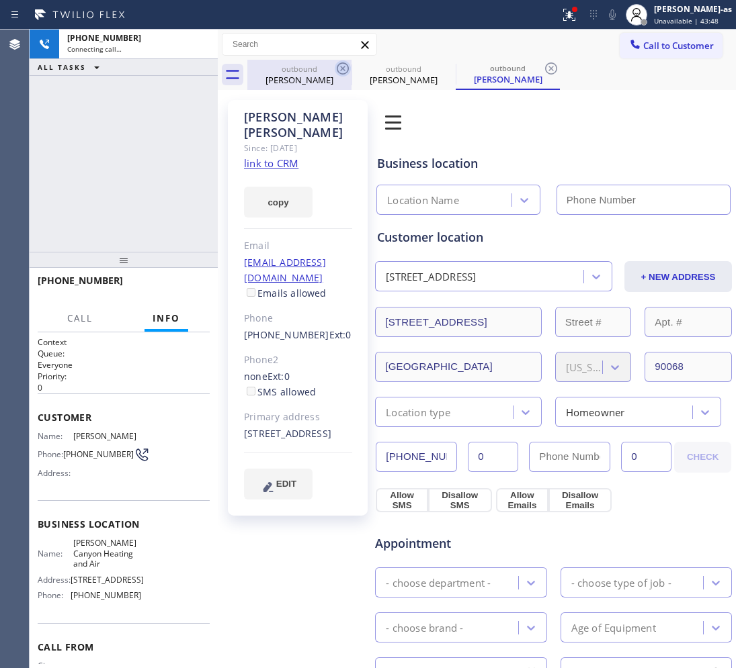
click at [347, 68] on icon at bounding box center [343, 68] width 12 height 12
click at [347, 67] on icon at bounding box center [343, 68] width 12 height 12
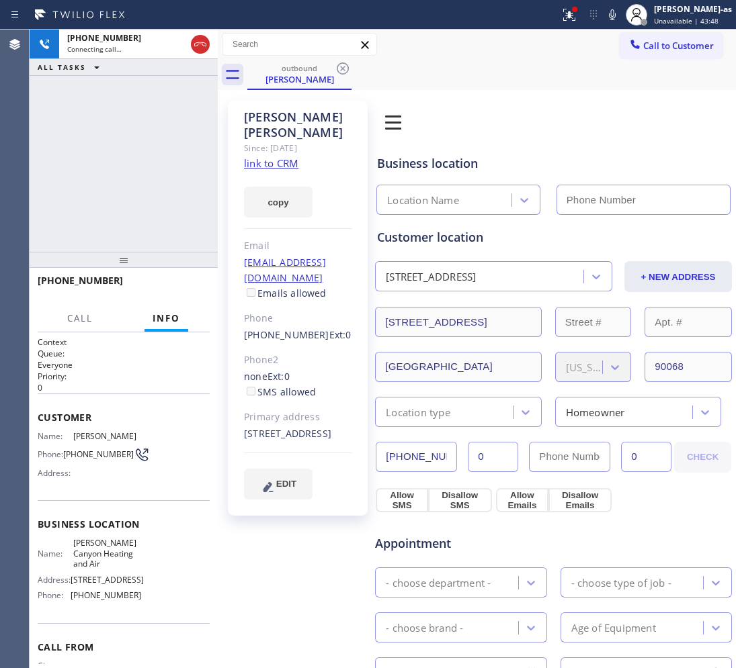
drag, startPoint x: 175, startPoint y: 133, endPoint x: 250, endPoint y: 128, distance: 74.7
click at [187, 122] on div "[PHONE_NUMBER] Connecting call… ALL TASKS ALL TASKS ACTIVE TASKS TASKS IN WRAP …" at bounding box center [124, 141] width 188 height 222
click at [282, 157] on link "link to CRM" at bounding box center [271, 163] width 54 height 13
type input "[PHONE_NUMBER]"
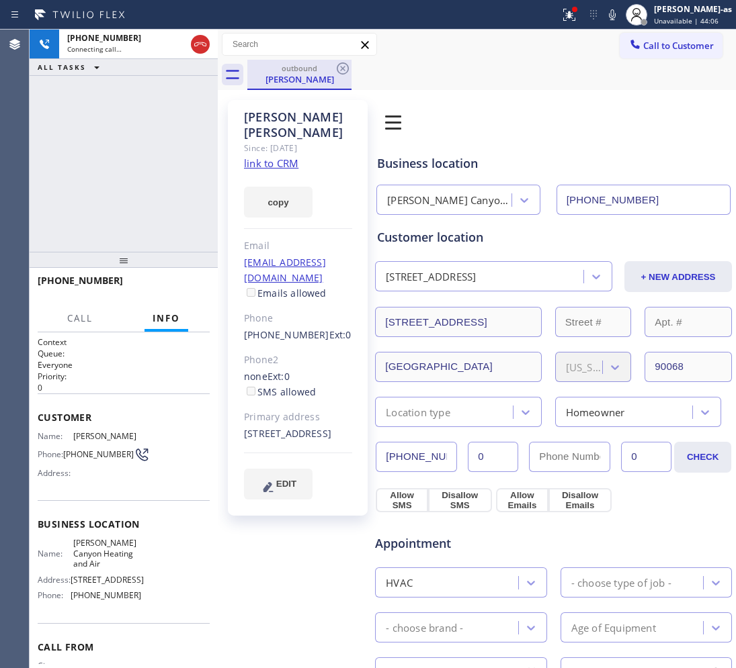
click at [199, 39] on icon at bounding box center [200, 44] width 16 height 16
drag, startPoint x: 290, startPoint y: 73, endPoint x: 330, endPoint y: 65, distance: 41.0
click at [291, 72] on div "outbound [PERSON_NAME]" at bounding box center [299, 74] width 101 height 29
click at [351, 62] on div "outbound [PERSON_NAME]" at bounding box center [491, 75] width 488 height 30
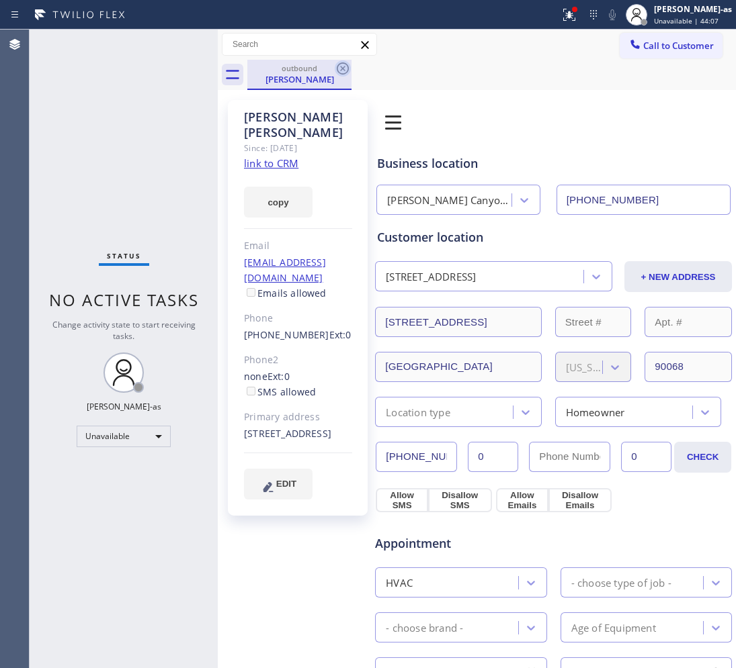
click at [346, 68] on icon at bounding box center [343, 68] width 16 height 16
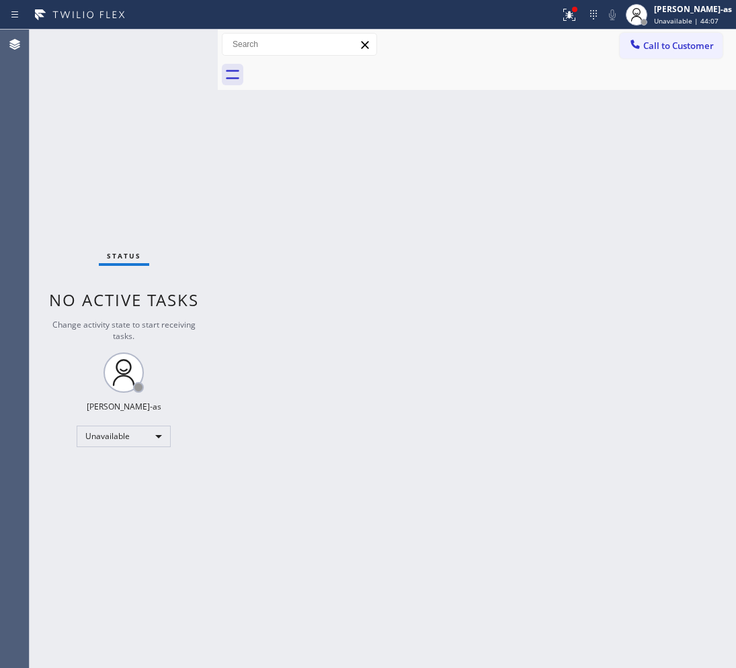
click at [346, 68] on div at bounding box center [491, 75] width 488 height 30
click at [425, 185] on div "Back to Dashboard Change Sender ID Customers Technicians Select a contact Outbo…" at bounding box center [477, 349] width 518 height 639
click at [681, 42] on span "Call to Customer" at bounding box center [678, 46] width 71 height 12
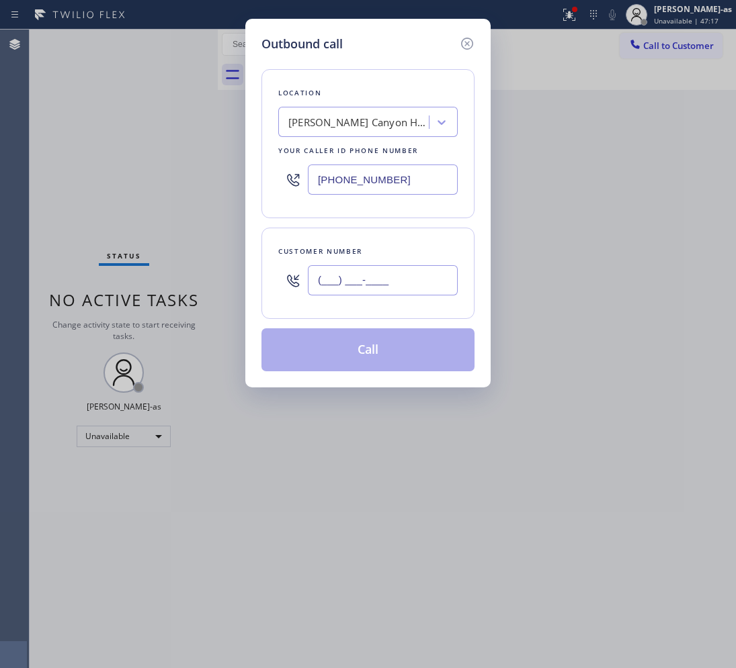
click at [400, 274] on input "(___) ___-____" at bounding box center [383, 280] width 150 height 30
paste input "213) 999-2019"
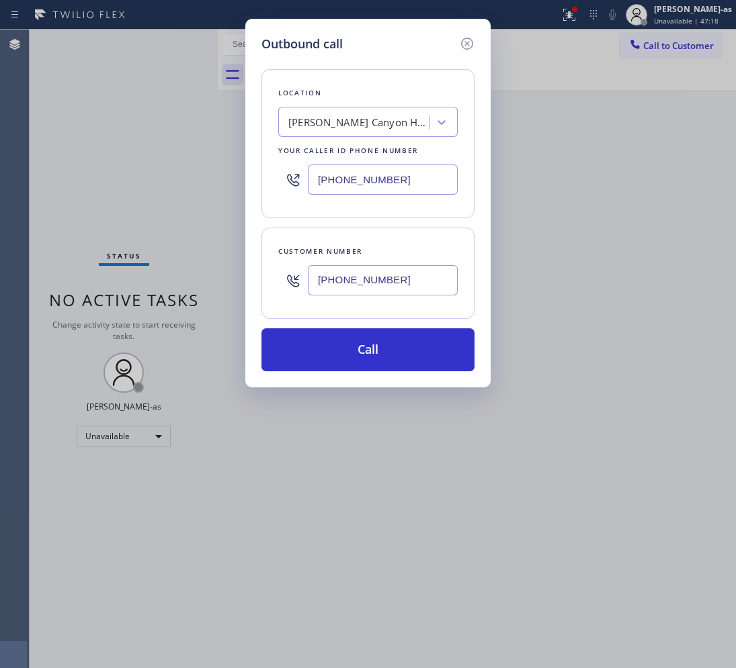
type input "[PHONE_NUMBER]"
click at [336, 123] on div "[PERSON_NAME] Canyon Heating and Air" at bounding box center [358, 122] width 141 height 15
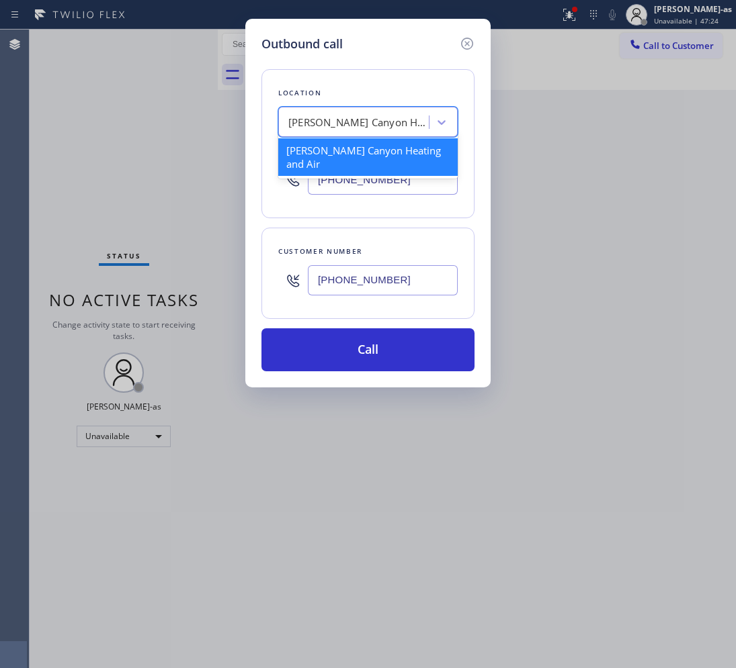
paste input "Silver Lake Appliance repair"
type input "Silver Lake Appliance repair"
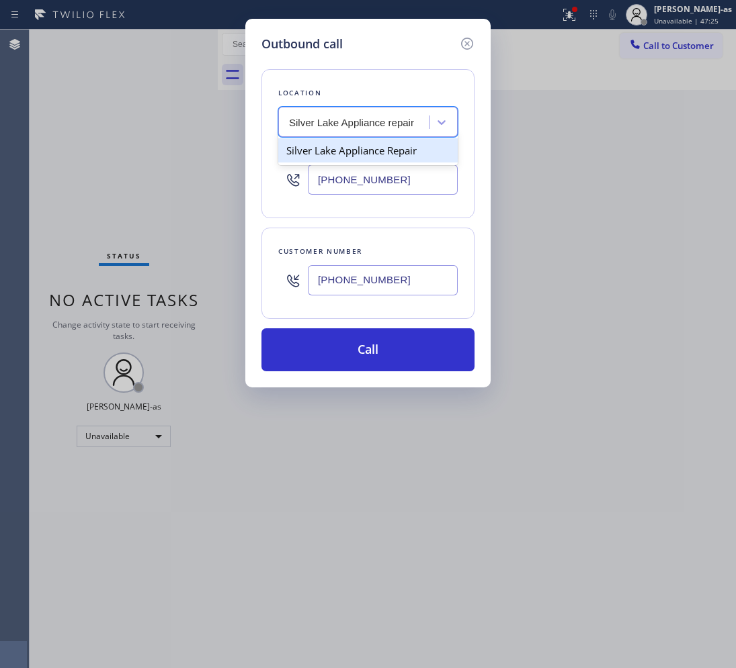
click at [336, 155] on div "Silver Lake Appliance Repair" at bounding box center [367, 150] width 179 height 24
type input "[PHONE_NUMBER]"
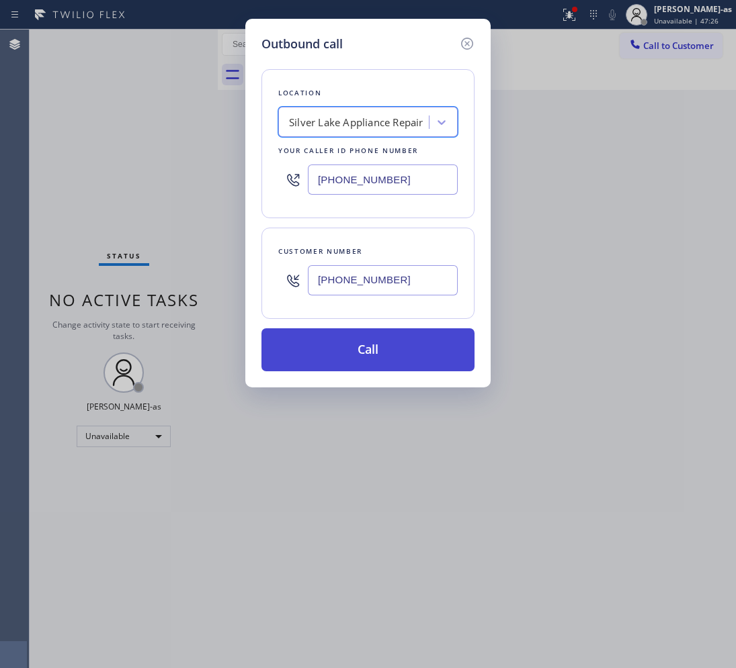
click at [403, 347] on button "Call" at bounding box center [367, 350] width 213 height 43
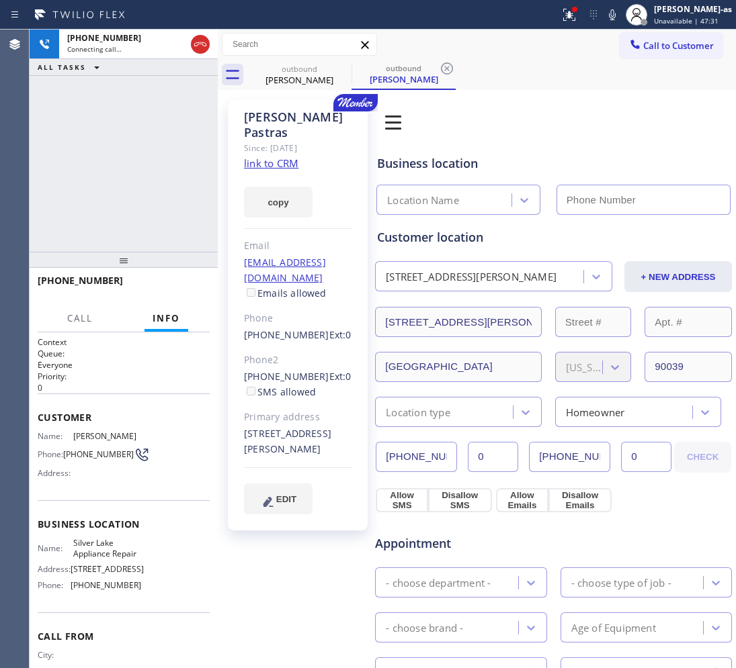
type input "[PHONE_NUMBER]"
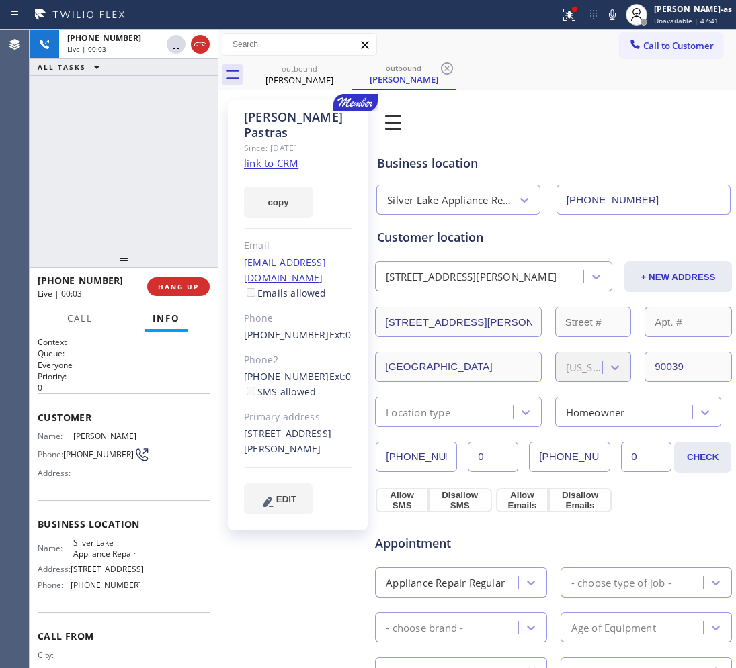
click at [283, 157] on link "link to CRM" at bounding box center [271, 163] width 54 height 13
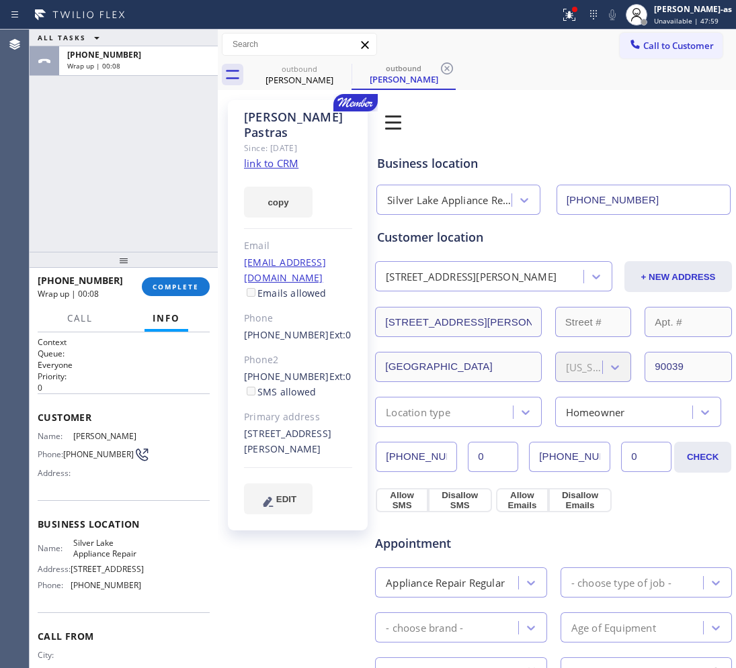
drag, startPoint x: 139, startPoint y: 245, endPoint x: 170, endPoint y: 167, distance: 84.5
click at [142, 243] on div "ALL TASKS ALL TASKS ACTIVE TASKS TASKS IN WRAP UP [PHONE_NUMBER] Wrap up | 00:08" at bounding box center [124, 141] width 188 height 222
click at [181, 284] on span "COMPLETE" at bounding box center [176, 286] width 46 height 9
click at [179, 297] on div "[PHONE_NUMBER] Wrap up | 00:09 COMPLETE" at bounding box center [124, 286] width 172 height 35
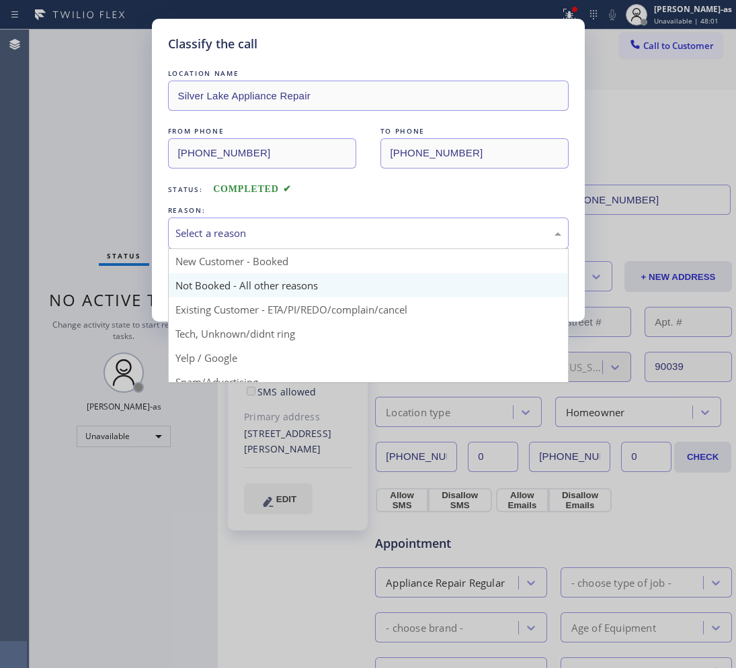
drag, startPoint x: 206, startPoint y: 224, endPoint x: 331, endPoint y: 281, distance: 137.4
click at [207, 229] on div "Select a reason" at bounding box center [368, 234] width 400 height 32
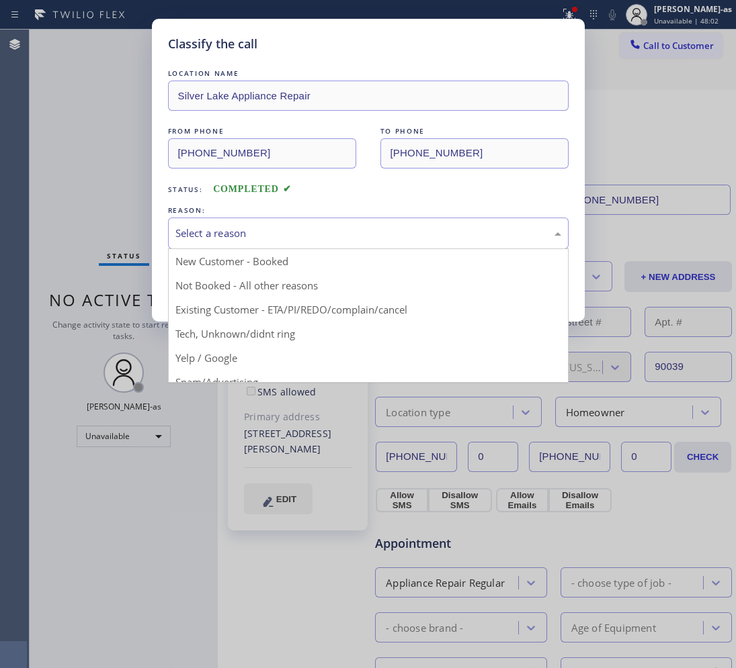
drag, startPoint x: 378, startPoint y: 314, endPoint x: 222, endPoint y: 273, distance: 161.3
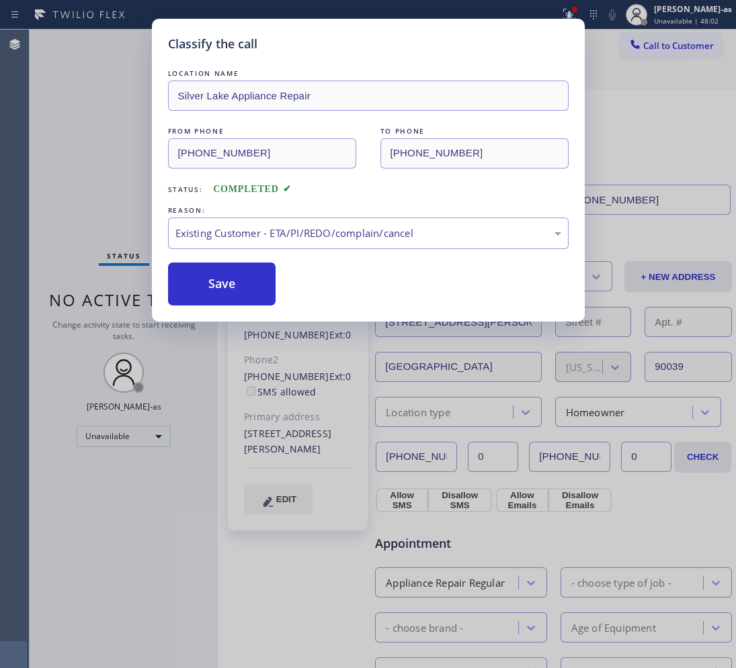
click at [210, 261] on div "LOCATION NAME [GEOGRAPHIC_DATA] Appliance Repair FROM PHONE [PHONE_NUMBER] TO P…" at bounding box center [368, 186] width 400 height 239
drag, startPoint x: 241, startPoint y: 279, endPoint x: 296, endPoint y: 217, distance: 83.3
click at [243, 273] on button "Save" at bounding box center [222, 284] width 108 height 43
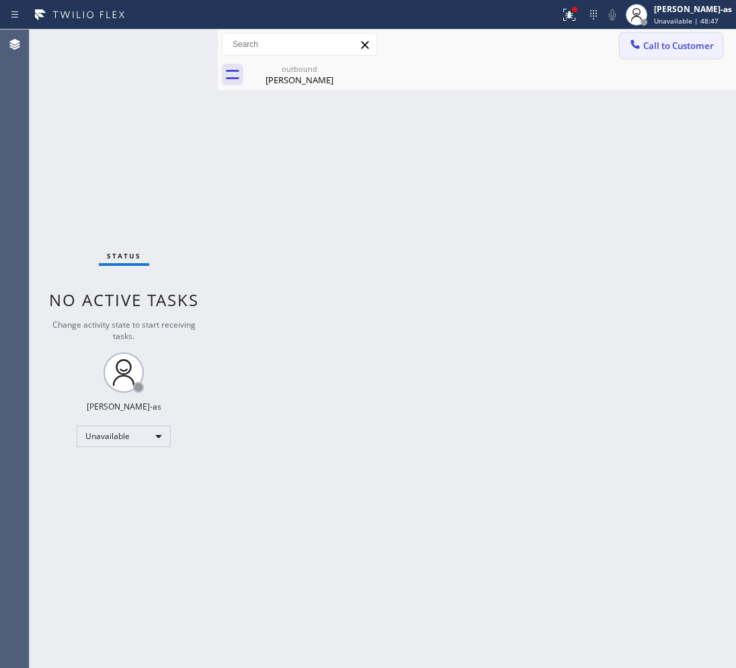
click at [647, 47] on span "Call to Customer" at bounding box center [678, 46] width 71 height 12
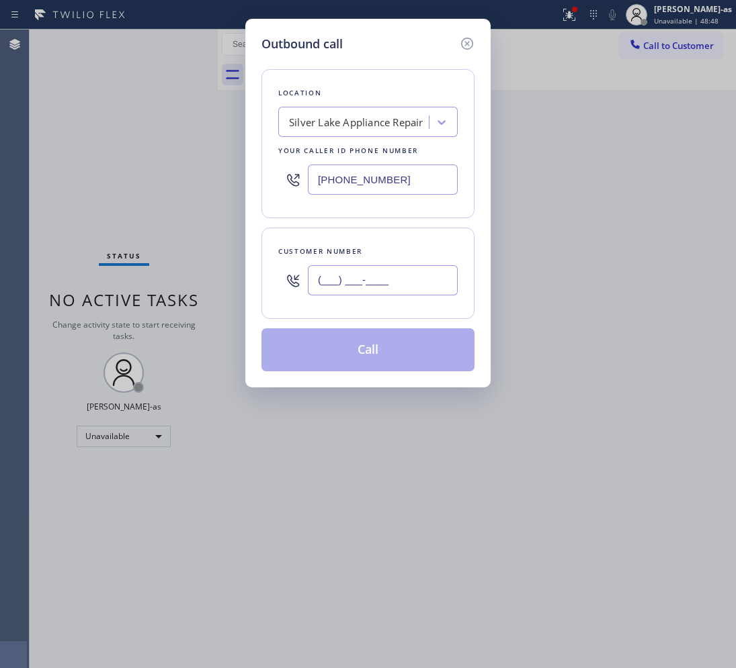
click at [370, 277] on input "(___) ___-____" at bounding box center [383, 280] width 150 height 30
paste input "818) 269-7474"
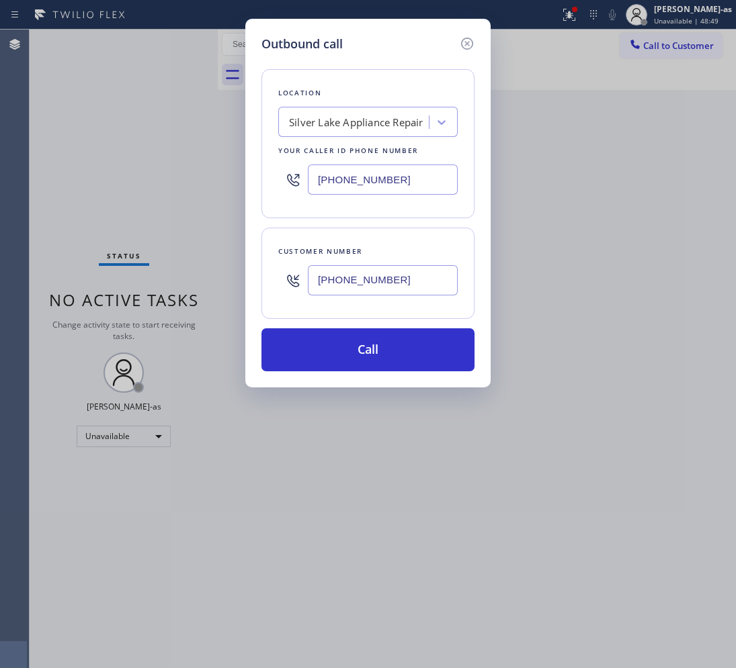
type input "[PHONE_NUMBER]"
click at [337, 132] on div "Silver Lake Appliance Repair" at bounding box center [355, 123] width 146 height 24
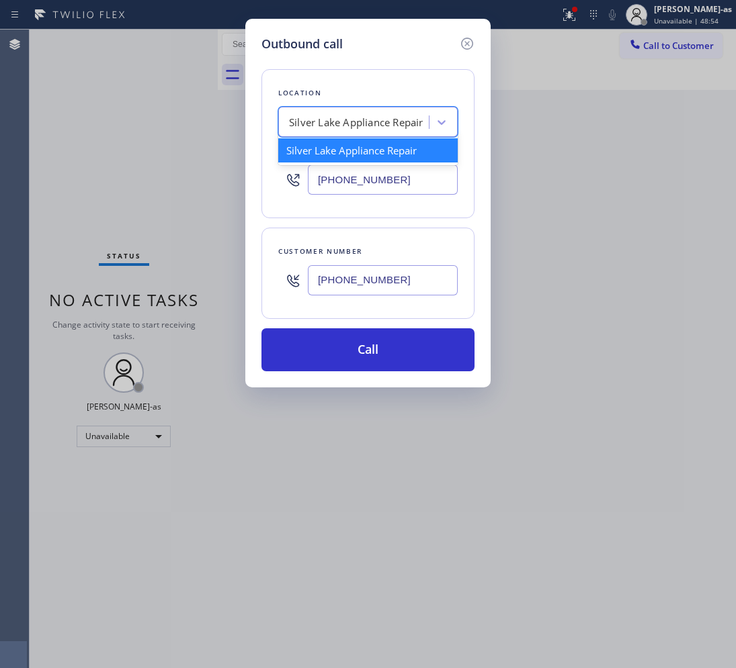
paste input "HVAC Alliance Expert"
type input "HVAC Alliance Expert"
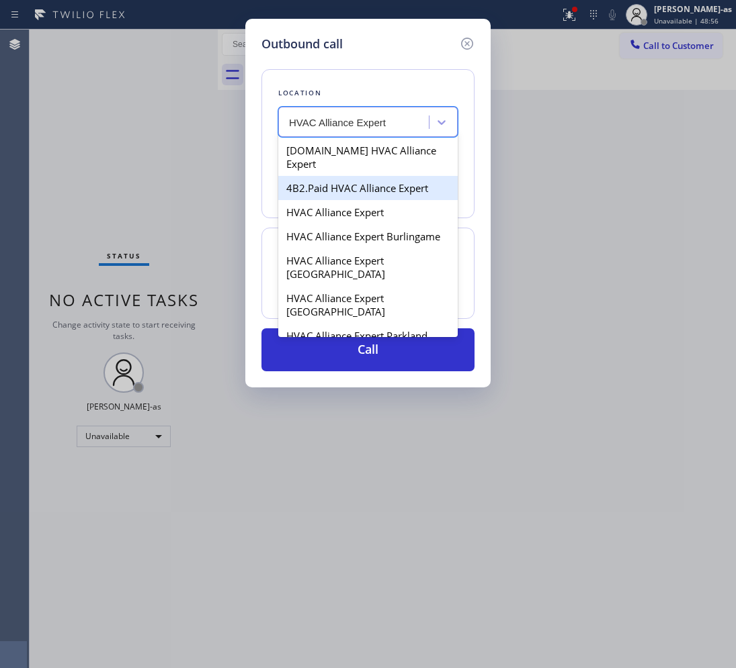
click at [316, 178] on div "4B2.Paid HVAC Alliance Expert" at bounding box center [367, 188] width 179 height 24
type input "[PHONE_NUMBER]"
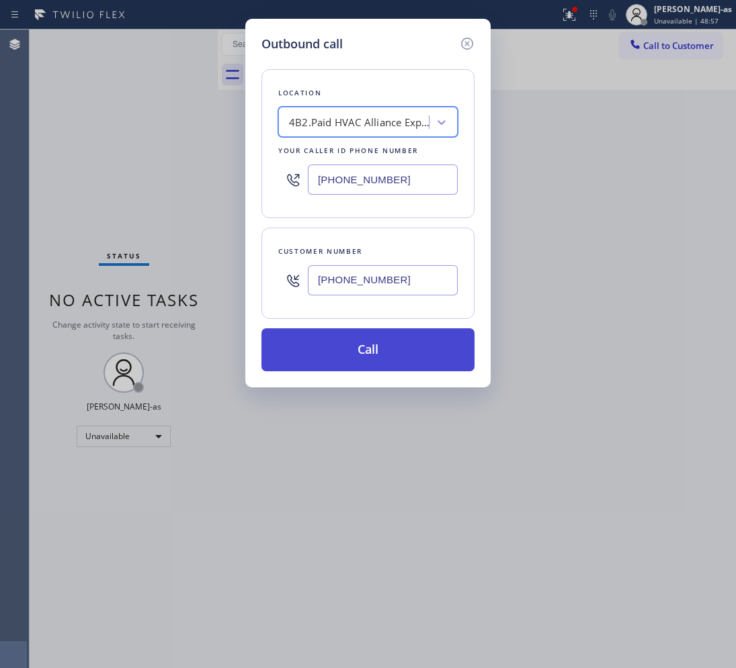
click at [391, 353] on button "Call" at bounding box center [367, 350] width 213 height 43
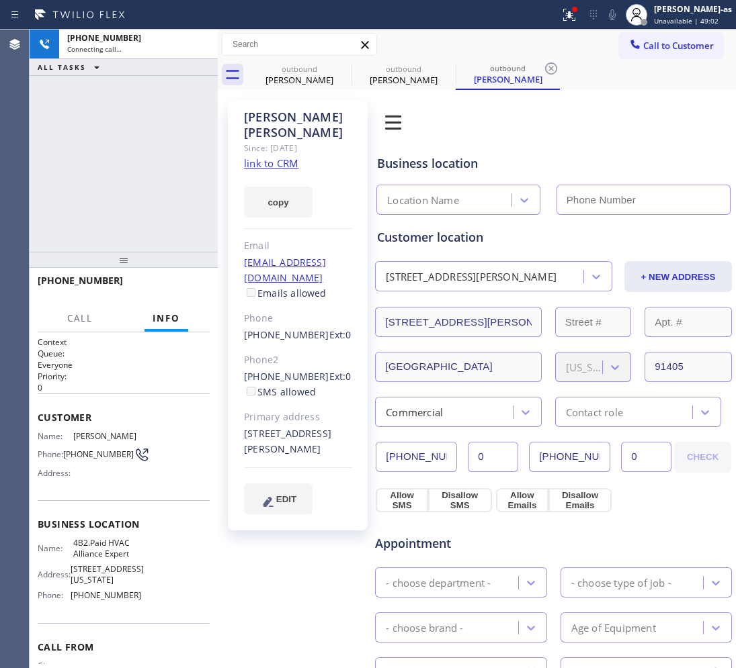
type input "[PHONE_NUMBER]"
click at [281, 157] on link "link to CRM" at bounding box center [271, 163] width 54 height 13
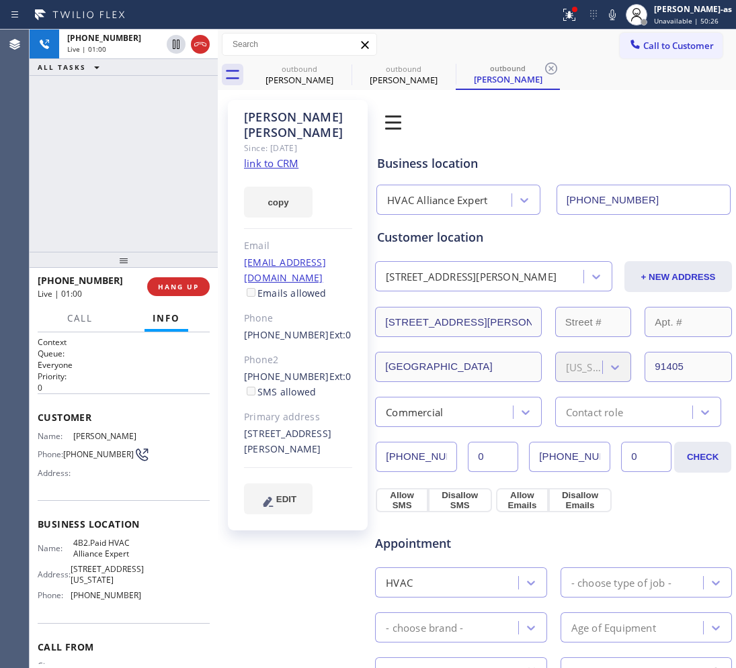
drag, startPoint x: 102, startPoint y: 93, endPoint x: 181, endPoint y: 338, distance: 257.7
click at [107, 95] on div "[PHONE_NUMBER] Live | 01:00 ALL TASKS ALL TASKS ACTIVE TASKS TASKS IN WRAP UP" at bounding box center [124, 141] width 188 height 222
click at [173, 284] on span "HANG UP" at bounding box center [178, 286] width 41 height 9
click at [179, 290] on span "HANG UP" at bounding box center [178, 286] width 41 height 9
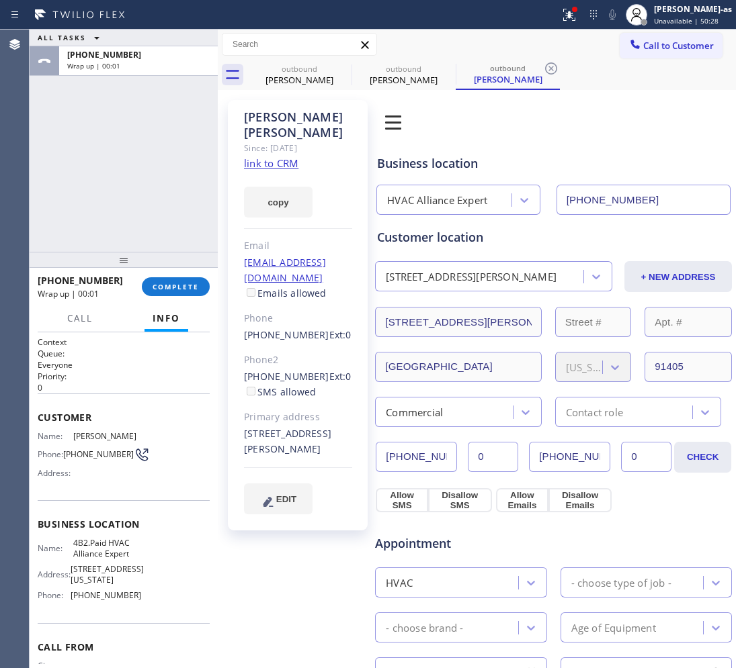
click at [155, 212] on div "ALL TASKS ALL TASKS ACTIVE TASKS TASKS IN WRAP UP [PHONE_NUMBER] Wrap up | 00:01" at bounding box center [124, 141] width 188 height 222
drag, startPoint x: 178, startPoint y: 290, endPoint x: 163, endPoint y: 207, distance: 83.9
click at [179, 282] on span "COMPLETE" at bounding box center [176, 286] width 46 height 9
click at [155, 193] on div "ALL TASKS ALL TASKS ACTIVE TASKS TASKS IN WRAP UP [PHONE_NUMBER] Wrap up | 00:02" at bounding box center [124, 141] width 188 height 222
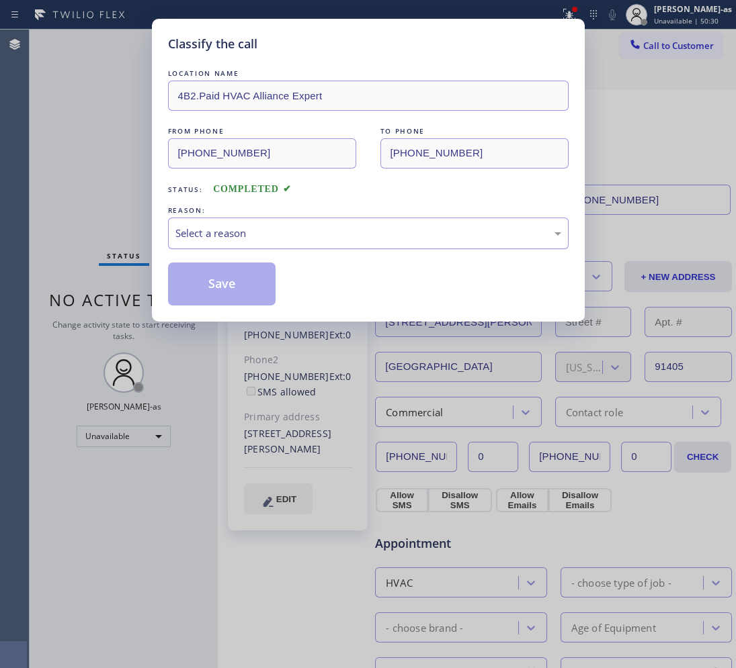
click at [306, 249] on div "Select a reason" at bounding box center [368, 234] width 400 height 32
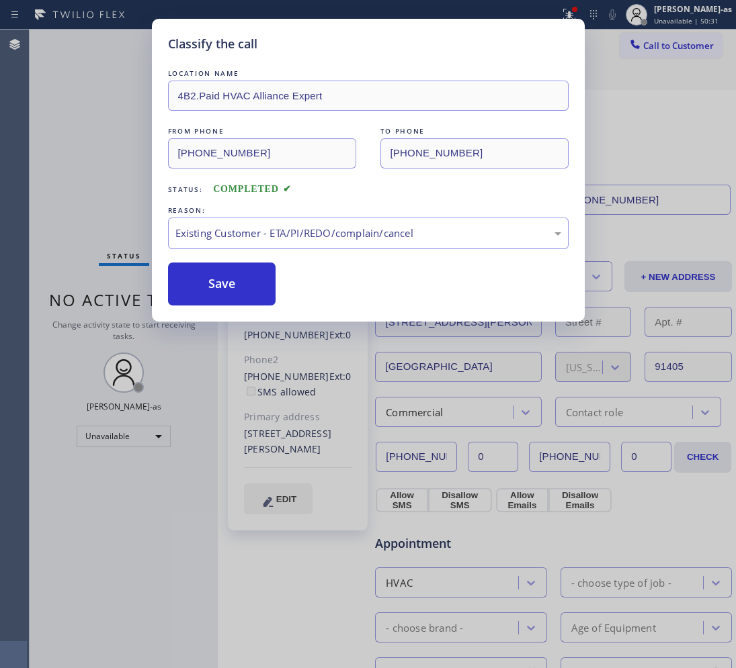
drag, startPoint x: 209, startPoint y: 288, endPoint x: 223, endPoint y: 257, distance: 33.4
click at [220, 267] on button "Save" at bounding box center [222, 284] width 108 height 43
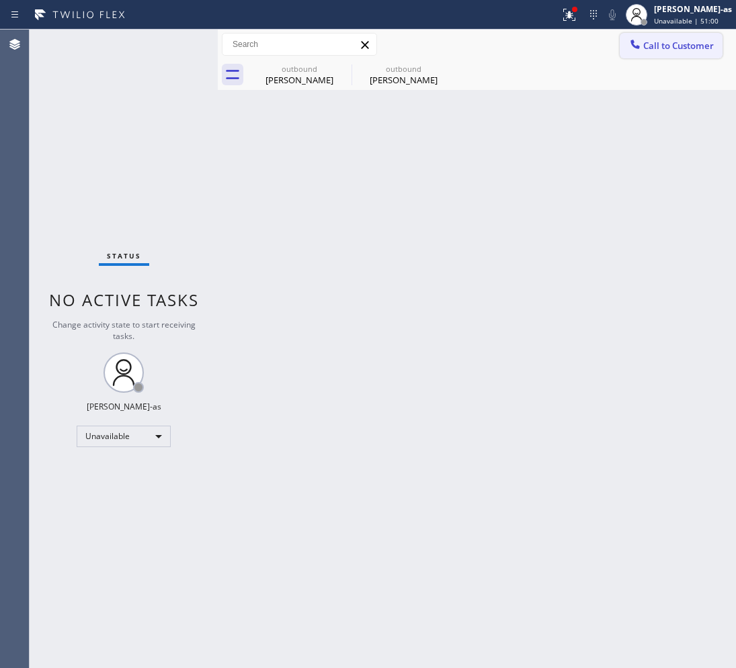
drag, startPoint x: 648, startPoint y: 50, endPoint x: 492, endPoint y: 195, distance: 213.4
click at [648, 47] on span "Call to Customer" at bounding box center [678, 46] width 71 height 12
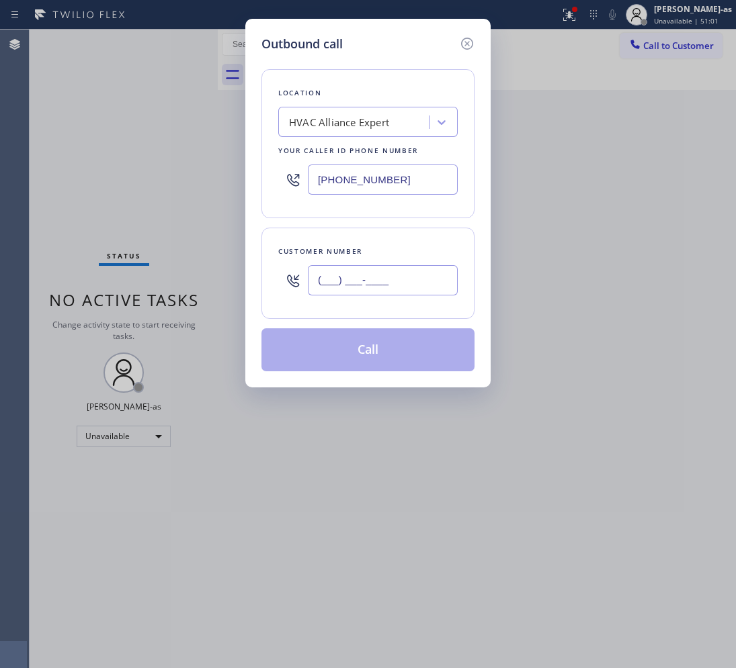
click at [398, 269] on input "(___) ___-____" at bounding box center [383, 280] width 150 height 30
paste input "584) 421-938"
type input "(584) 421-938_"
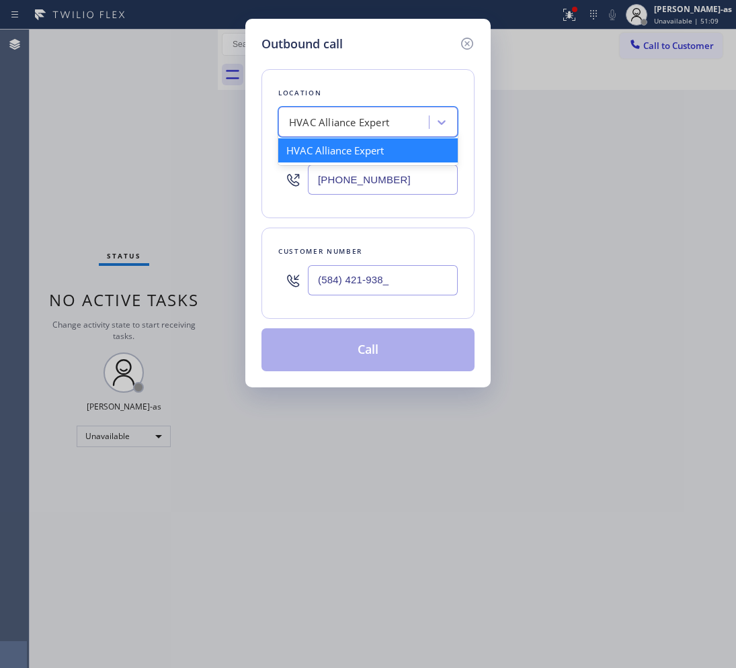
click at [353, 112] on div "HVAC Alliance Expert" at bounding box center [355, 123] width 146 height 24
paste input "San Diego All Year Appliance"
type input "San Diego All Year Appliance"
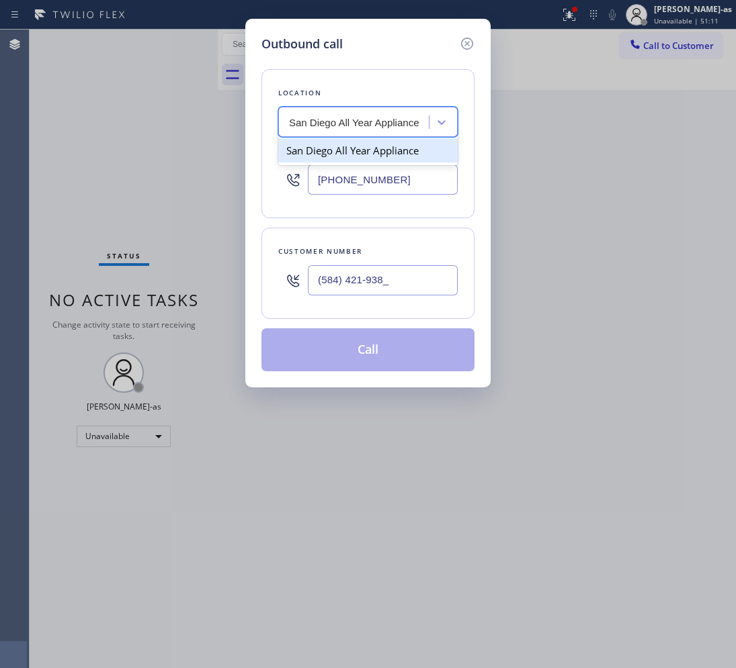
click at [353, 145] on div "San Diego All Year Appliance" at bounding box center [367, 150] width 179 height 24
type input "[PHONE_NUMBER]"
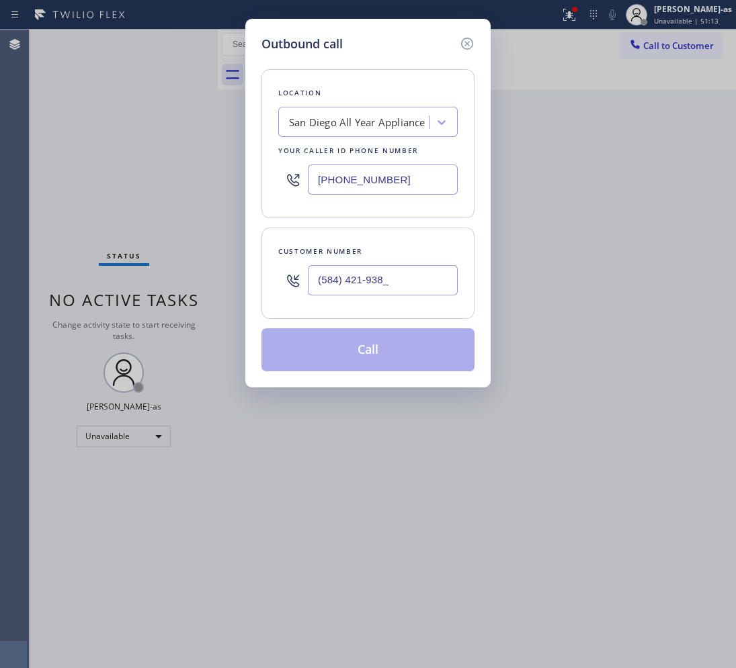
click at [442, 241] on div "Customer number (584) 421-938_" at bounding box center [367, 273] width 213 height 91
click at [400, 173] on input "[PHONE_NUMBER]" at bounding box center [383, 180] width 150 height 30
click at [398, 277] on input "(584) 421-938_" at bounding box center [383, 280] width 150 height 30
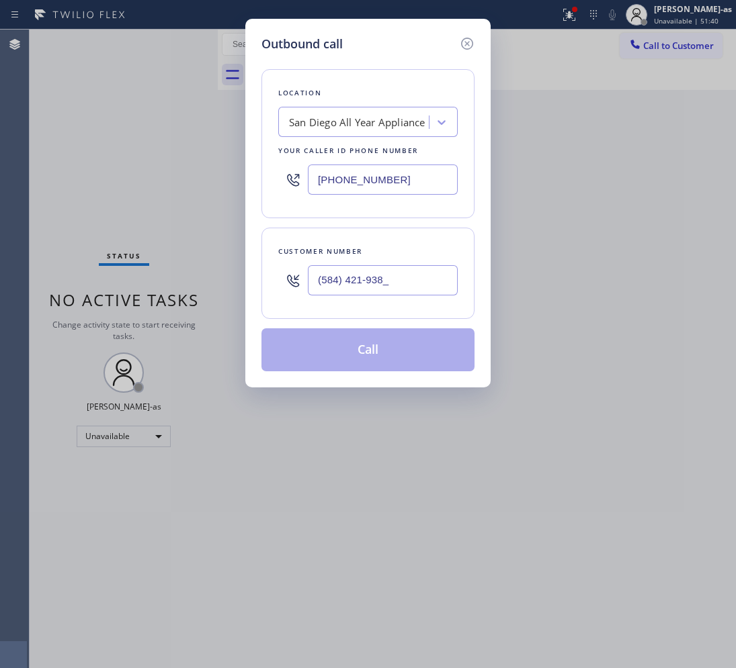
paste input "185) 844-2193"
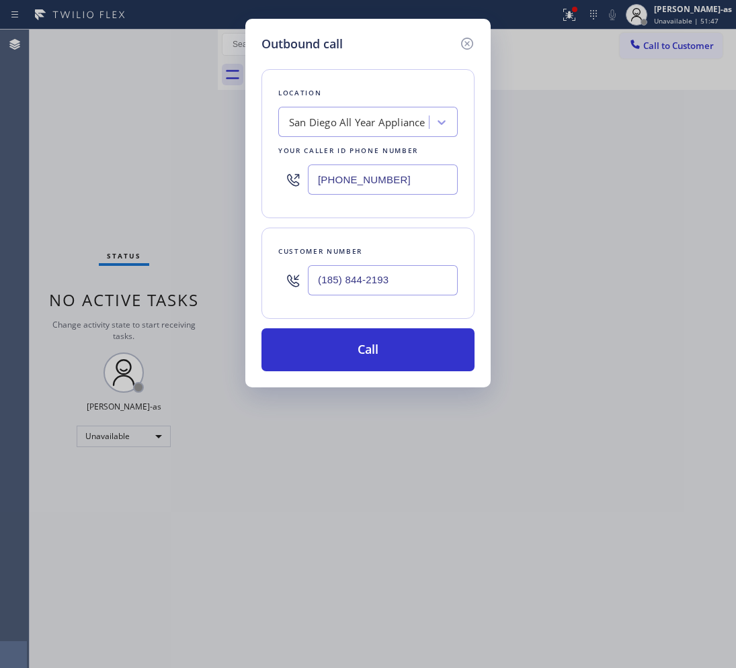
click at [370, 287] on input "(185) 844-2193" at bounding box center [383, 280] width 150 height 30
click at [370, 289] on input "(185) 844-2193" at bounding box center [383, 280] width 150 height 30
paste input "858) 442-1938"
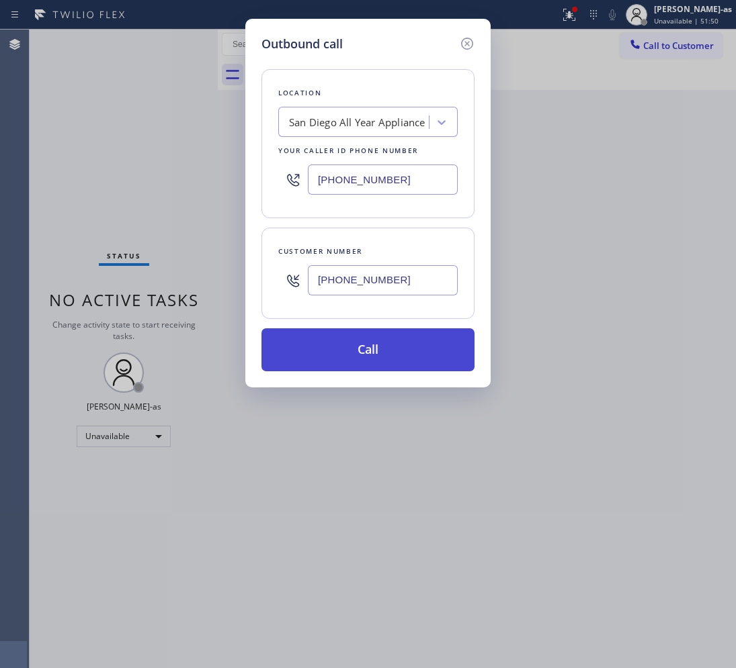
type input "[PHONE_NUMBER]"
click at [337, 359] on button "Call" at bounding box center [367, 350] width 213 height 43
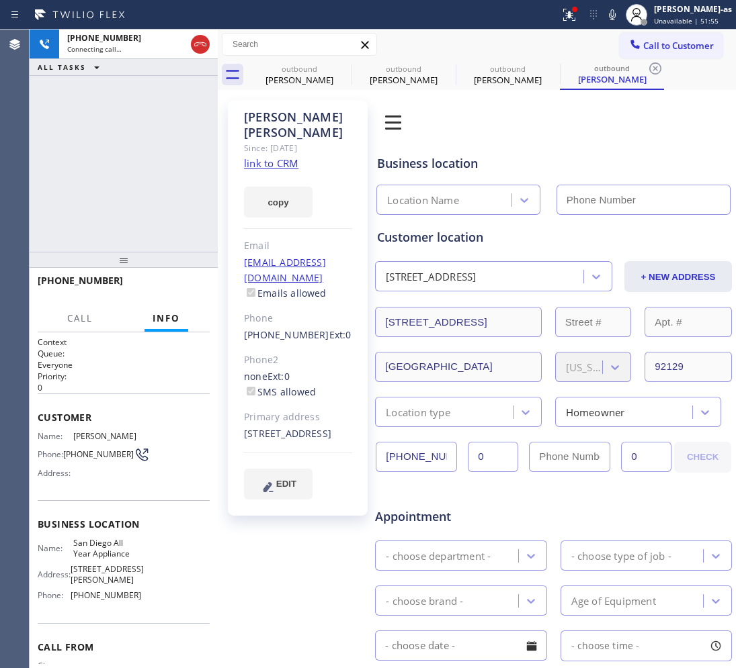
type input "[PHONE_NUMBER]"
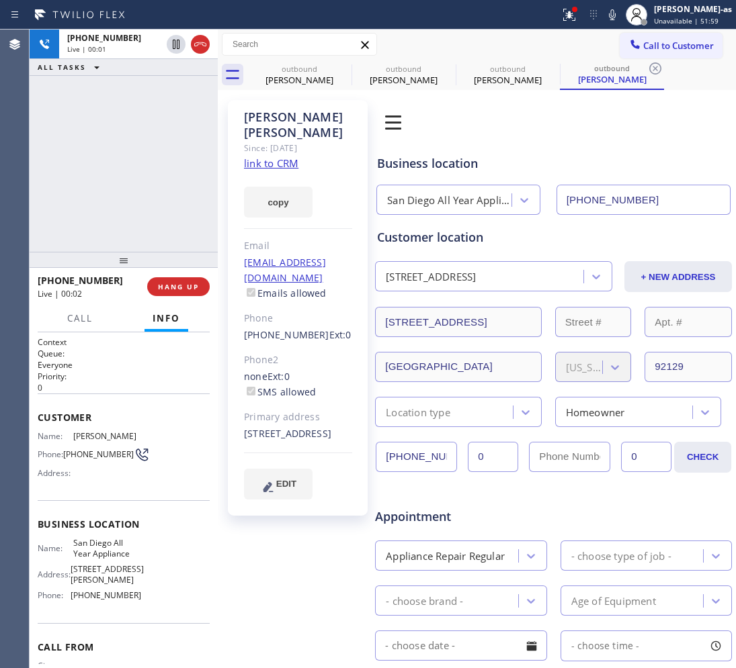
click at [271, 165] on link "link to CRM" at bounding box center [271, 163] width 54 height 13
click at [204, 42] on icon at bounding box center [200, 44] width 16 height 16
drag, startPoint x: 178, startPoint y: 212, endPoint x: 189, endPoint y: 339, distance: 128.1
click at [180, 215] on div "[PHONE_NUMBER] Live | 00:48 ALL TASKS ALL TASKS ACTIVE TASKS TASKS IN WRAP UP" at bounding box center [124, 141] width 188 height 222
click at [183, 291] on button "HANG UP" at bounding box center [178, 286] width 62 height 19
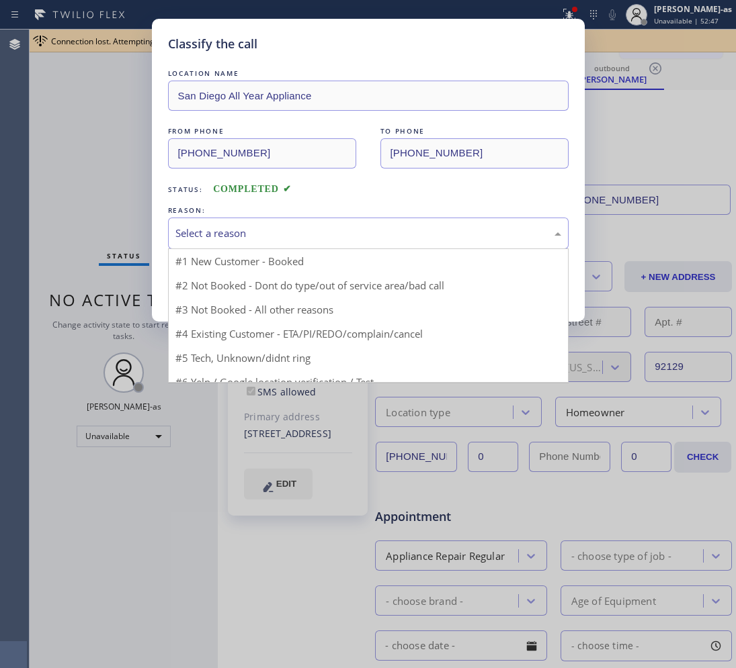
drag, startPoint x: 250, startPoint y: 223, endPoint x: 327, endPoint y: 296, distance: 106.4
click at [251, 225] on div "Select a reason" at bounding box center [368, 234] width 400 height 32
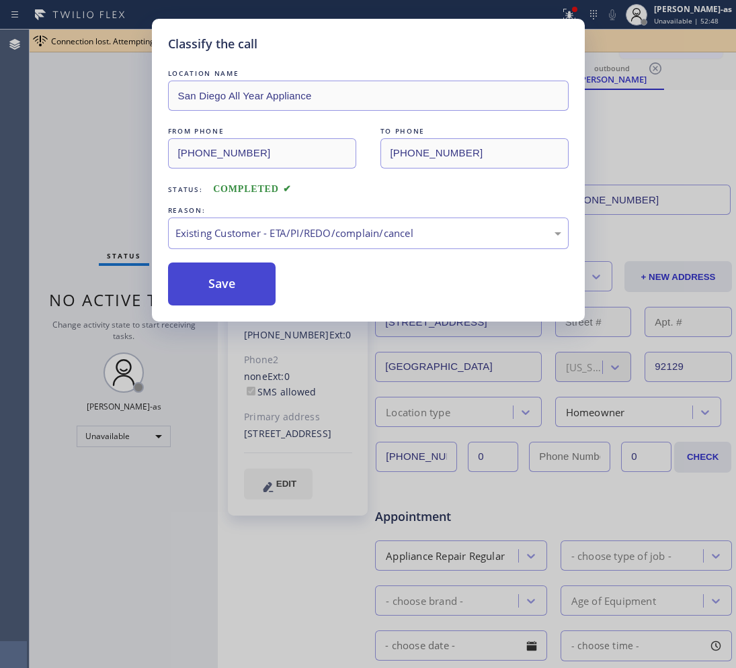
click at [246, 283] on button "Save" at bounding box center [222, 284] width 108 height 43
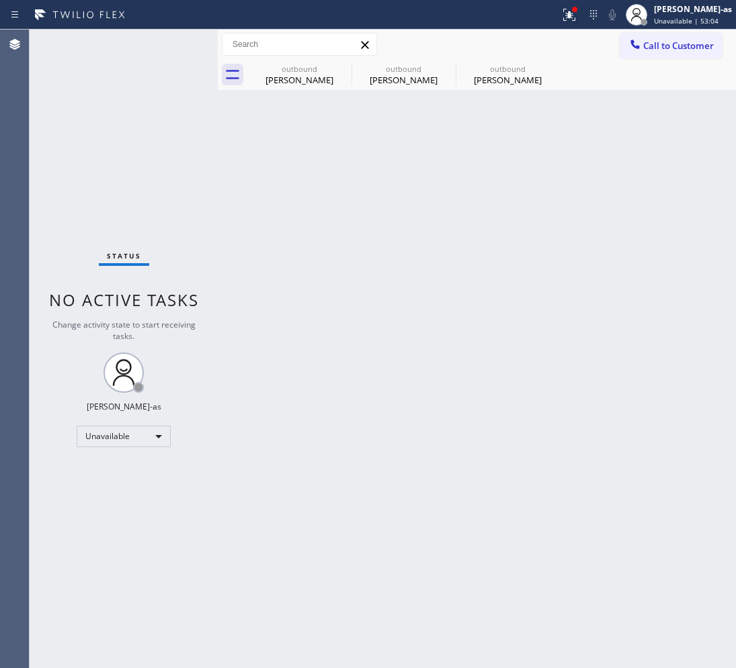
click at [663, 48] on span "Call to Customer" at bounding box center [678, 46] width 71 height 12
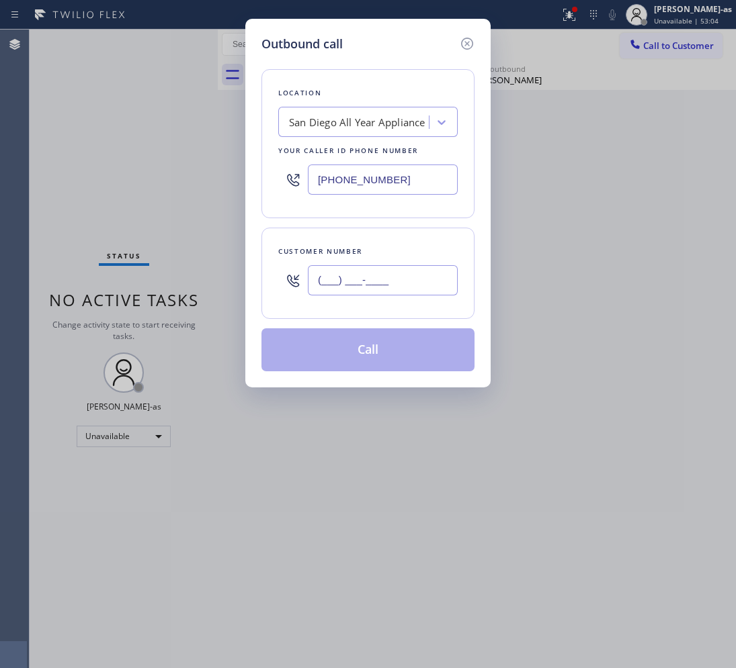
click at [435, 275] on input "(___) ___-____" at bounding box center [383, 280] width 150 height 30
paste input "623) 218-2147"
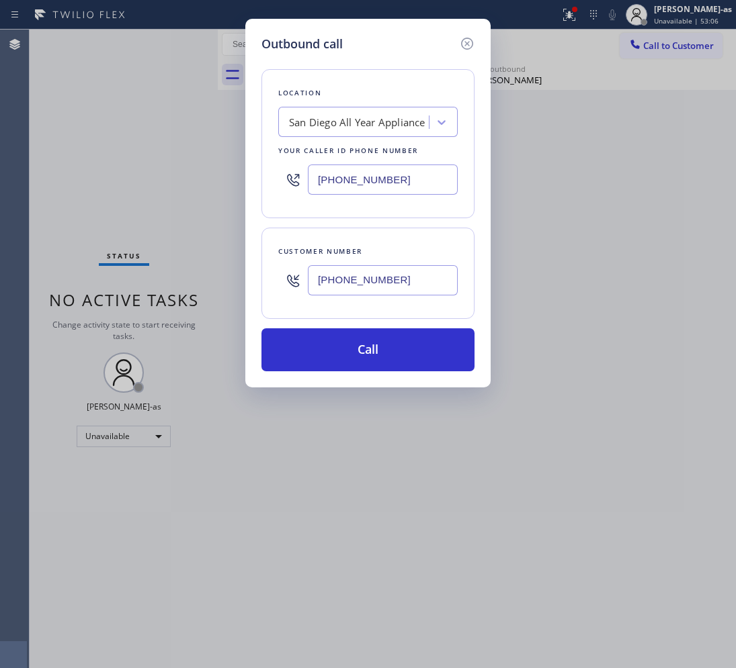
type input "[PHONE_NUMBER]"
click at [429, 175] on input "[PHONE_NUMBER]" at bounding box center [383, 180] width 150 height 30
paste input "23) 292-246"
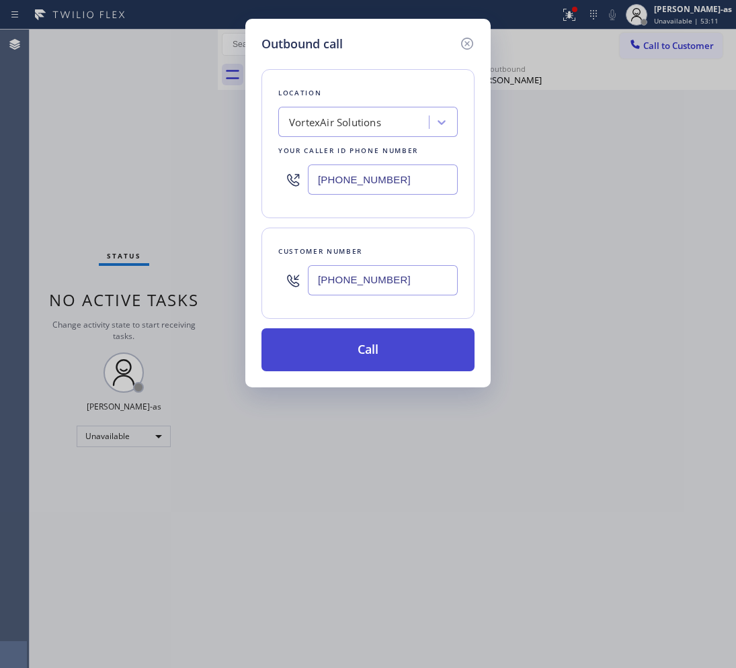
type input "[PHONE_NUMBER]"
click at [398, 340] on button "Call" at bounding box center [367, 350] width 213 height 43
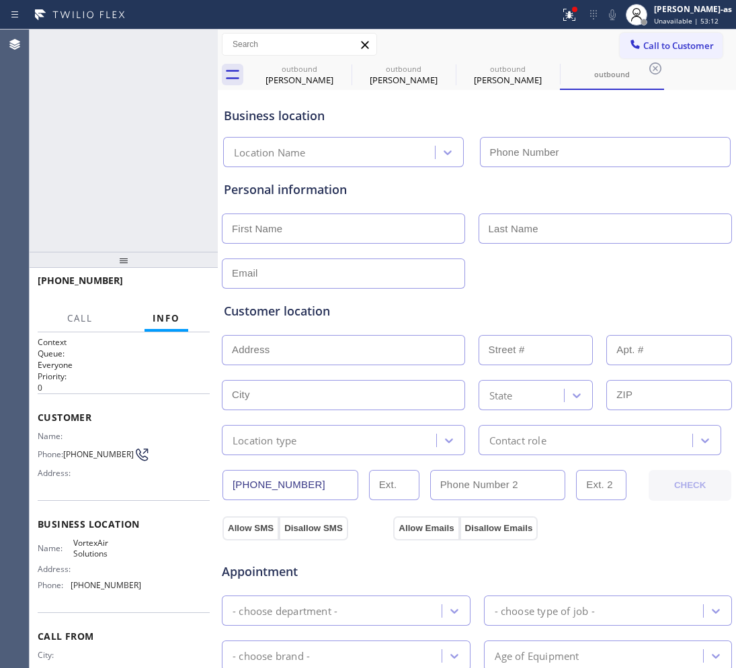
type input "[PHONE_NUMBER]"
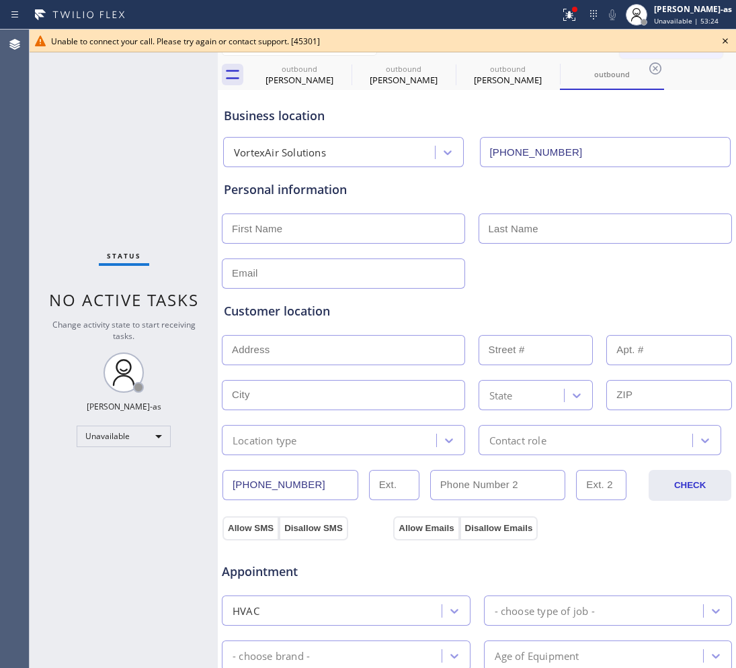
click at [719, 34] on icon at bounding box center [725, 41] width 16 height 16
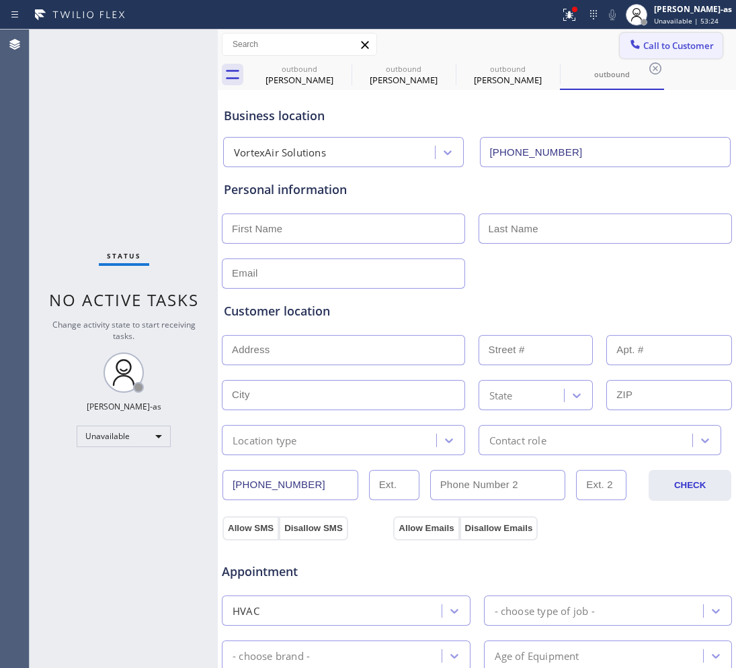
click at [640, 38] on button "Call to Customer" at bounding box center [670, 46] width 103 height 26
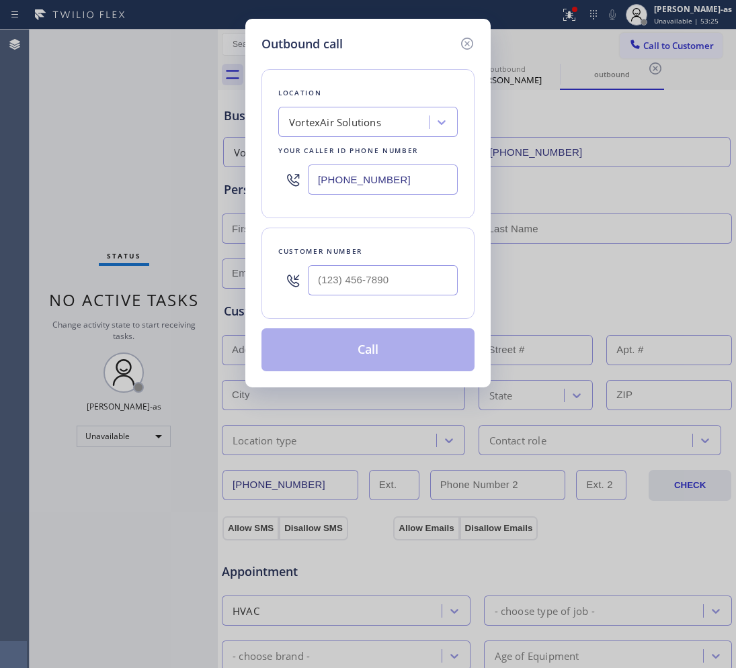
click at [377, 265] on div at bounding box center [383, 281] width 150 height 44
click at [390, 287] on input "(___) ___-____" at bounding box center [383, 280] width 150 height 30
paste input "623) 218-2147"
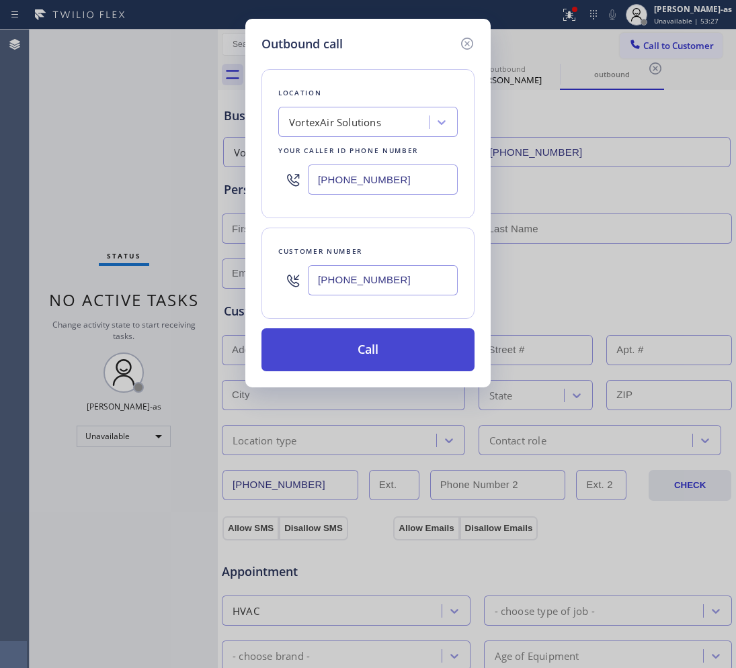
type input "[PHONE_NUMBER]"
click at [403, 363] on button "Call" at bounding box center [367, 350] width 213 height 43
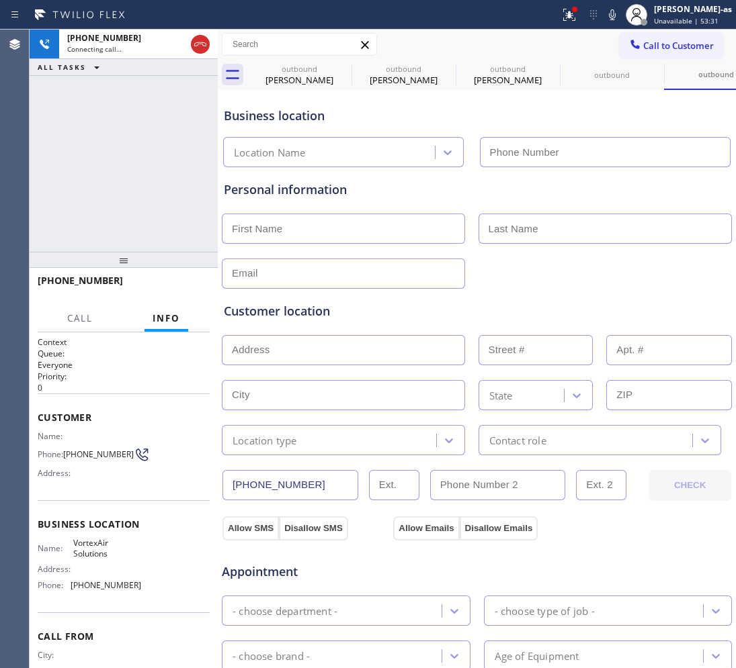
type input "[PHONE_NUMBER]"
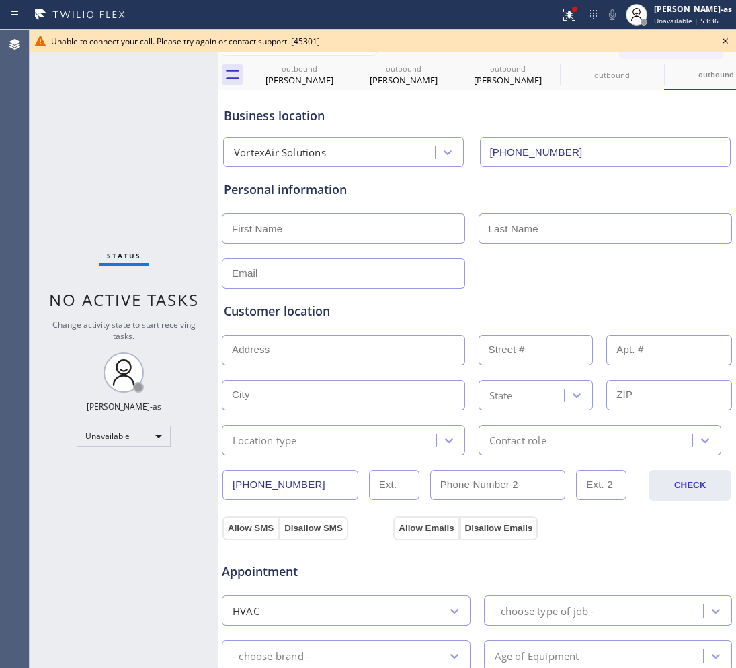
click at [720, 33] on icon at bounding box center [725, 41] width 16 height 16
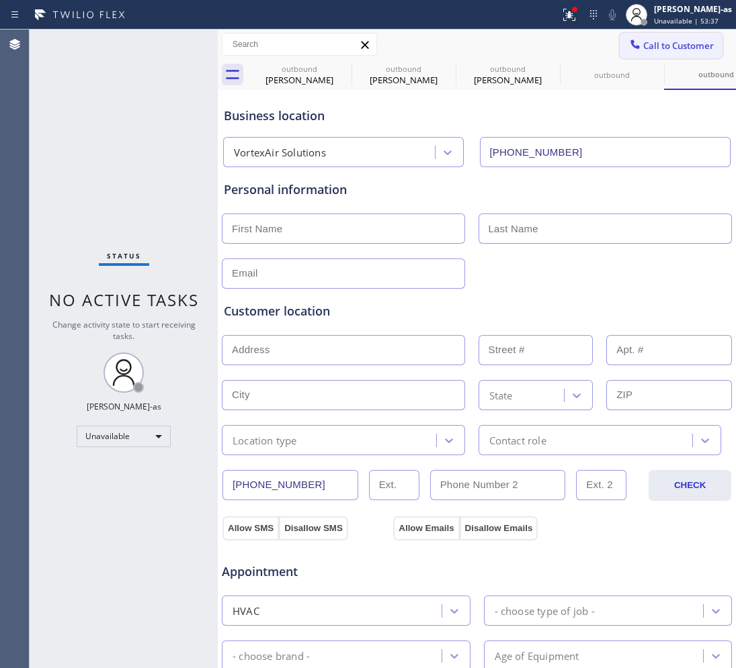
click at [682, 36] on button "Call to Customer" at bounding box center [670, 46] width 103 height 26
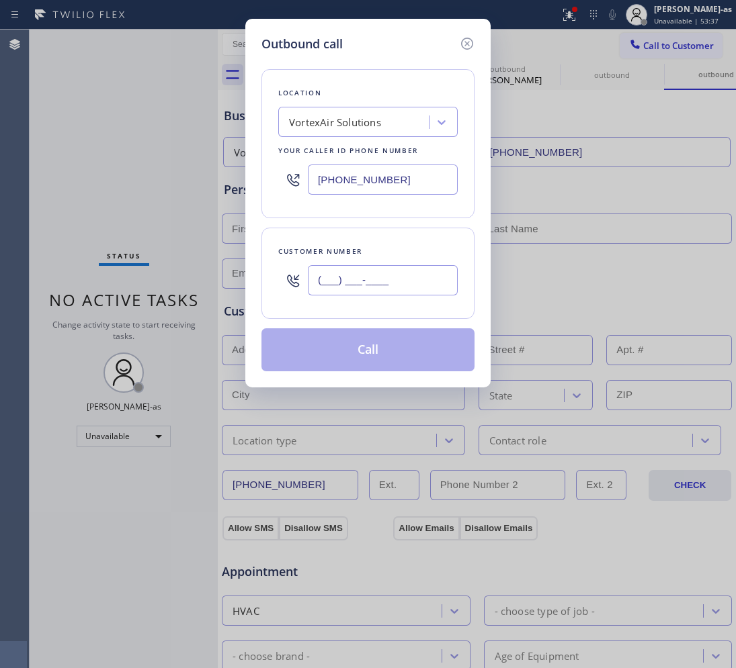
click at [388, 277] on input "(___) ___-____" at bounding box center [383, 280] width 150 height 30
paste input "619) 505-1022"
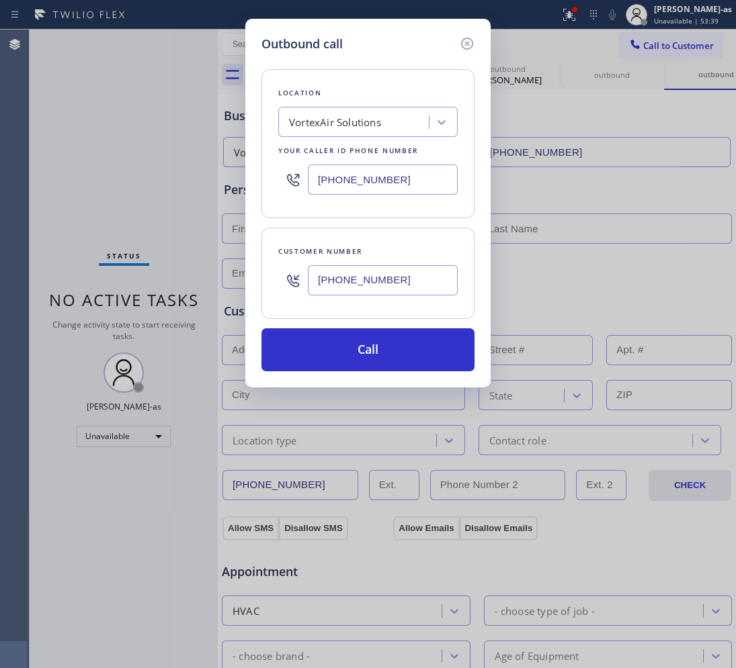
type input "[PHONE_NUMBER]"
click at [408, 189] on input "[PHONE_NUMBER]" at bounding box center [383, 180] width 150 height 30
paste input "19) 737-1193"
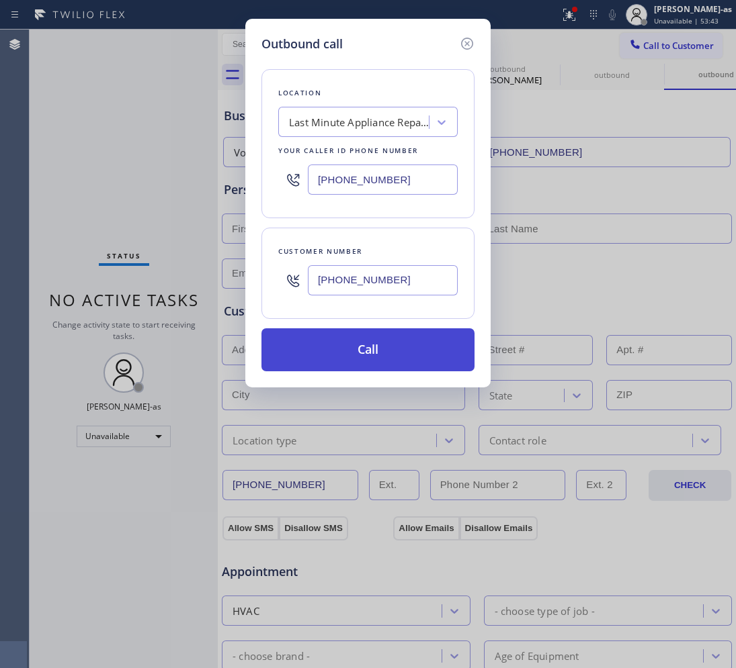
type input "[PHONE_NUMBER]"
click at [392, 340] on button "Call" at bounding box center [367, 350] width 213 height 43
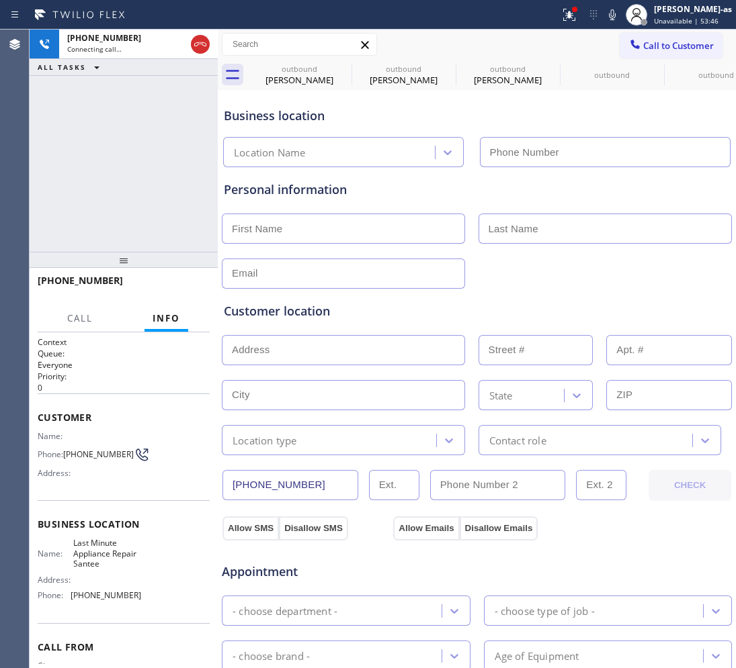
type input "[PHONE_NUMBER]"
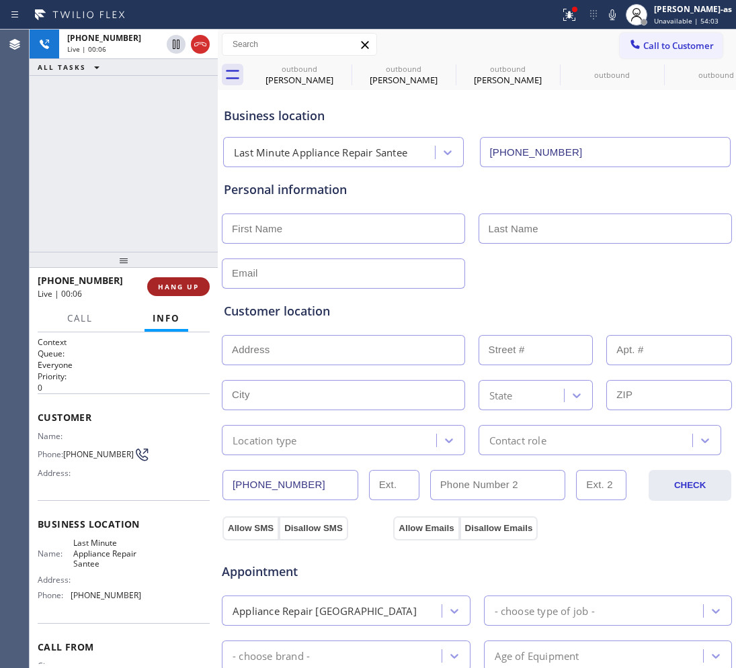
click at [179, 279] on button "HANG UP" at bounding box center [178, 286] width 62 height 19
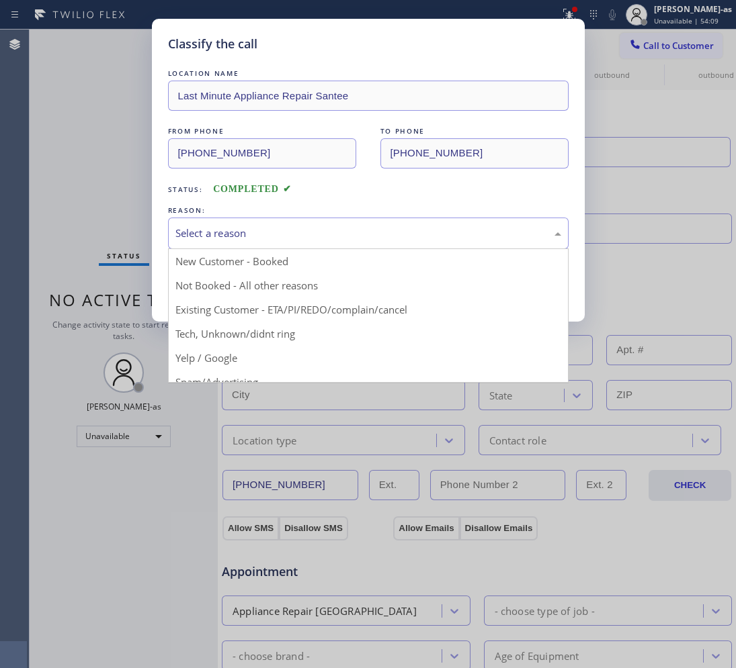
click at [275, 235] on div "Select a reason" at bounding box center [368, 233] width 386 height 15
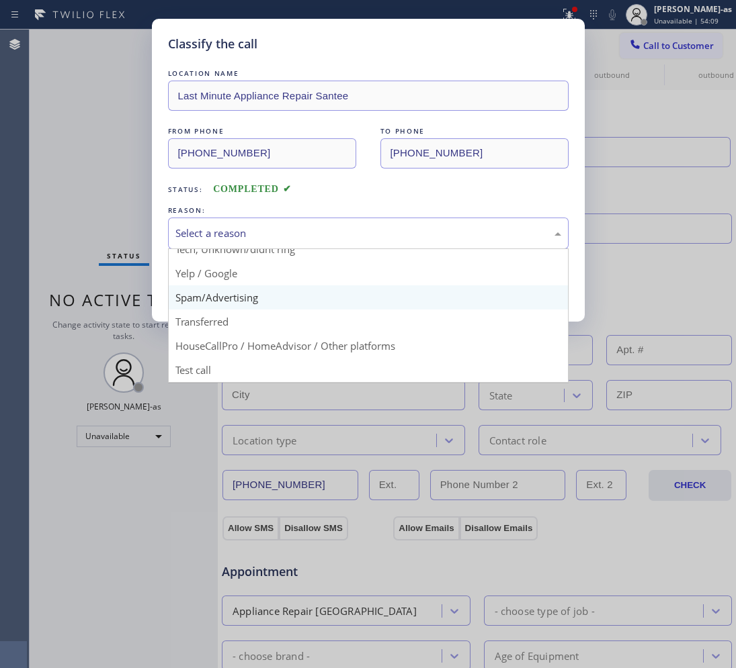
scroll to position [92, 0]
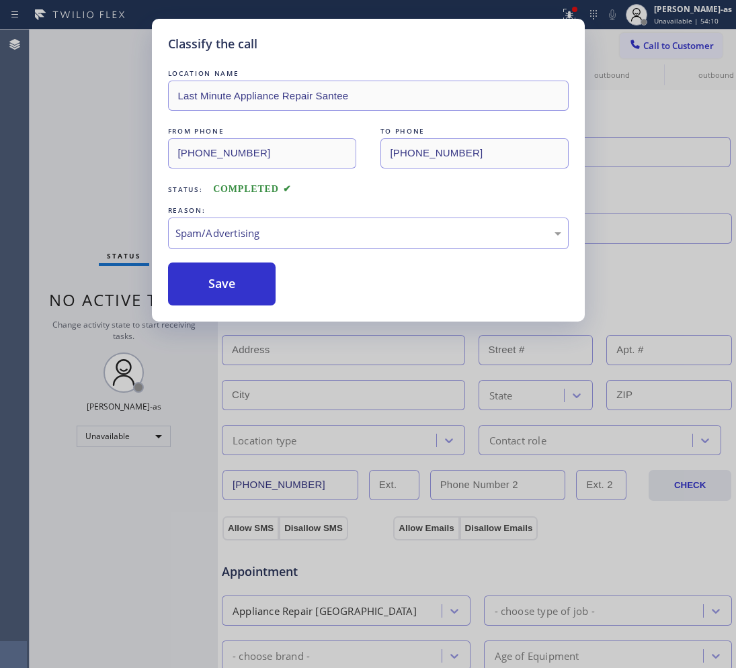
drag, startPoint x: 210, startPoint y: 277, endPoint x: 652, endPoint y: 61, distance: 491.5
click at [226, 272] on button "Save" at bounding box center [222, 284] width 108 height 43
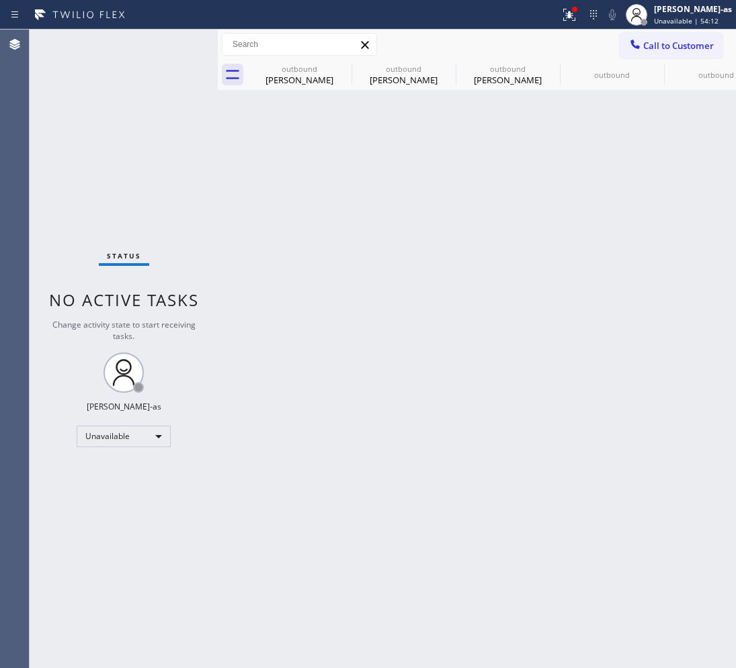
drag, startPoint x: 666, startPoint y: 46, endPoint x: 450, endPoint y: 172, distance: 250.5
click at [667, 47] on span "Call to Customer" at bounding box center [678, 46] width 71 height 12
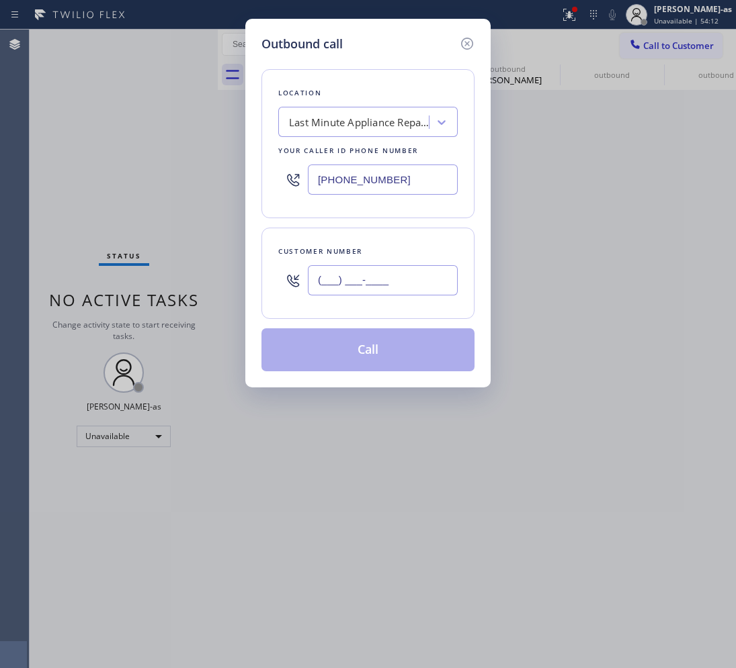
click at [360, 286] on input "(___) ___-____" at bounding box center [383, 280] width 150 height 30
paste input "650) 207-8758"
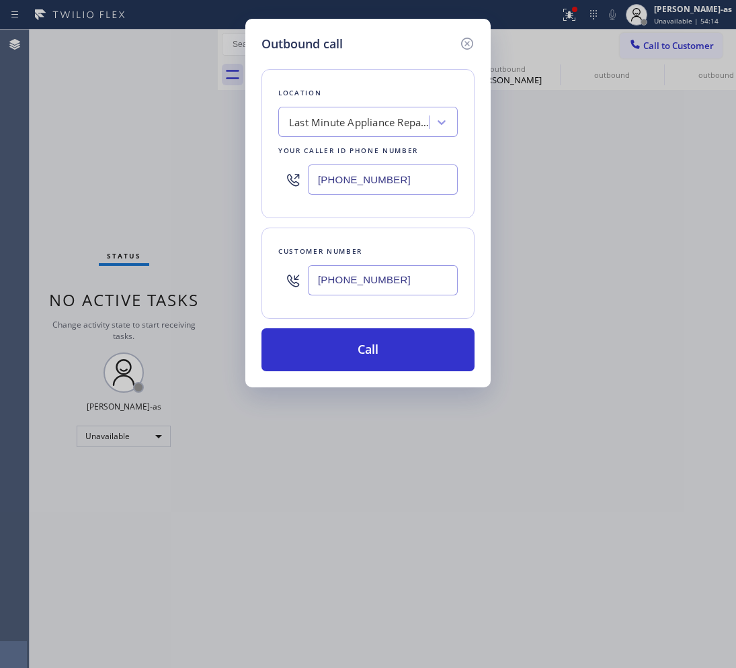
type input "[PHONE_NUMBER]"
click at [373, 167] on input "[PHONE_NUMBER]" at bounding box center [383, 180] width 150 height 30
click at [374, 167] on input "[PHONE_NUMBER]" at bounding box center [383, 180] width 150 height 30
paste input "805) 420-7474"
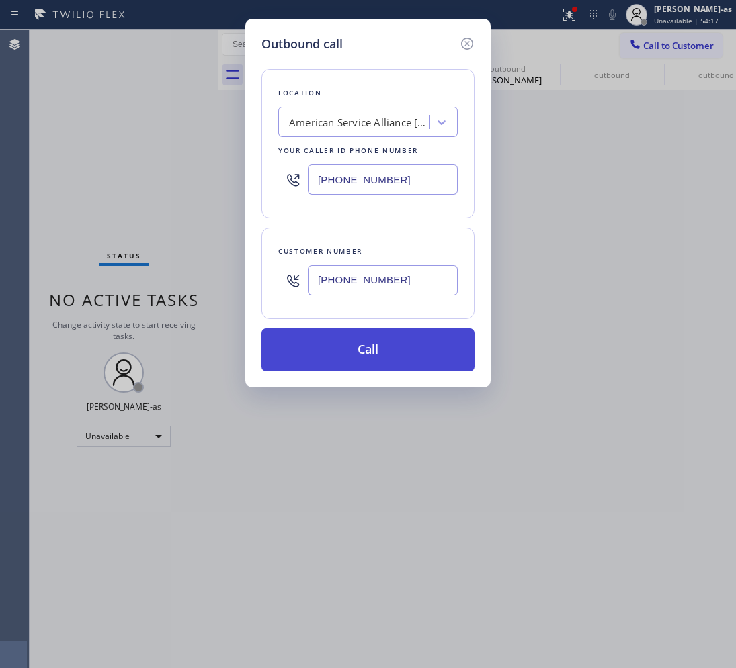
type input "[PHONE_NUMBER]"
click at [387, 360] on button "Call" at bounding box center [367, 350] width 213 height 43
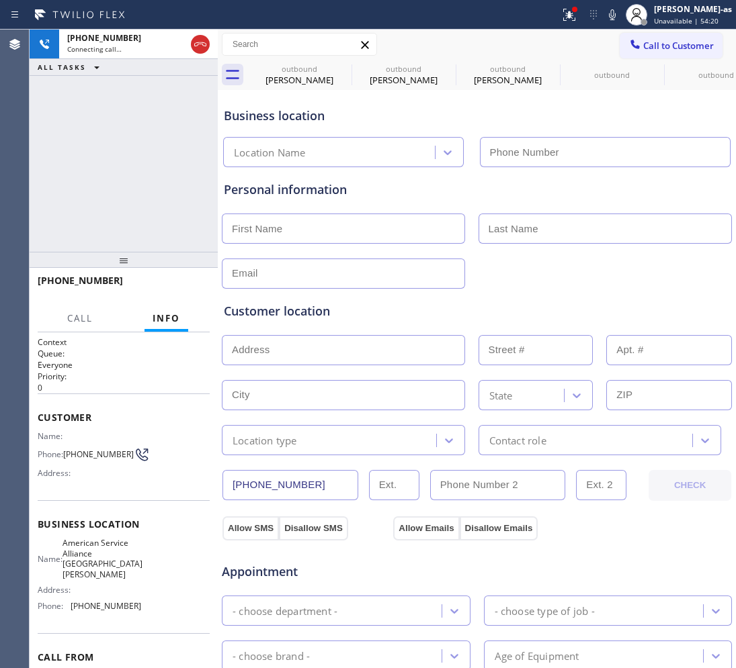
type input "[PHONE_NUMBER]"
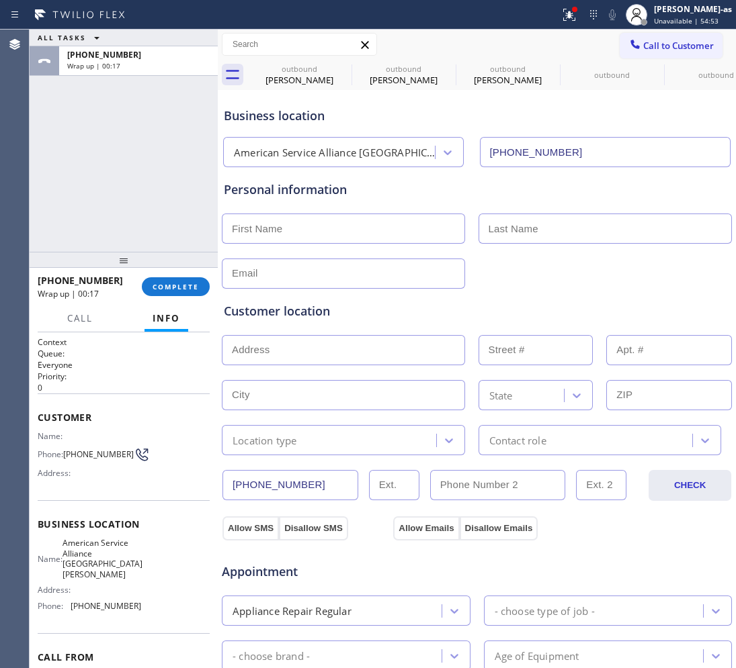
click at [185, 301] on div "[PHONE_NUMBER] Wrap up | 00:17 COMPLETE" at bounding box center [124, 286] width 172 height 35
click at [185, 299] on div "[PHONE_NUMBER] Wrap up | 00:17 COMPLETE" at bounding box center [124, 286] width 172 height 35
click at [144, 196] on div "ALL TASKS ALL TASKS ACTIVE TASKS TASKS IN WRAP UP [PHONE_NUMBER] Wrap up | 00:18" at bounding box center [124, 141] width 188 height 222
click at [173, 290] on span "COMPLETE" at bounding box center [176, 286] width 46 height 9
click at [169, 263] on div at bounding box center [124, 260] width 188 height 16
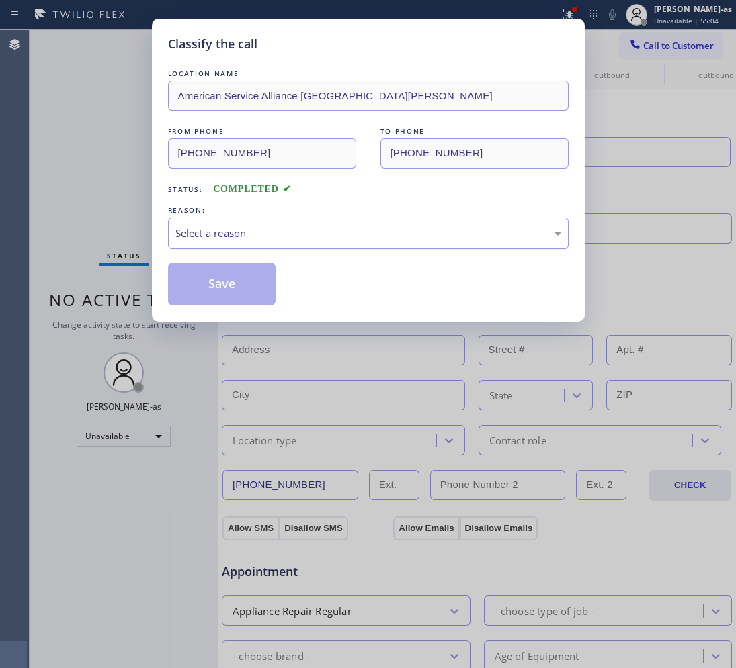
click at [209, 222] on div "Select a reason" at bounding box center [368, 234] width 400 height 32
click at [212, 286] on button "Save" at bounding box center [222, 284] width 108 height 43
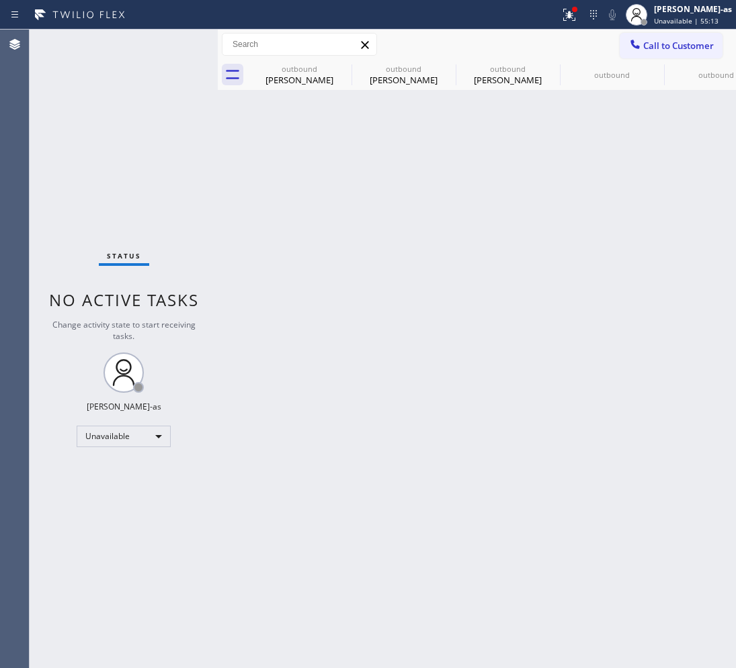
click at [692, 42] on span "Call to Customer" at bounding box center [678, 46] width 71 height 12
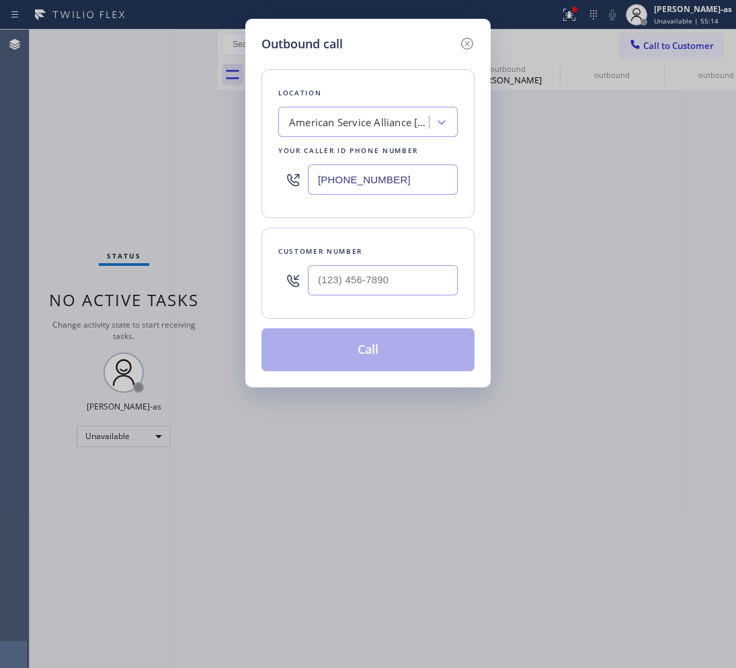
click at [388, 299] on div at bounding box center [383, 281] width 150 height 44
click at [390, 291] on input "(___) ___-____" at bounding box center [383, 280] width 150 height 30
paste input "650) 207-8758"
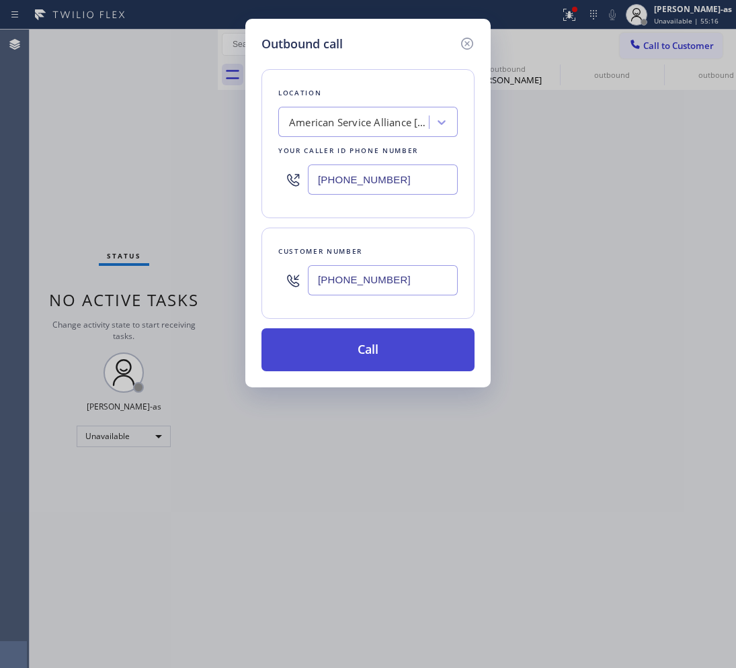
type input "[PHONE_NUMBER]"
drag, startPoint x: 395, startPoint y: 357, endPoint x: 388, endPoint y: 367, distance: 12.1
click at [395, 357] on button "Call" at bounding box center [367, 350] width 213 height 43
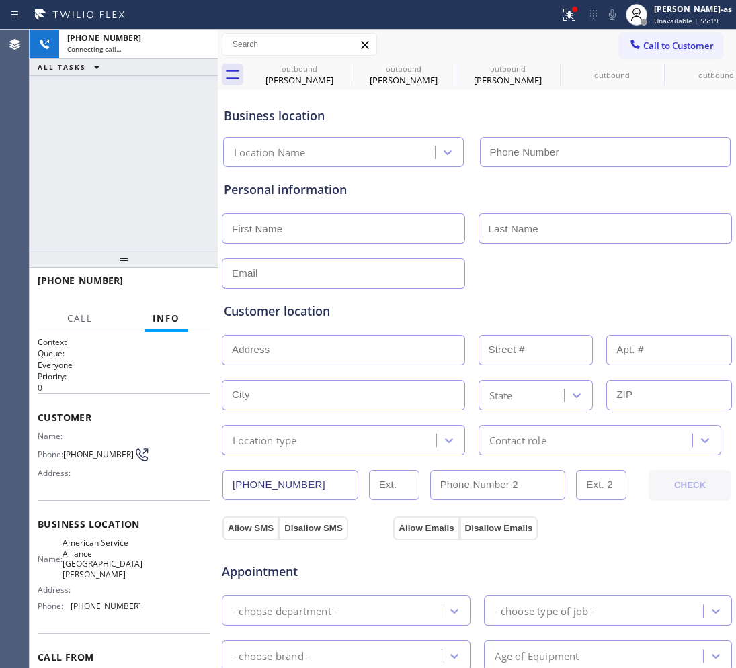
type input "[PHONE_NUMBER]"
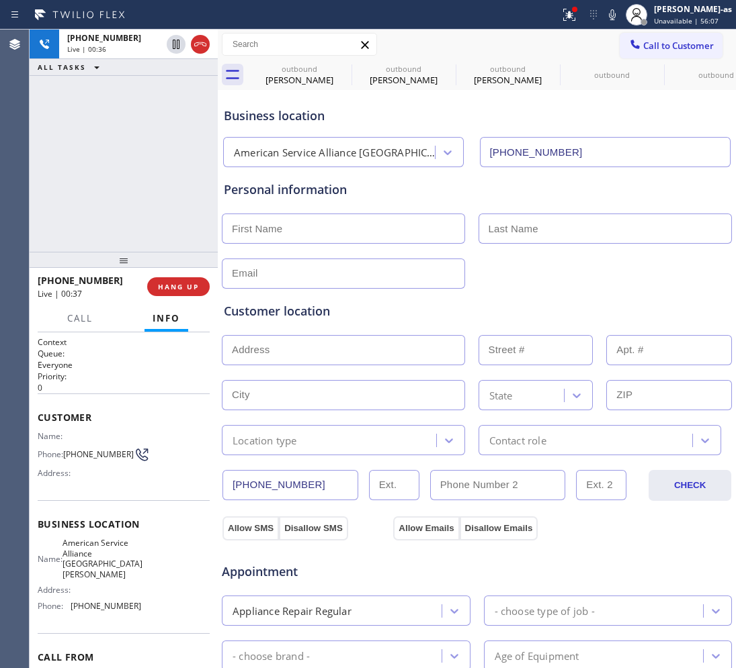
drag, startPoint x: 143, startPoint y: 128, endPoint x: 148, endPoint y: 148, distance: 20.0
click at [143, 128] on div "[PHONE_NUMBER] Live | 00:36 ALL TASKS ALL TASKS ACTIVE TASKS TASKS IN WRAP UP" at bounding box center [124, 141] width 188 height 222
click at [176, 286] on span "HANG UP" at bounding box center [178, 286] width 41 height 9
click at [178, 284] on span "HANG UP" at bounding box center [178, 286] width 41 height 9
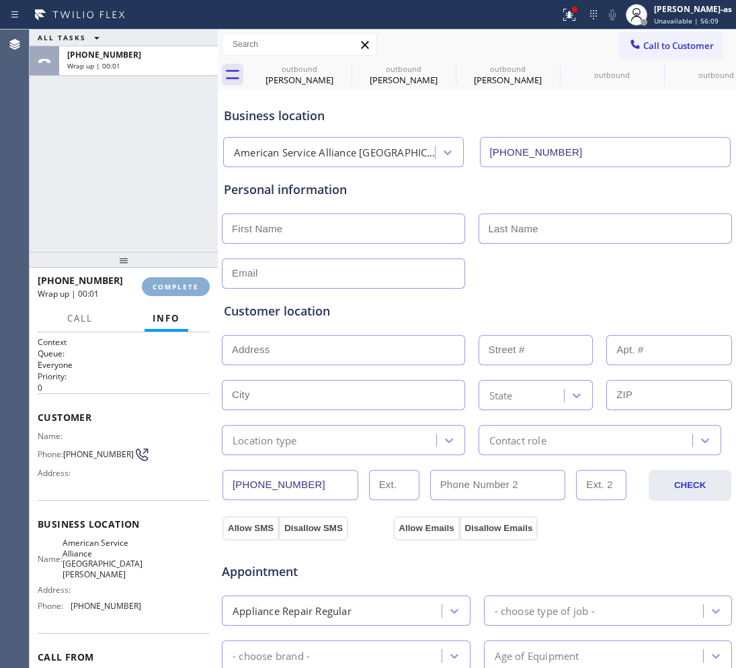
click at [179, 284] on span "COMPLETE" at bounding box center [176, 286] width 46 height 9
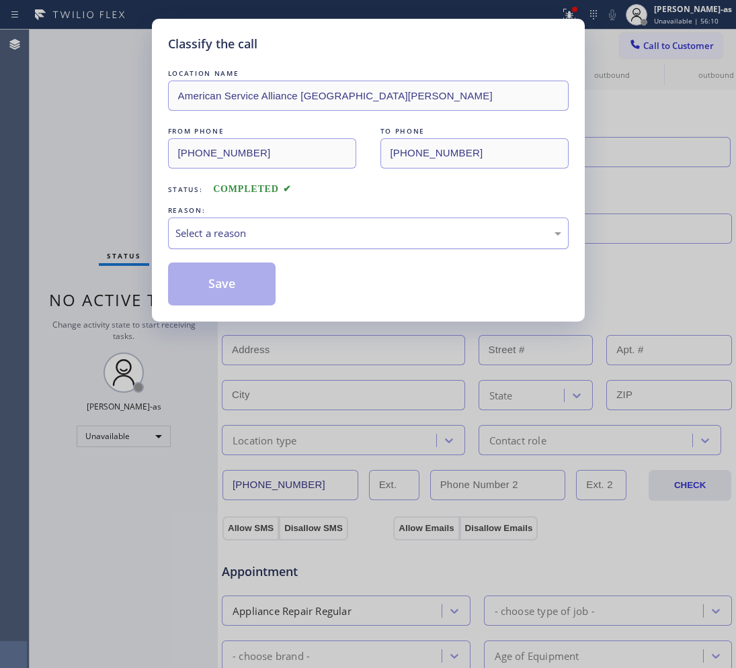
click at [290, 247] on div "Select a reason" at bounding box center [368, 234] width 400 height 32
click at [233, 290] on button "Save" at bounding box center [222, 284] width 108 height 43
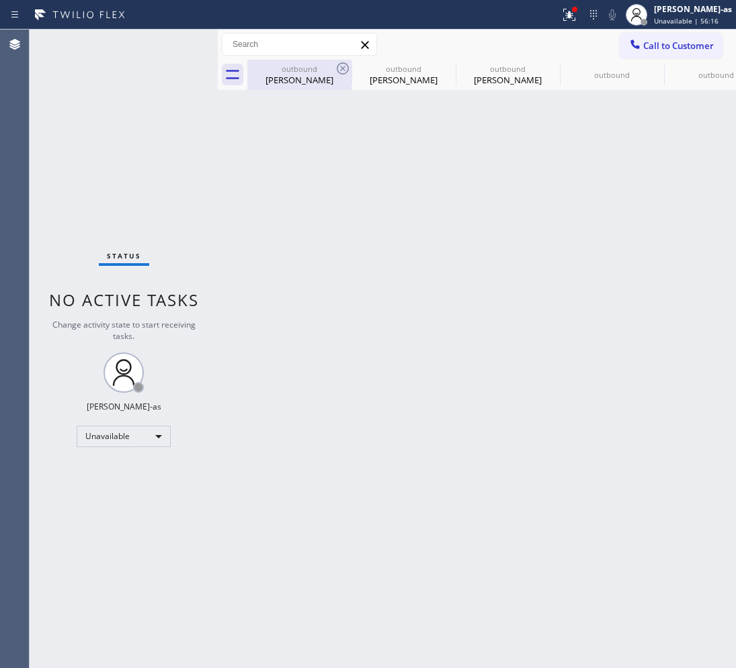
click at [300, 85] on div "[PERSON_NAME]" at bounding box center [299, 80] width 101 height 12
type input "[PHONE_NUMBER]"
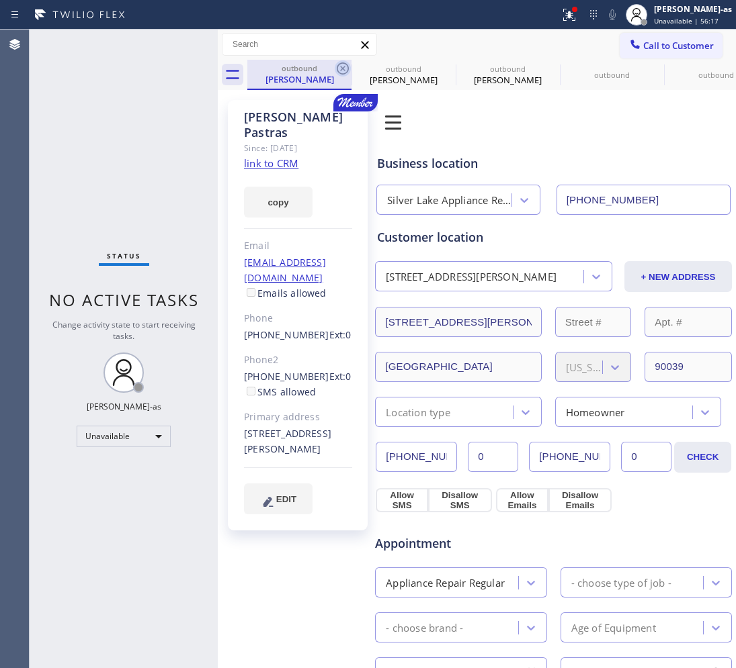
click at [337, 68] on icon at bounding box center [343, 68] width 12 height 12
type input "[PHONE_NUMBER]"
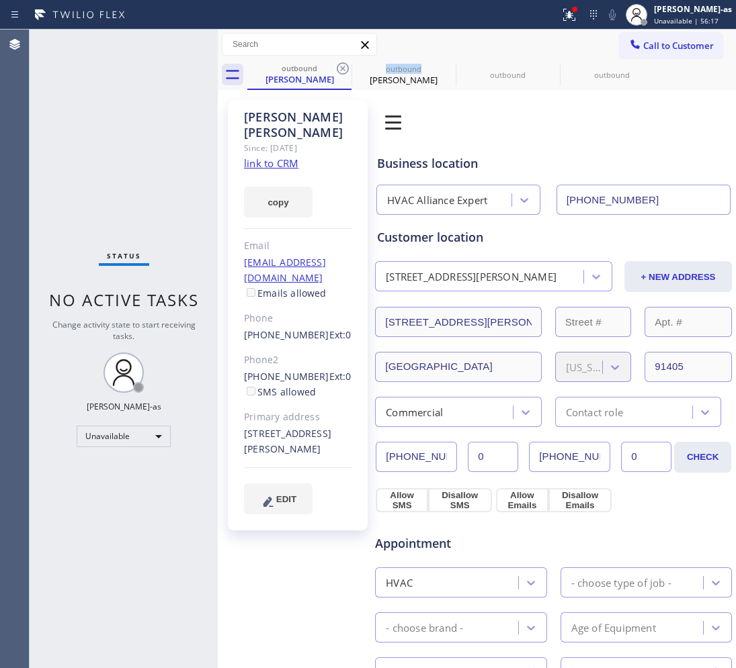
click at [337, 68] on icon at bounding box center [343, 68] width 12 height 12
type input "[PHONE_NUMBER]"
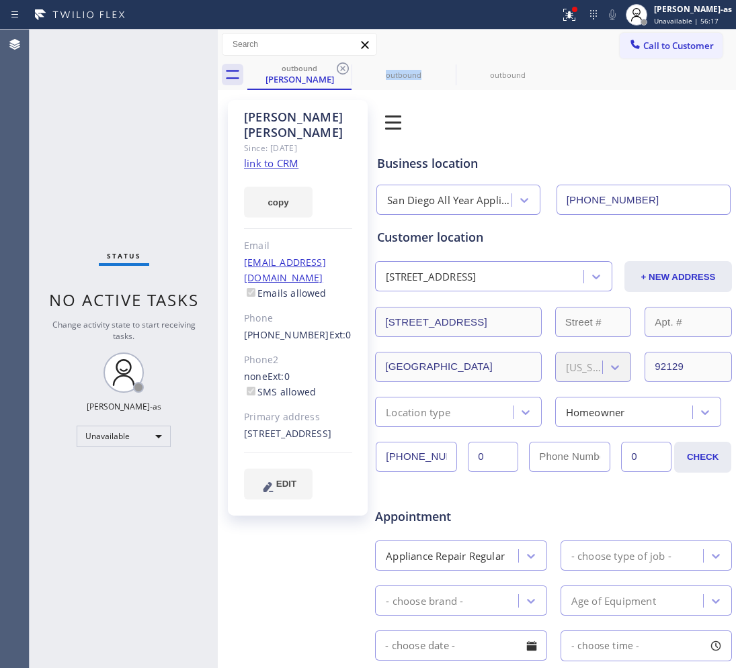
click at [337, 68] on icon at bounding box center [343, 68] width 12 height 12
click at [0, 0] on icon at bounding box center [0, 0] width 0 height 0
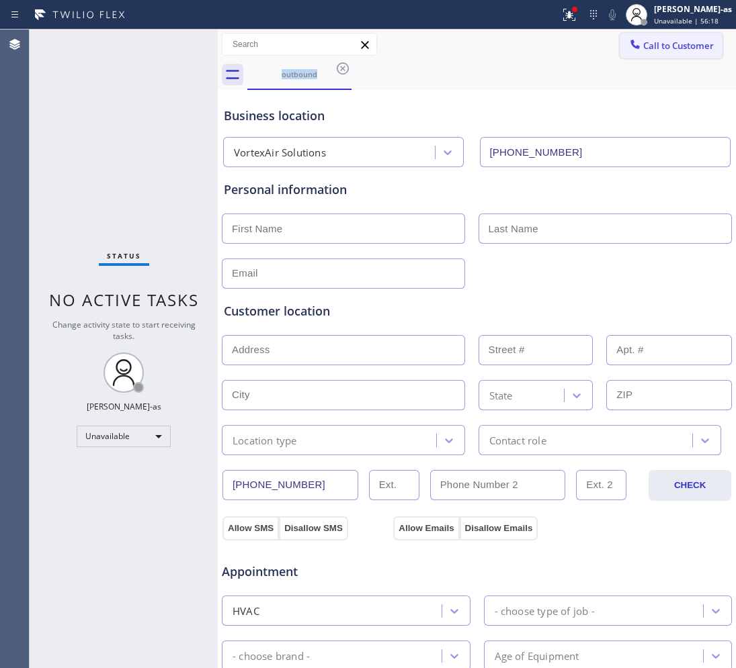
click at [672, 42] on span "Call to Customer" at bounding box center [678, 46] width 71 height 12
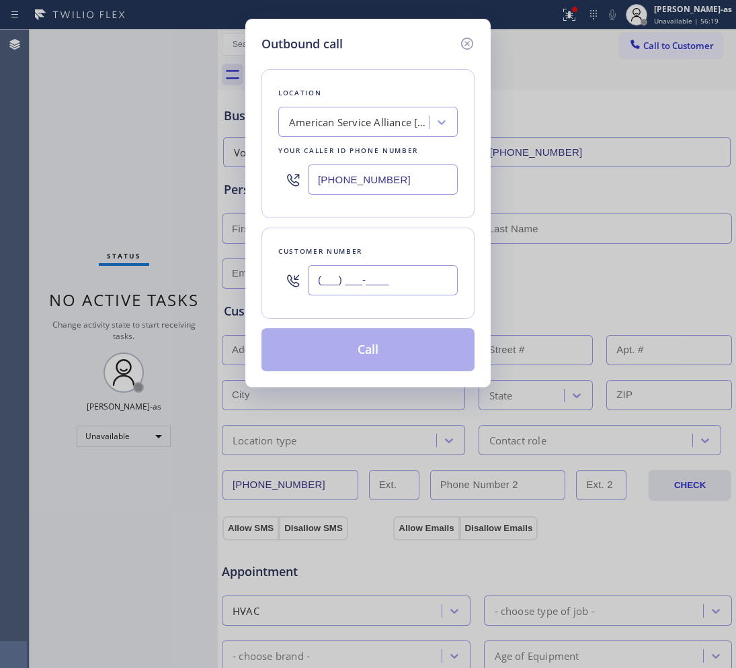
click at [348, 279] on input "(___) ___-____" at bounding box center [383, 280] width 150 height 30
paste input "201) 208-6675"
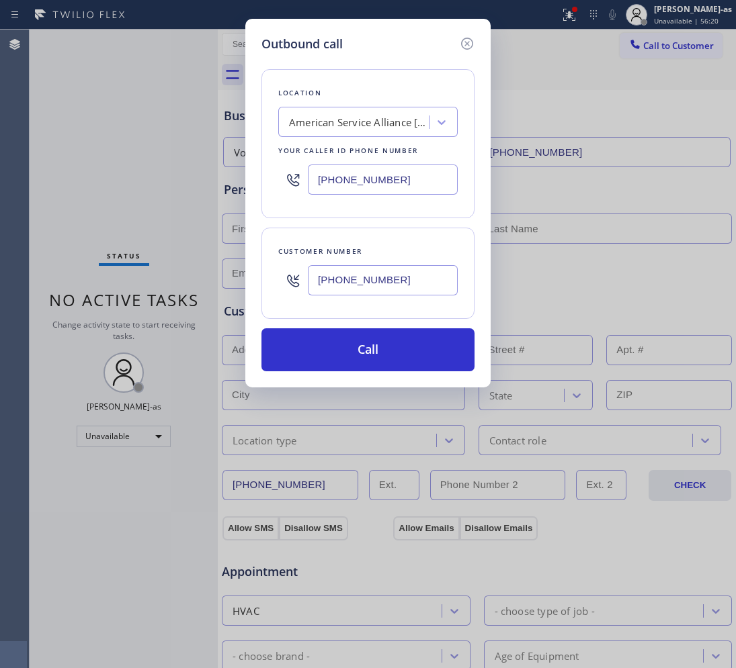
type input "[PHONE_NUMBER]"
click at [392, 180] on input "[PHONE_NUMBER]" at bounding box center [383, 180] width 150 height 30
paste input "48) 360-5267"
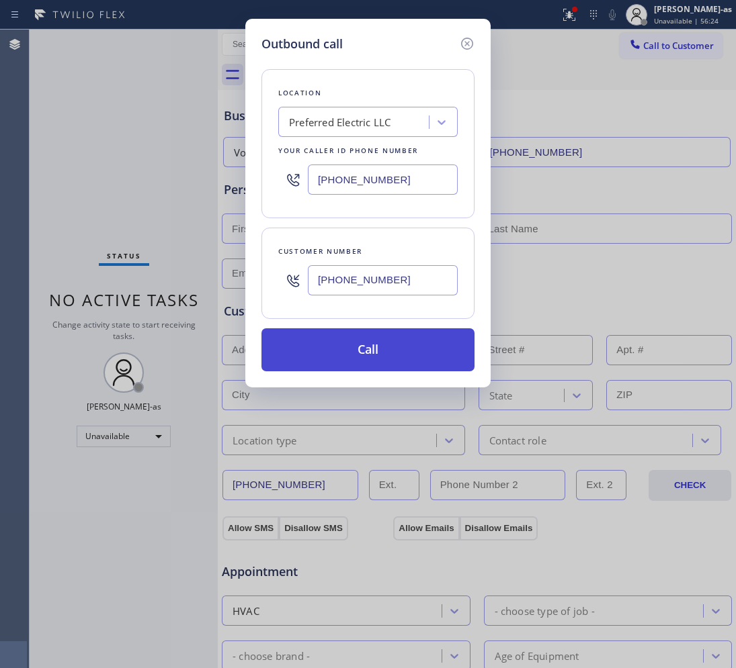
type input "[PHONE_NUMBER]"
click at [404, 341] on button "Call" at bounding box center [367, 350] width 213 height 43
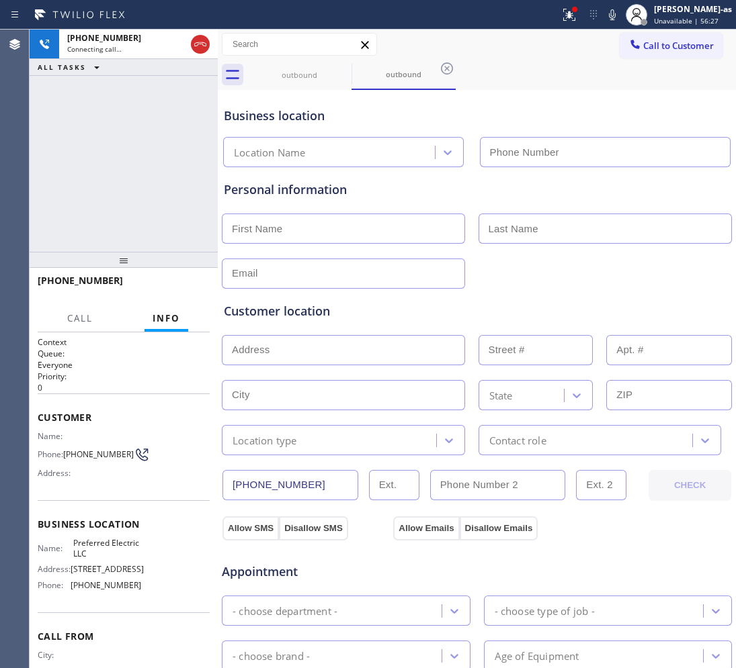
type input "[PHONE_NUMBER]"
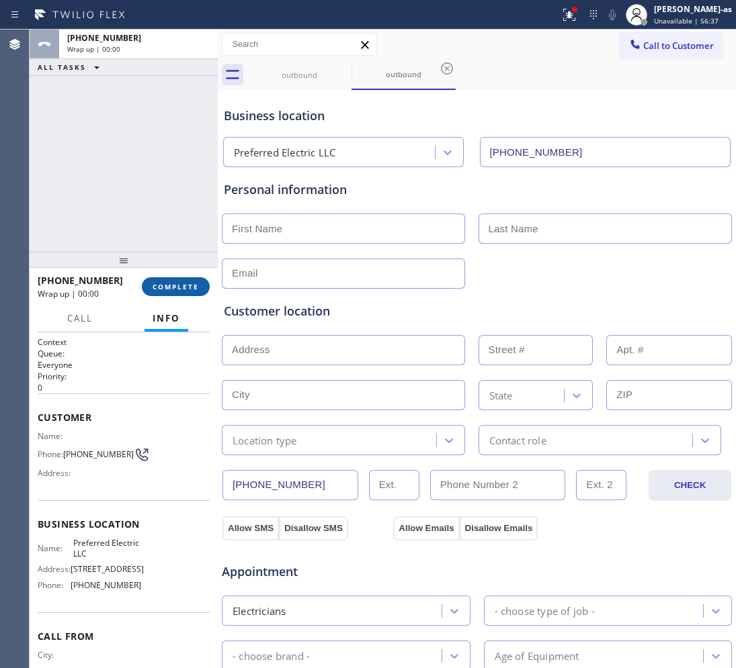
click at [175, 282] on span "COMPLETE" at bounding box center [176, 286] width 46 height 9
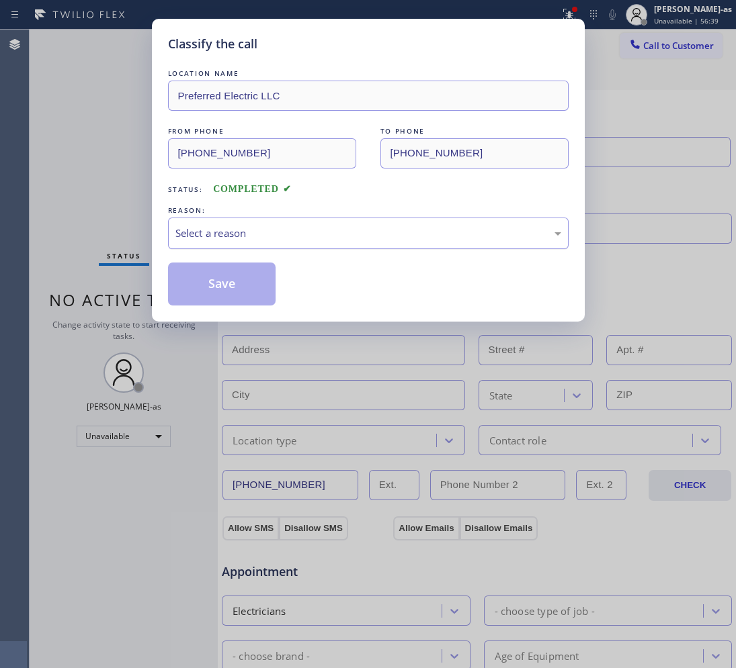
click at [360, 236] on div "Select a reason" at bounding box center [368, 233] width 386 height 15
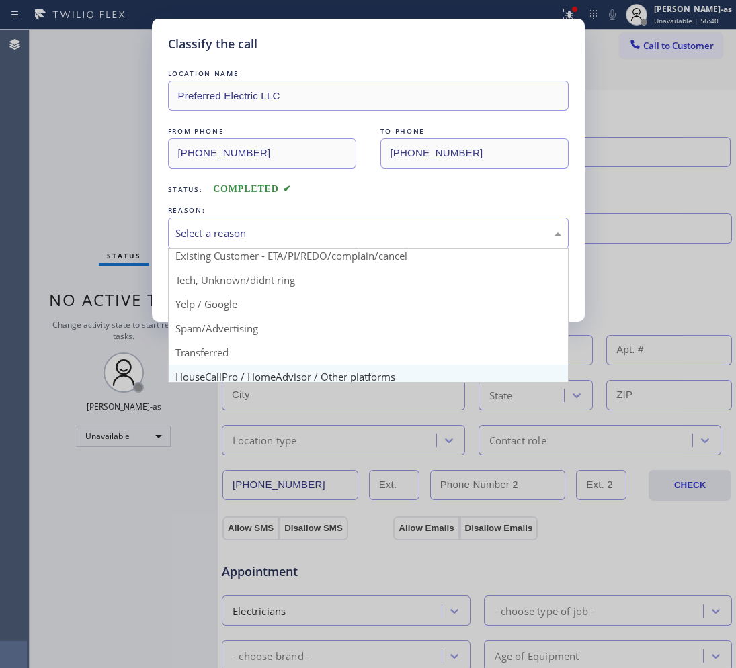
scroll to position [84, 0]
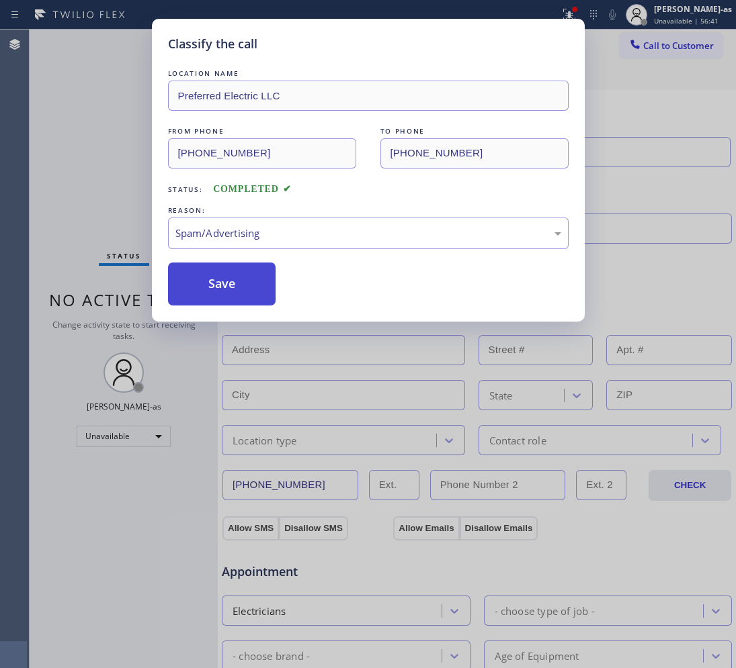
click at [210, 291] on button "Save" at bounding box center [222, 284] width 108 height 43
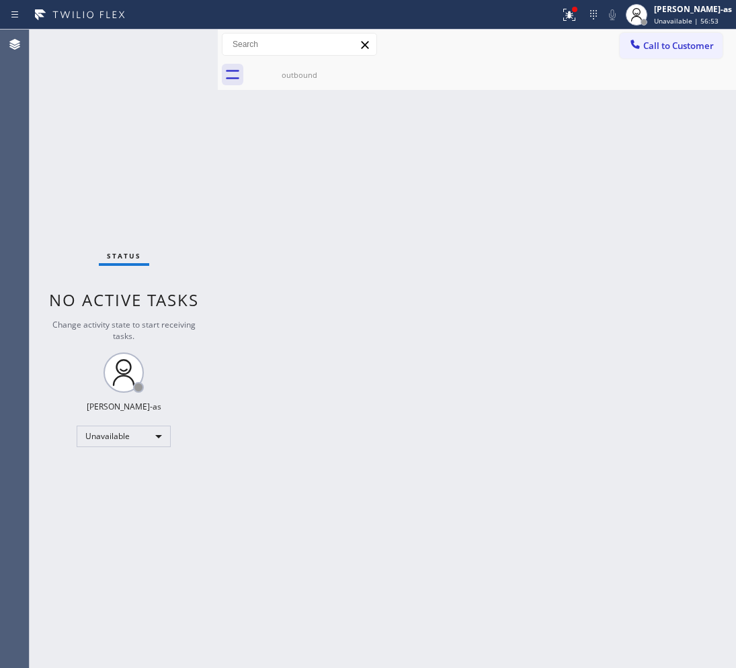
drag, startPoint x: 694, startPoint y: 36, endPoint x: 663, endPoint y: 49, distance: 33.7
click at [694, 36] on button "Call to Customer" at bounding box center [670, 46] width 103 height 26
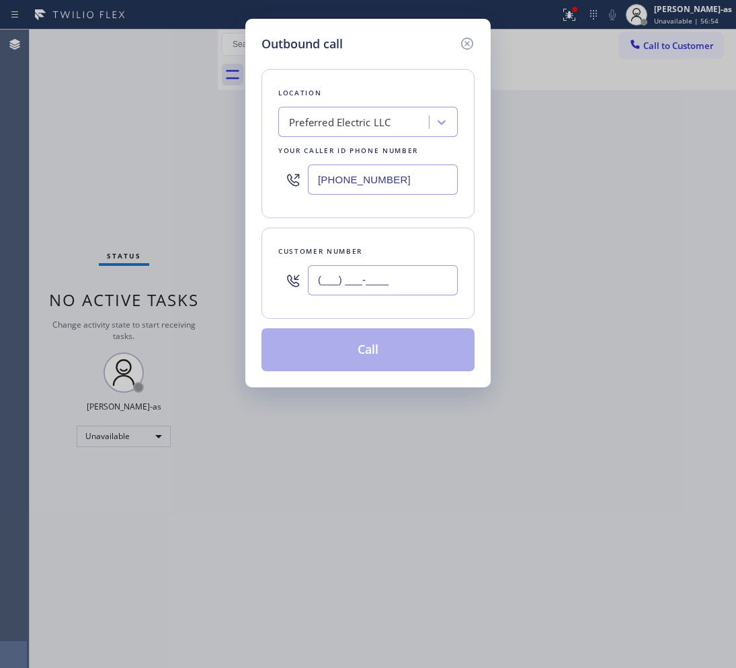
click at [412, 286] on input "(___) ___-____" at bounding box center [383, 280] width 150 height 30
paste input "971) 240-7185"
type input "[PHONE_NUMBER]"
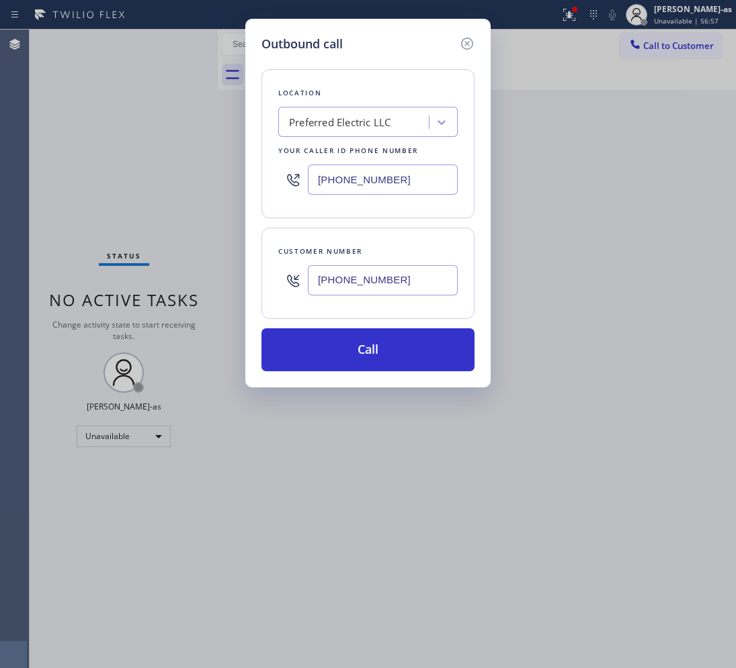
click at [419, 182] on input "[PHONE_NUMBER]" at bounding box center [383, 180] width 150 height 30
paste input "55) 920-0838"
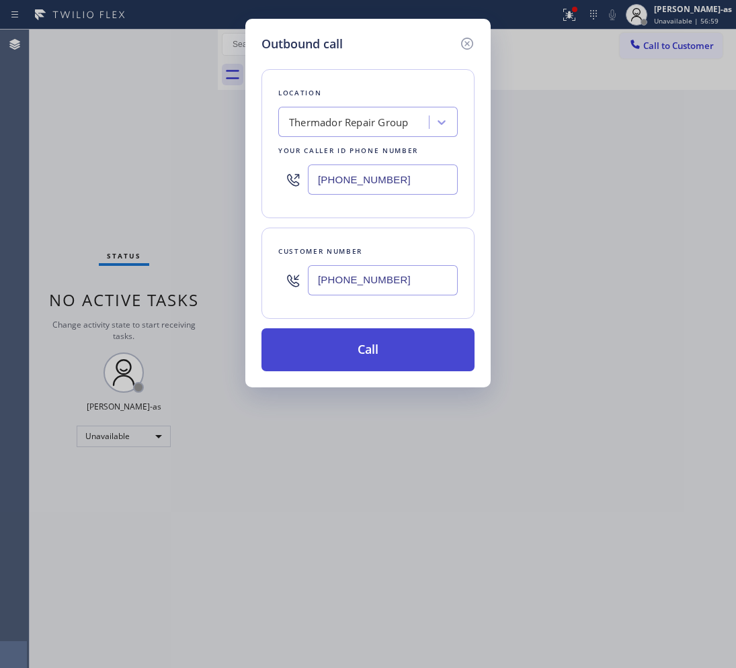
type input "[PHONE_NUMBER]"
click at [408, 341] on button "Call" at bounding box center [367, 350] width 213 height 43
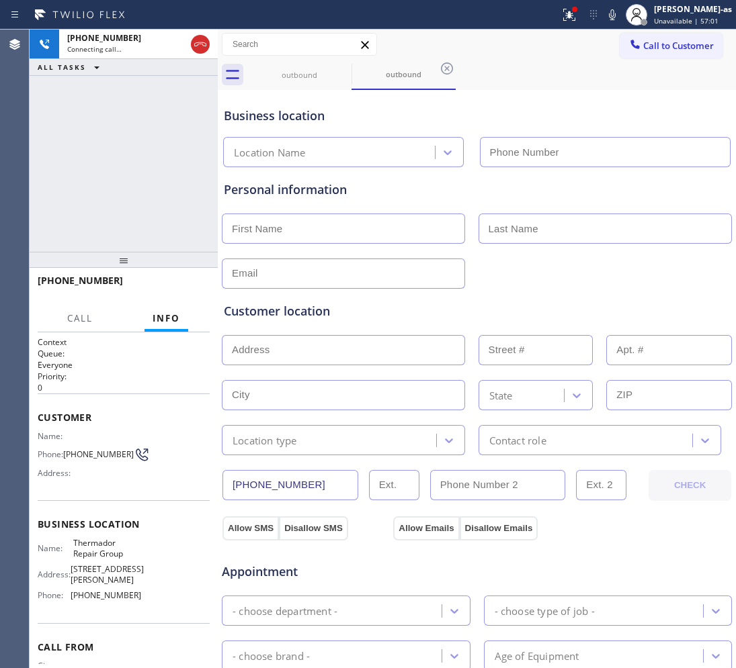
type input "[PHONE_NUMBER]"
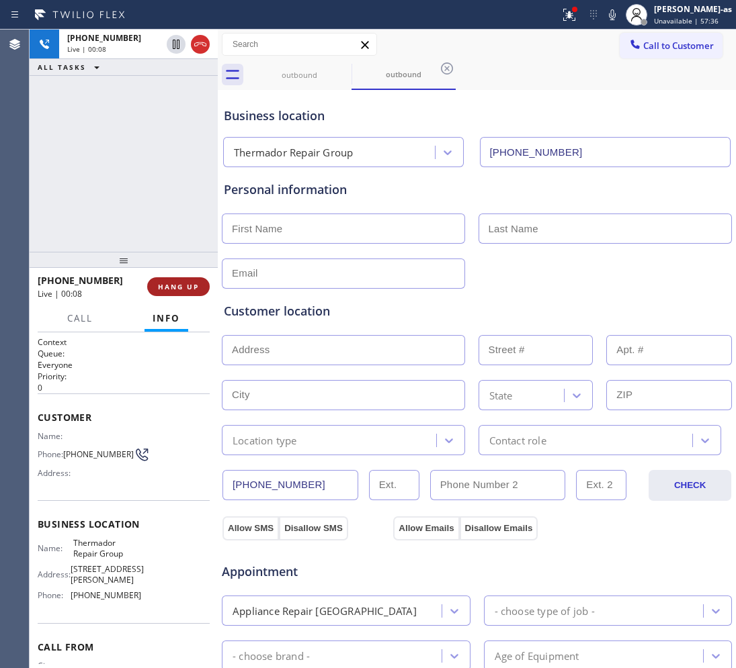
click at [169, 288] on span "HANG UP" at bounding box center [178, 286] width 41 height 9
click at [169, 286] on span "HANG UP" at bounding box center [178, 286] width 41 height 9
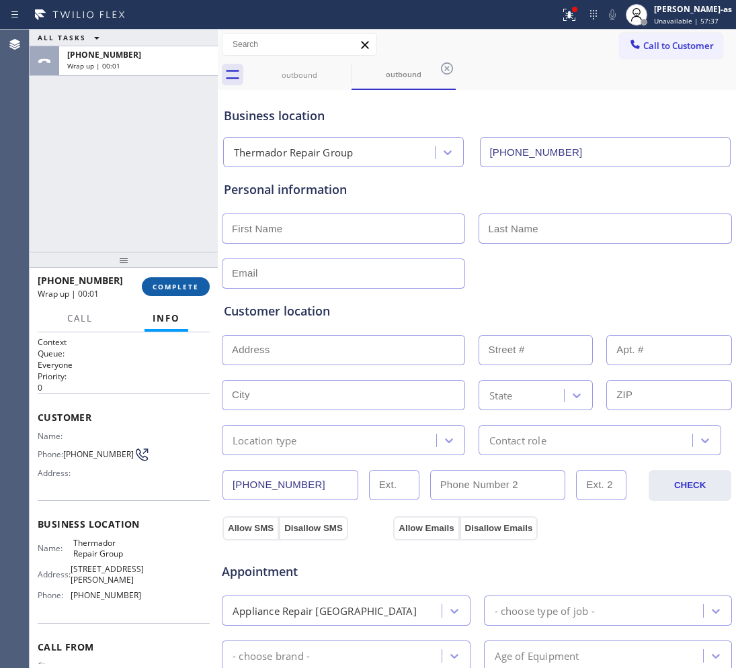
click at [175, 284] on span "COMPLETE" at bounding box center [176, 286] width 46 height 9
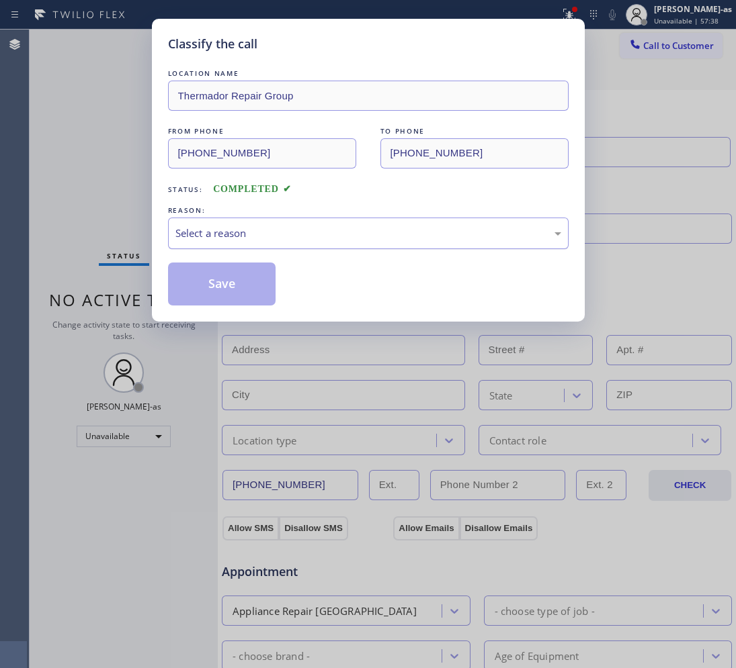
click at [255, 232] on div "Select a reason" at bounding box center [368, 233] width 386 height 15
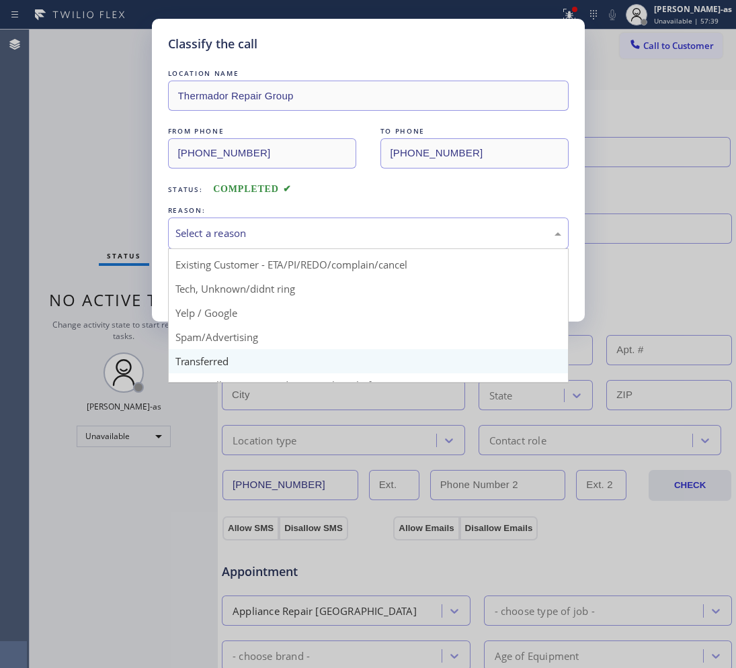
scroll to position [84, 0]
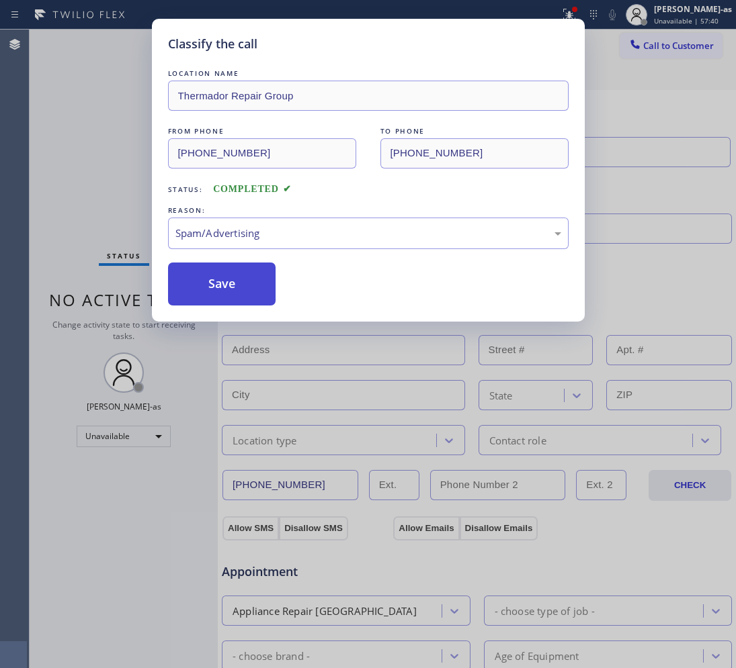
click at [216, 289] on button "Save" at bounding box center [222, 284] width 108 height 43
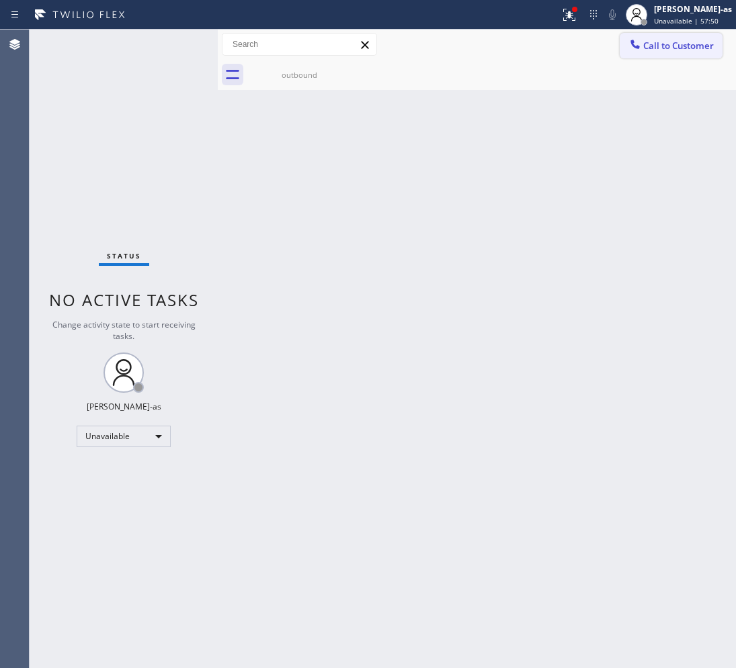
click at [647, 46] on span "Call to Customer" at bounding box center [678, 46] width 71 height 12
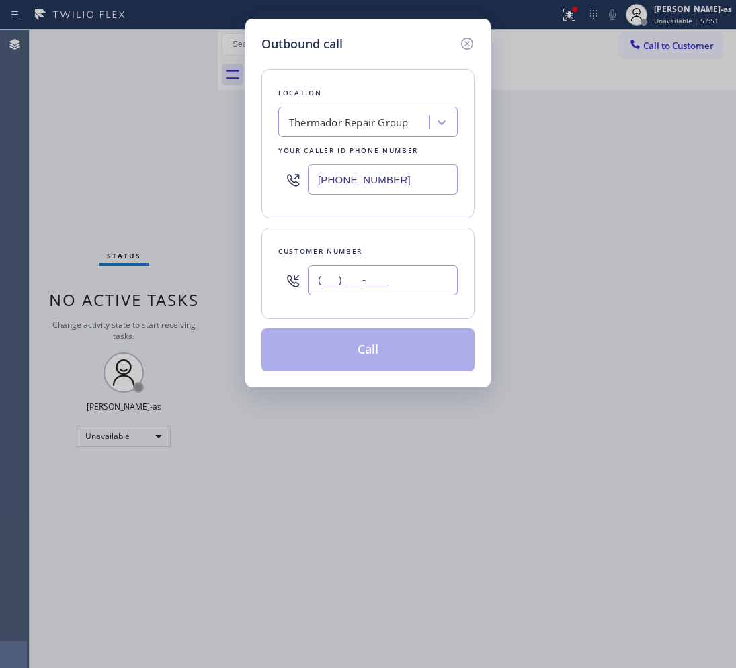
click at [421, 282] on input "(___) ___-____" at bounding box center [383, 280] width 150 height 30
paste input "714) 688-8712"
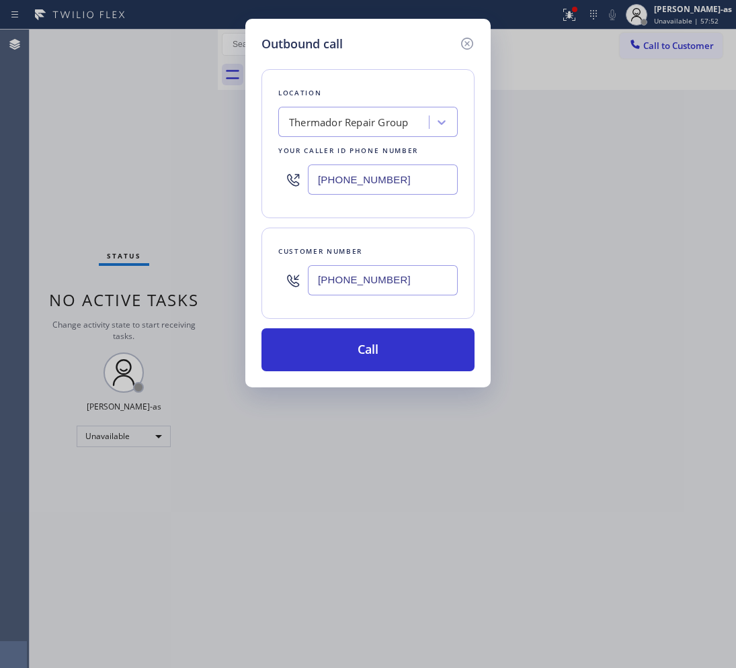
type input "[PHONE_NUMBER]"
click at [394, 182] on input "[PHONE_NUMBER]" at bounding box center [383, 180] width 150 height 30
paste input "714) 551-6989"
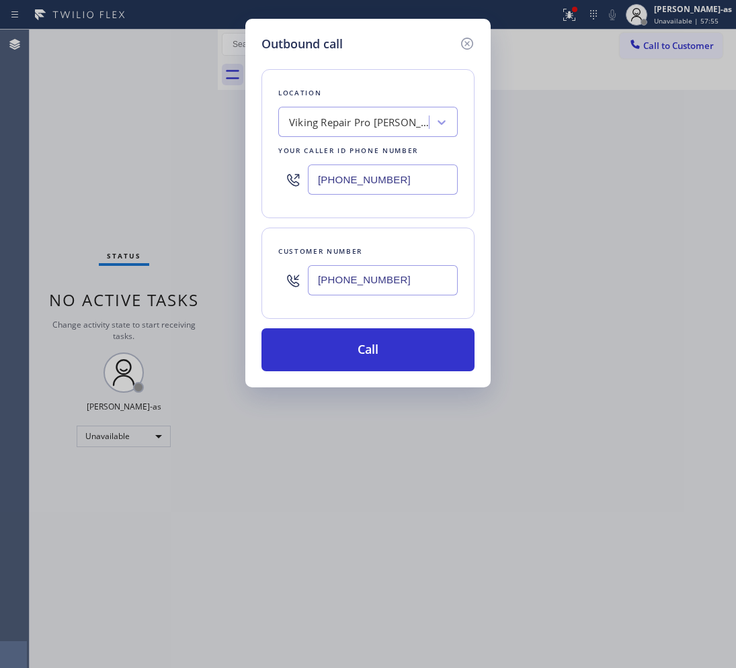
type input "[PHONE_NUMBER]"
click at [388, 327] on div "Location Viking Repair Pro [PERSON_NAME] Your caller id phone number [PHONE_NUM…" at bounding box center [367, 212] width 213 height 318
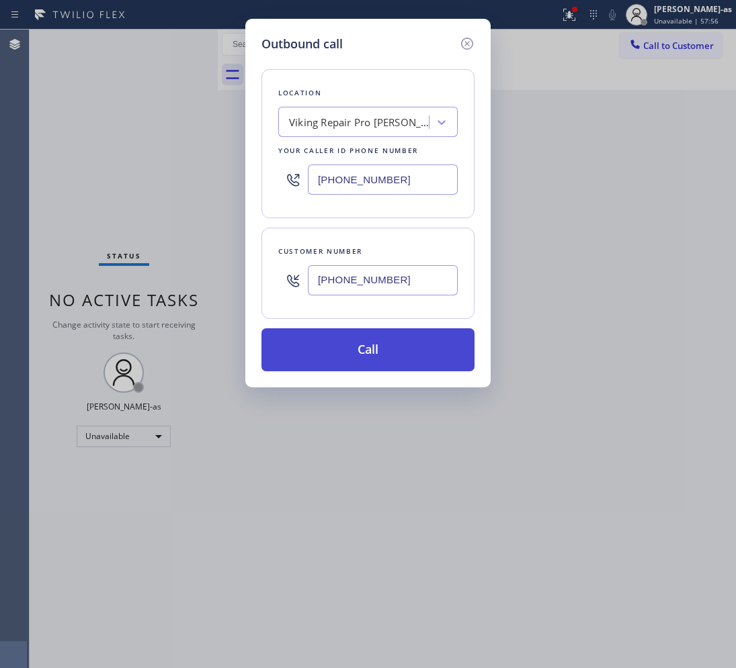
click at [406, 343] on button "Call" at bounding box center [367, 350] width 213 height 43
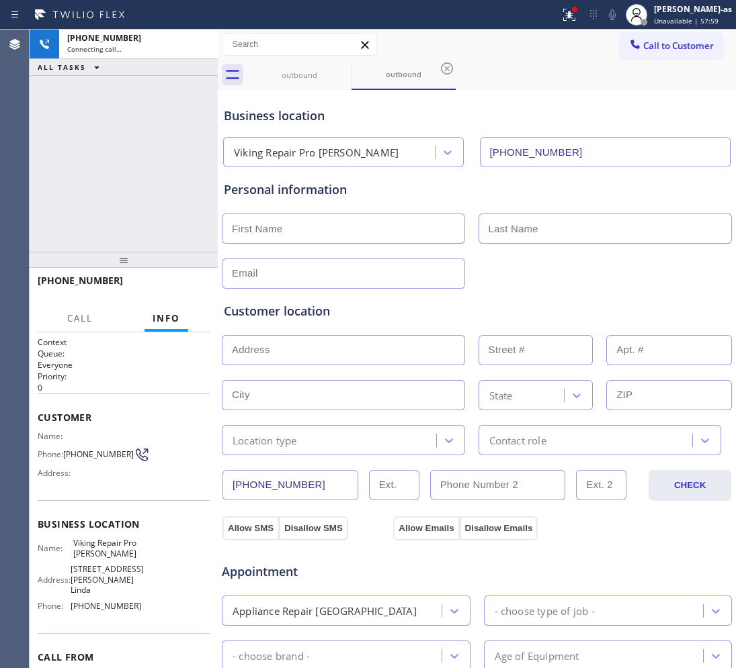
type input "[PHONE_NUMBER]"
drag, startPoint x: 189, startPoint y: 42, endPoint x: 230, endPoint y: 84, distance: 58.4
click at [189, 41] on div at bounding box center [200, 45] width 24 height 30
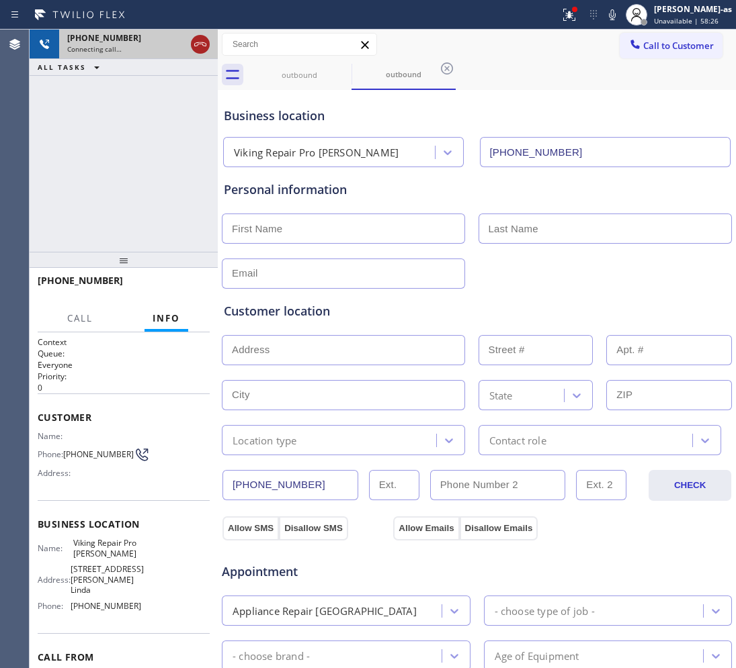
click at [206, 47] on icon at bounding box center [200, 44] width 16 height 16
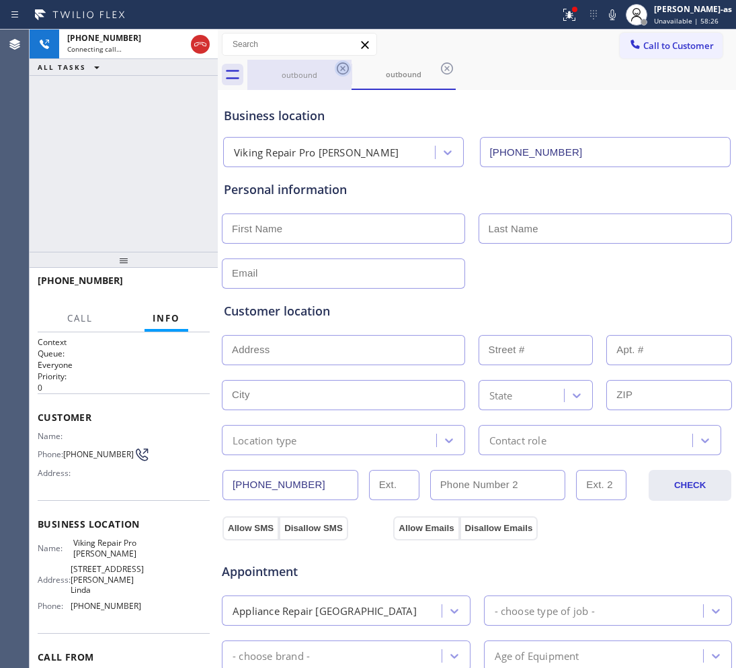
click at [293, 72] on div "outbound" at bounding box center [299, 75] width 101 height 10
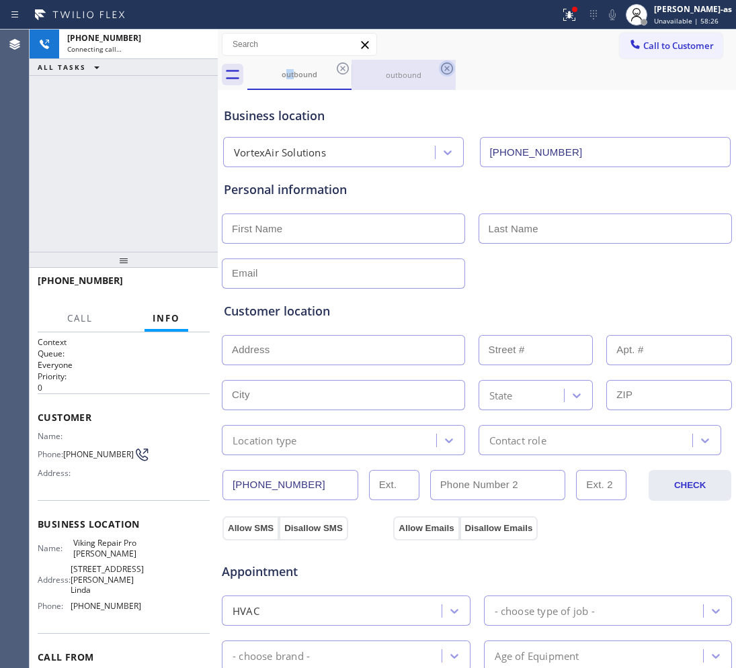
click at [341, 64] on icon at bounding box center [343, 68] width 16 height 16
click at [439, 64] on icon at bounding box center [447, 68] width 16 height 16
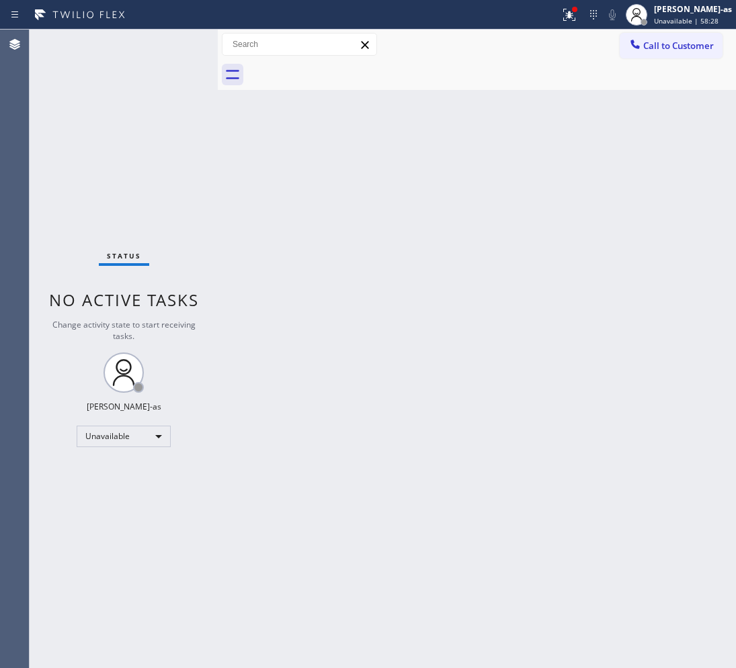
click at [337, 65] on div at bounding box center [491, 75] width 488 height 30
click at [116, 434] on div "Unavailable" at bounding box center [124, 436] width 94 height 21
click at [107, 501] on li "Break" at bounding box center [122, 505] width 91 height 16
